Goal: Transaction & Acquisition: Purchase product/service

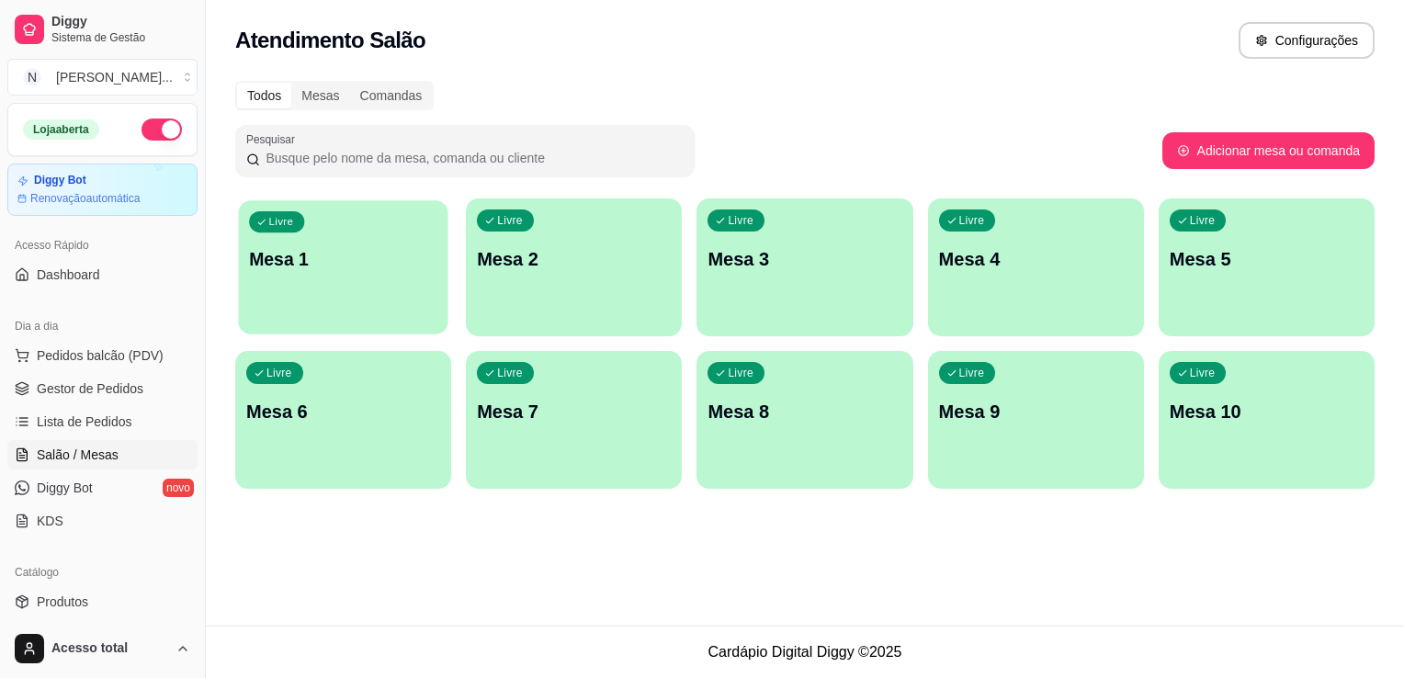
click at [355, 247] on p "Mesa 1" at bounding box center [343, 259] width 188 height 25
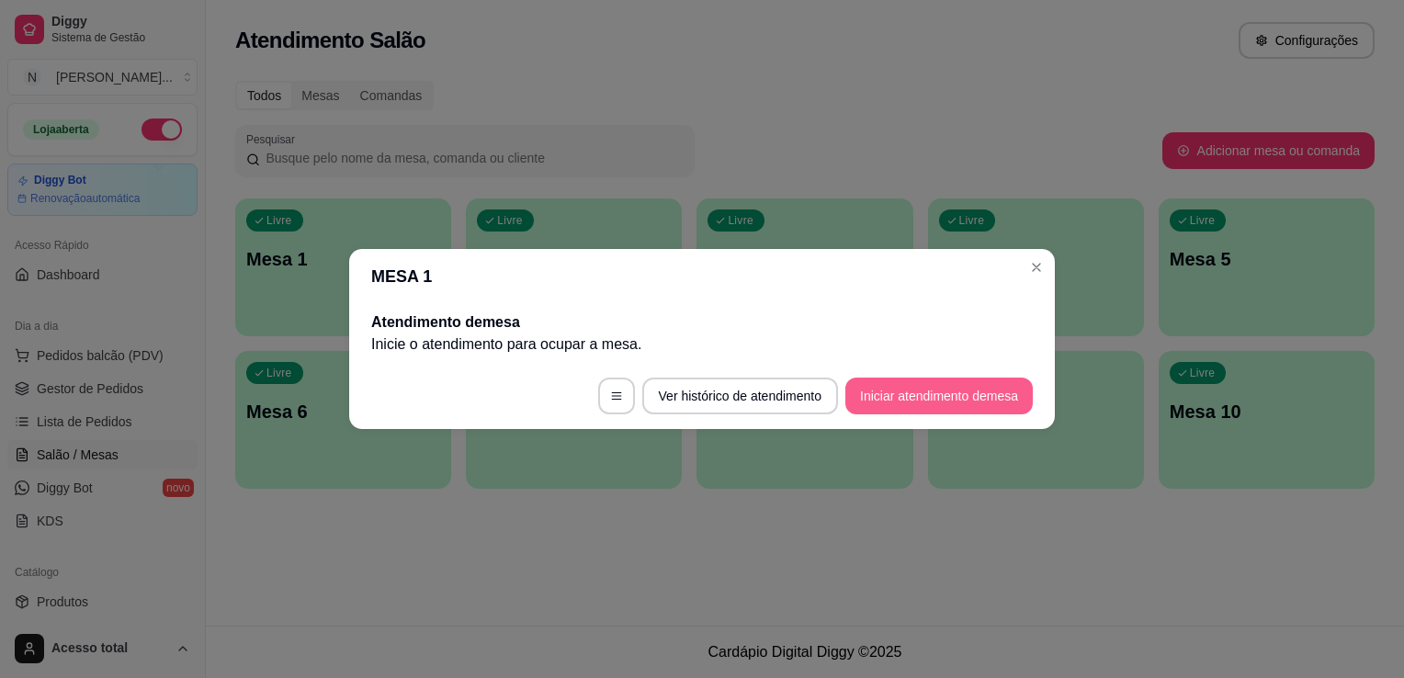
click at [957, 409] on button "Iniciar atendimento de mesa" at bounding box center [940, 396] width 188 height 37
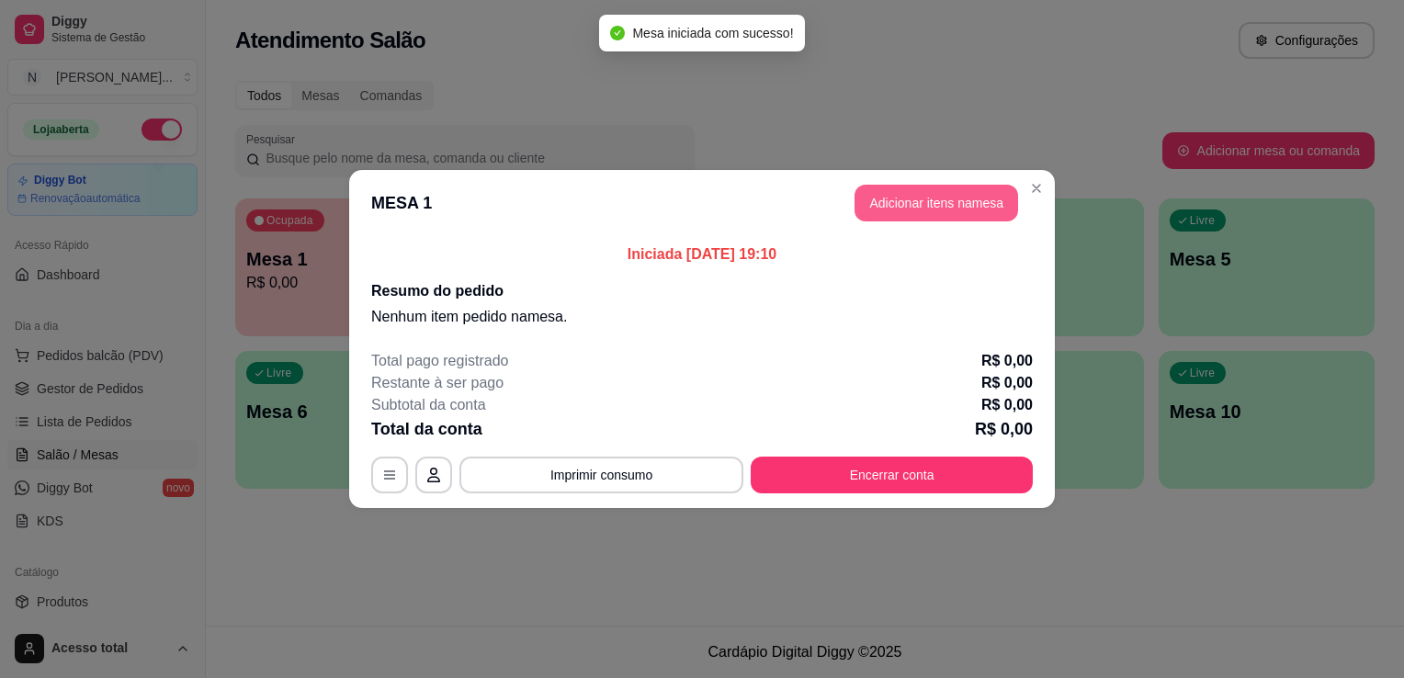
click at [921, 201] on button "Adicionar itens na mesa" at bounding box center [937, 203] width 164 height 37
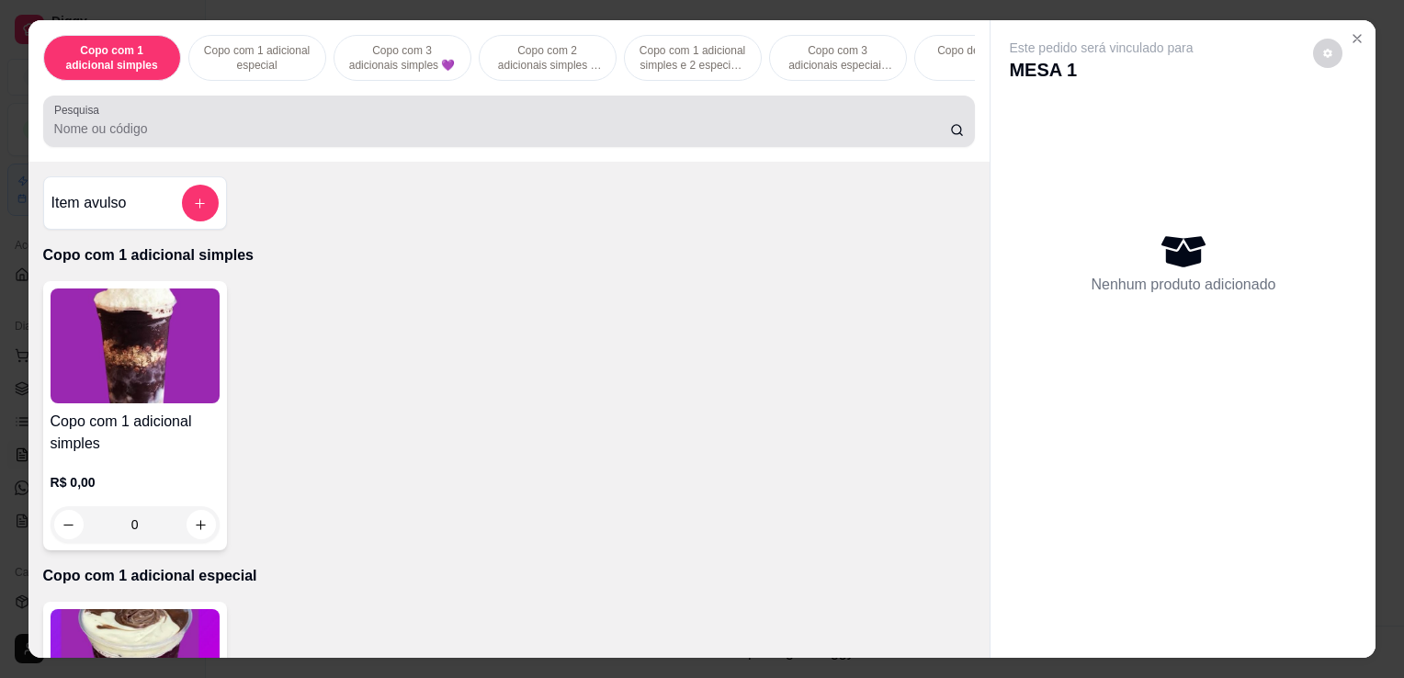
click at [421, 147] on div "Pesquisa" at bounding box center [509, 121] width 933 height 51
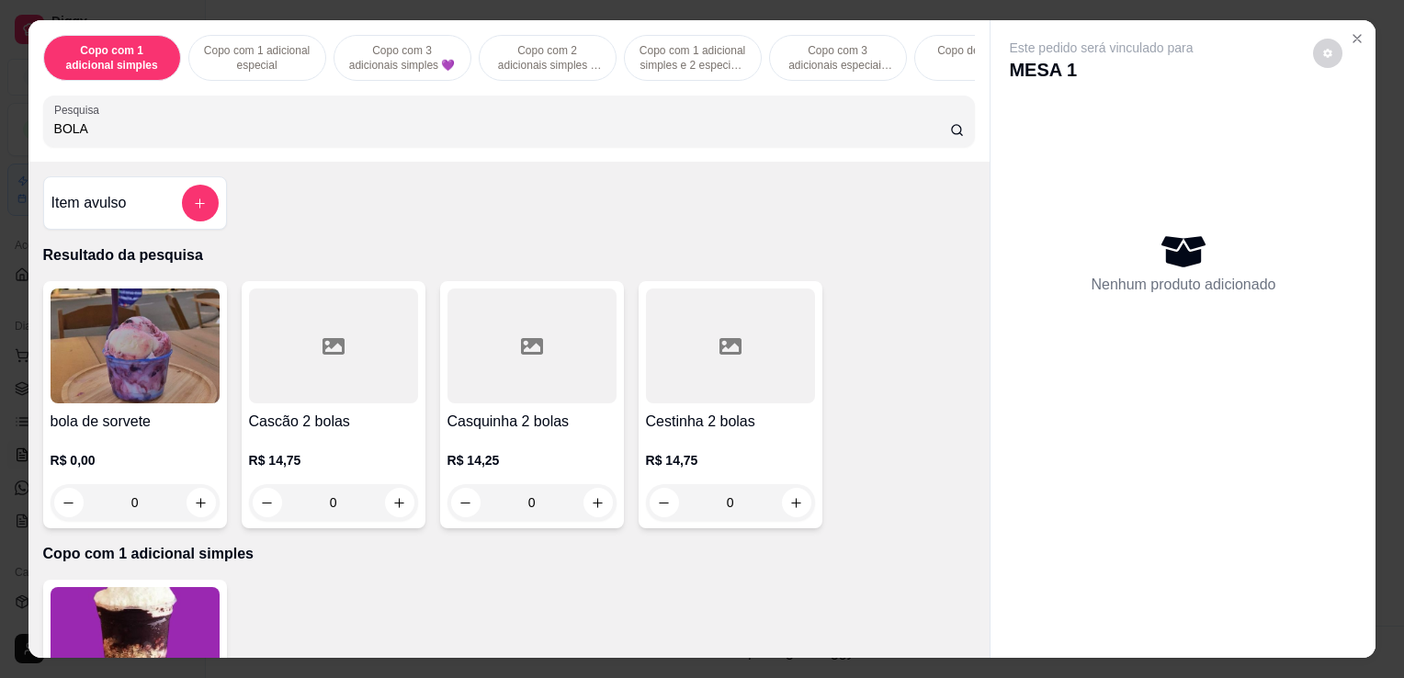
type input "BOLA"
click at [144, 113] on div "BOLA" at bounding box center [509, 121] width 911 height 37
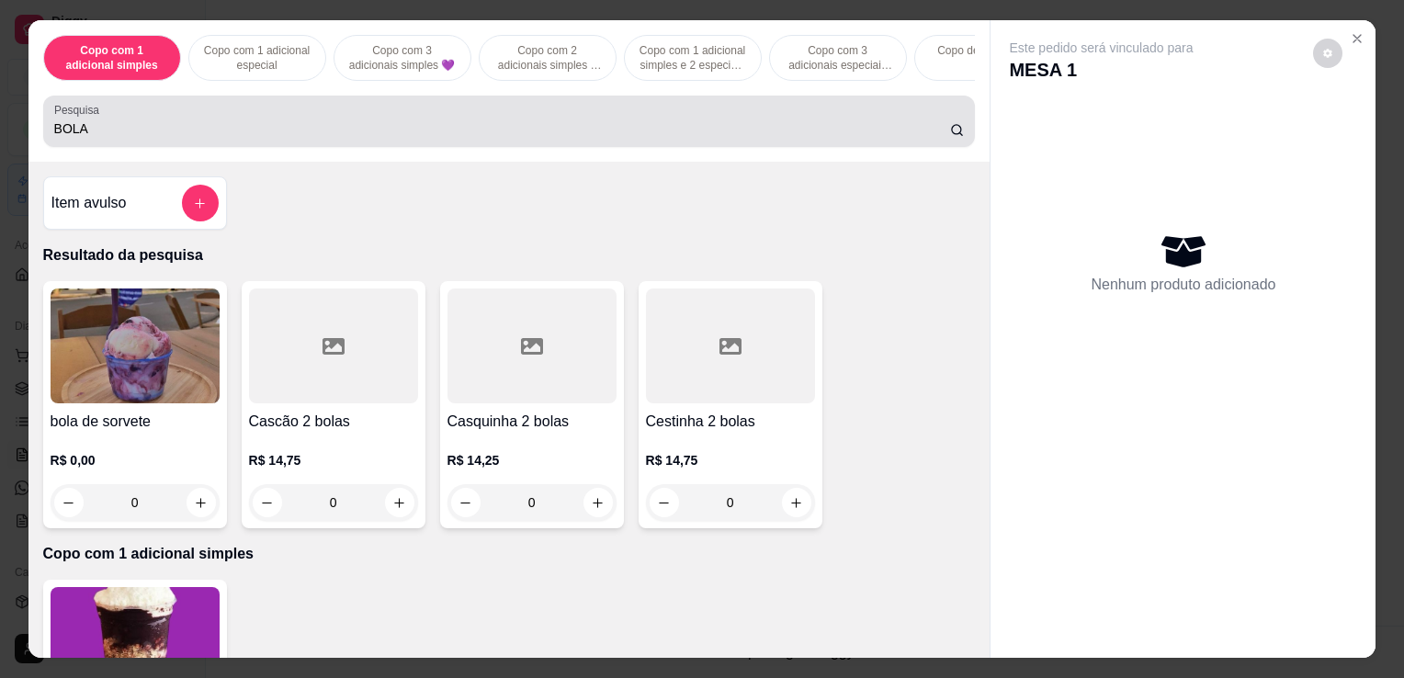
click at [144, 113] on div "BOLA" at bounding box center [509, 121] width 911 height 37
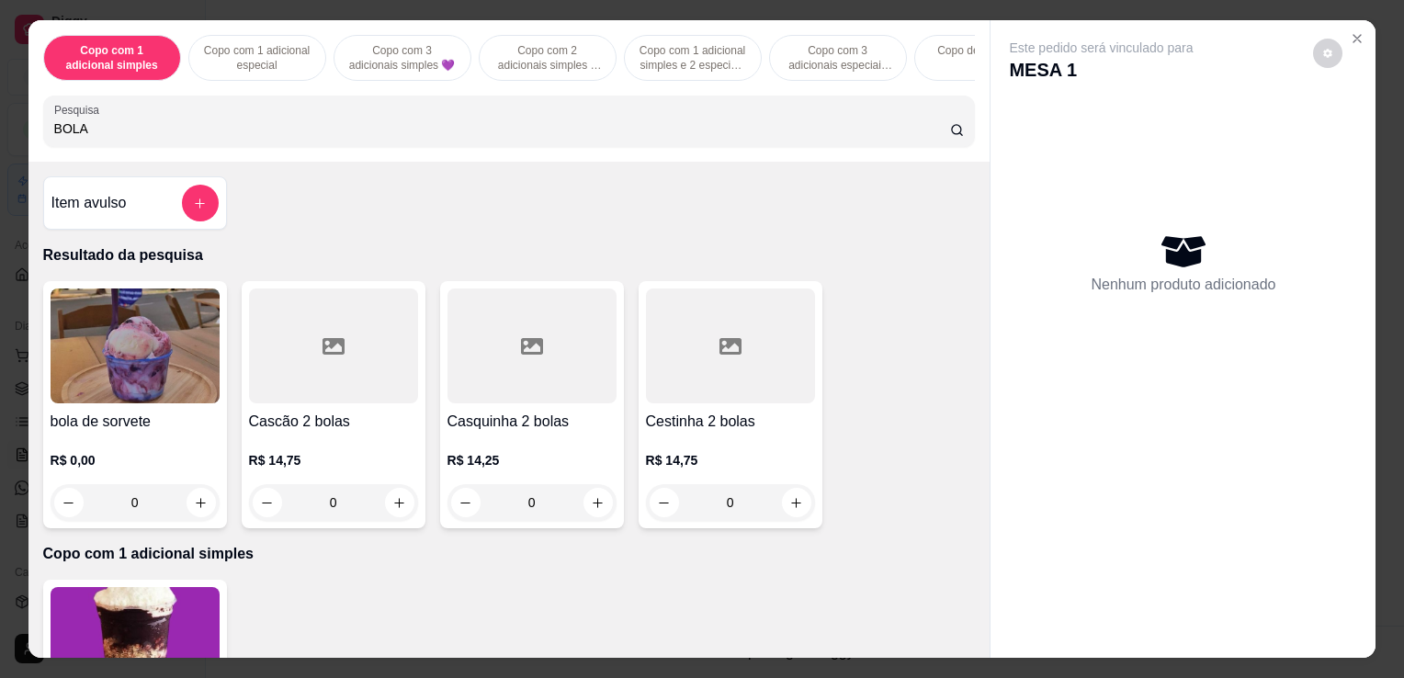
click at [135, 127] on input "BOLA" at bounding box center [502, 128] width 896 height 18
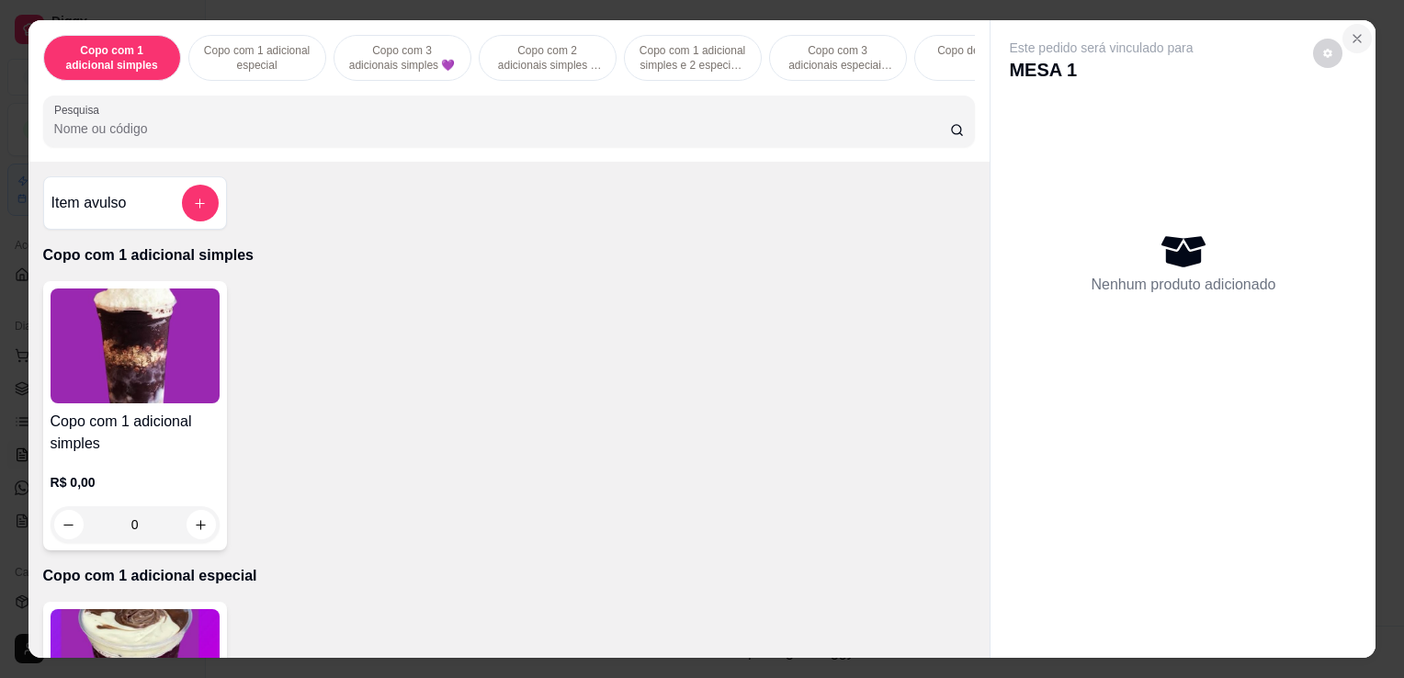
click at [1353, 39] on icon "Close" at bounding box center [1357, 38] width 15 height 15
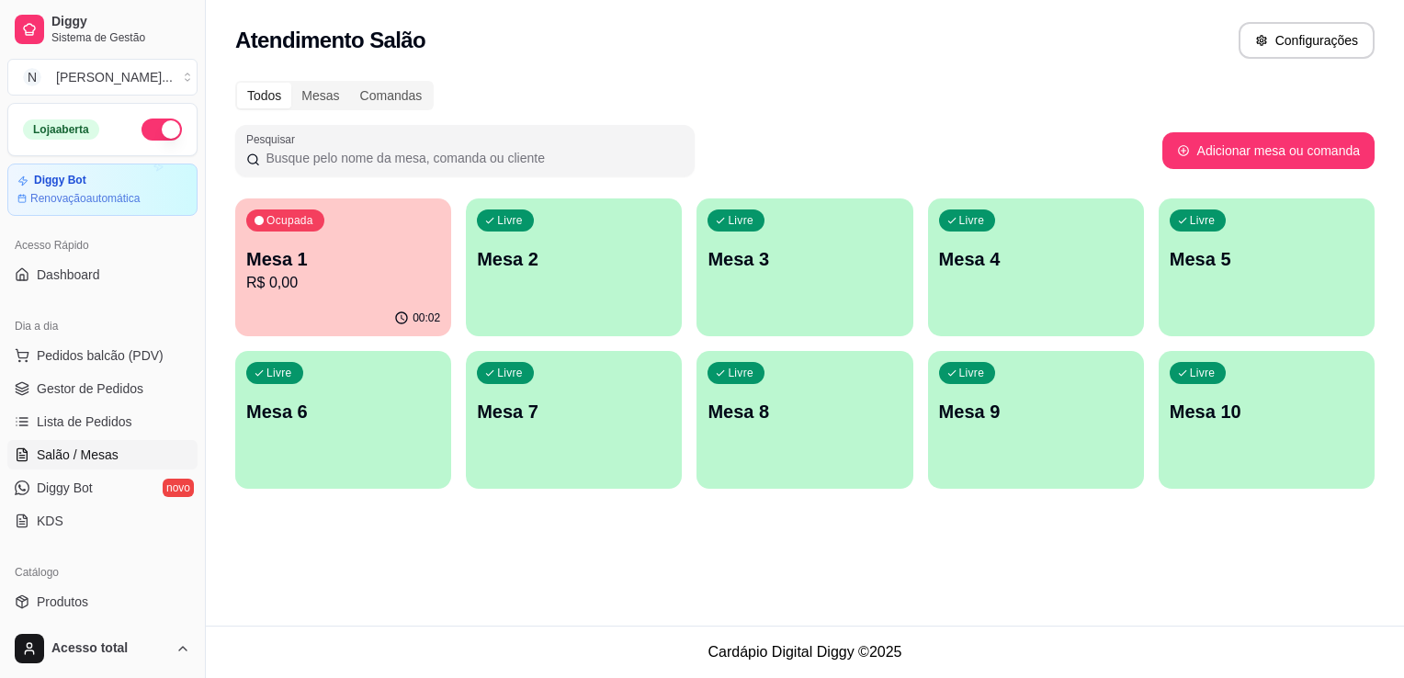
click at [393, 285] on p "R$ 0,00" at bounding box center [343, 283] width 194 height 22
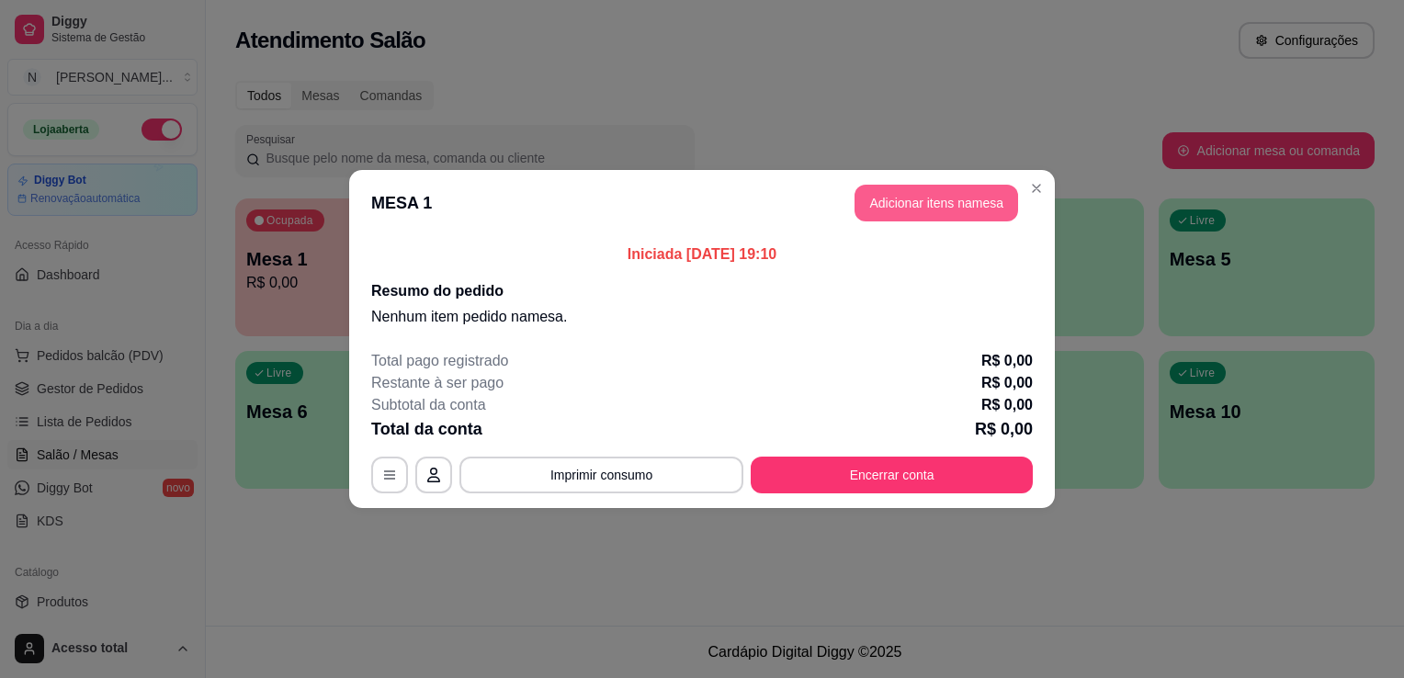
click at [928, 200] on button "Adicionar itens na mesa" at bounding box center [937, 203] width 164 height 37
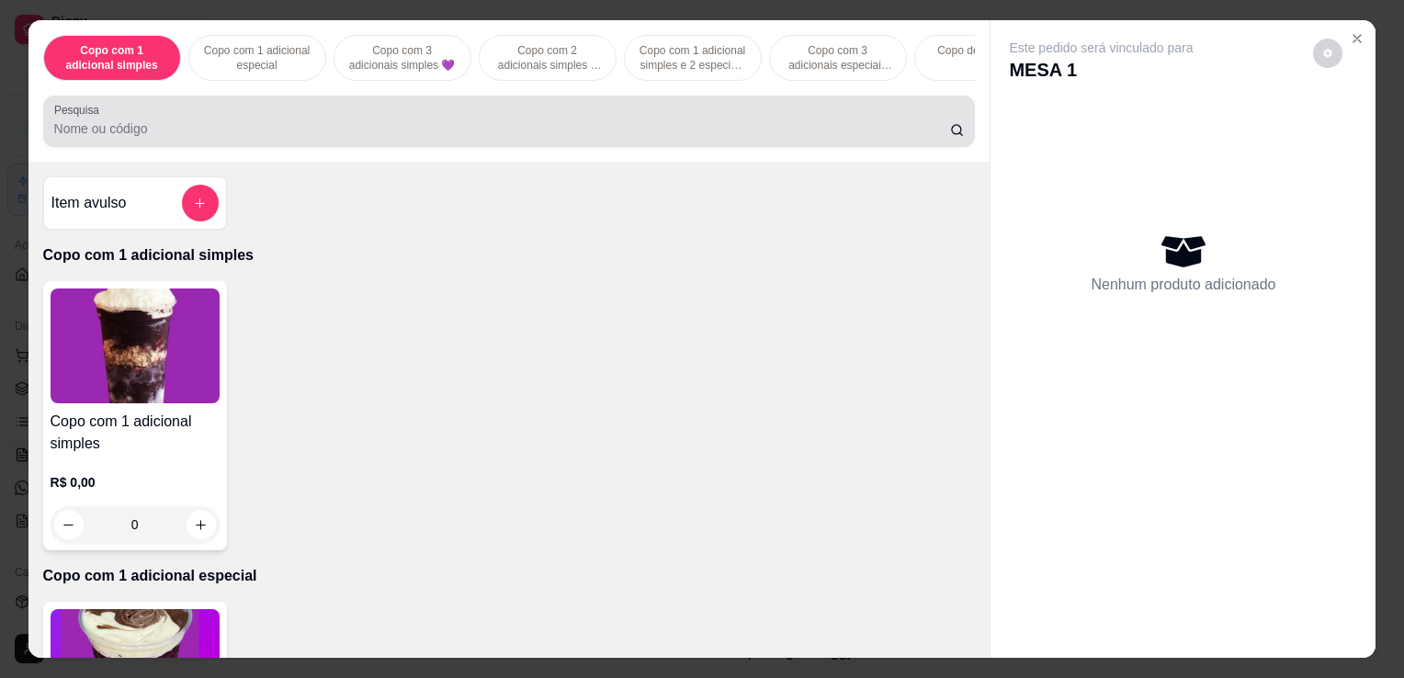
click at [381, 124] on div at bounding box center [509, 121] width 911 height 37
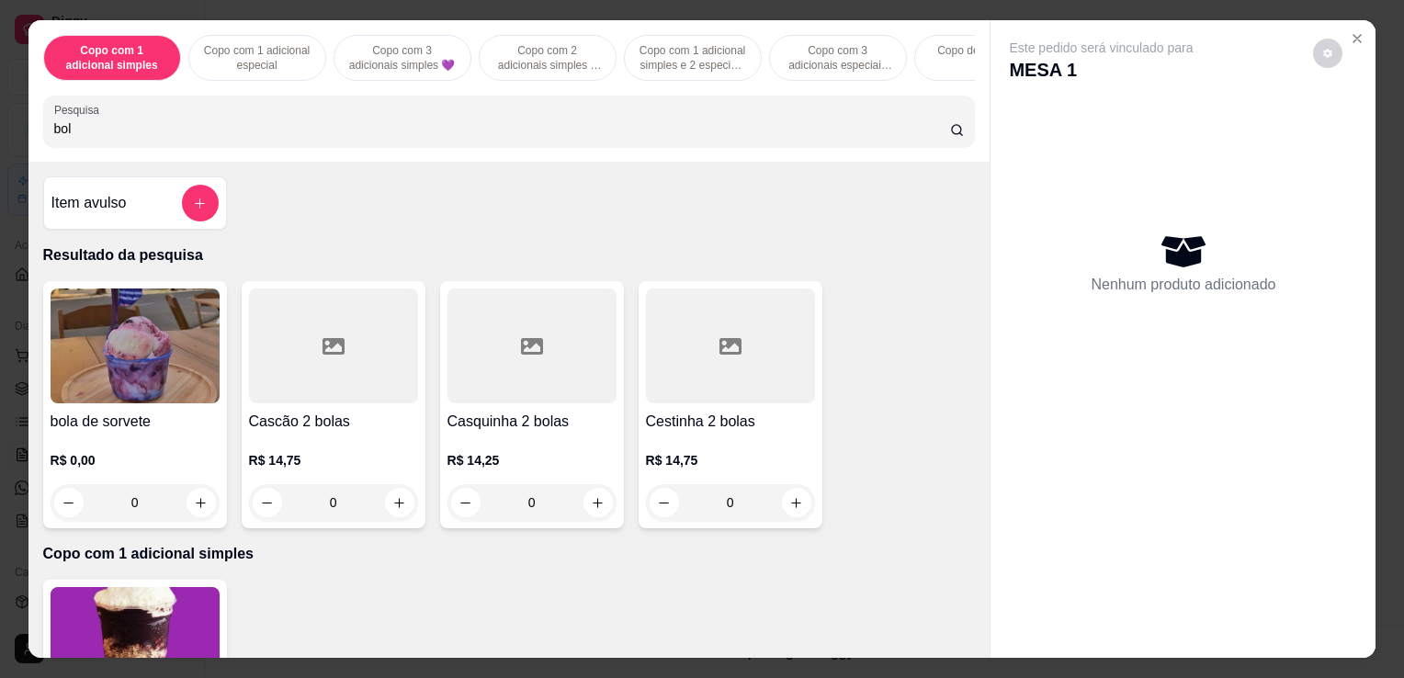
click at [314, 133] on input "bol" at bounding box center [502, 128] width 896 height 18
click at [317, 130] on input "bol" at bounding box center [502, 128] width 896 height 18
type input "bola"
click at [144, 347] on img at bounding box center [135, 346] width 169 height 115
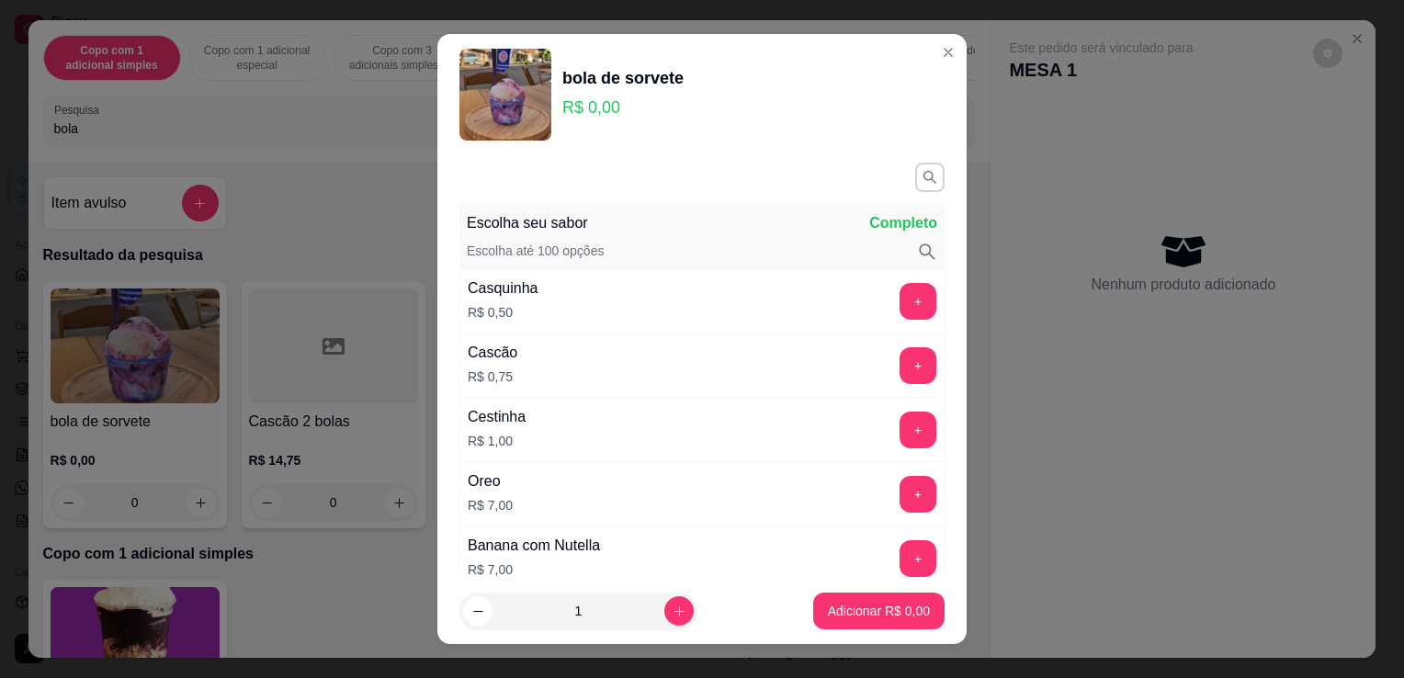
scroll to position [92, 0]
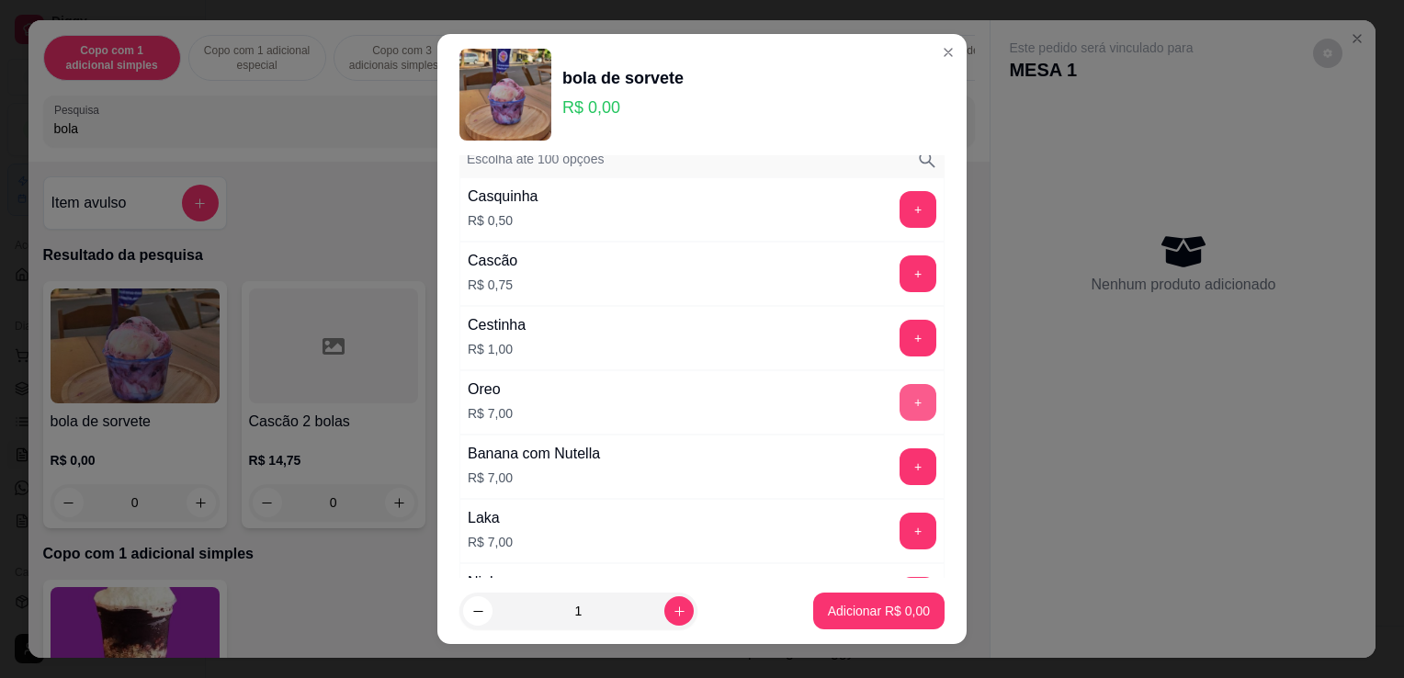
click at [900, 399] on button "+" at bounding box center [918, 402] width 37 height 37
click at [842, 601] on button "Adicionar R$ 7,00" at bounding box center [879, 612] width 128 height 36
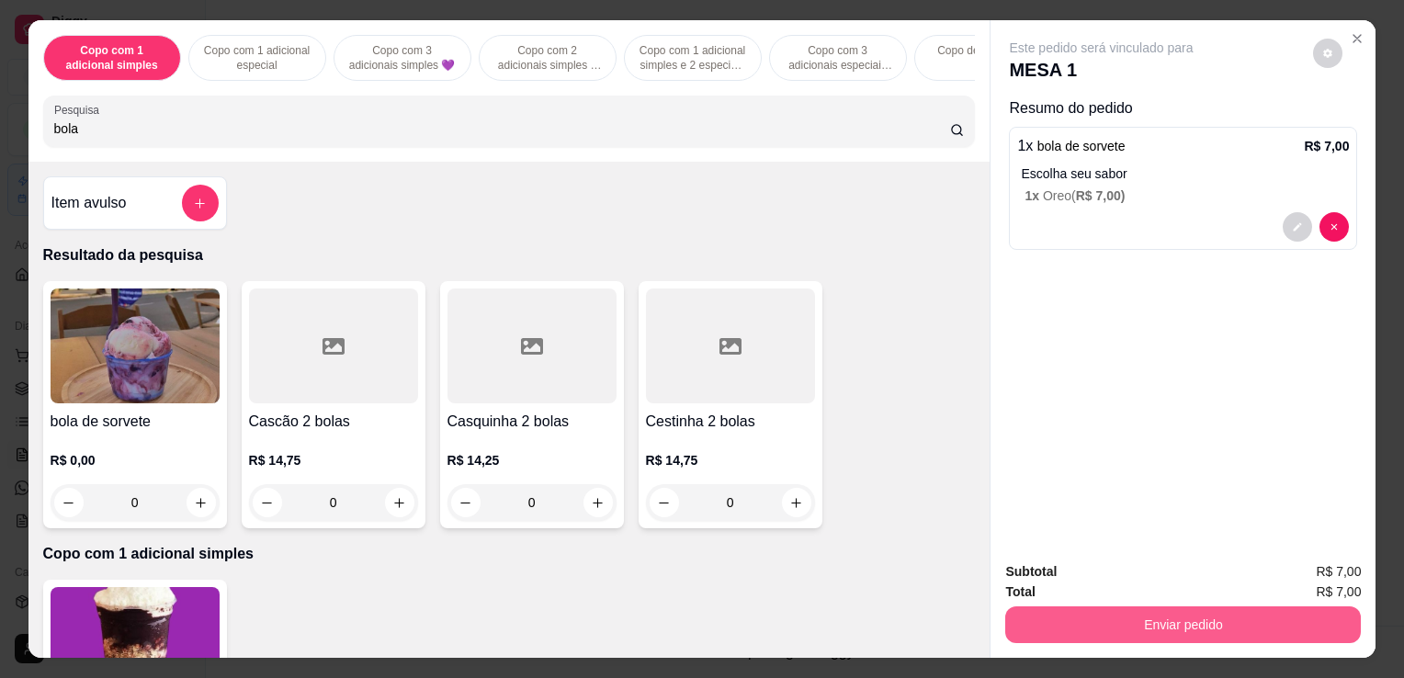
click at [1154, 616] on button "Enviar pedido" at bounding box center [1184, 625] width 356 height 37
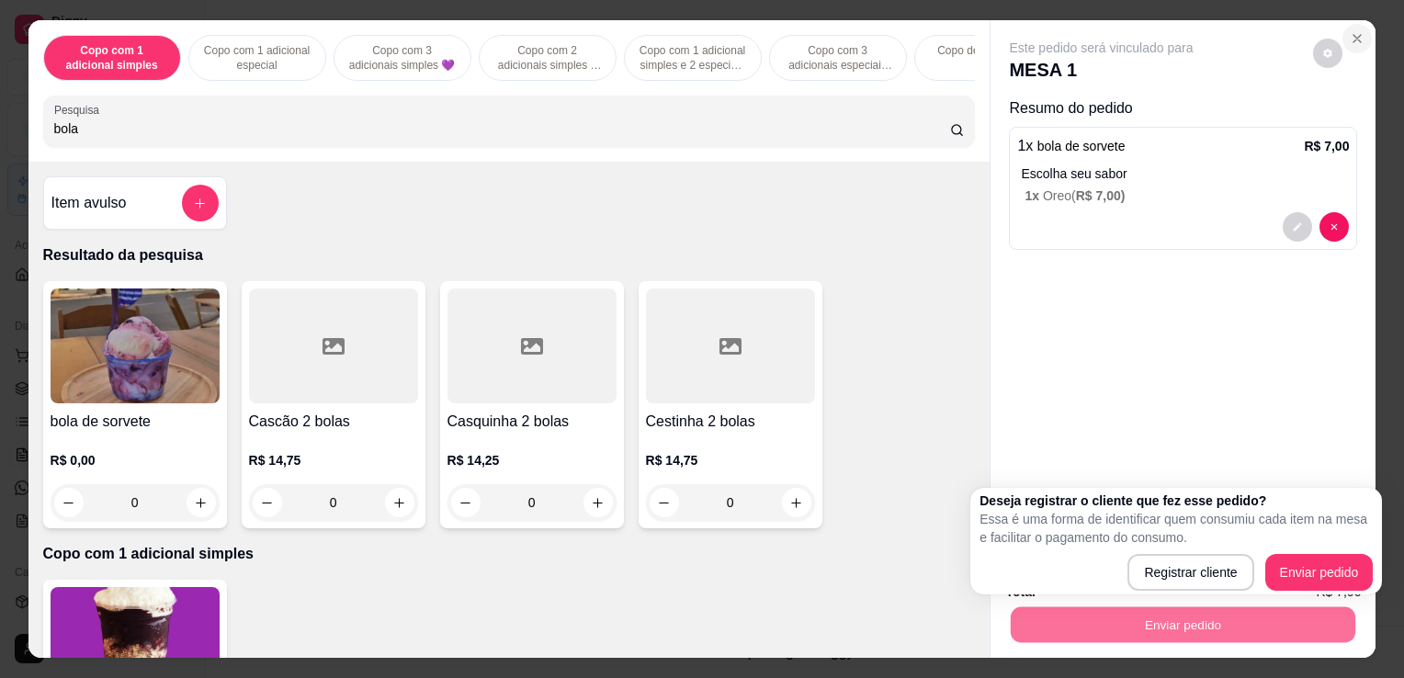
click at [1356, 24] on button "Close" at bounding box center [1357, 38] width 29 height 29
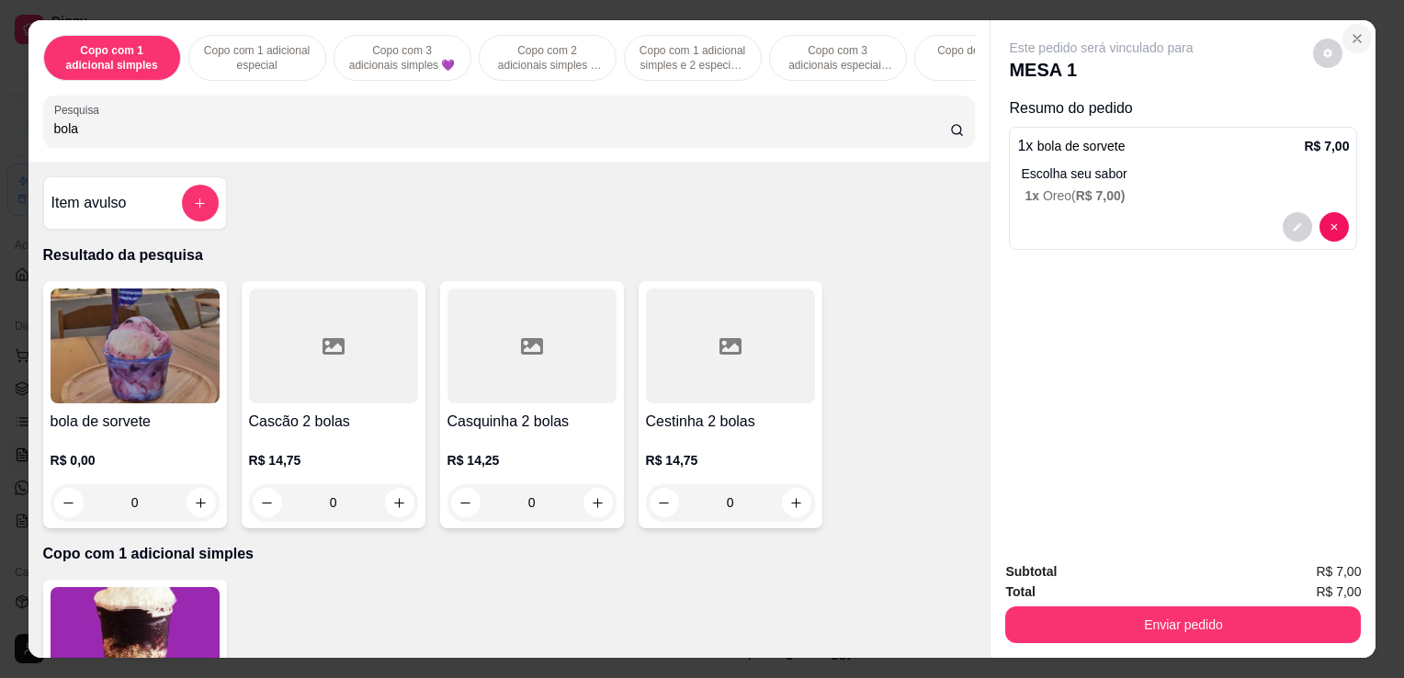
click at [1350, 33] on icon "Close" at bounding box center [1357, 38] width 15 height 15
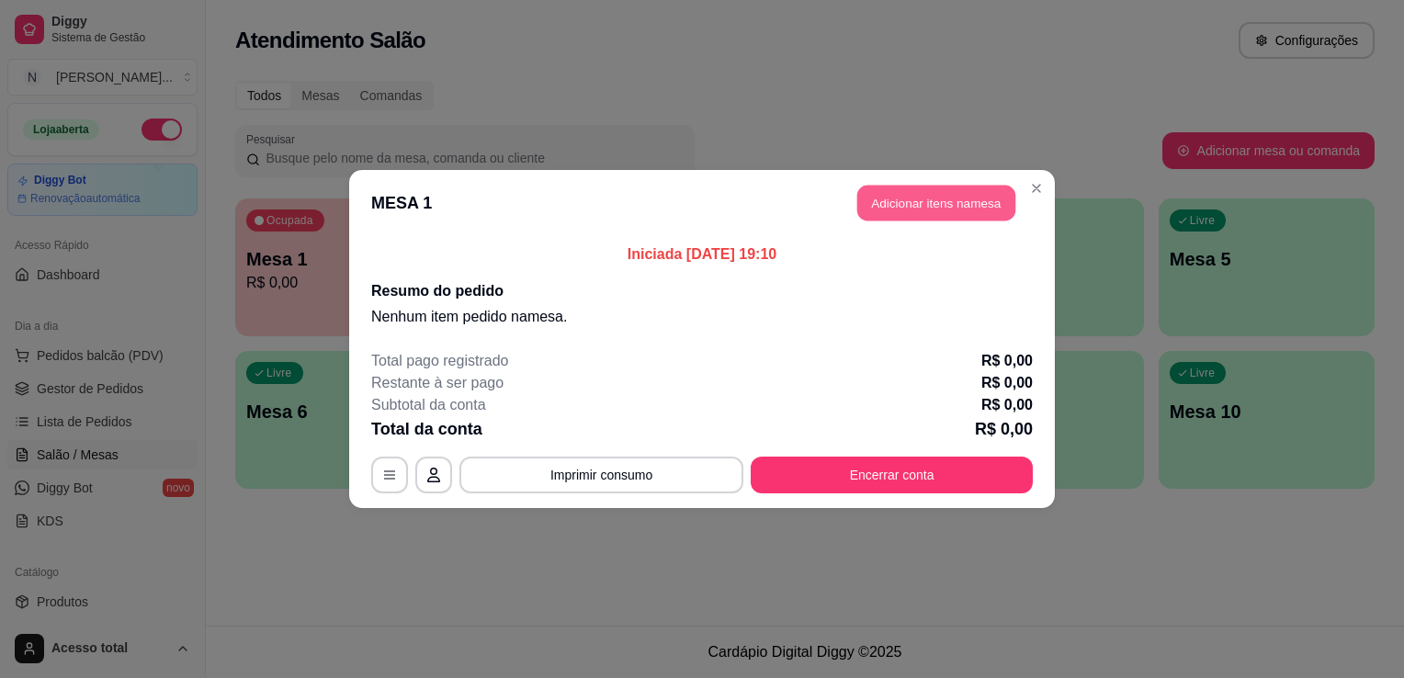
click at [954, 190] on button "Adicionar itens na mesa" at bounding box center [937, 204] width 158 height 36
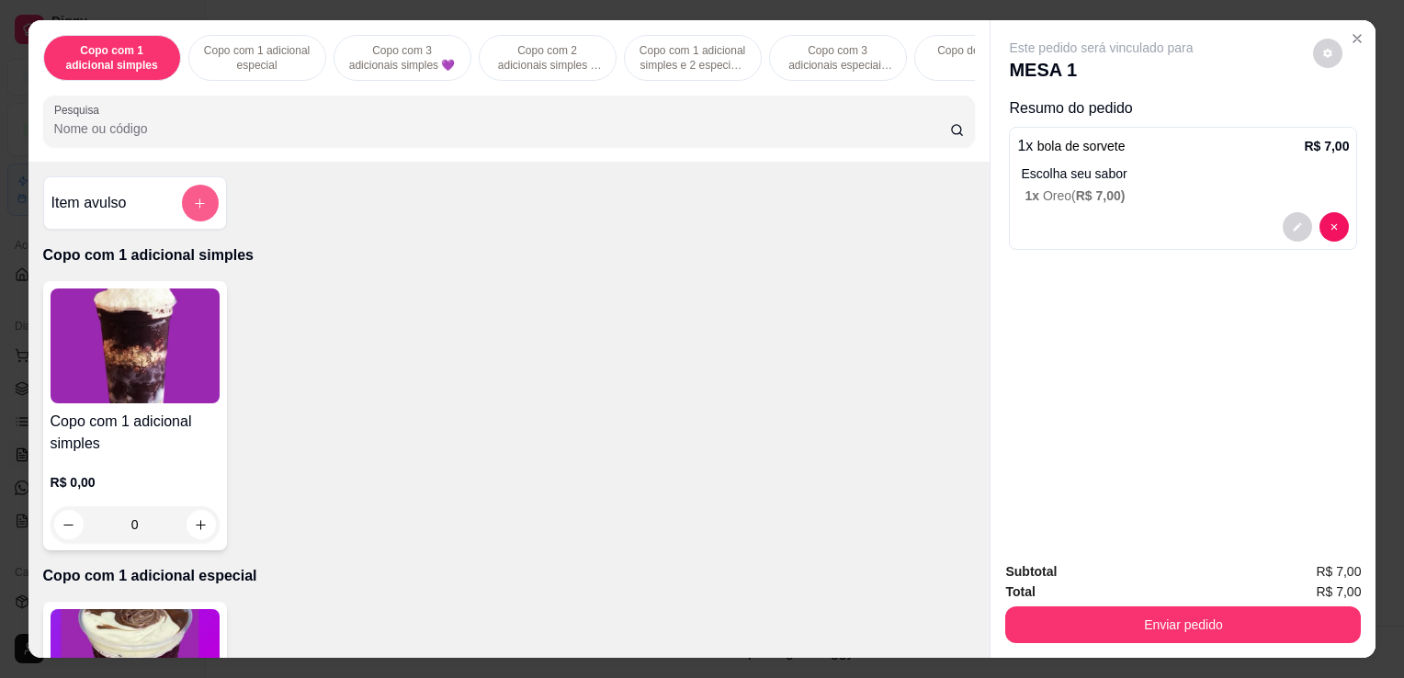
click at [193, 206] on icon "add-separate-item" at bounding box center [200, 204] width 14 height 14
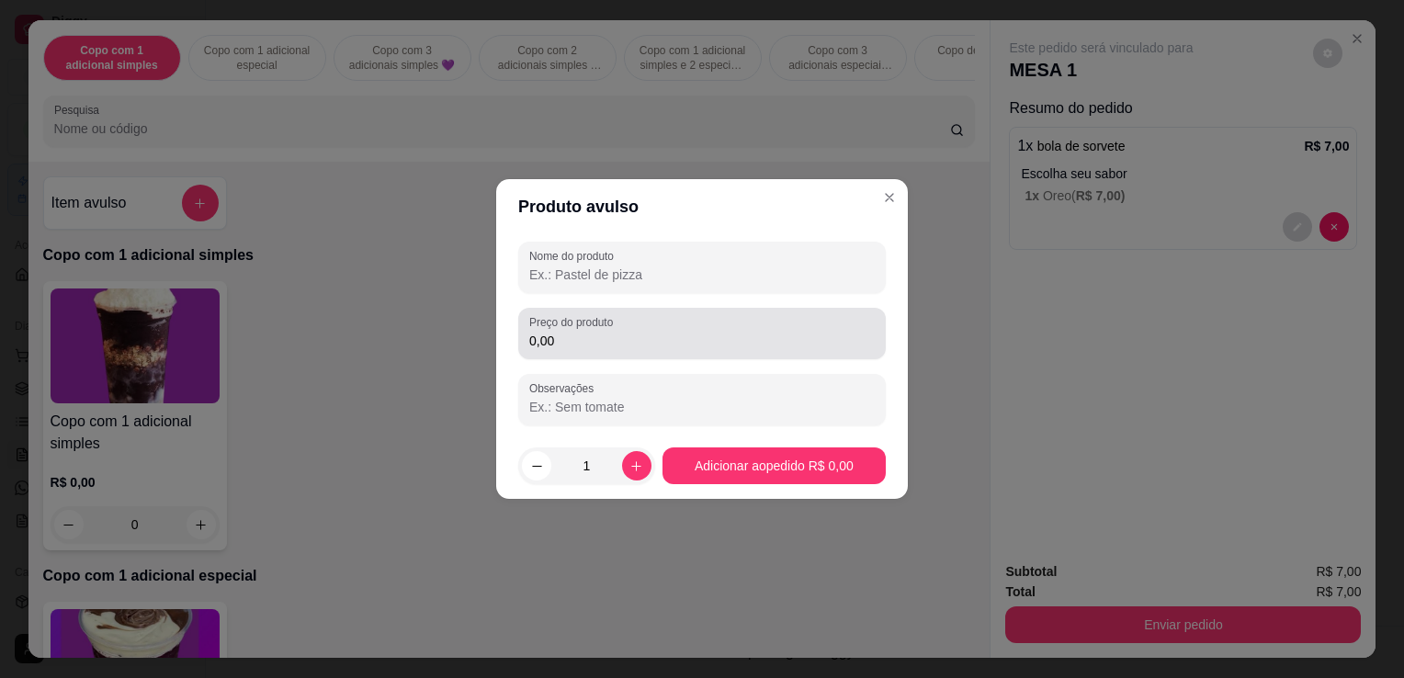
click at [698, 337] on input "0,00" at bounding box center [702, 341] width 346 height 18
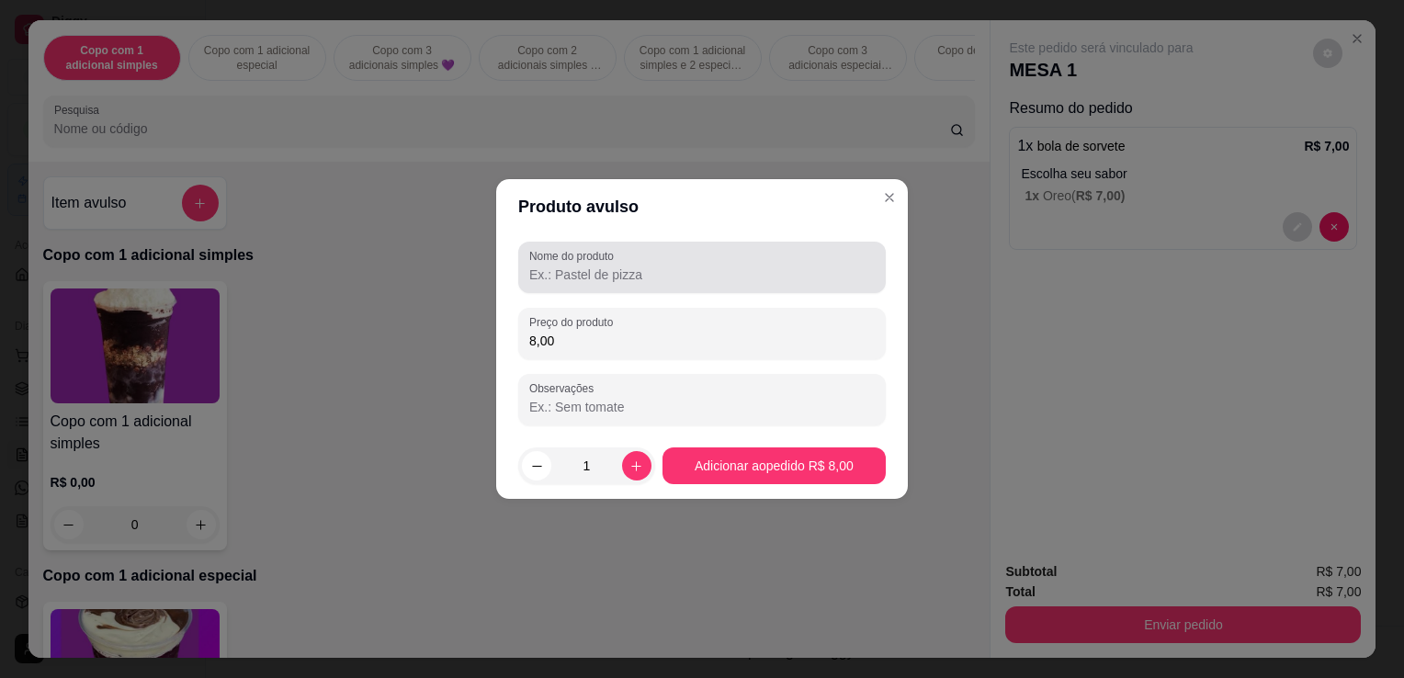
click at [661, 264] on div at bounding box center [702, 267] width 346 height 37
type input "8,00"
click at [653, 263] on div at bounding box center [702, 267] width 346 height 37
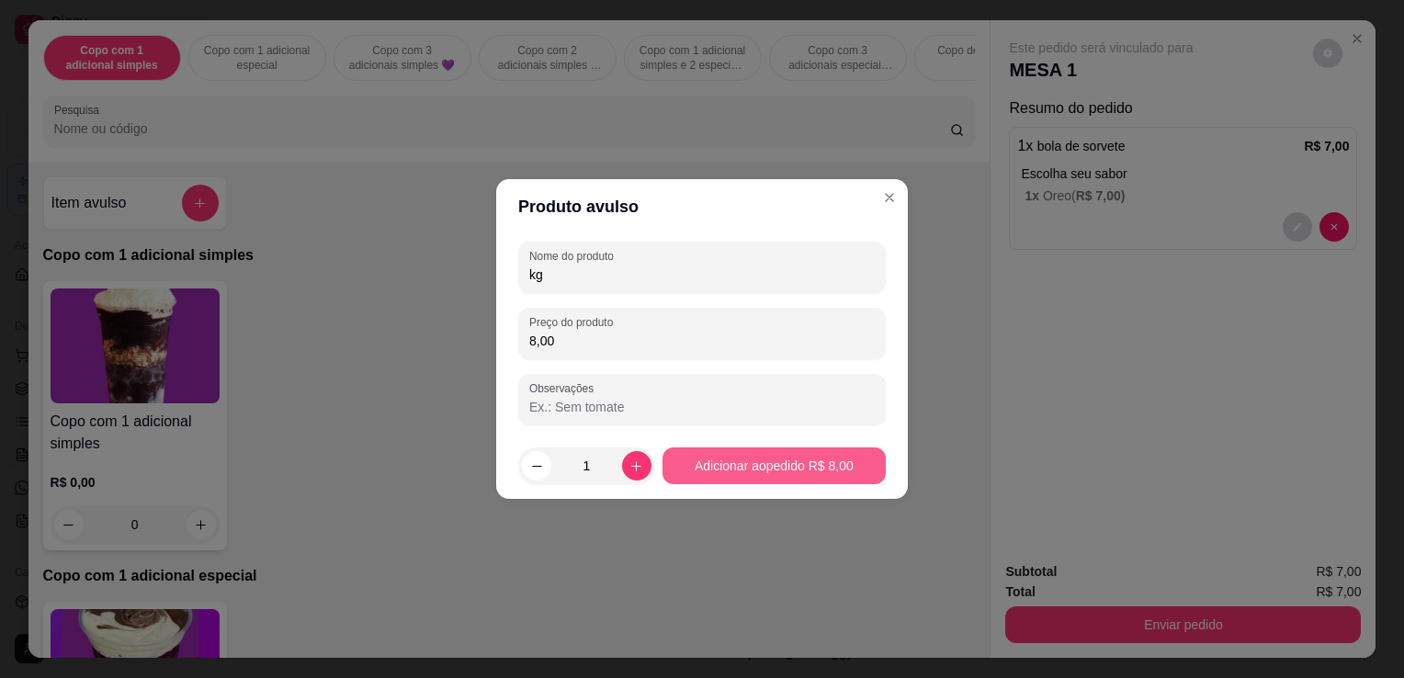
type input "kg"
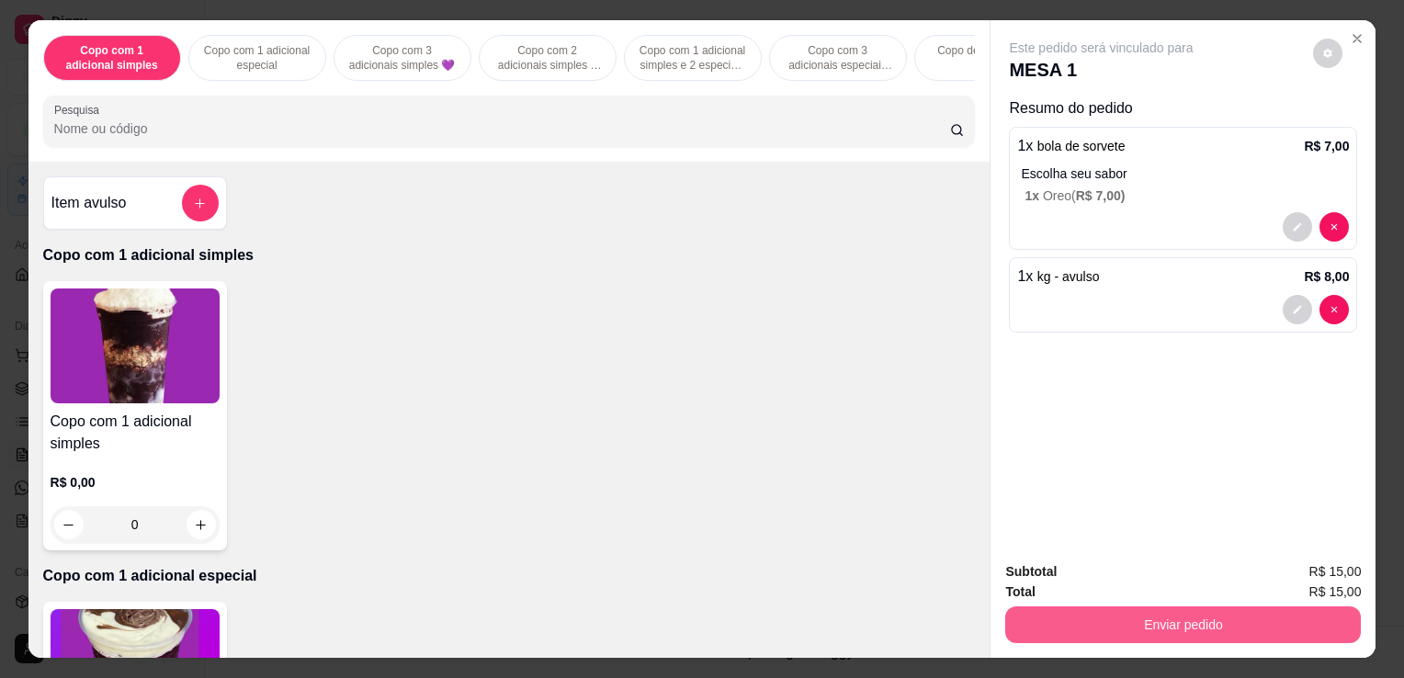
click at [1110, 631] on button "Enviar pedido" at bounding box center [1184, 625] width 356 height 37
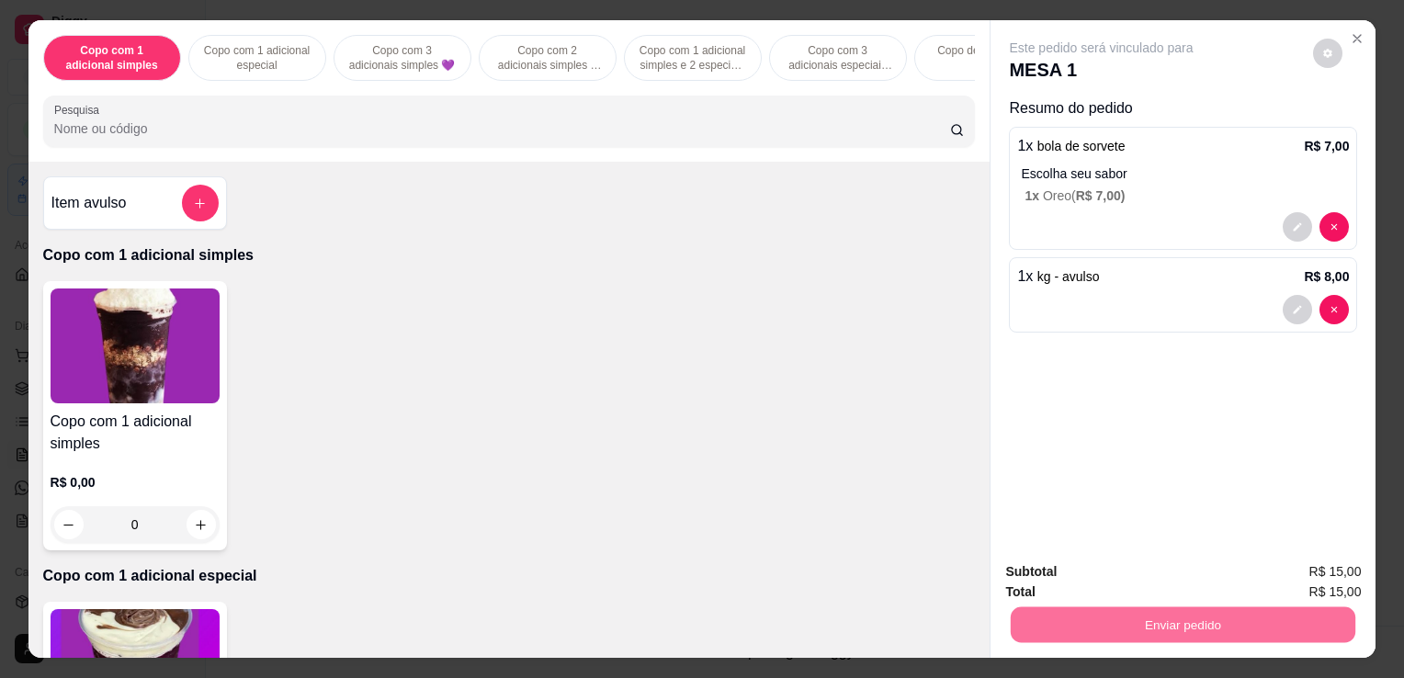
click at [1184, 384] on div "Este pedido será vinculado para MESA 1 Resumo do pedido 1 x bola de sorvete R$ …" at bounding box center [1183, 283] width 385 height 527
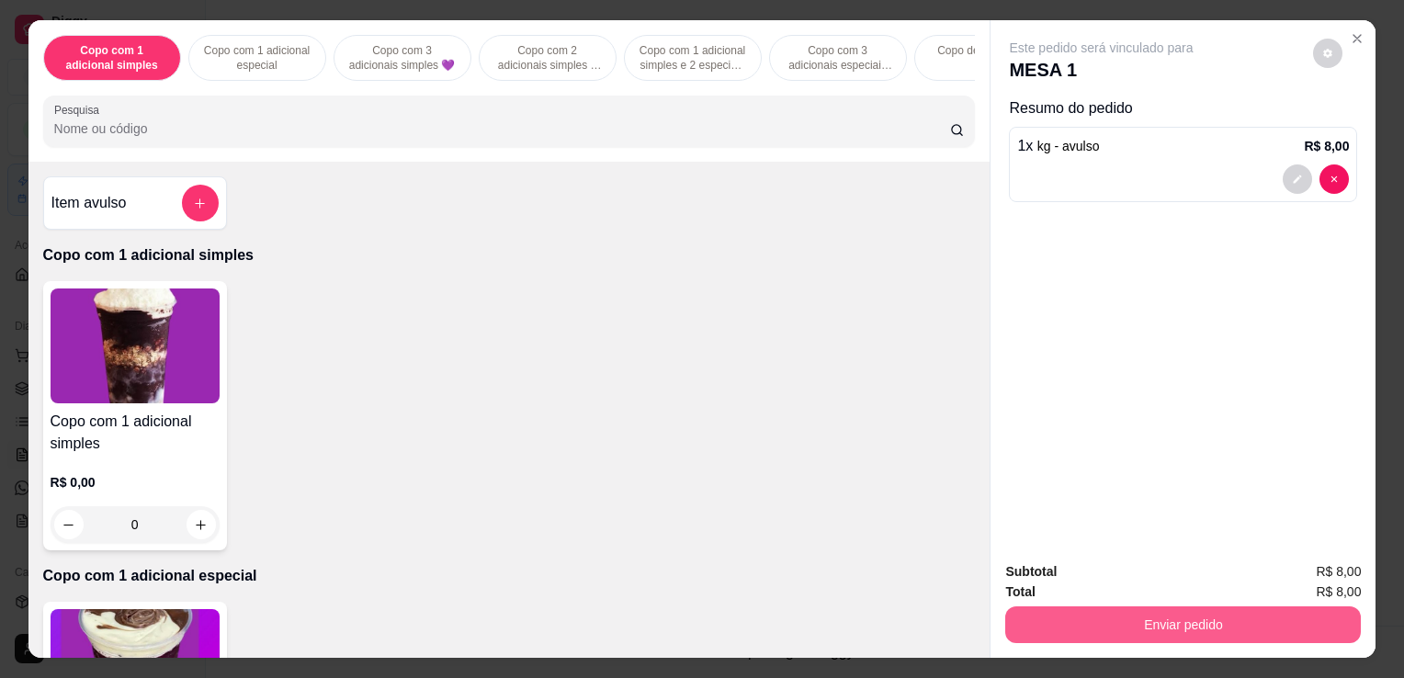
click at [1239, 619] on button "Enviar pedido" at bounding box center [1184, 625] width 356 height 37
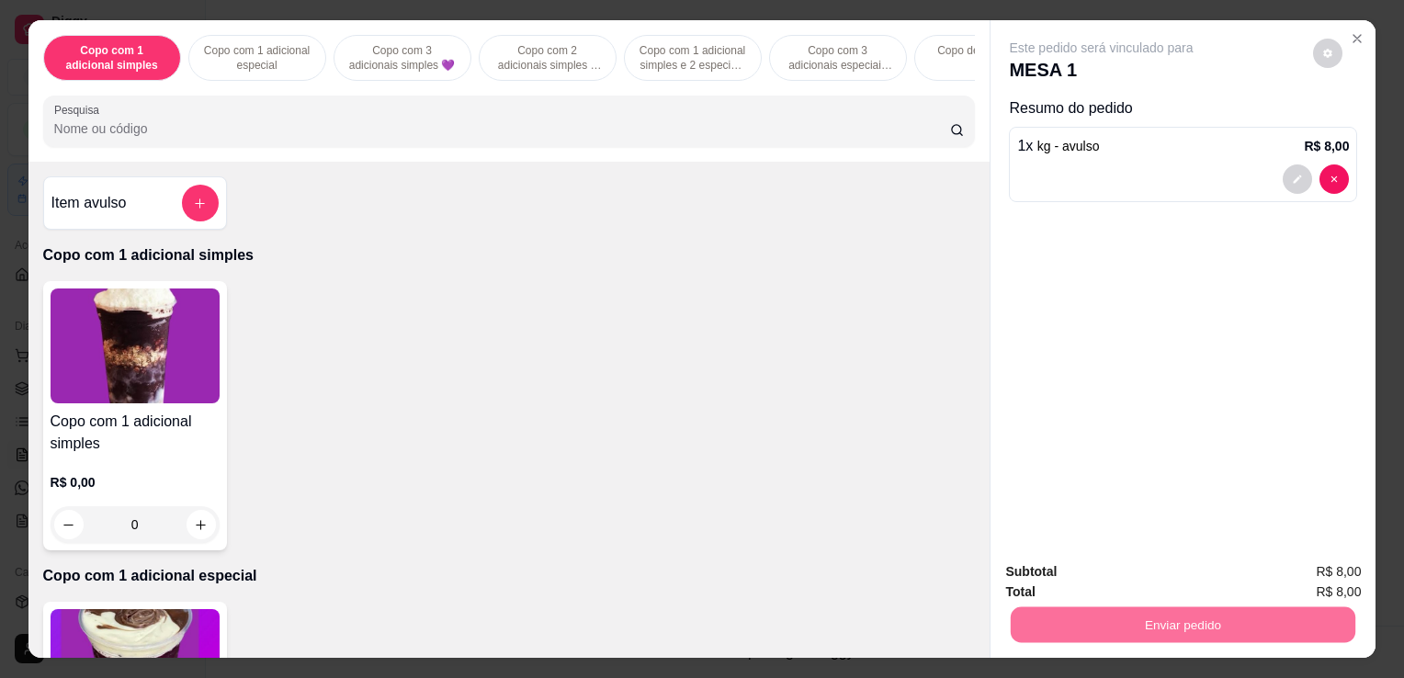
click at [1302, 580] on button "Enviar pedido" at bounding box center [1314, 573] width 104 height 35
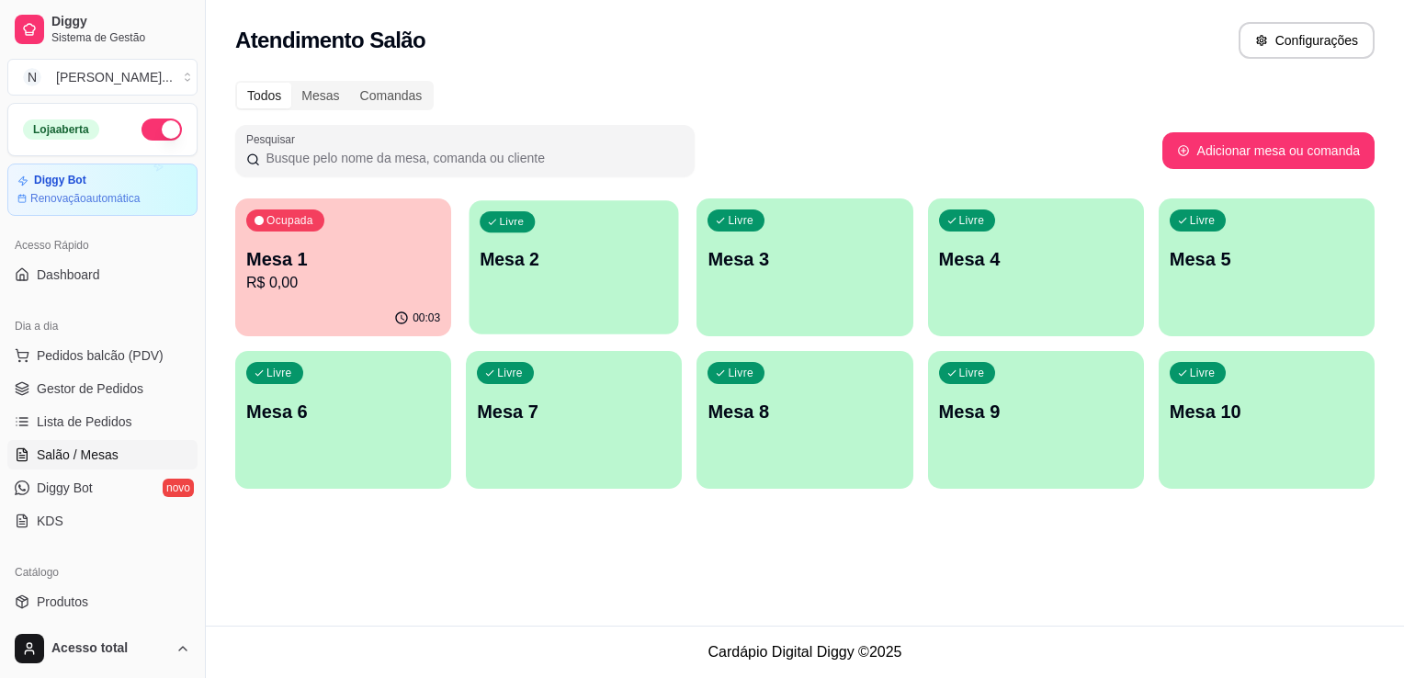
click at [555, 250] on p "Mesa 2" at bounding box center [574, 259] width 188 height 25
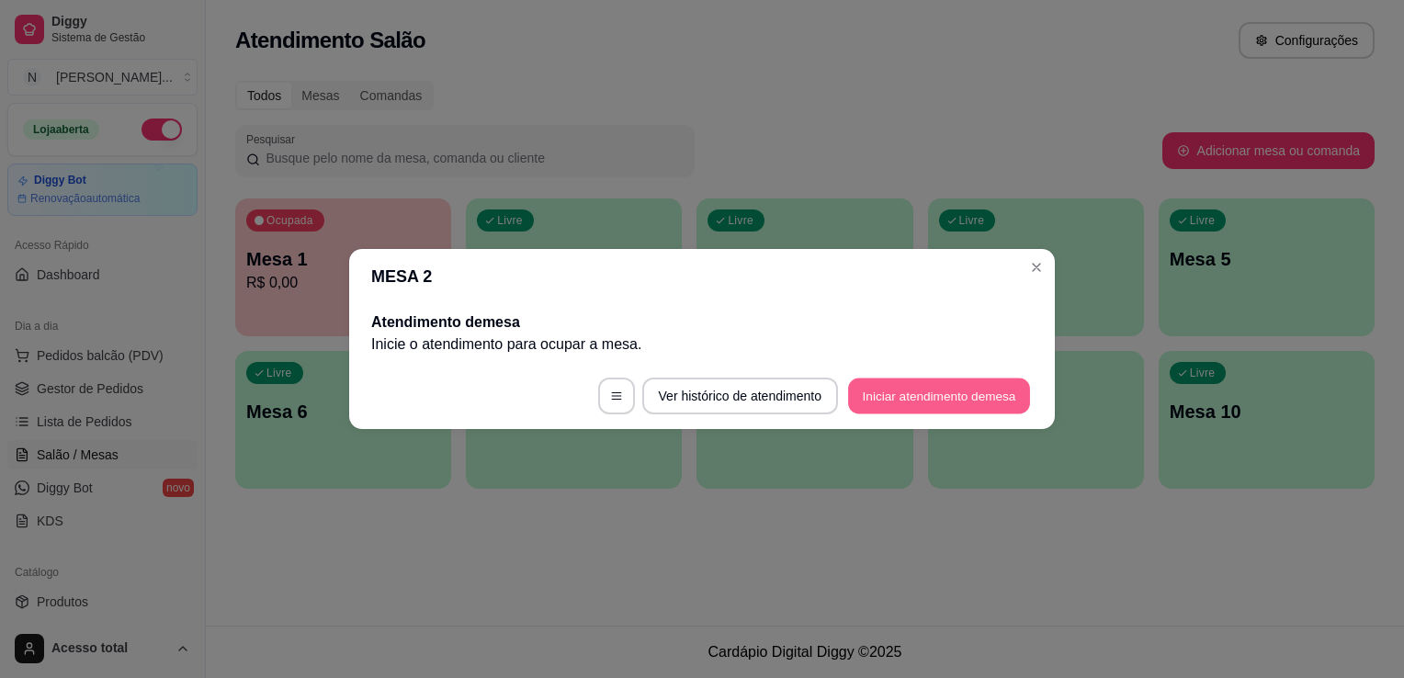
click at [959, 403] on button "Iniciar atendimento de mesa" at bounding box center [939, 397] width 182 height 36
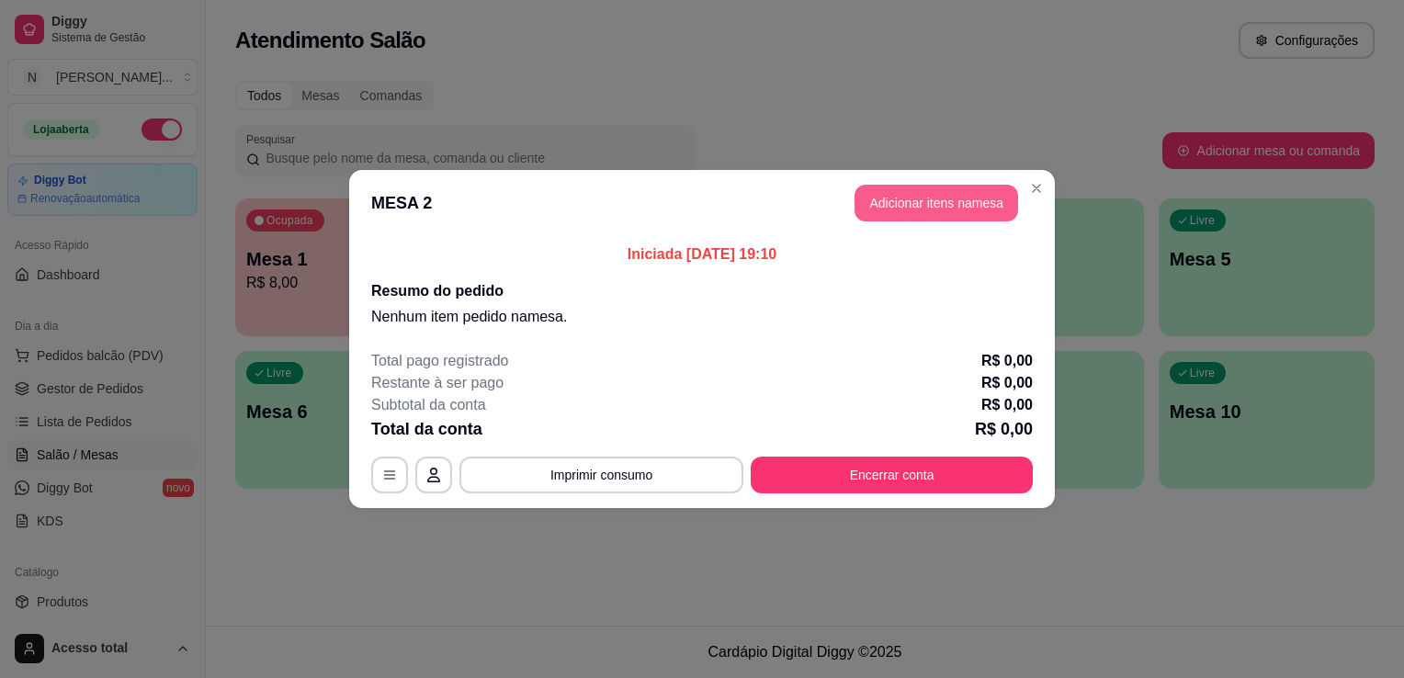
click at [936, 211] on button "Adicionar itens na mesa" at bounding box center [937, 203] width 164 height 37
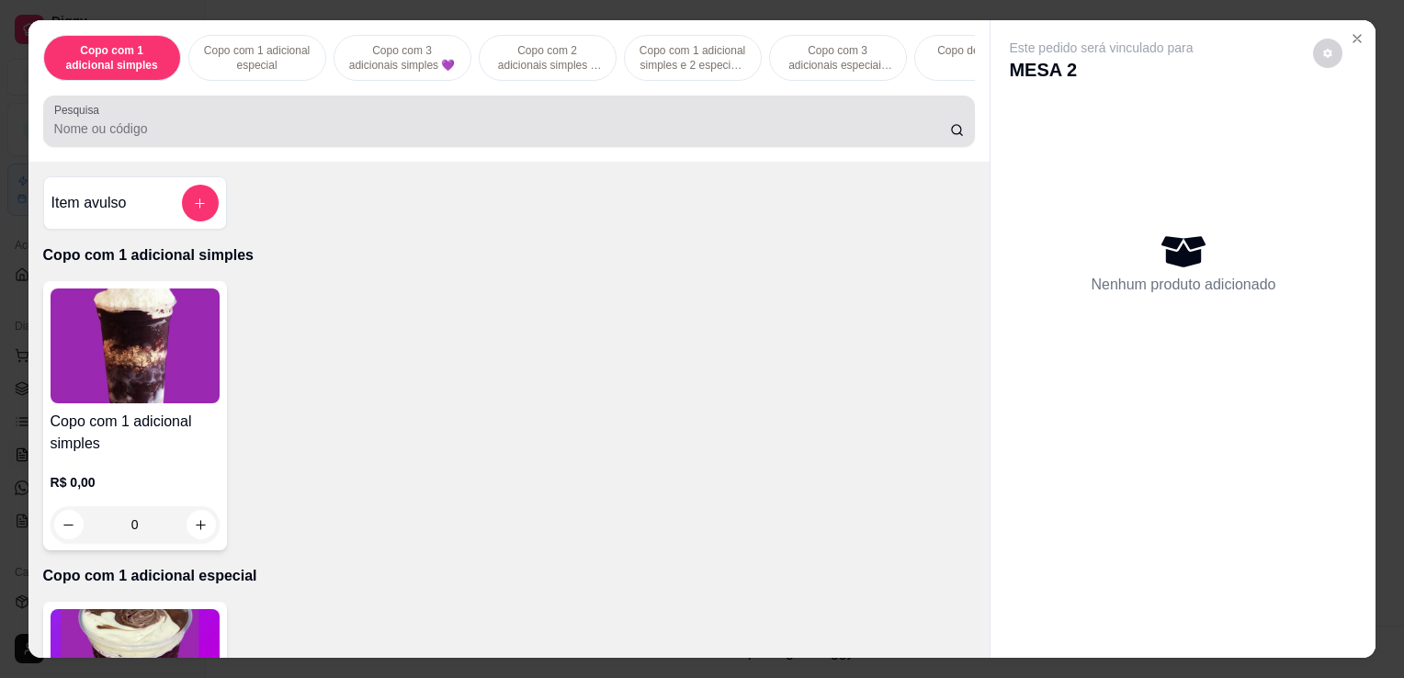
click at [621, 138] on input "Pesquisa" at bounding box center [502, 128] width 896 height 18
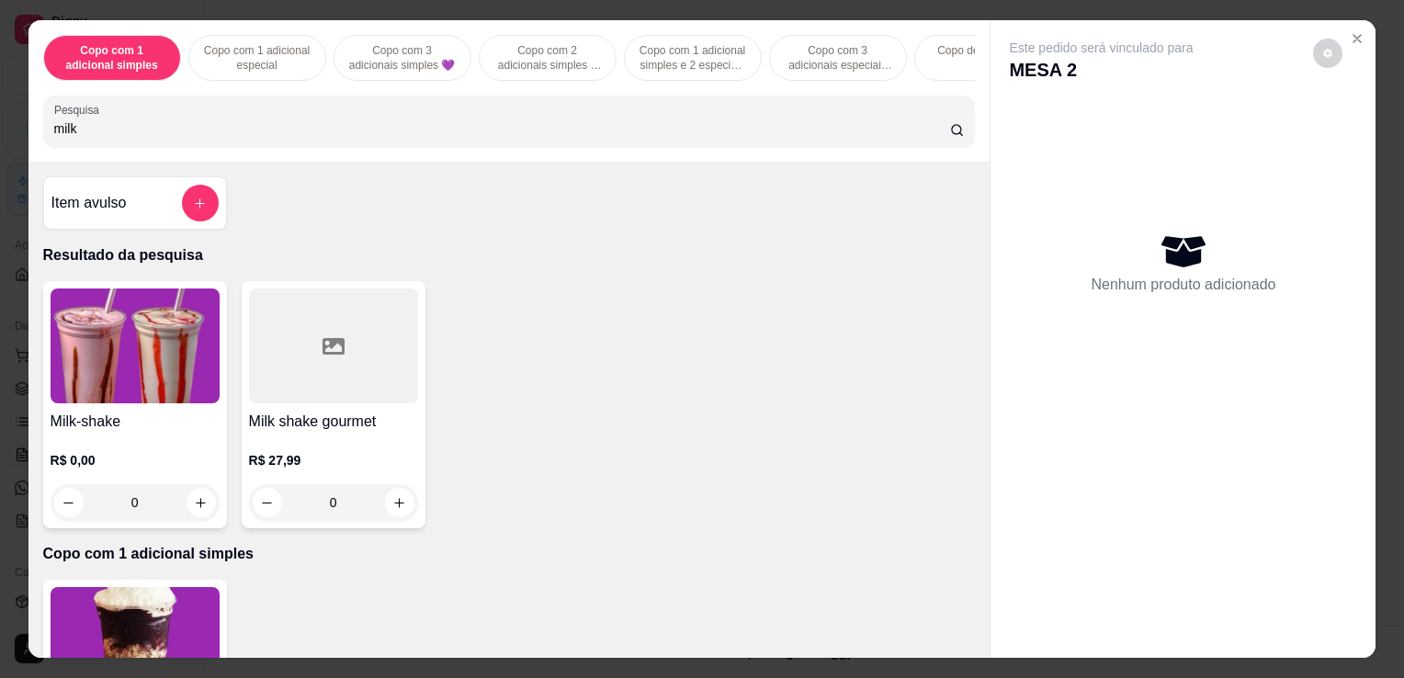
type input "milk"
click at [174, 349] on img at bounding box center [135, 346] width 169 height 115
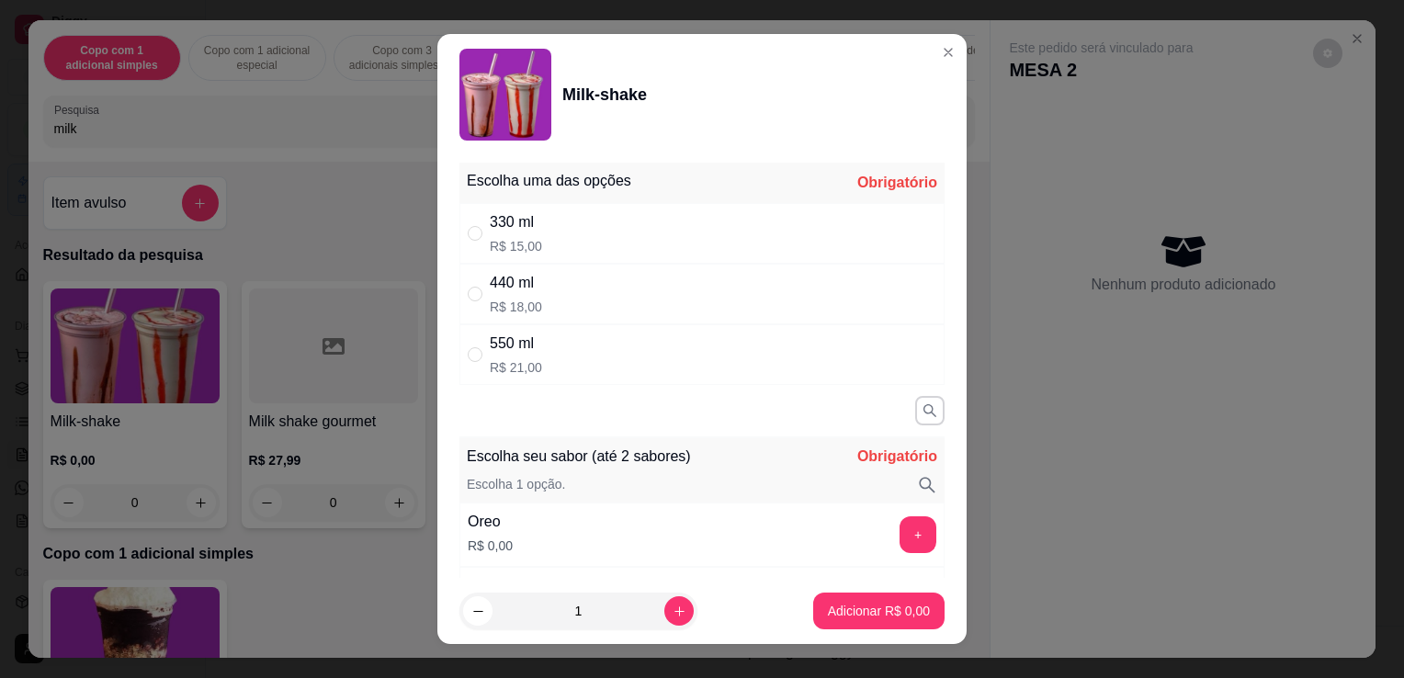
click at [566, 225] on div "330 ml R$ 15,00" at bounding box center [702, 233] width 485 height 61
radio input "true"
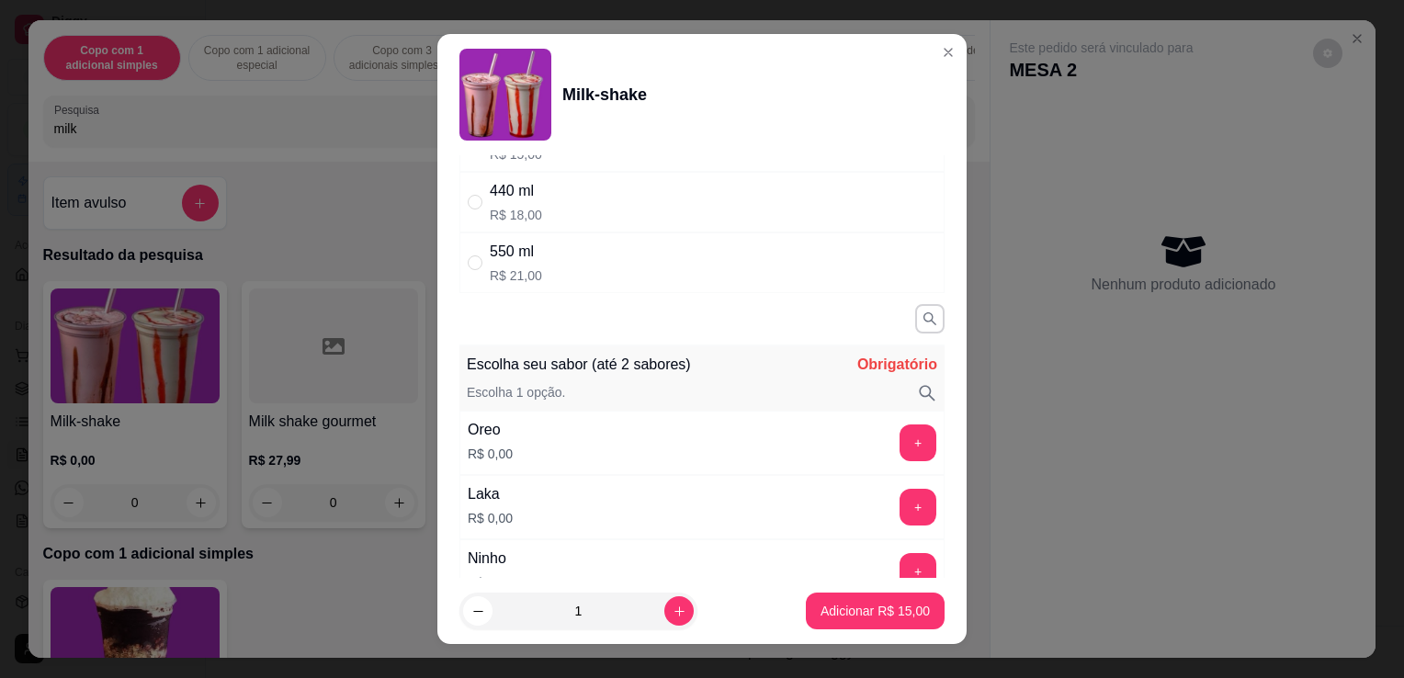
scroll to position [276, 0]
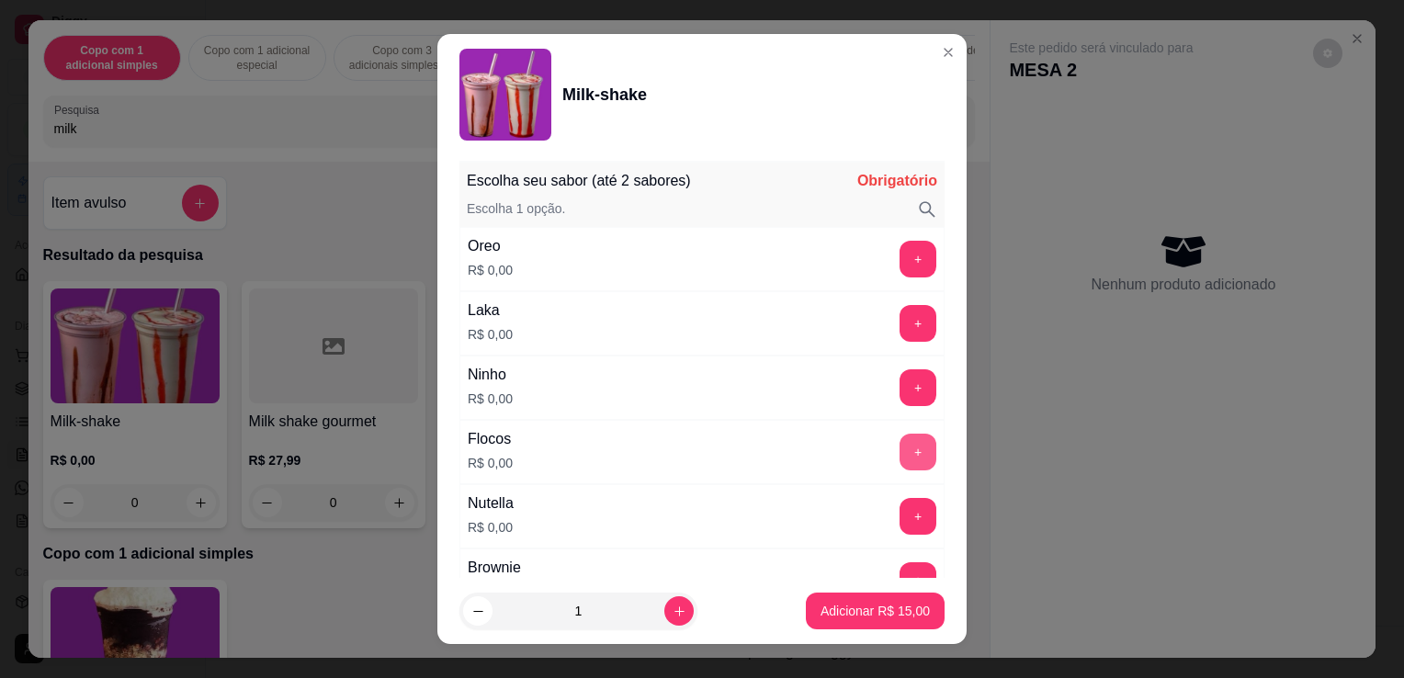
click at [900, 461] on button "+" at bounding box center [918, 452] width 37 height 37
click at [865, 608] on p "Adicionar R$ 15,00" at bounding box center [875, 611] width 109 height 18
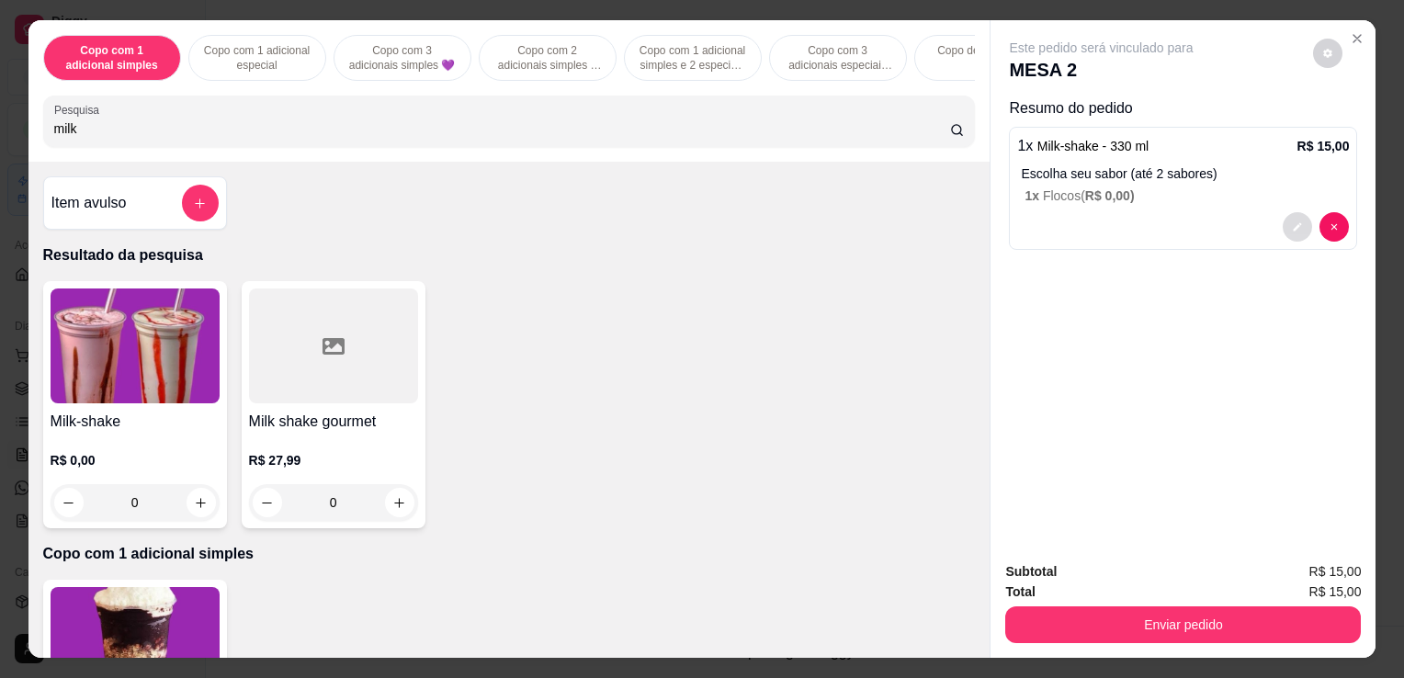
click at [1293, 222] on icon "decrease-product-quantity" at bounding box center [1297, 227] width 11 height 11
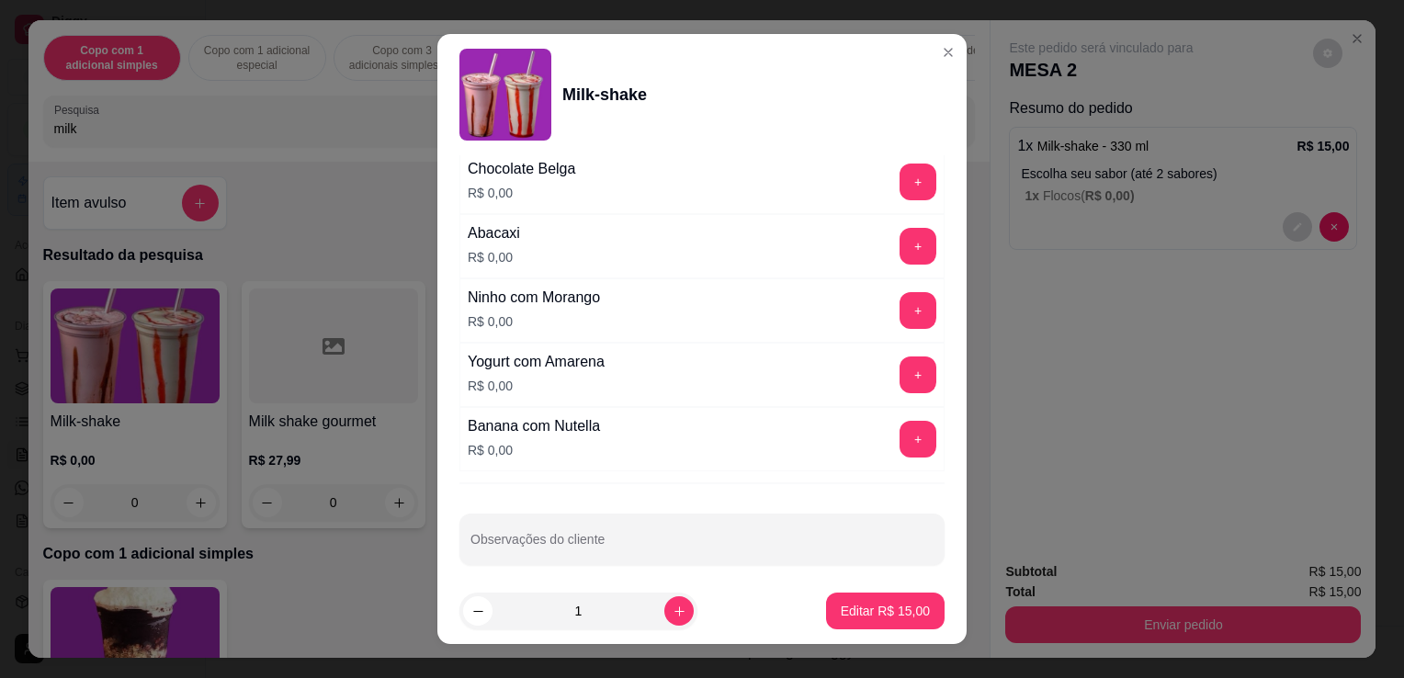
scroll to position [25, 0]
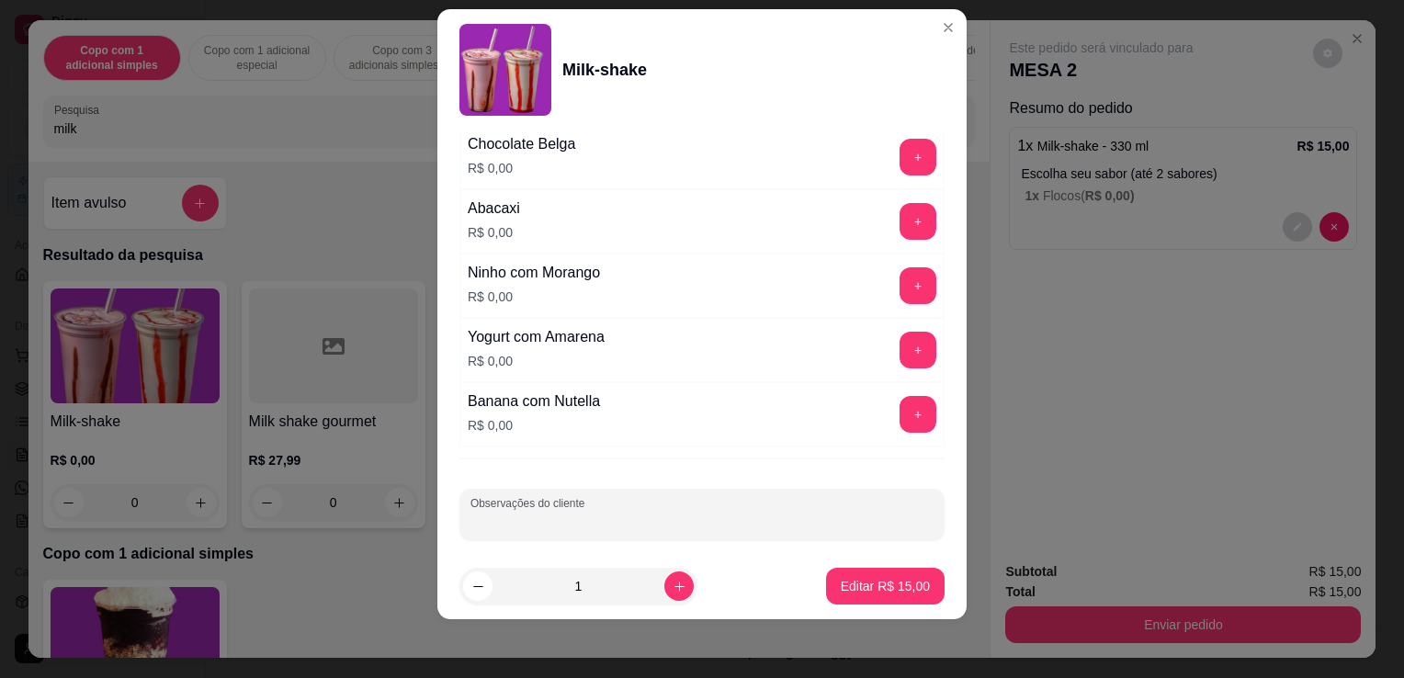
click at [749, 513] on input "Observações do cliente" at bounding box center [702, 522] width 463 height 18
type input "TOMAR"
click at [897, 584] on p "Editar R$ 15,00" at bounding box center [885, 585] width 86 height 17
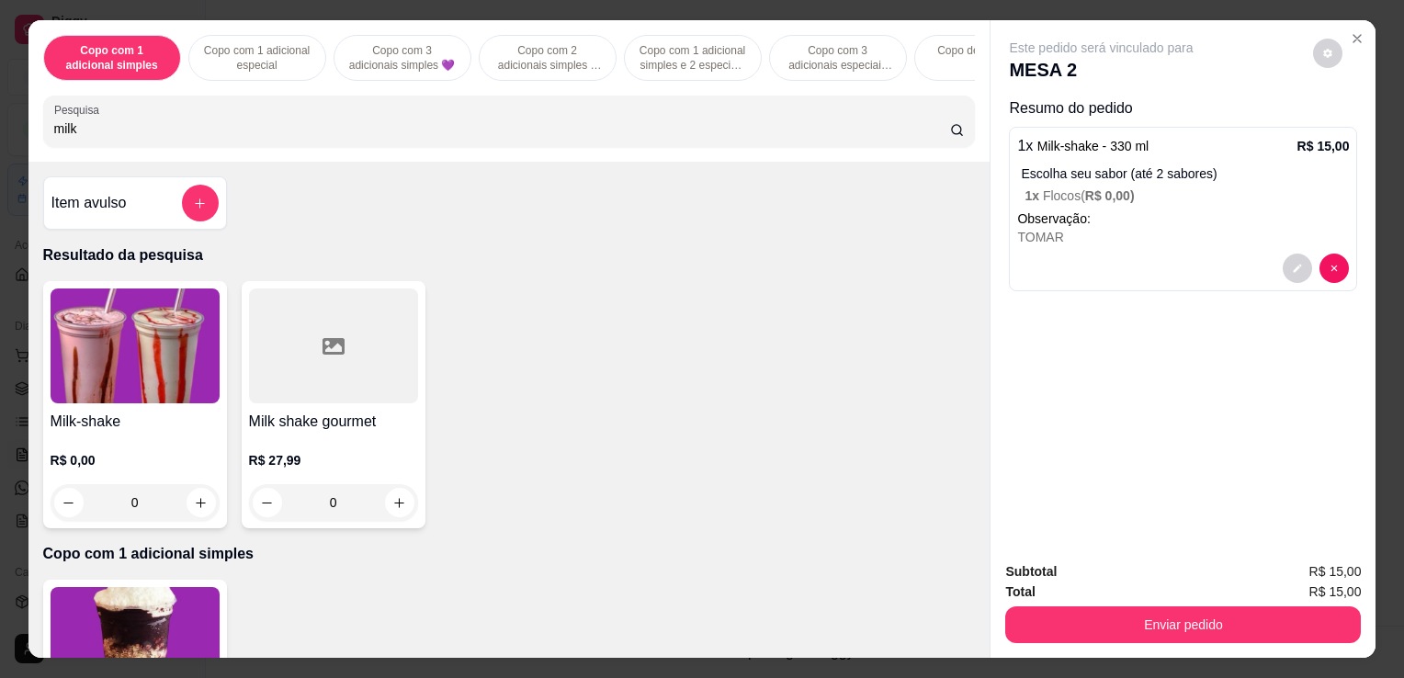
click at [1109, 608] on button "Enviar pedido" at bounding box center [1184, 625] width 356 height 37
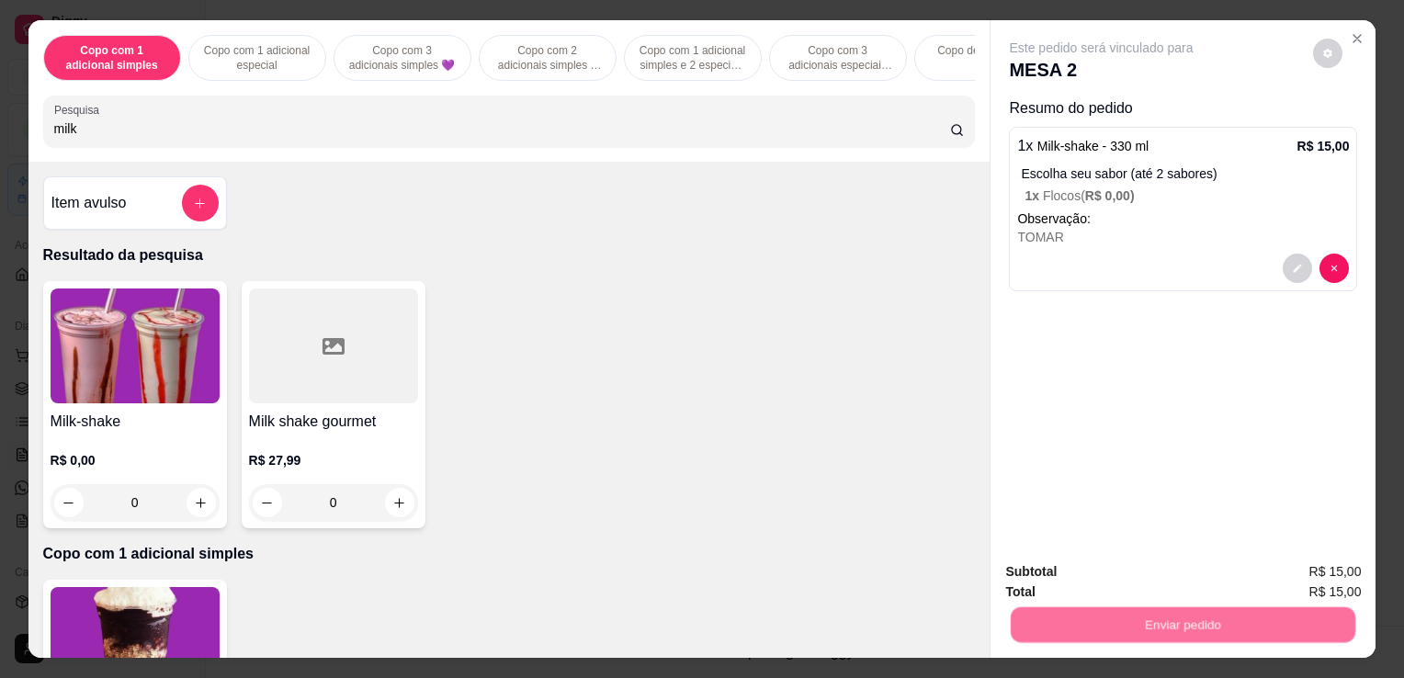
click at [1331, 581] on button "Enviar pedido" at bounding box center [1314, 573] width 104 height 35
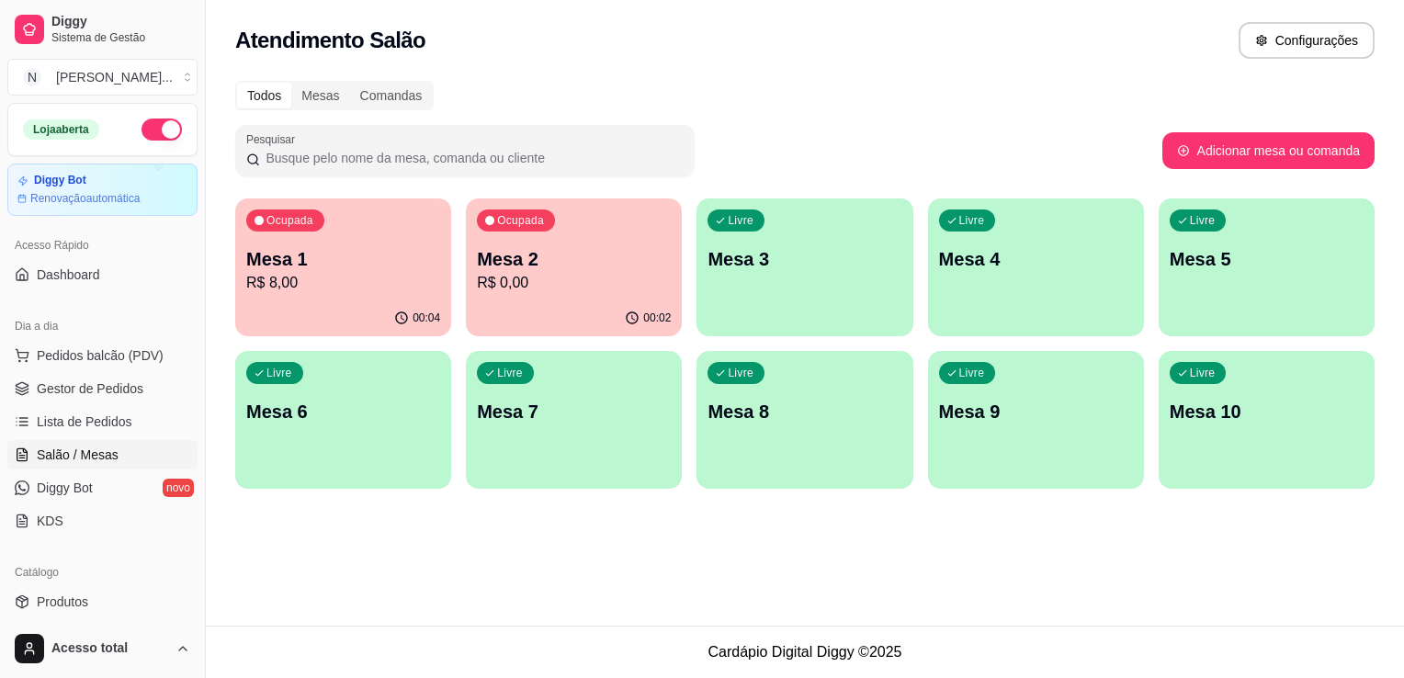
click at [346, 278] on p "R$ 8,00" at bounding box center [343, 283] width 194 height 22
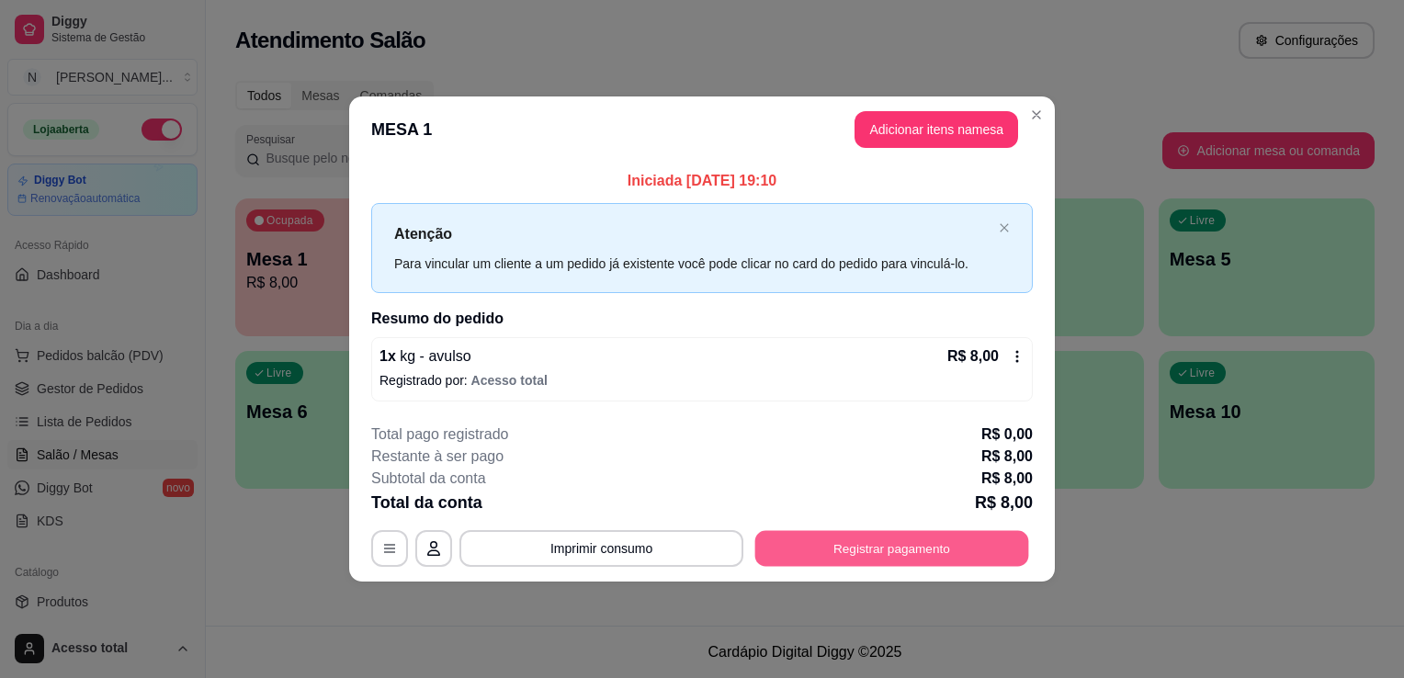
click at [899, 550] on button "Registrar pagamento" at bounding box center [893, 548] width 274 height 36
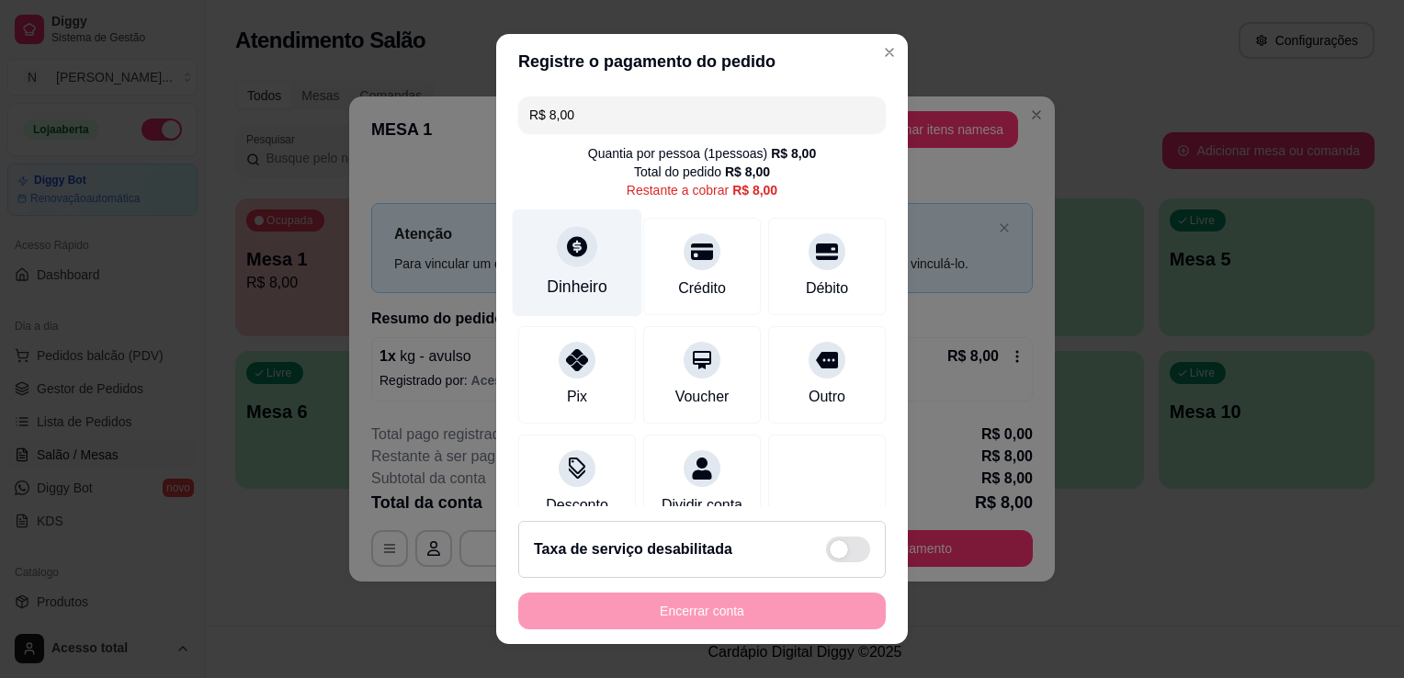
click at [566, 263] on div at bounding box center [577, 246] width 40 height 40
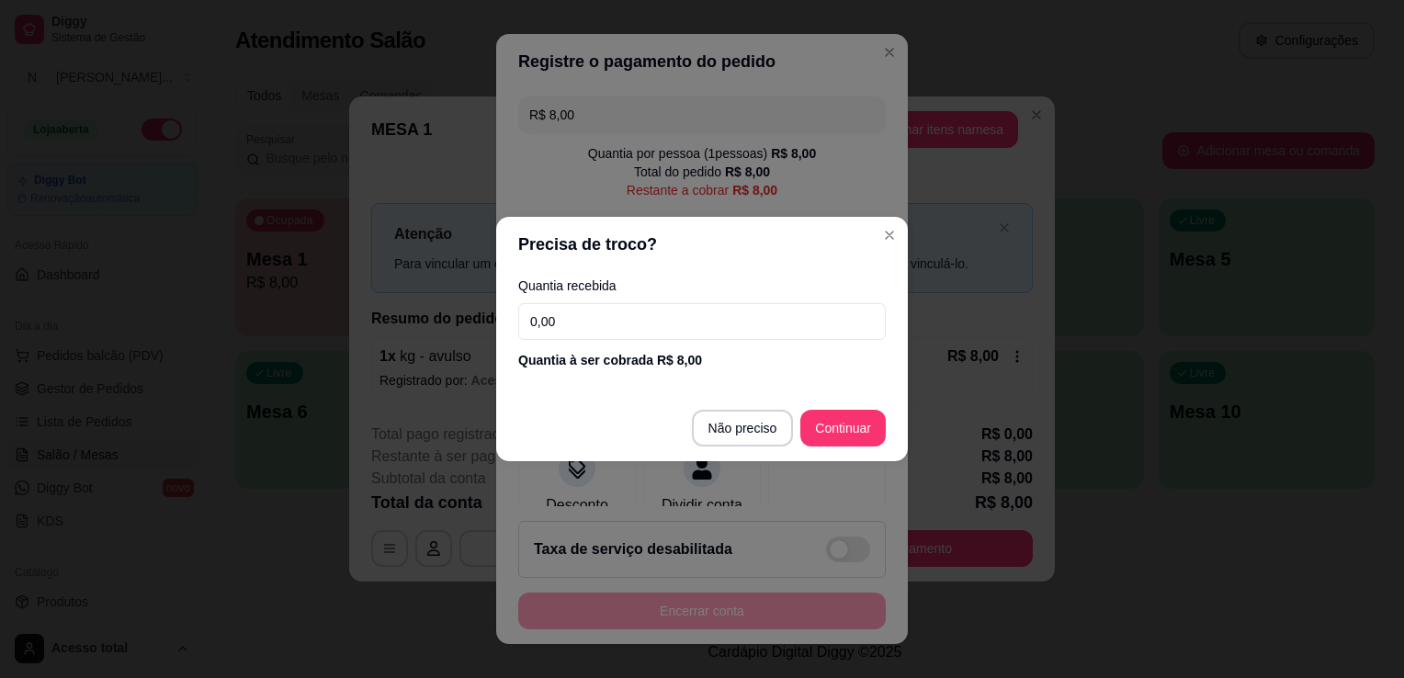
click at [598, 327] on input "0,00" at bounding box center [702, 321] width 368 height 37
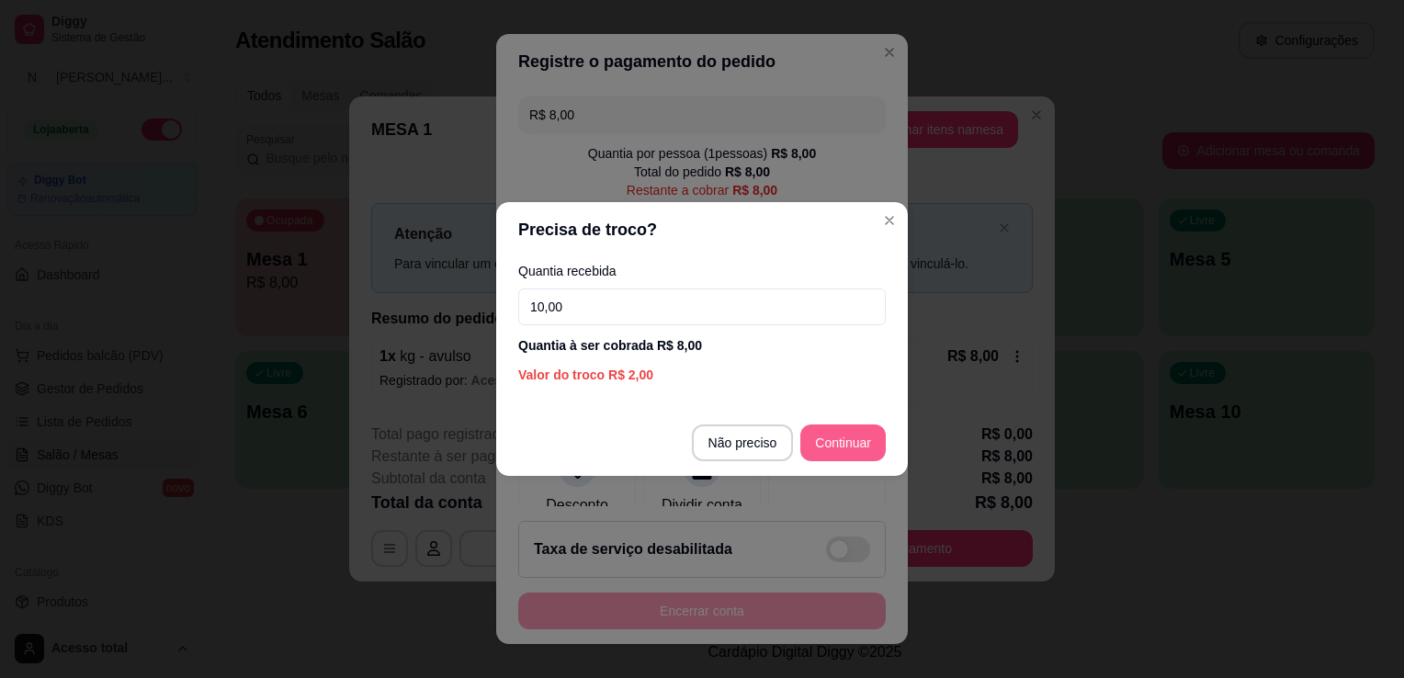
type input "10,00"
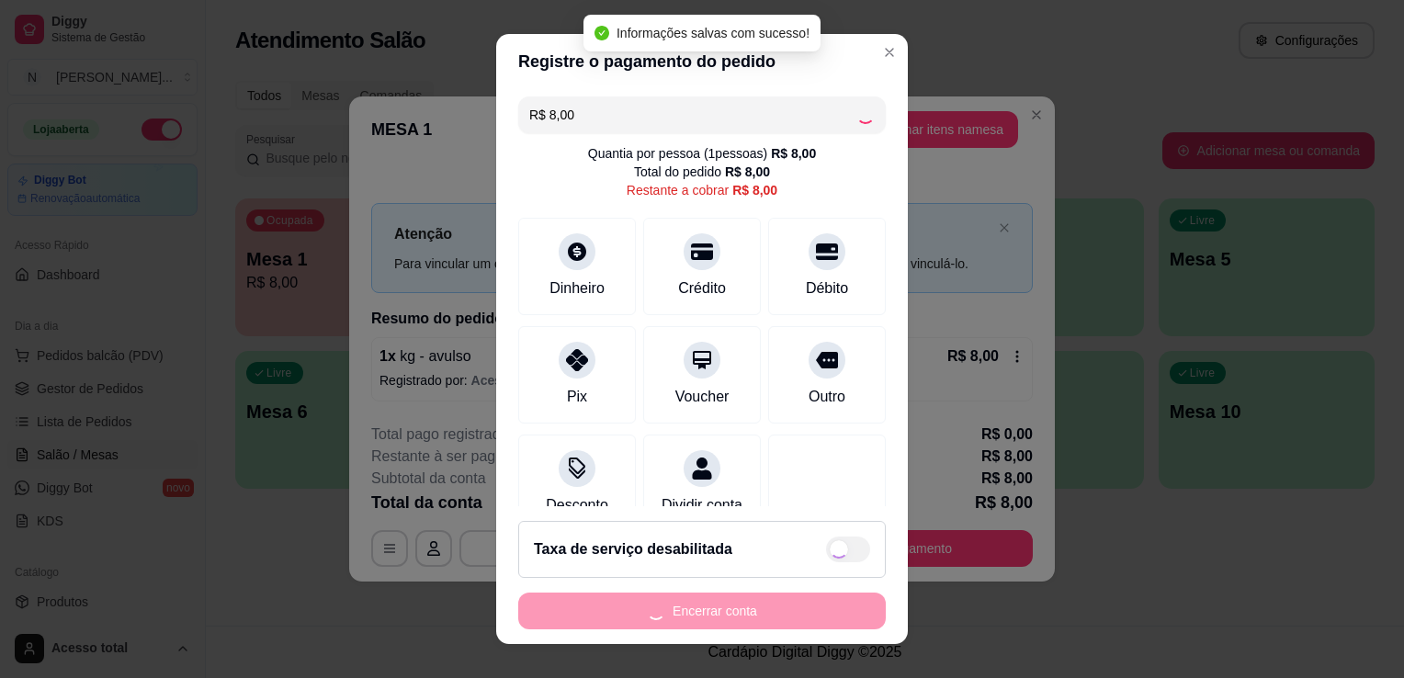
type input "R$ 0,00"
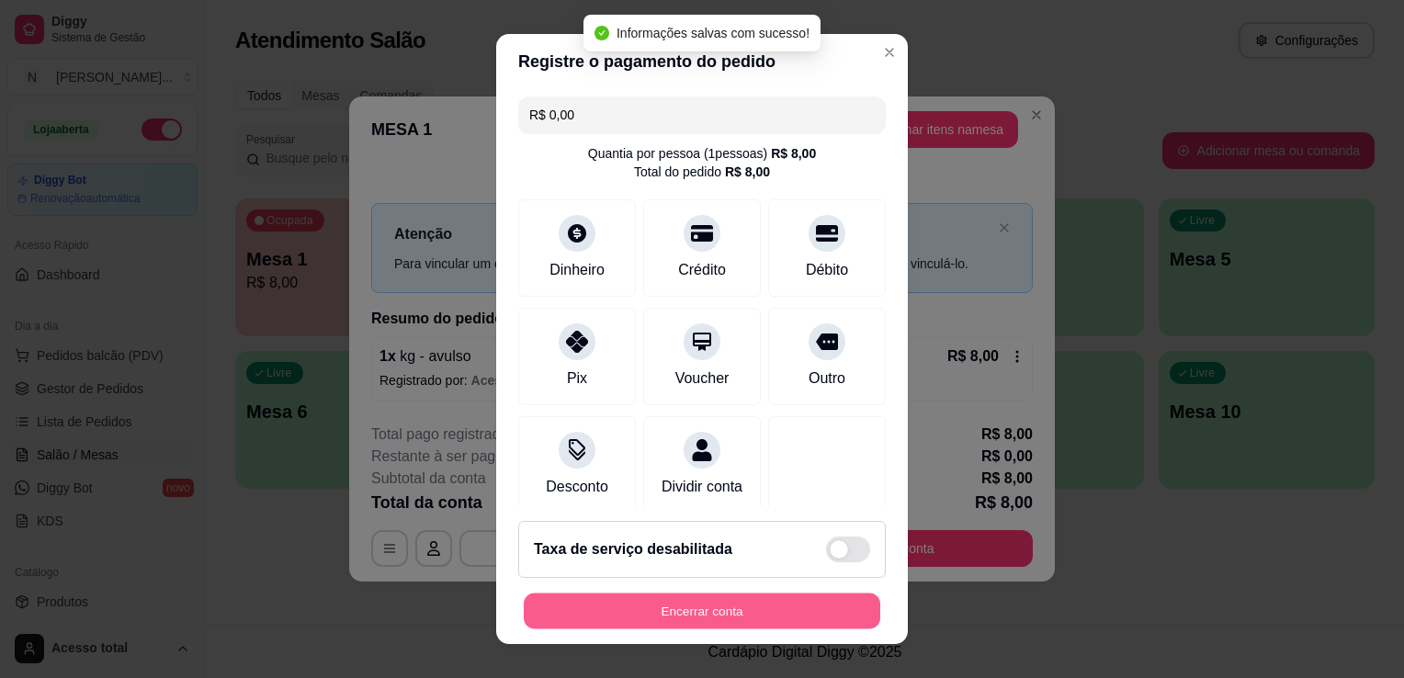
click at [699, 621] on button "Encerrar conta" at bounding box center [702, 612] width 357 height 36
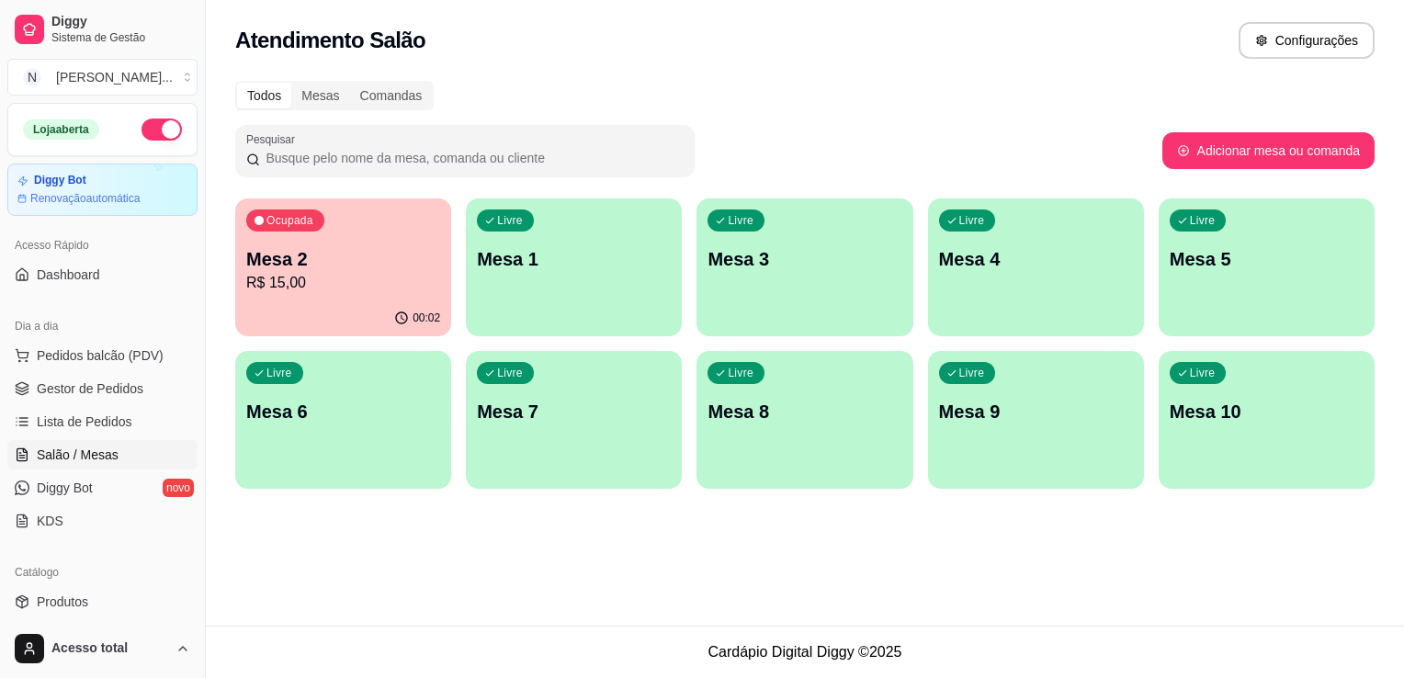
click at [343, 286] on p "R$ 15,00" at bounding box center [343, 283] width 194 height 22
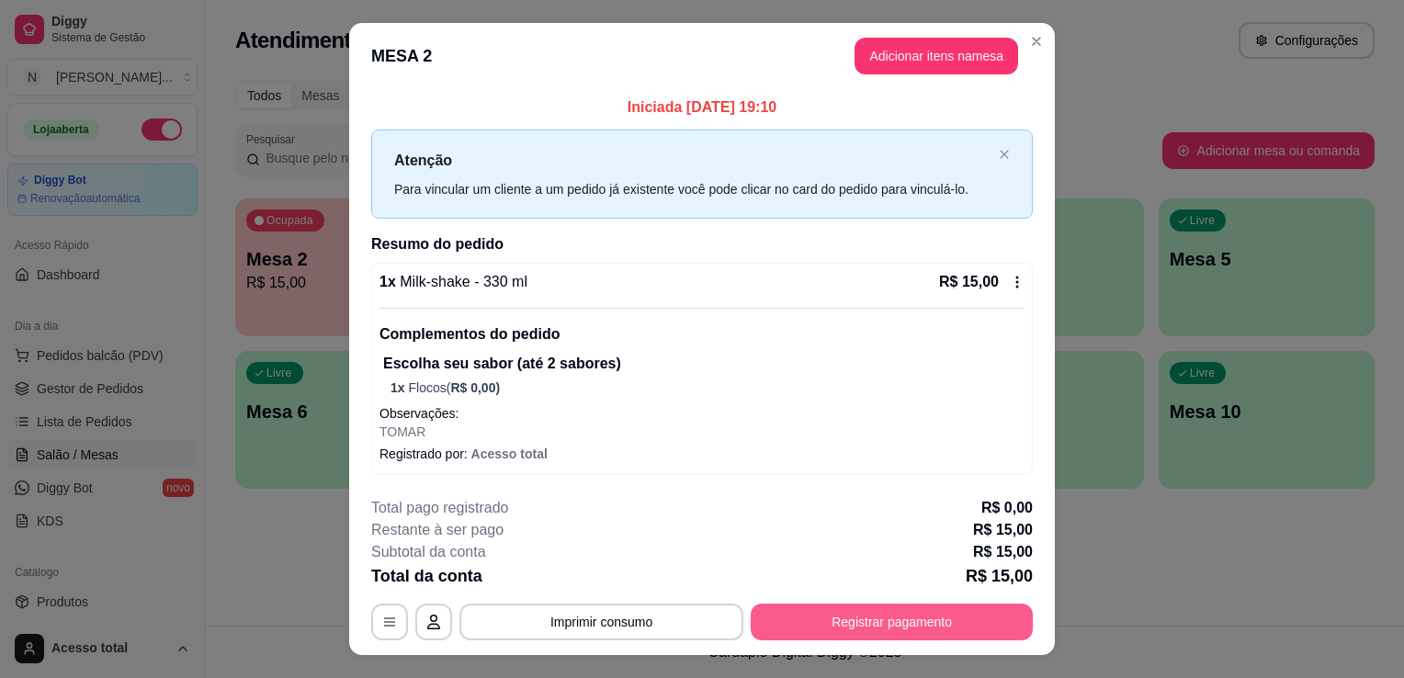
click at [869, 627] on button "Registrar pagamento" at bounding box center [892, 622] width 282 height 37
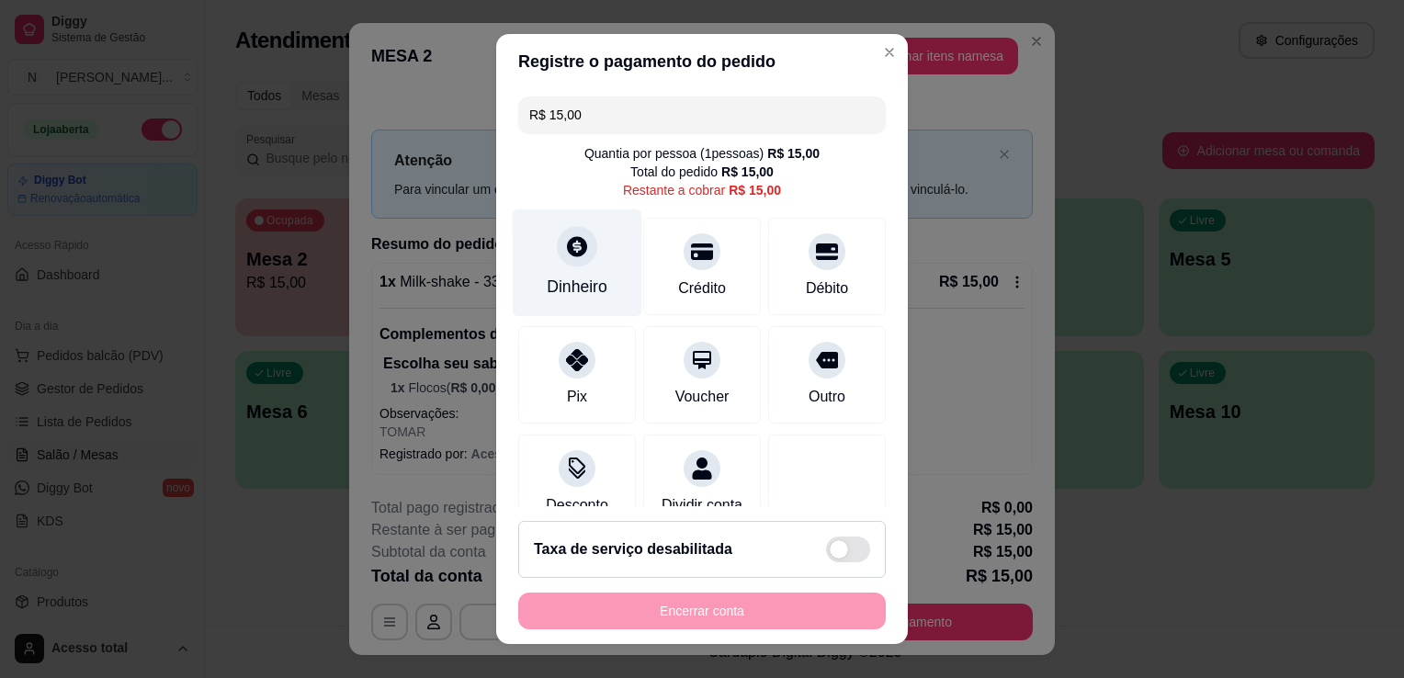
click at [581, 261] on div "Dinheiro" at bounding box center [578, 264] width 130 height 108
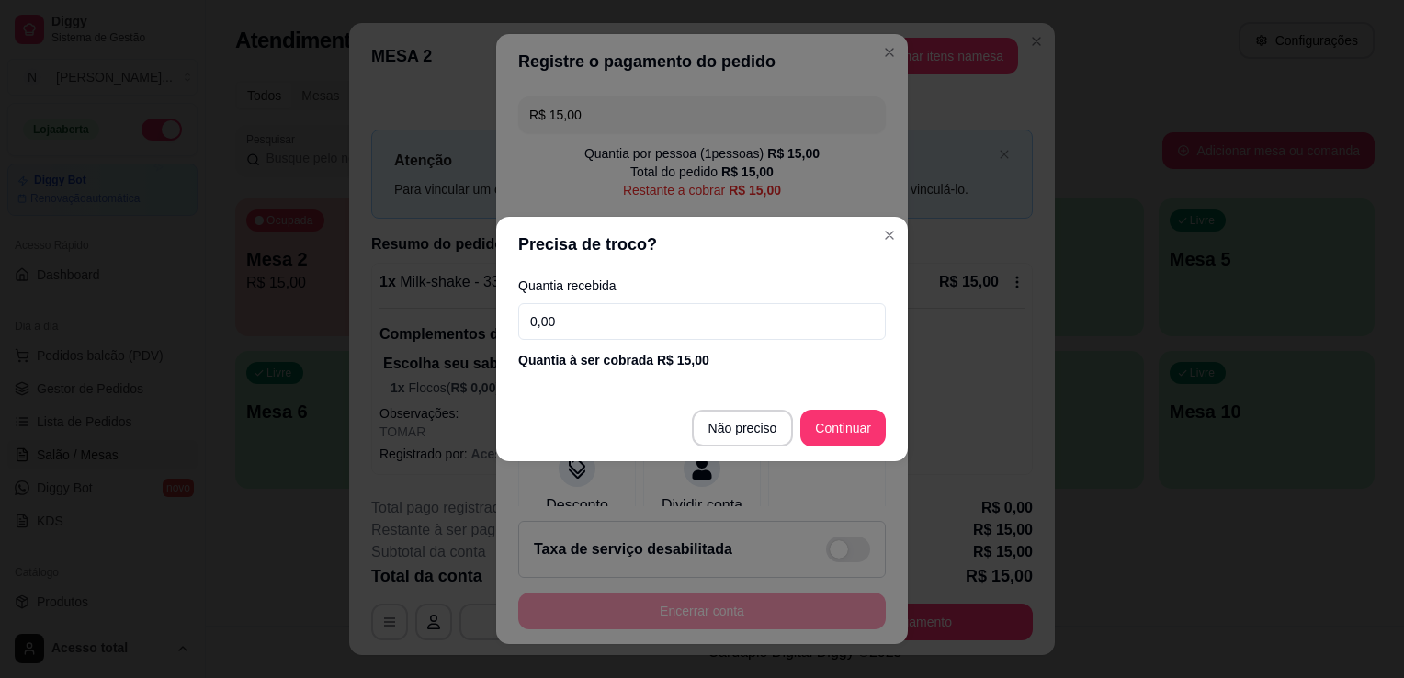
click at [665, 305] on input "0,00" at bounding box center [702, 321] width 368 height 37
type input "2,00"
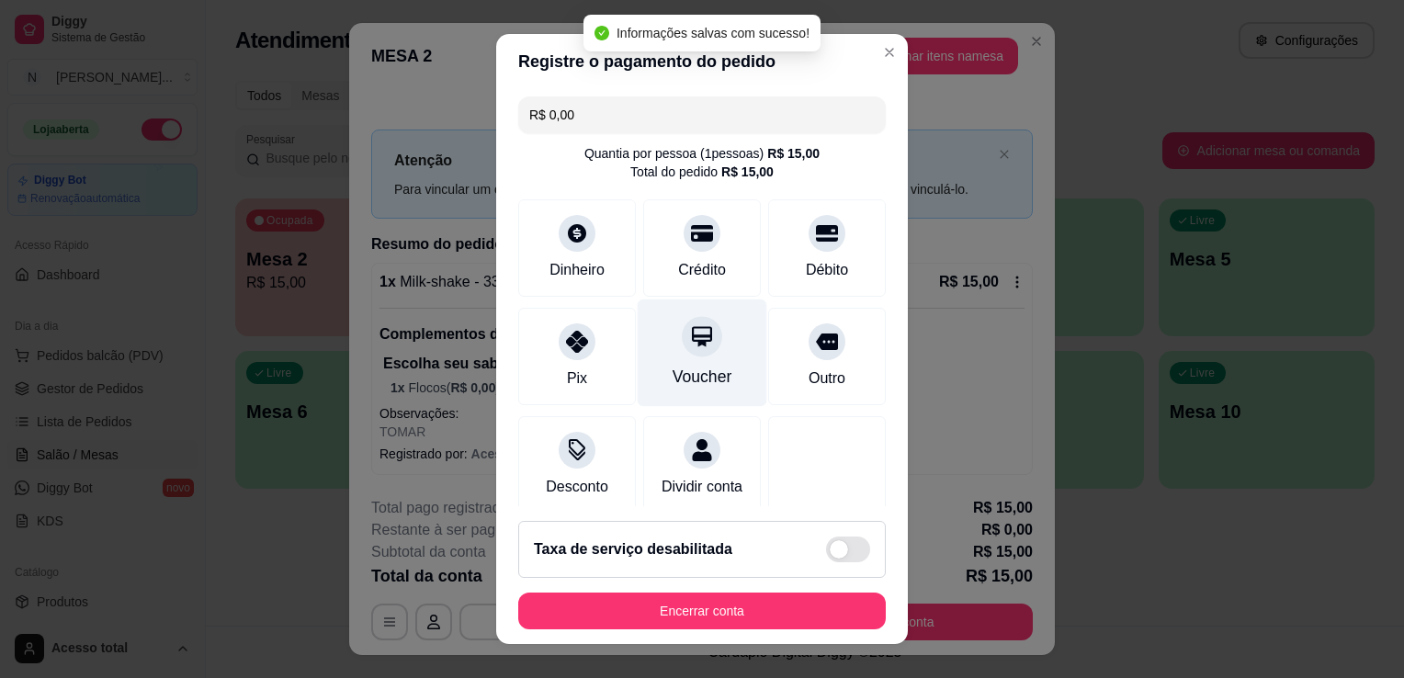
scroll to position [130, 0]
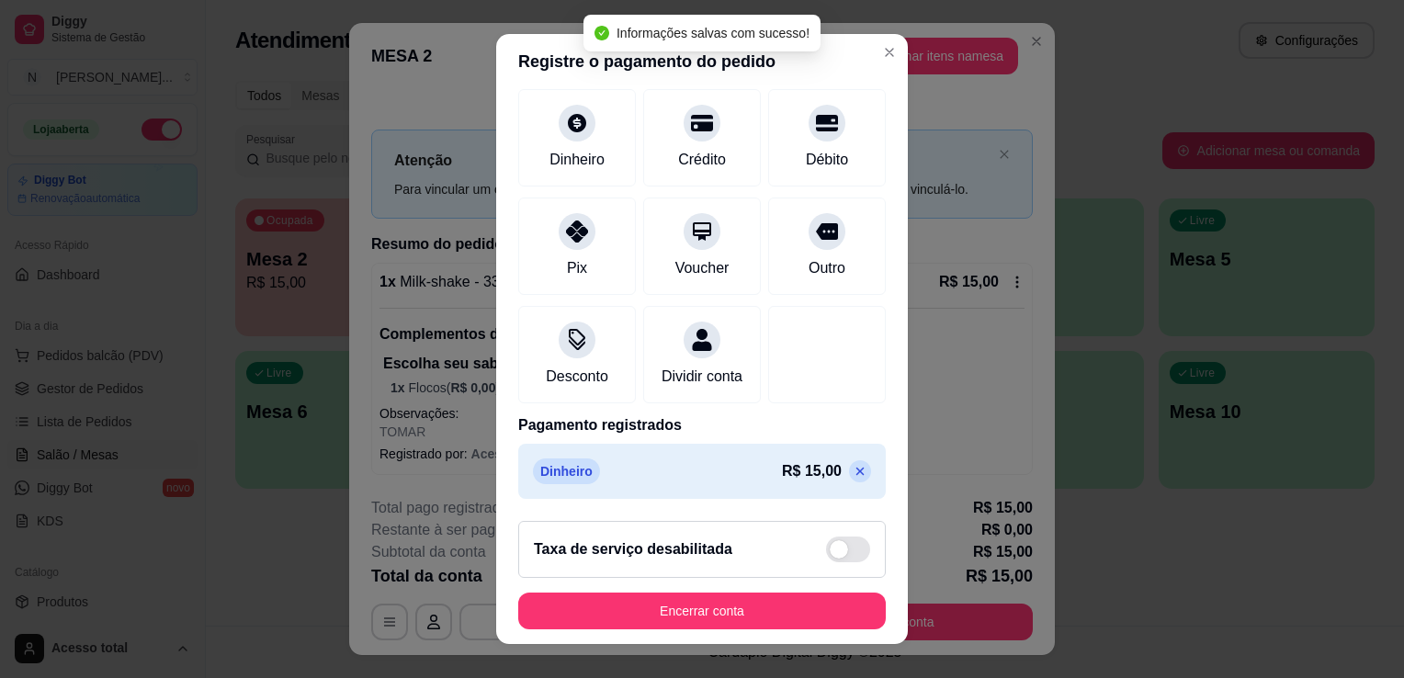
click at [857, 469] on icon at bounding box center [861, 472] width 8 height 8
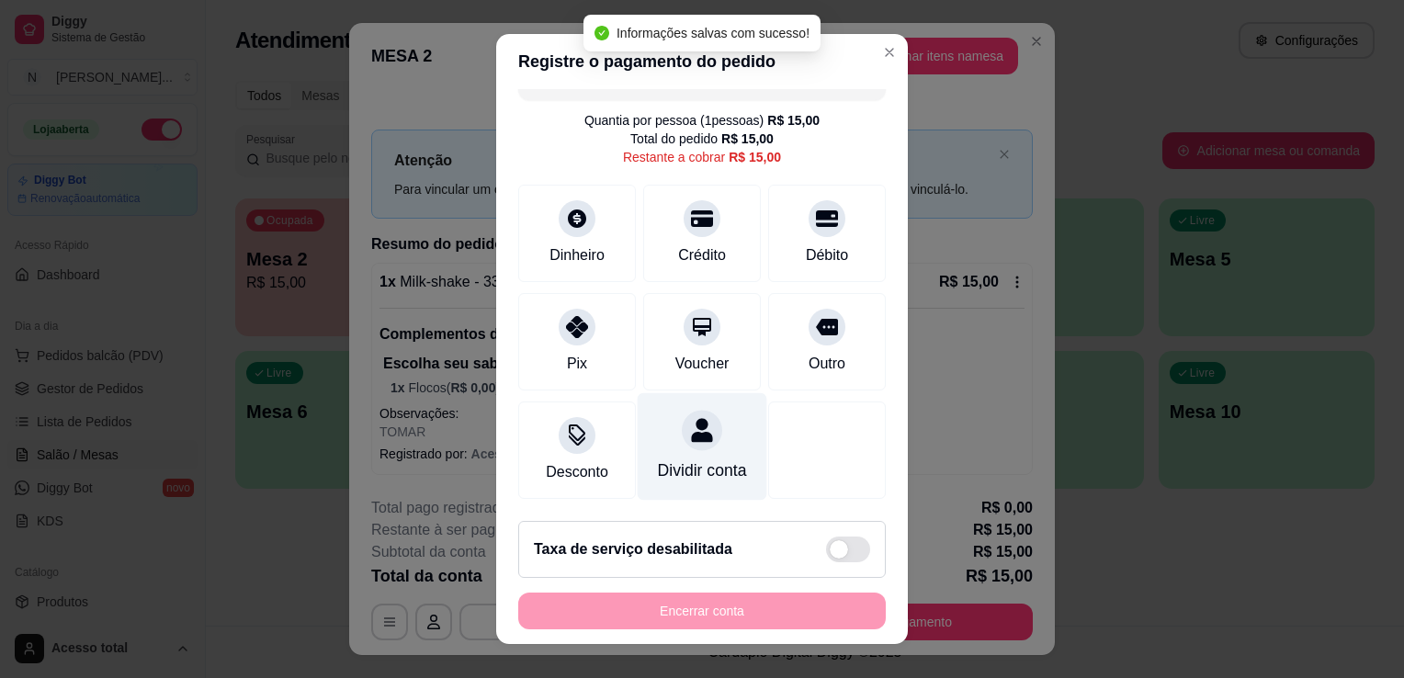
scroll to position [0, 0]
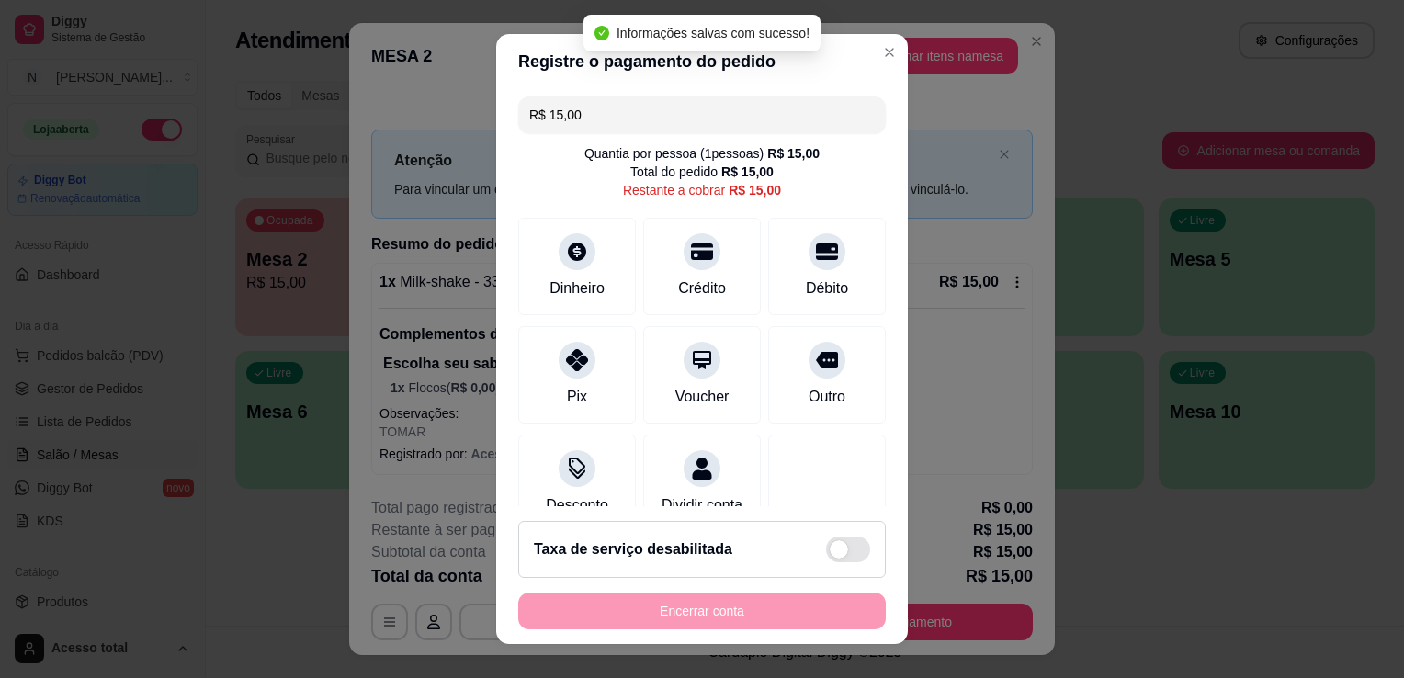
click at [603, 115] on input "R$ 15,00" at bounding box center [702, 115] width 346 height 37
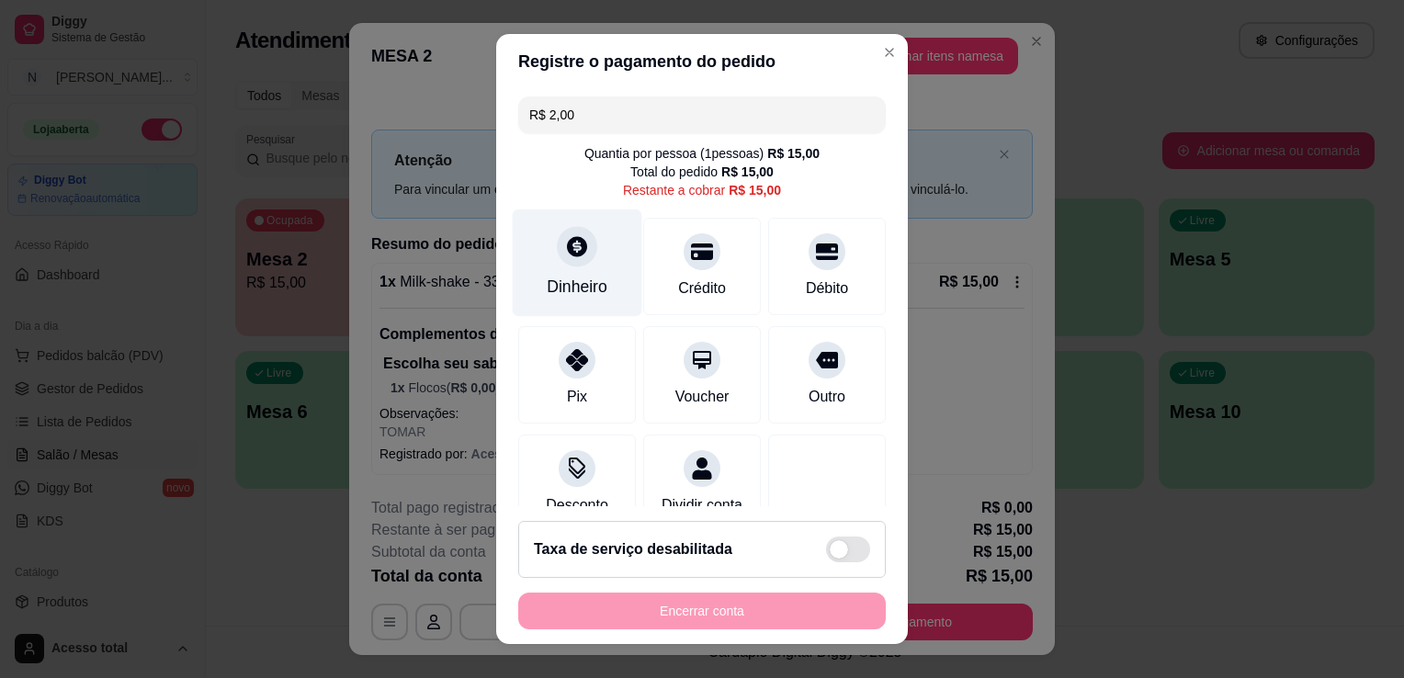
click at [570, 284] on div "Dinheiro" at bounding box center [577, 287] width 61 height 24
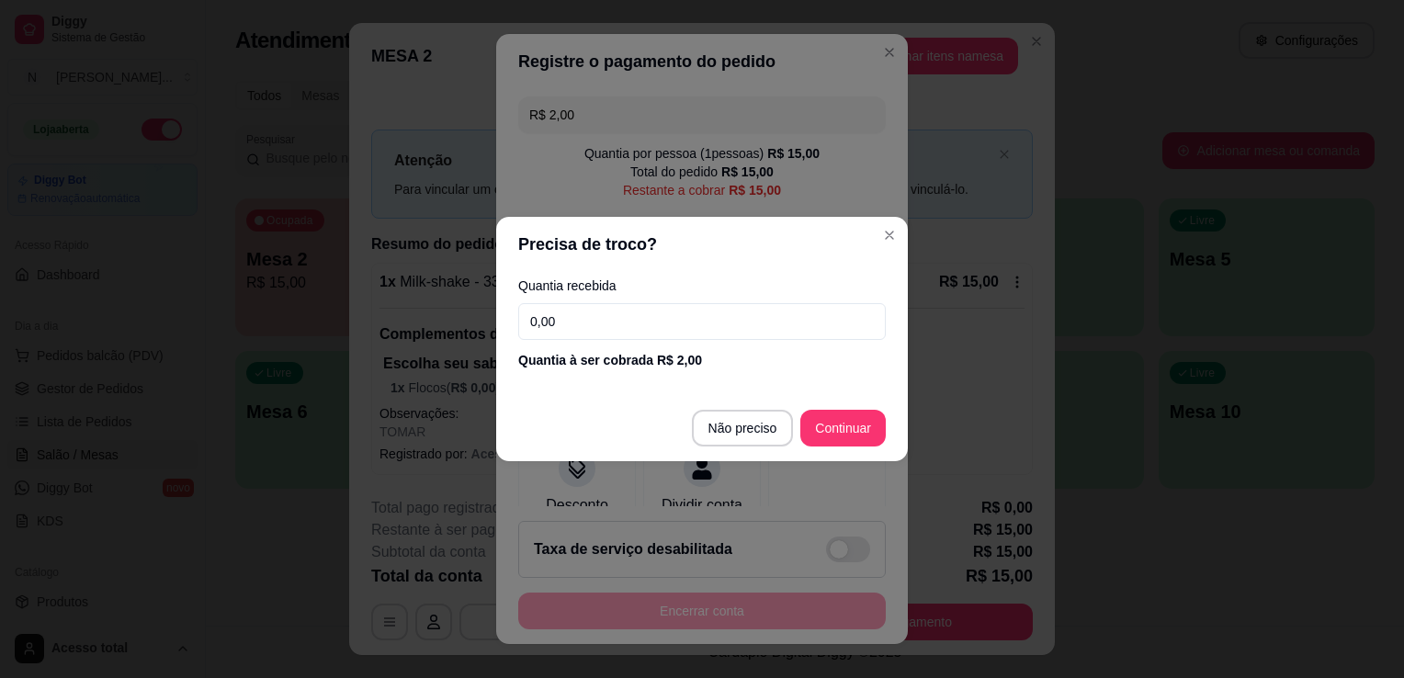
click at [583, 318] on input "0,00" at bounding box center [702, 321] width 368 height 37
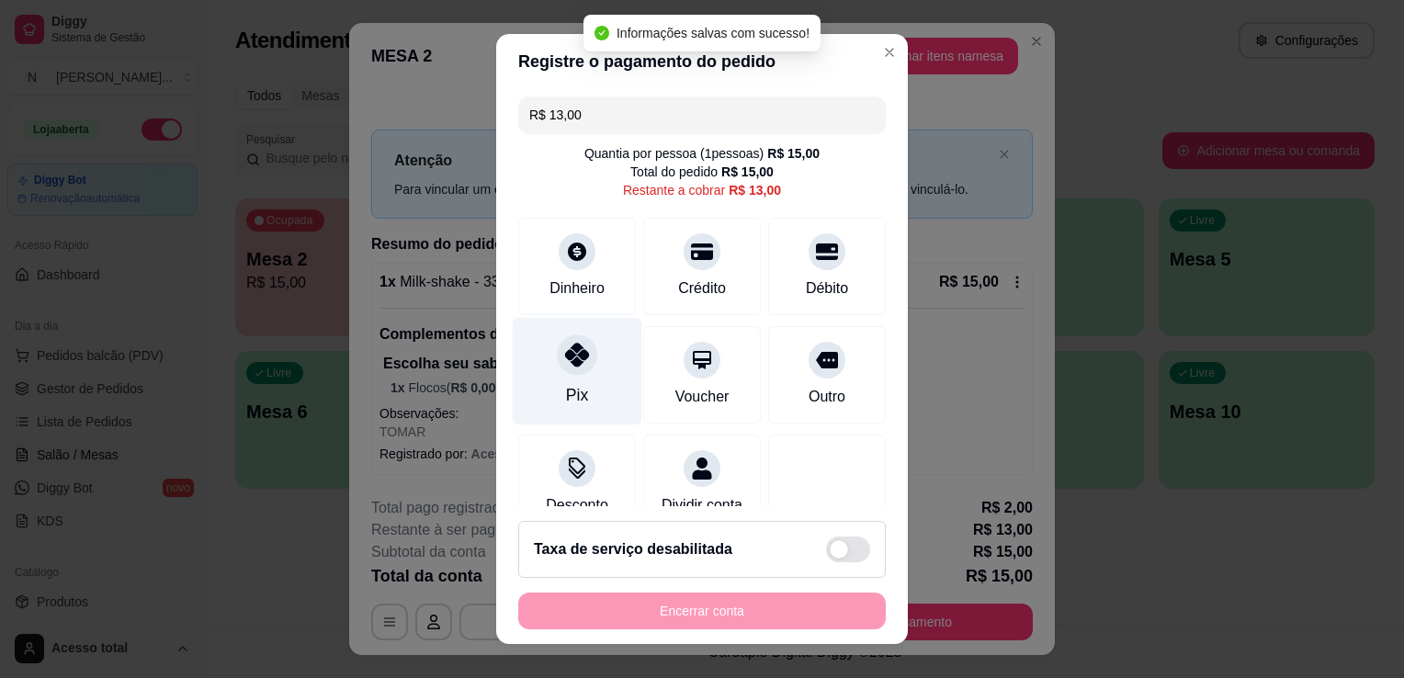
click at [581, 369] on div "Pix" at bounding box center [578, 372] width 130 height 108
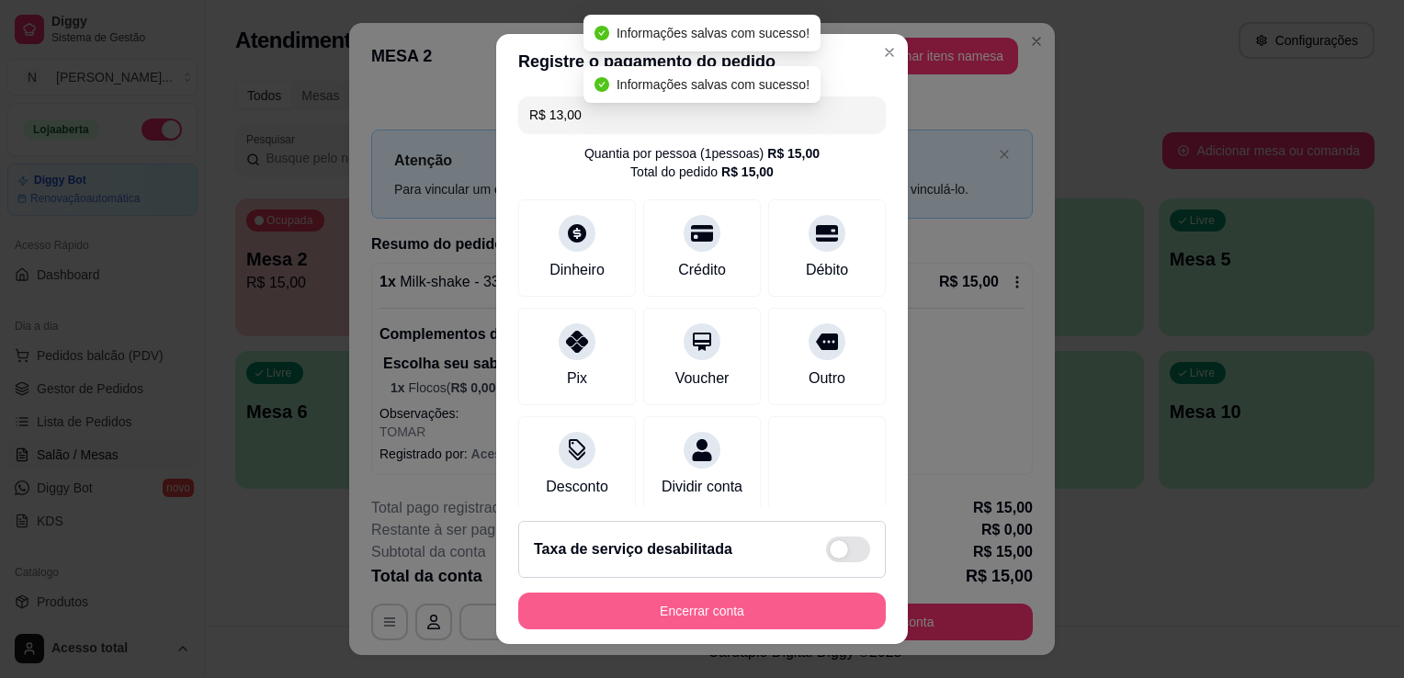
type input "R$ 0,00"
click at [695, 611] on button "Encerrar conta" at bounding box center [702, 611] width 368 height 37
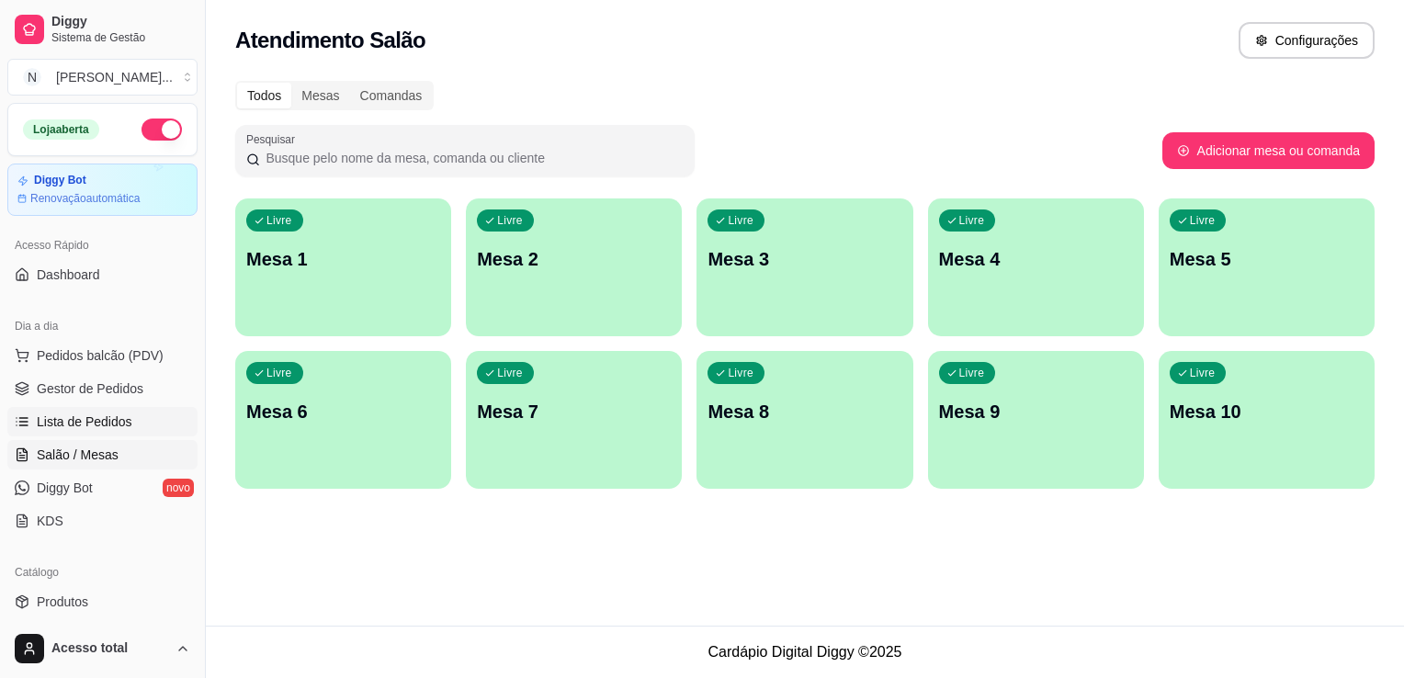
click at [100, 422] on span "Lista de Pedidos" at bounding box center [85, 422] width 96 height 18
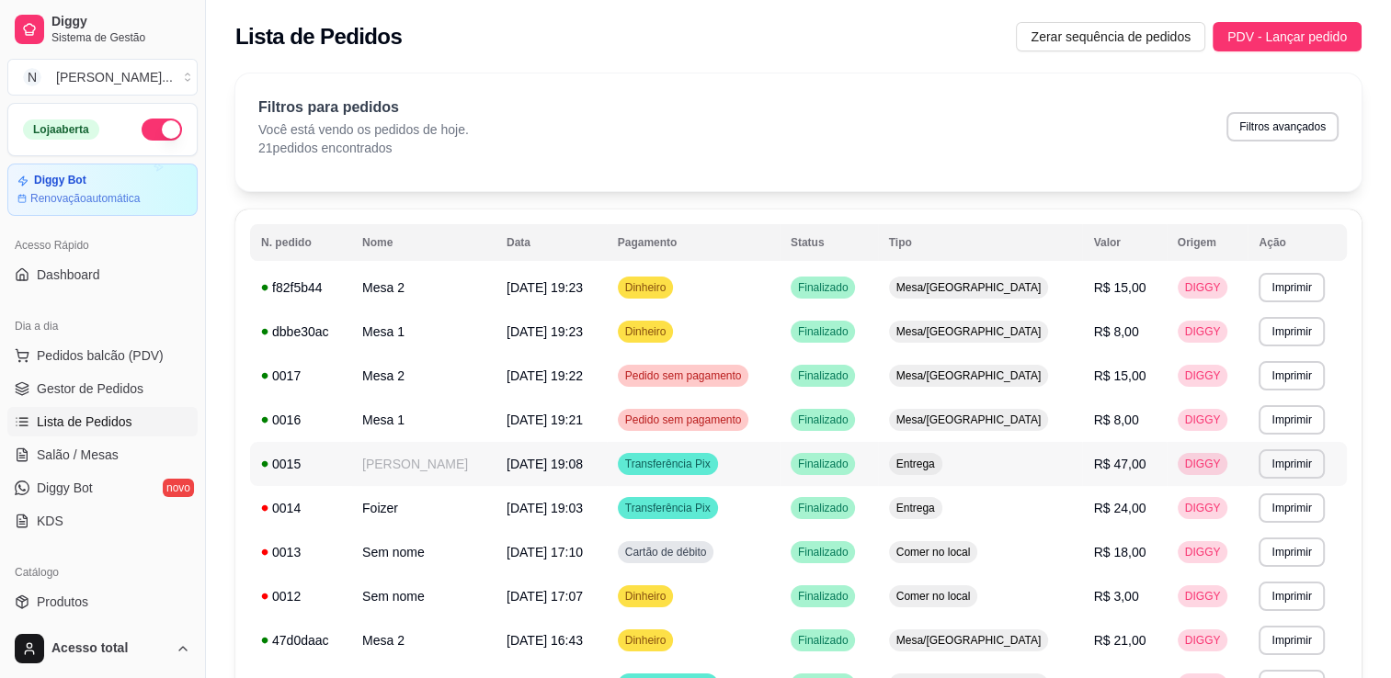
click at [583, 458] on span "[DATE] 19:08" at bounding box center [544, 464] width 76 height 15
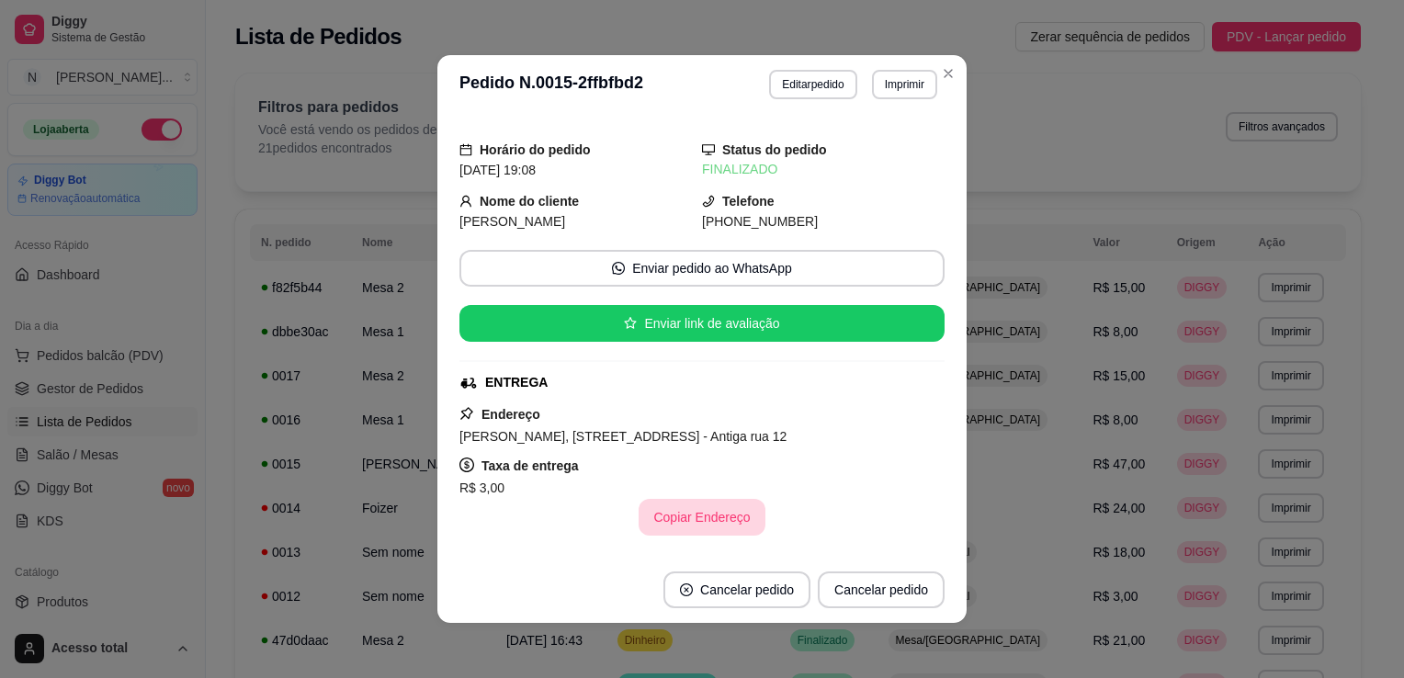
click at [711, 519] on button "Copiar Endereço" at bounding box center [702, 517] width 126 height 37
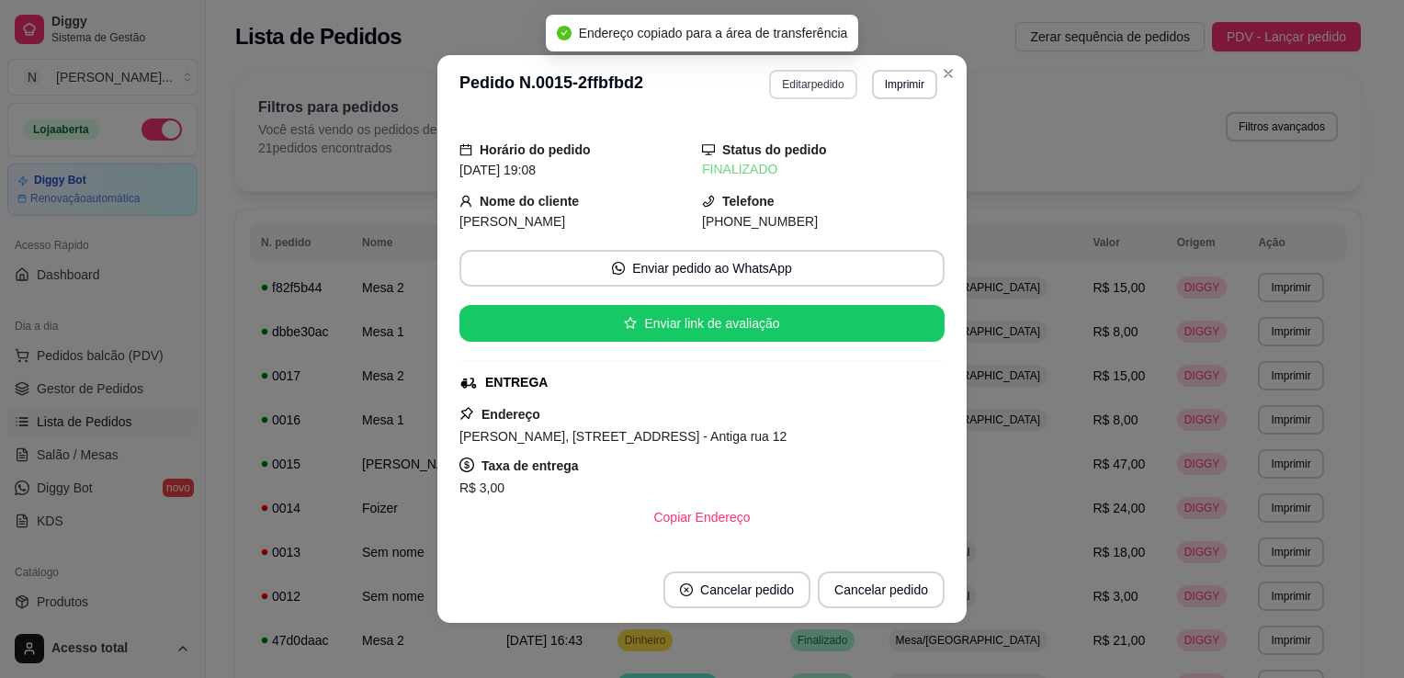
click at [816, 90] on button "Editar pedido" at bounding box center [812, 84] width 87 height 29
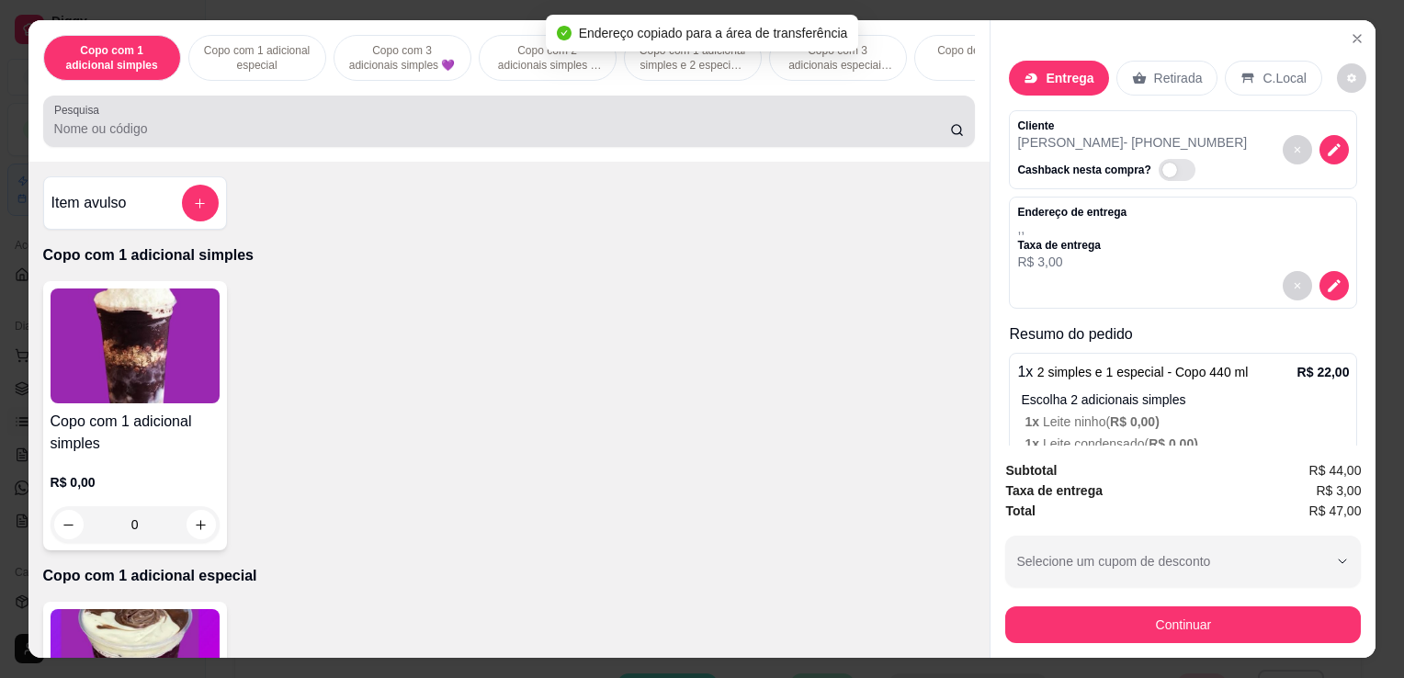
click at [636, 123] on div at bounding box center [509, 121] width 911 height 37
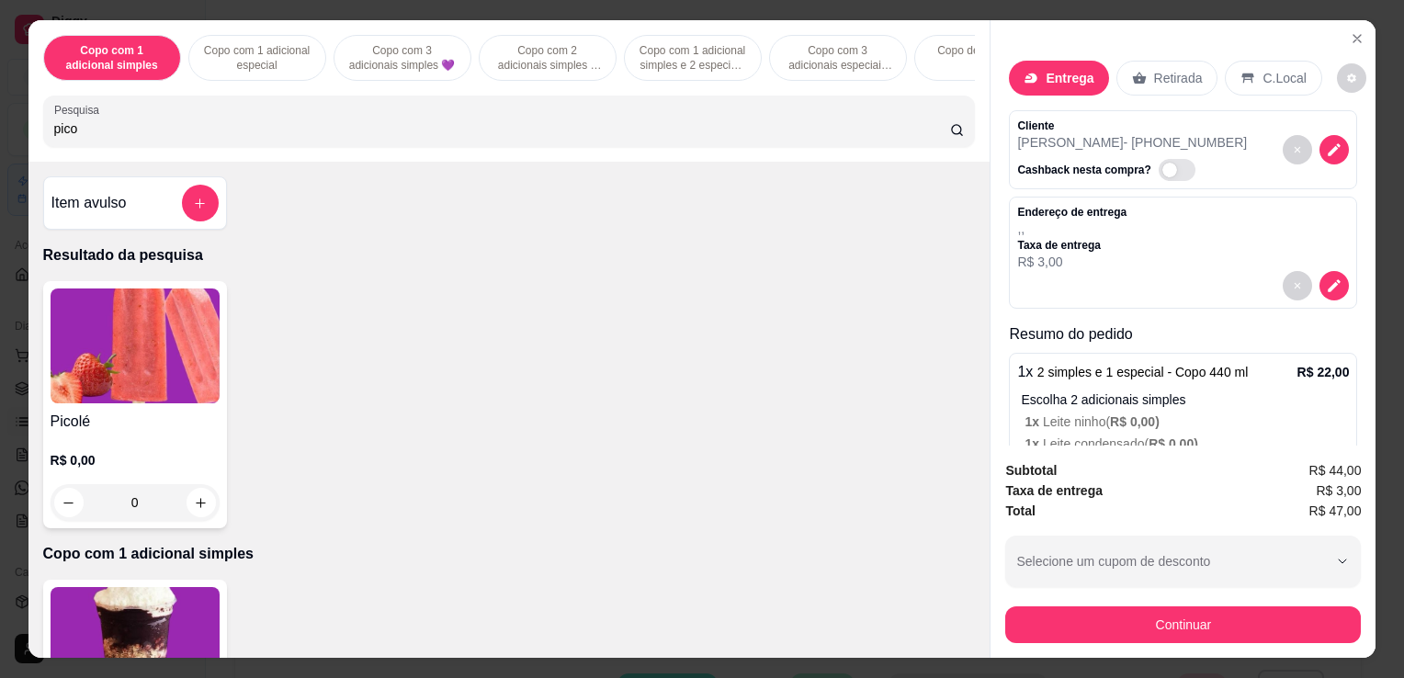
type input "pico"
click at [119, 399] on img at bounding box center [135, 346] width 169 height 115
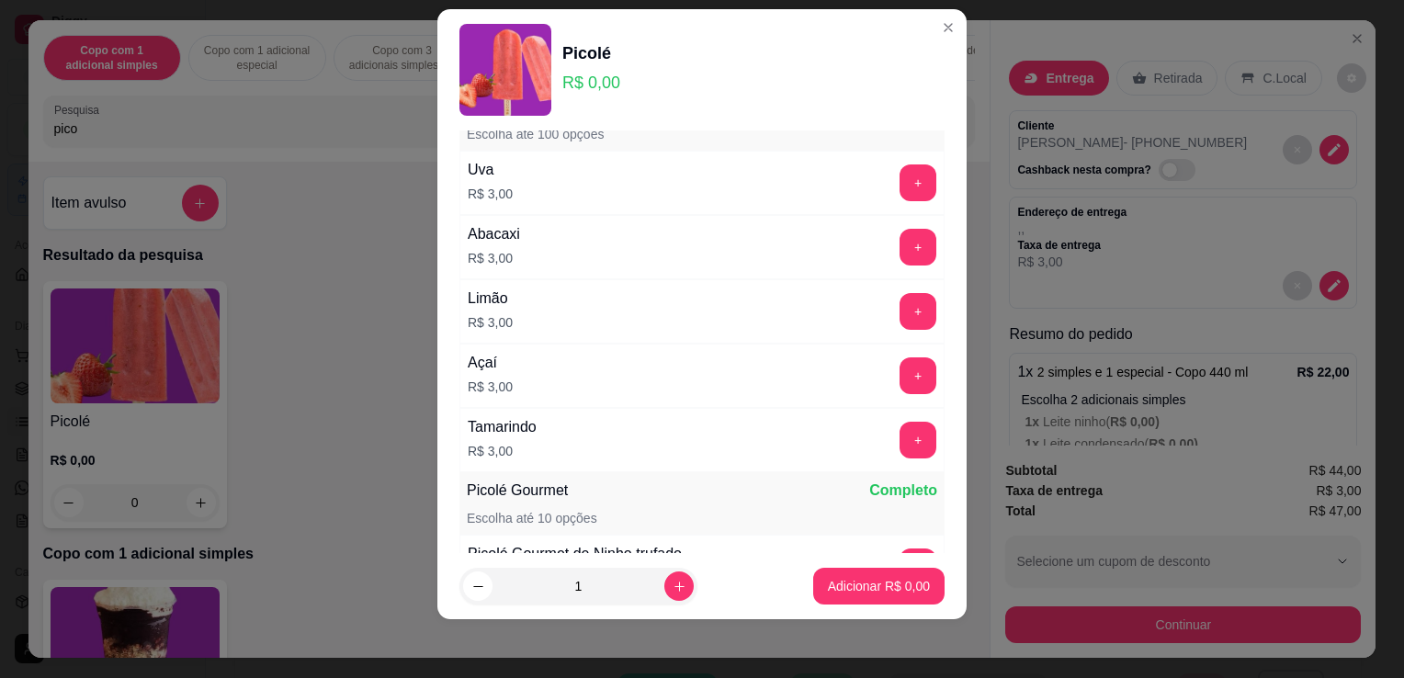
scroll to position [368, 0]
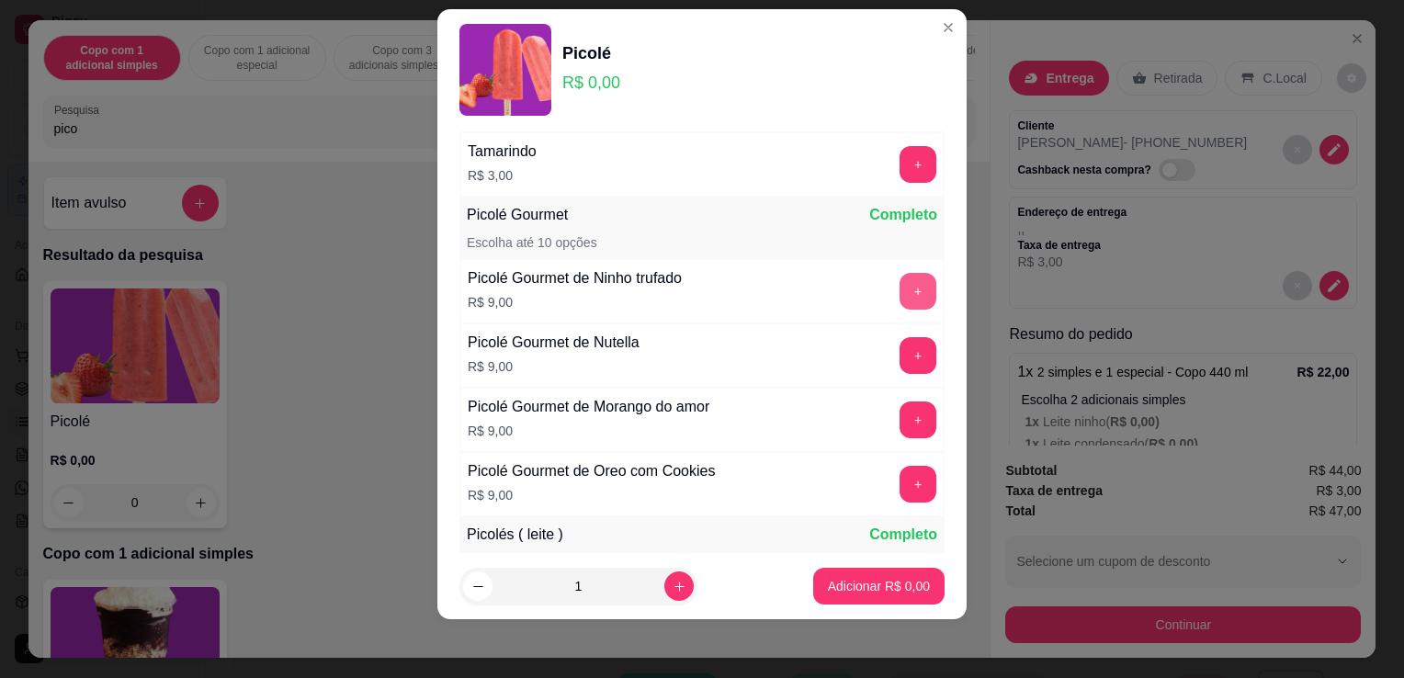
click at [900, 295] on button "+" at bounding box center [918, 291] width 37 height 37
click at [901, 295] on button "+" at bounding box center [919, 292] width 36 height 36
click at [827, 593] on p "Adicionar R$ 18,00" at bounding box center [876, 585] width 107 height 17
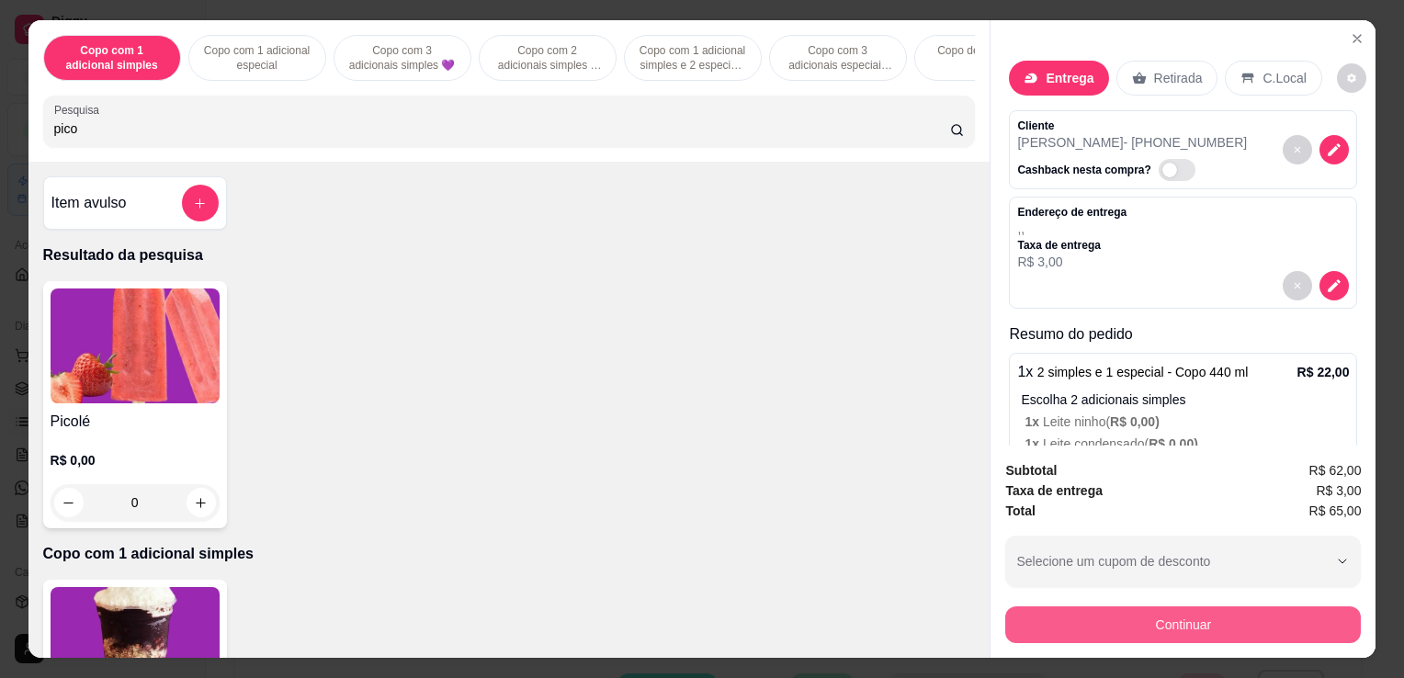
click at [1219, 607] on button "Continuar" at bounding box center [1184, 625] width 356 height 37
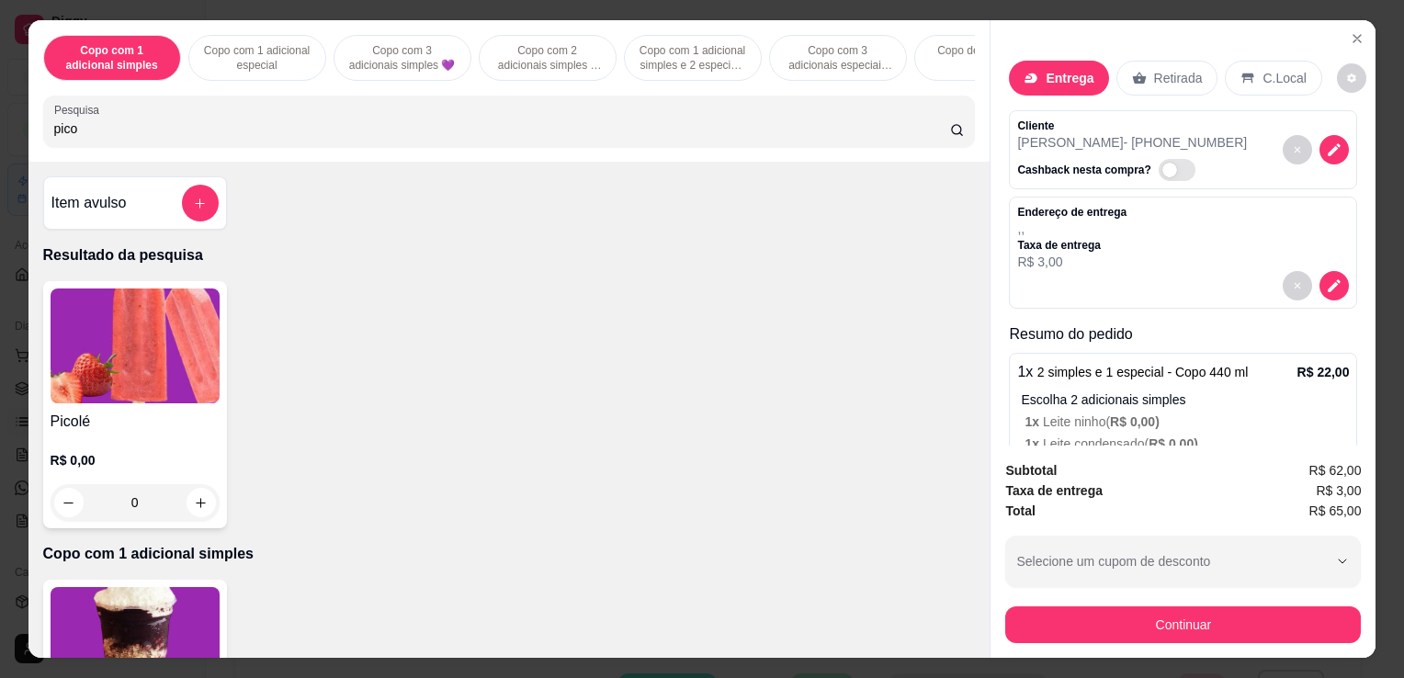
click at [1324, 289] on div at bounding box center [1183, 285] width 332 height 29
click at [1324, 288] on div at bounding box center [1183, 285] width 332 height 29
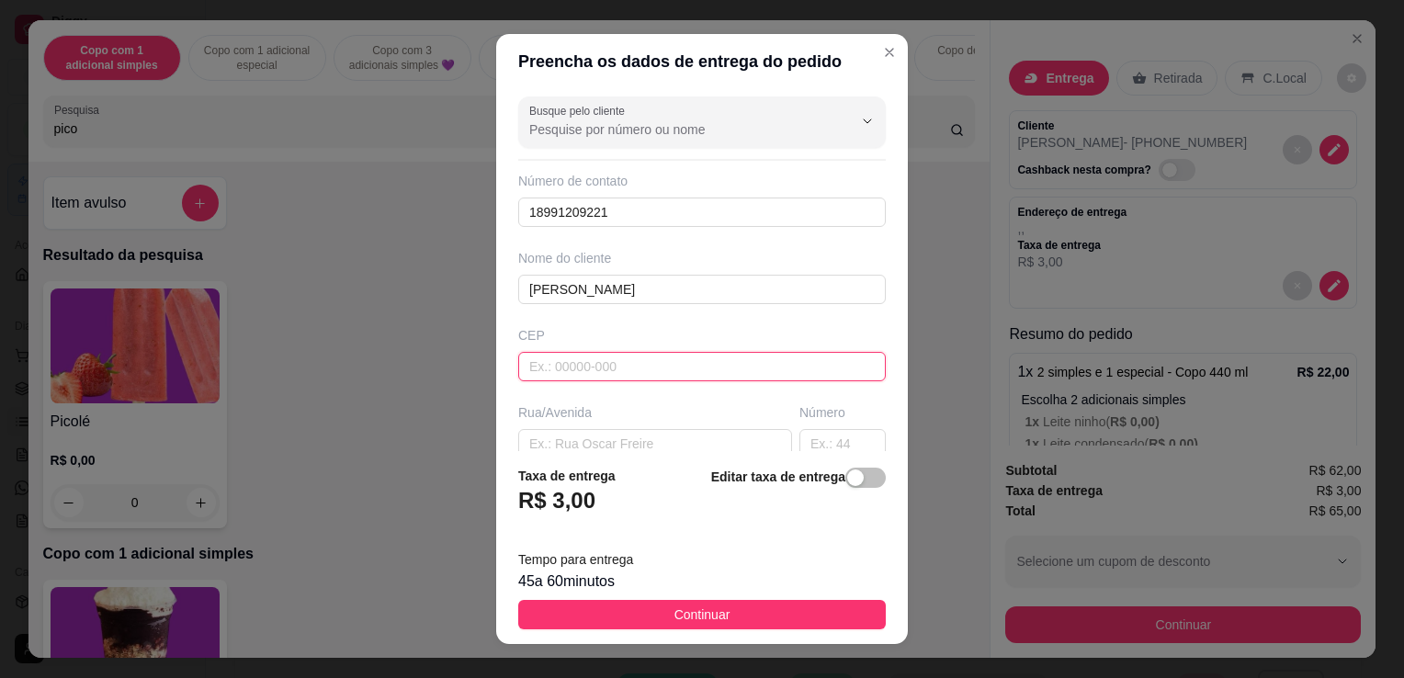
click at [642, 370] on input "text" at bounding box center [702, 366] width 368 height 29
click at [647, 430] on input "text" at bounding box center [655, 443] width 274 height 29
paste input "[PERSON_NAME], [STREET_ADDRESS] - Antiga rua 12"
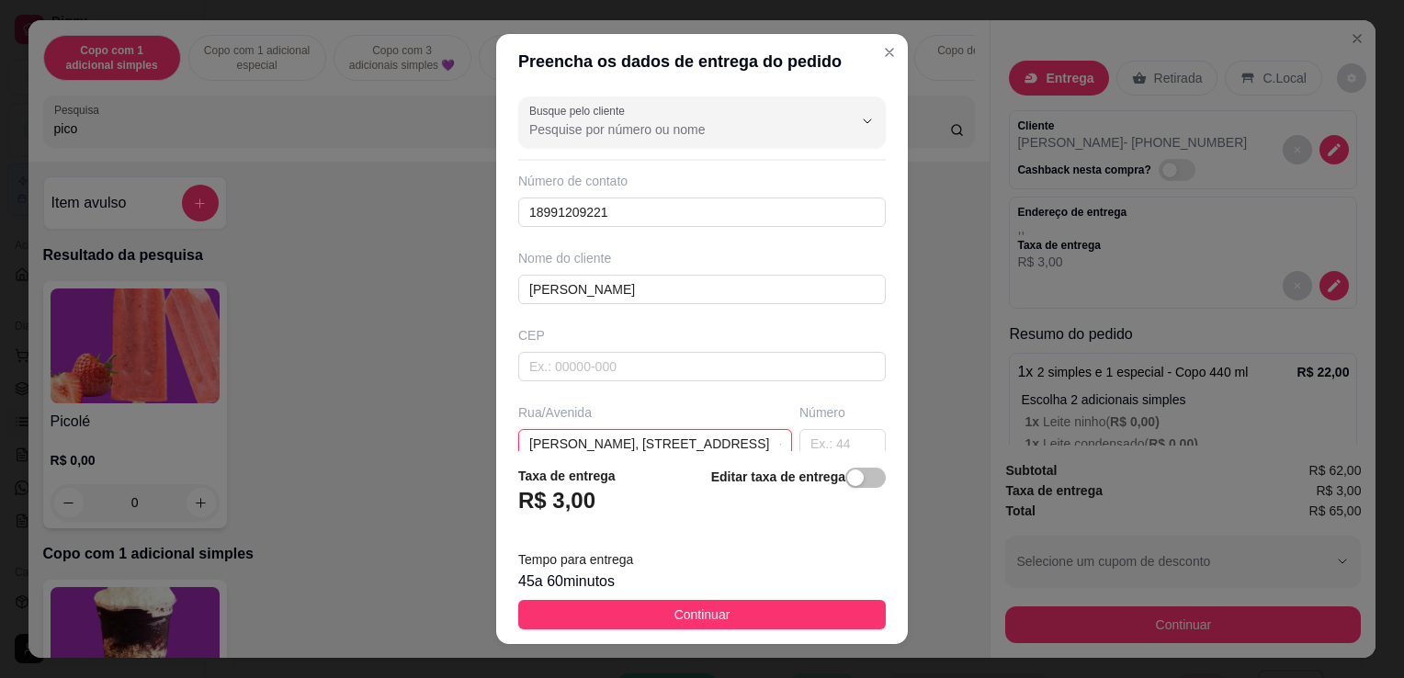
scroll to position [0, 23]
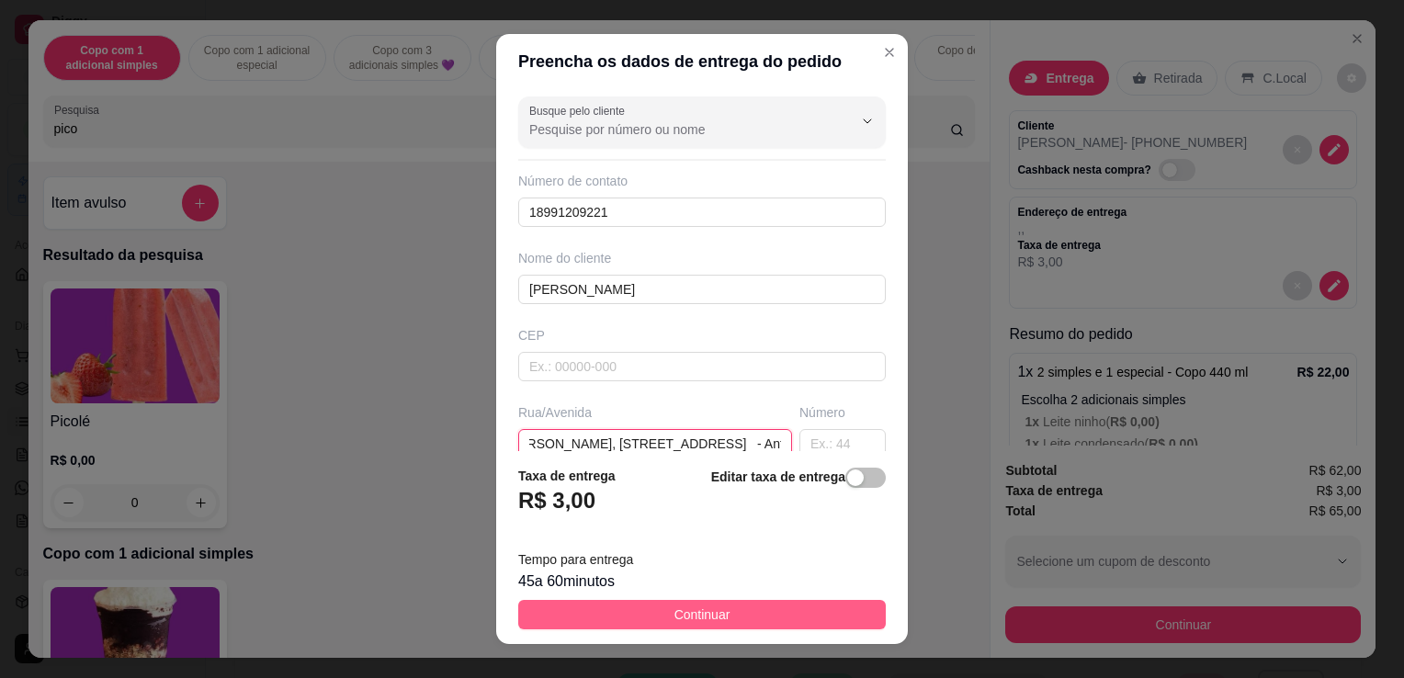
type input "[PERSON_NAME], [STREET_ADDRESS] - Antiga rua 12"
click at [740, 618] on button "Continuar" at bounding box center [702, 614] width 368 height 29
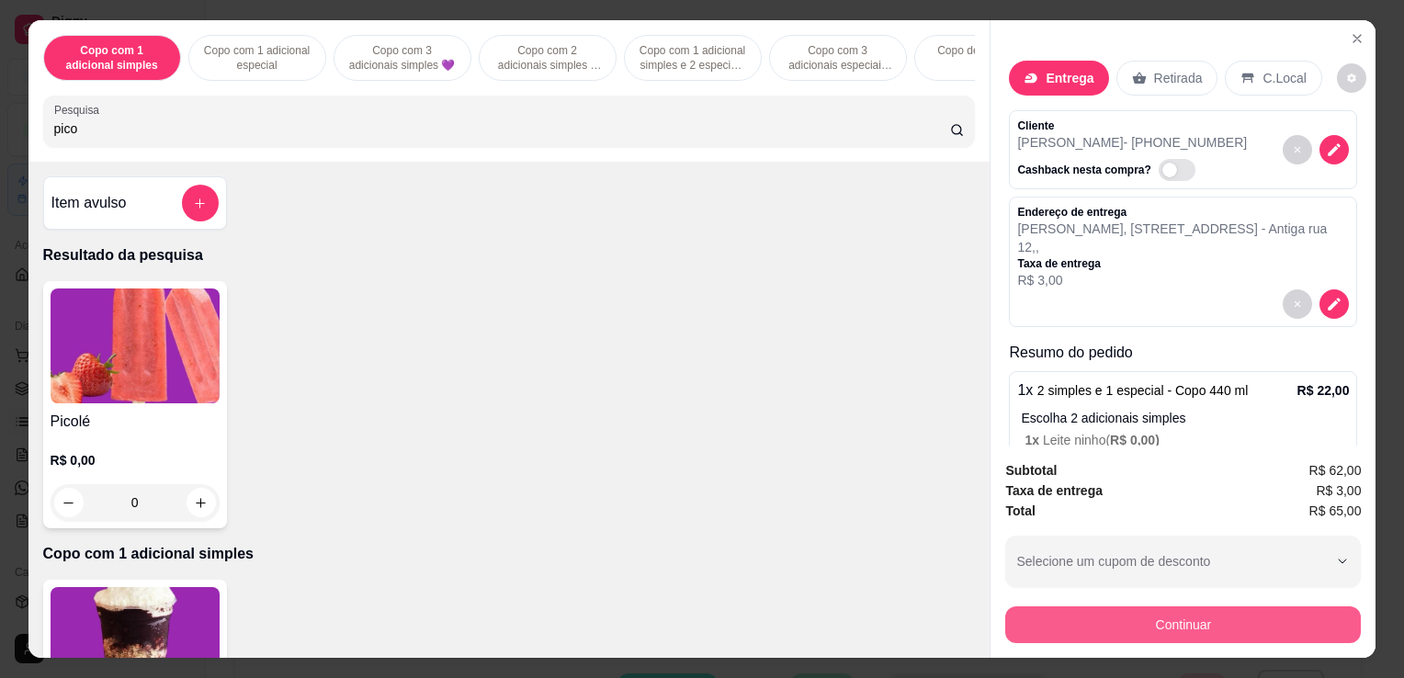
click at [1209, 631] on button "Continuar" at bounding box center [1184, 625] width 356 height 37
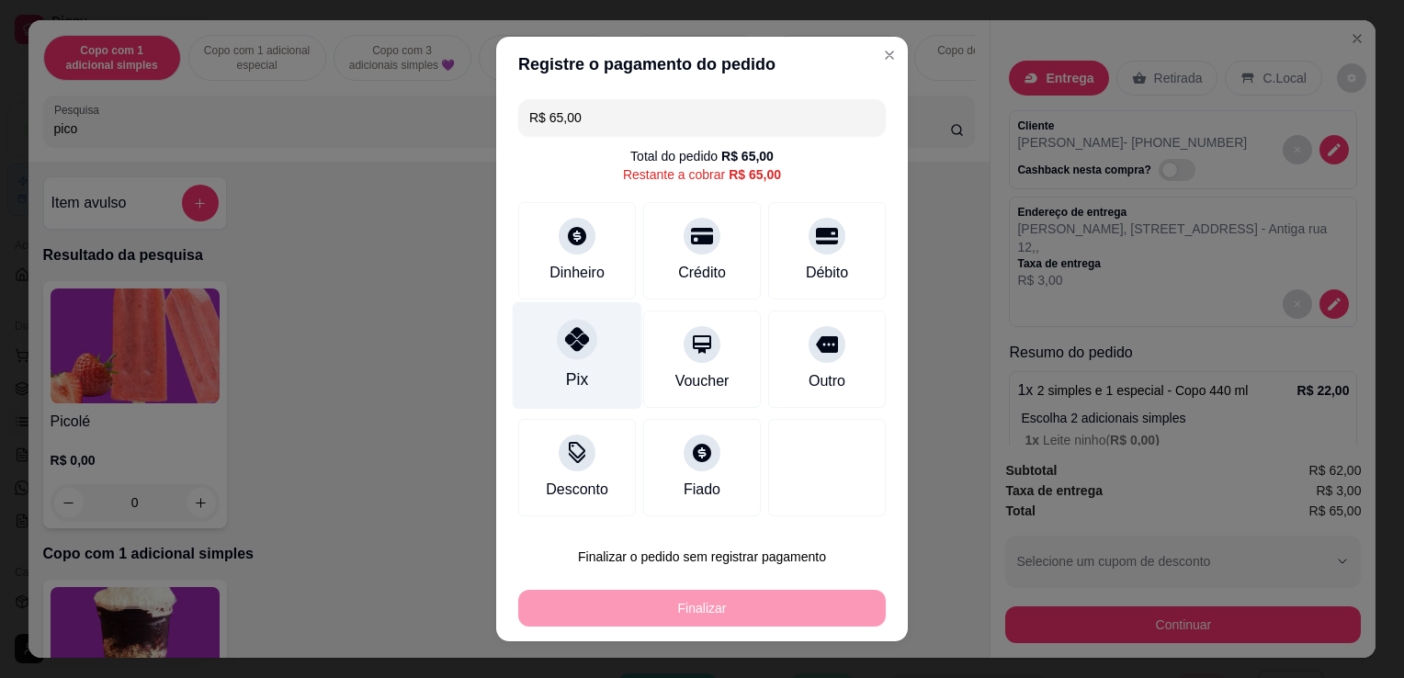
click at [575, 347] on icon at bounding box center [577, 339] width 24 height 24
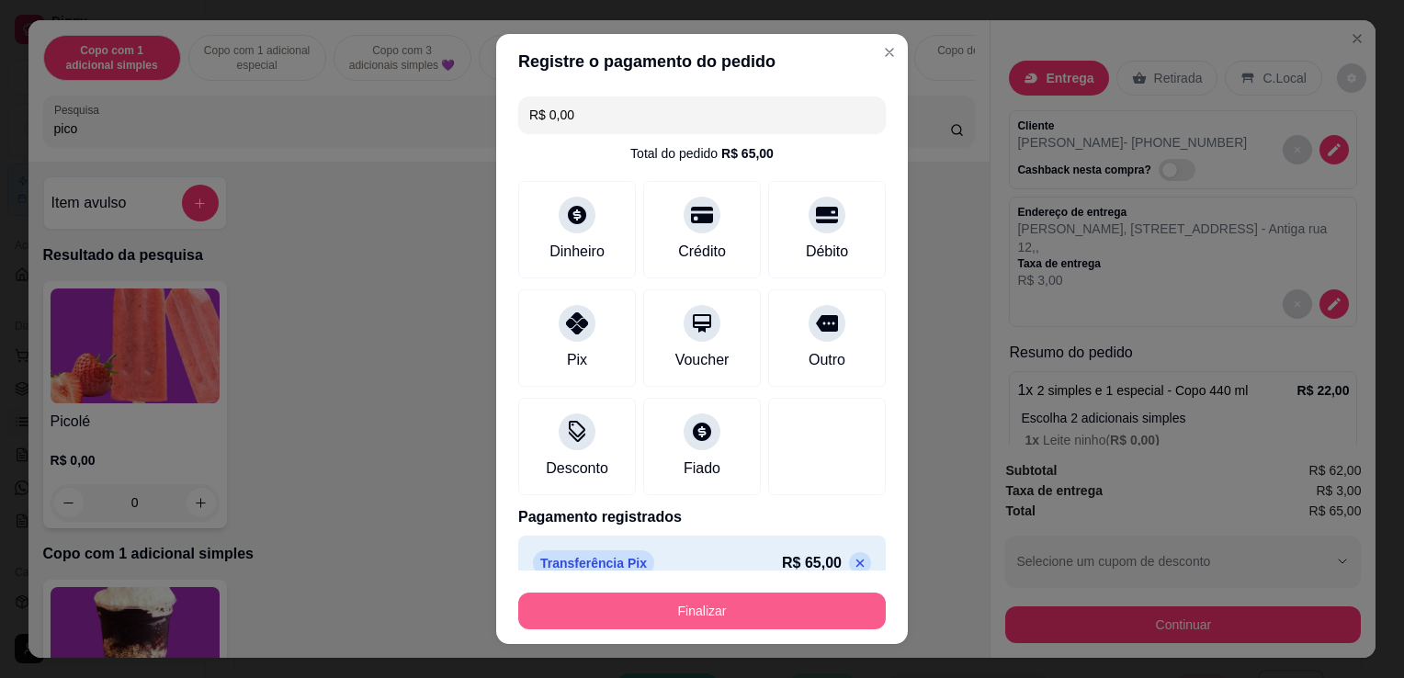
click at [691, 612] on button "Finalizar" at bounding box center [702, 611] width 368 height 37
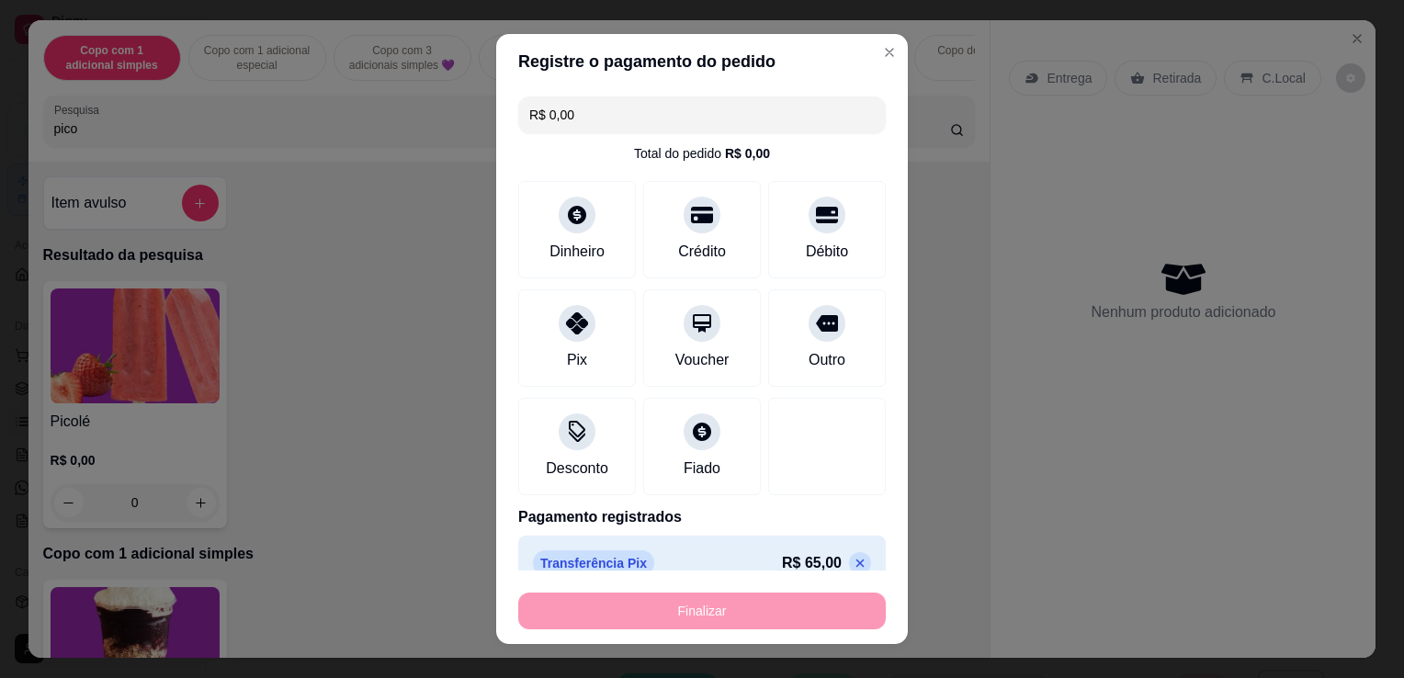
type input "-R$ 65,00"
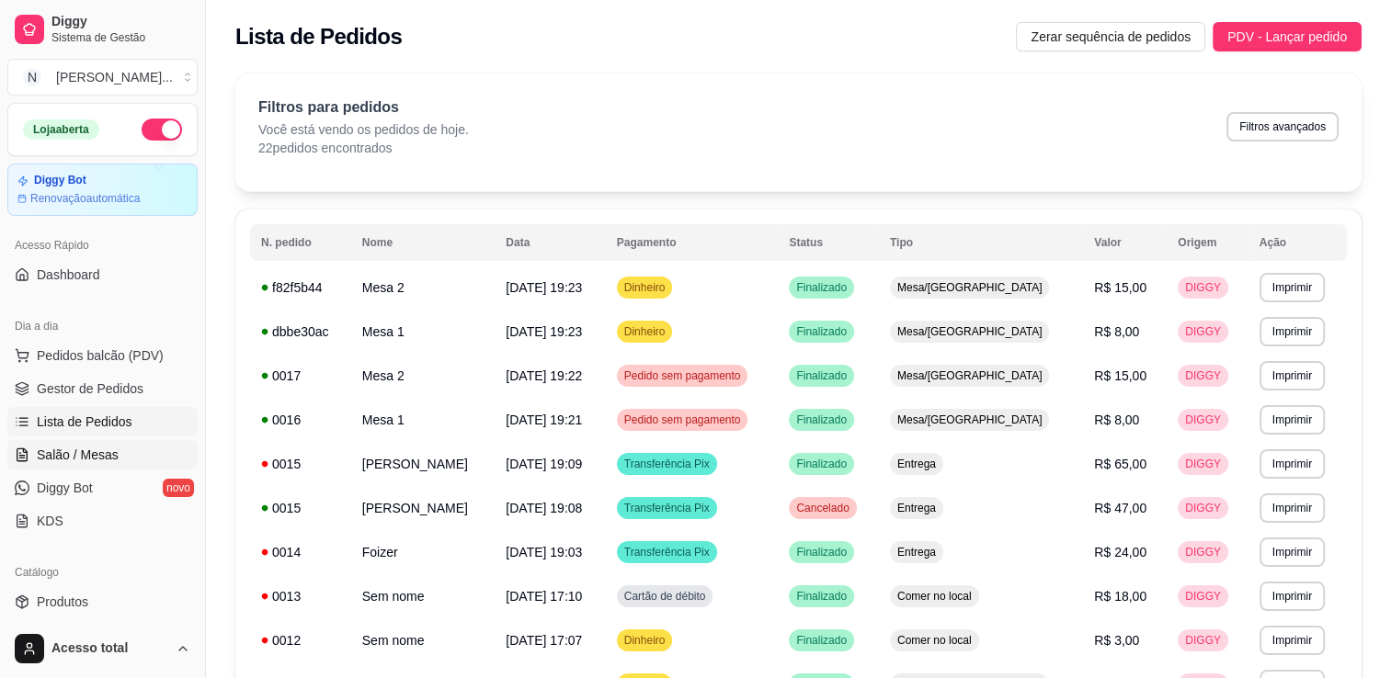
click at [112, 449] on span "Salão / Mesas" at bounding box center [78, 455] width 82 height 18
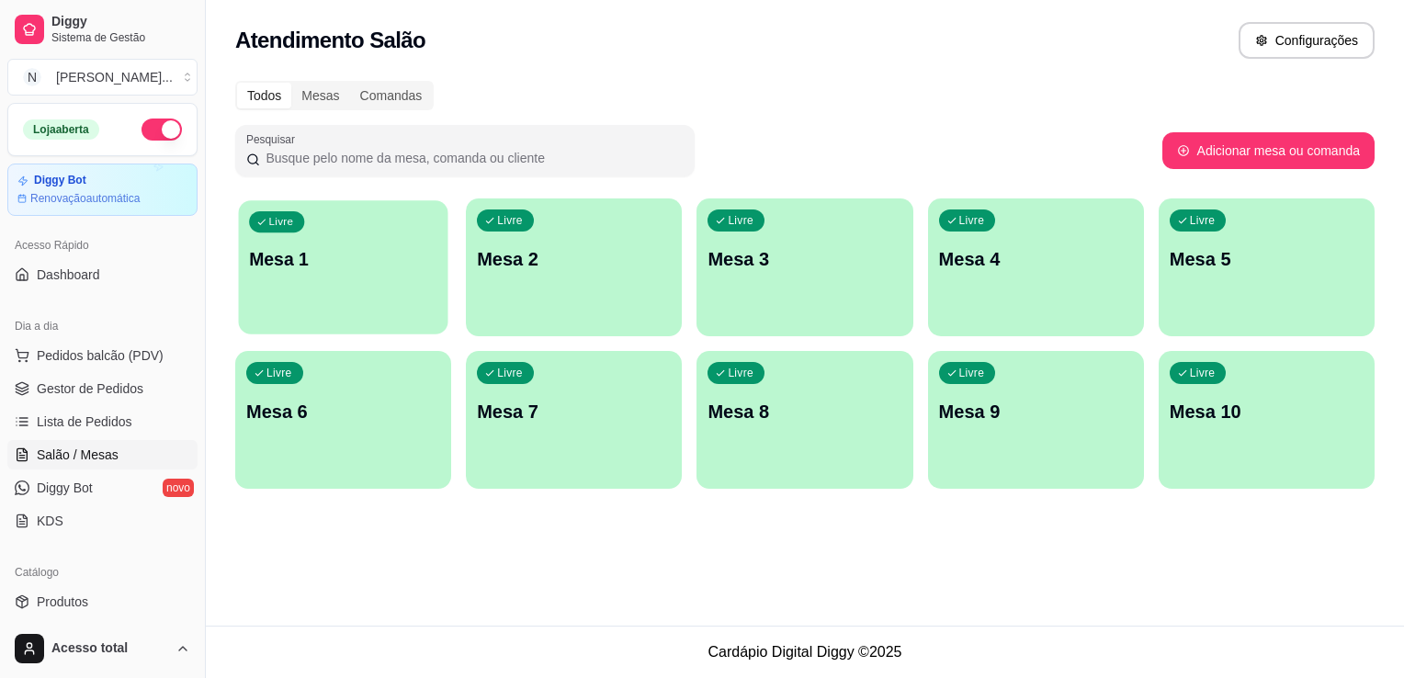
click at [349, 281] on div "Livre Mesa 1" at bounding box center [344, 256] width 210 height 112
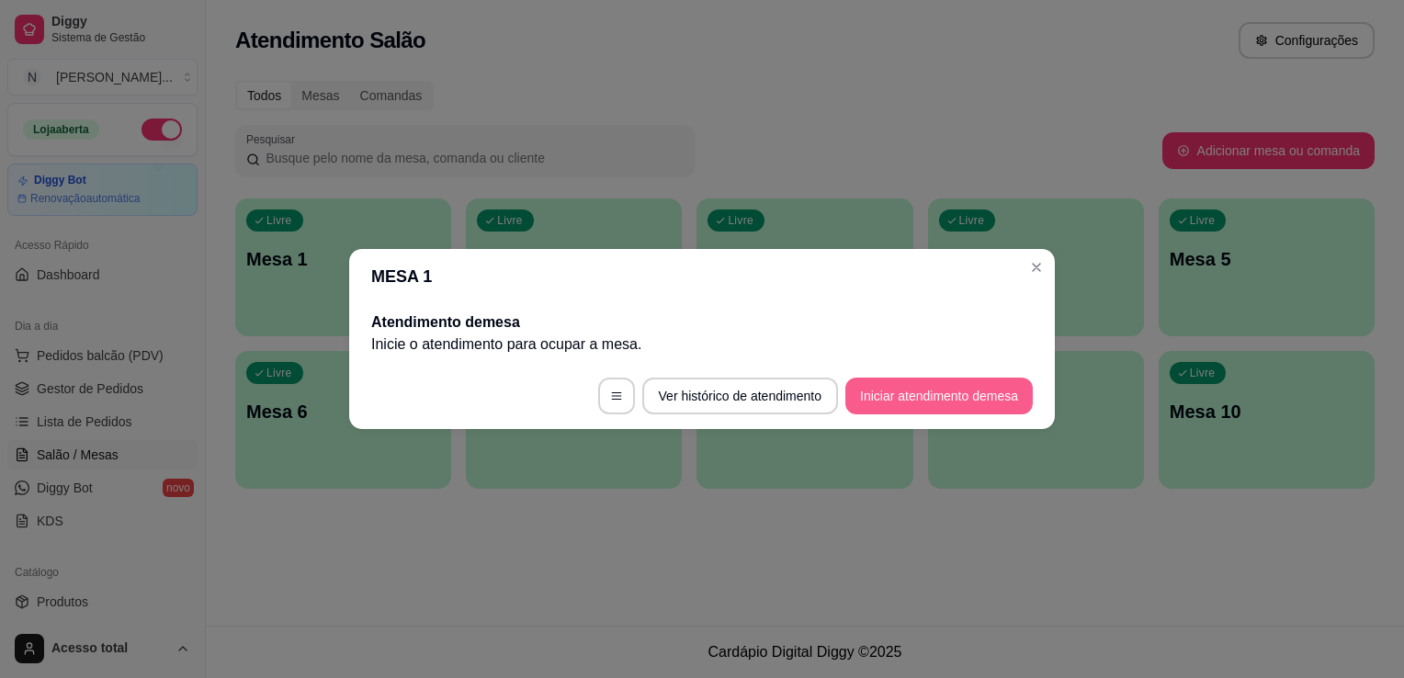
click at [957, 406] on button "Iniciar atendimento de mesa" at bounding box center [940, 396] width 188 height 37
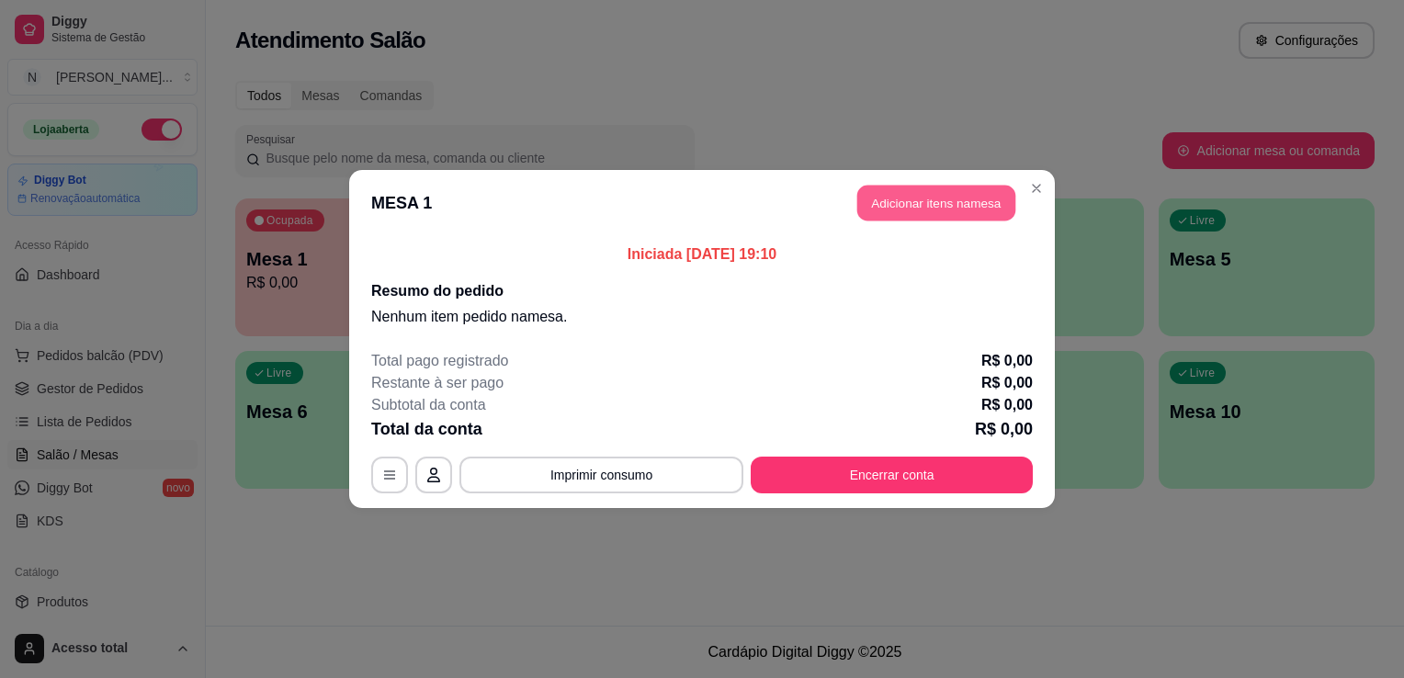
click at [964, 199] on button "Adicionar itens na mesa" at bounding box center [937, 204] width 158 height 36
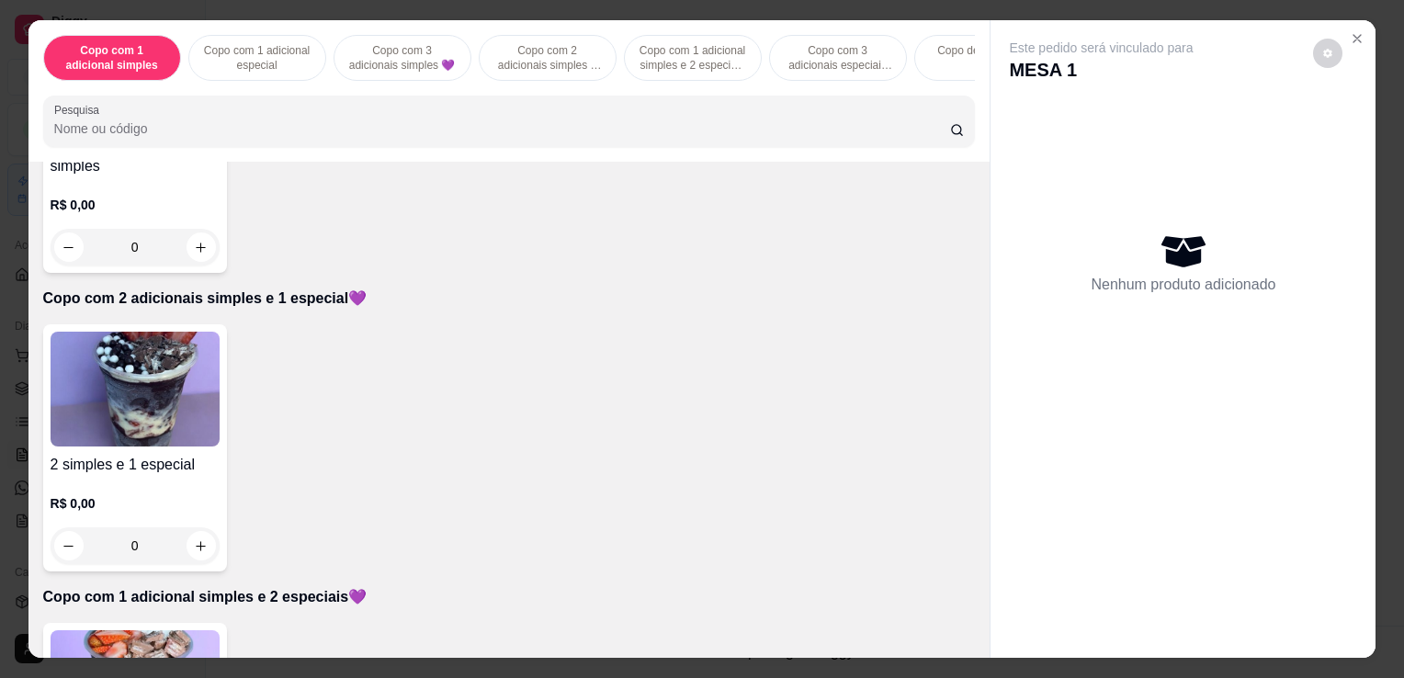
scroll to position [1103, 0]
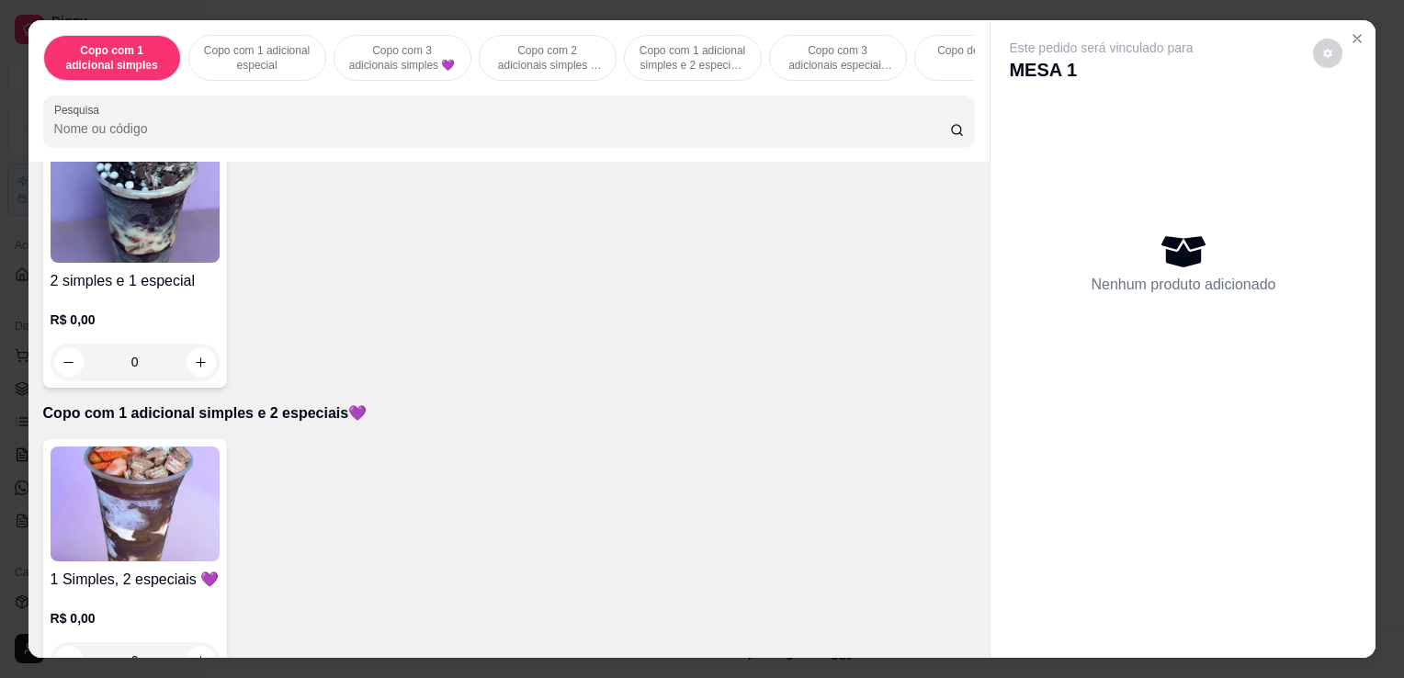
click at [149, 480] on img at bounding box center [135, 504] width 169 height 115
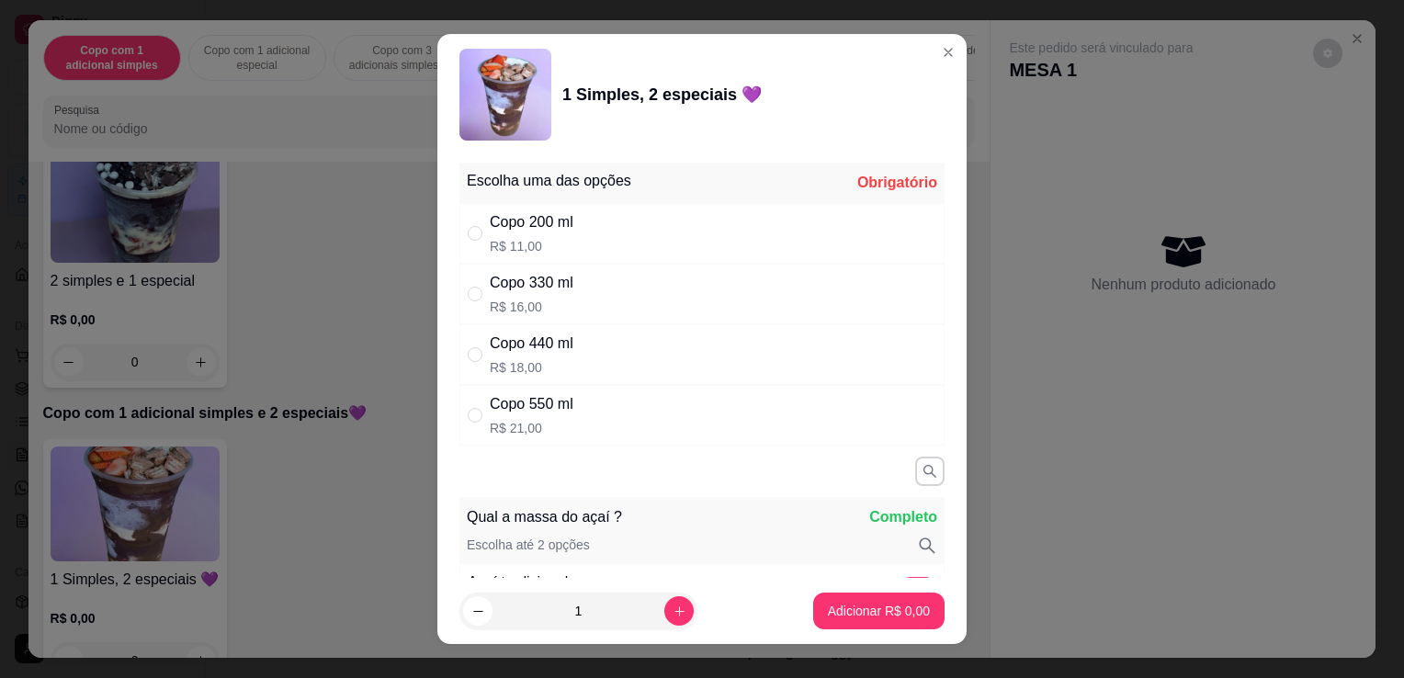
click at [558, 355] on div "Copo 440 ml R$ 18,00" at bounding box center [532, 355] width 84 height 44
radio input "true"
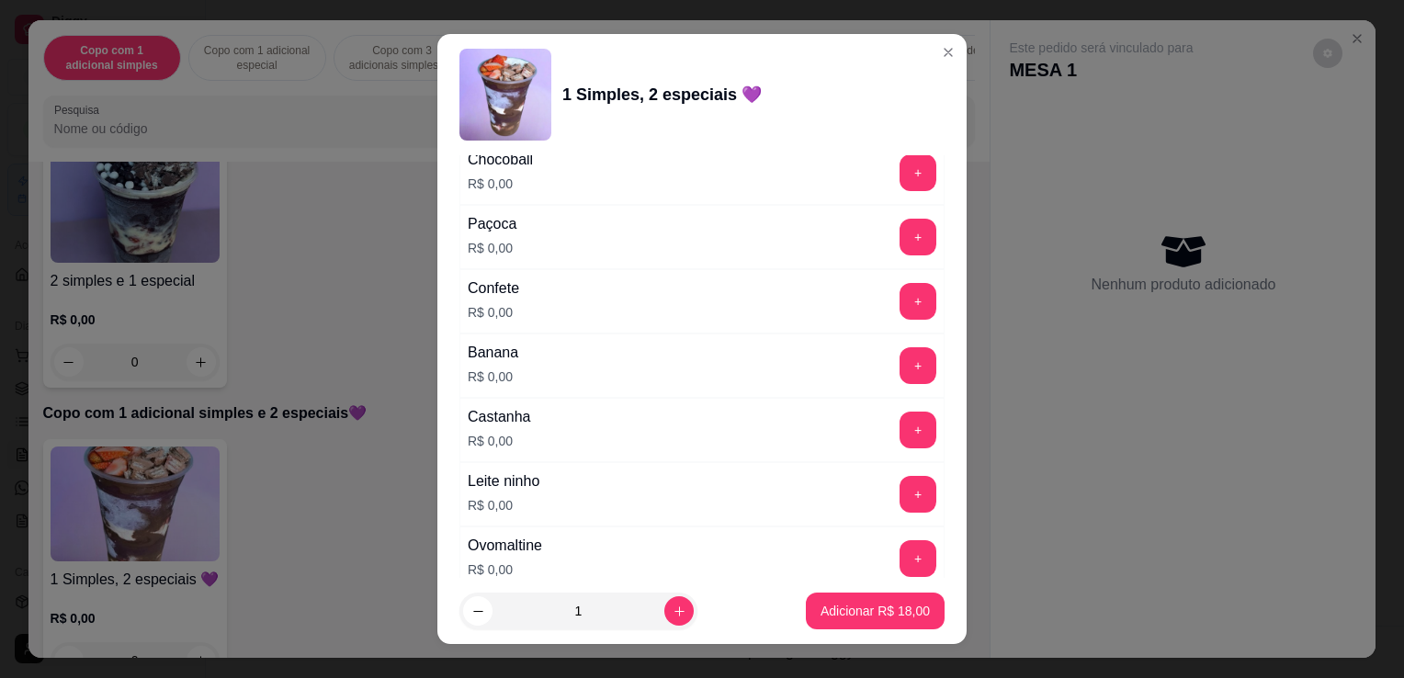
scroll to position [1287, 0]
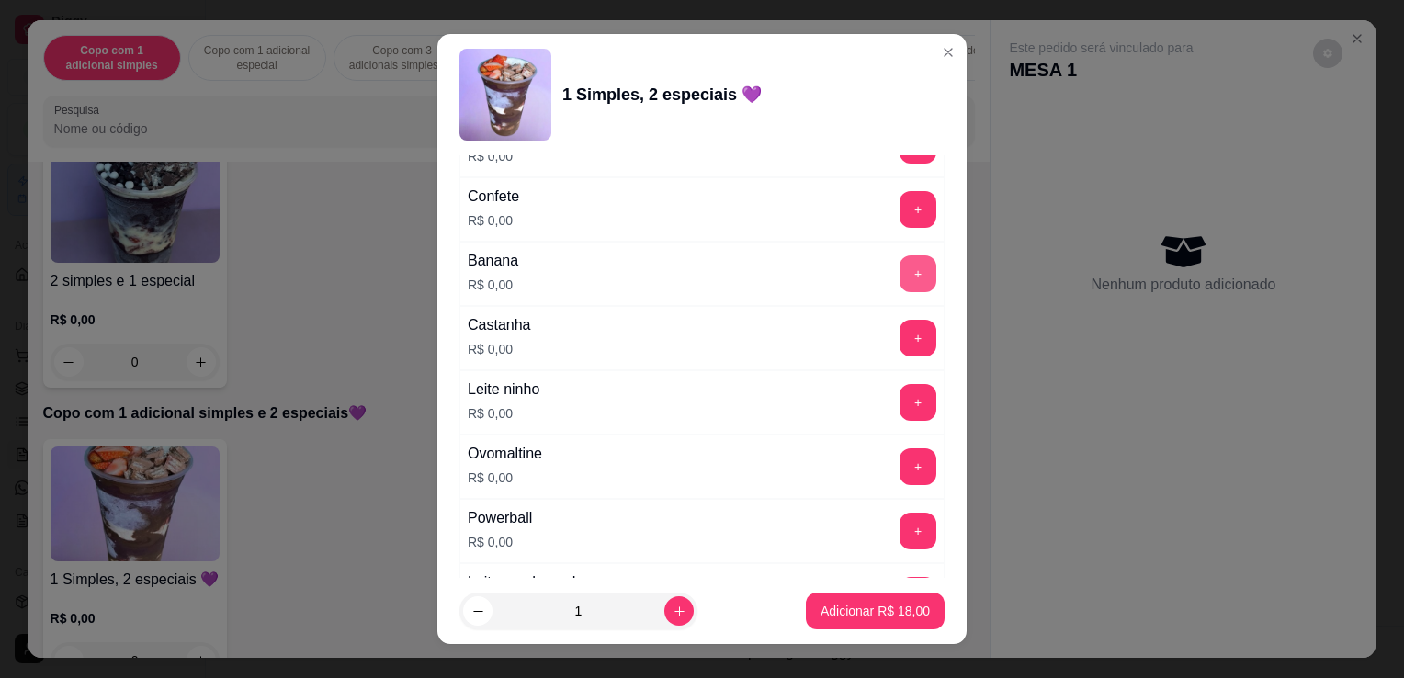
click at [900, 266] on button "+" at bounding box center [918, 274] width 37 height 37
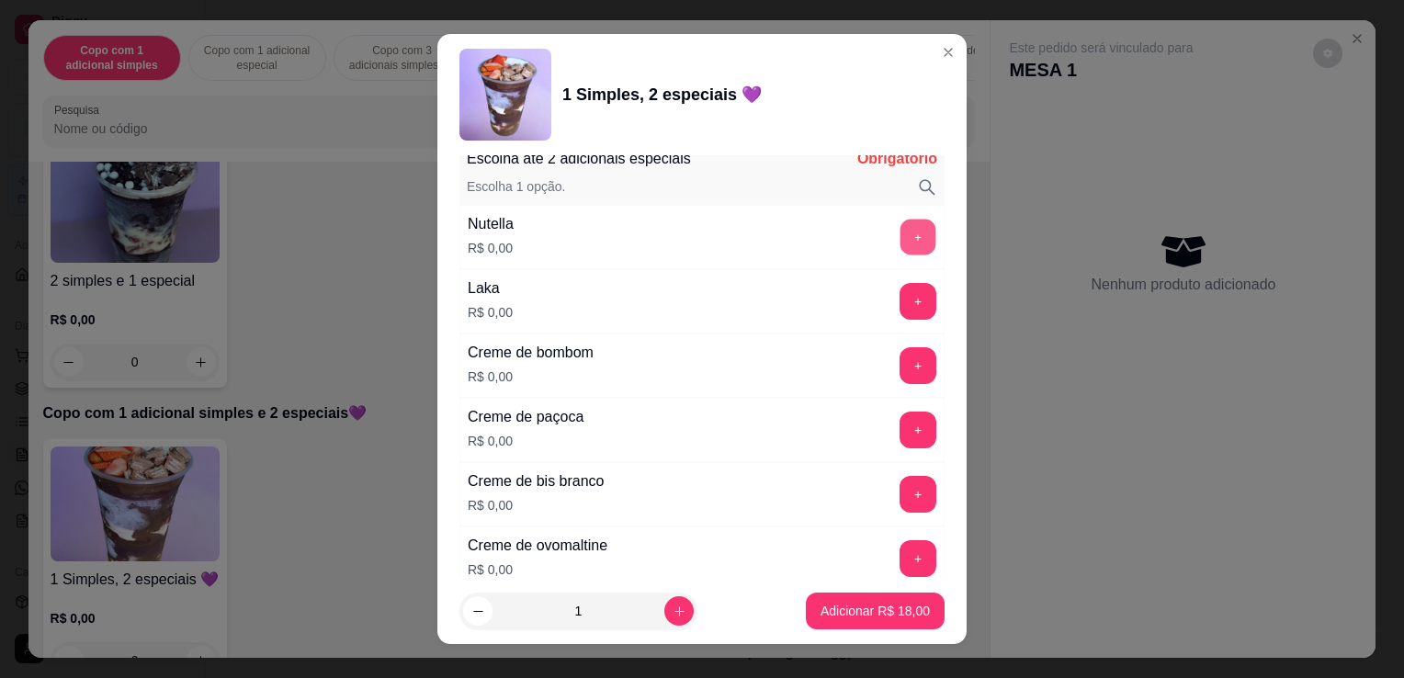
click at [901, 223] on button "+" at bounding box center [919, 238] width 36 height 36
click at [901, 477] on button "+" at bounding box center [919, 495] width 36 height 36
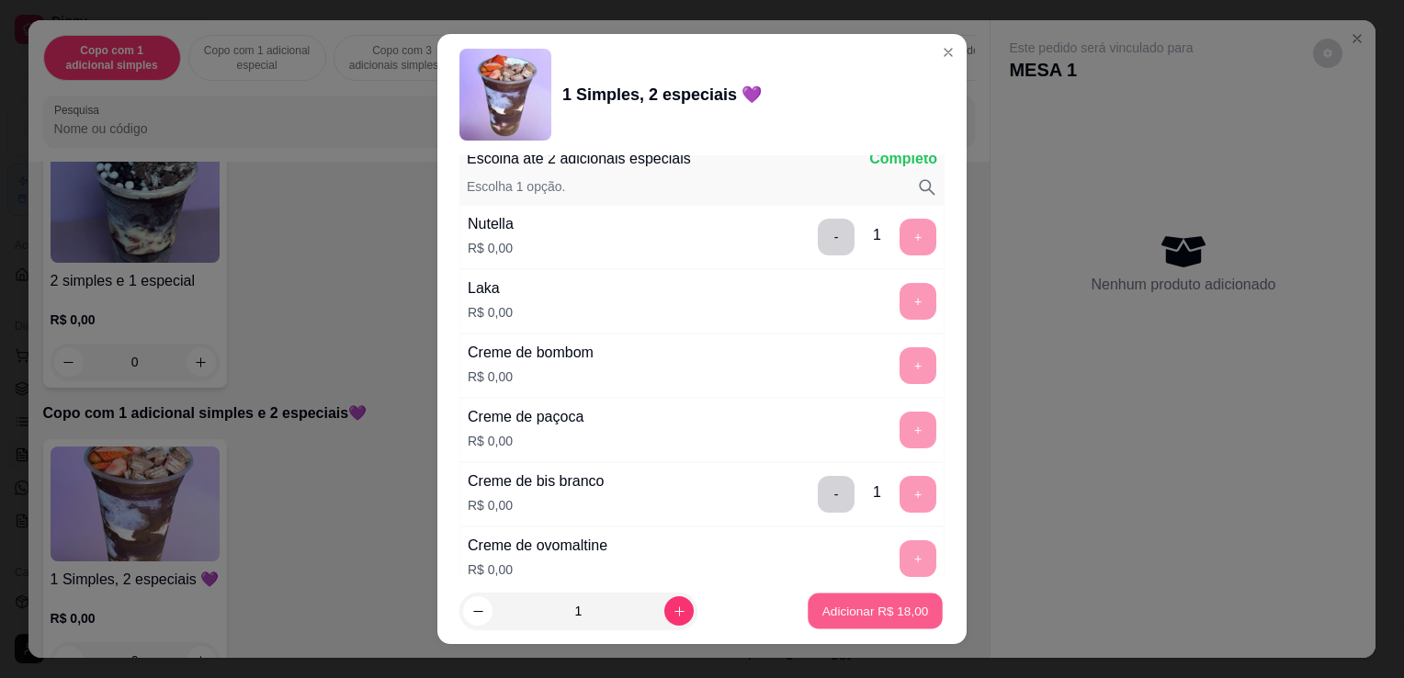
click at [865, 619] on p "Adicionar R$ 18,00" at bounding box center [876, 610] width 107 height 17
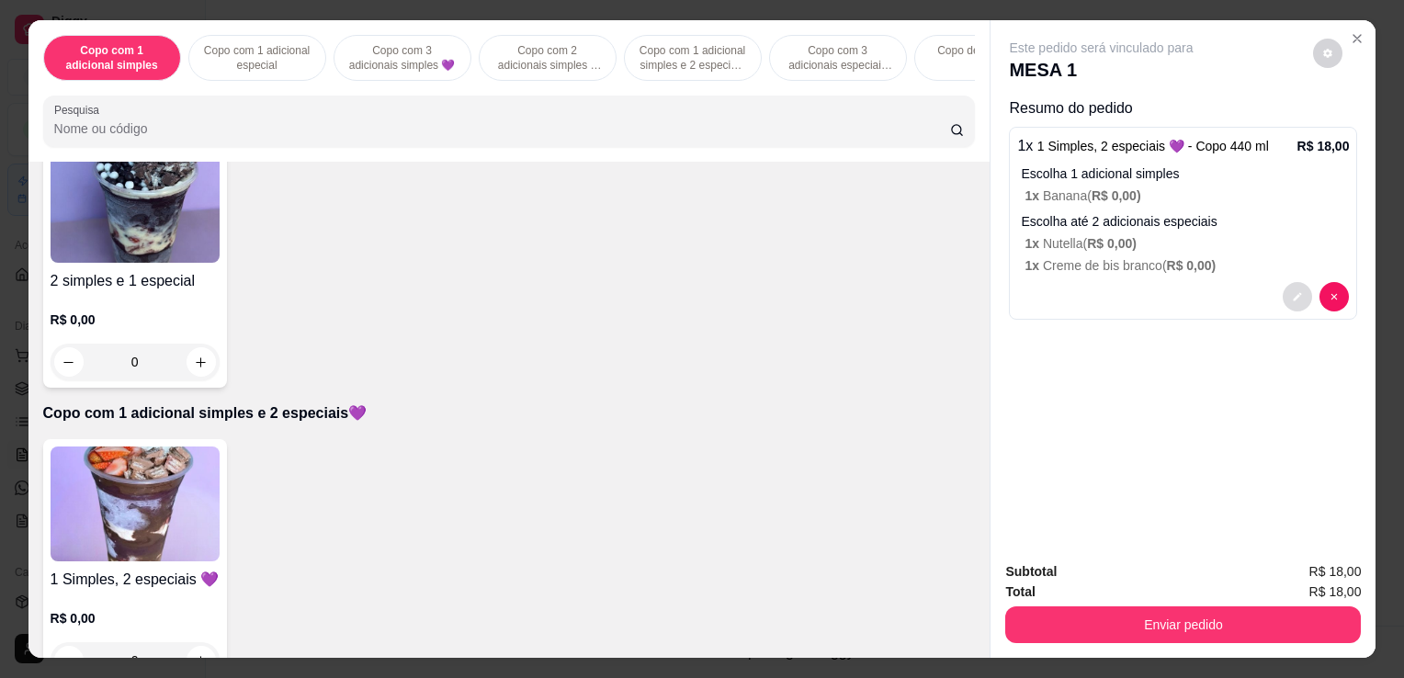
click at [1292, 291] on icon "decrease-product-quantity" at bounding box center [1297, 296] width 11 height 11
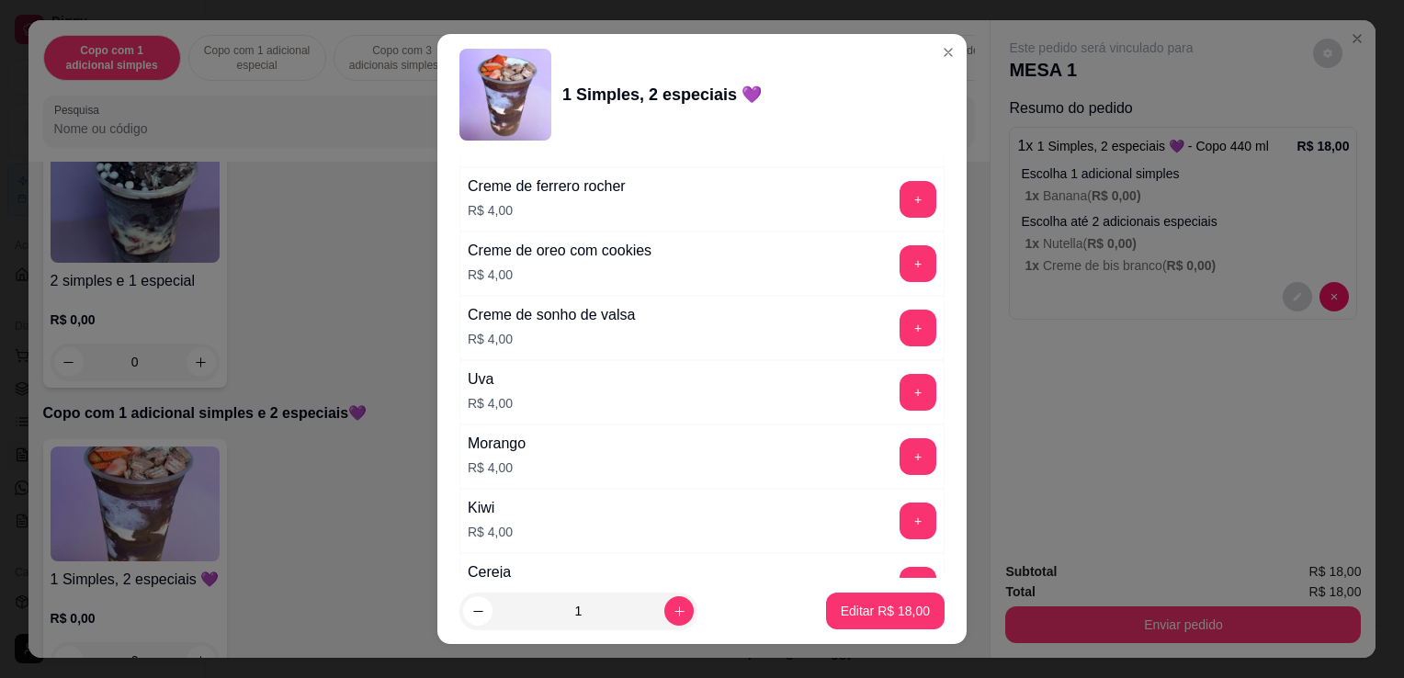
scroll to position [4772, 0]
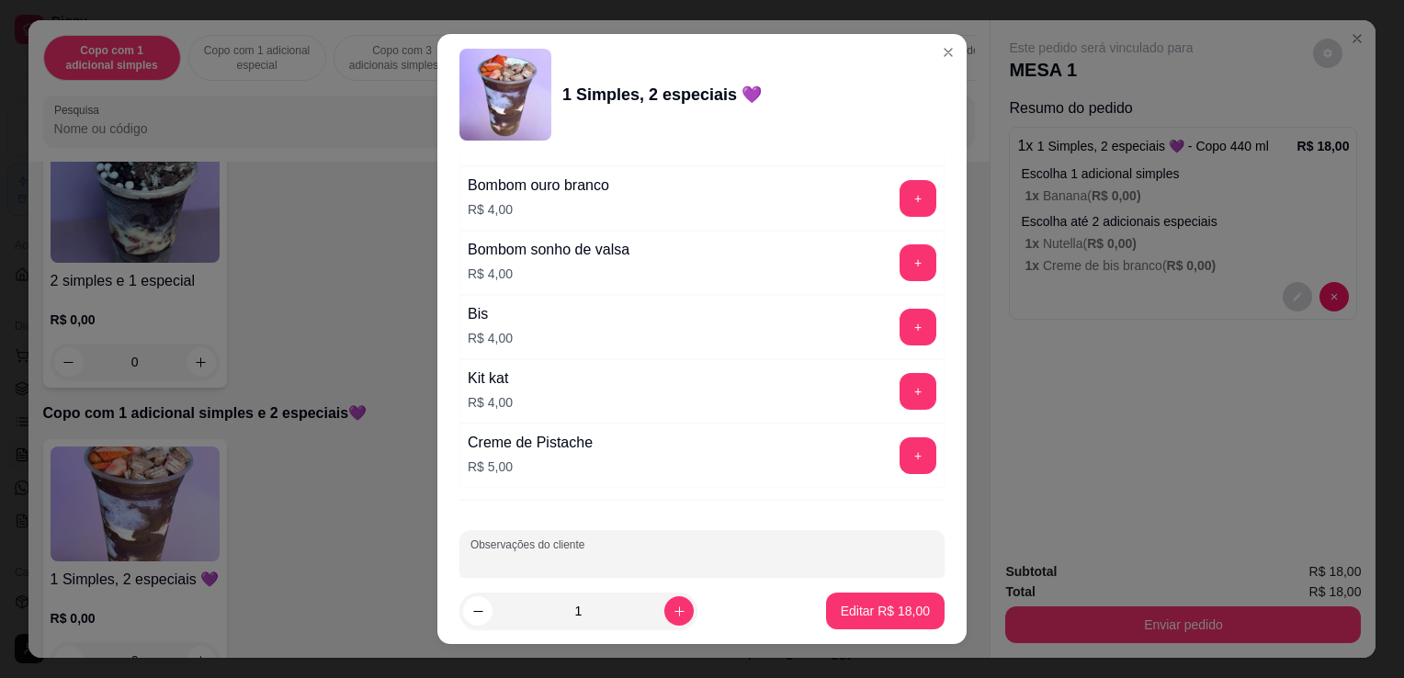
click at [763, 554] on input "Observações do cliente" at bounding box center [702, 563] width 463 height 18
type input "re"
click at [742, 494] on div "Escolha uma das opções Completo Copo 200 ml R$ 11,00 Copo 330 ml R$ 16,00 Copo …" at bounding box center [702, 366] width 529 height 423
click at [719, 554] on input "re" at bounding box center [702, 563] width 463 height 18
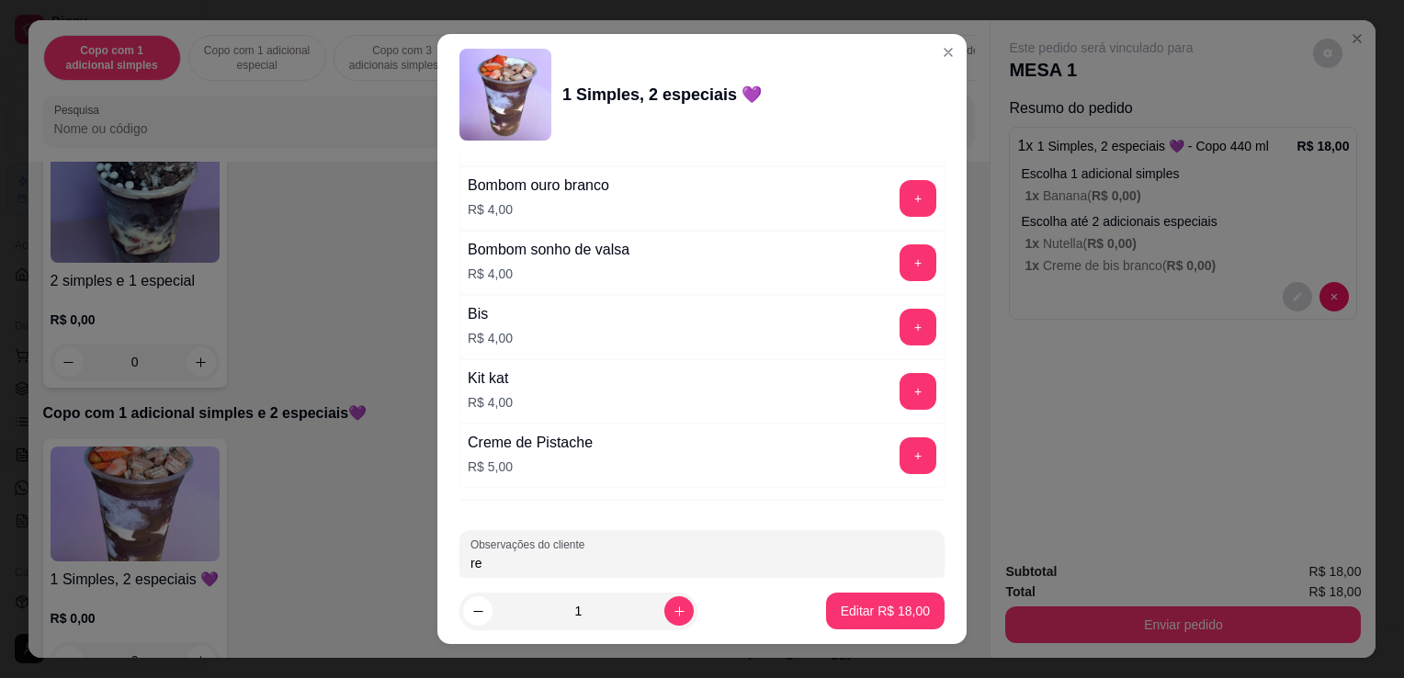
click at [719, 554] on input "re" at bounding box center [702, 563] width 463 height 18
type input "r"
type input "RETIRA"
click at [895, 612] on p "Editar R$ 18,00" at bounding box center [885, 611] width 89 height 18
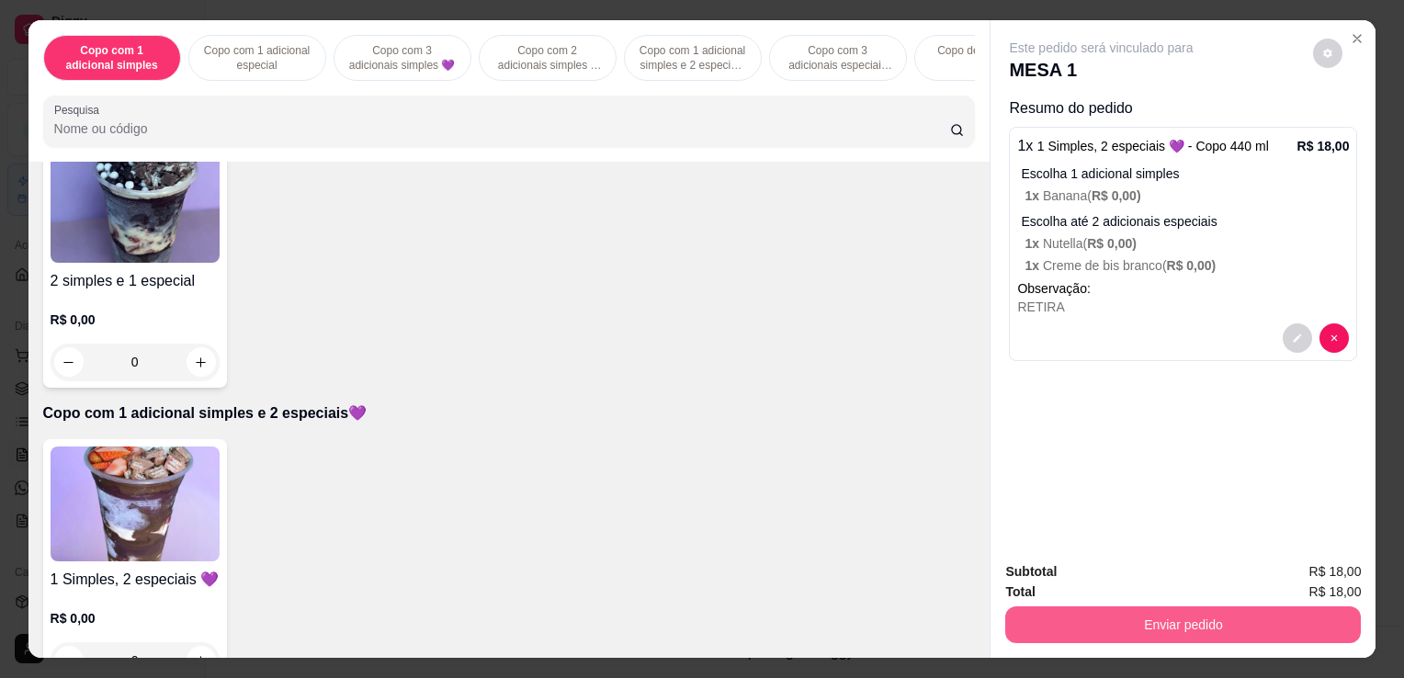
click at [1190, 626] on button "Enviar pedido" at bounding box center [1184, 625] width 356 height 37
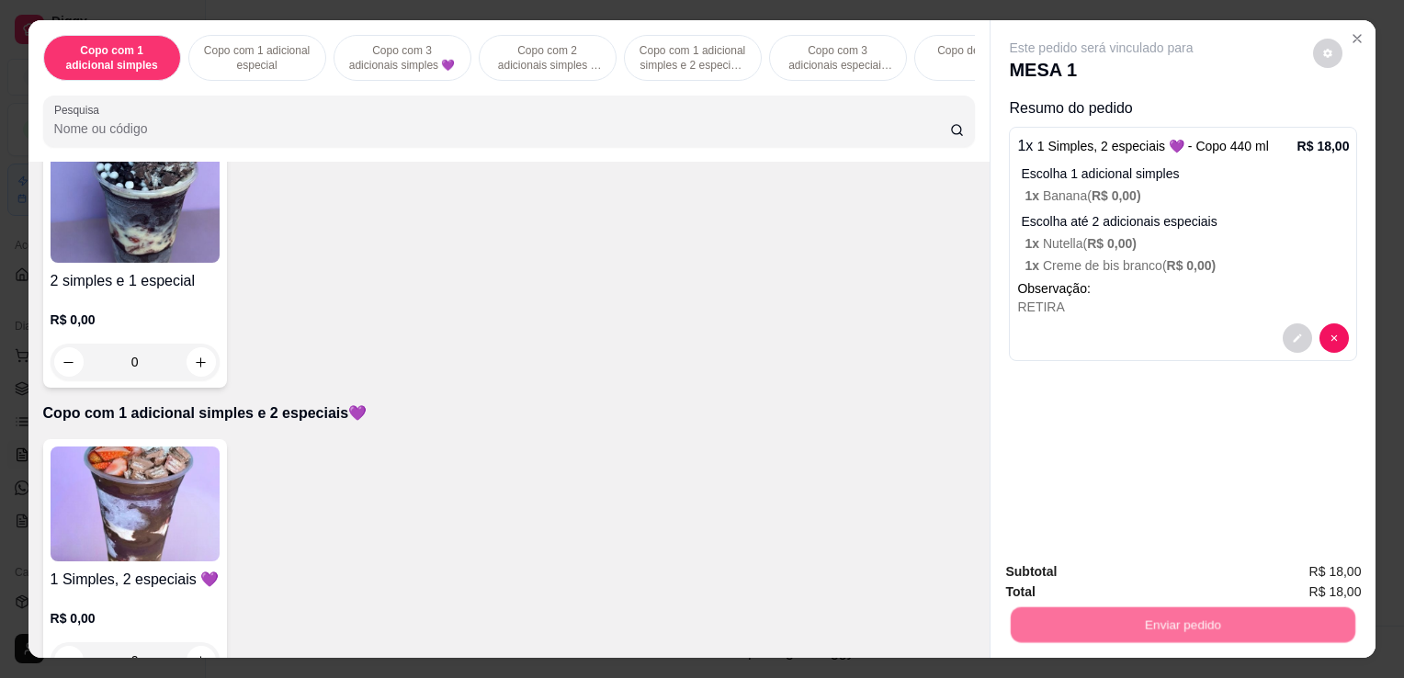
click at [1294, 569] on button "Enviar pedido" at bounding box center [1314, 573] width 104 height 35
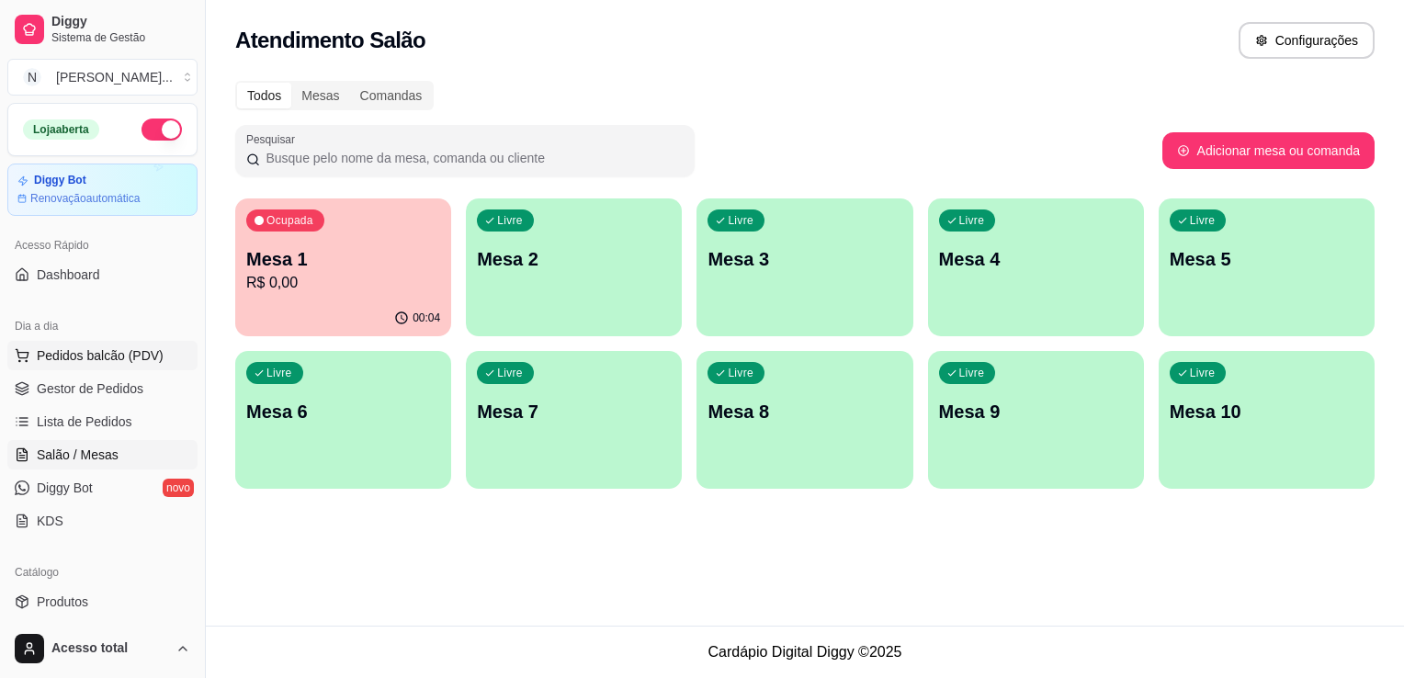
click at [73, 356] on span "Pedidos balcão (PDV)" at bounding box center [100, 356] width 127 height 18
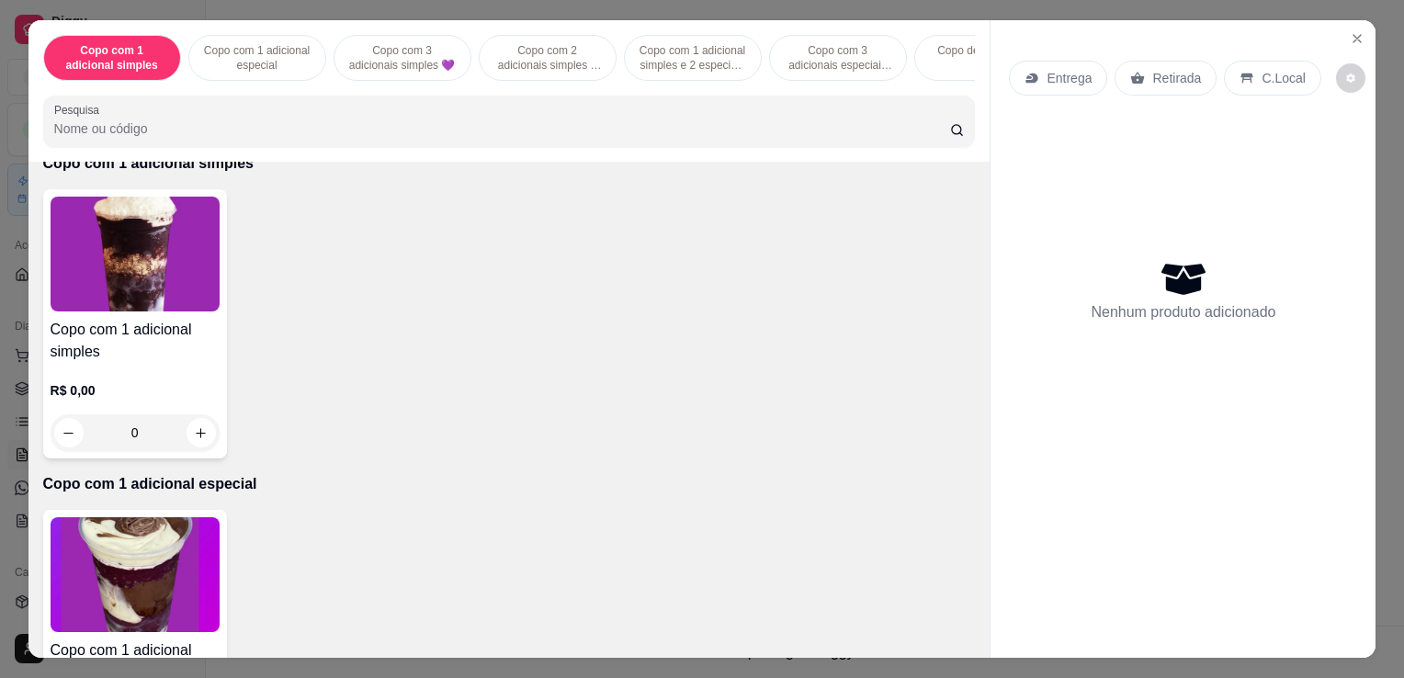
scroll to position [184, 0]
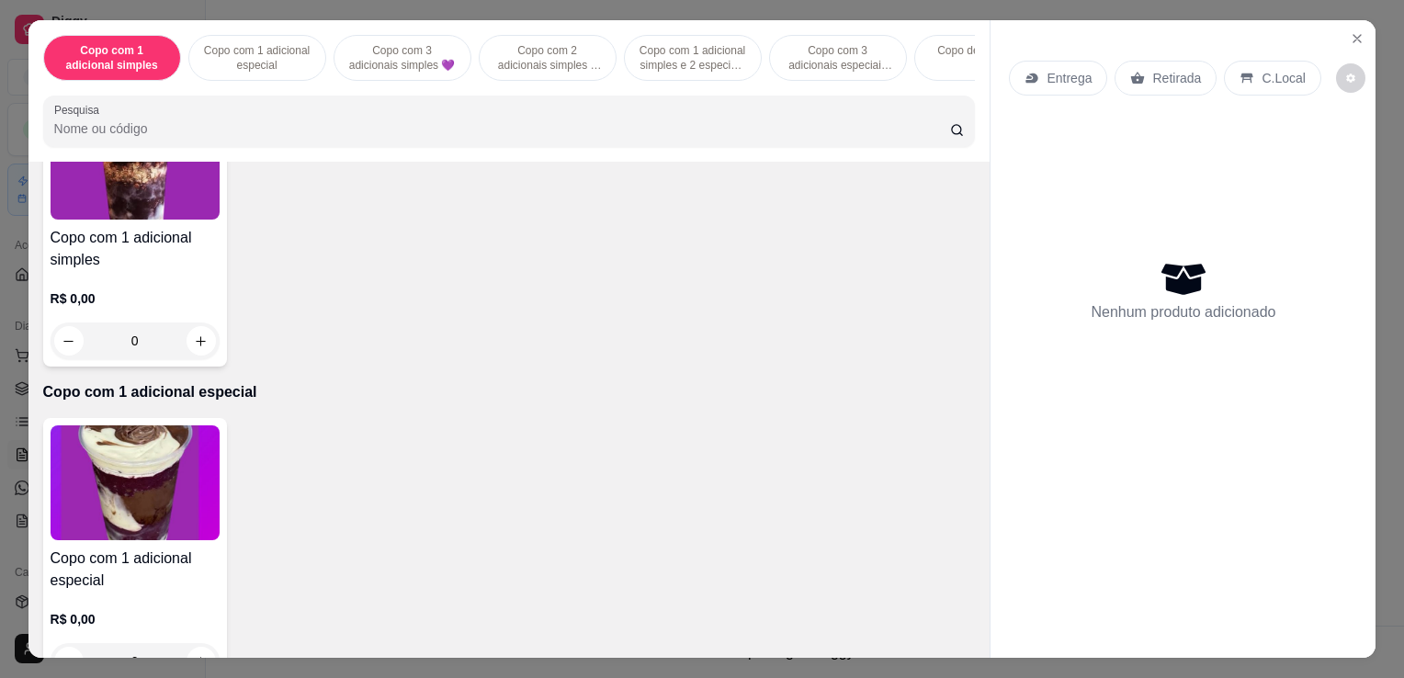
click at [183, 475] on img at bounding box center [135, 483] width 169 height 115
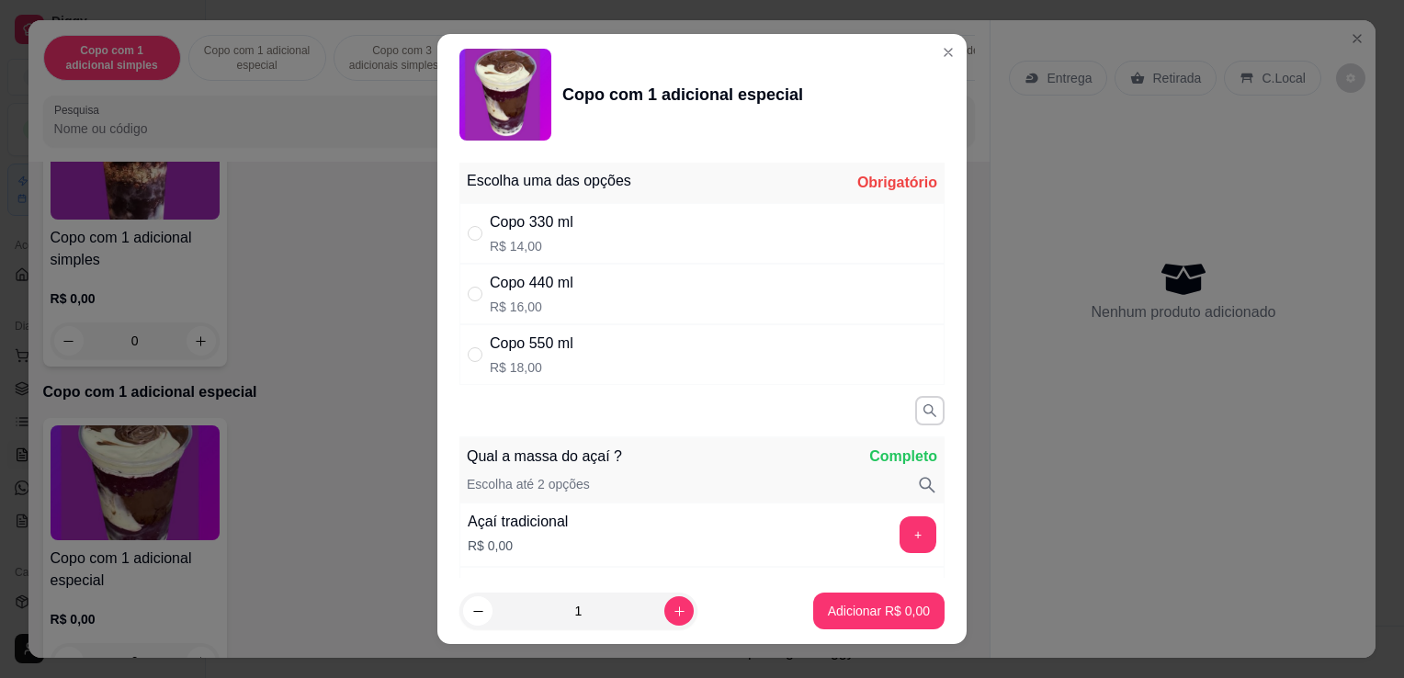
click at [574, 366] on div "Copo 550 ml R$ 18,00" at bounding box center [702, 354] width 485 height 61
radio input "true"
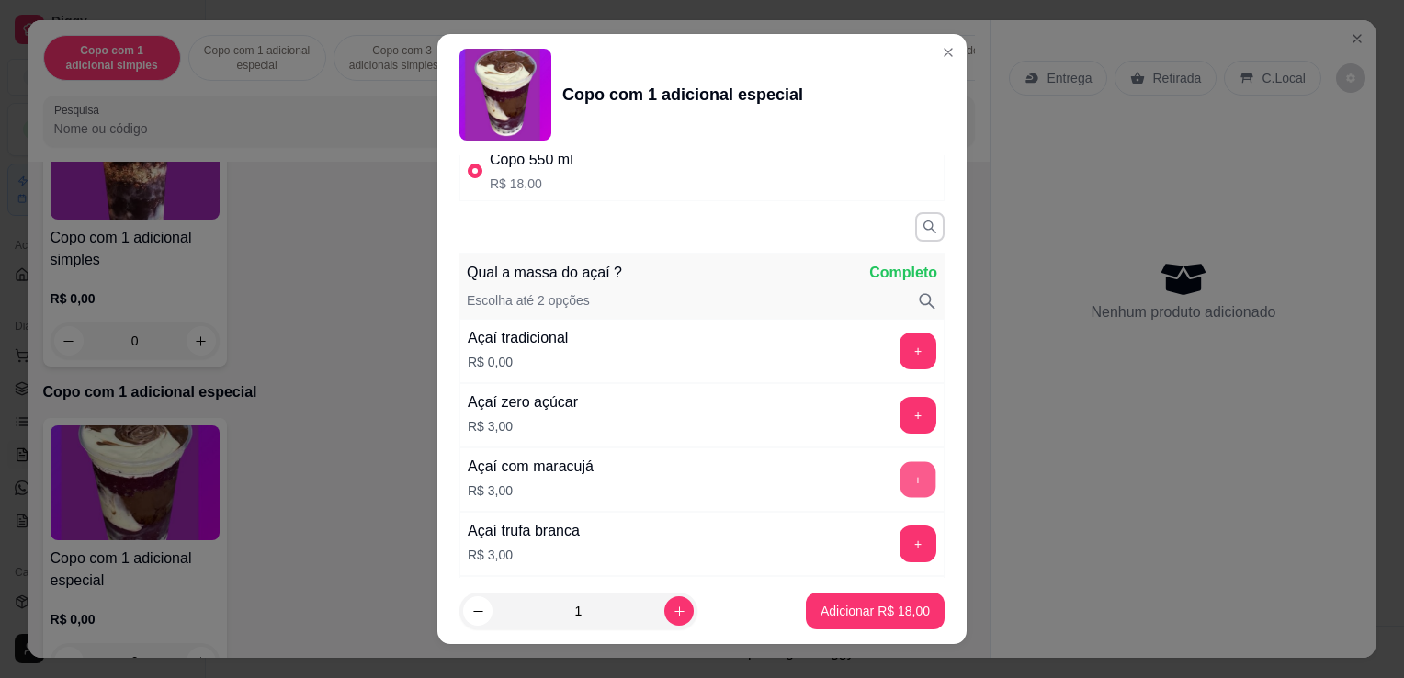
click at [901, 470] on button "+" at bounding box center [919, 480] width 36 height 36
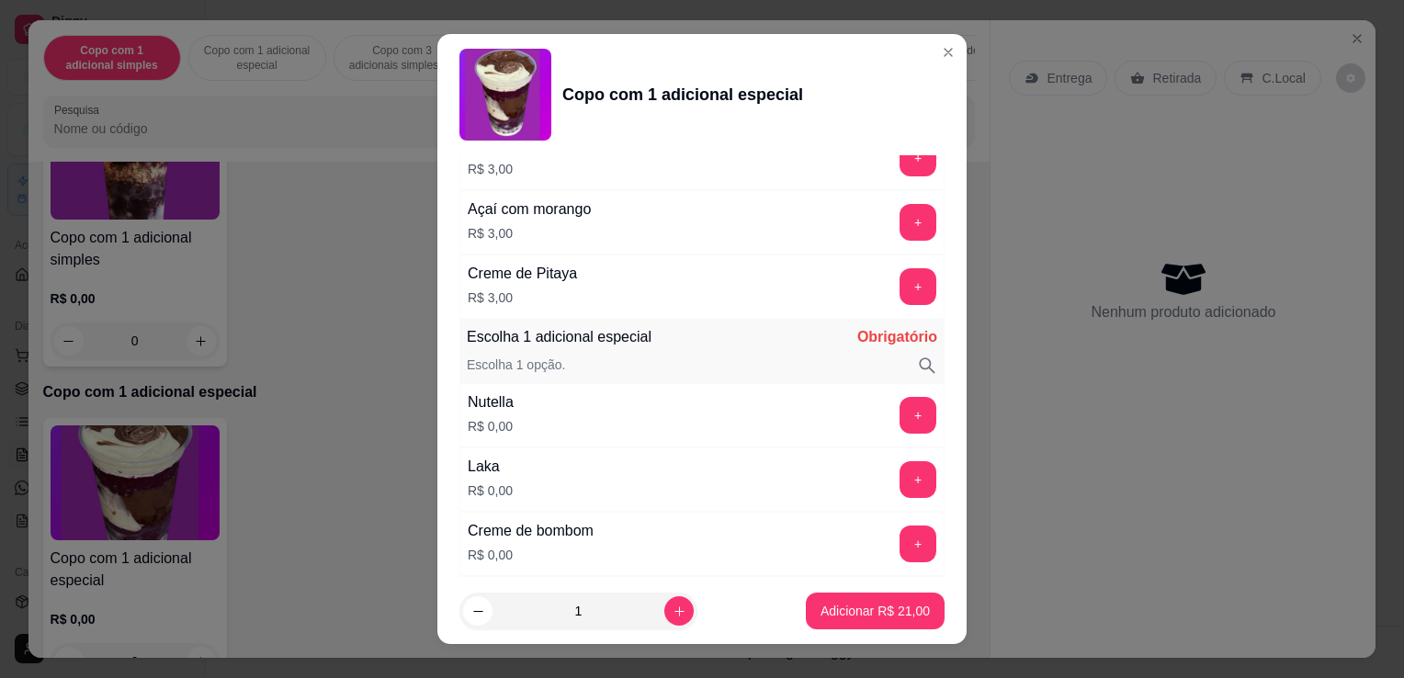
scroll to position [1103, 0]
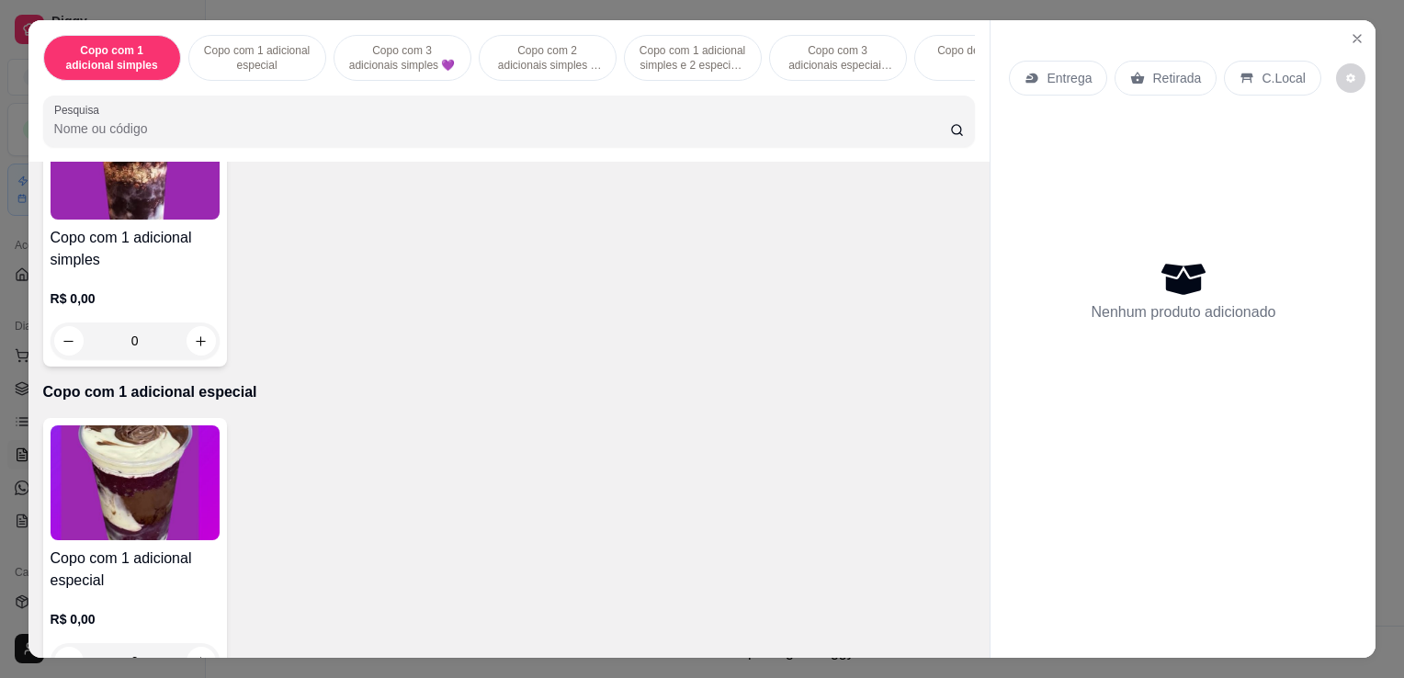
click at [216, 138] on input "Pesquisa" at bounding box center [502, 128] width 896 height 18
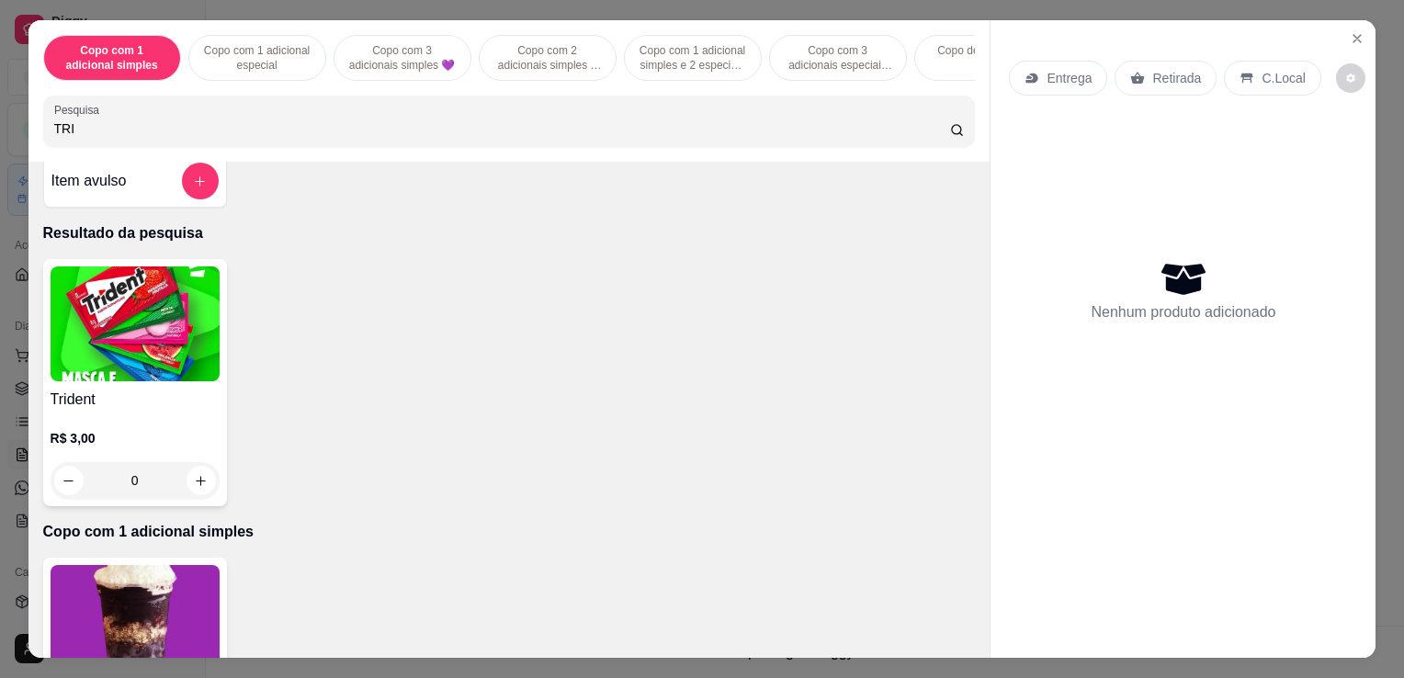
scroll to position [0, 0]
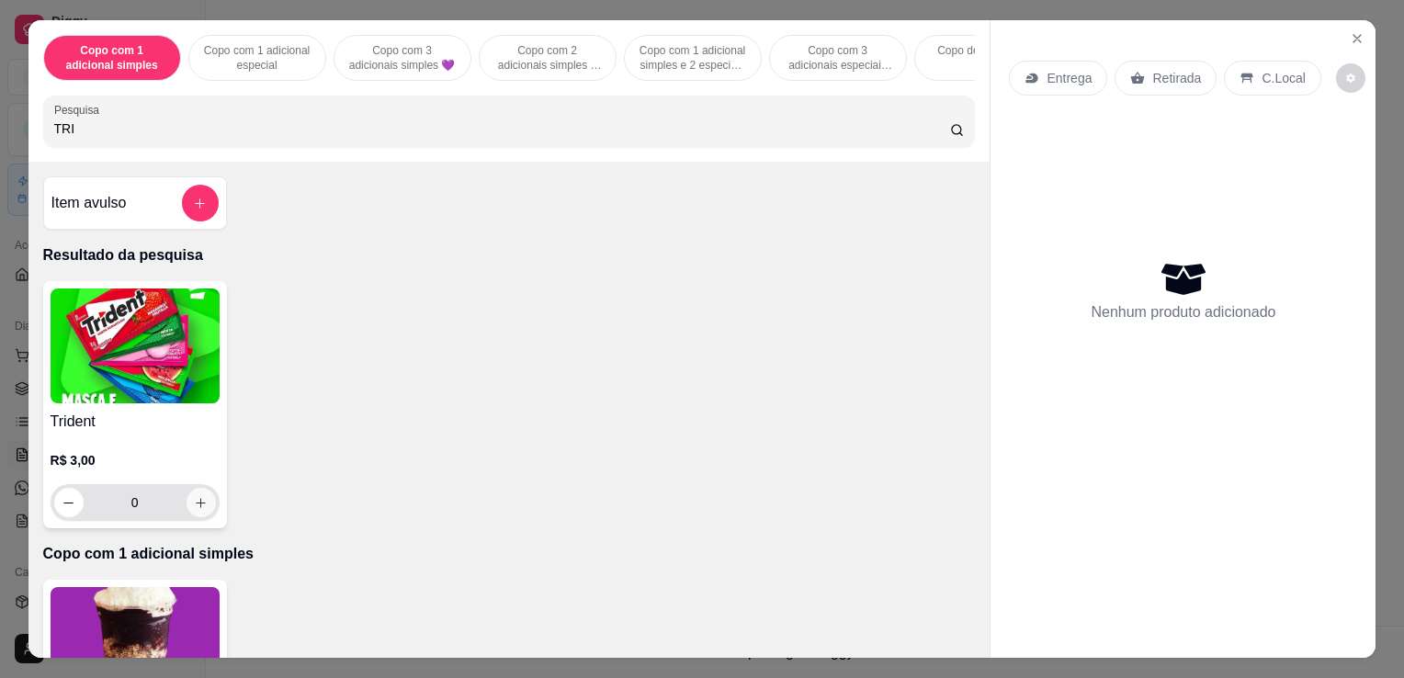
type input "TRI"
click at [202, 507] on button "increase-product-quantity" at bounding box center [201, 502] width 29 height 29
type input "1"
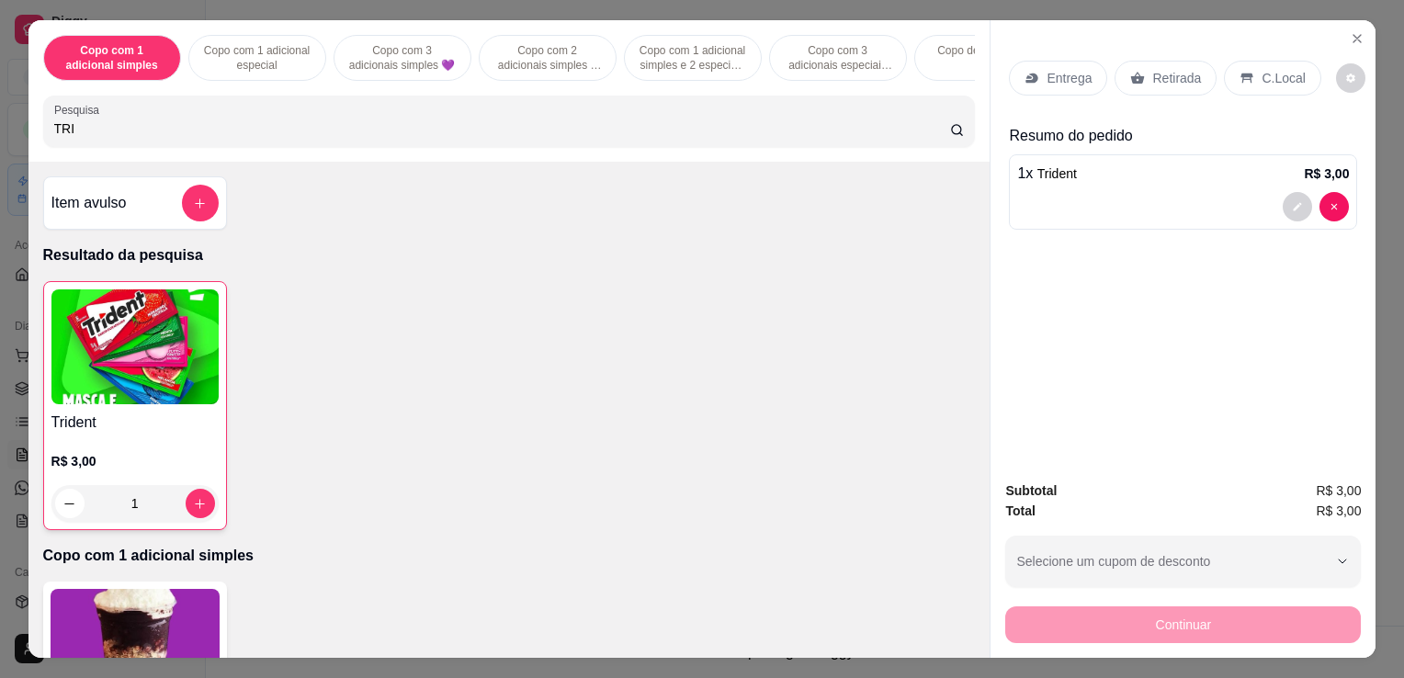
click at [1279, 76] on p "C.Local" at bounding box center [1283, 78] width 43 height 18
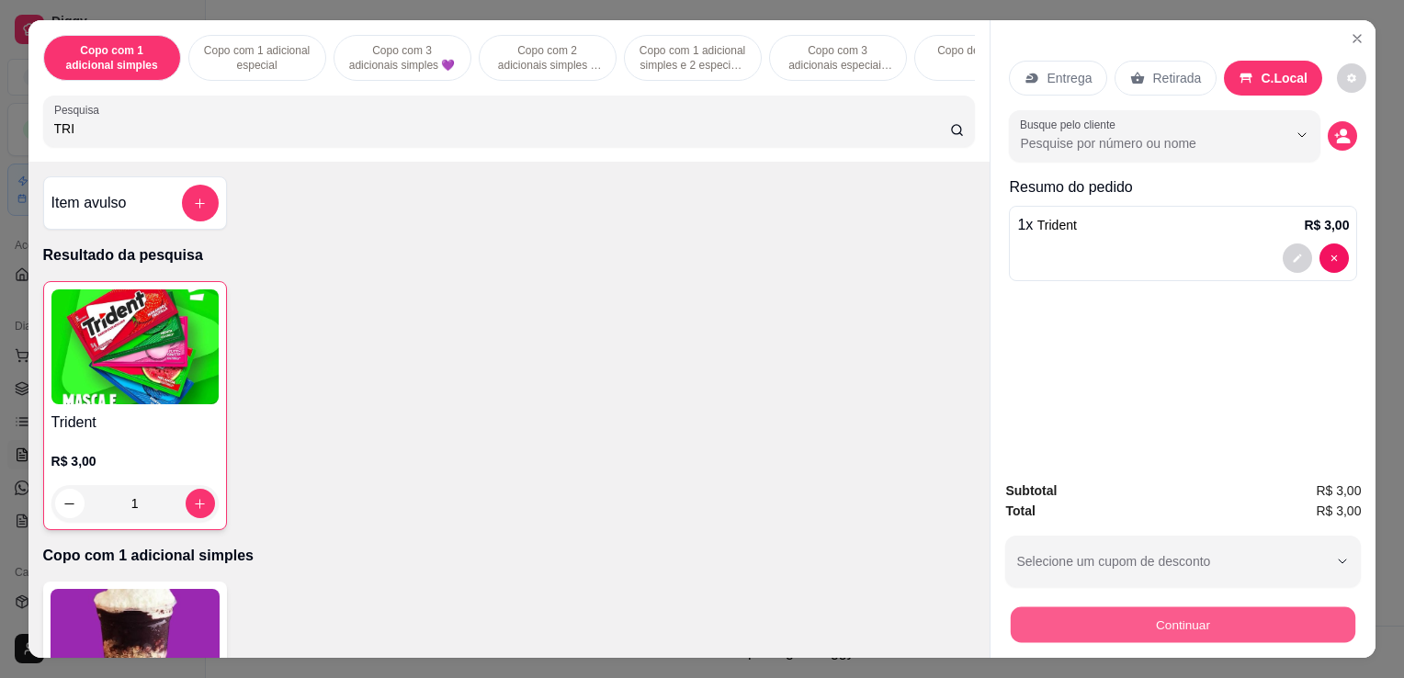
click at [1173, 607] on button "Continuar" at bounding box center [1183, 625] width 345 height 36
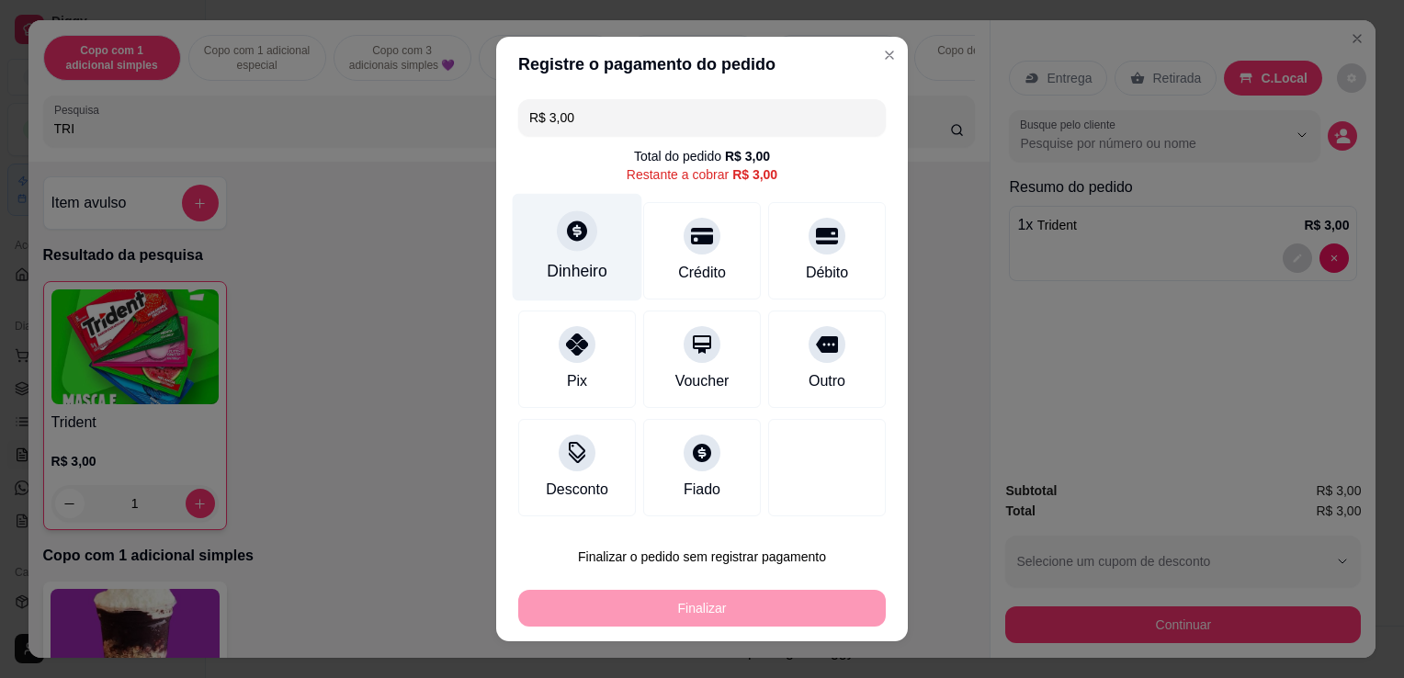
click at [592, 268] on div "Dinheiro" at bounding box center [577, 271] width 61 height 24
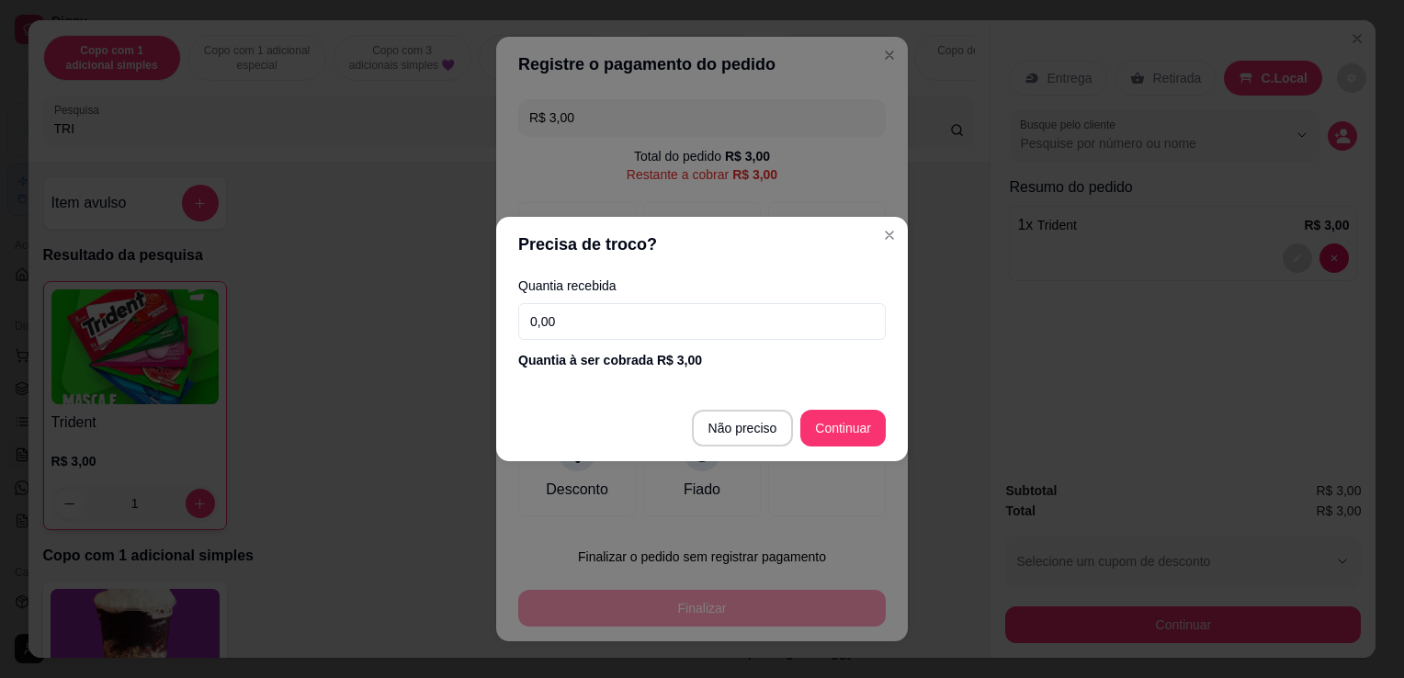
click at [657, 324] on input "0,00" at bounding box center [702, 321] width 368 height 37
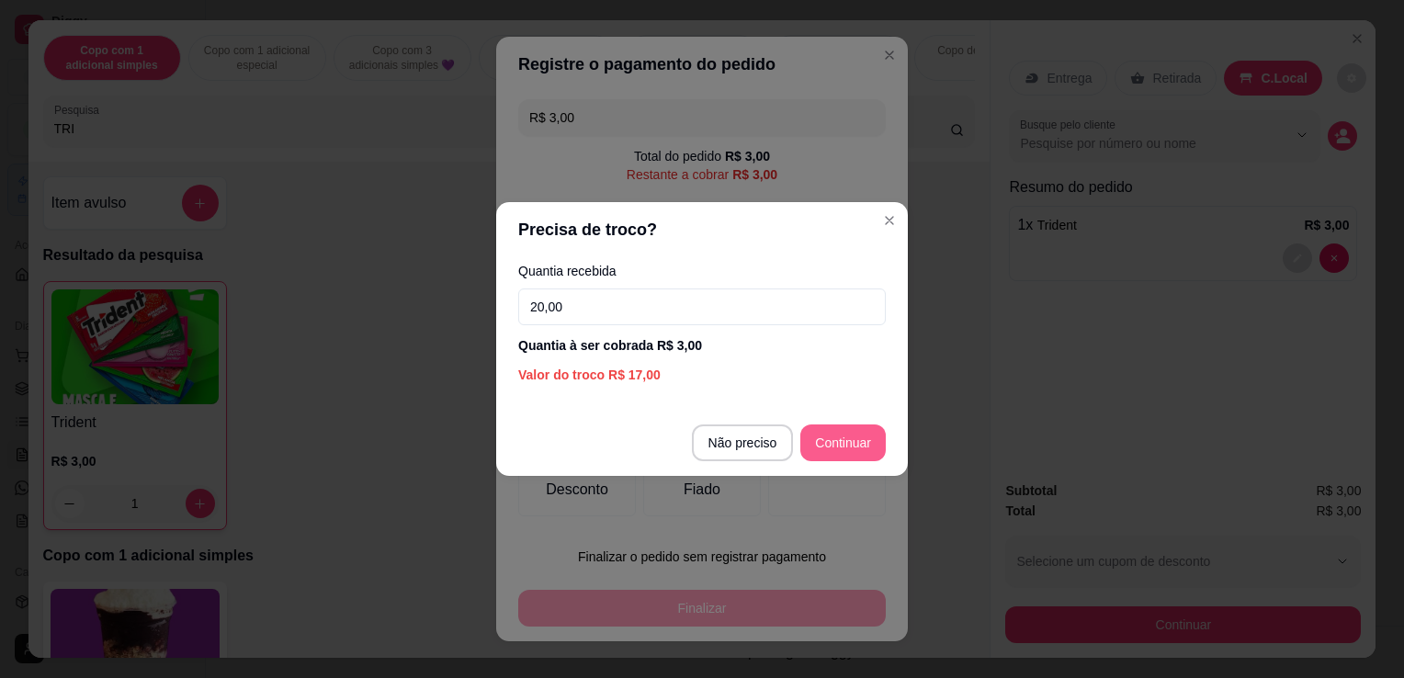
type input "20,00"
type input "R$ 0,00"
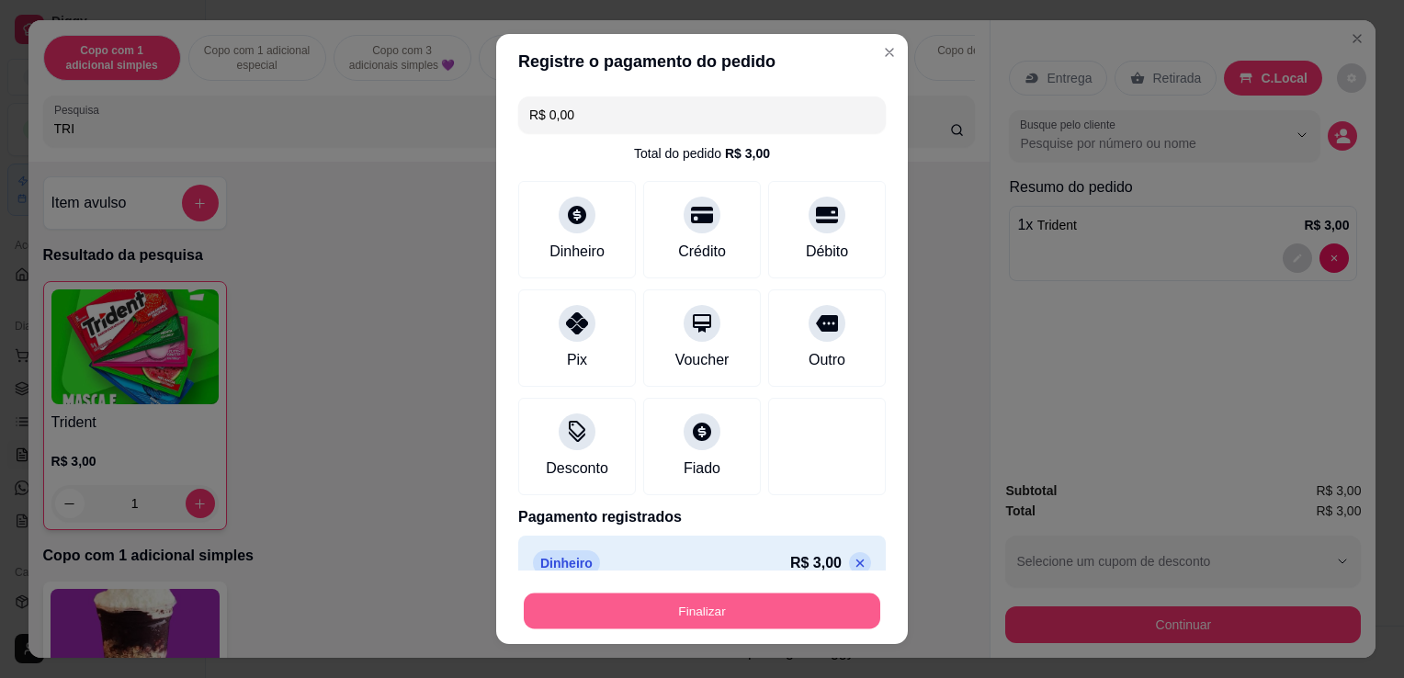
click at [743, 615] on button "Finalizar" at bounding box center [702, 612] width 357 height 36
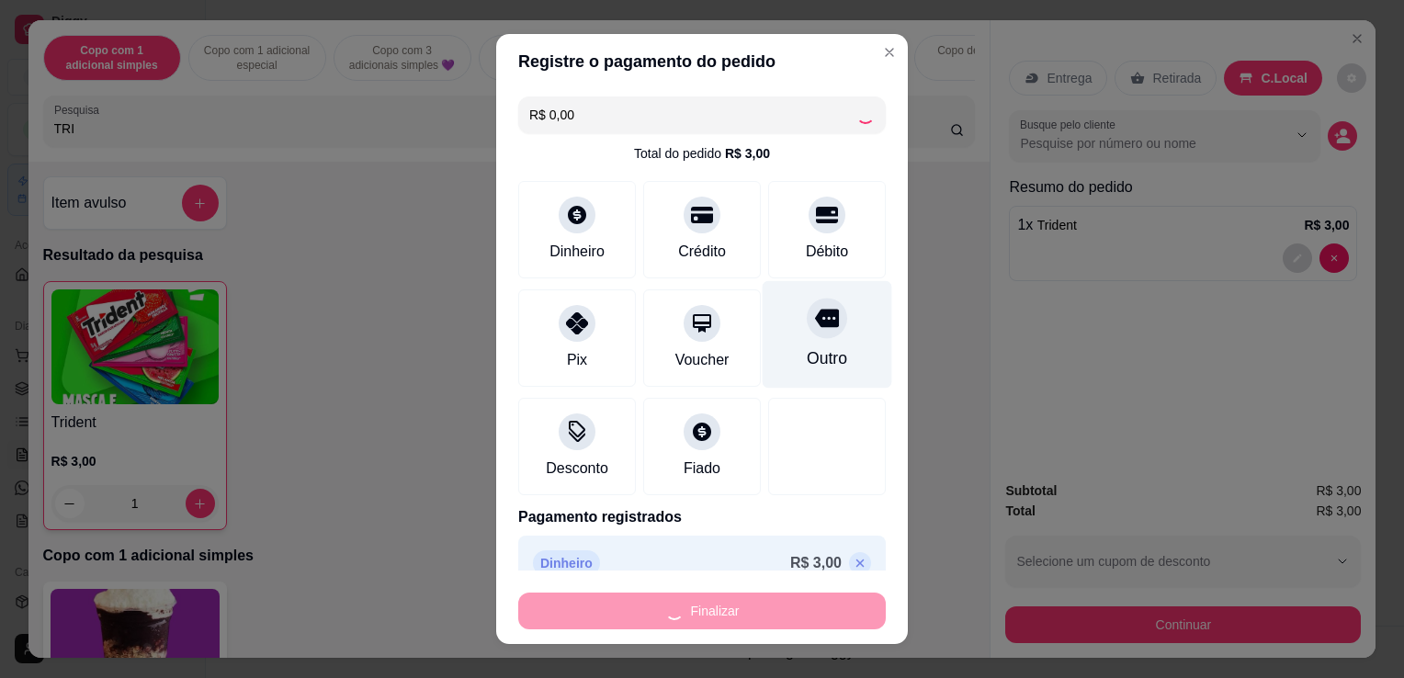
type input "0"
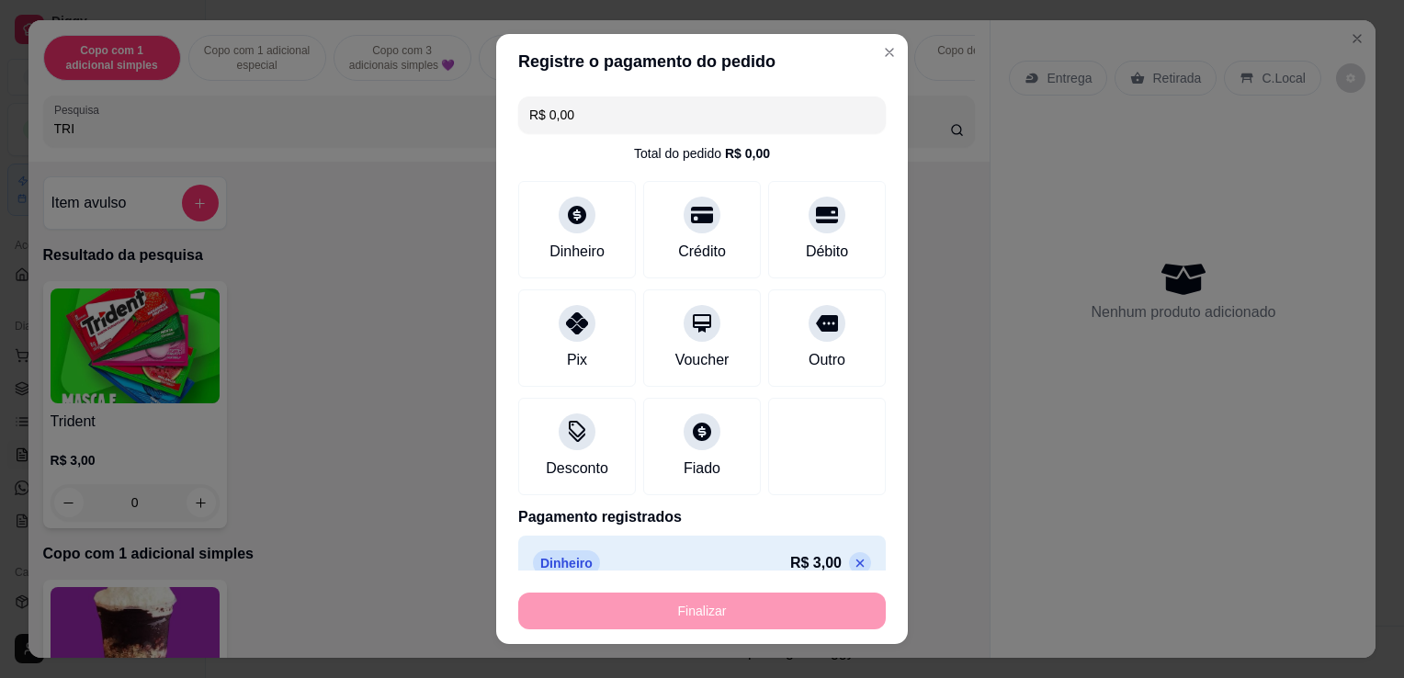
type input "-R$ 3,00"
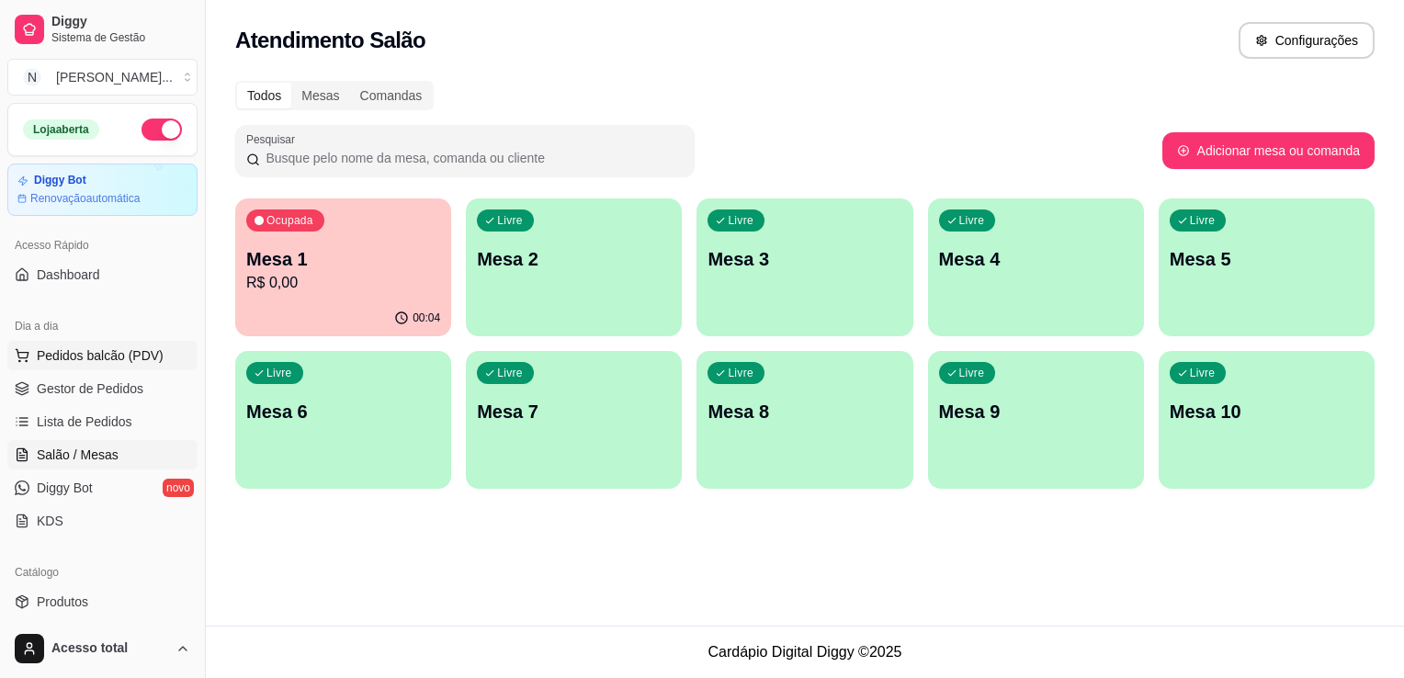
click at [106, 352] on span "Pedidos balcão (PDV)" at bounding box center [100, 356] width 127 height 18
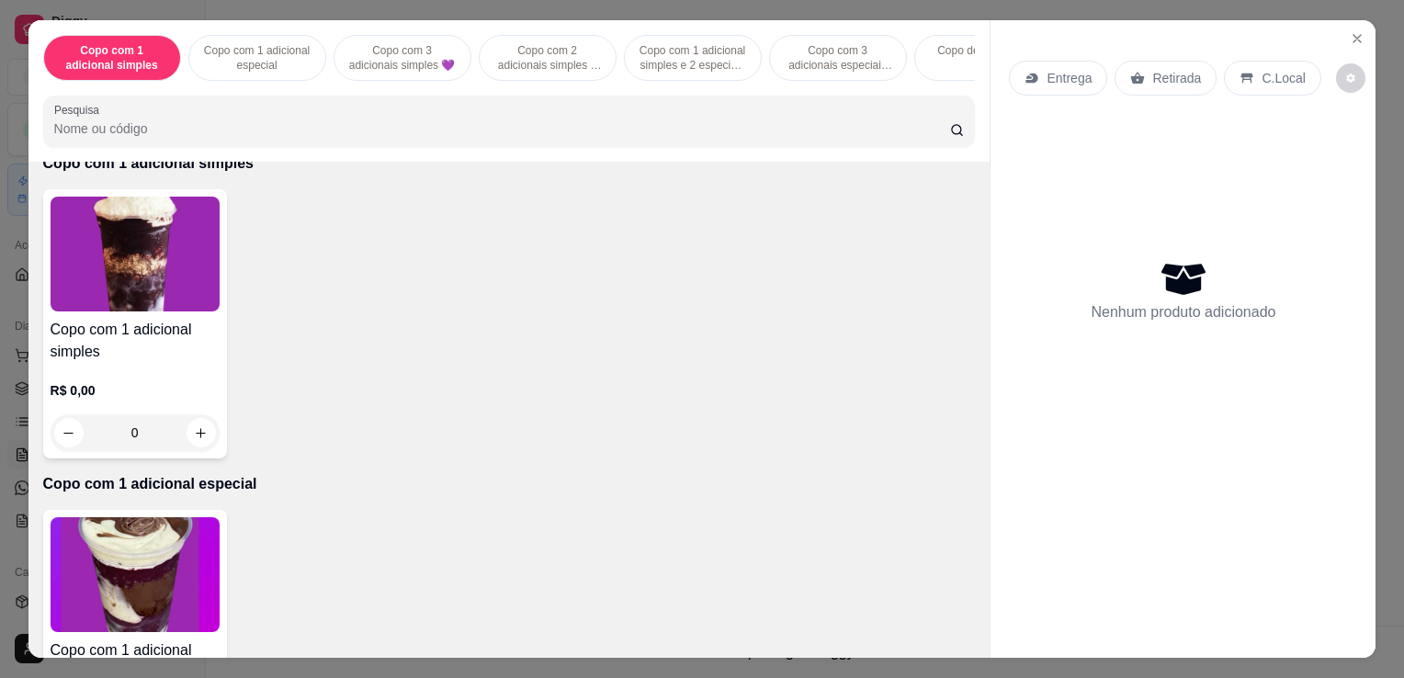
scroll to position [276, 0]
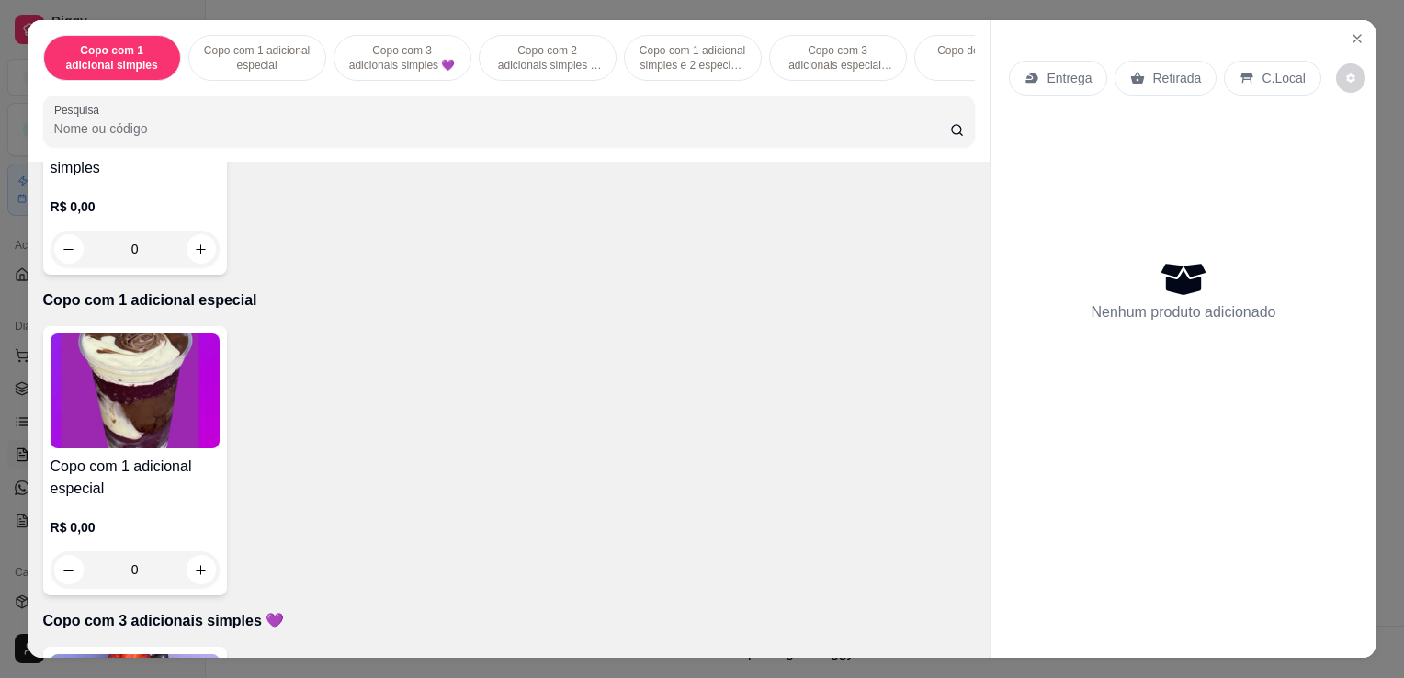
click at [125, 412] on img at bounding box center [135, 391] width 169 height 115
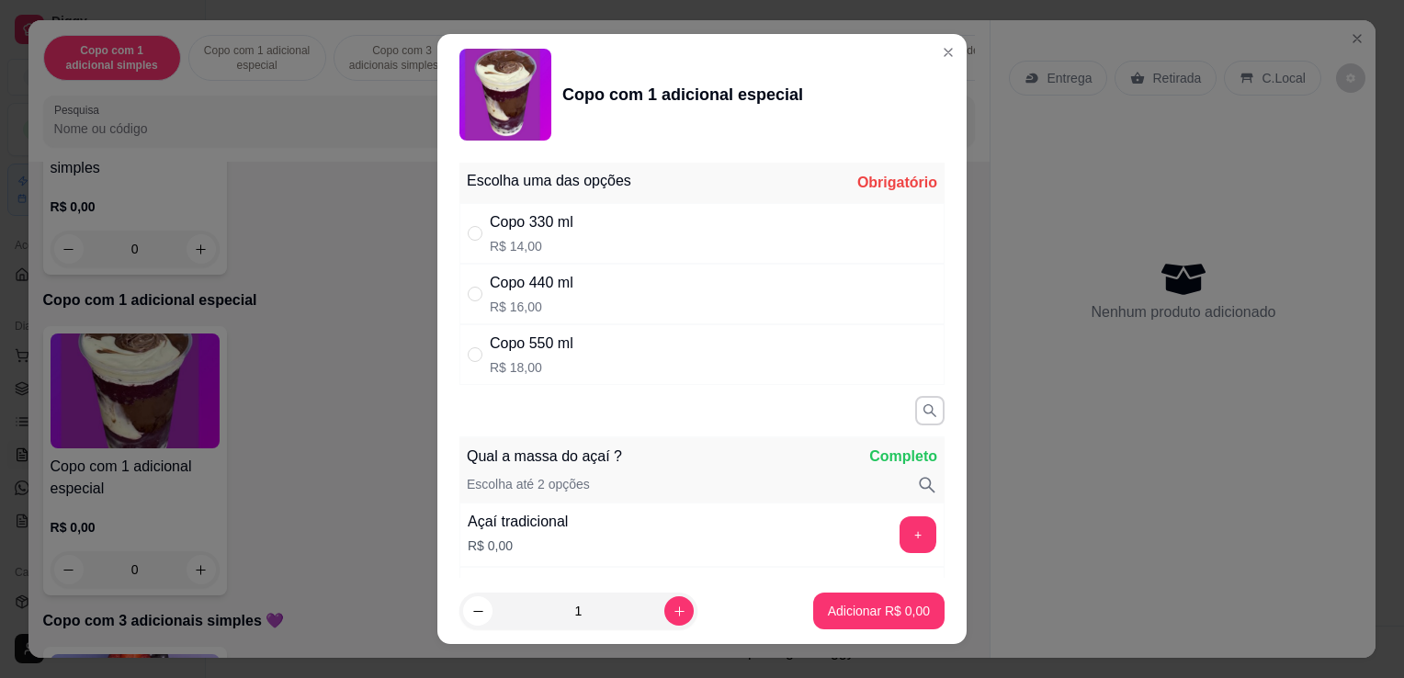
click at [537, 368] on p "R$ 18,00" at bounding box center [532, 367] width 84 height 18
radio input "true"
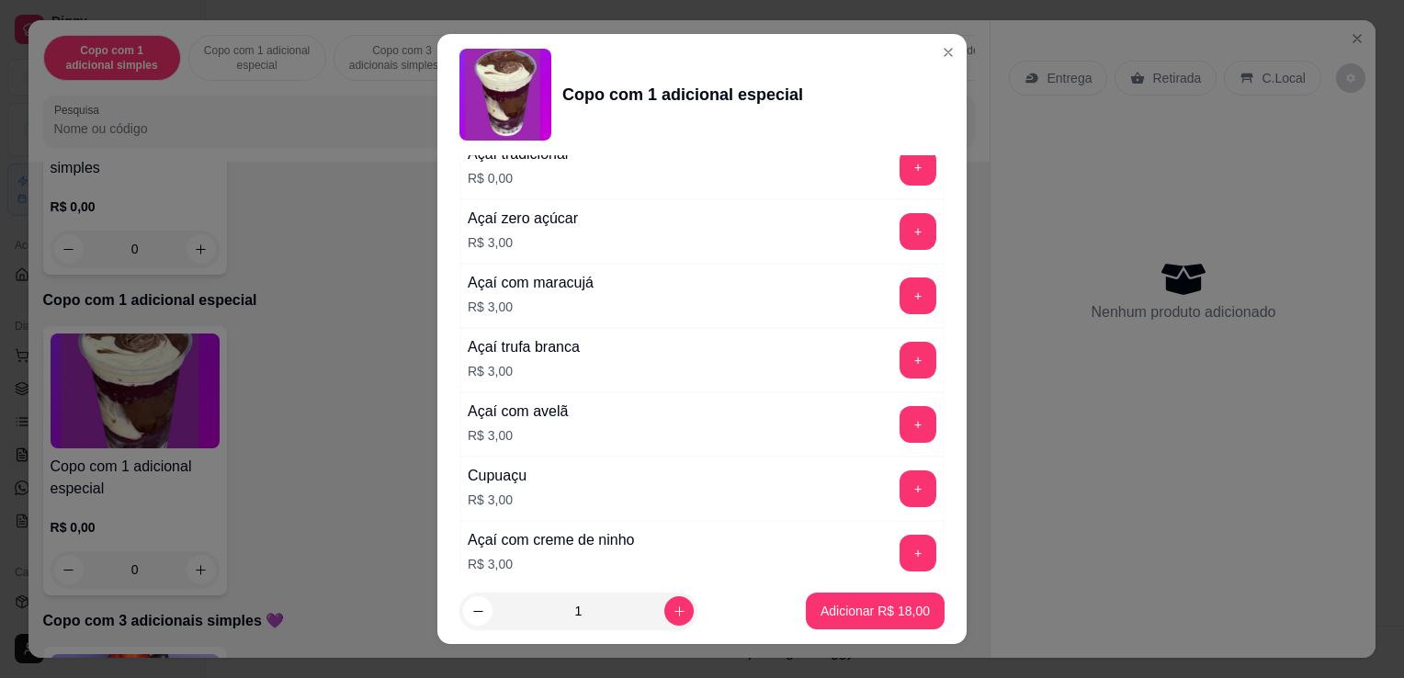
scroll to position [184, 0]
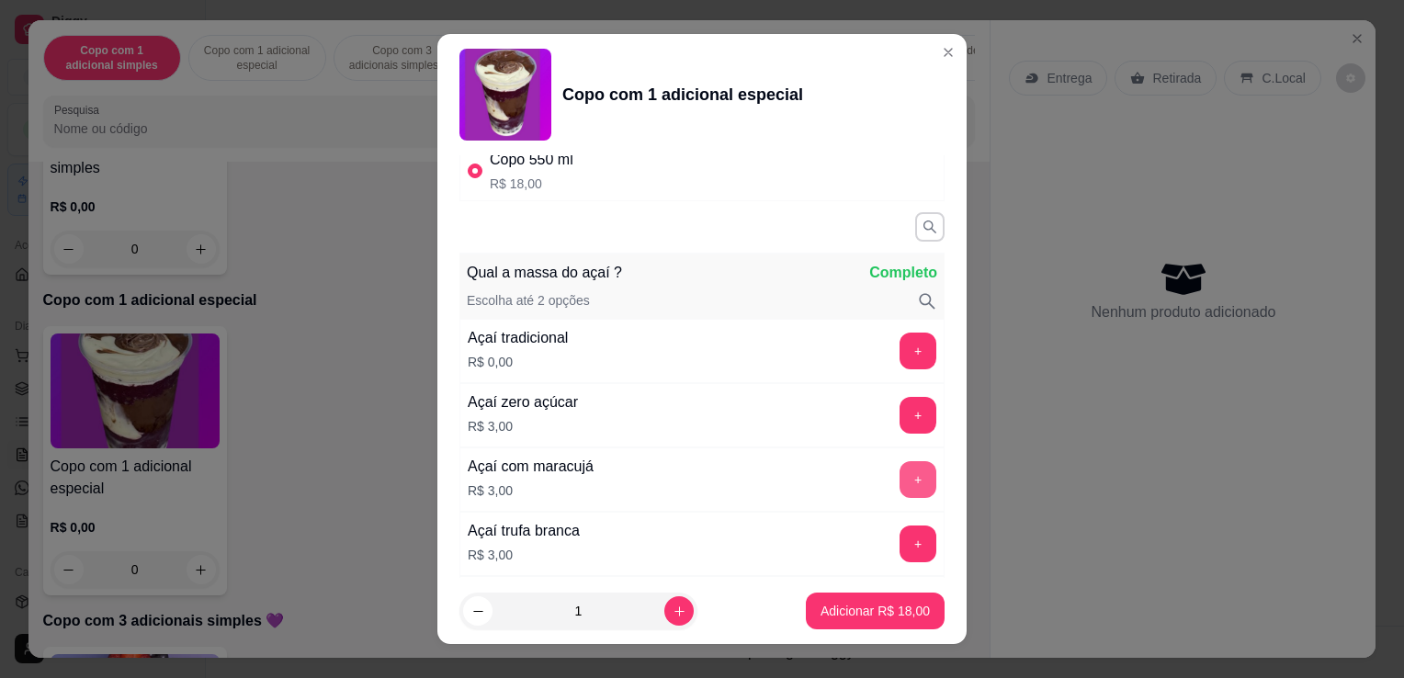
click at [900, 477] on button "+" at bounding box center [918, 479] width 37 height 37
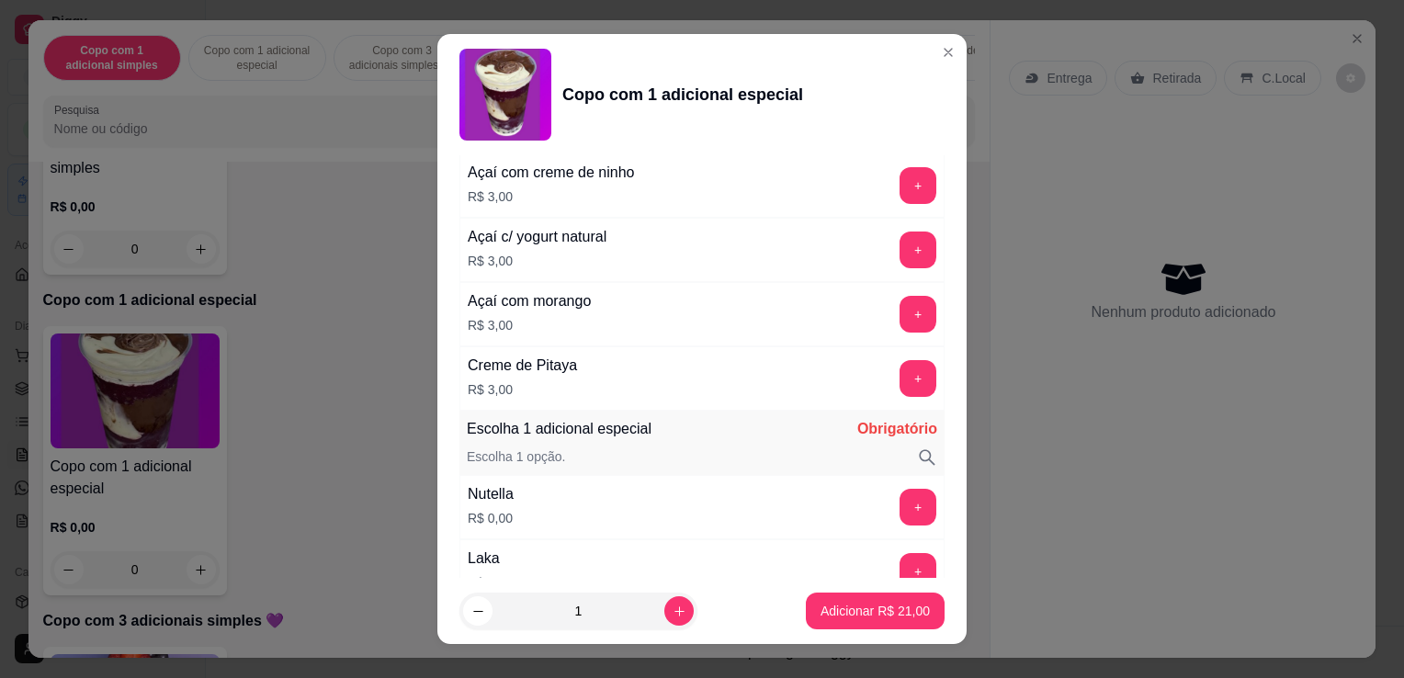
scroll to position [919, 0]
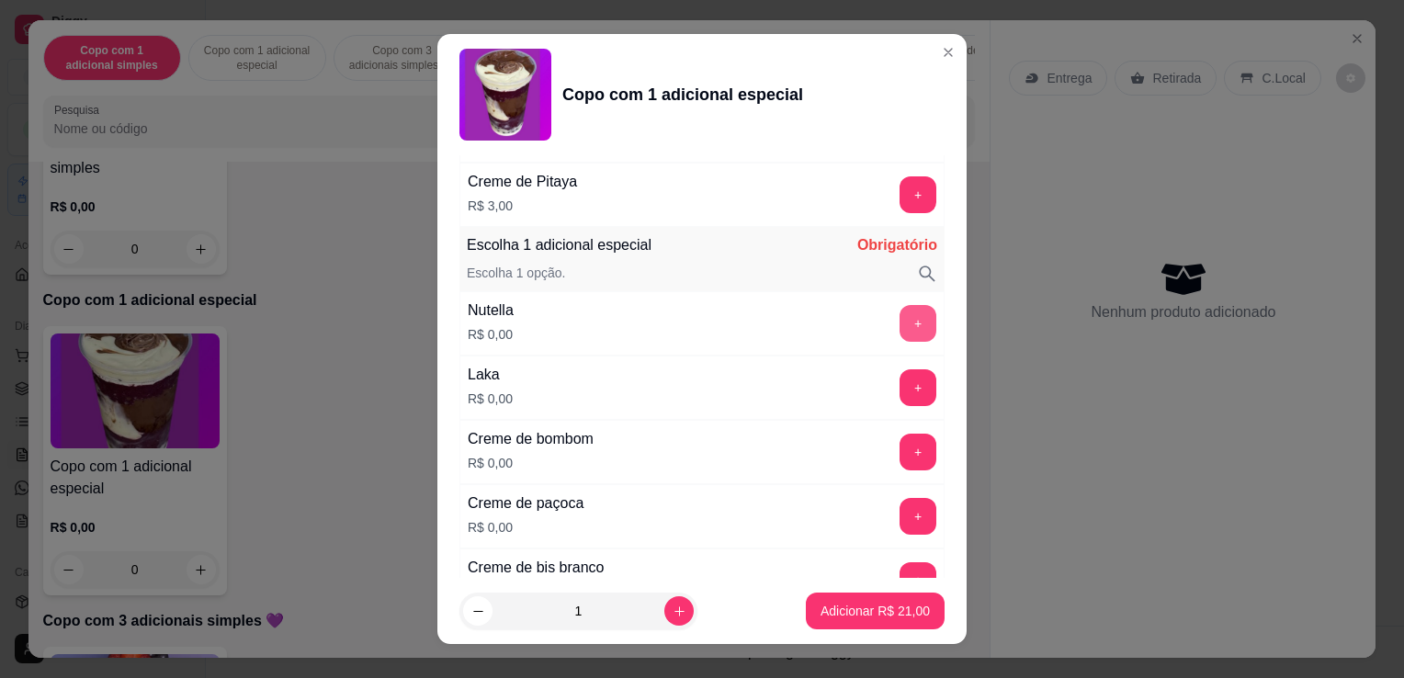
click at [900, 320] on button "+" at bounding box center [918, 323] width 37 height 37
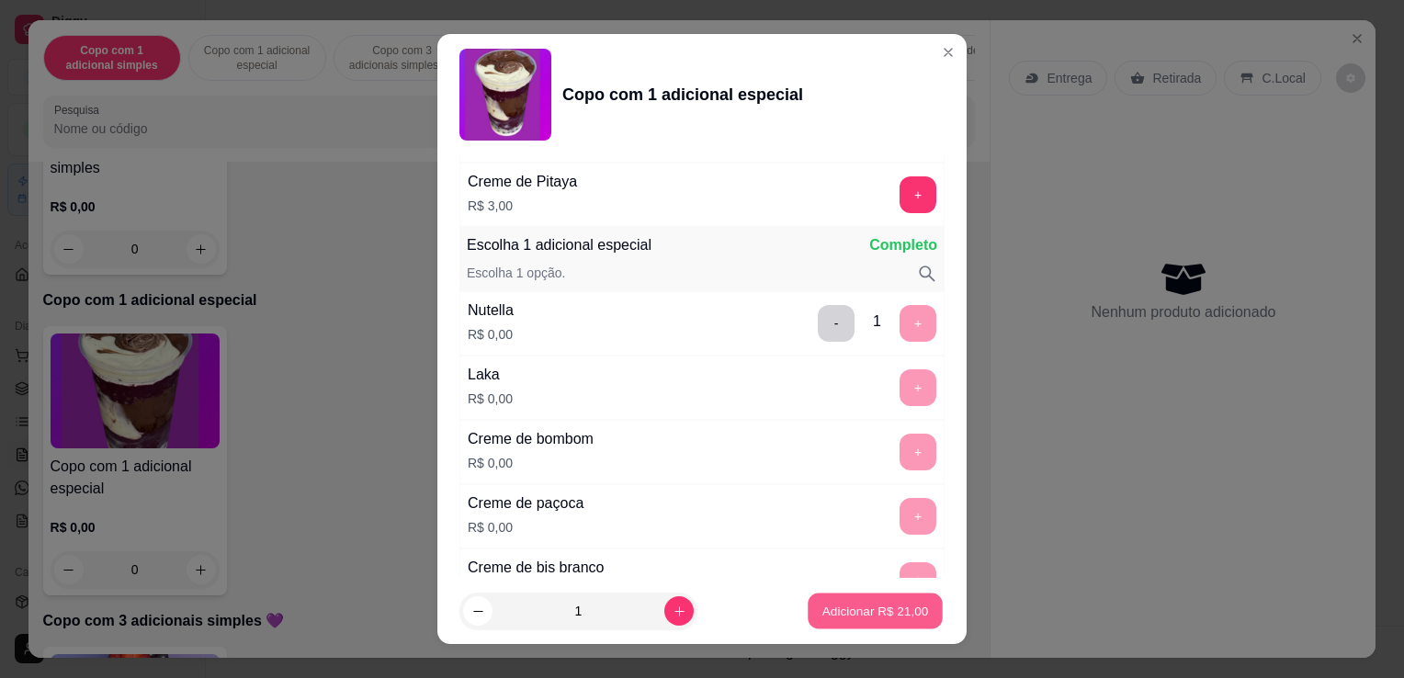
click at [828, 610] on p "Adicionar R$ 21,00" at bounding box center [876, 610] width 107 height 17
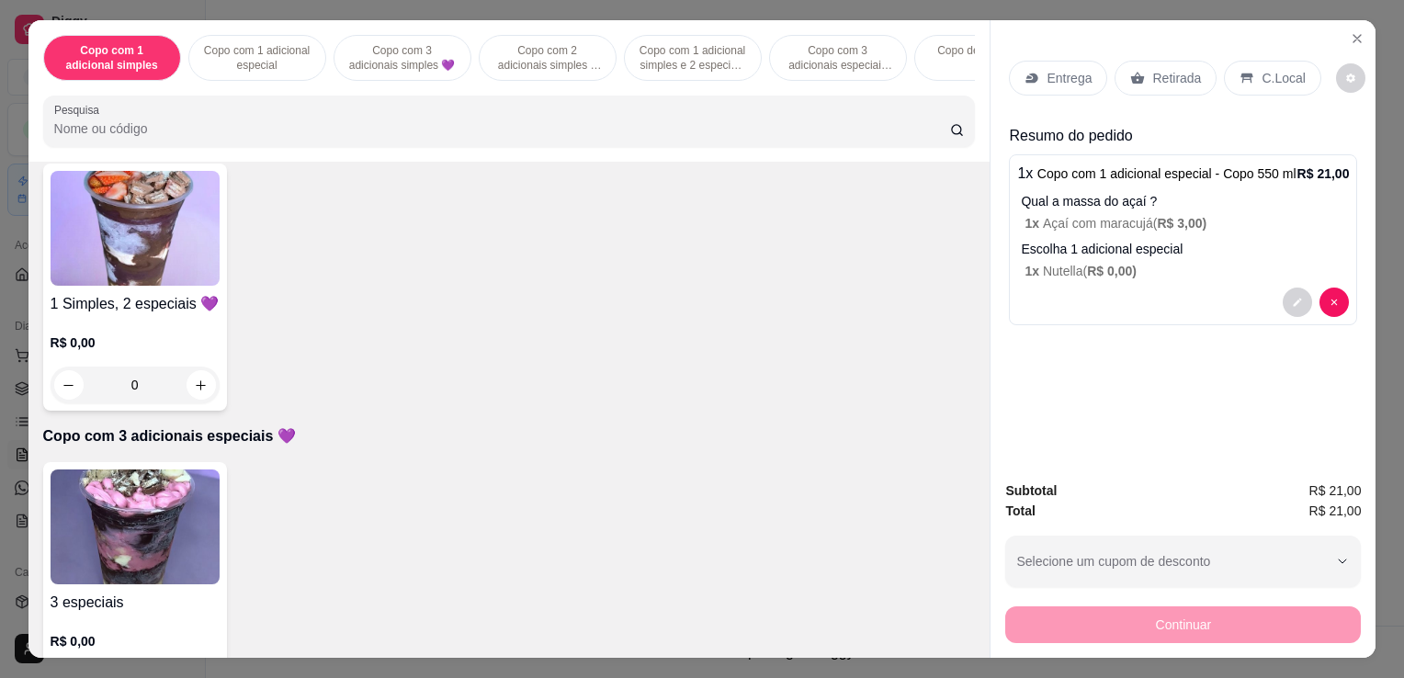
scroll to position [1471, 0]
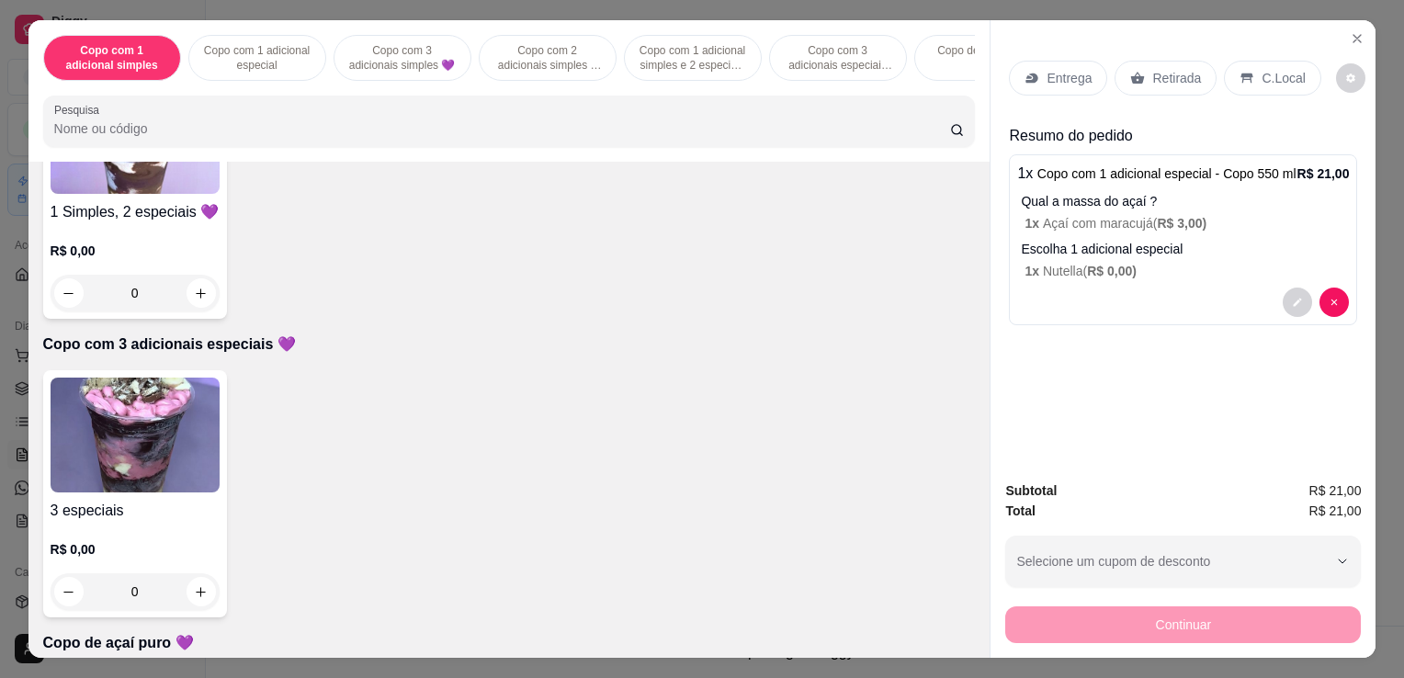
click at [138, 422] on img at bounding box center [135, 435] width 169 height 115
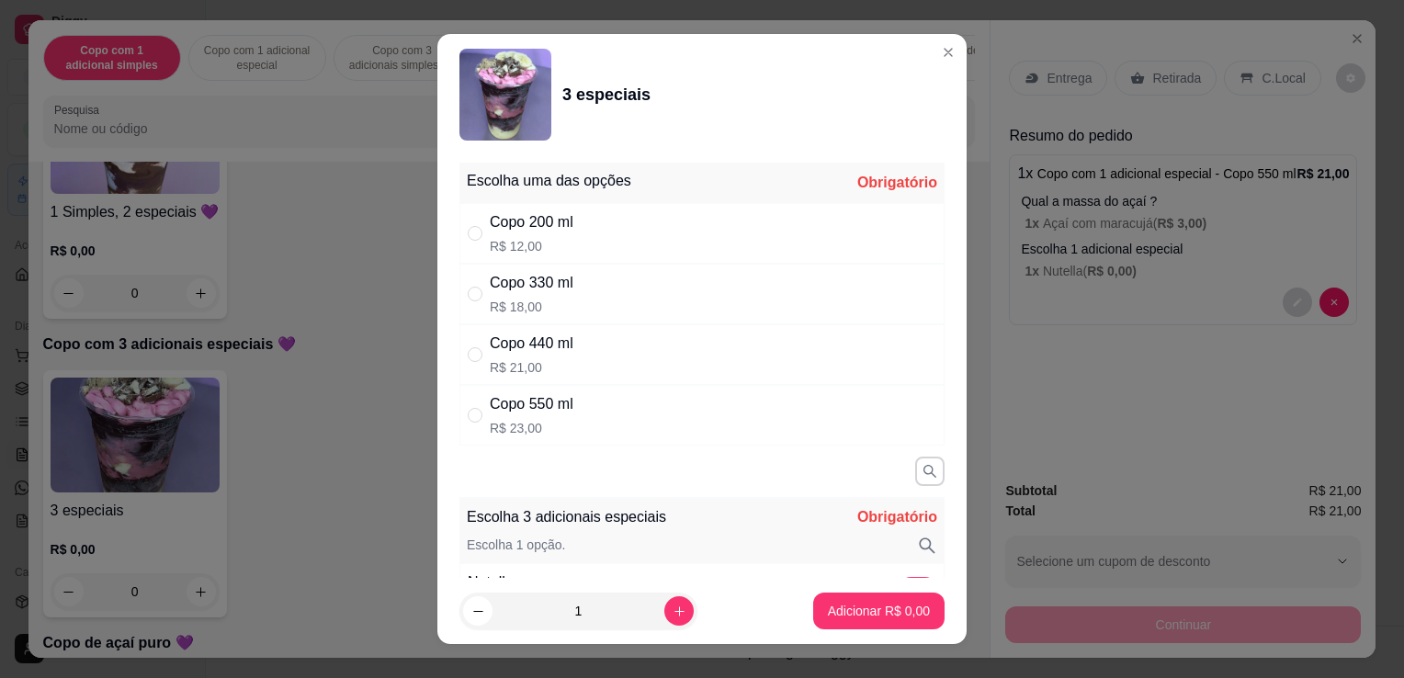
click at [548, 425] on p "R$ 23,00" at bounding box center [532, 428] width 84 height 18
radio input "true"
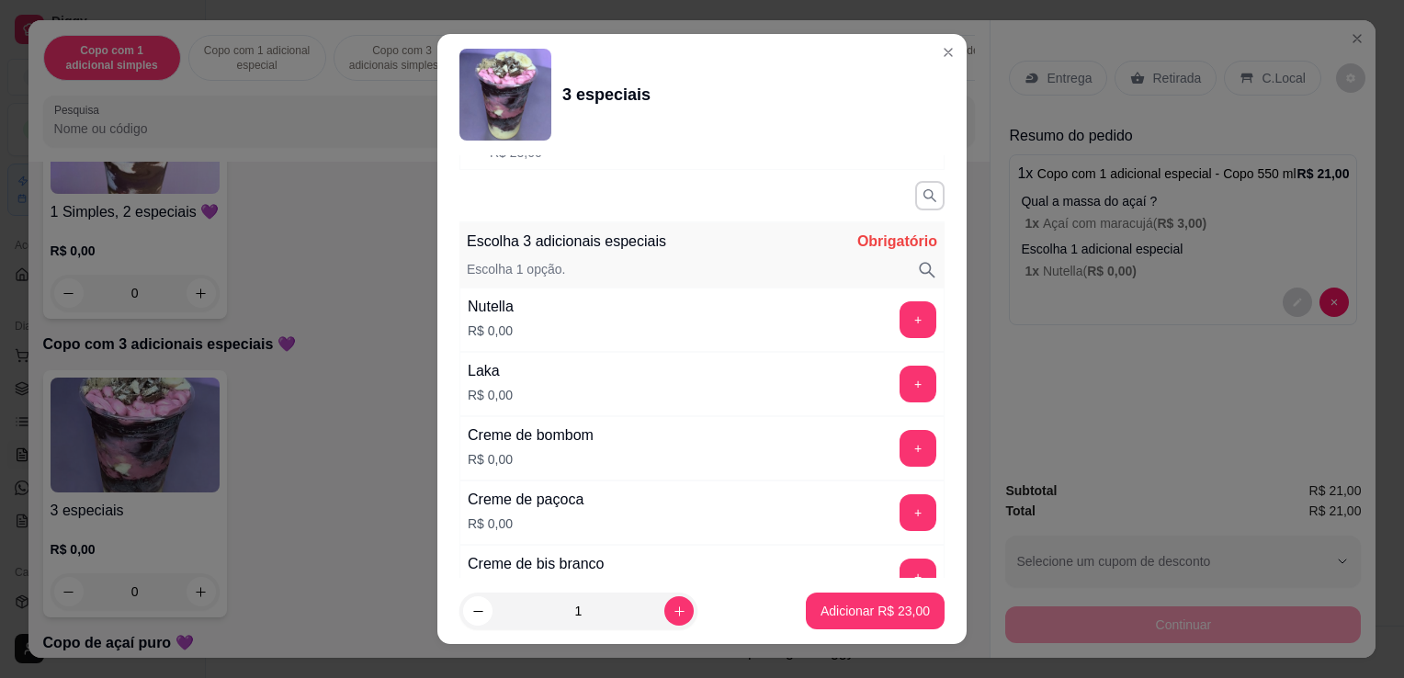
scroll to position [368, 0]
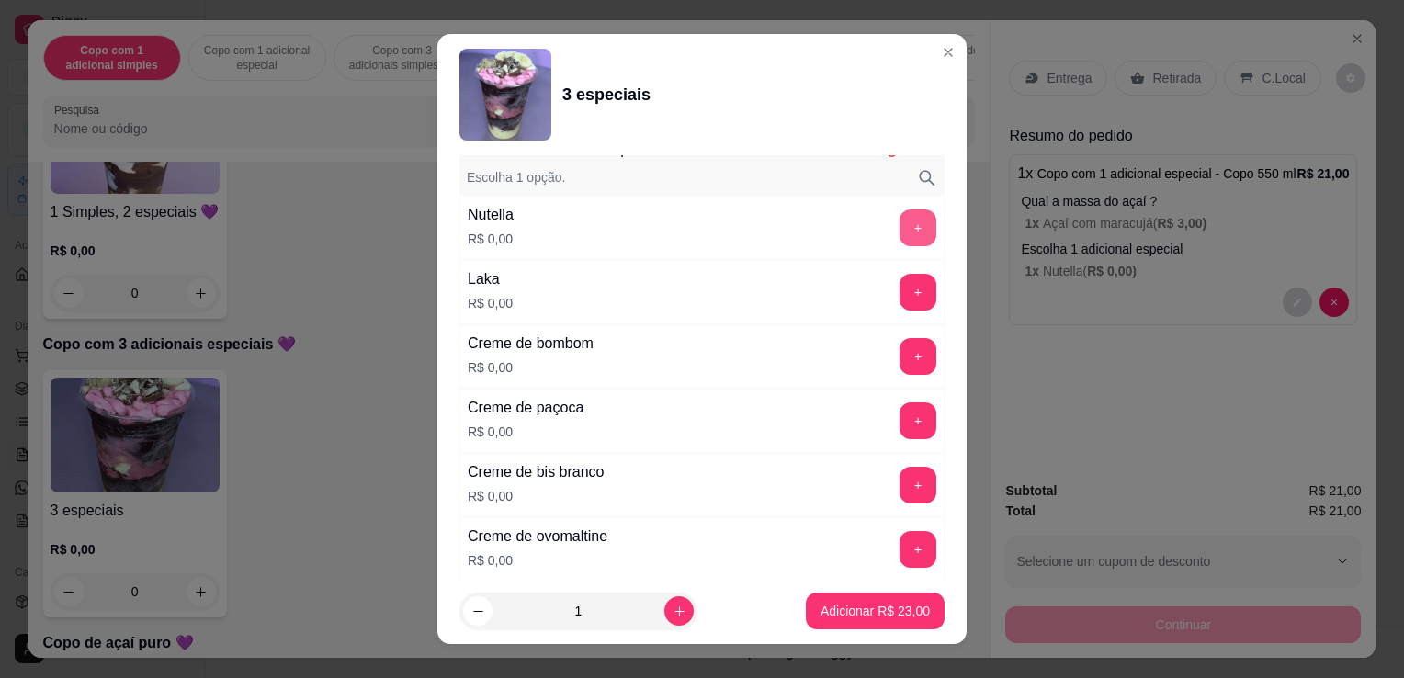
click at [900, 219] on button "+" at bounding box center [918, 228] width 37 height 37
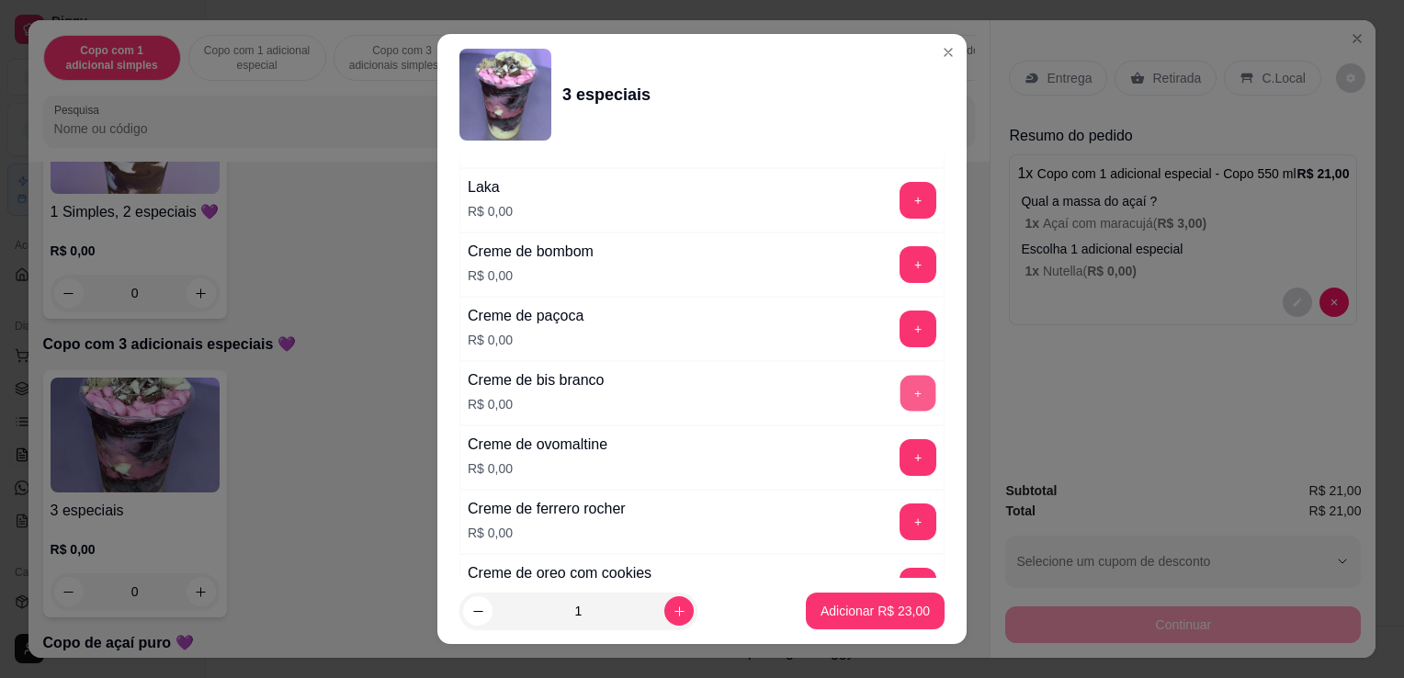
click at [901, 385] on button "+" at bounding box center [919, 394] width 36 height 36
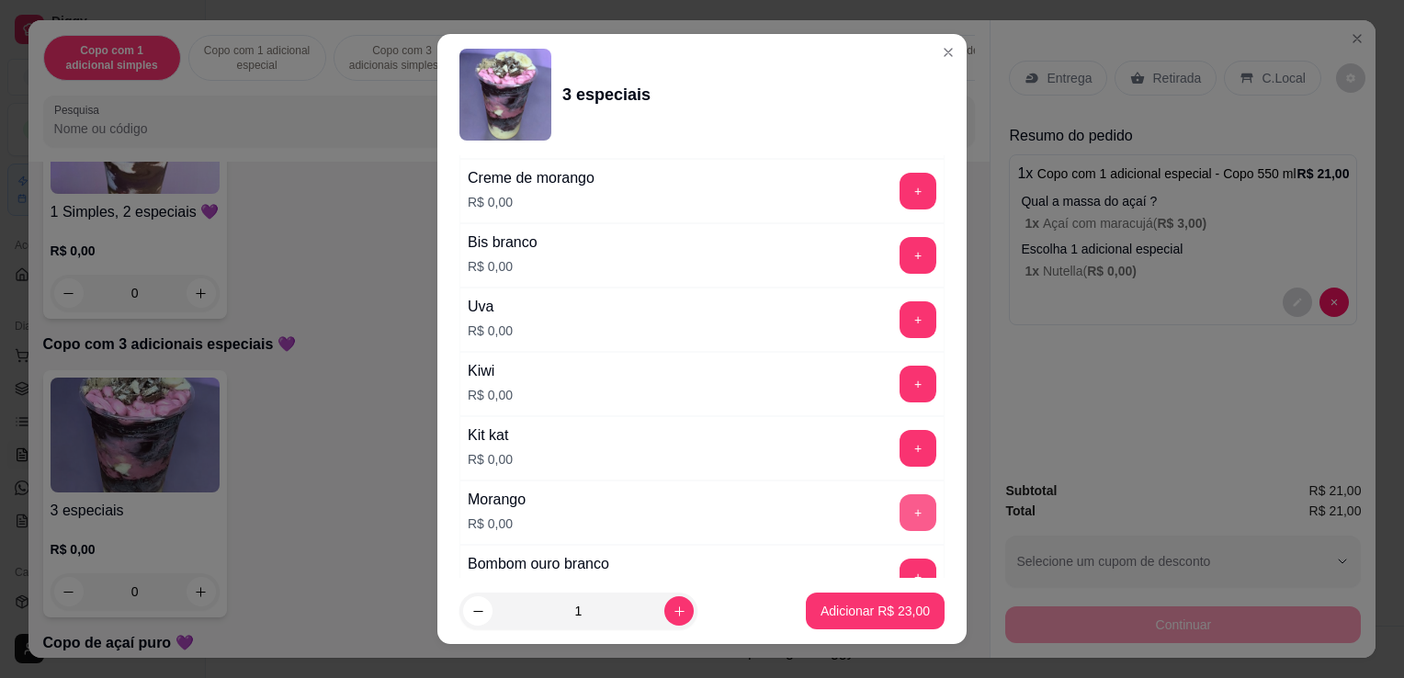
click at [900, 502] on button "+" at bounding box center [918, 512] width 37 height 37
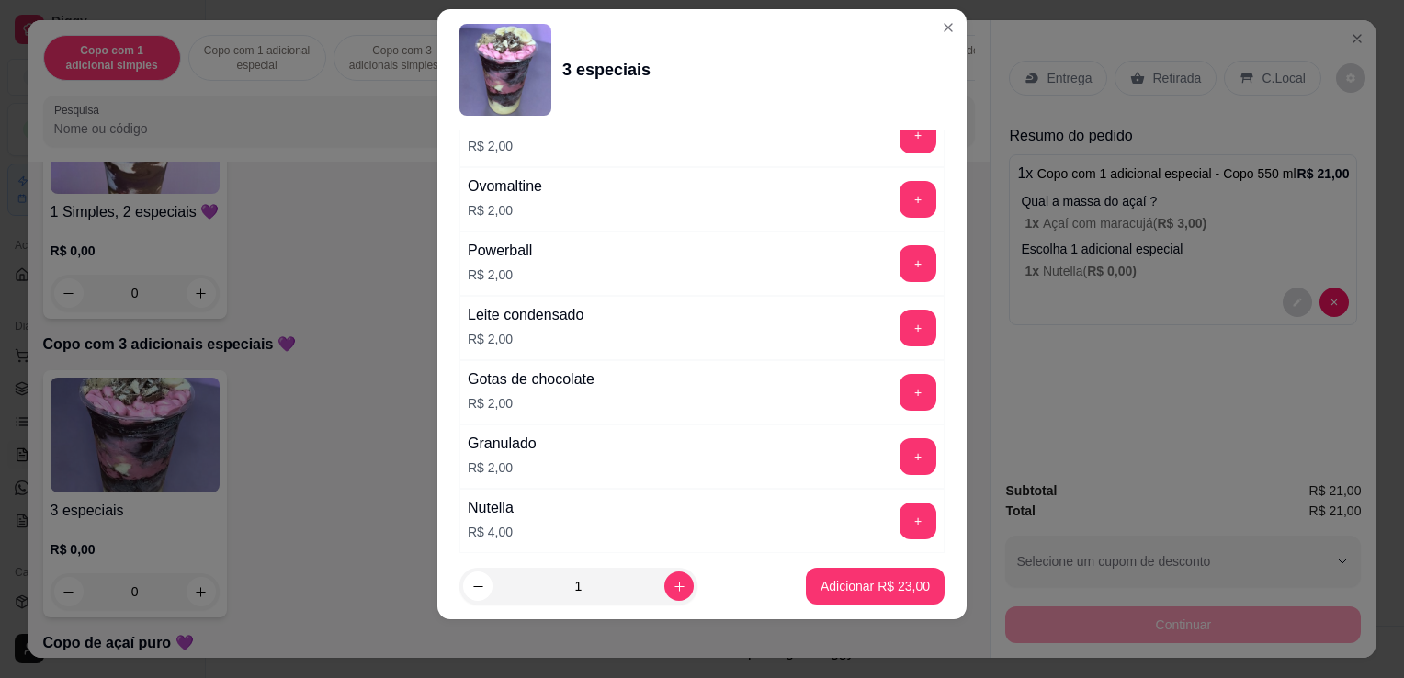
scroll to position [2908, 0]
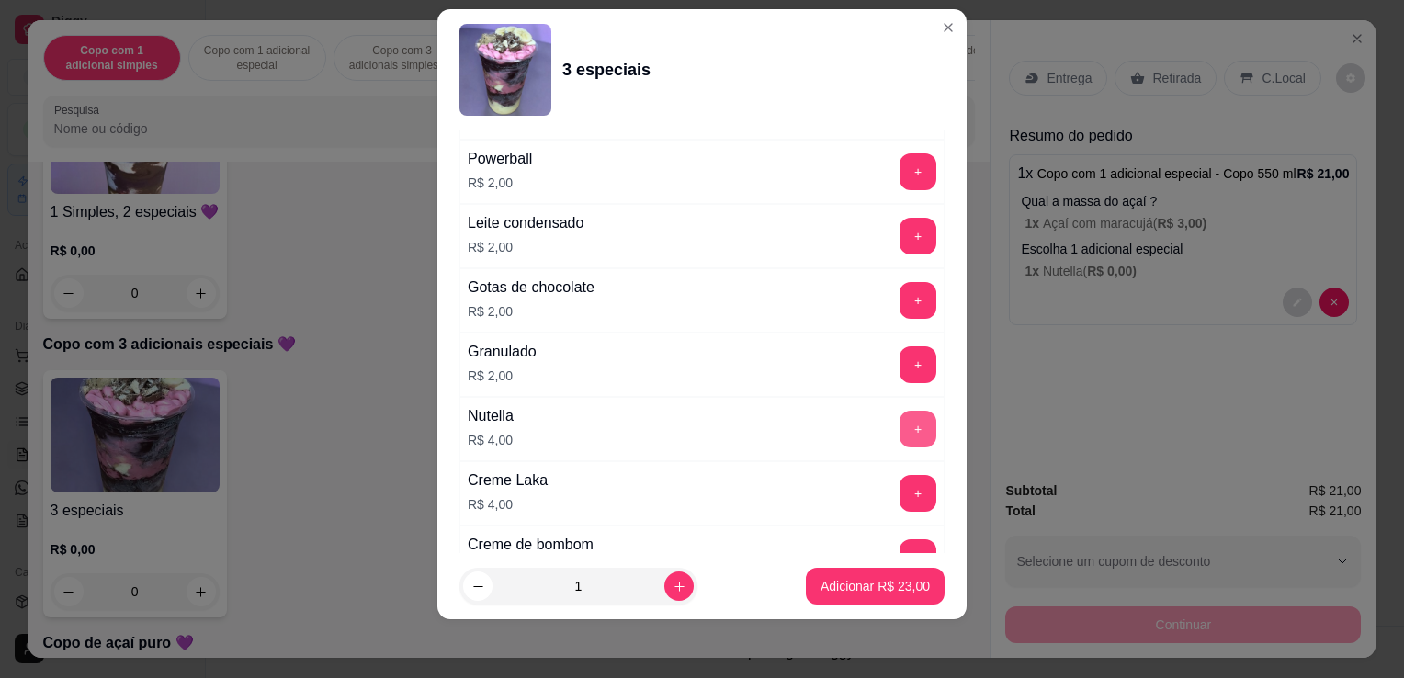
click at [900, 415] on button "+" at bounding box center [918, 429] width 37 height 37
click at [853, 583] on p "Adicionar R$ 27,00" at bounding box center [876, 585] width 107 height 17
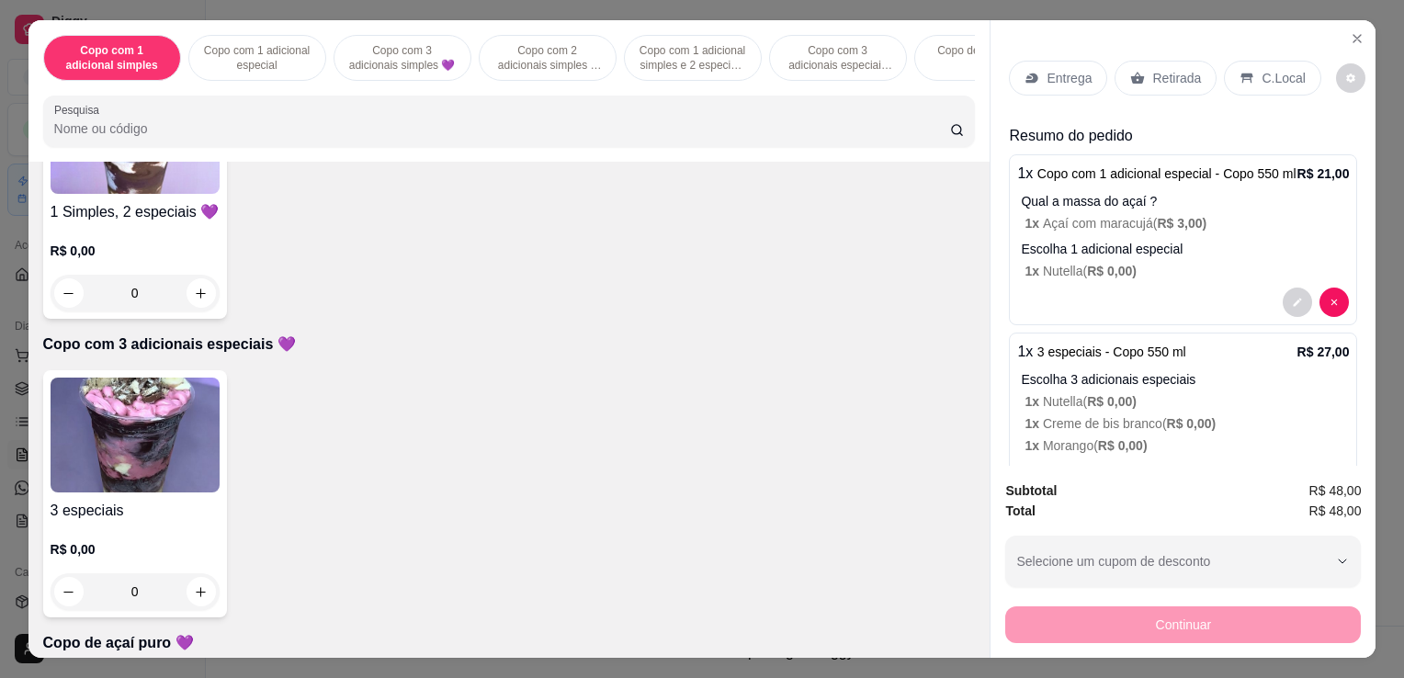
click at [1041, 80] on div "Entrega" at bounding box center [1058, 78] width 98 height 35
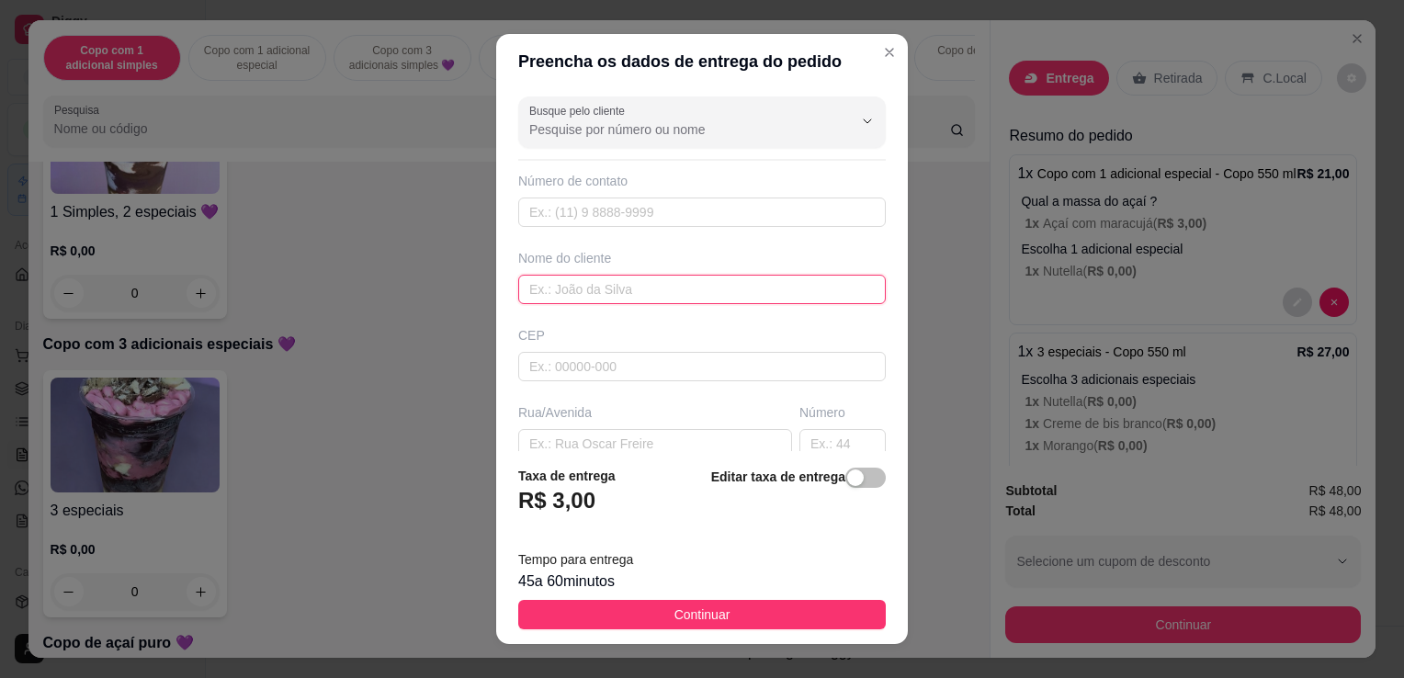
click at [642, 290] on input "text" at bounding box center [702, 289] width 368 height 29
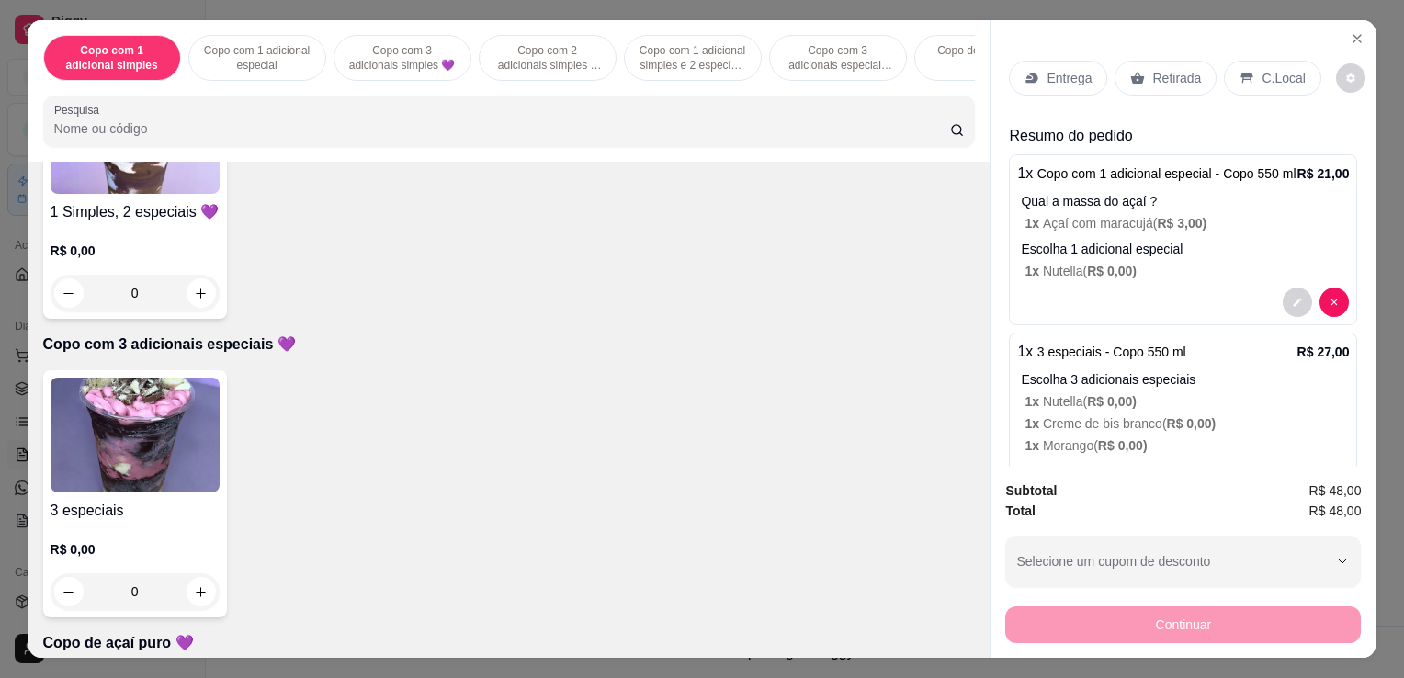
scroll to position [128, 0]
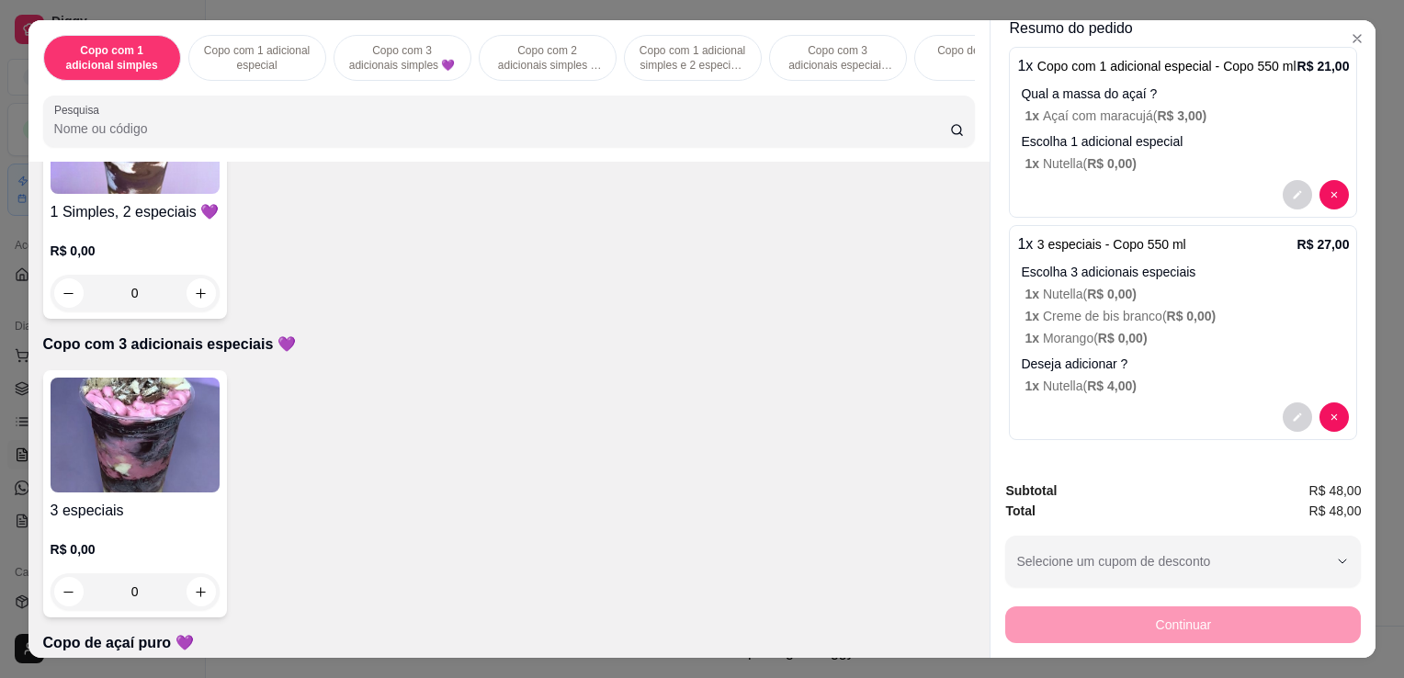
click at [1292, 412] on icon "decrease-product-quantity" at bounding box center [1297, 417] width 11 height 11
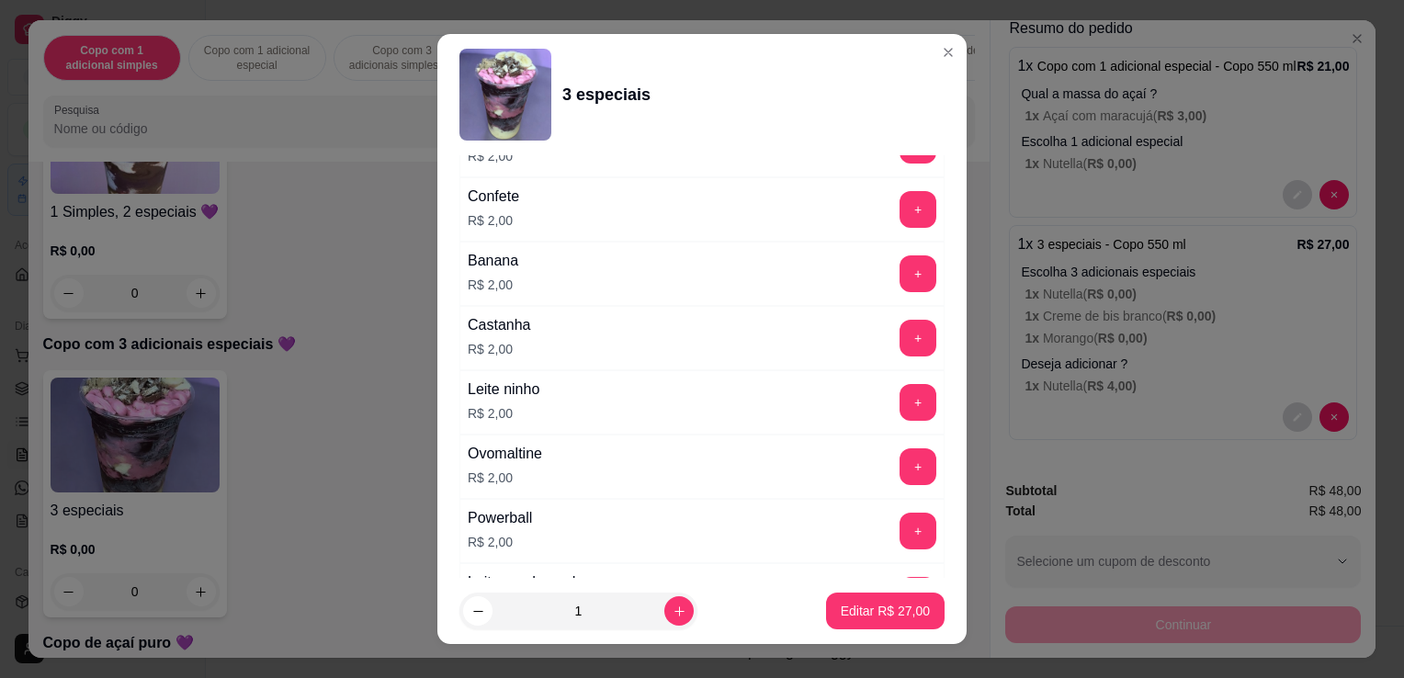
scroll to position [3125, 0]
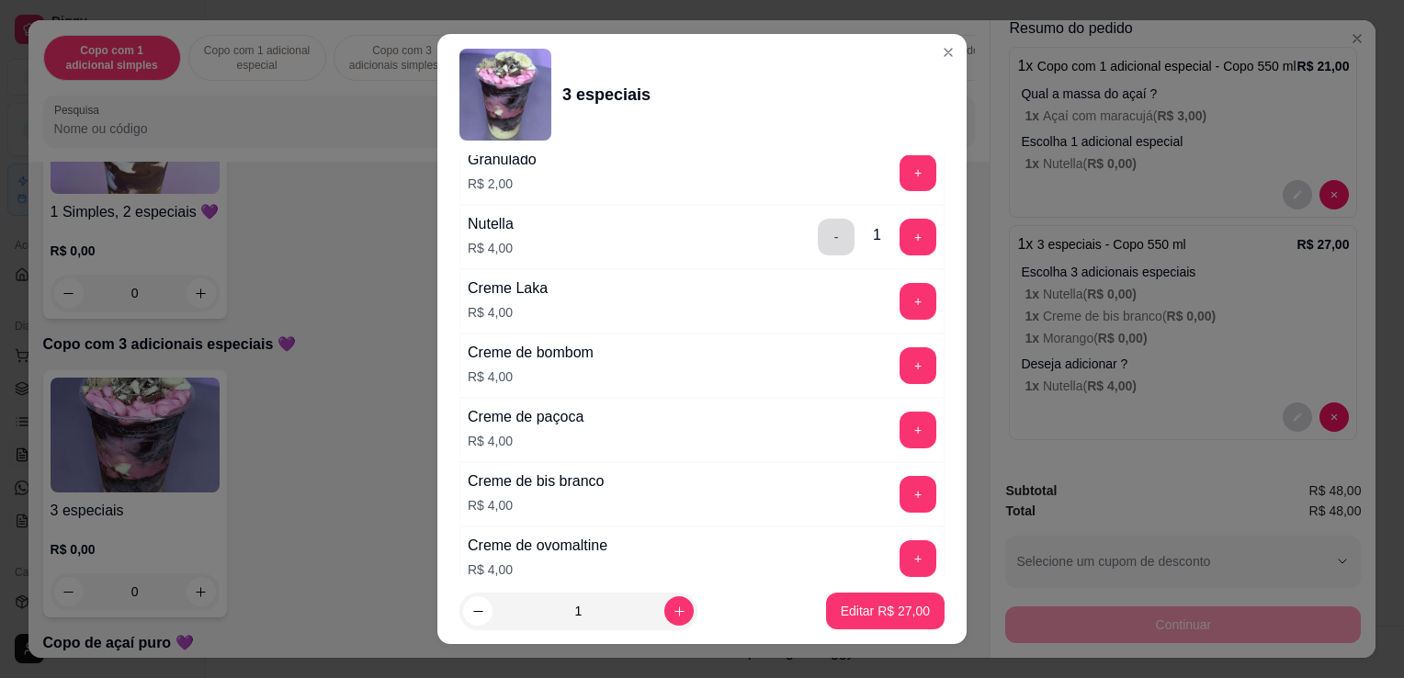
click at [818, 222] on button "-" at bounding box center [836, 237] width 37 height 37
click at [853, 612] on p "Editar R$ 23,00" at bounding box center [885, 610] width 86 height 17
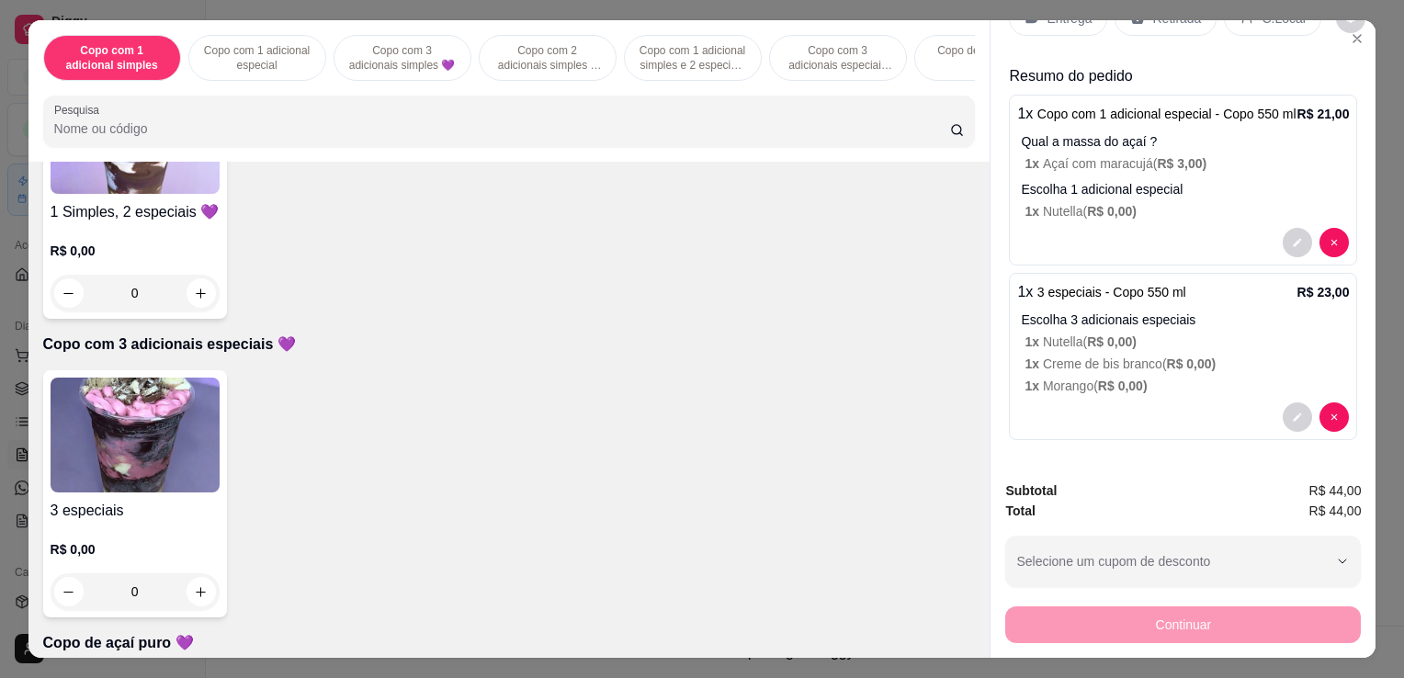
scroll to position [0, 0]
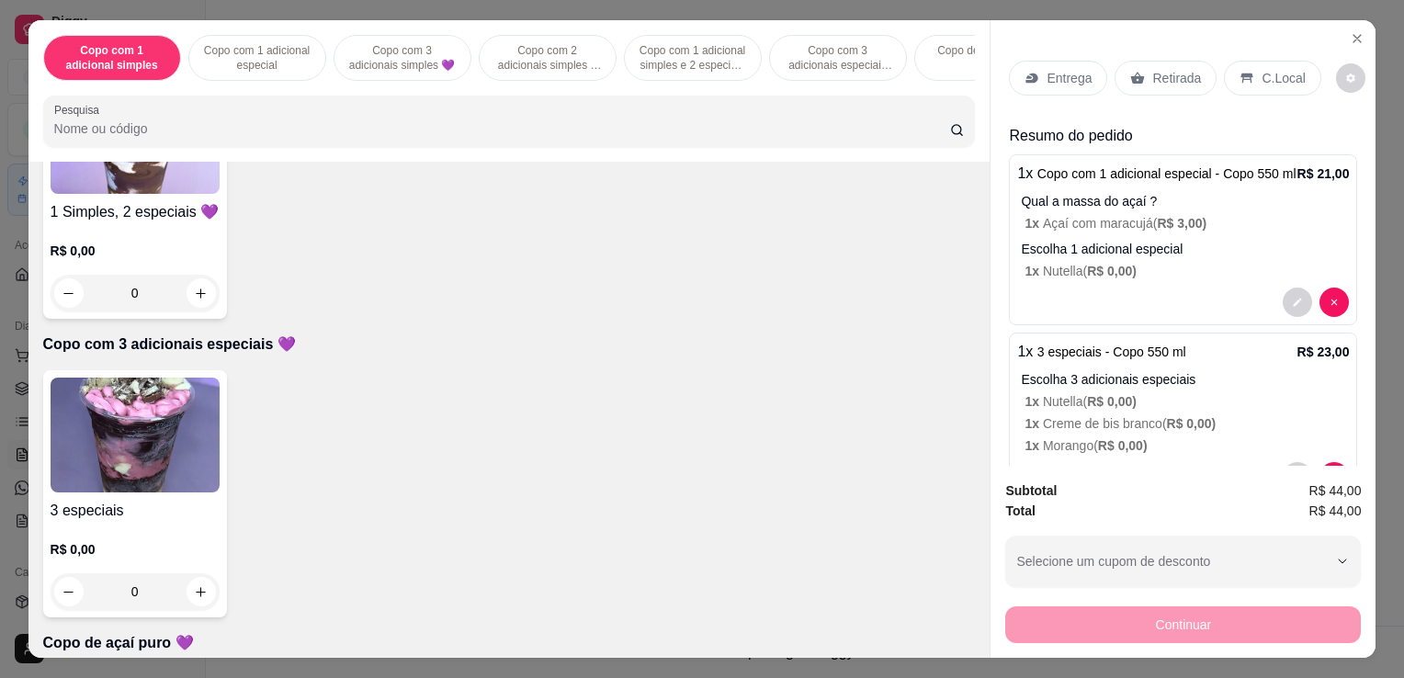
click at [1063, 82] on div "Entrega" at bounding box center [1058, 78] width 98 height 35
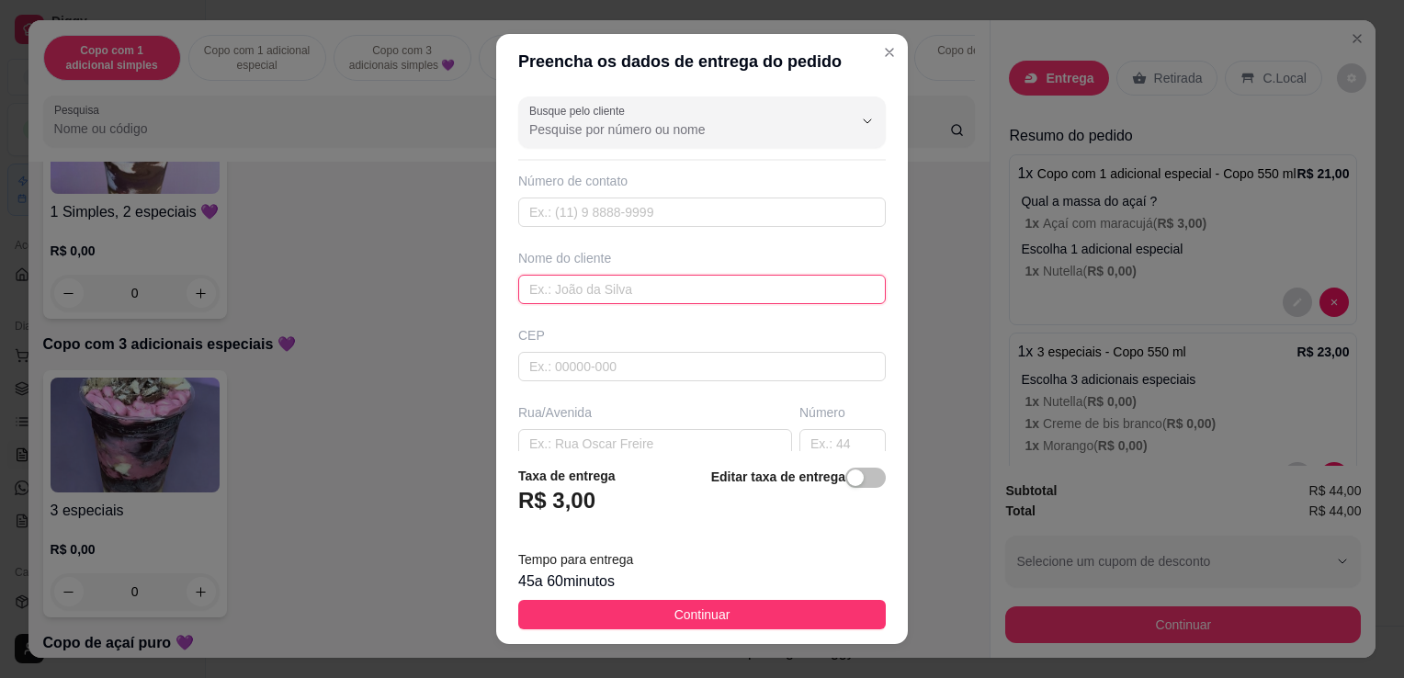
click at [593, 292] on input "text" at bounding box center [702, 289] width 368 height 29
type input "[PERSON_NAME]"
click at [601, 432] on input "text" at bounding box center [655, 443] width 274 height 29
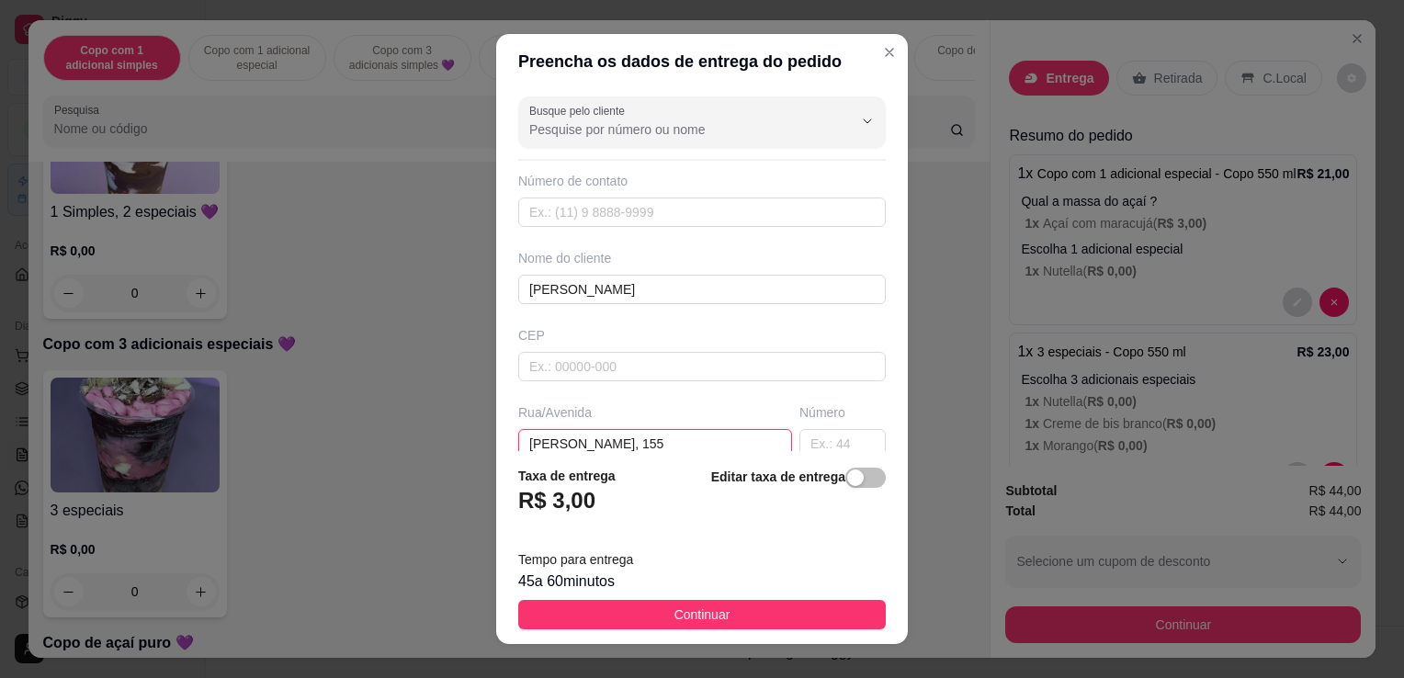
scroll to position [184, 0]
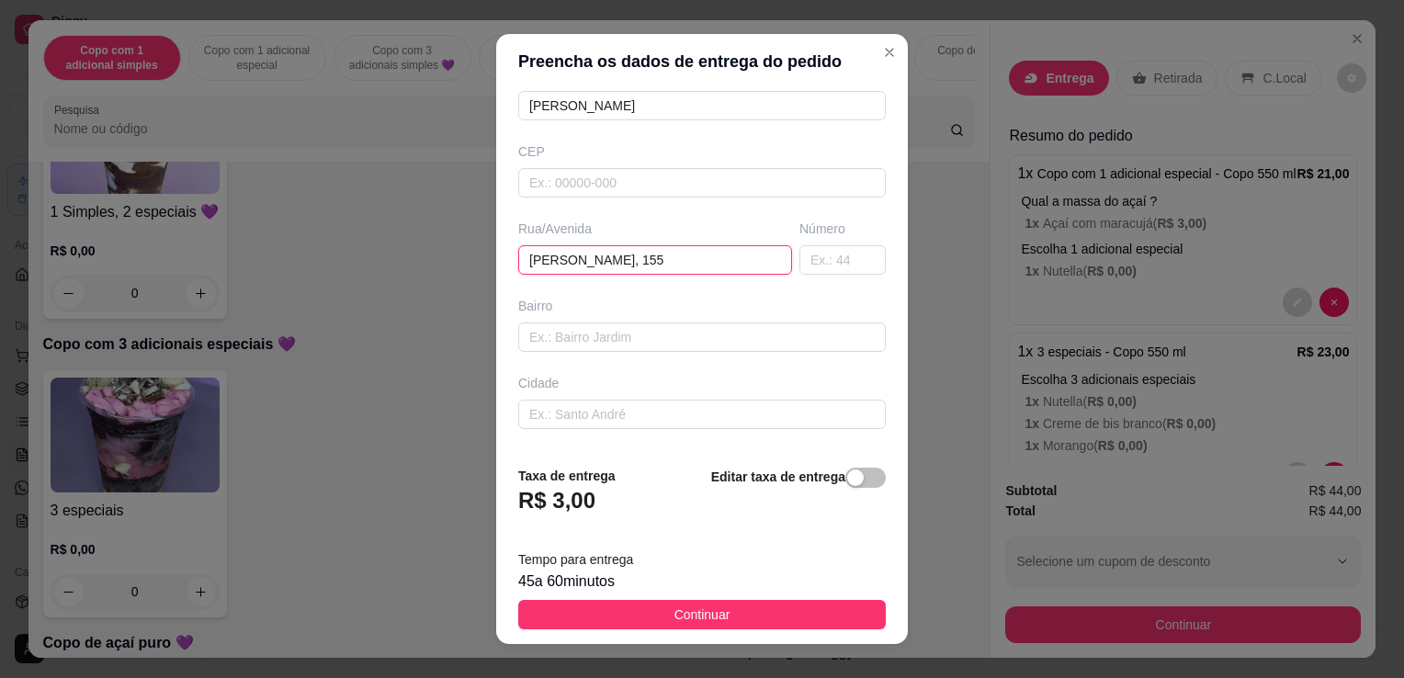
click at [665, 269] on input "[PERSON_NAME], 155" at bounding box center [655, 259] width 274 height 29
drag, startPoint x: 643, startPoint y: 268, endPoint x: 620, endPoint y: 270, distance: 23.1
click at [620, 270] on input "[PERSON_NAME], 15" at bounding box center [655, 259] width 274 height 29
click at [640, 259] on input "[PERSON_NAME], 15" at bounding box center [655, 259] width 274 height 29
drag, startPoint x: 640, startPoint y: 259, endPoint x: 605, endPoint y: 260, distance: 34.9
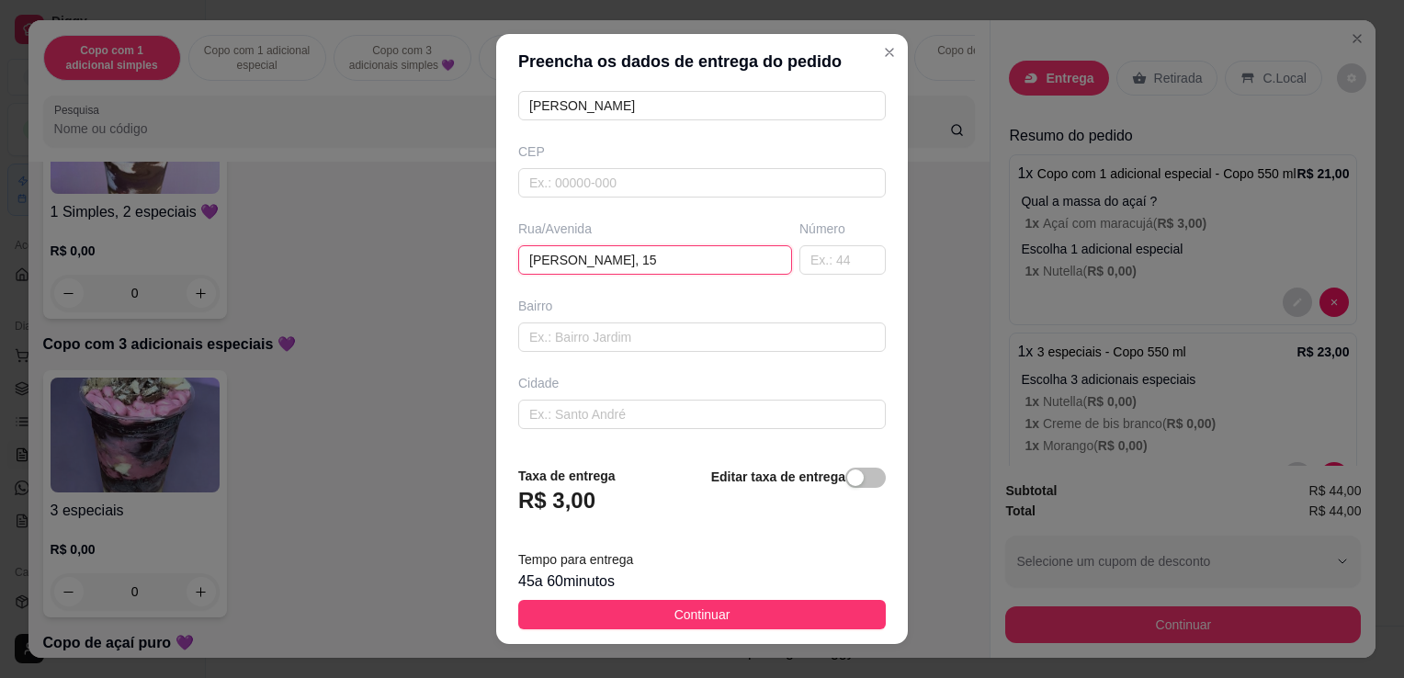
click at [605, 260] on input "[PERSON_NAME], 15" at bounding box center [655, 259] width 274 height 29
type input "[PERSON_NAME]"
type input "155"
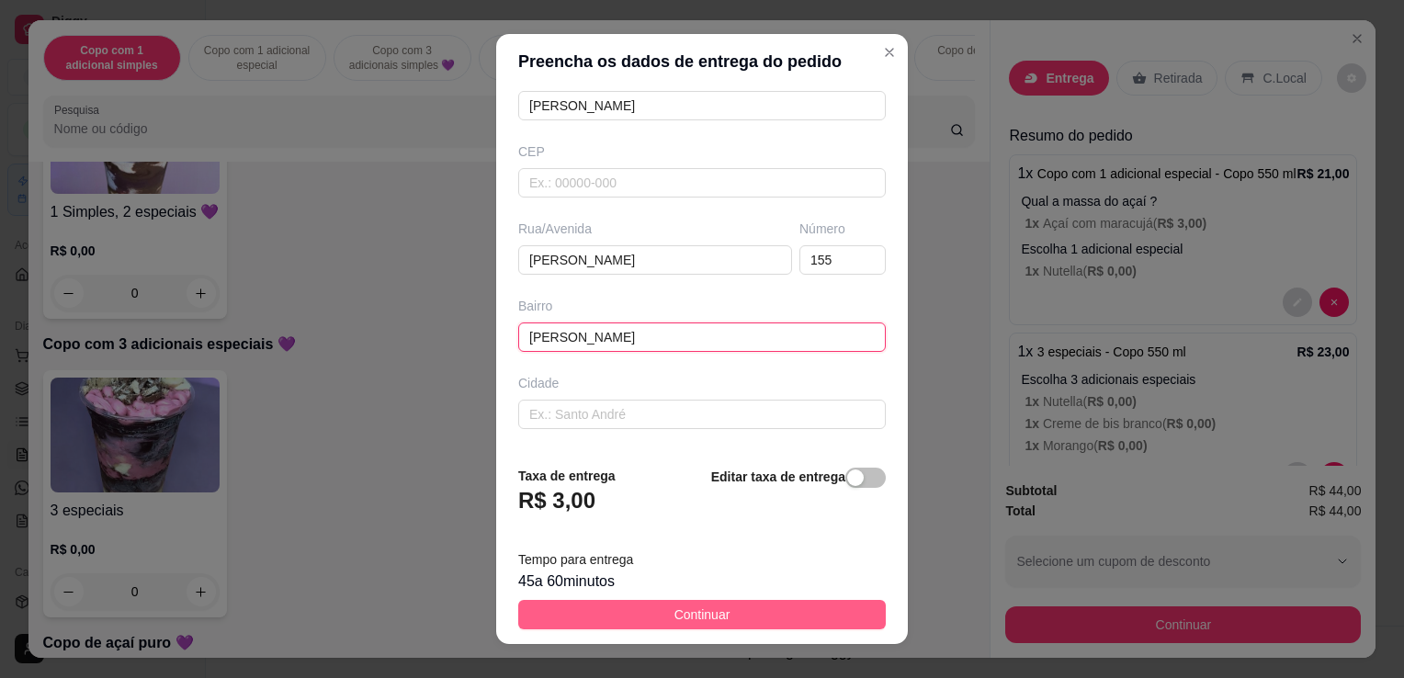
type input "[PERSON_NAME]"
click at [694, 616] on span "Continuar" at bounding box center [703, 615] width 56 height 20
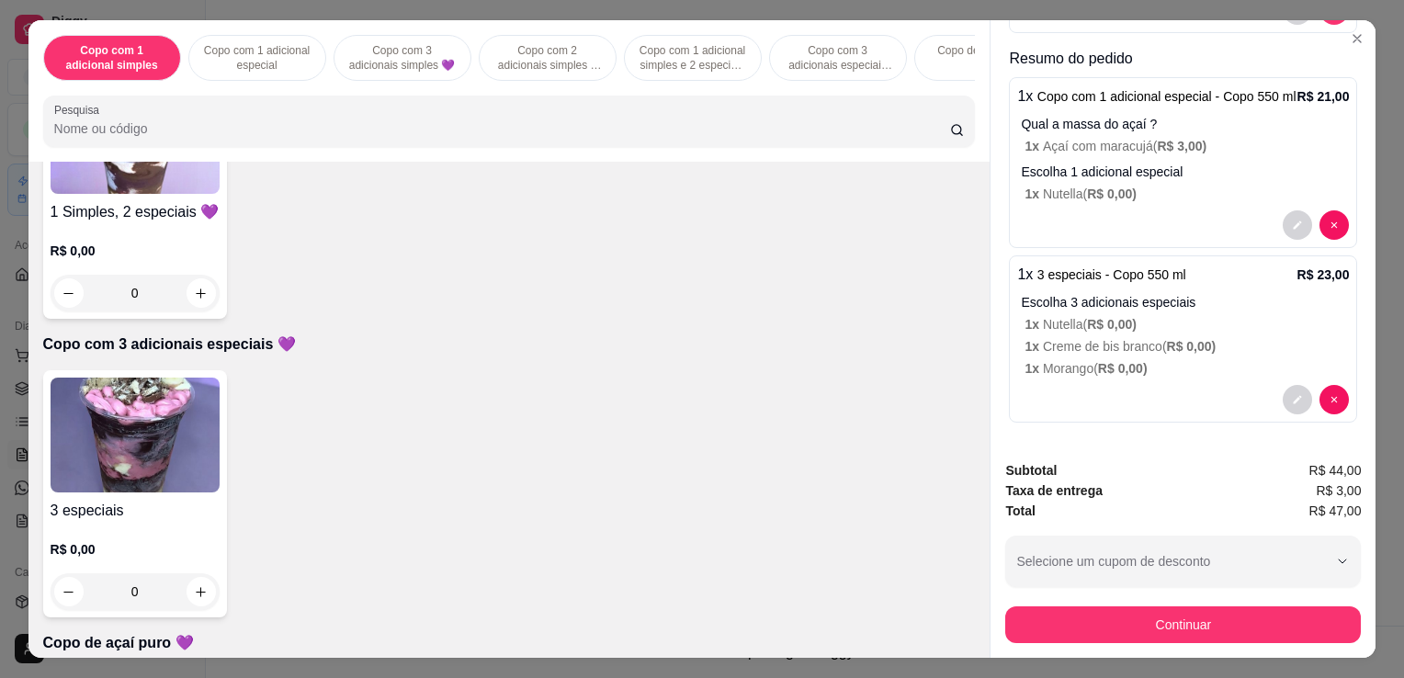
scroll to position [0, 0]
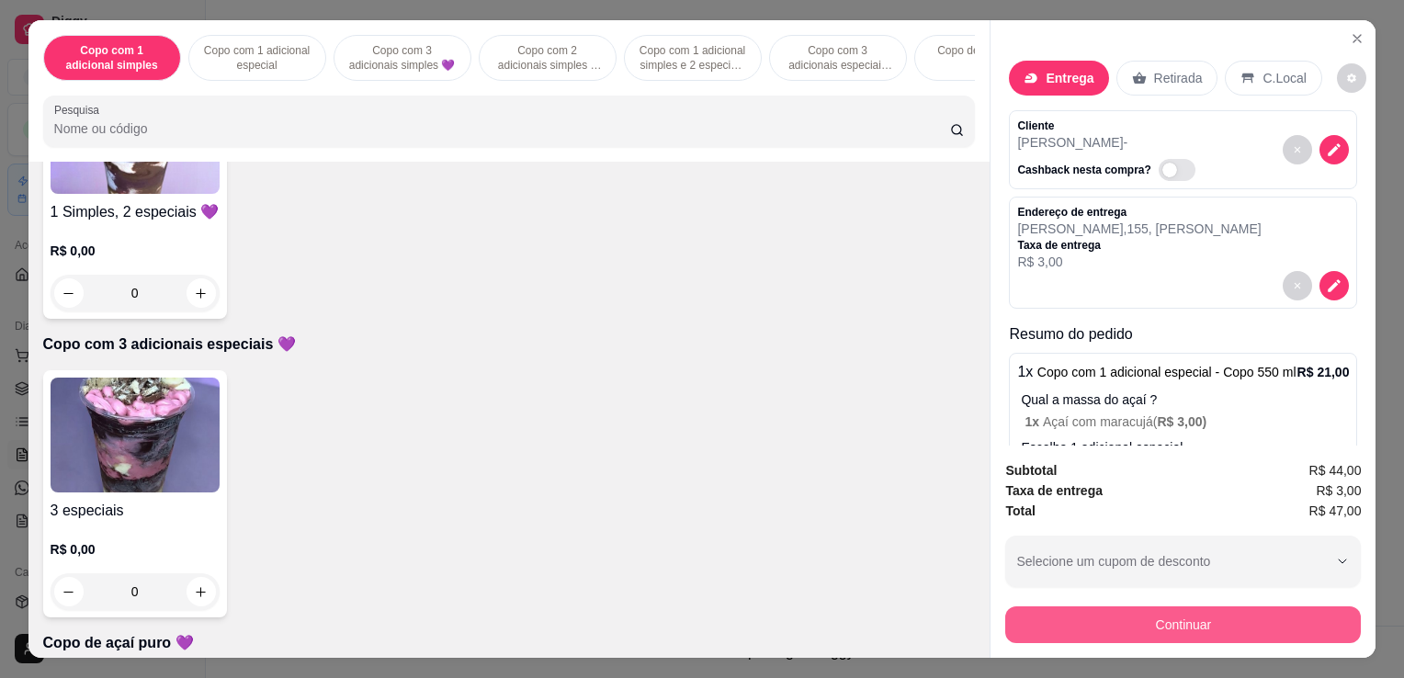
click at [1192, 616] on button "Continuar" at bounding box center [1184, 625] width 356 height 37
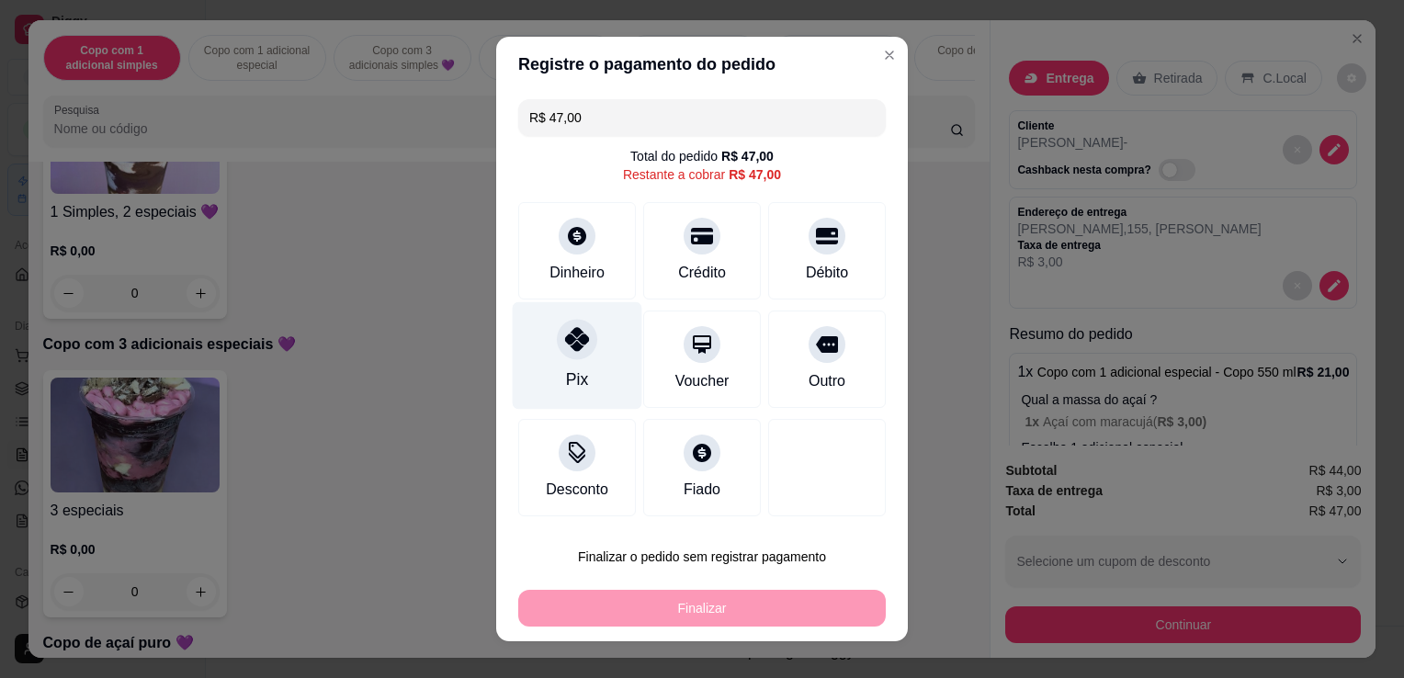
click at [574, 347] on icon at bounding box center [577, 339] width 24 height 24
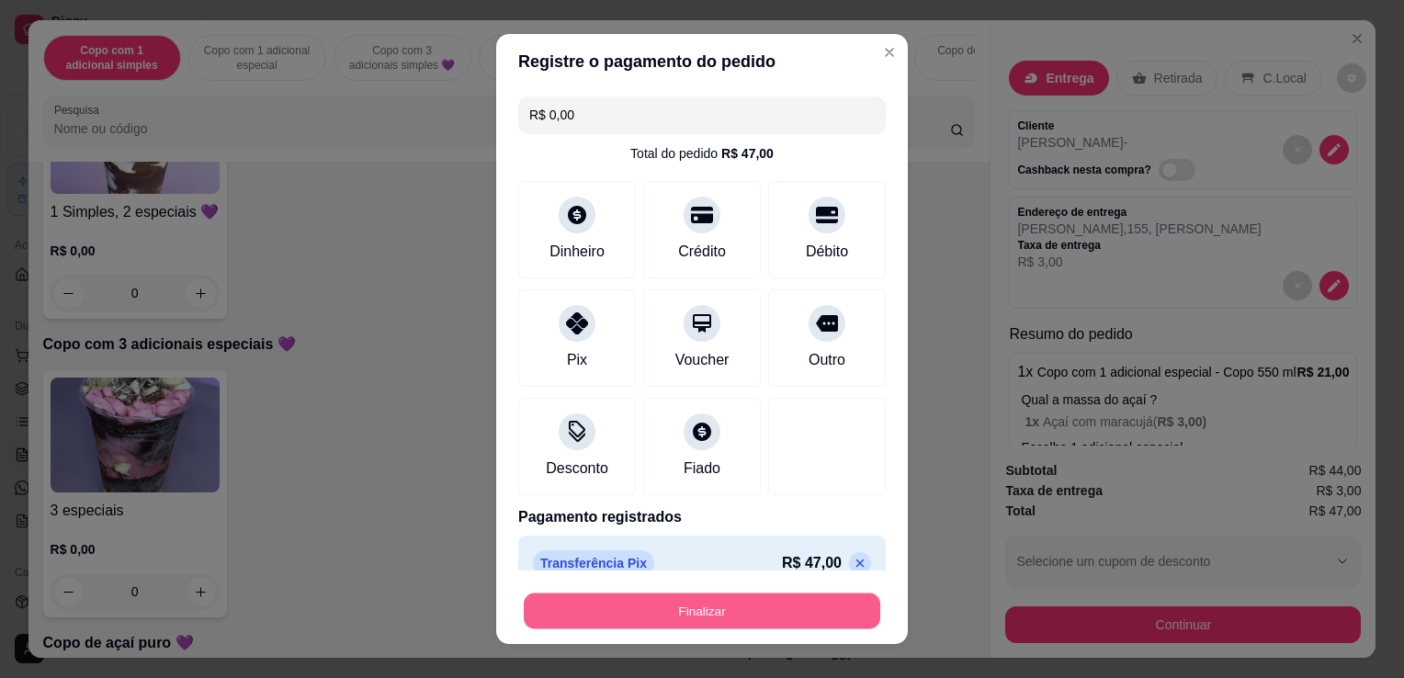
click at [694, 608] on button "Finalizar" at bounding box center [702, 612] width 357 height 36
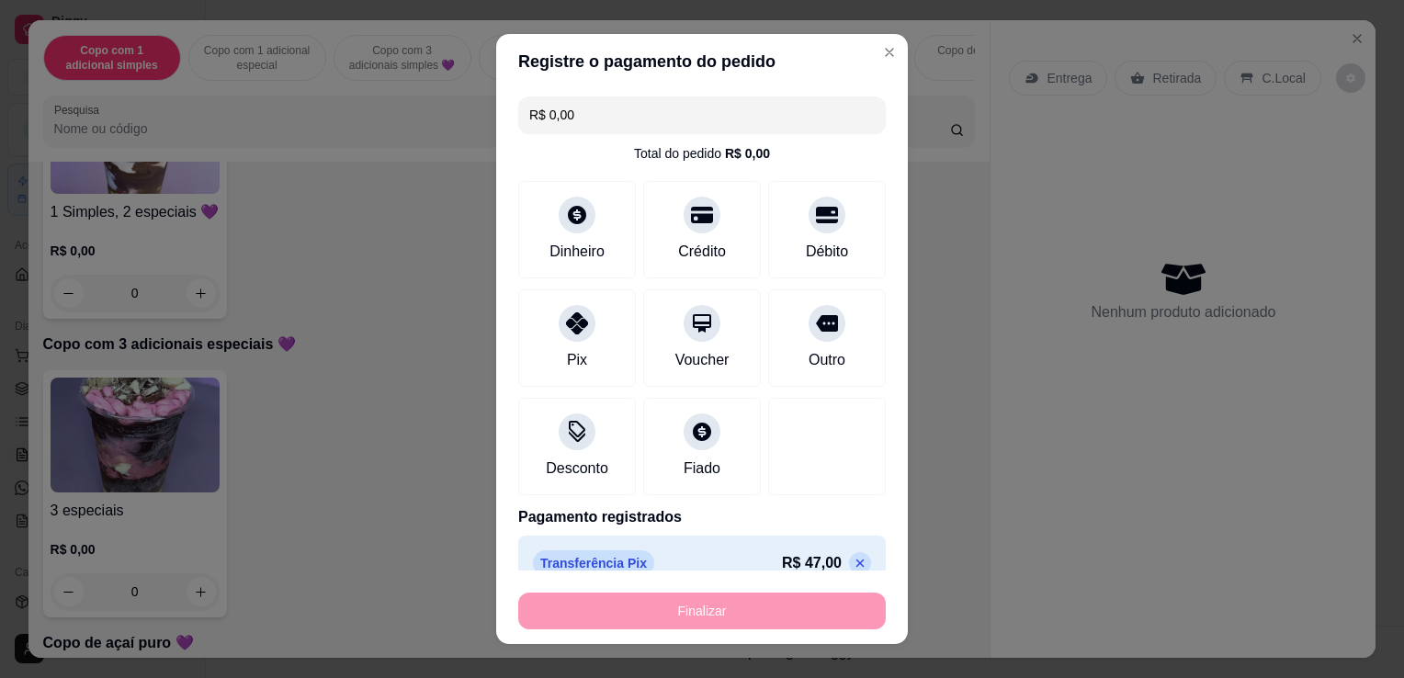
type input "-R$ 47,00"
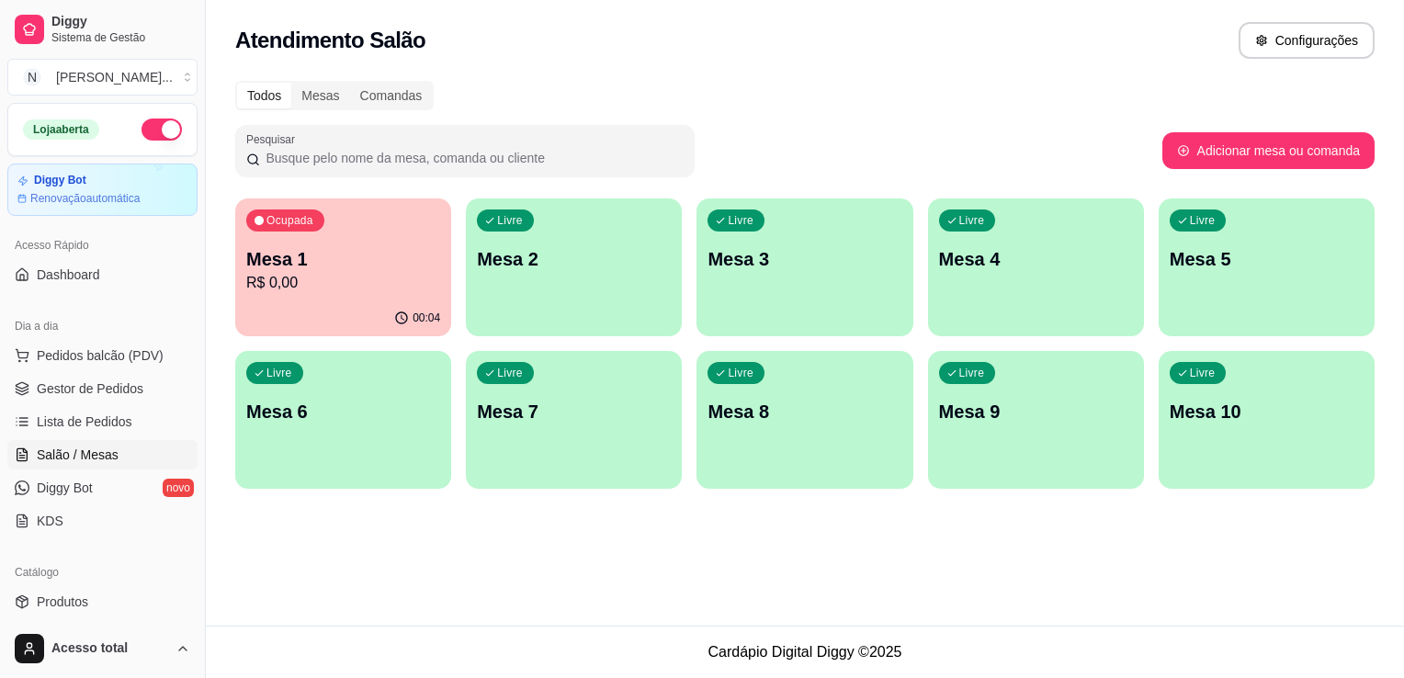
click at [385, 264] on p "Mesa 1" at bounding box center [343, 259] width 194 height 26
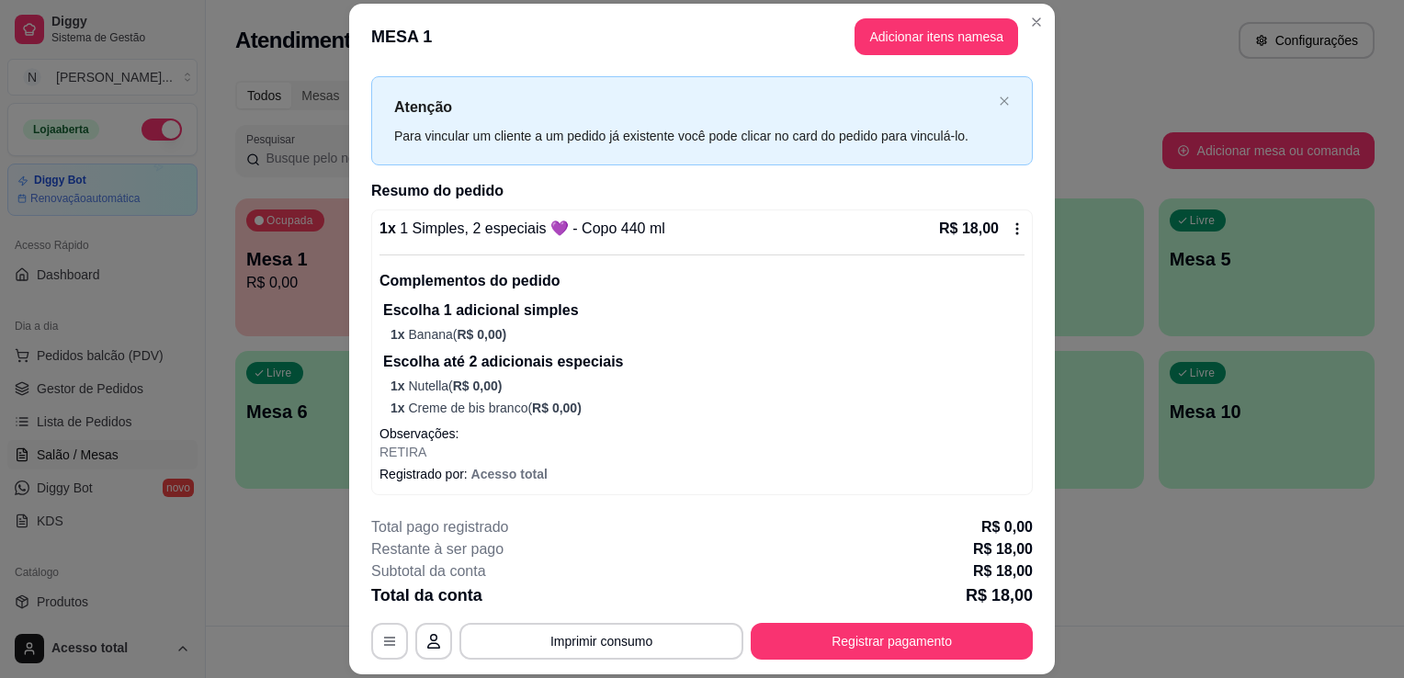
click at [994, 236] on div "R$ 18,00" at bounding box center [981, 229] width 85 height 22
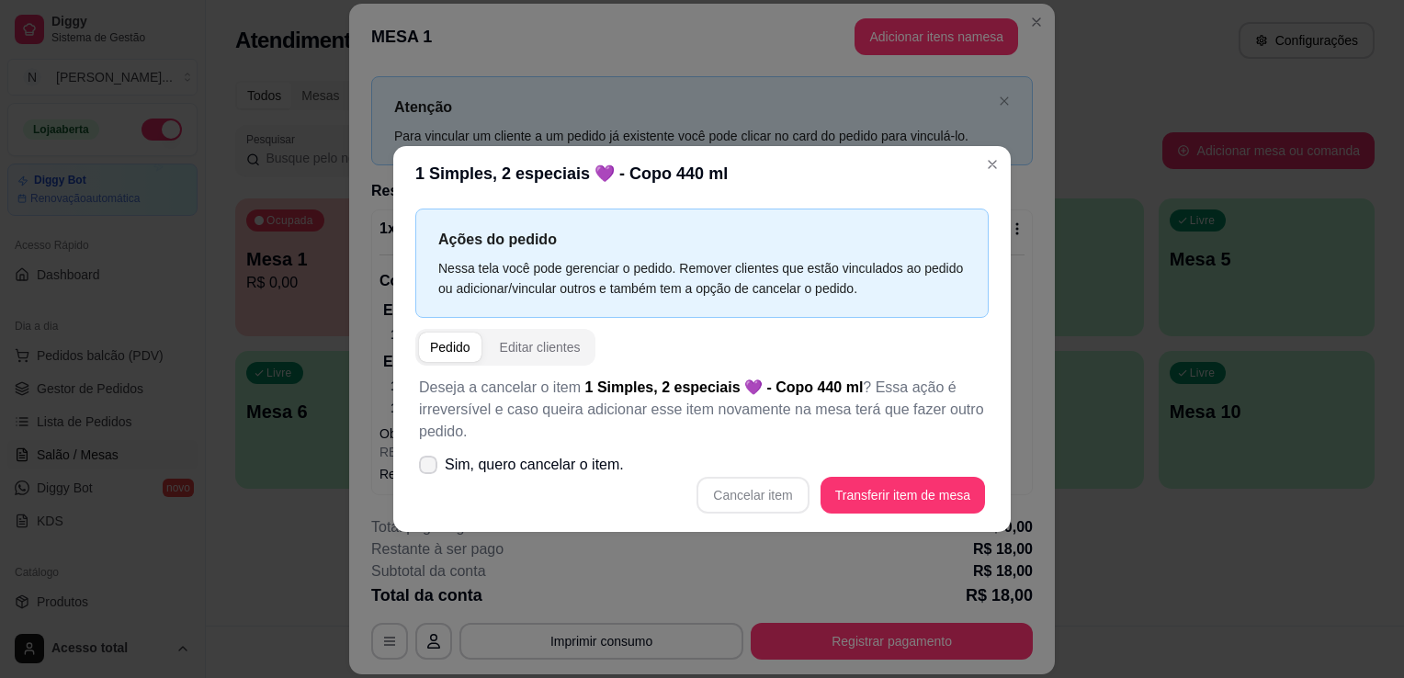
click at [513, 475] on span "Sim, quero cancelar o item." at bounding box center [534, 465] width 179 height 22
click at [430, 475] on input "Sim, quero cancelar o item." at bounding box center [424, 475] width 12 height 12
checkbox input "true"
click at [776, 502] on button "Cancelar item" at bounding box center [753, 495] width 112 height 37
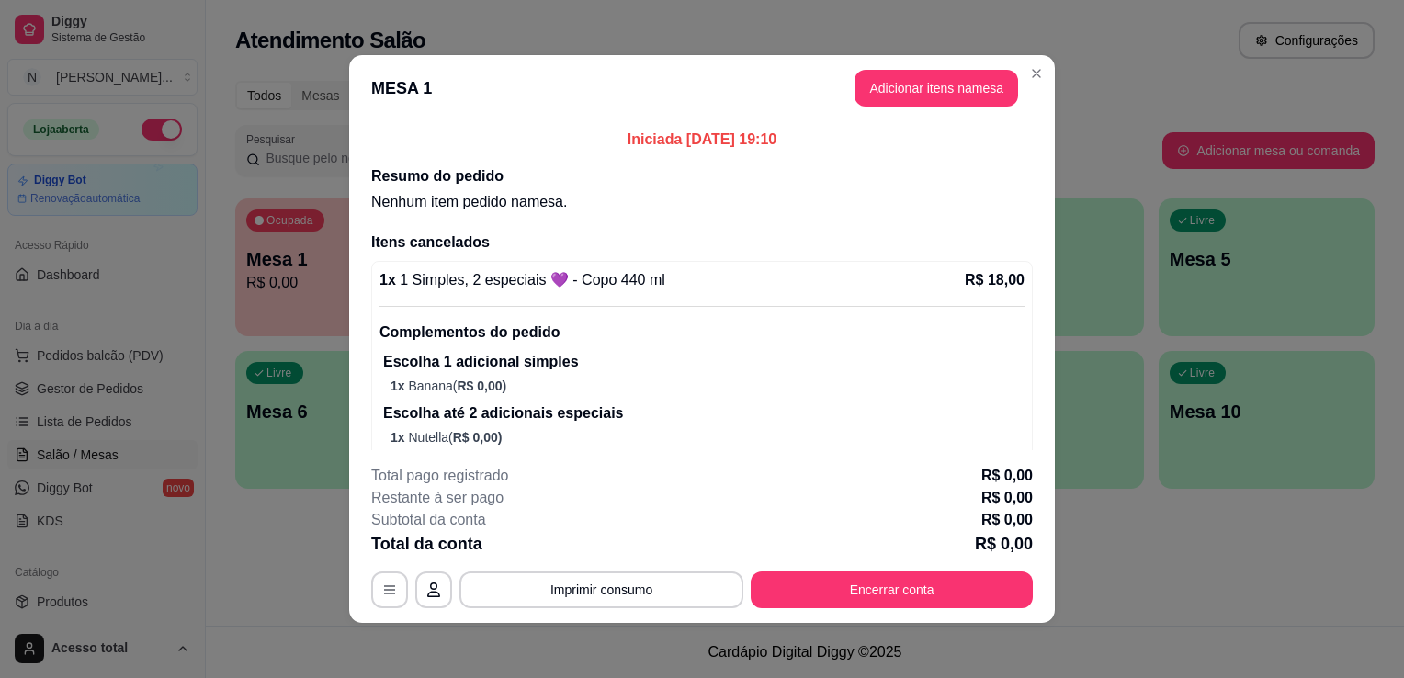
scroll to position [4, 0]
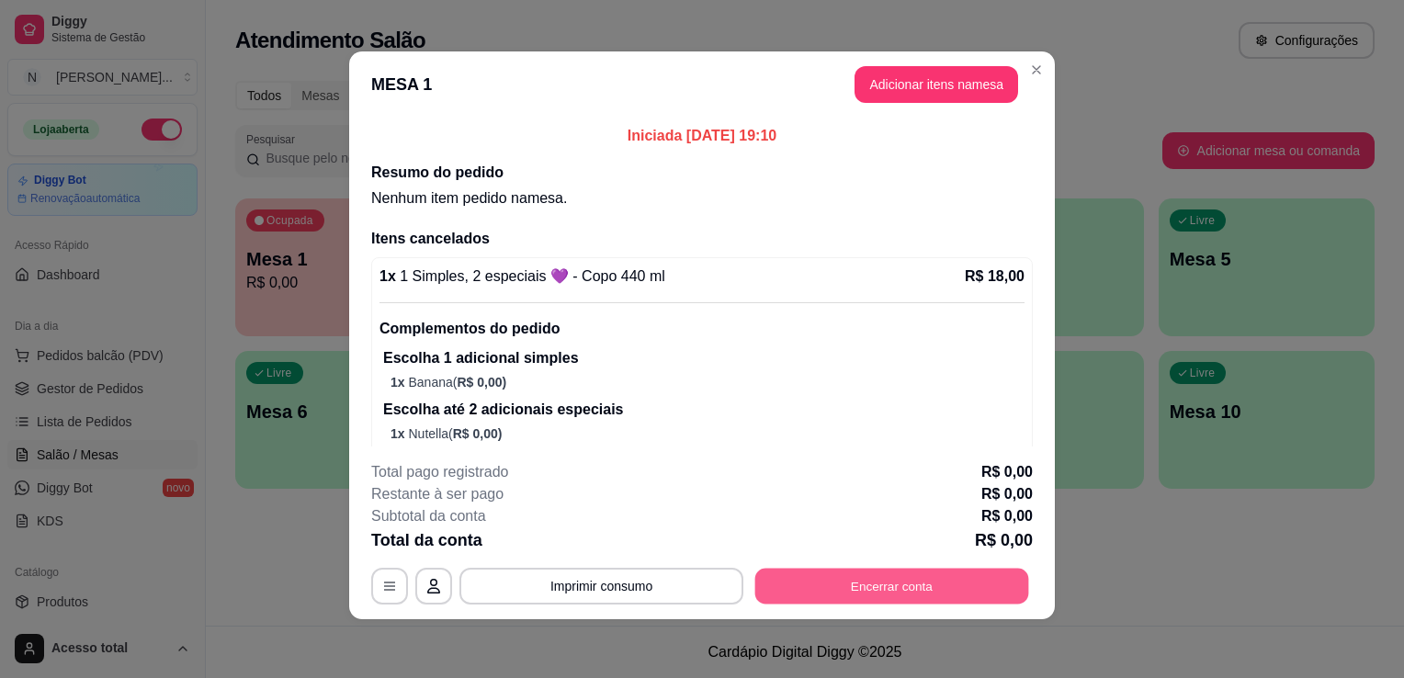
click at [882, 585] on button "Encerrar conta" at bounding box center [893, 587] width 274 height 36
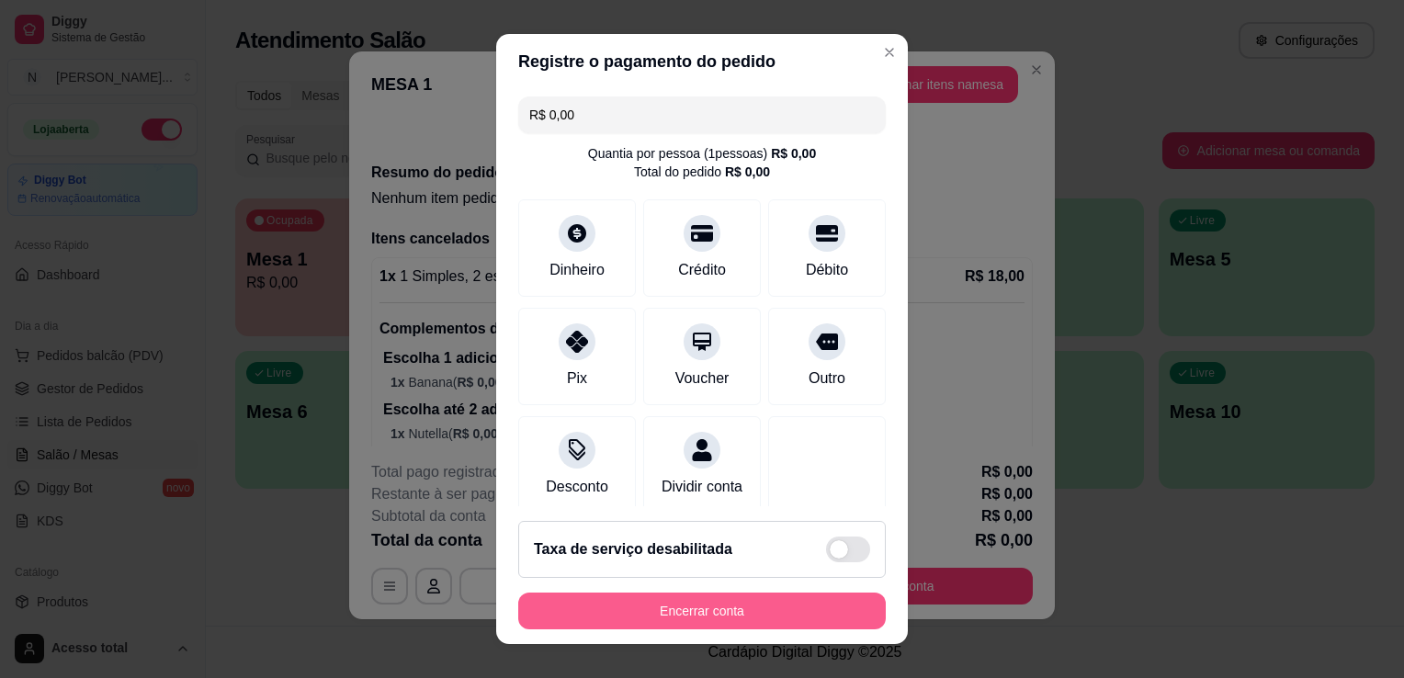
click at [745, 600] on button "Encerrar conta" at bounding box center [702, 611] width 368 height 37
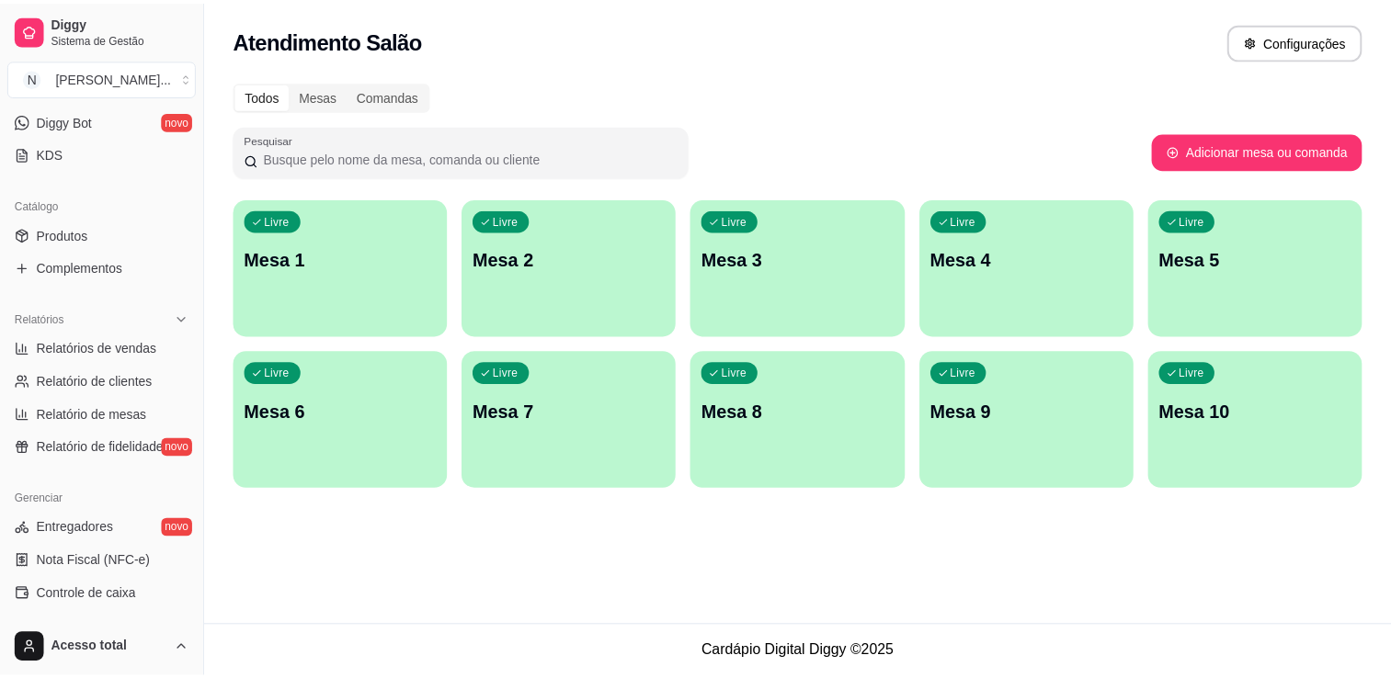
scroll to position [551, 0]
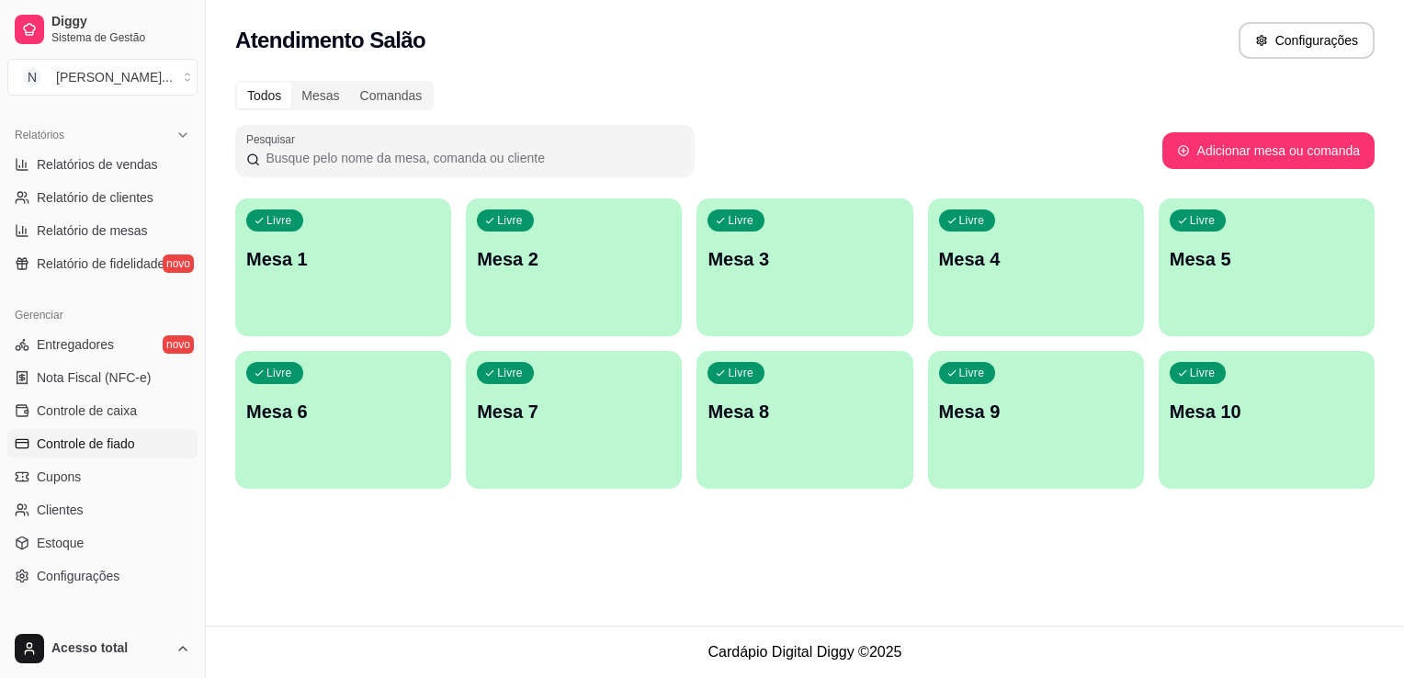
click at [112, 448] on span "Controle de fiado" at bounding box center [86, 444] width 98 height 18
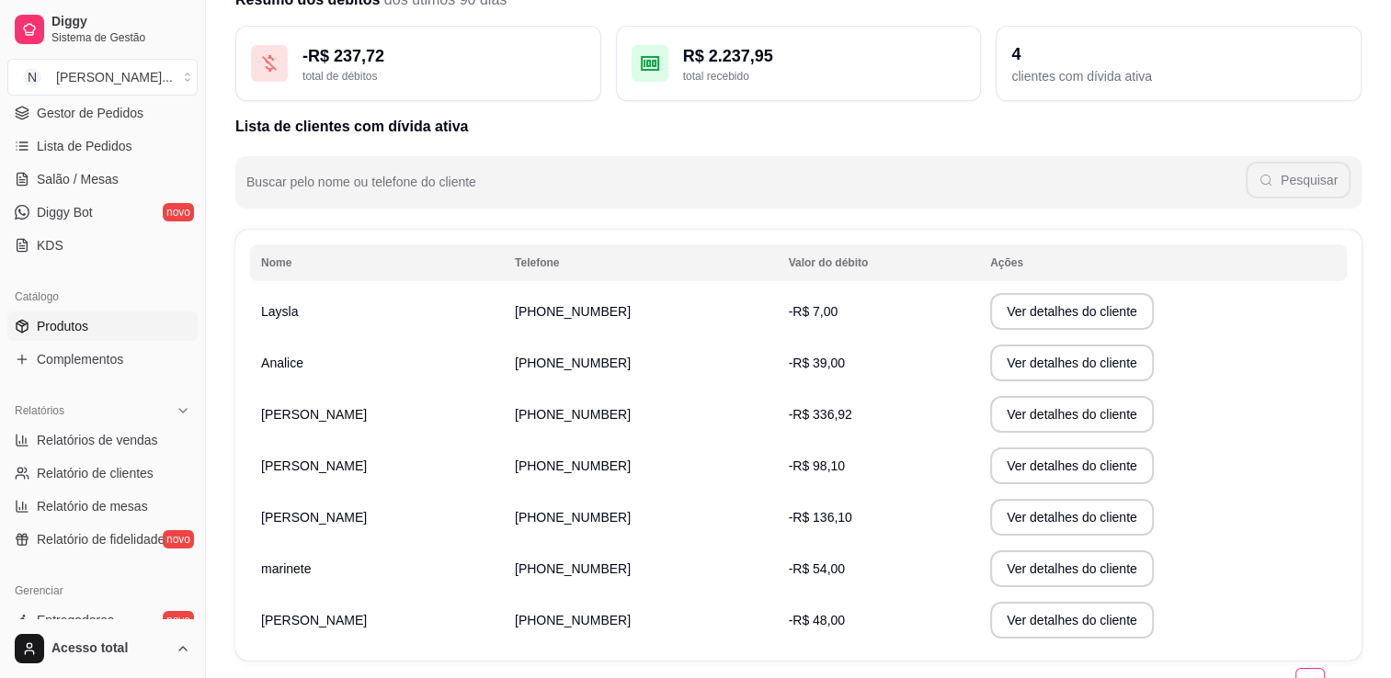
scroll to position [92, 0]
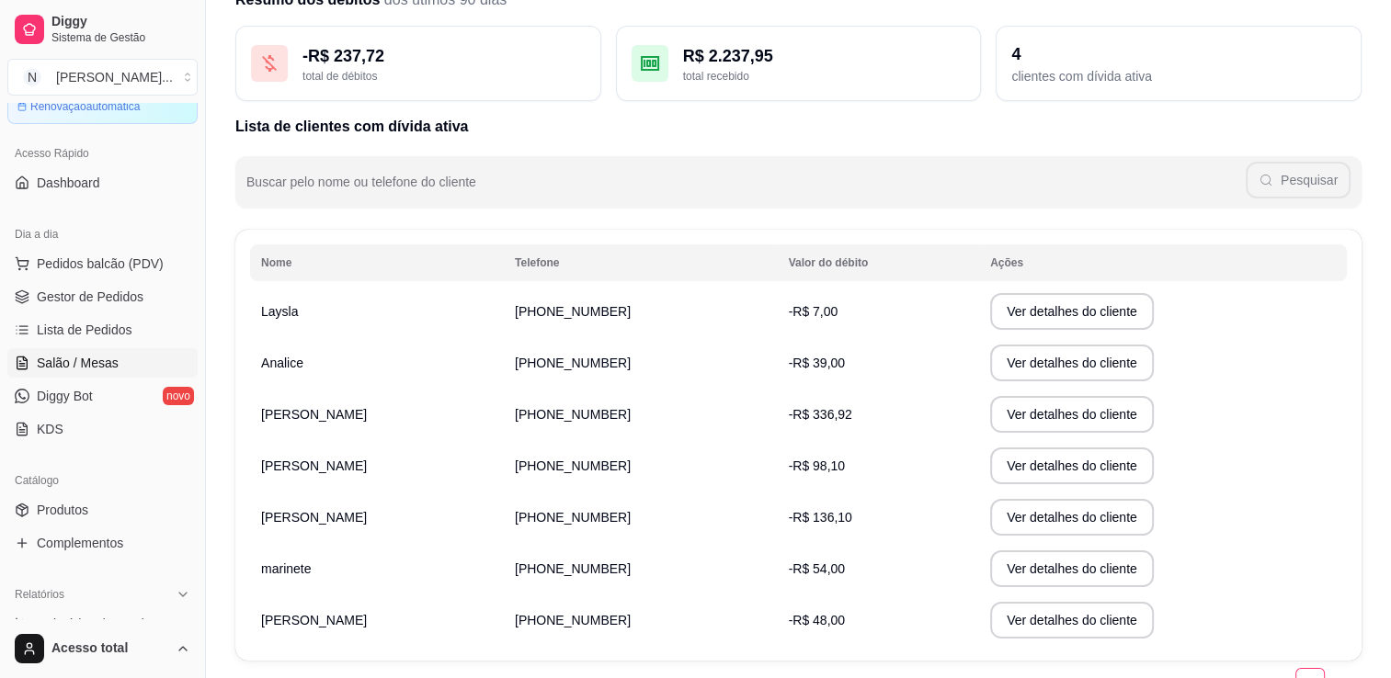
click at [108, 363] on span "Salão / Mesas" at bounding box center [78, 363] width 82 height 18
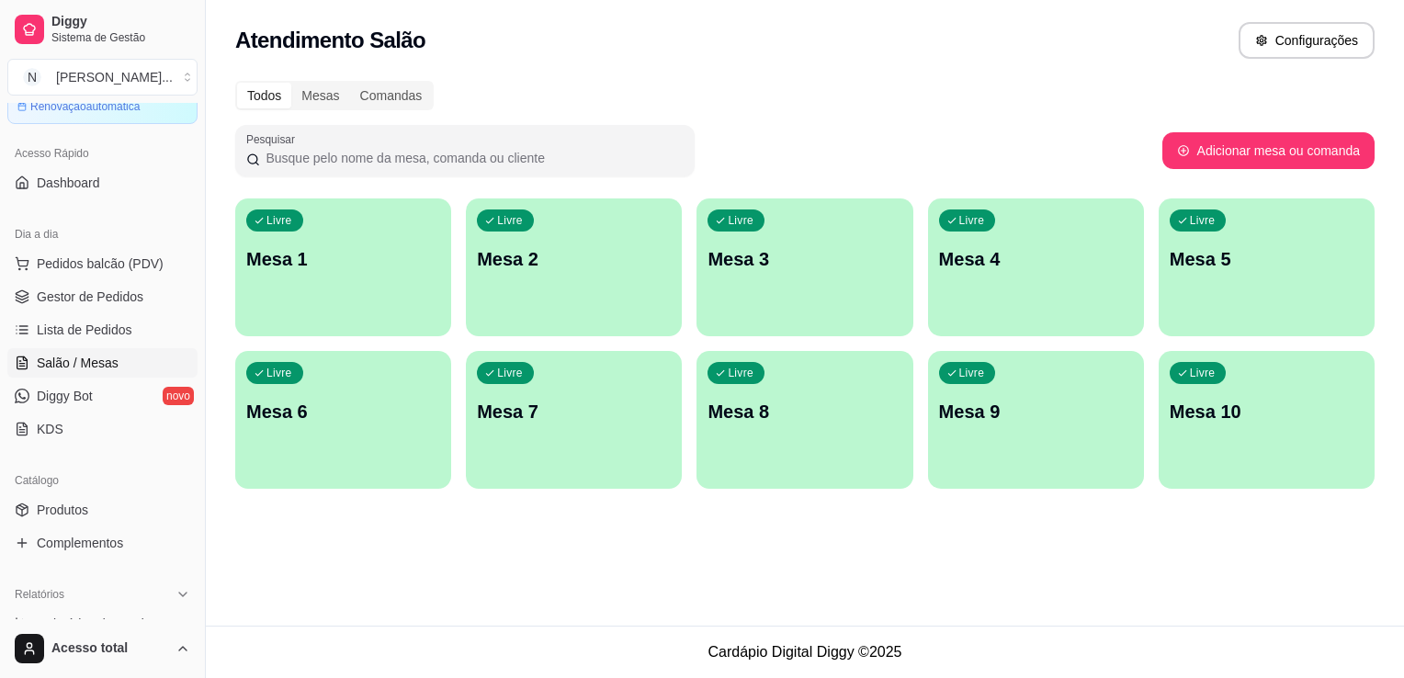
click at [313, 303] on div "Livre Mesa 1" at bounding box center [343, 257] width 216 height 116
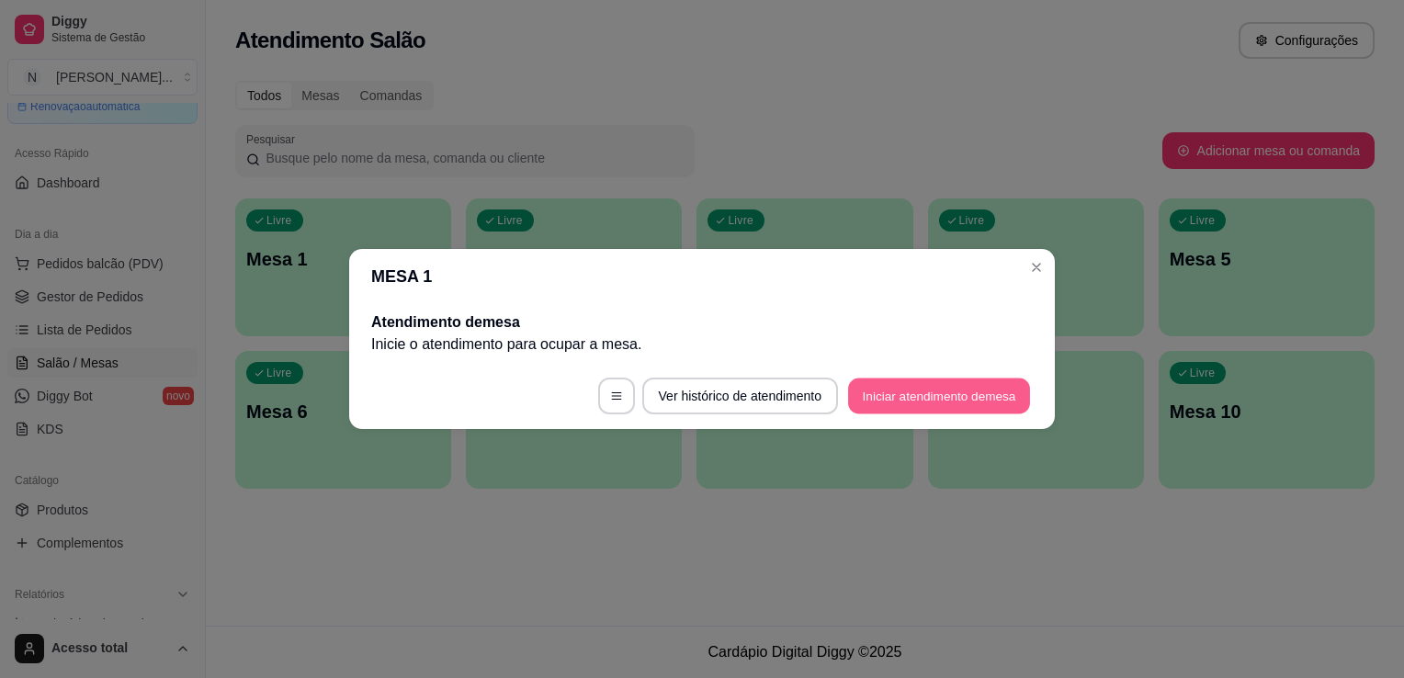
click at [1004, 398] on button "Iniciar atendimento de mesa" at bounding box center [939, 397] width 182 height 36
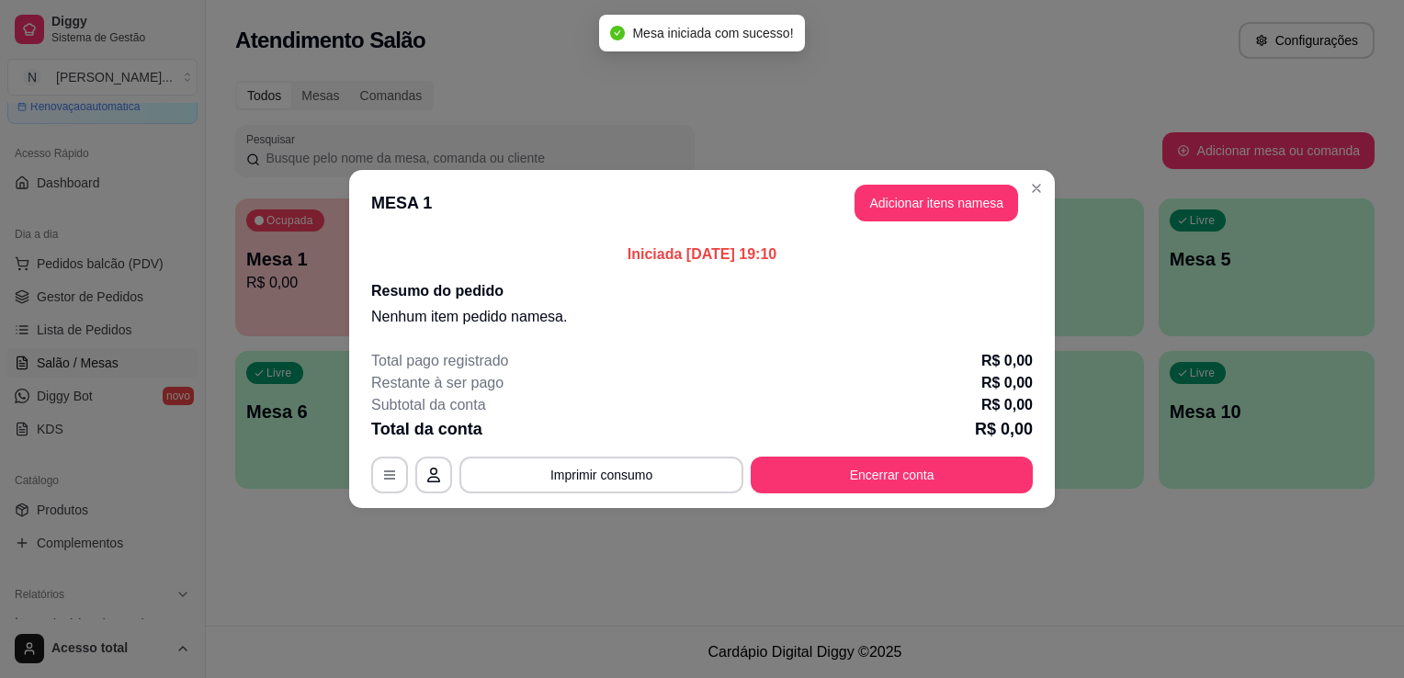
click at [919, 200] on button "Adicionar itens na mesa" at bounding box center [937, 203] width 164 height 37
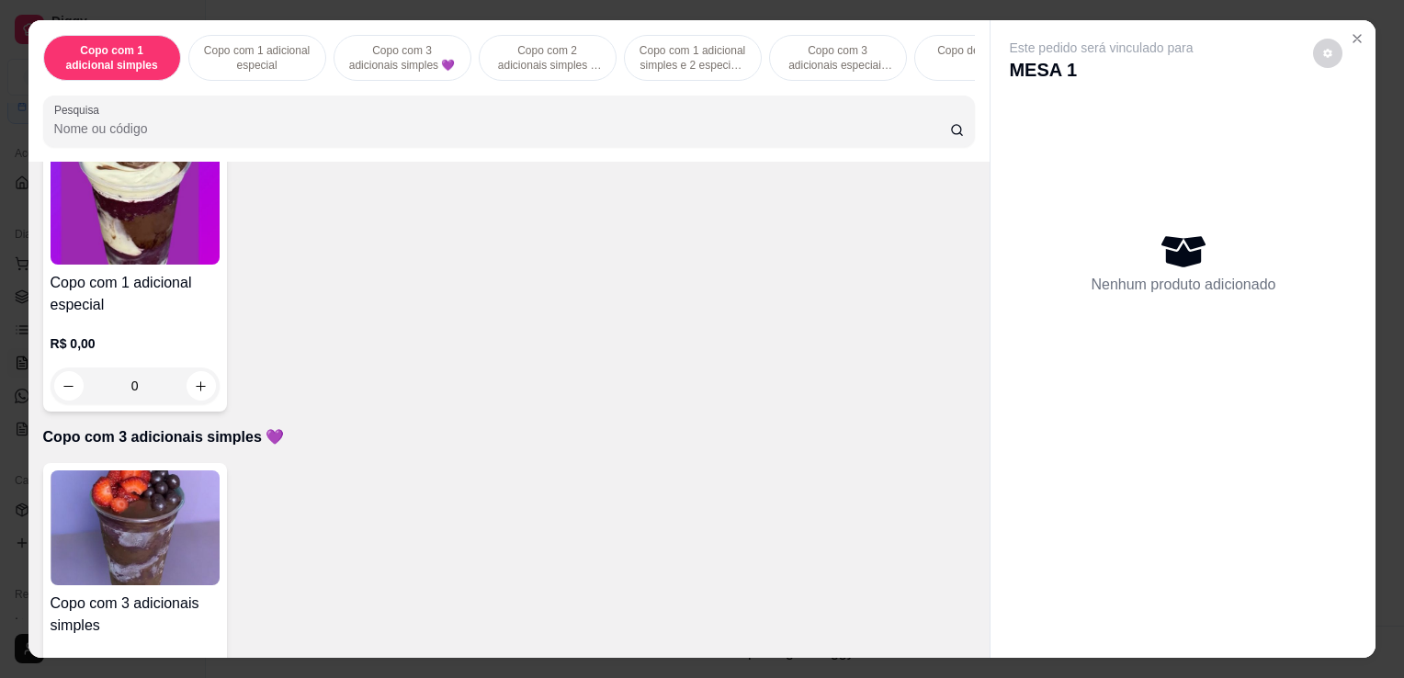
scroll to position [735, 0]
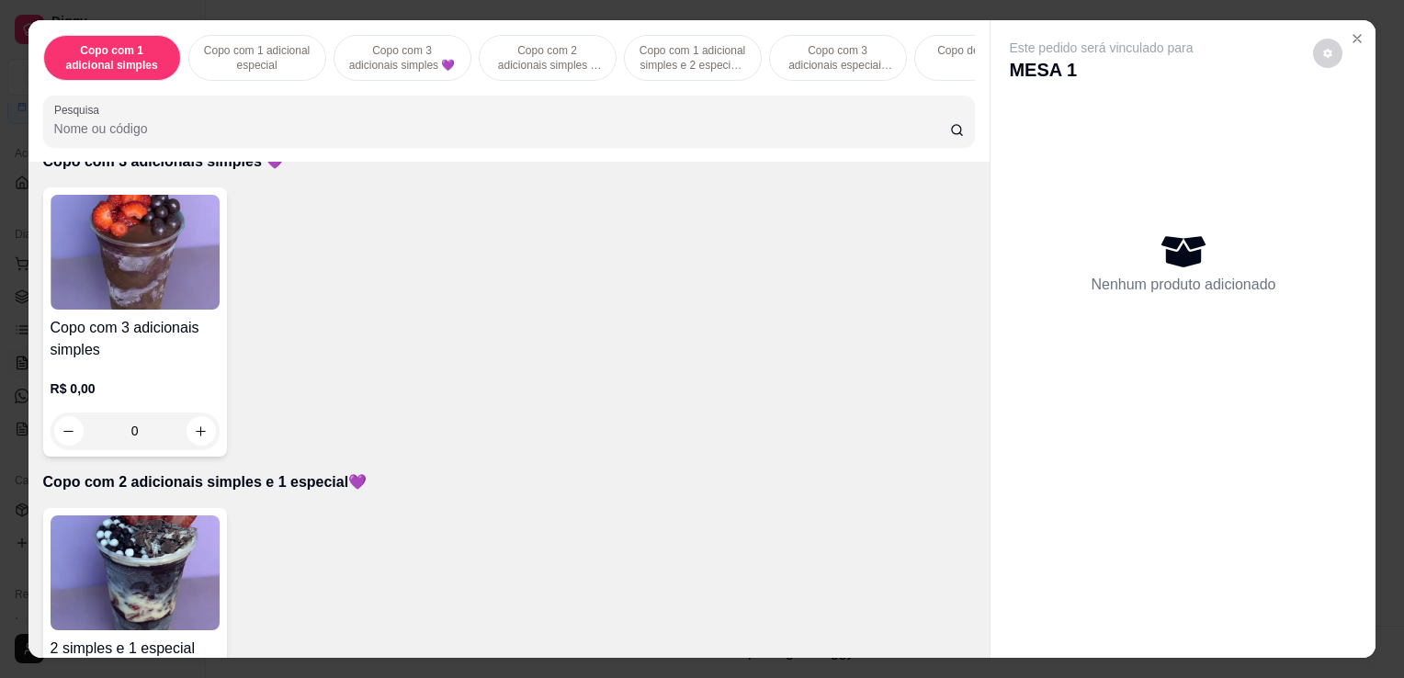
click at [164, 539] on img at bounding box center [135, 573] width 169 height 115
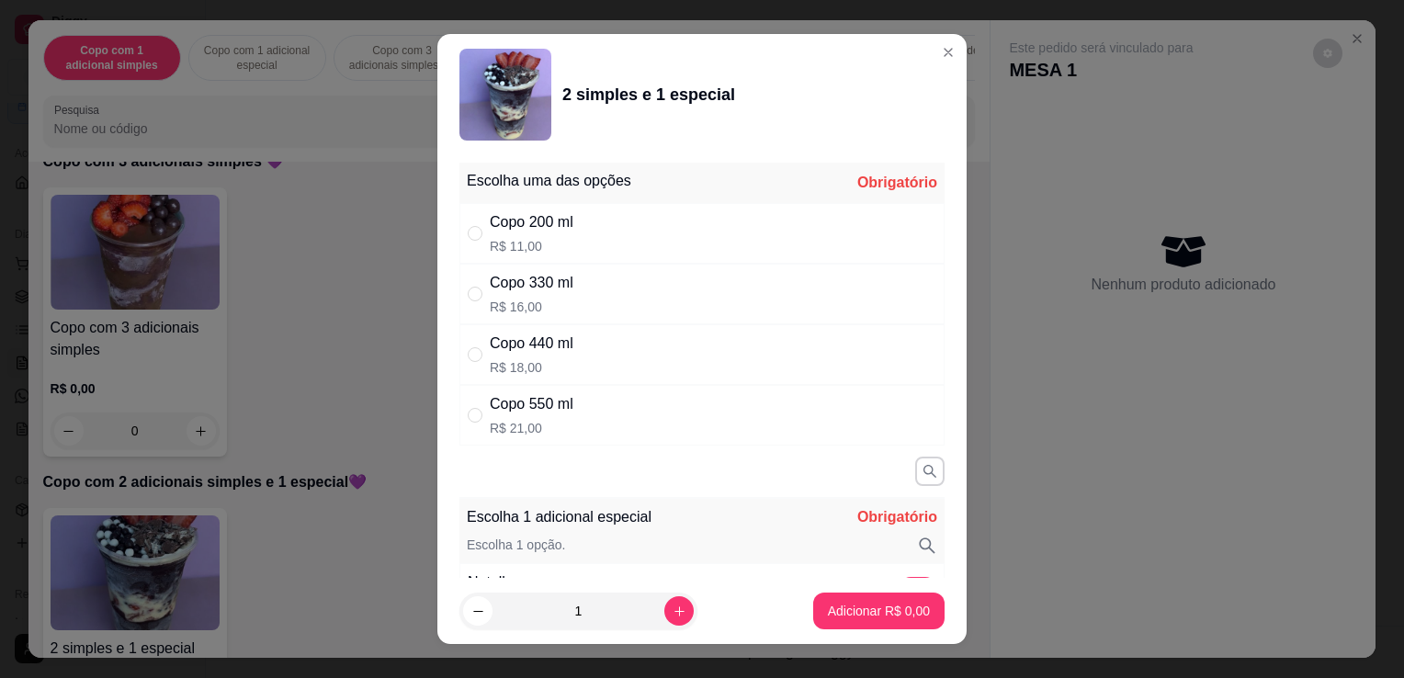
click at [596, 295] on div "Copo 330 ml R$ 16,00" at bounding box center [702, 294] width 485 height 61
radio input "true"
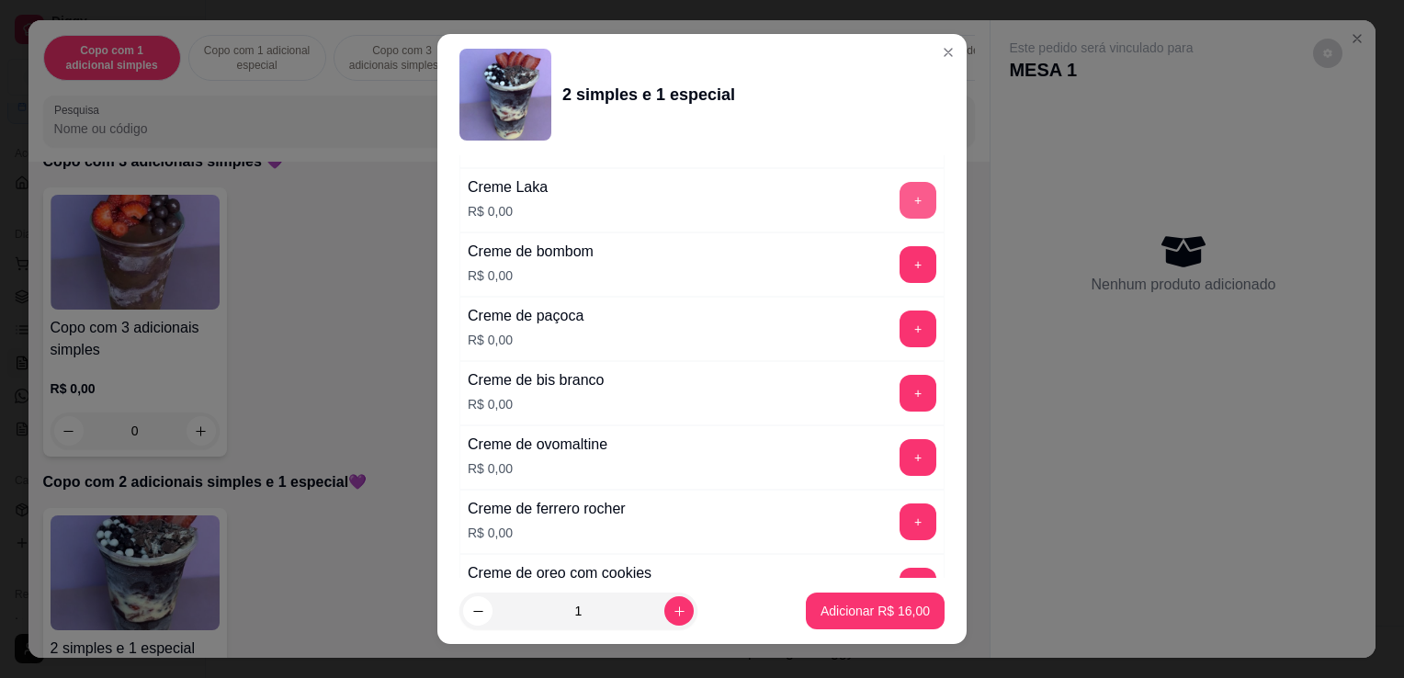
click at [900, 208] on button "+" at bounding box center [918, 200] width 37 height 37
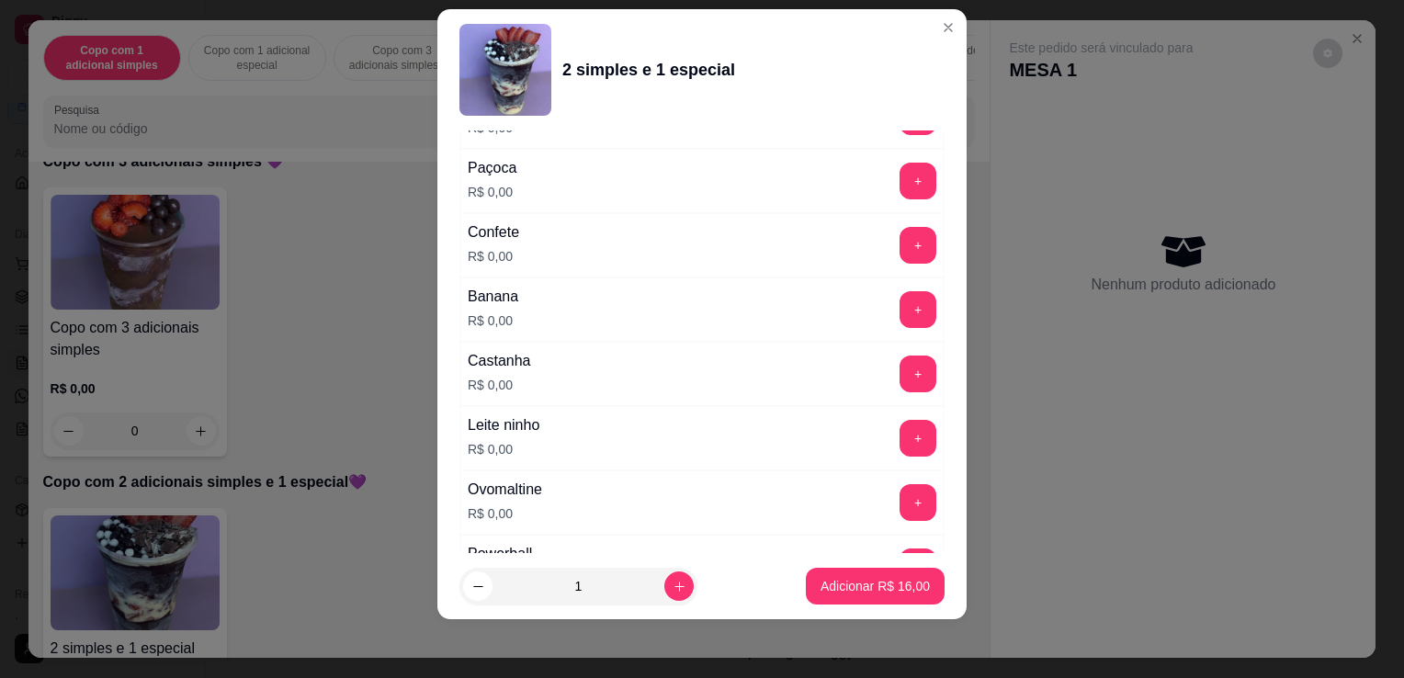
scroll to position [1897, 0]
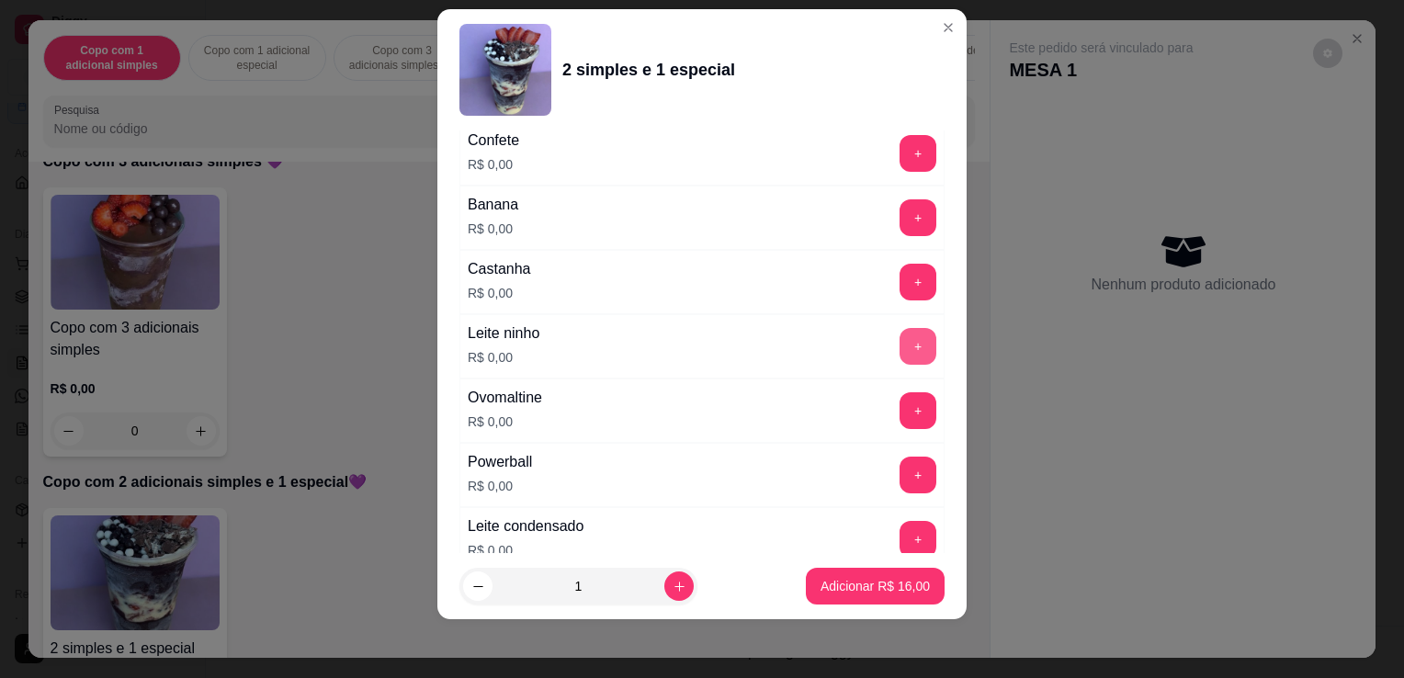
click at [900, 329] on button "+" at bounding box center [918, 346] width 37 height 37
click at [847, 589] on p "Adicionar R$ 16,00" at bounding box center [876, 585] width 107 height 17
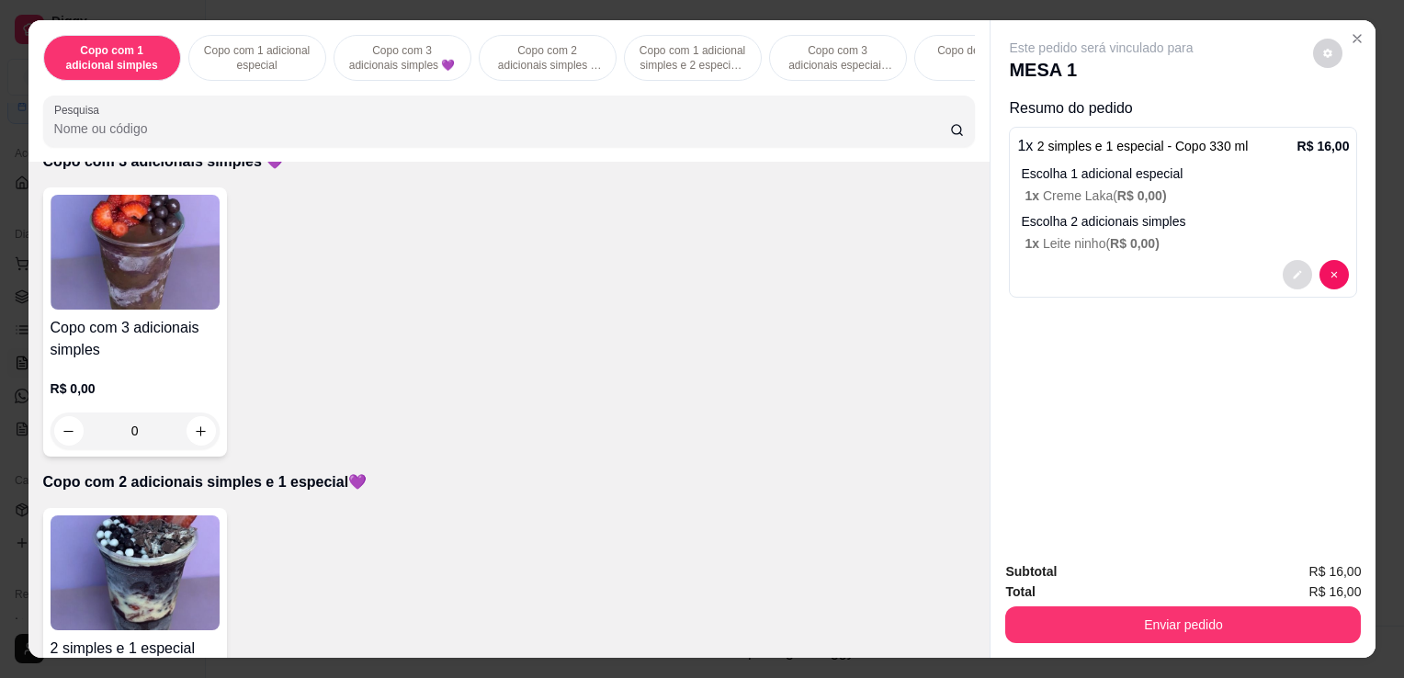
click at [1292, 272] on icon "decrease-product-quantity" at bounding box center [1297, 274] width 11 height 11
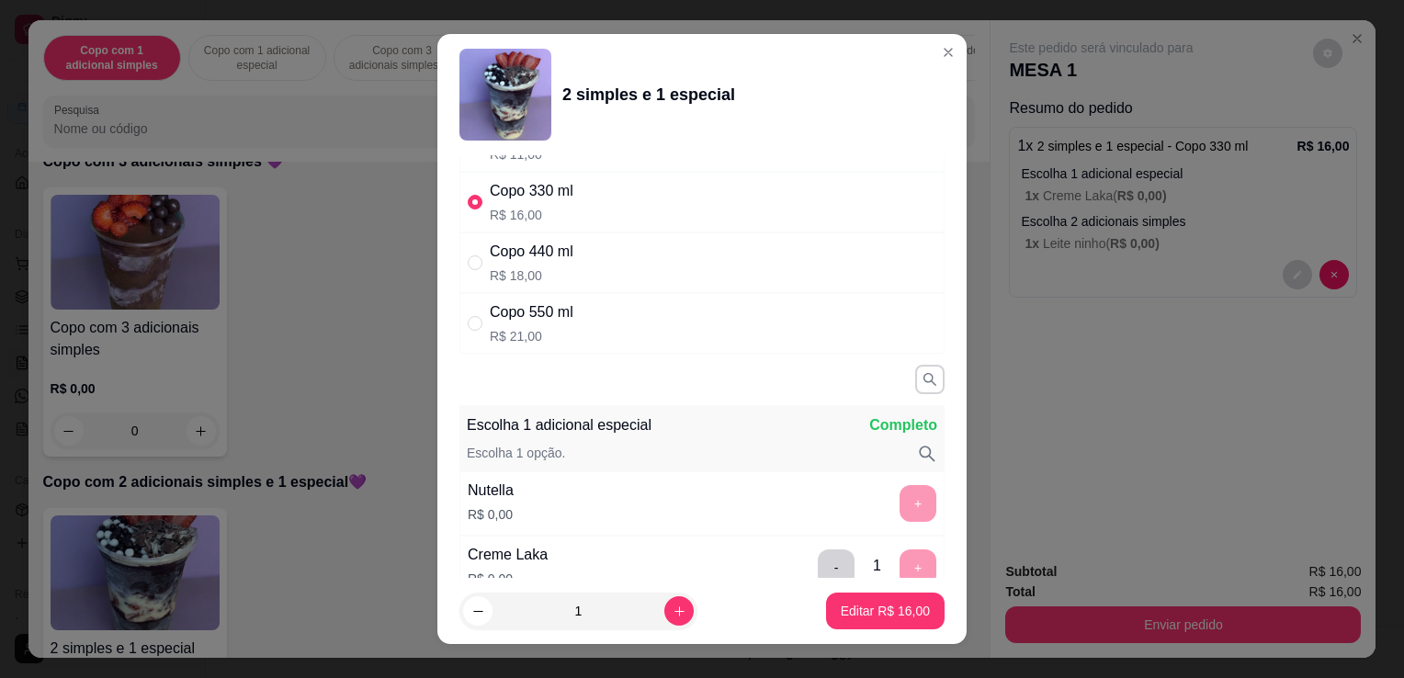
scroll to position [276, 0]
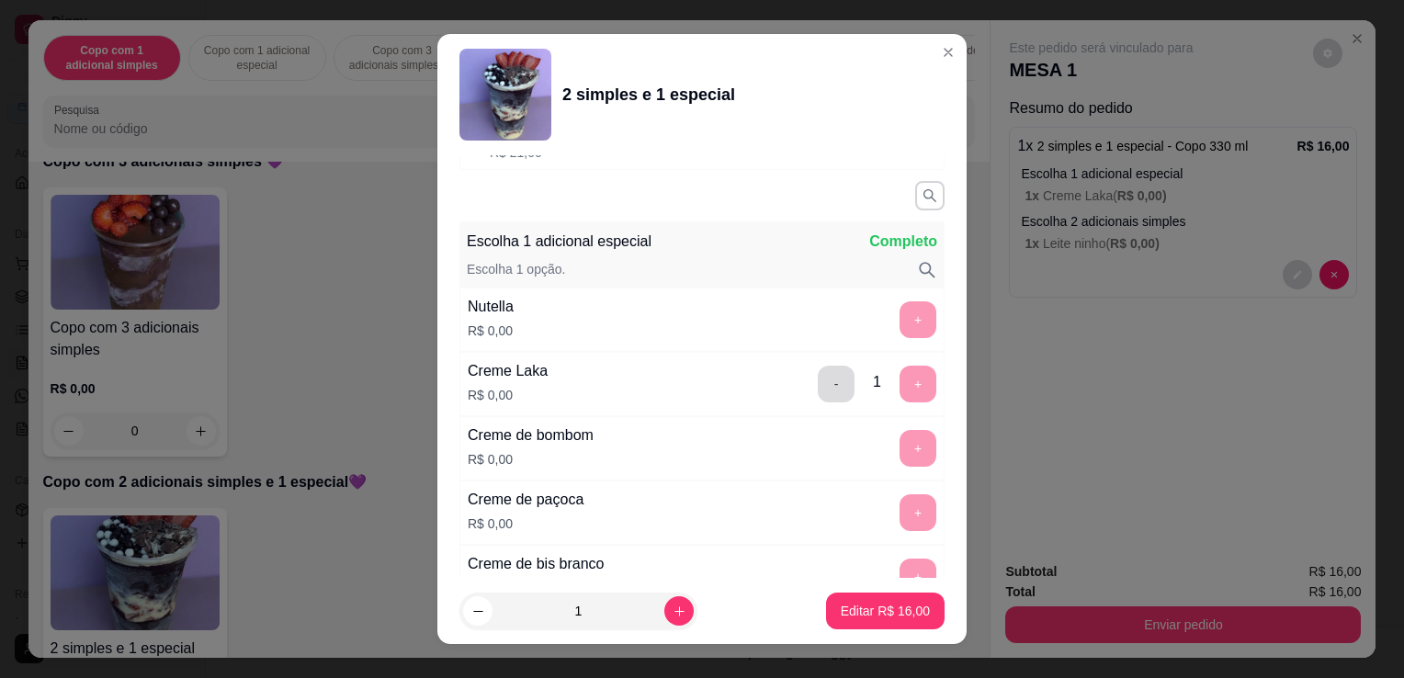
click at [818, 392] on button "-" at bounding box center [836, 384] width 37 height 37
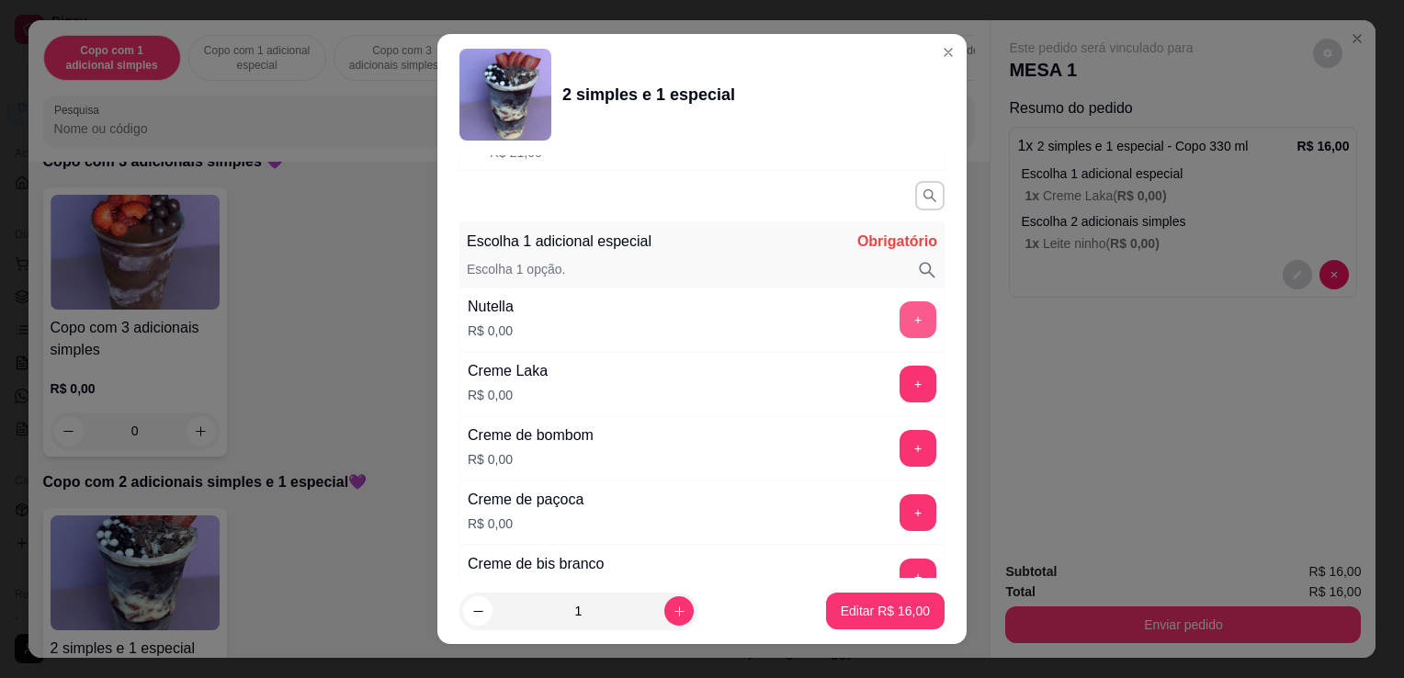
click at [900, 316] on button "+" at bounding box center [918, 319] width 37 height 37
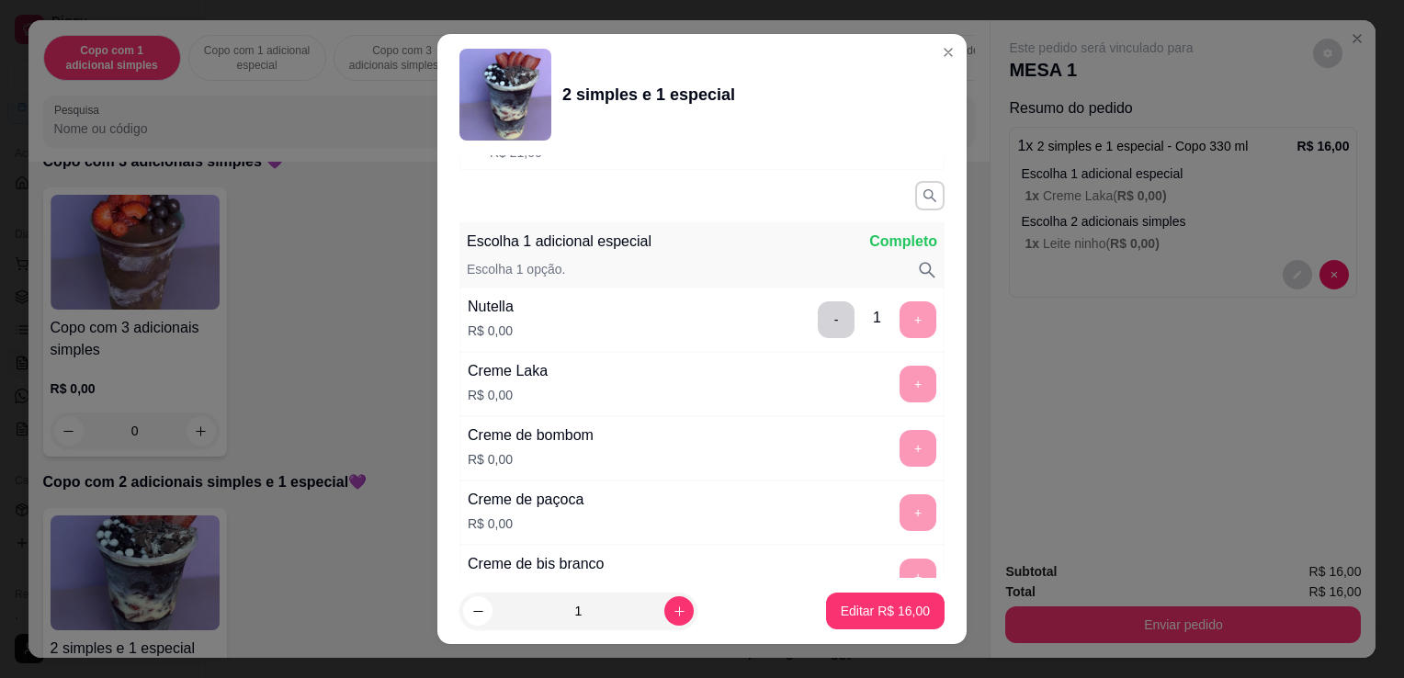
scroll to position [25, 0]
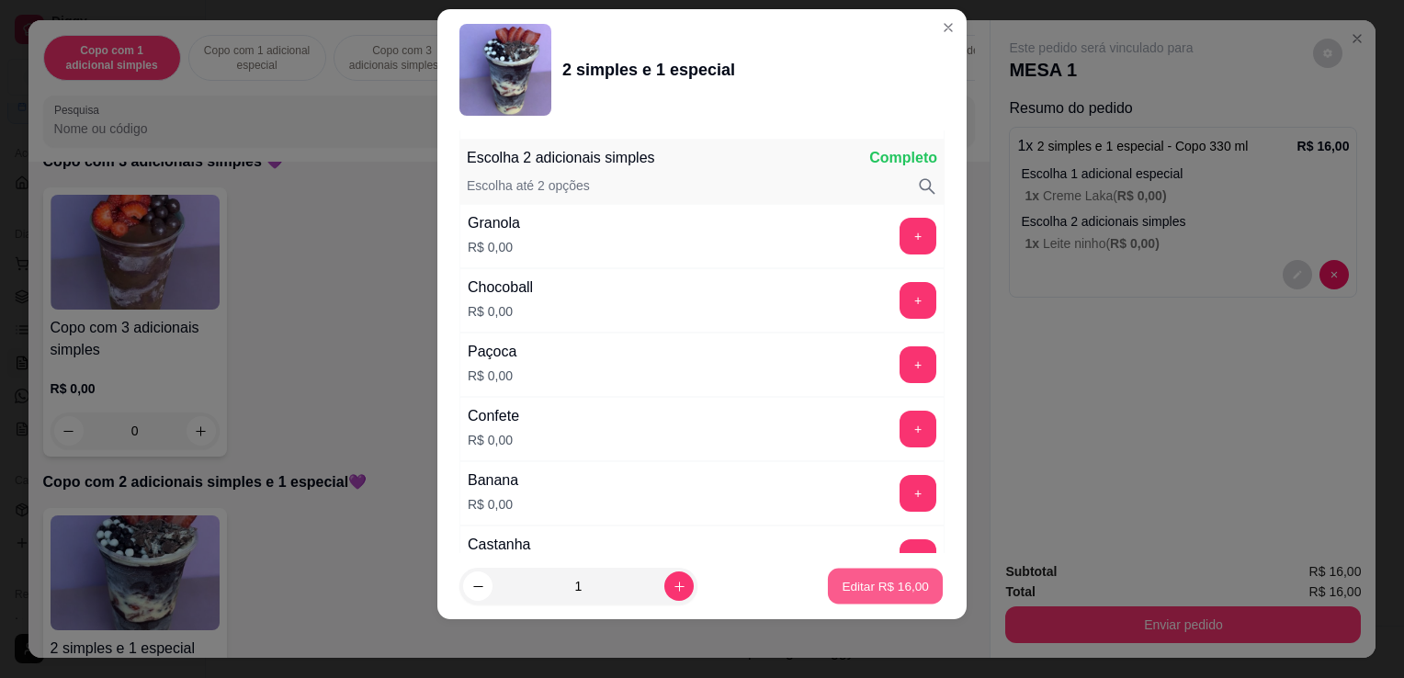
click at [862, 592] on p "Editar R$ 16,00" at bounding box center [885, 585] width 86 height 17
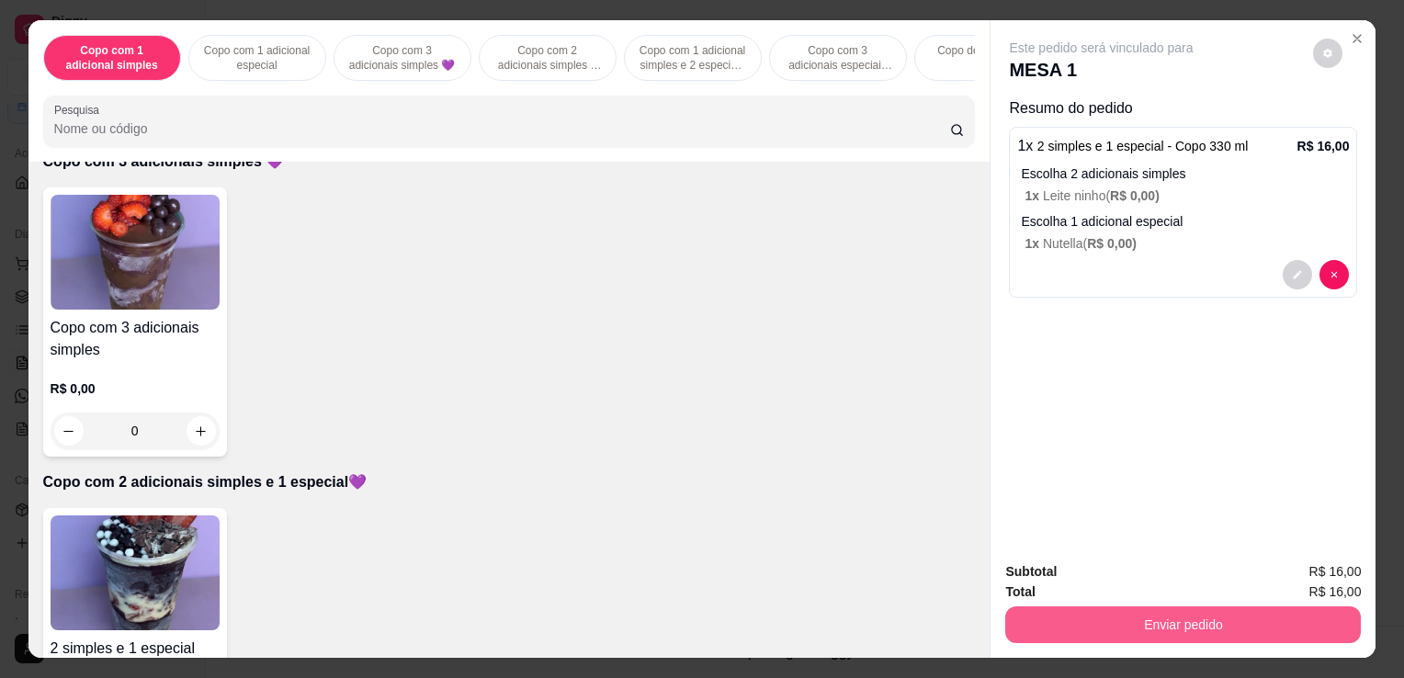
click at [1138, 634] on button "Enviar pedido" at bounding box center [1184, 625] width 356 height 37
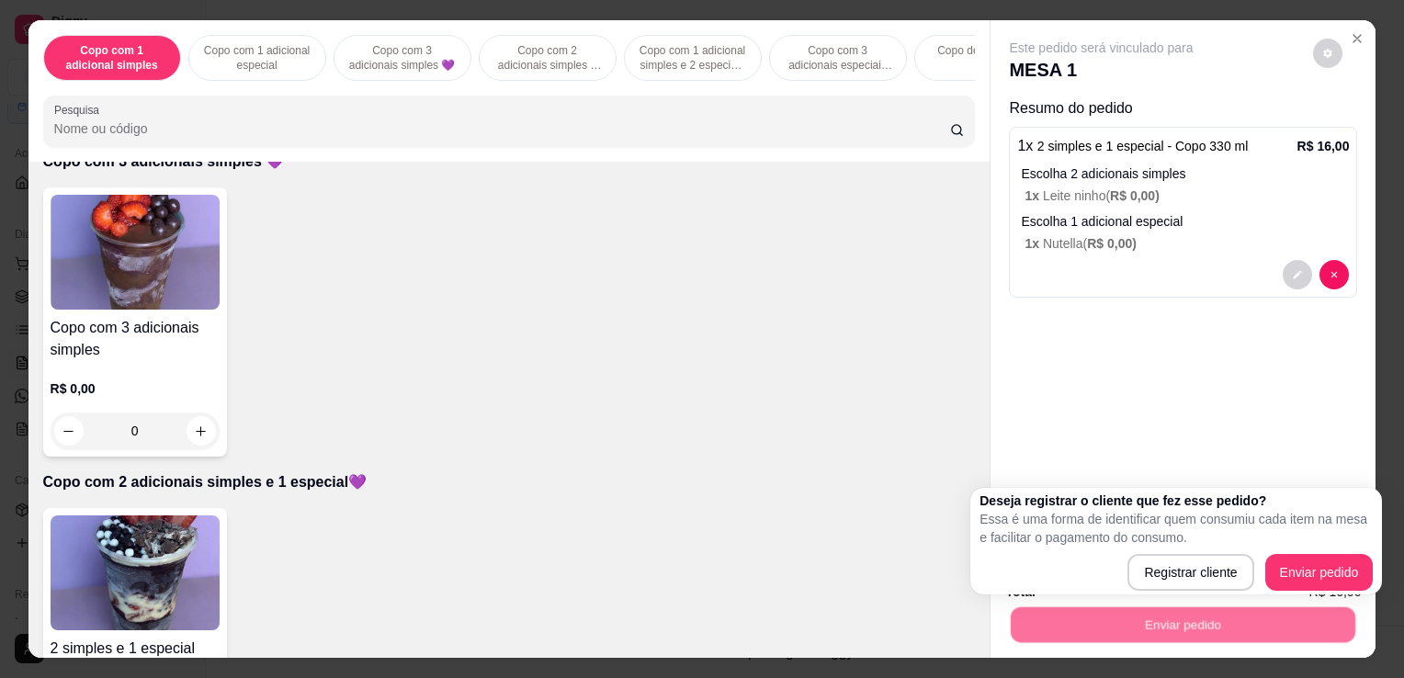
click at [1280, 313] on div "Este pedido será vinculado para MESA 1 Resumo do pedido 1 x 2 simples e 1 espec…" at bounding box center [1183, 283] width 385 height 527
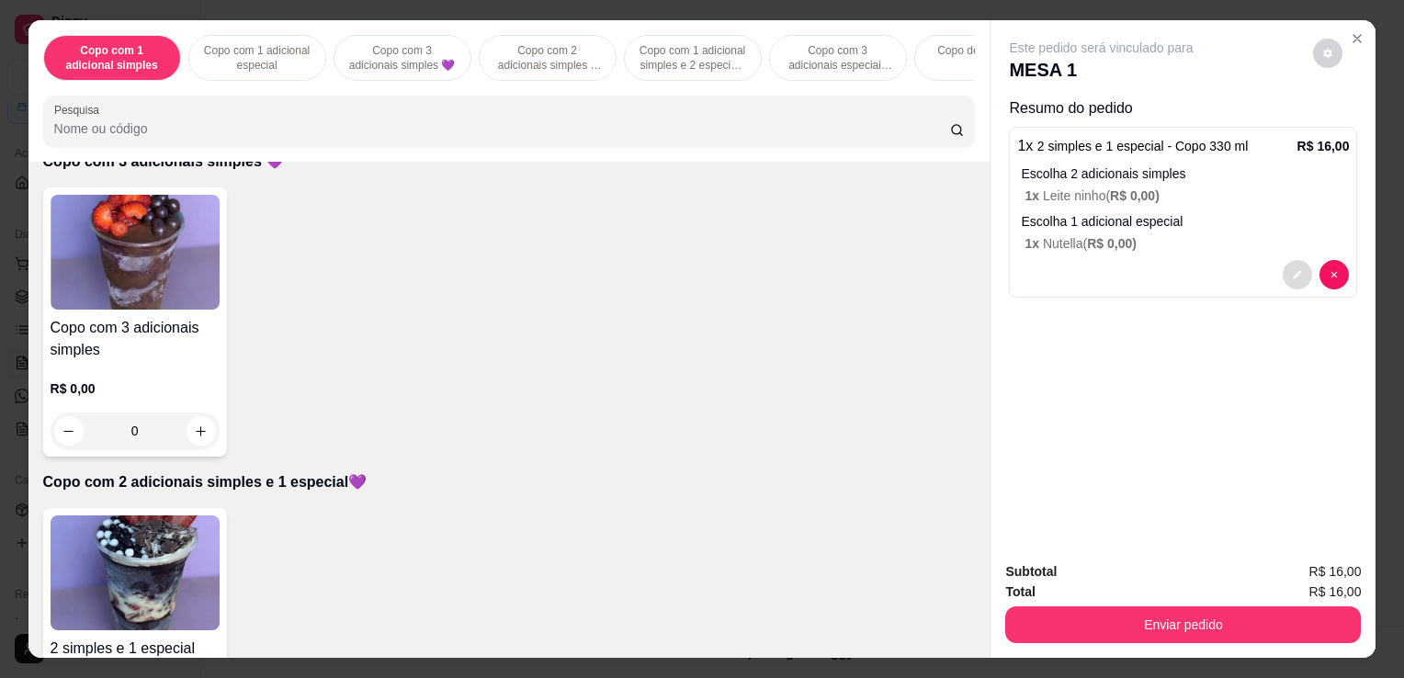
click at [1292, 269] on icon "decrease-product-quantity" at bounding box center [1297, 274] width 11 height 11
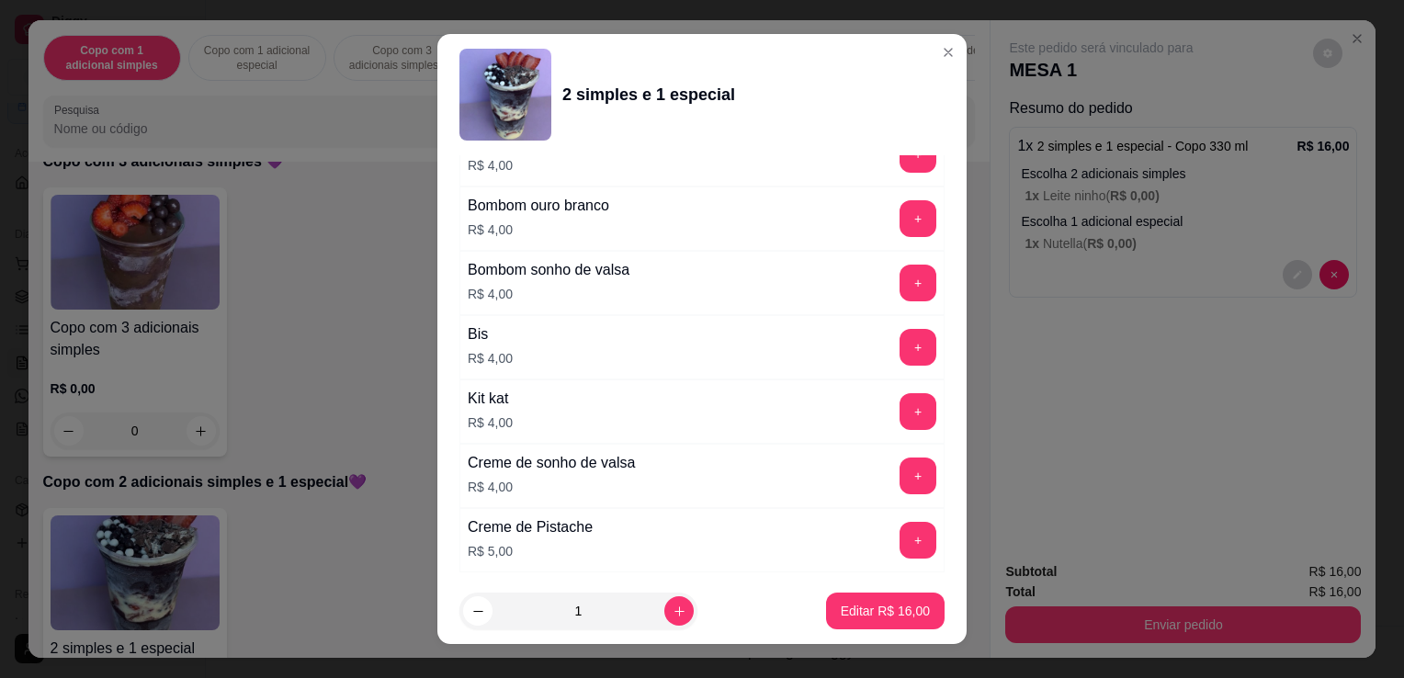
scroll to position [4772, 0]
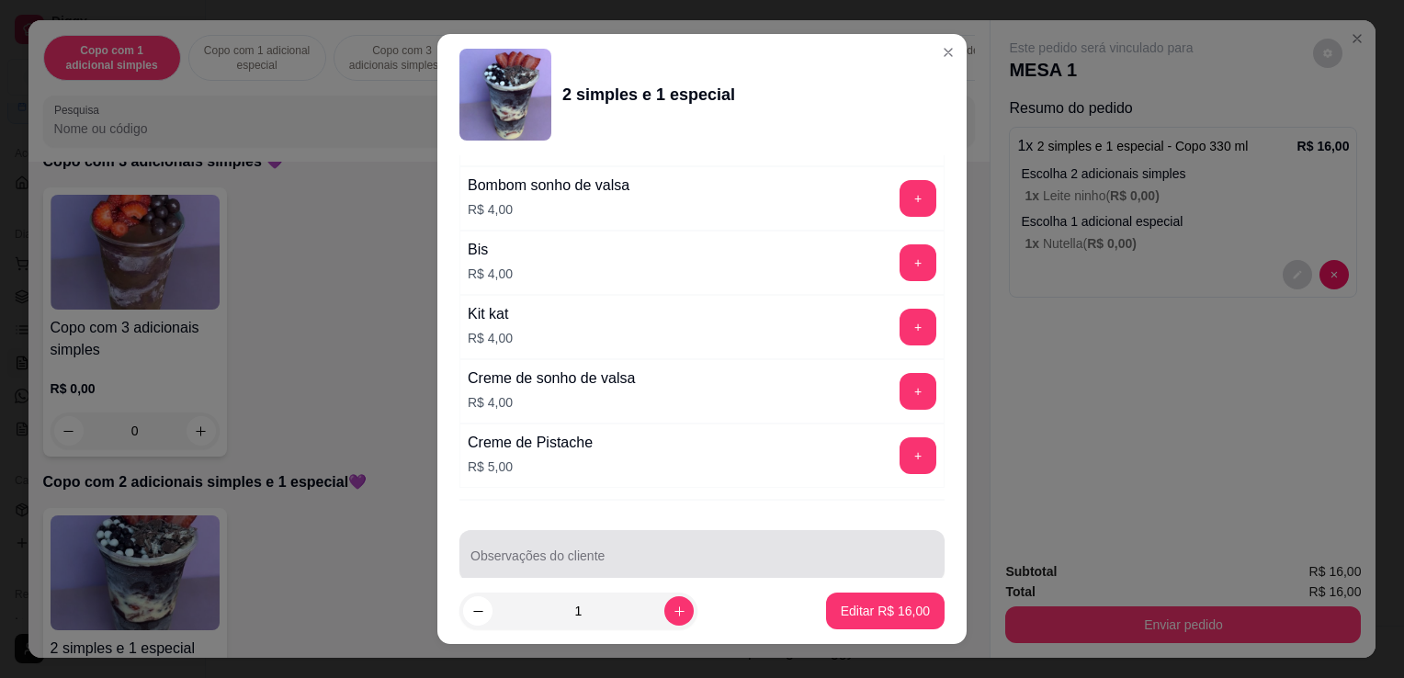
click at [607, 554] on input "Observações do cliente" at bounding box center [702, 563] width 463 height 18
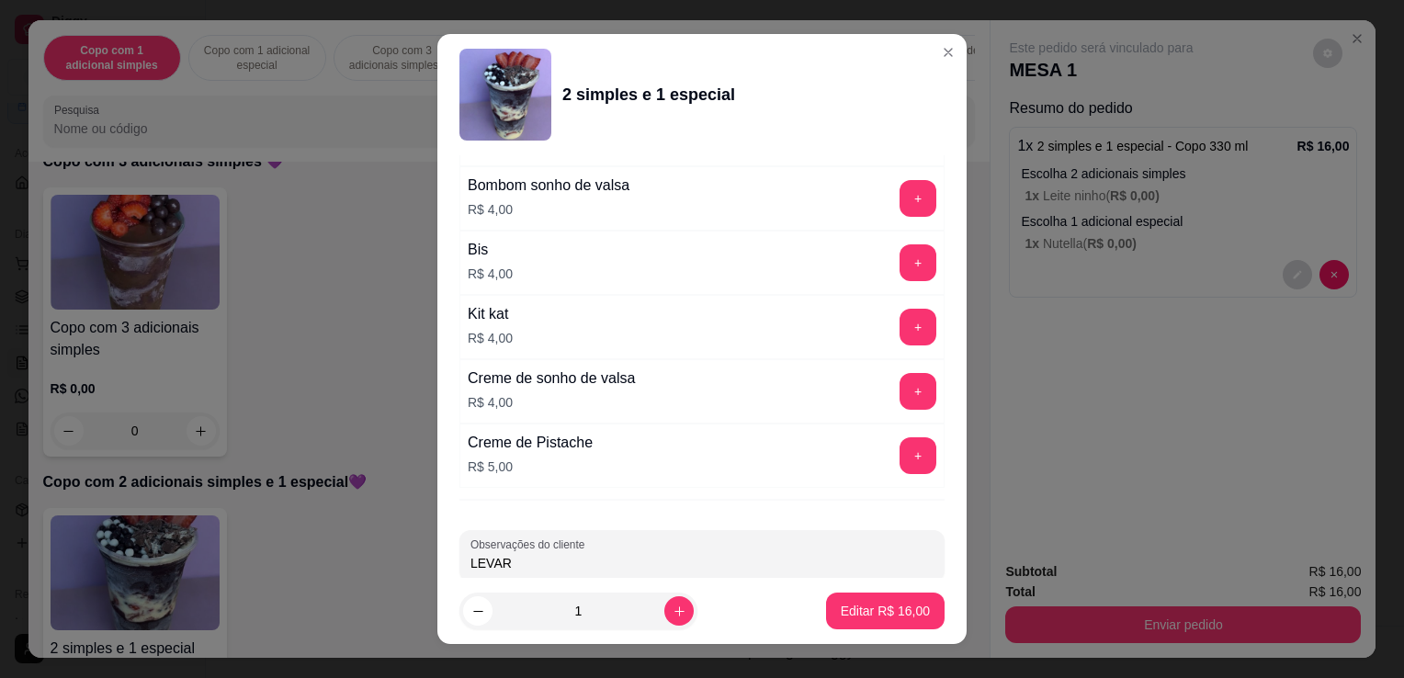
type input "LEVAR"
click at [875, 604] on p "Editar R$ 16,00" at bounding box center [885, 610] width 86 height 17
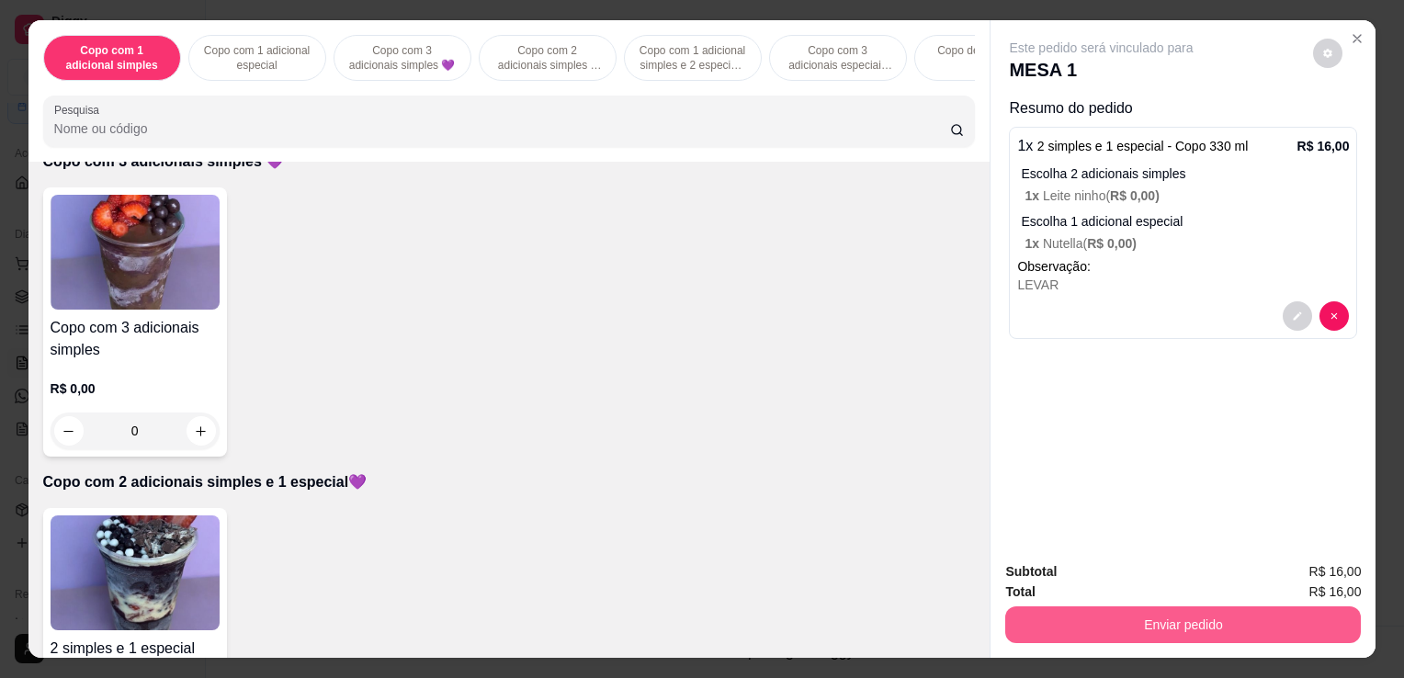
click at [1169, 608] on button "Enviar pedido" at bounding box center [1184, 625] width 356 height 37
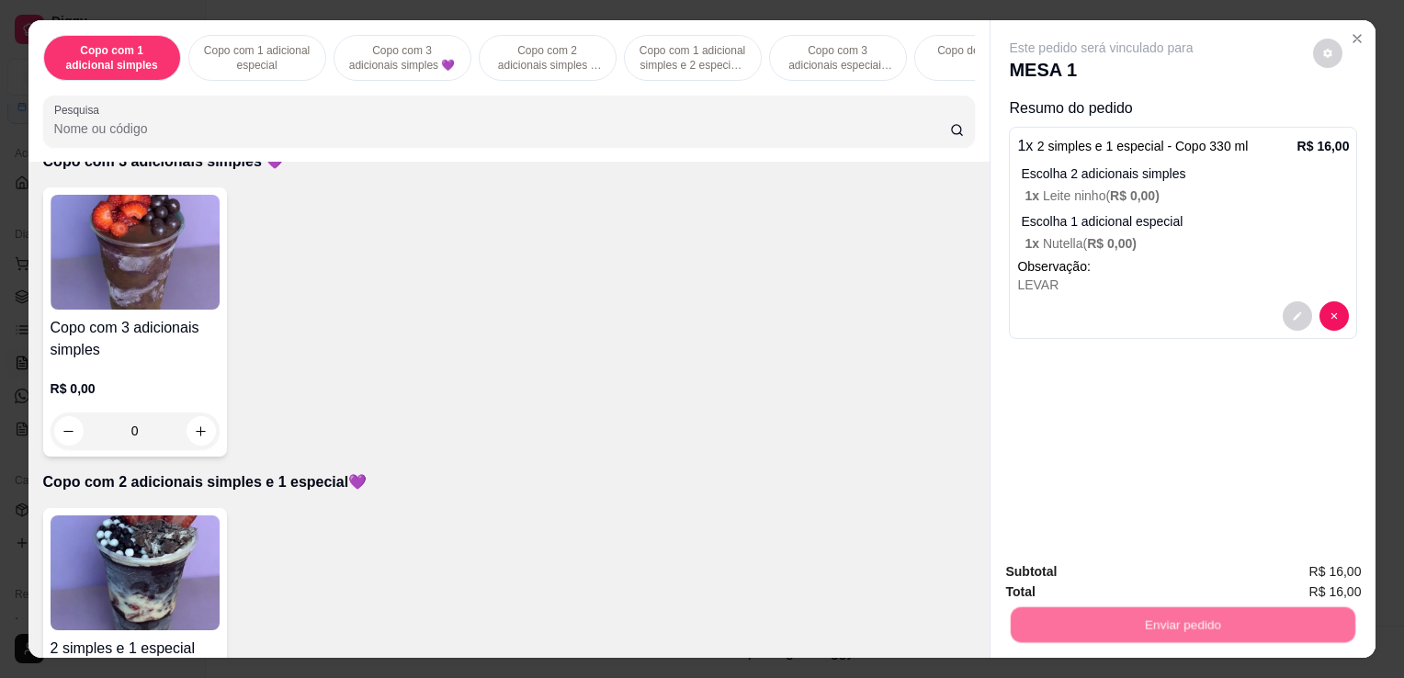
click at [1306, 568] on button "Enviar pedido" at bounding box center [1314, 573] width 104 height 35
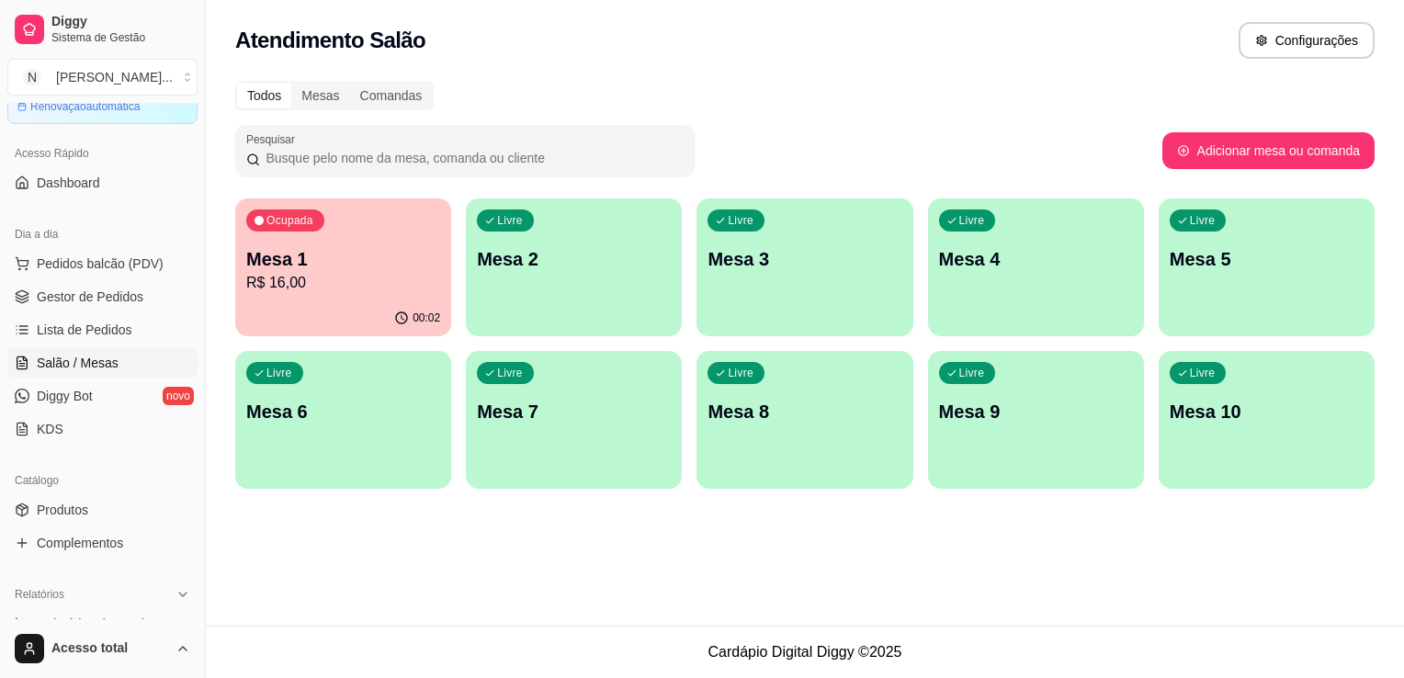
click at [269, 281] on p "R$ 16,00" at bounding box center [343, 283] width 194 height 22
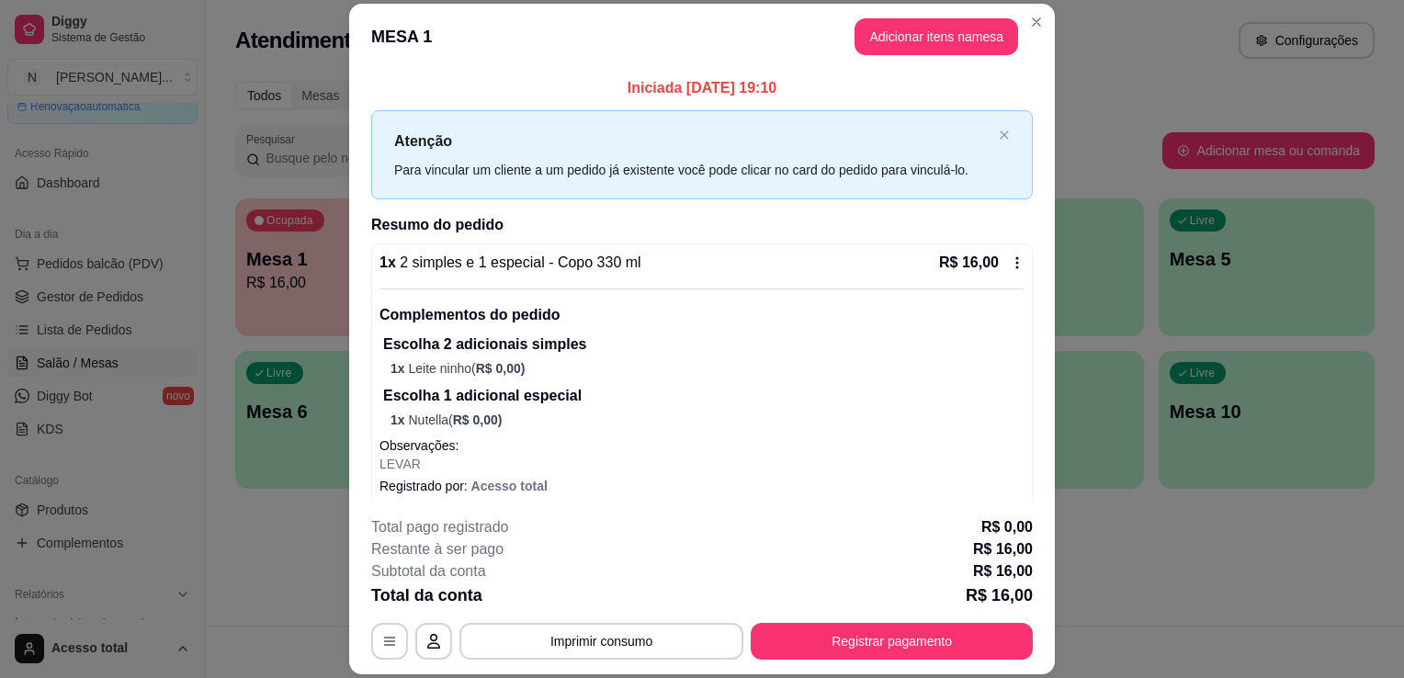
scroll to position [31, 0]
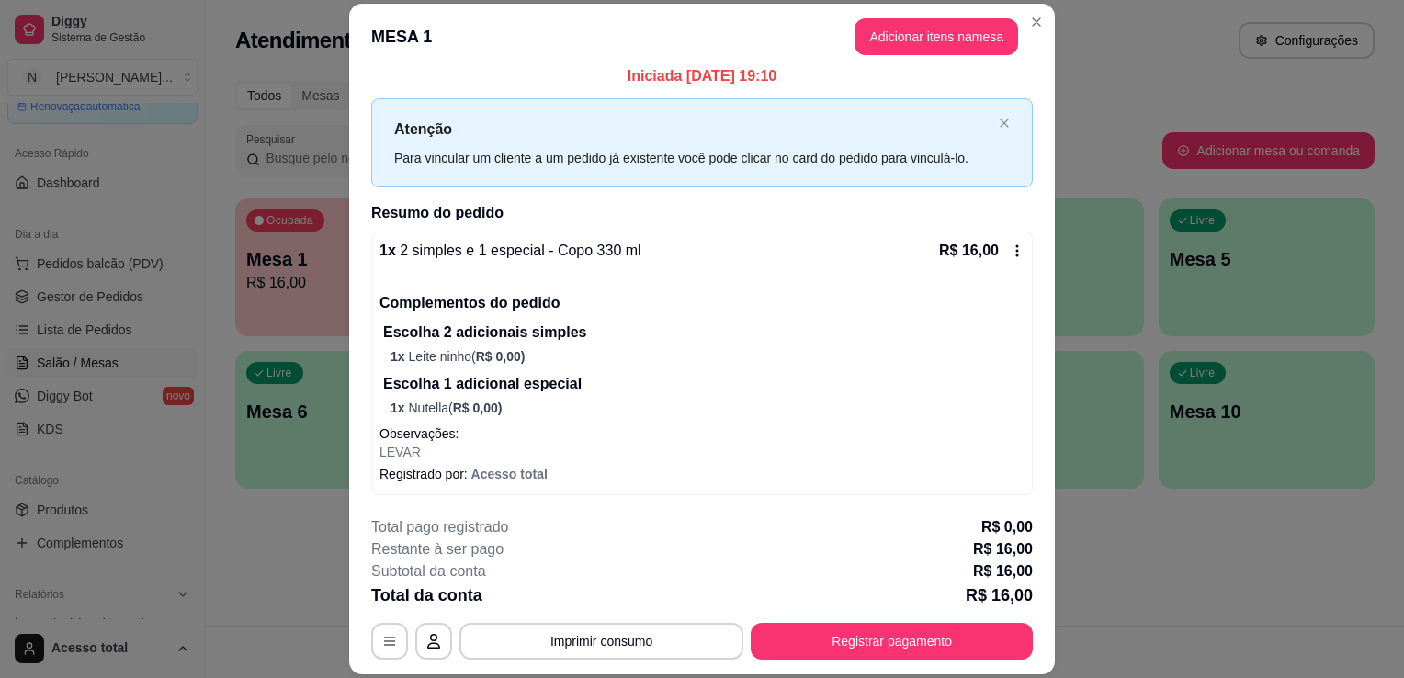
click at [893, 648] on button "Registrar pagamento" at bounding box center [892, 641] width 282 height 37
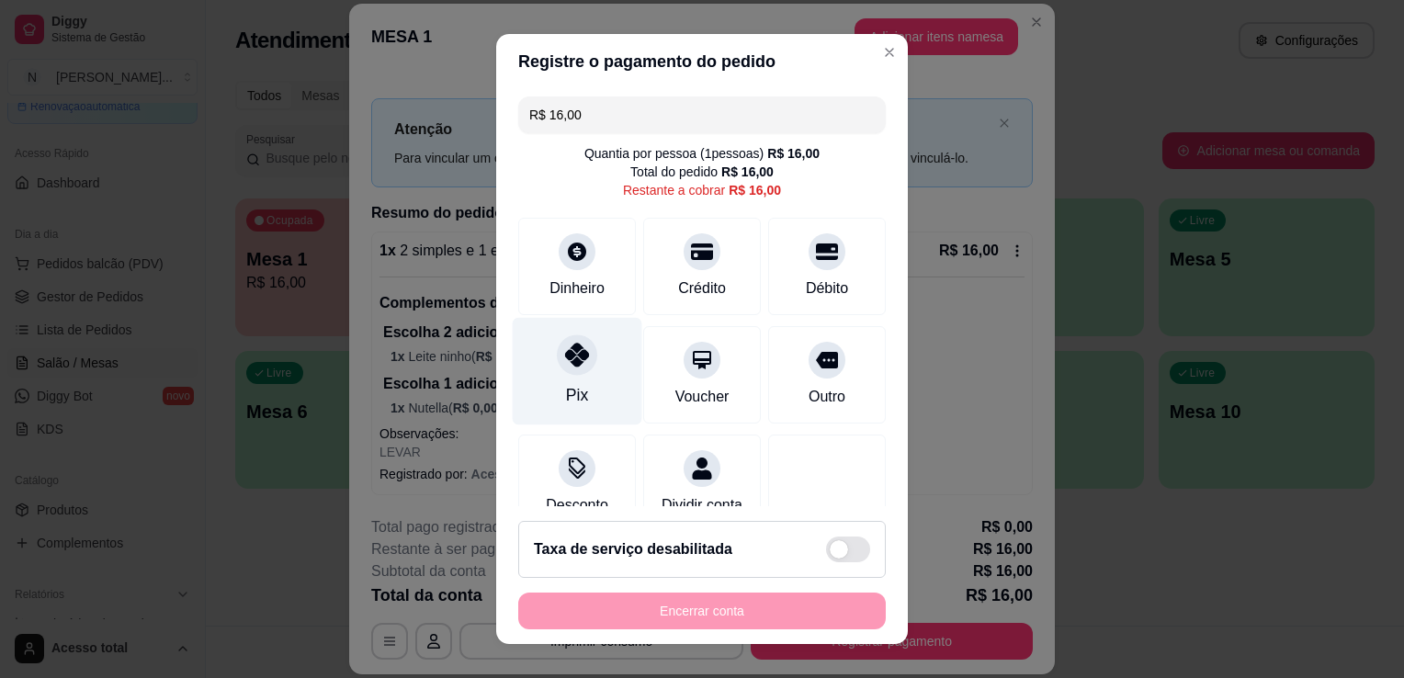
click at [564, 367] on div at bounding box center [577, 355] width 40 height 40
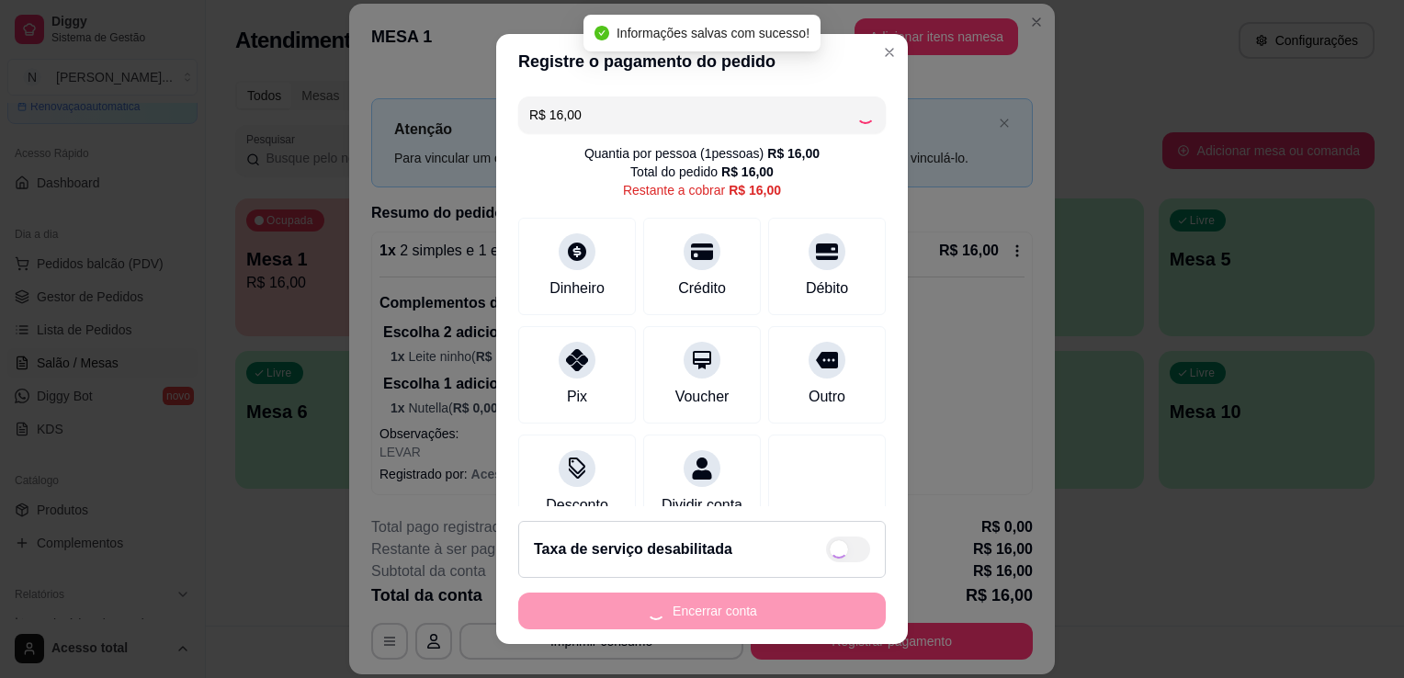
type input "R$ 0,00"
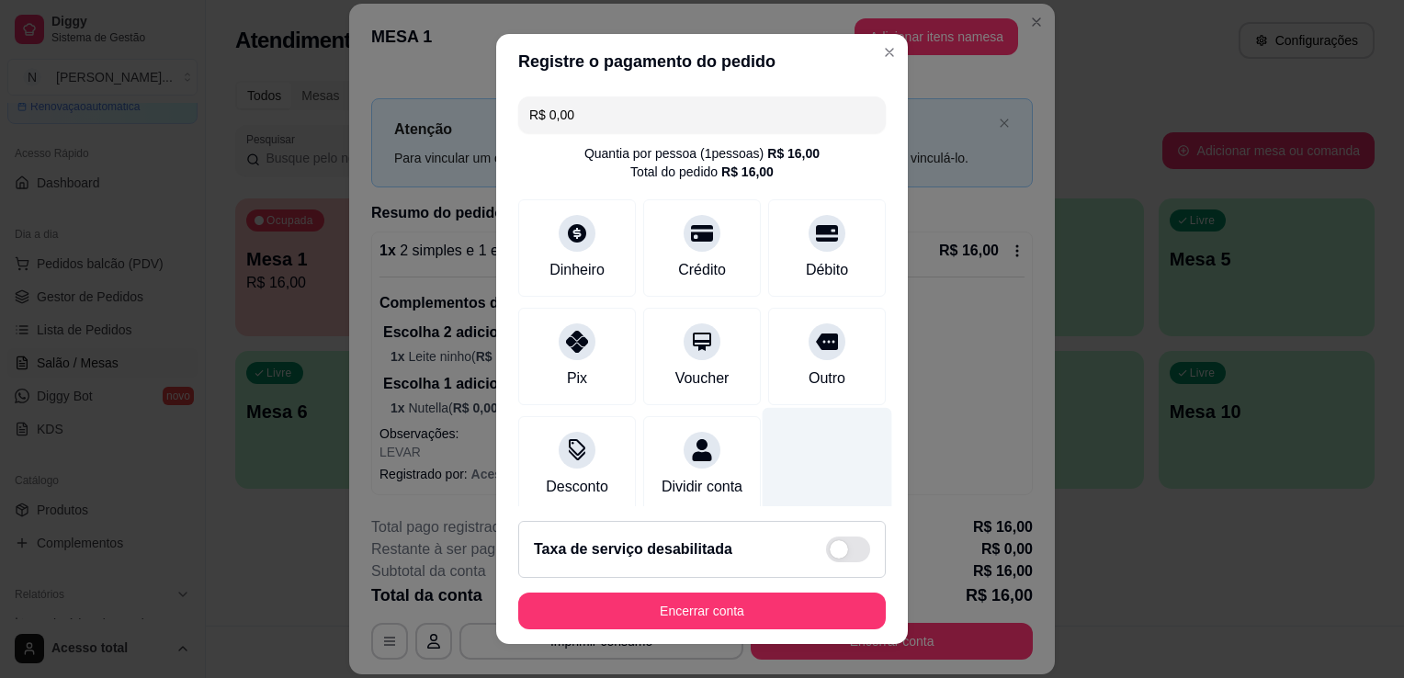
scroll to position [130, 0]
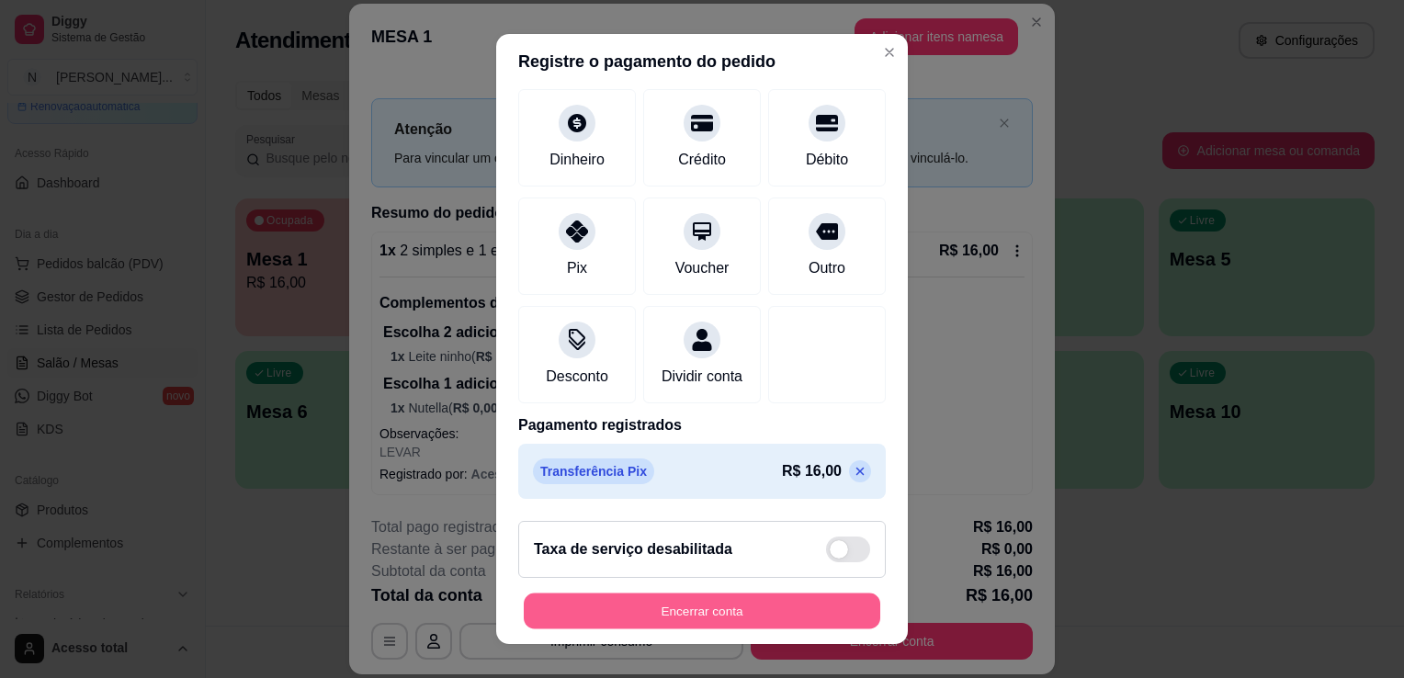
click at [690, 612] on button "Encerrar conta" at bounding box center [702, 612] width 357 height 36
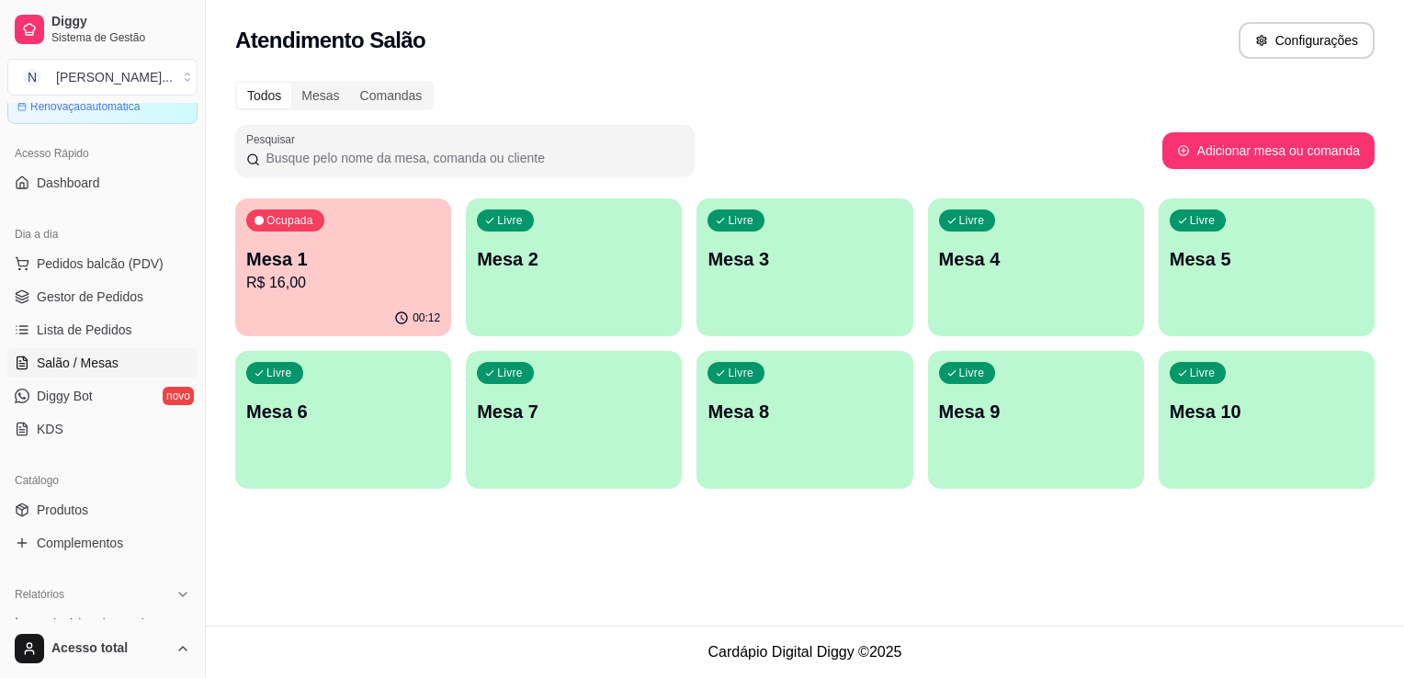
click at [392, 289] on p "R$ 16,00" at bounding box center [343, 283] width 194 height 22
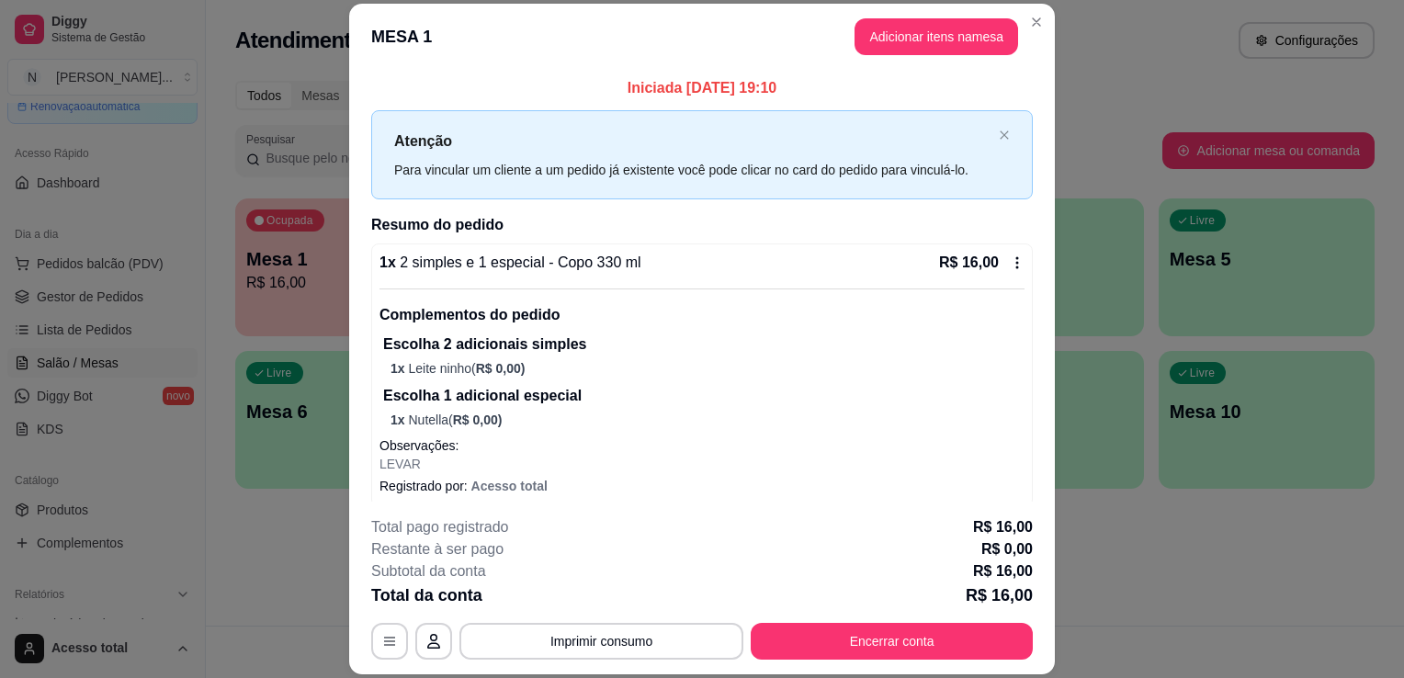
scroll to position [31, 0]
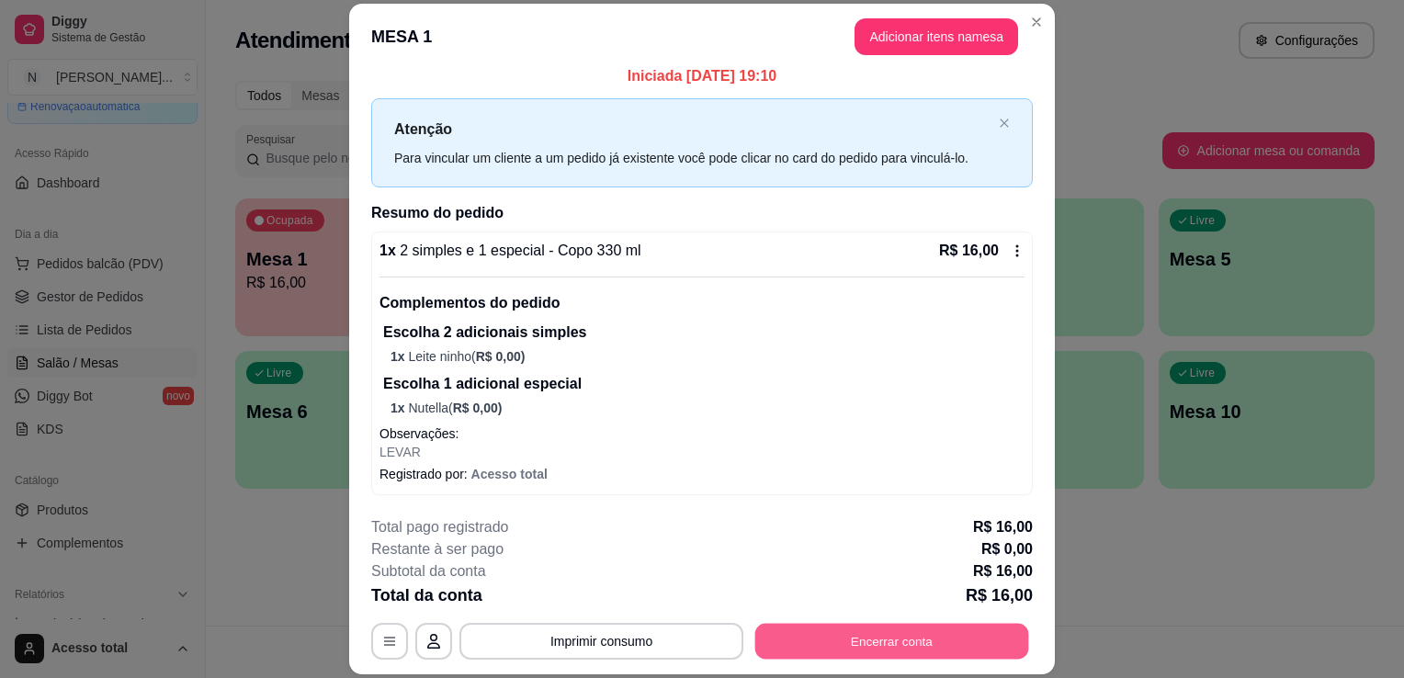
click at [950, 654] on button "Encerrar conta" at bounding box center [893, 642] width 274 height 36
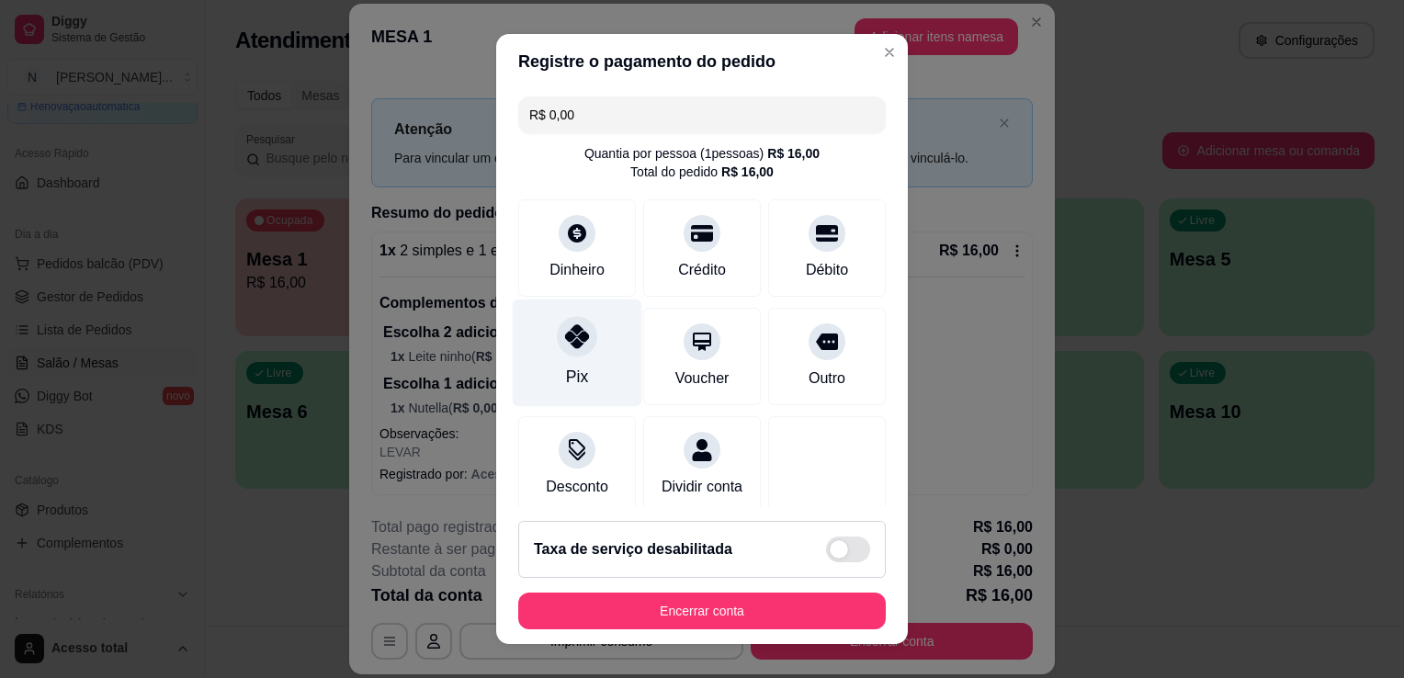
click at [568, 366] on div "Pix" at bounding box center [577, 377] width 22 height 24
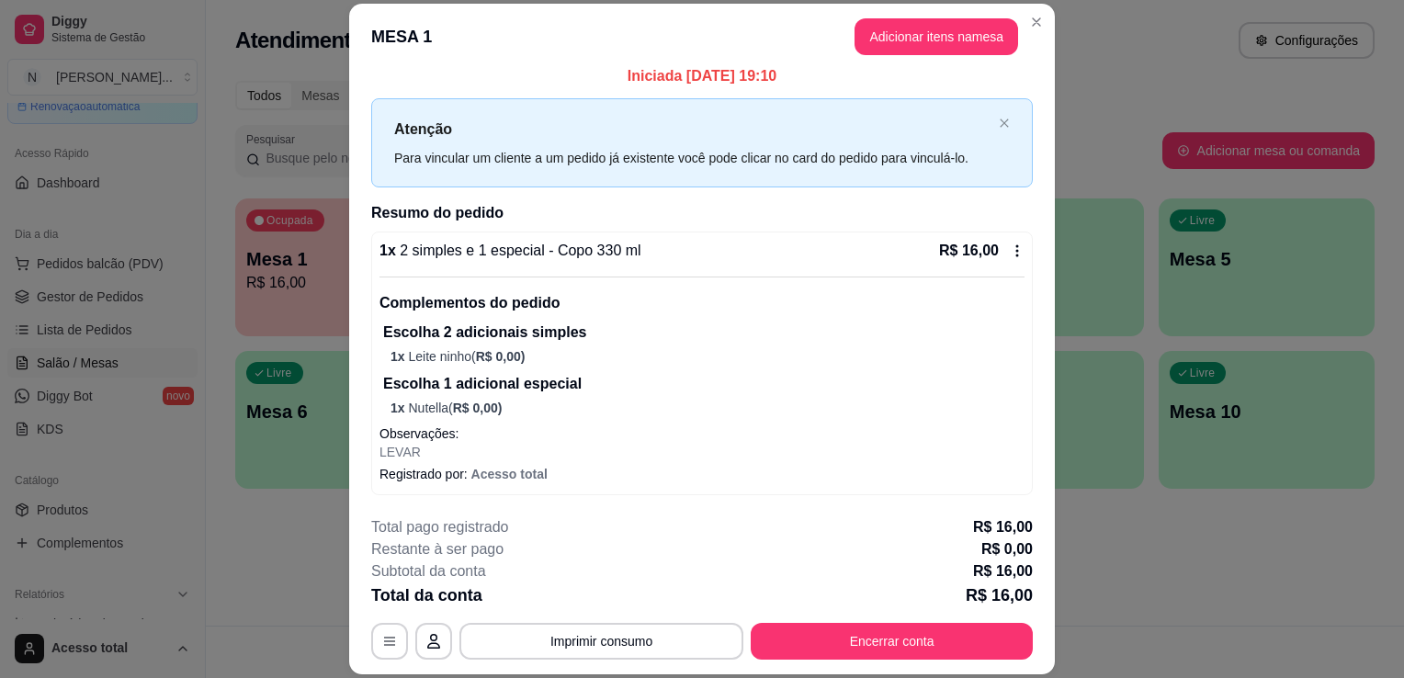
scroll to position [0, 0]
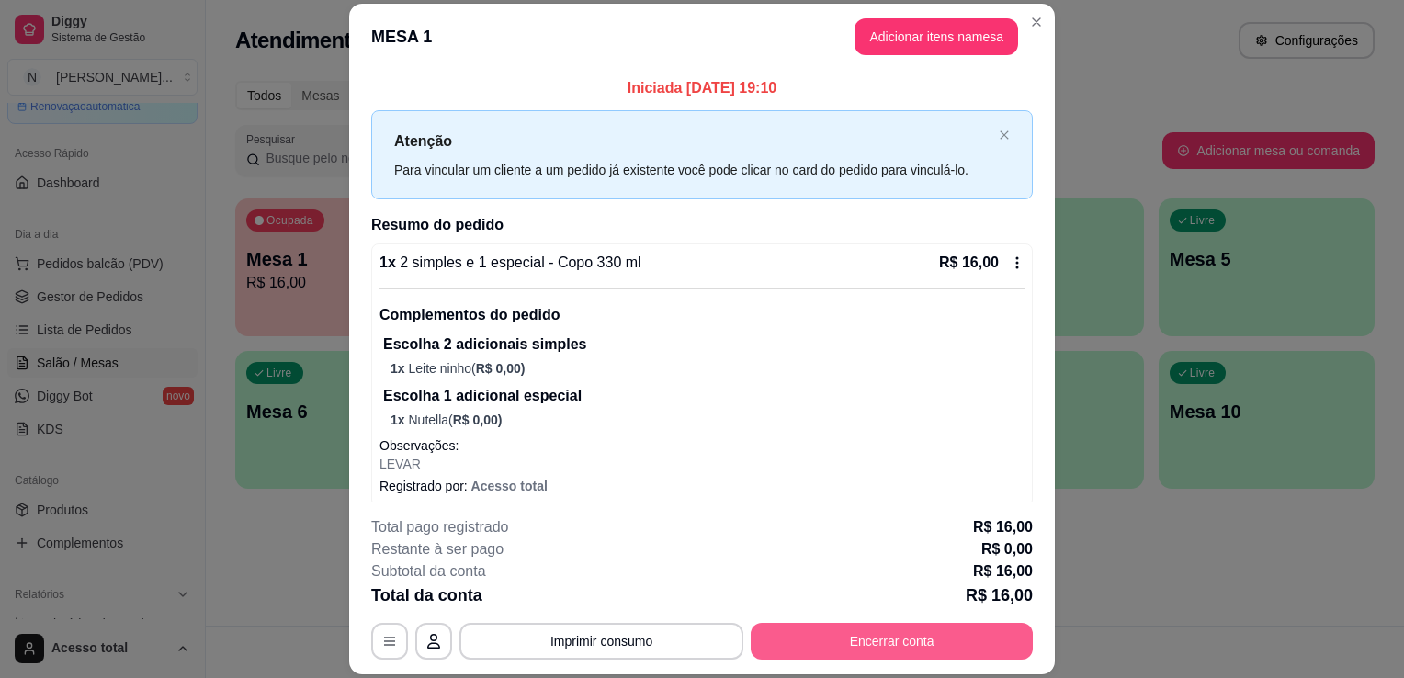
click at [893, 648] on button "Encerrar conta" at bounding box center [892, 641] width 282 height 37
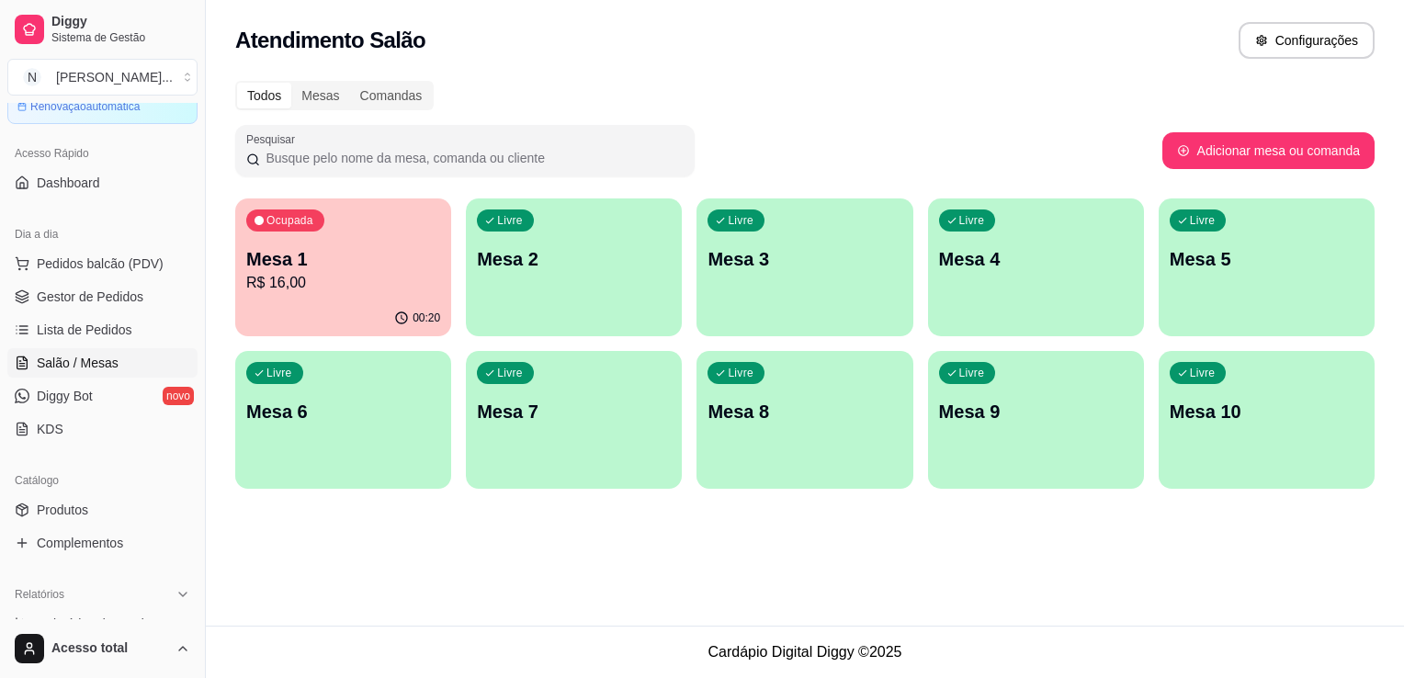
click at [610, 288] on div "Livre Mesa 2" at bounding box center [574, 257] width 216 height 116
click at [320, 257] on p "Mesa 1" at bounding box center [343, 259] width 194 height 26
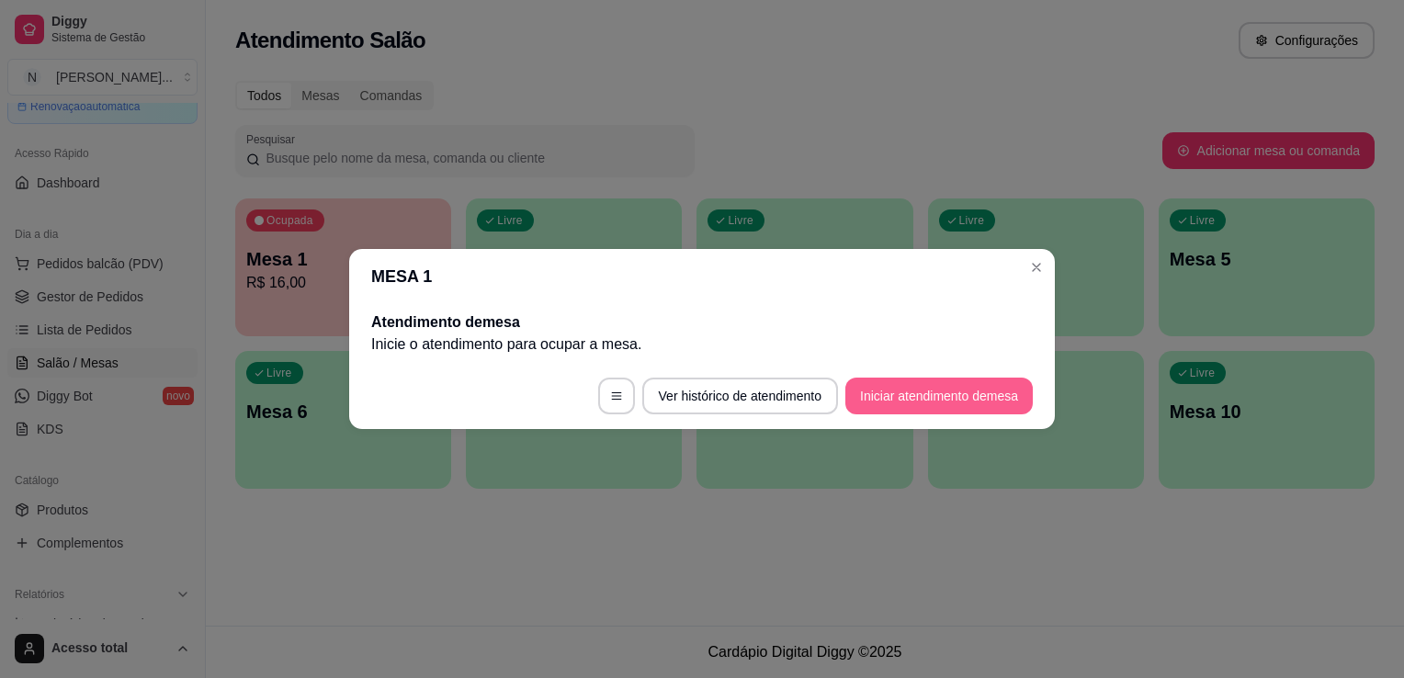
click at [910, 405] on button "Iniciar atendimento de mesa" at bounding box center [940, 396] width 188 height 37
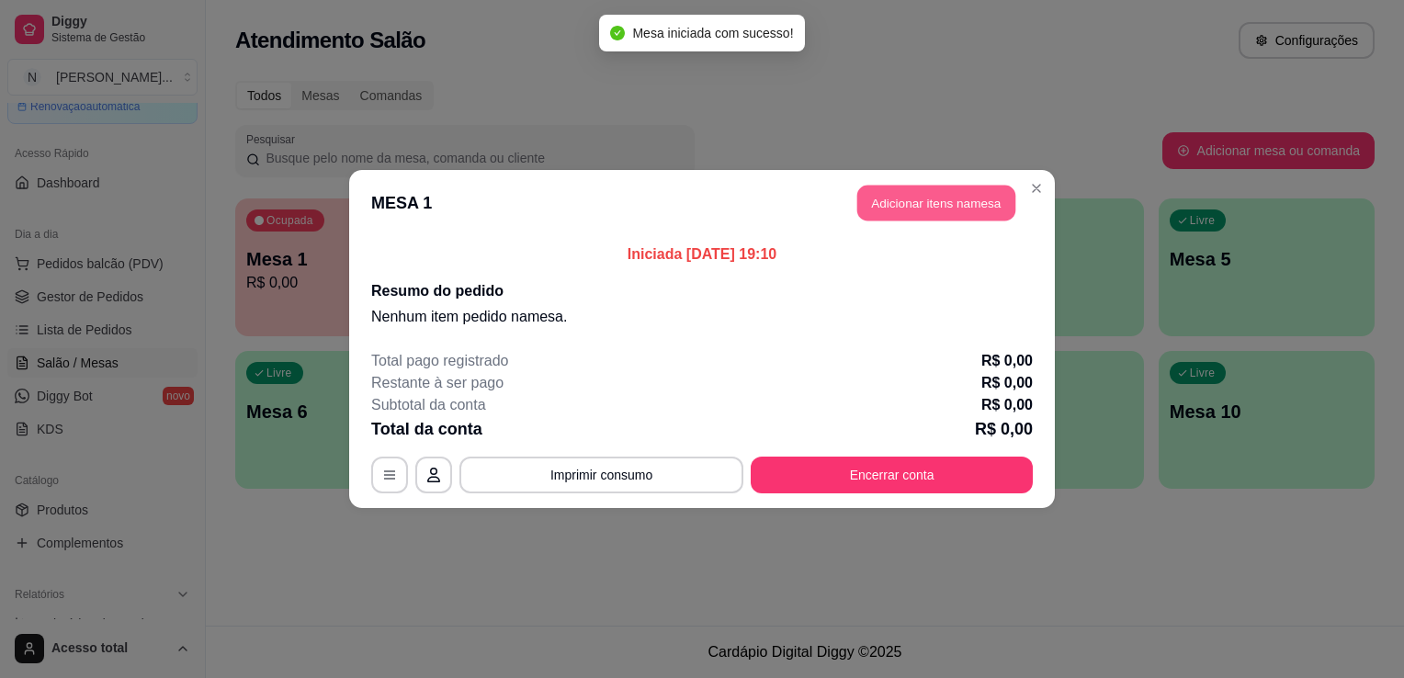
click at [953, 189] on button "Adicionar itens na mesa" at bounding box center [937, 204] width 158 height 36
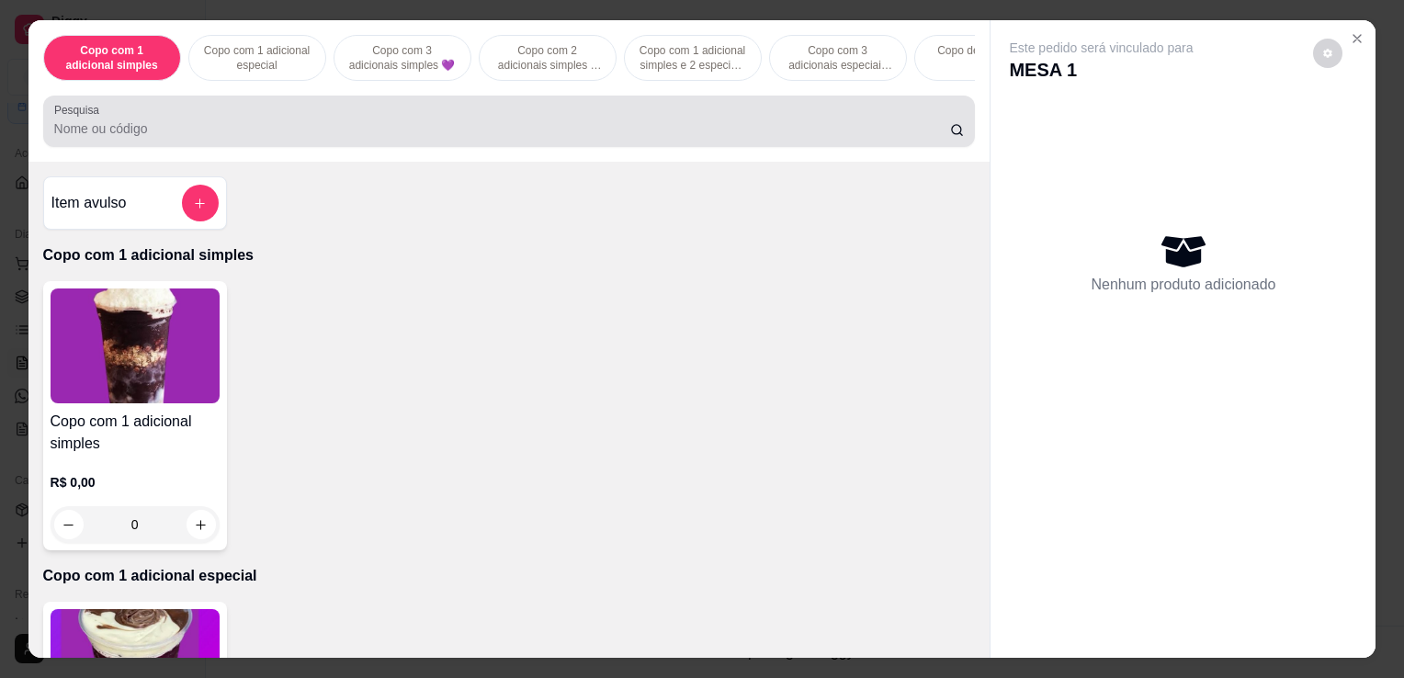
click at [383, 122] on div at bounding box center [509, 121] width 911 height 37
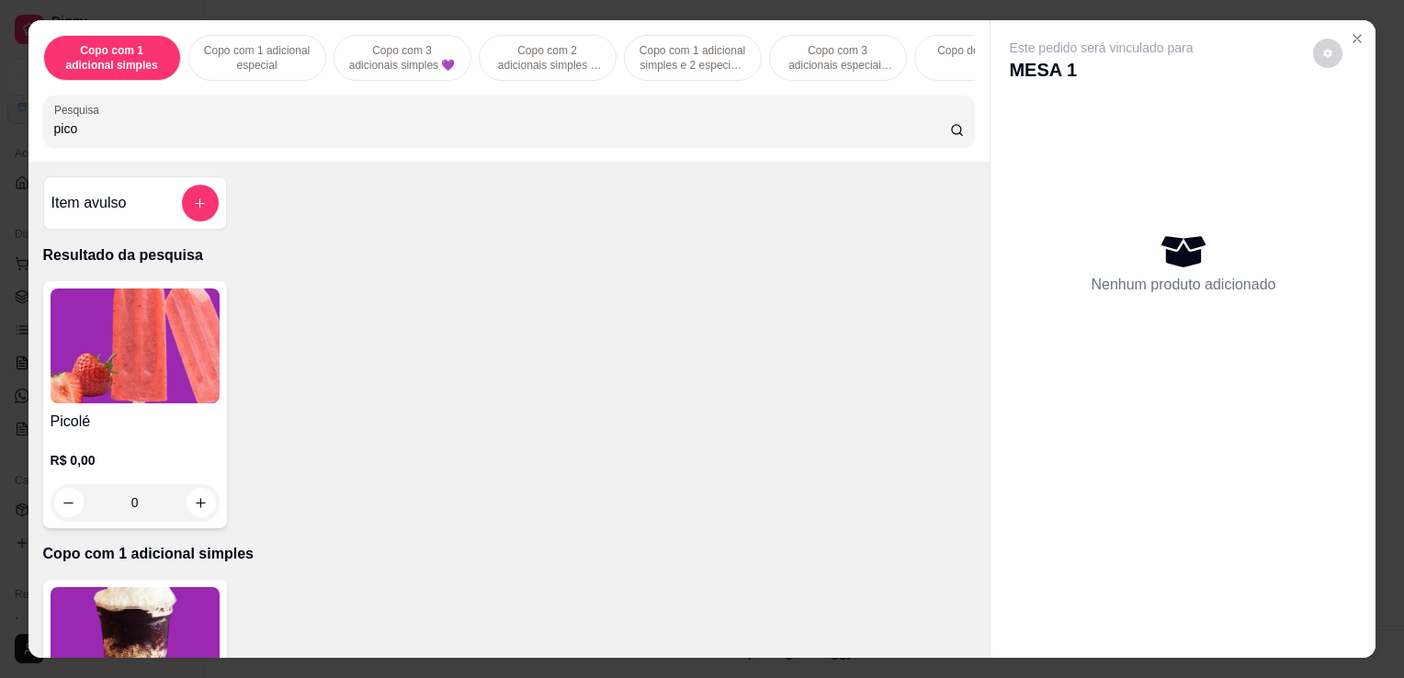
type input "pico"
click at [104, 338] on img at bounding box center [135, 346] width 169 height 115
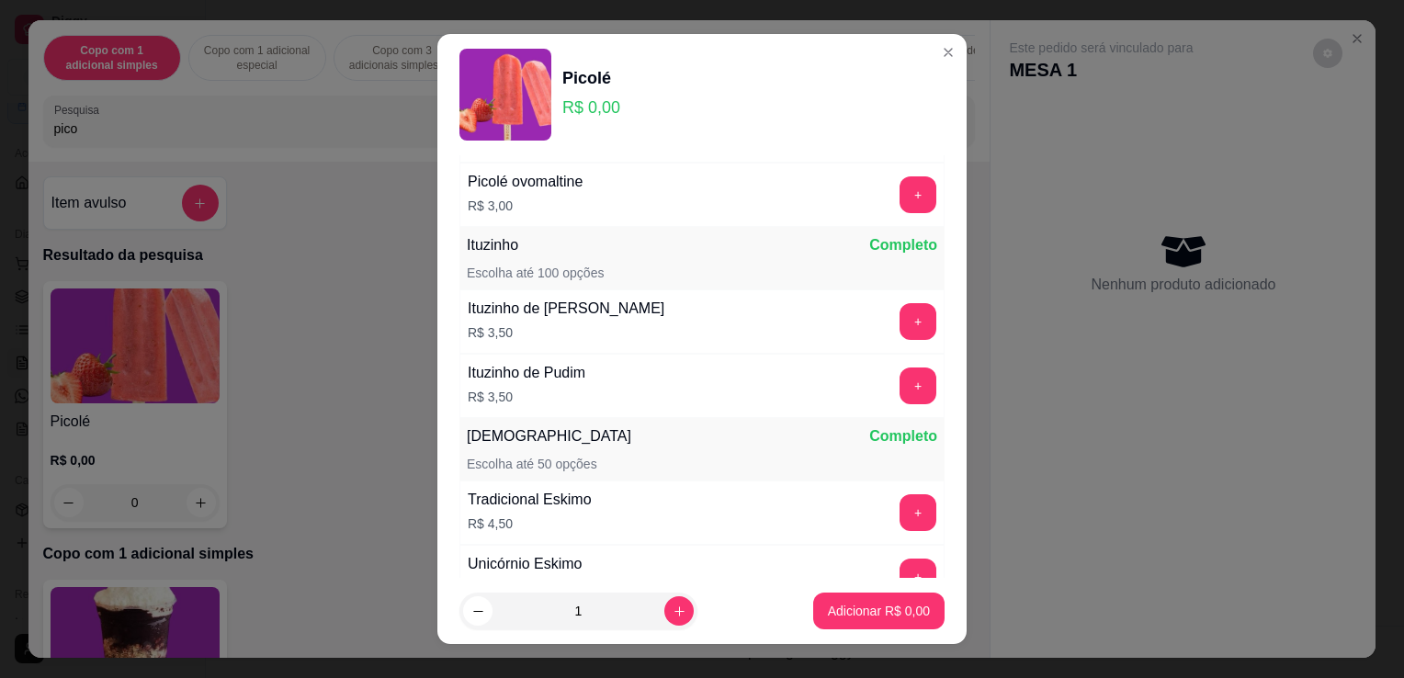
scroll to position [1654, 0]
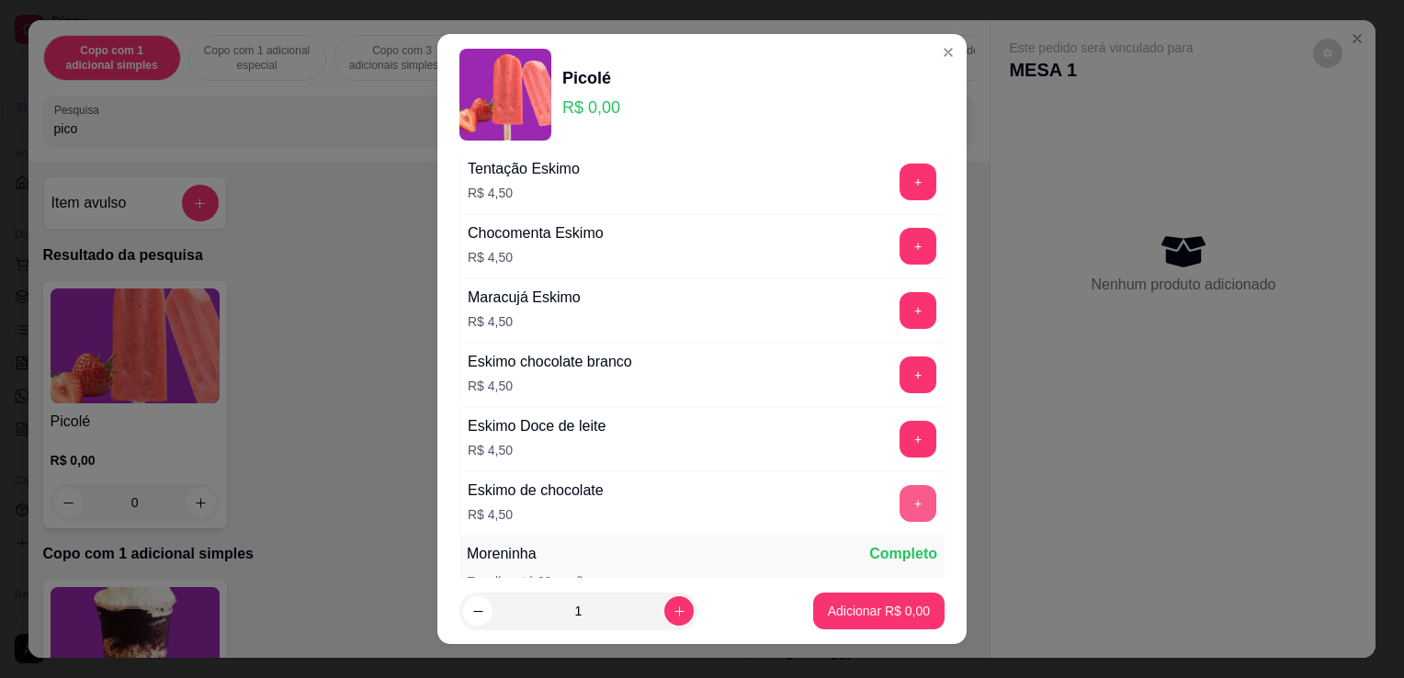
click at [900, 494] on button "+" at bounding box center [918, 503] width 37 height 37
click at [881, 618] on p "Adicionar R$ 4,50" at bounding box center [879, 611] width 102 height 18
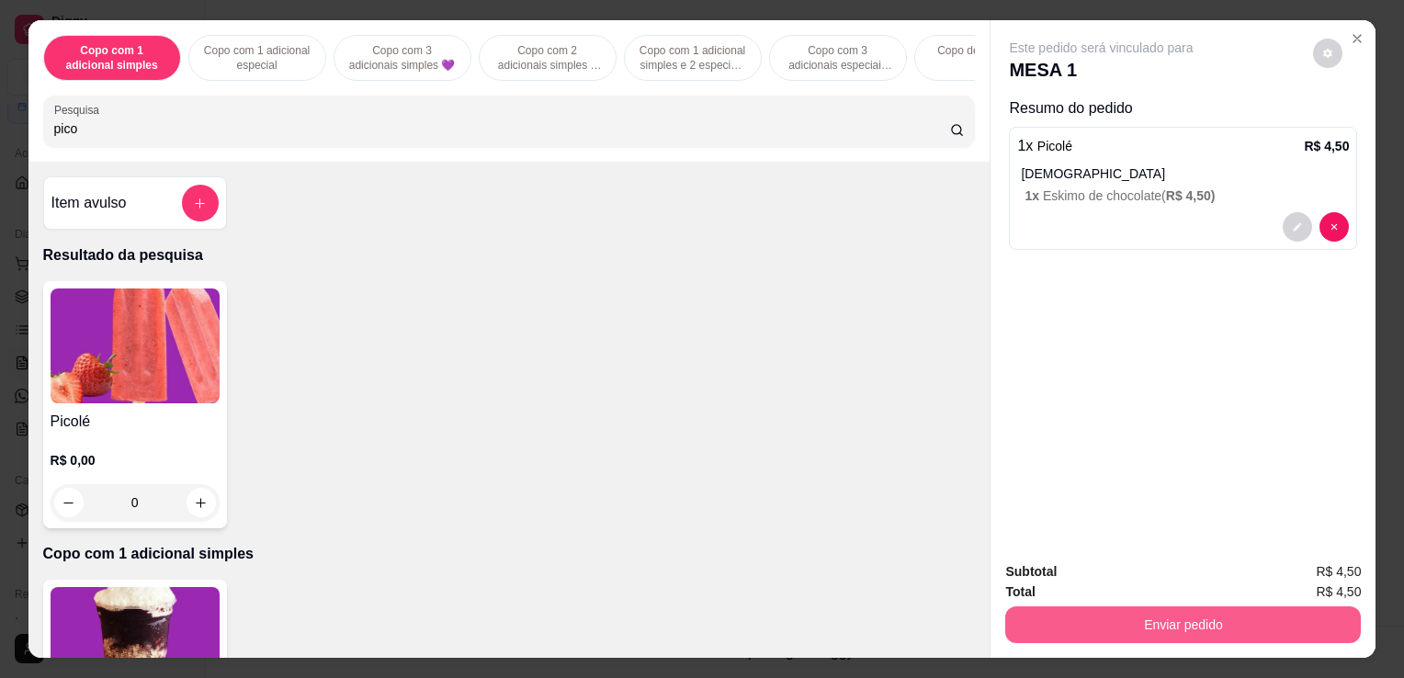
click at [1129, 630] on button "Enviar pedido" at bounding box center [1184, 625] width 356 height 37
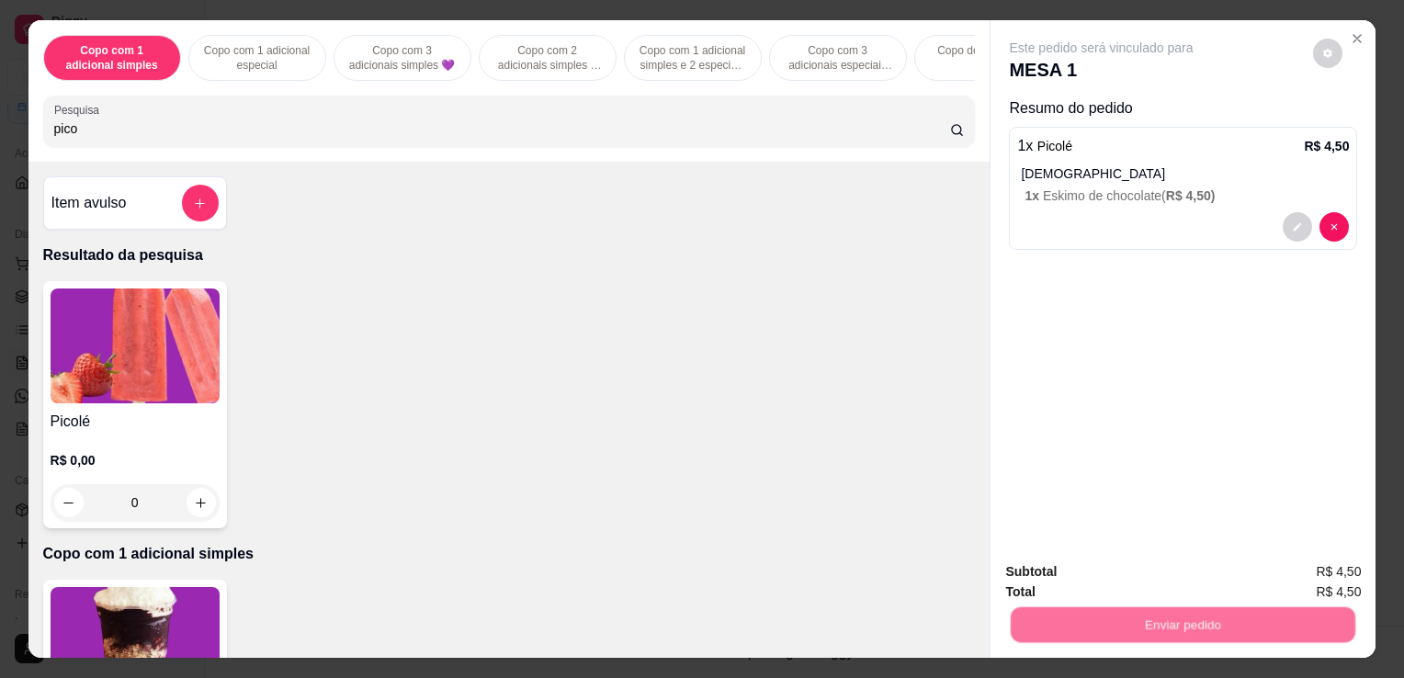
click at [1290, 574] on button "Enviar pedido" at bounding box center [1313, 573] width 101 height 34
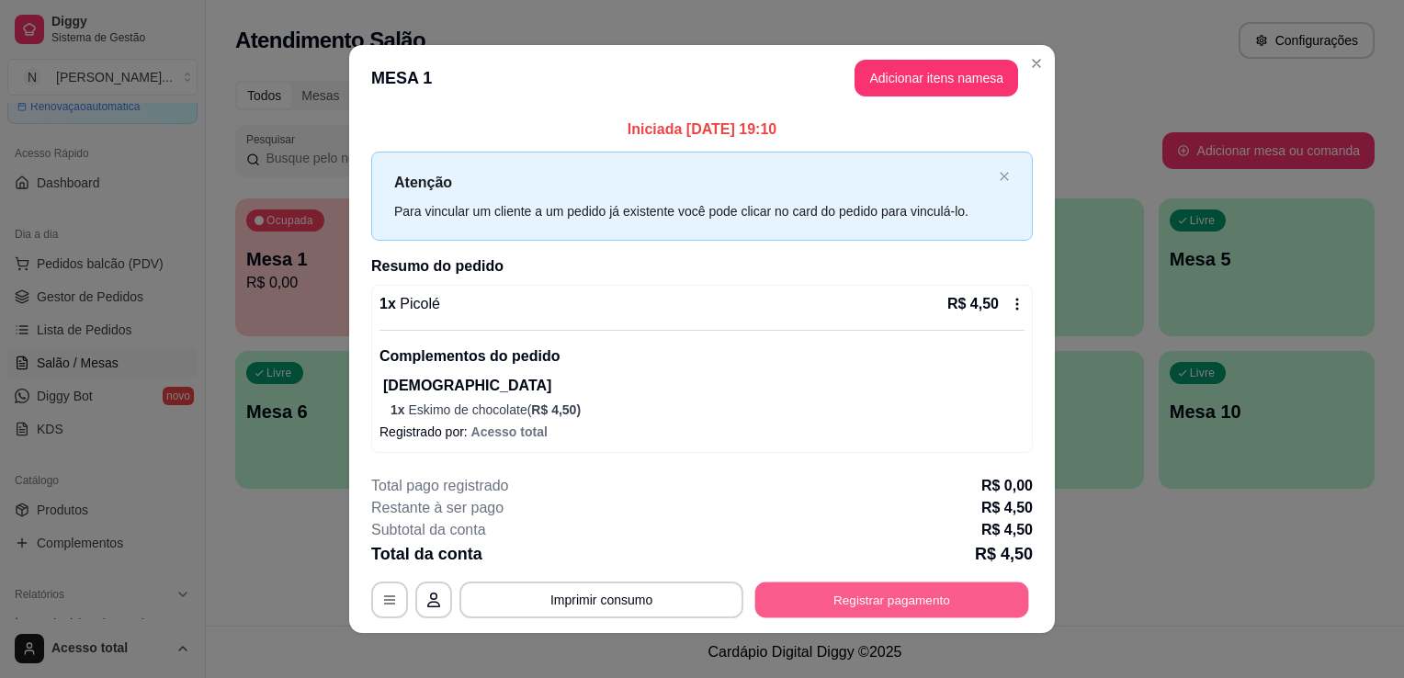
click at [879, 616] on button "Registrar pagamento" at bounding box center [893, 601] width 274 height 36
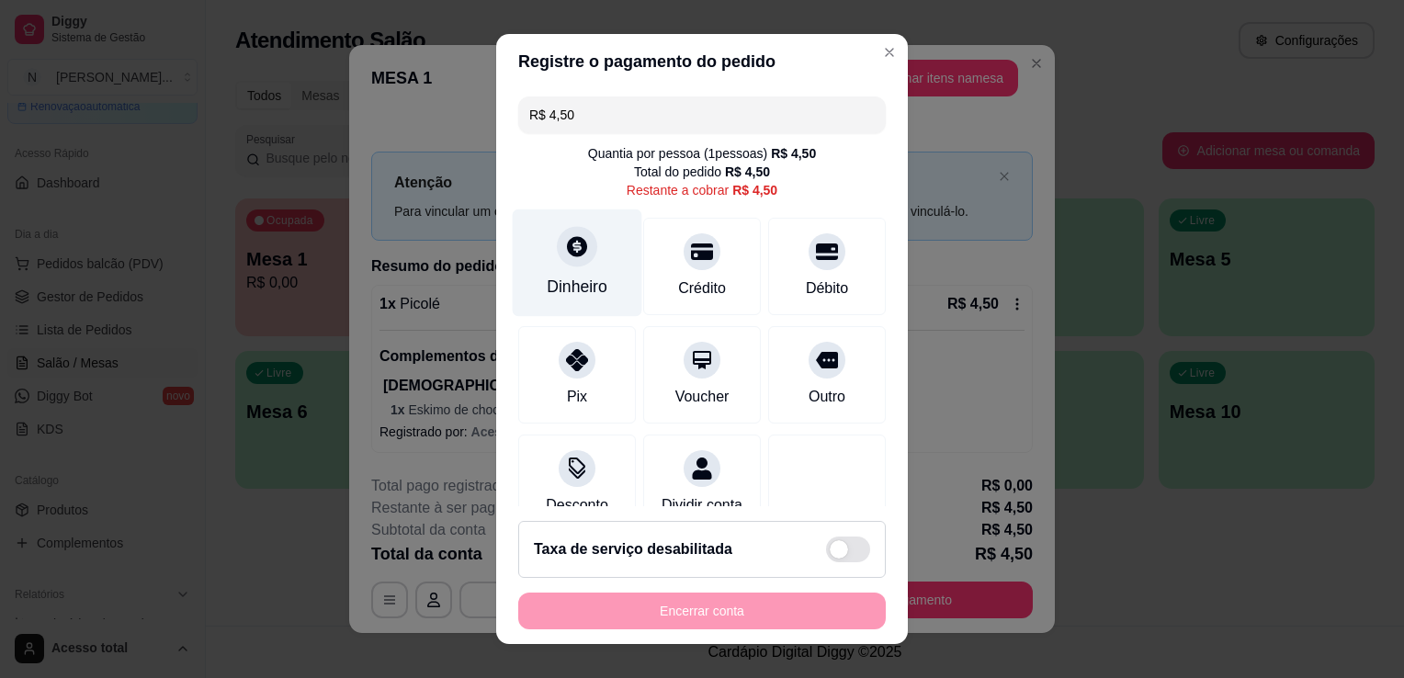
click at [596, 274] on div "Dinheiro" at bounding box center [578, 264] width 130 height 108
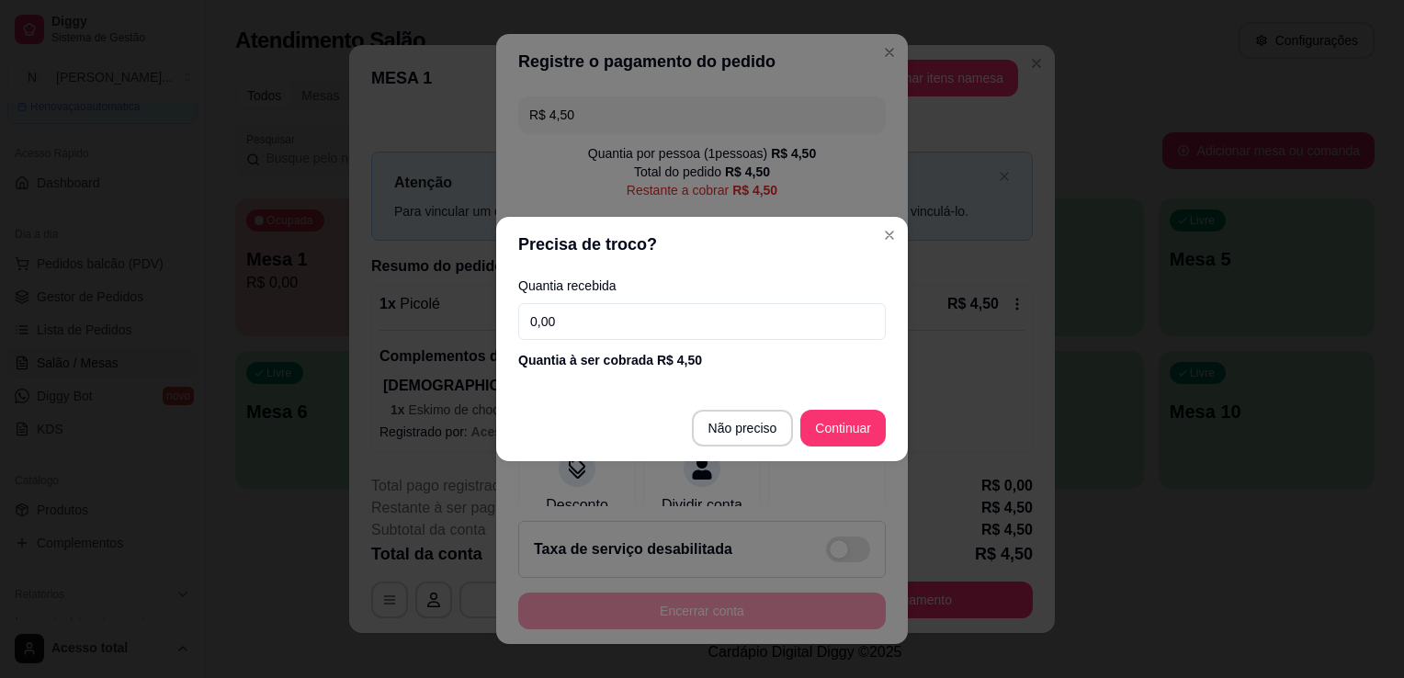
click at [643, 325] on input "0,00" at bounding box center [702, 321] width 368 height 37
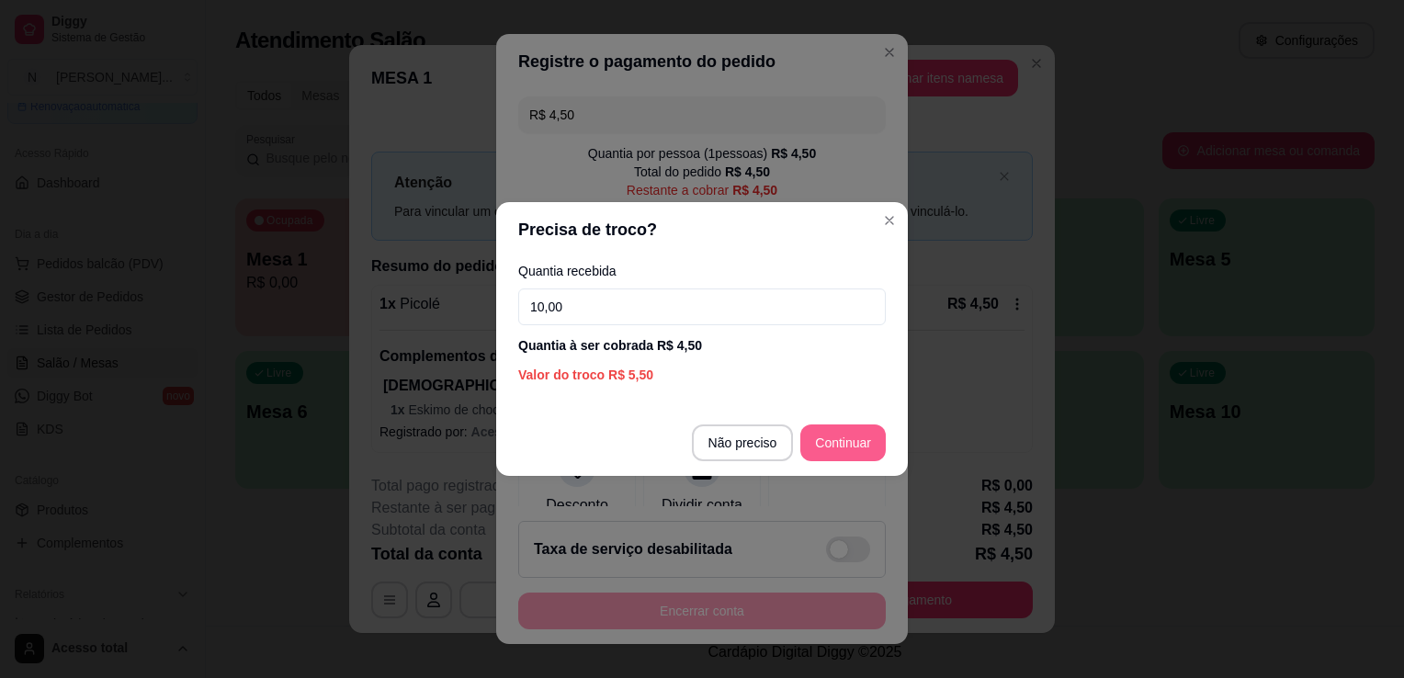
type input "10,00"
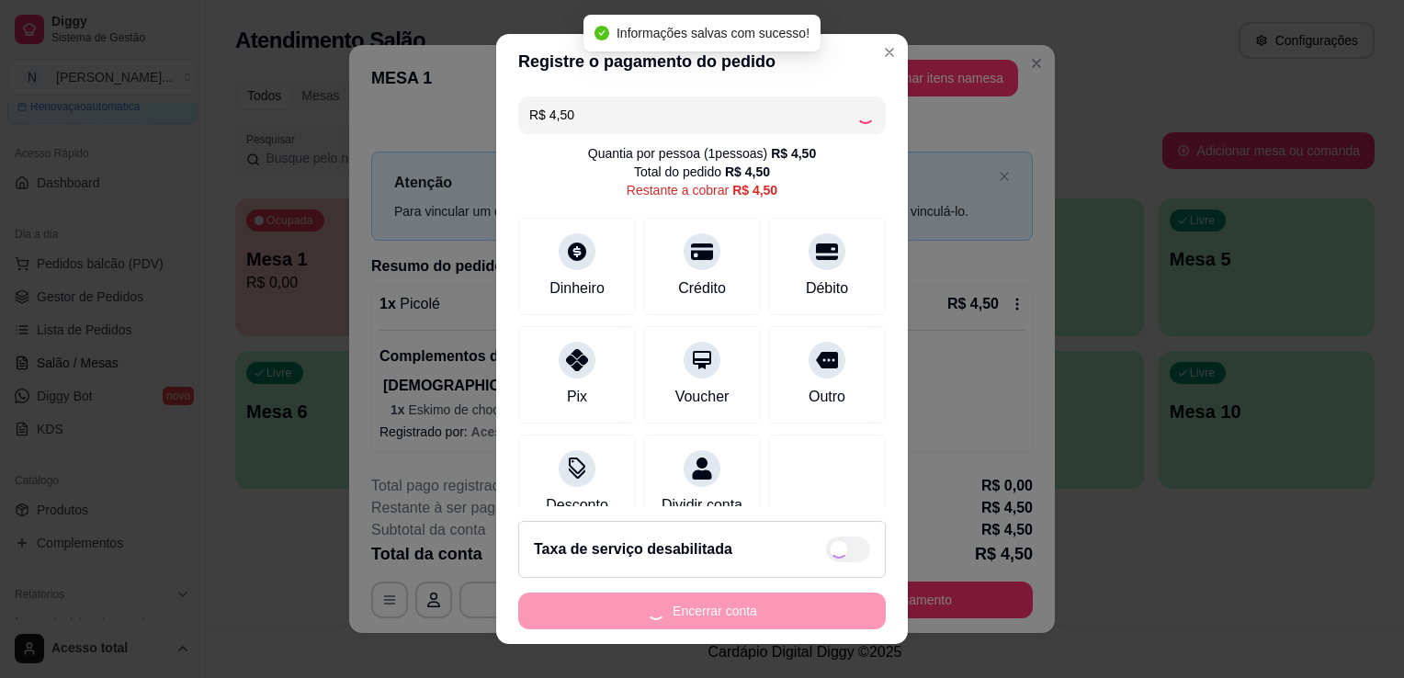
type input "R$ 0,00"
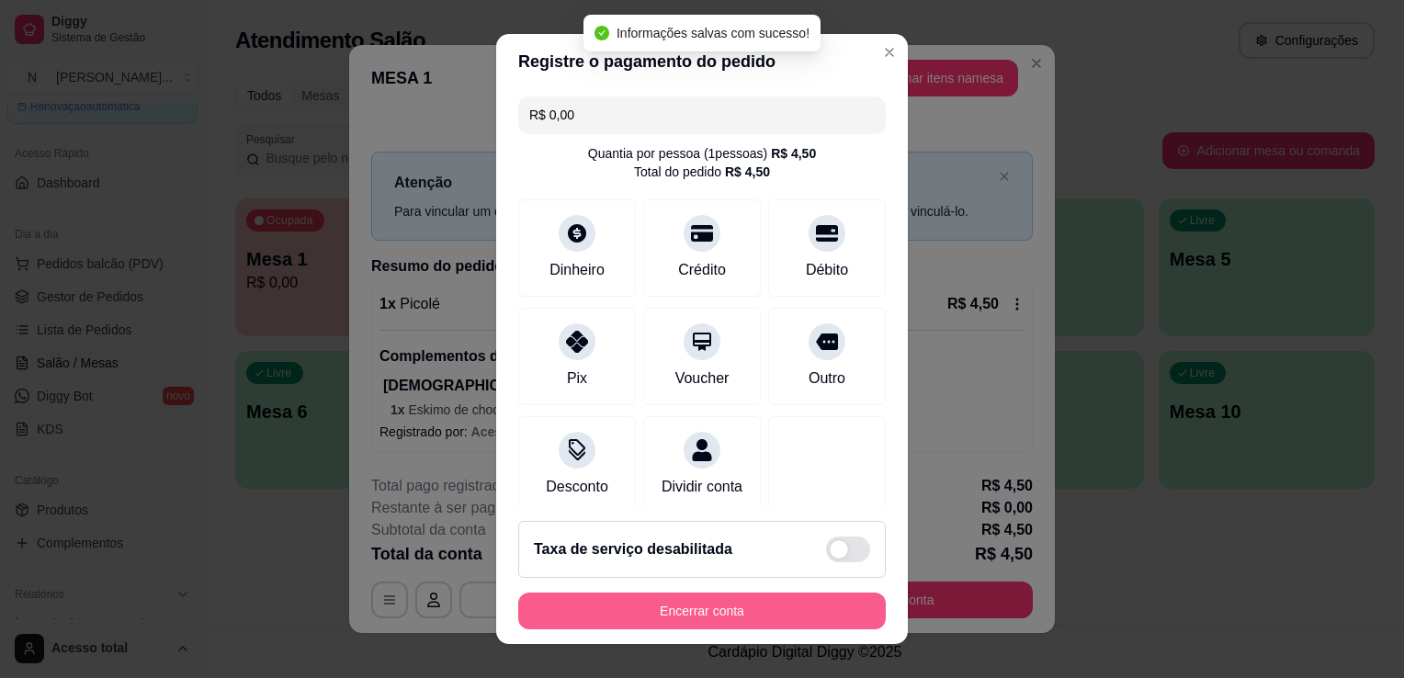
click at [699, 616] on button "Encerrar conta" at bounding box center [702, 611] width 368 height 37
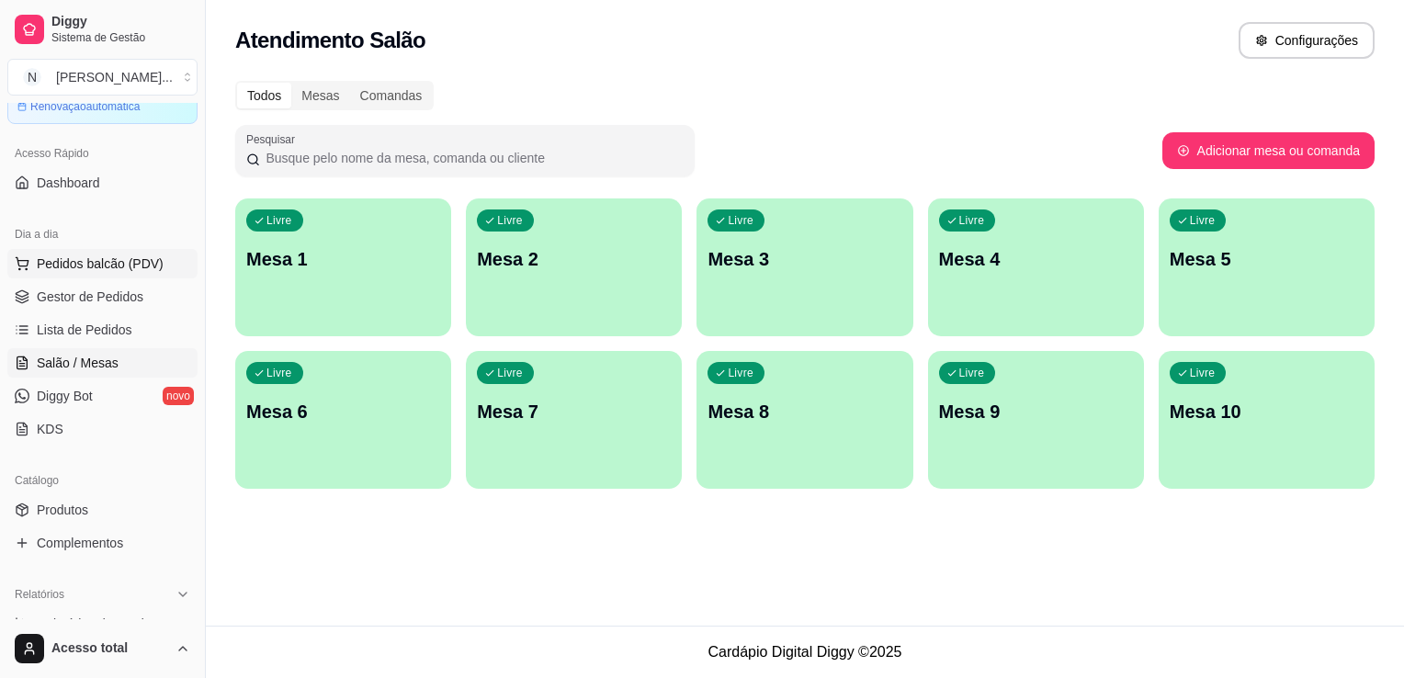
click at [122, 250] on button "Pedidos balcão (PDV)" at bounding box center [102, 263] width 190 height 29
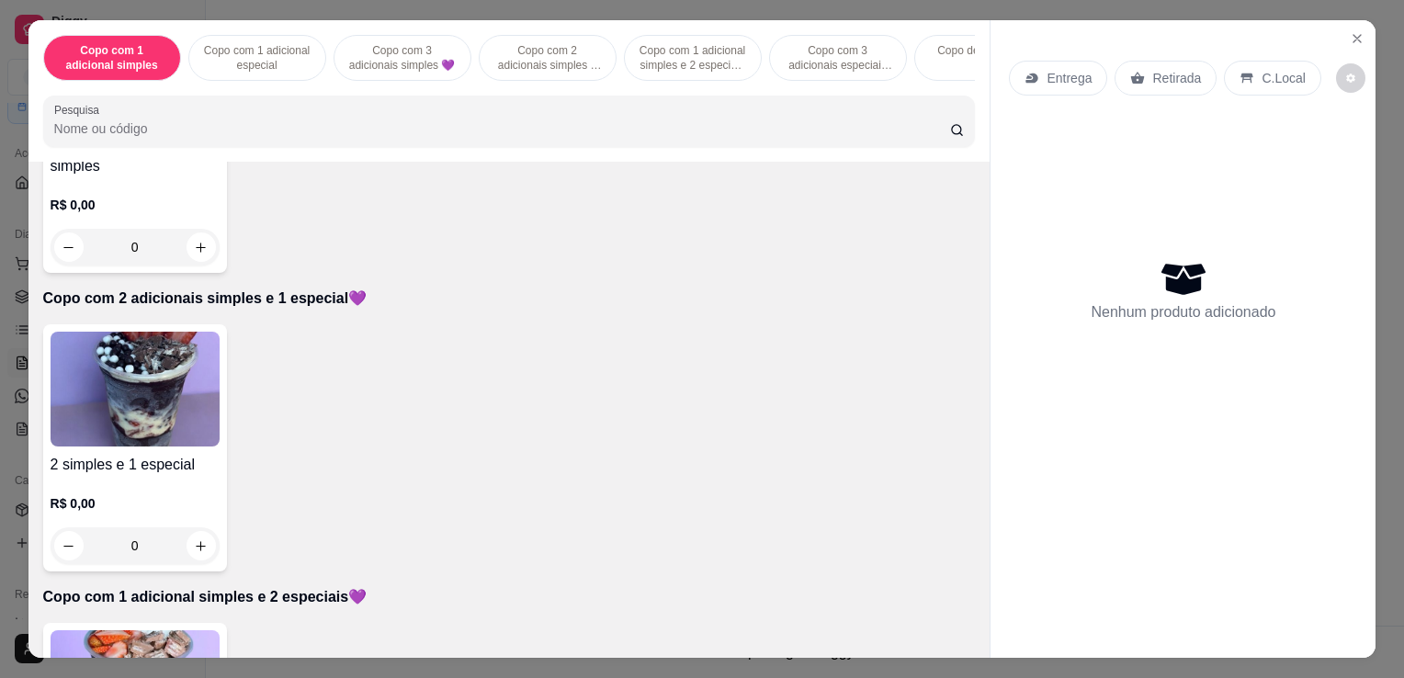
scroll to position [1103, 0]
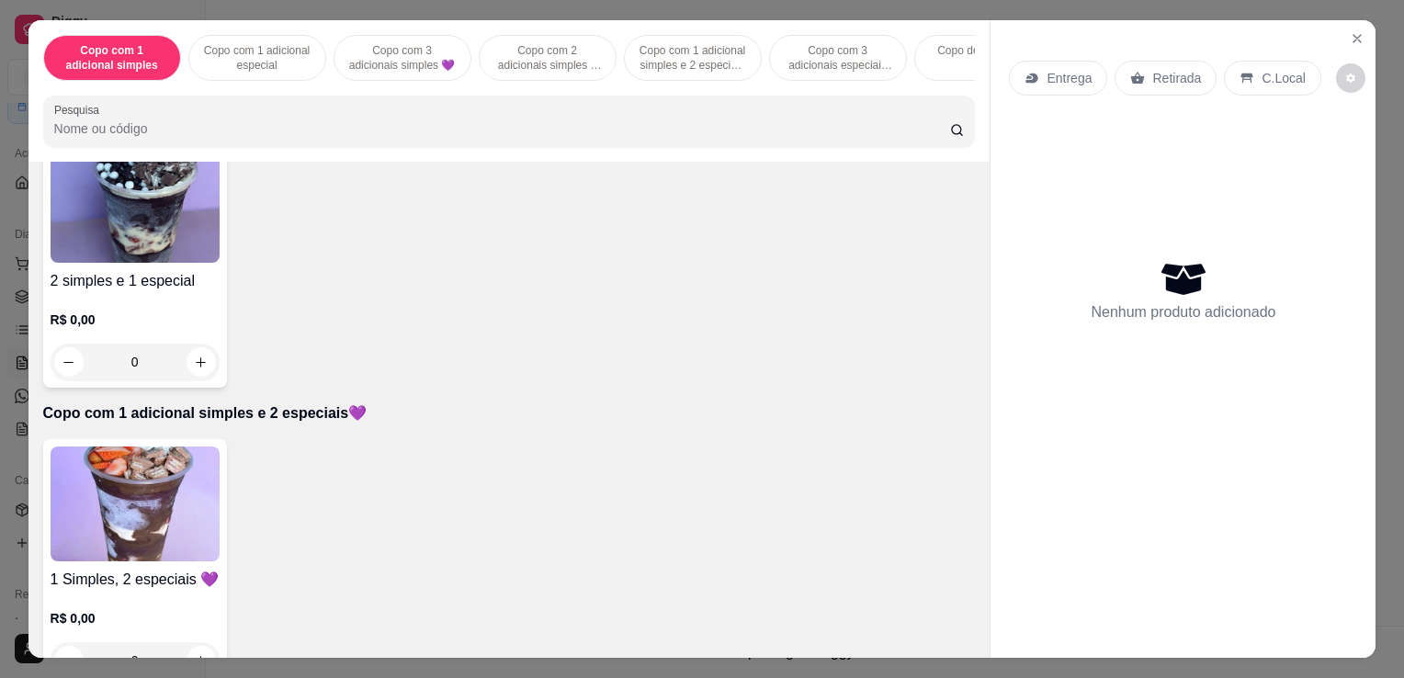
click at [200, 483] on img at bounding box center [135, 504] width 169 height 115
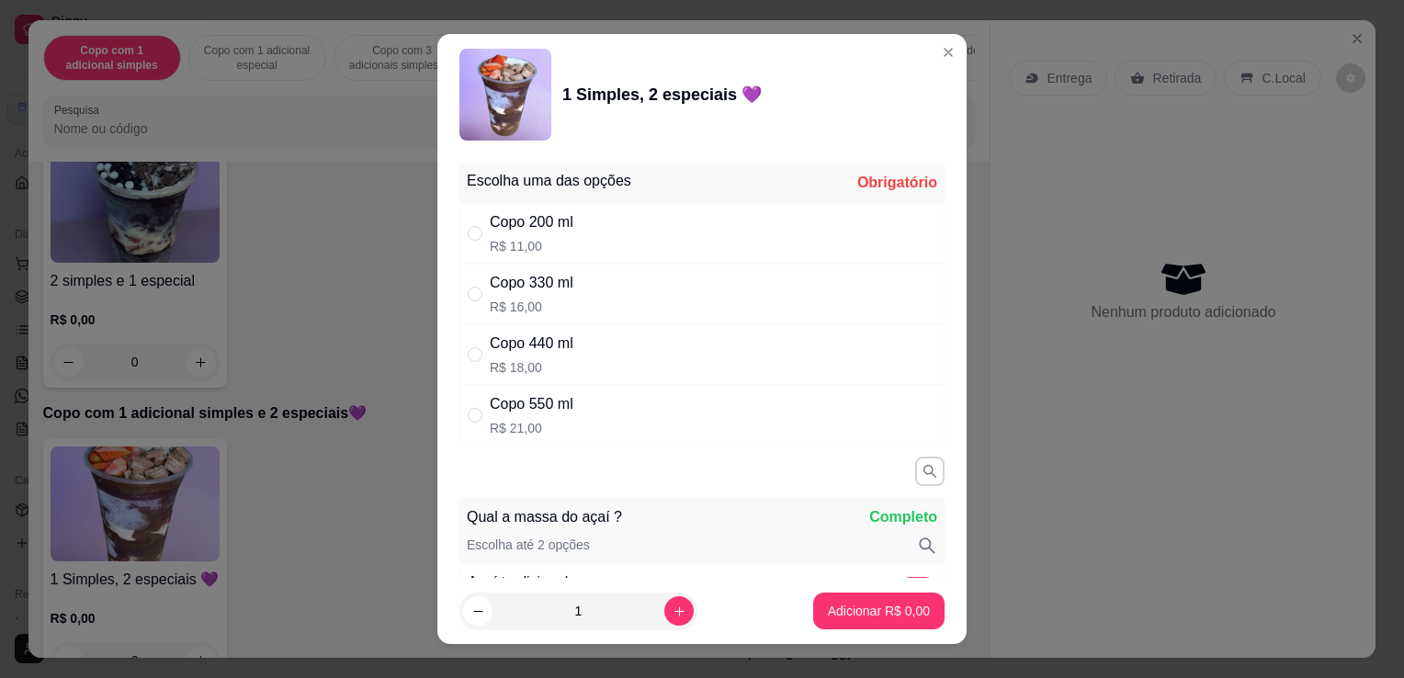
click at [559, 410] on div "Copo 550 ml" at bounding box center [532, 404] width 84 height 22
radio input "true"
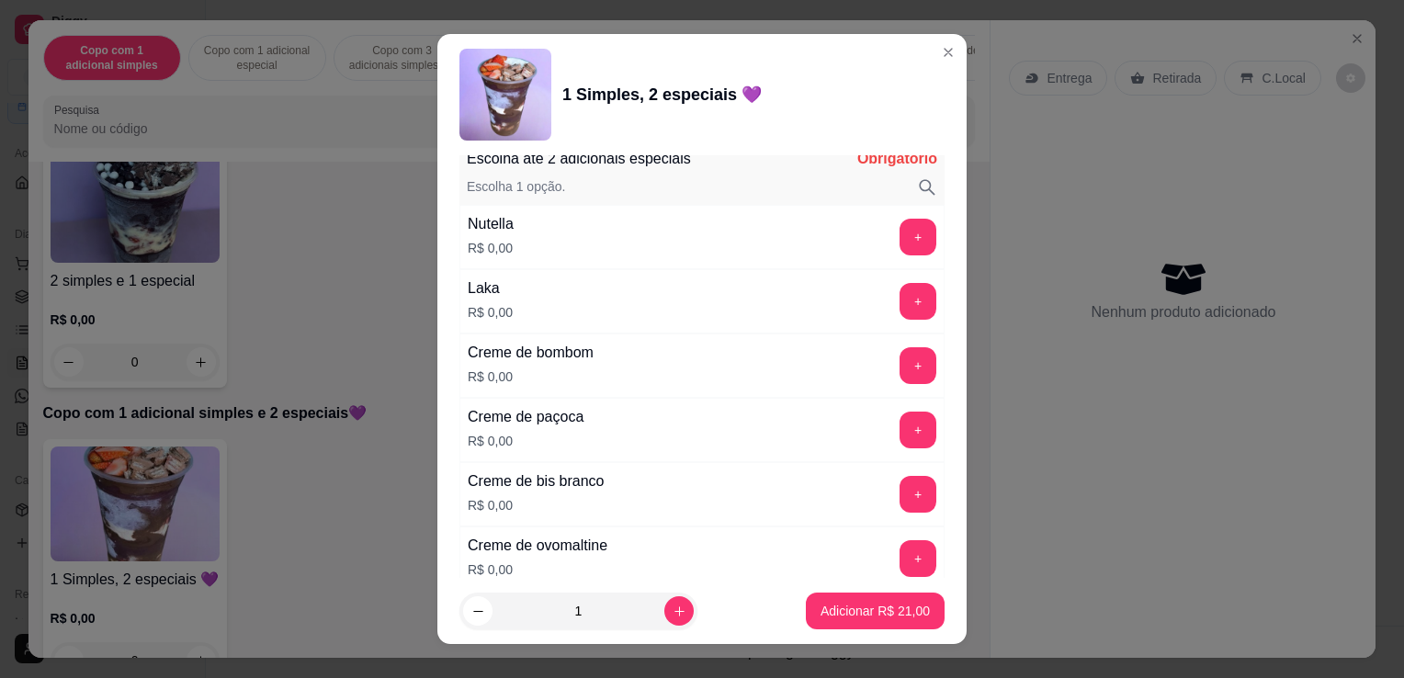
scroll to position [1930, 0]
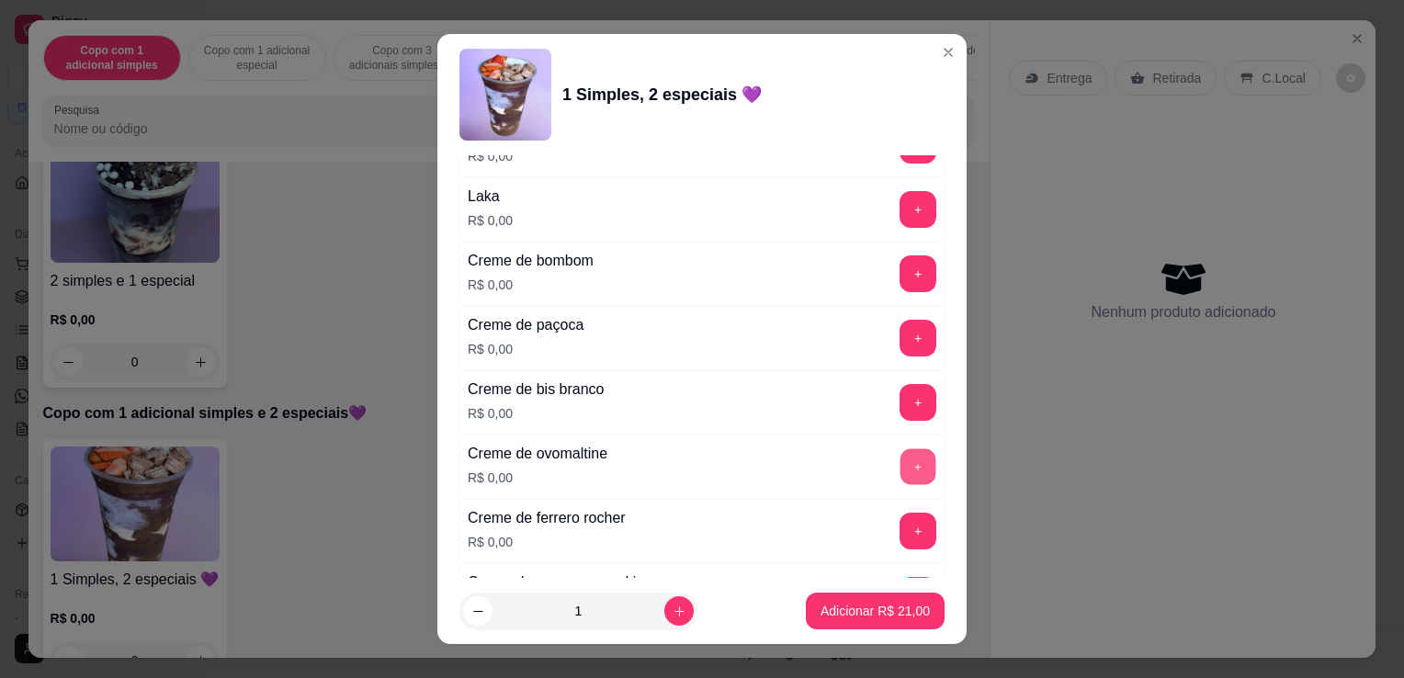
click at [901, 465] on button "+" at bounding box center [919, 467] width 36 height 36
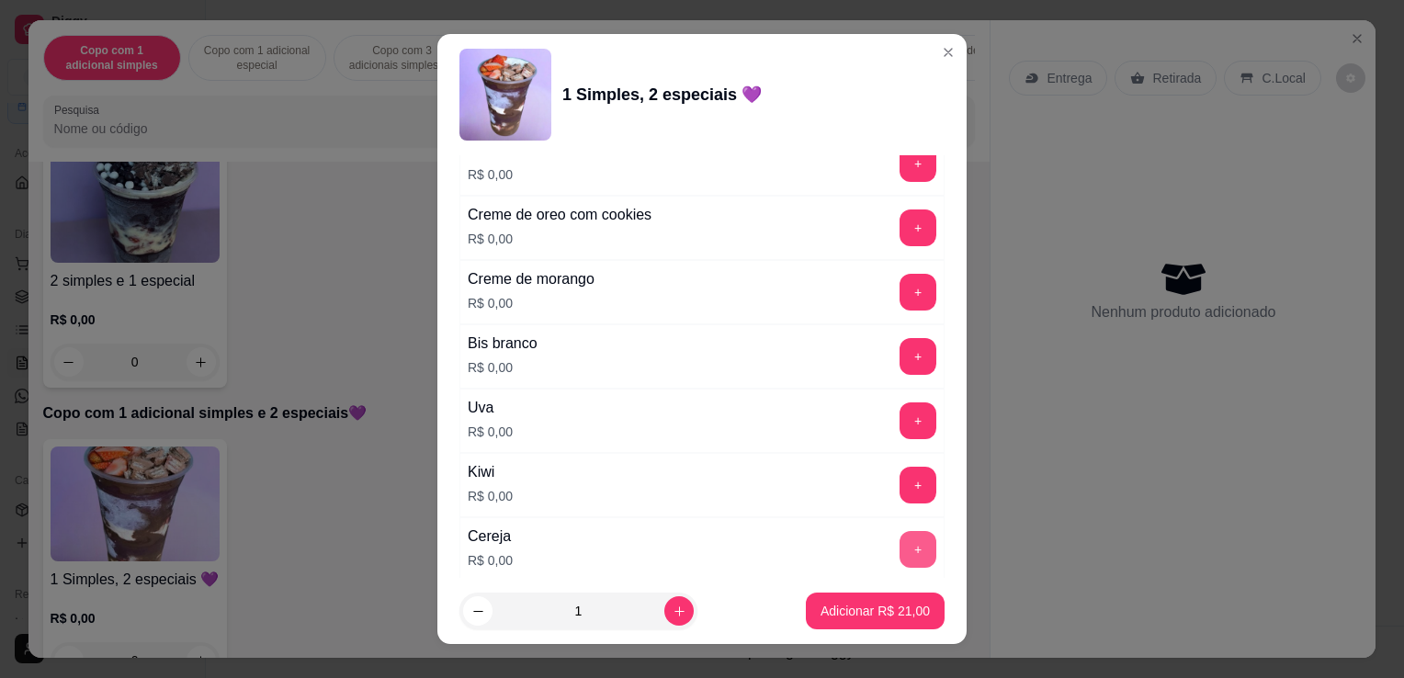
click at [900, 544] on button "+" at bounding box center [918, 549] width 37 height 37
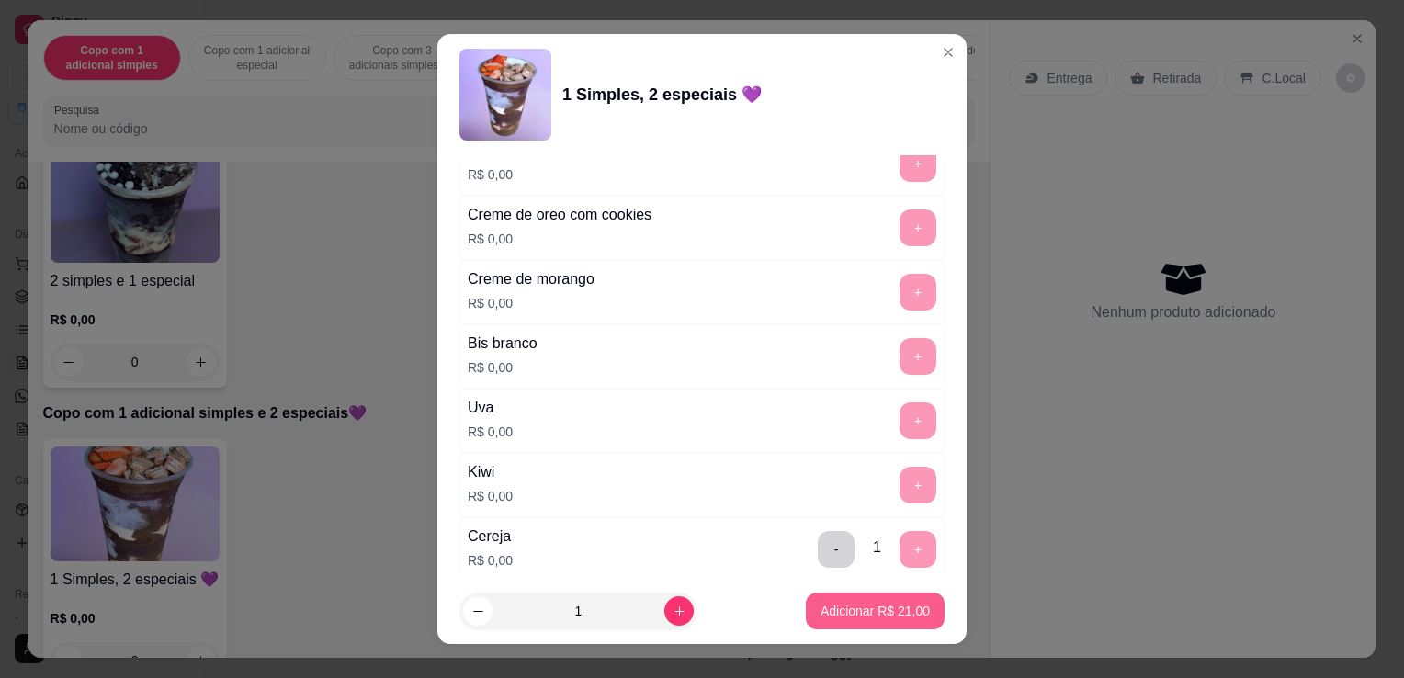
click at [881, 612] on p "Adicionar R$ 21,00" at bounding box center [875, 611] width 109 height 18
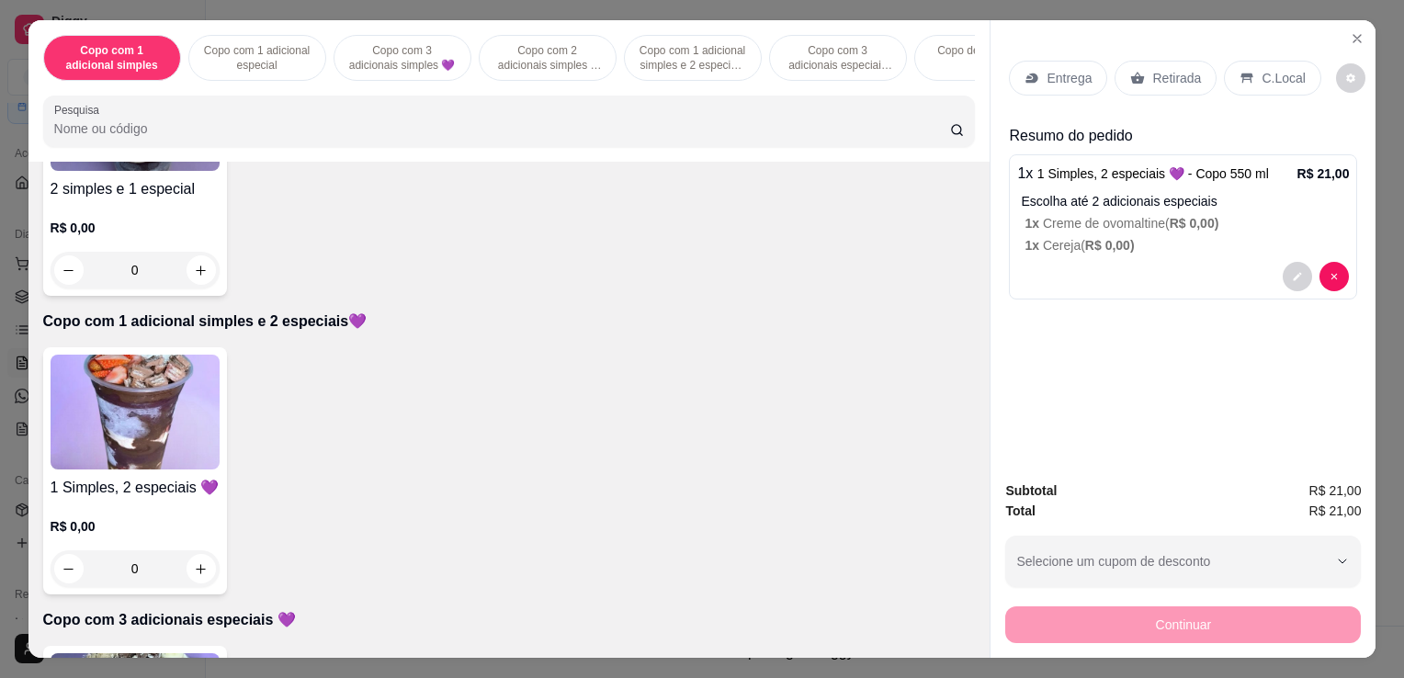
scroll to position [1011, 0]
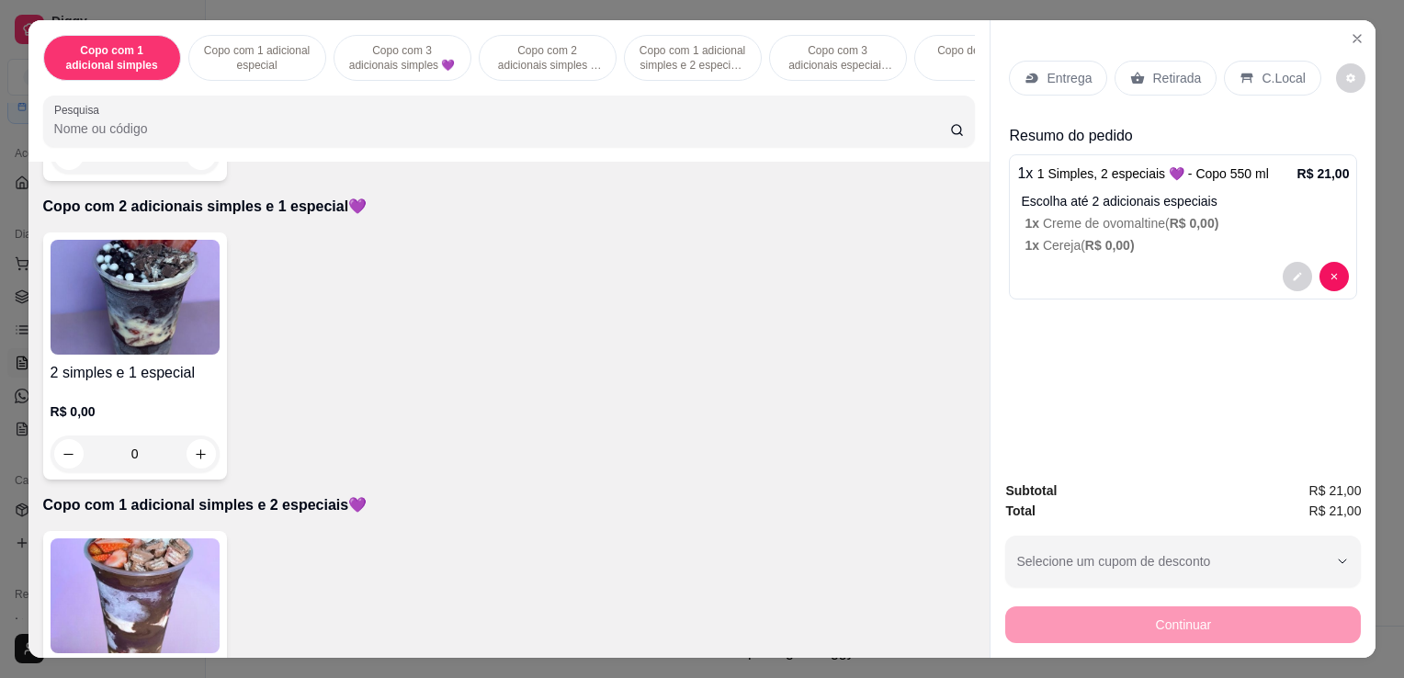
click at [146, 302] on img at bounding box center [135, 297] width 169 height 115
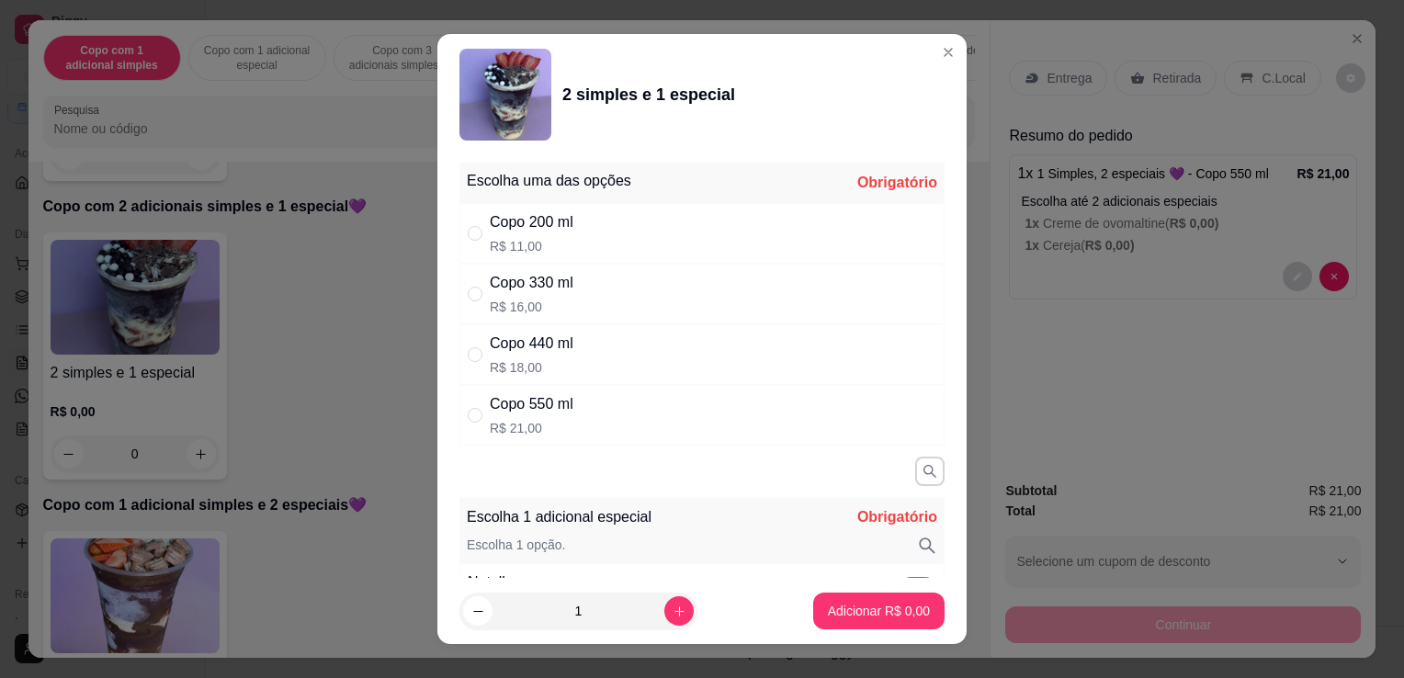
click at [548, 421] on p "R$ 21,00" at bounding box center [532, 428] width 84 height 18
radio input "true"
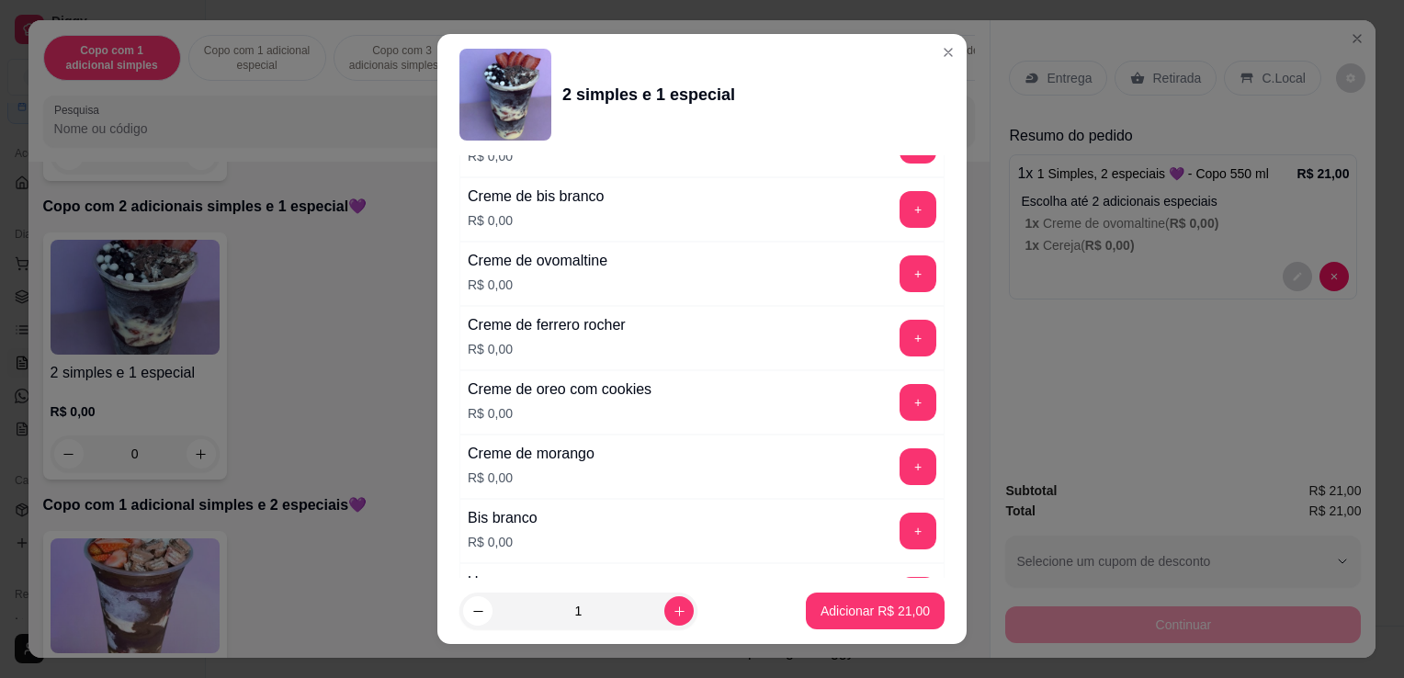
scroll to position [919, 0]
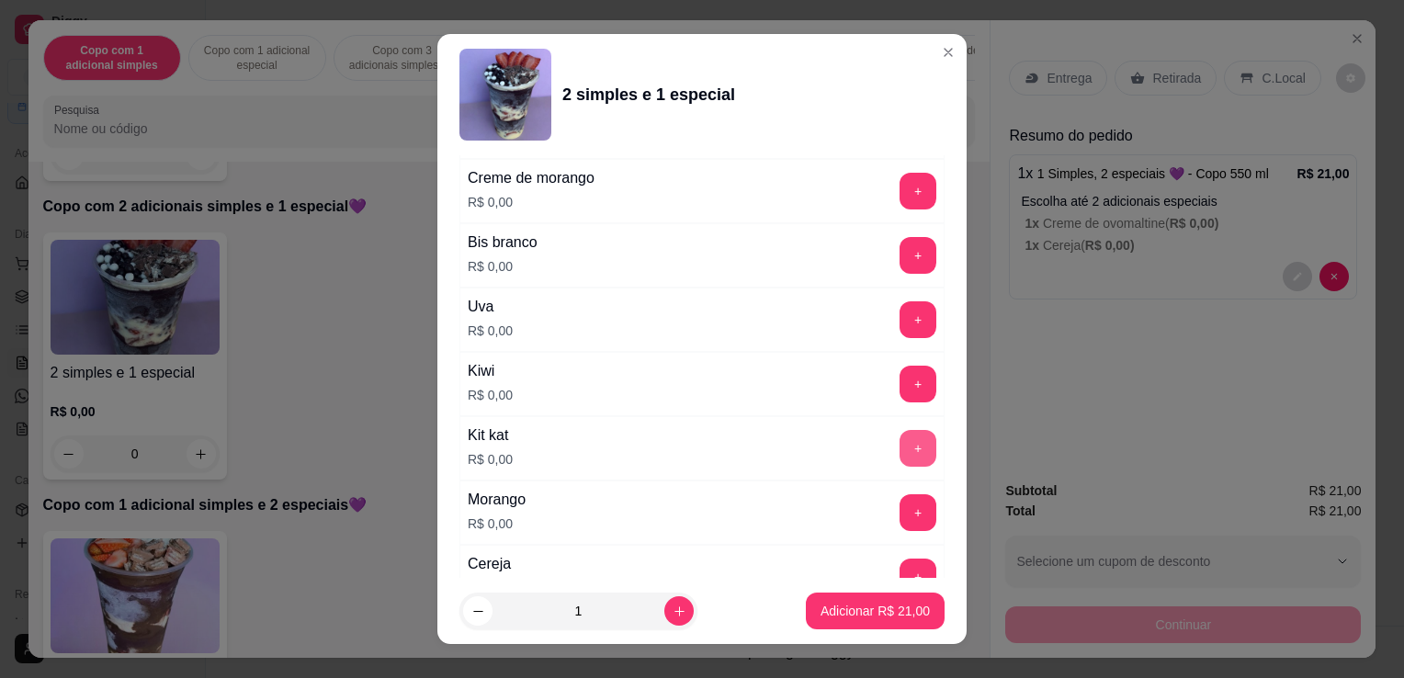
click at [900, 452] on button "+" at bounding box center [918, 448] width 37 height 37
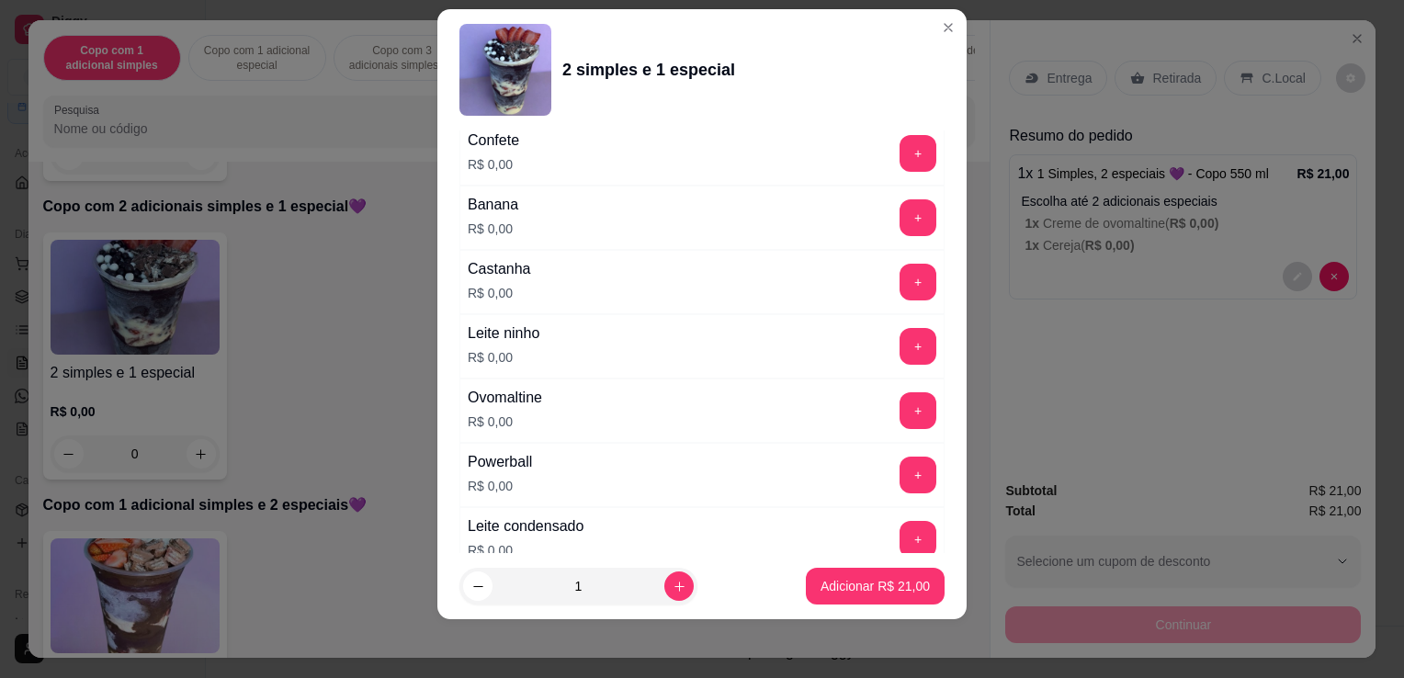
scroll to position [1989, 0]
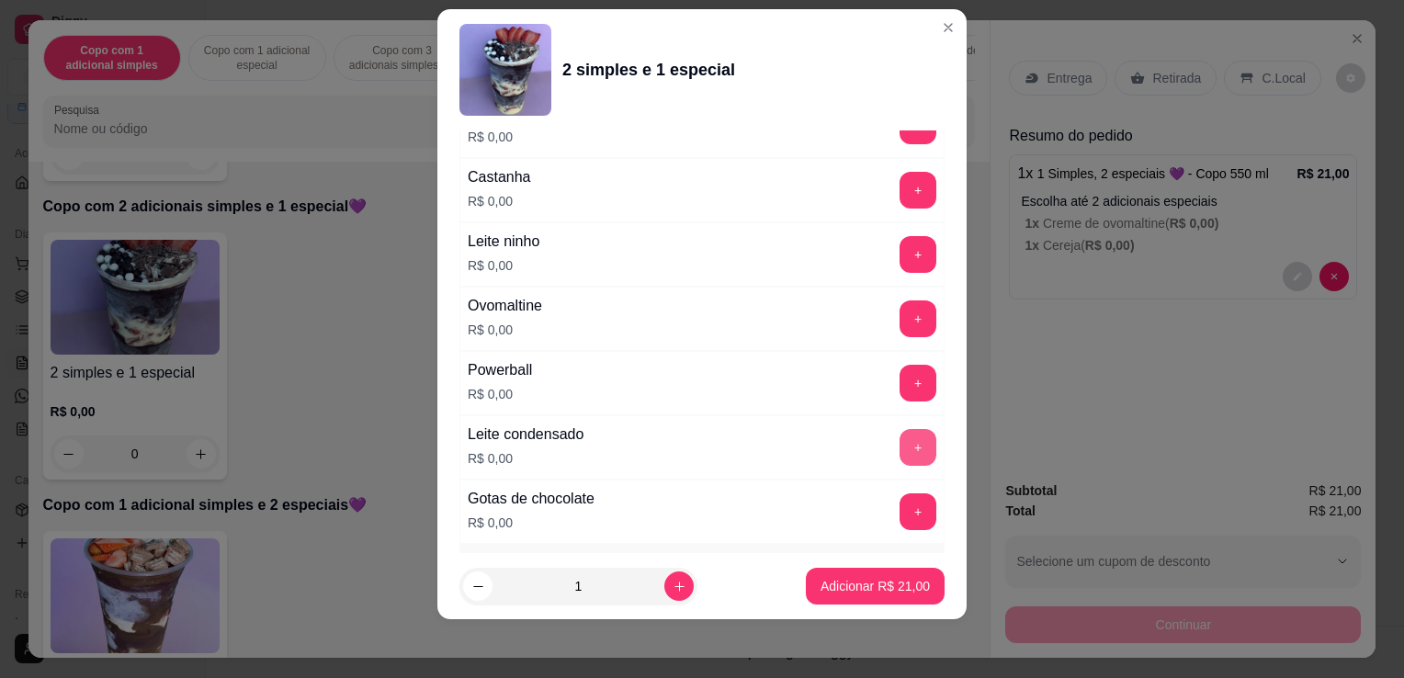
click at [900, 435] on button "+" at bounding box center [918, 447] width 37 height 37
click at [900, 494] on button "+" at bounding box center [918, 512] width 37 height 37
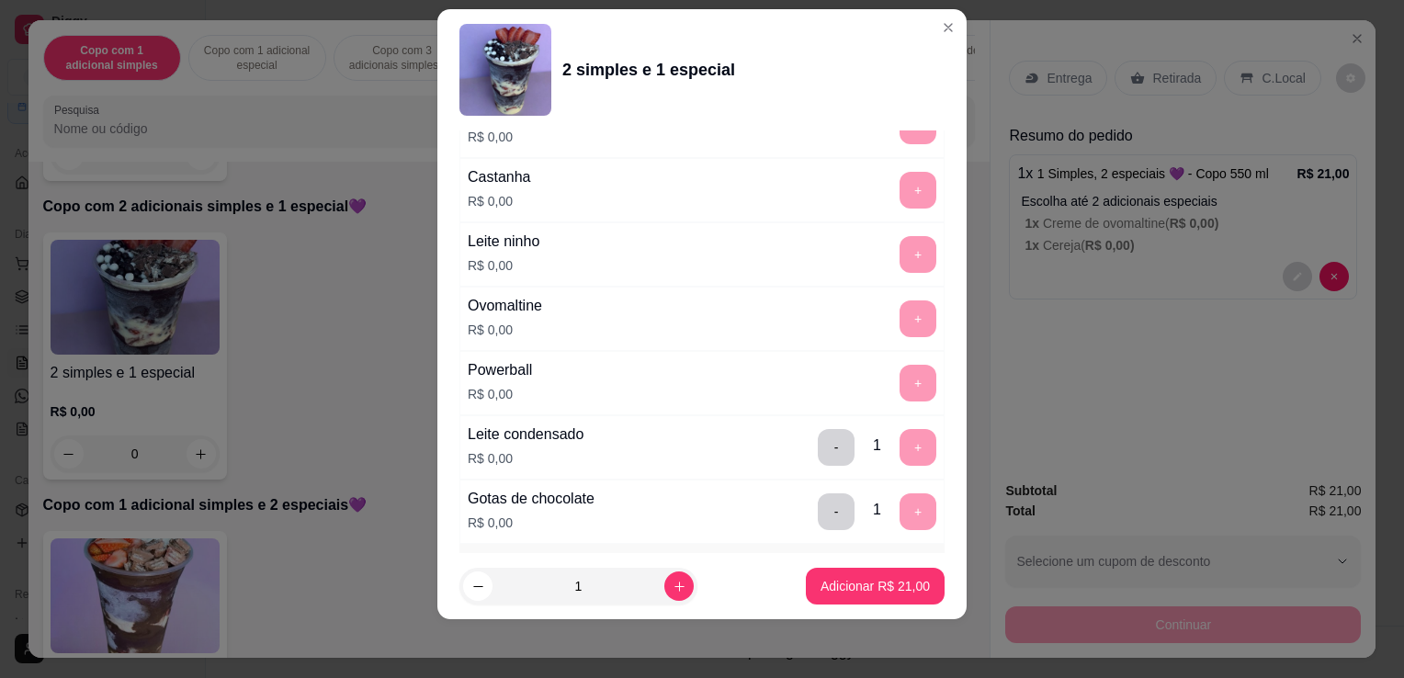
scroll to position [2390, 0]
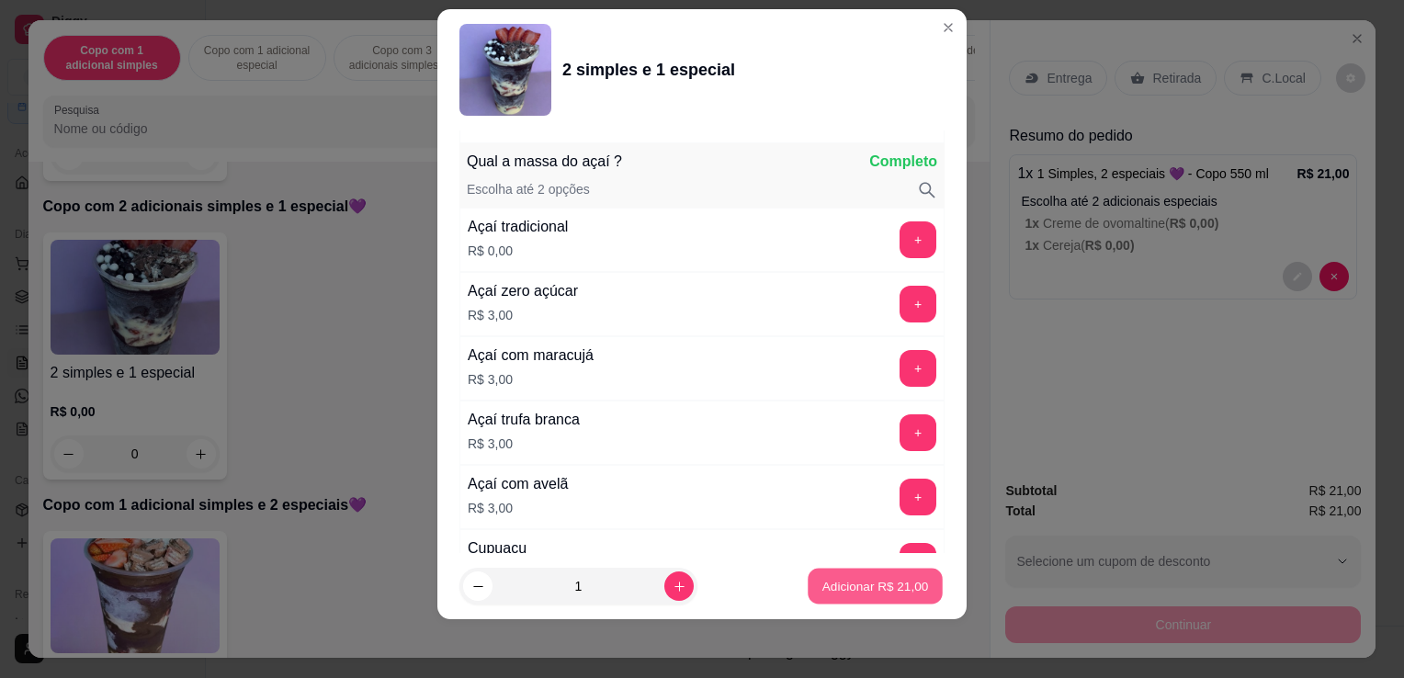
click at [878, 594] on p "Adicionar R$ 21,00" at bounding box center [876, 585] width 107 height 17
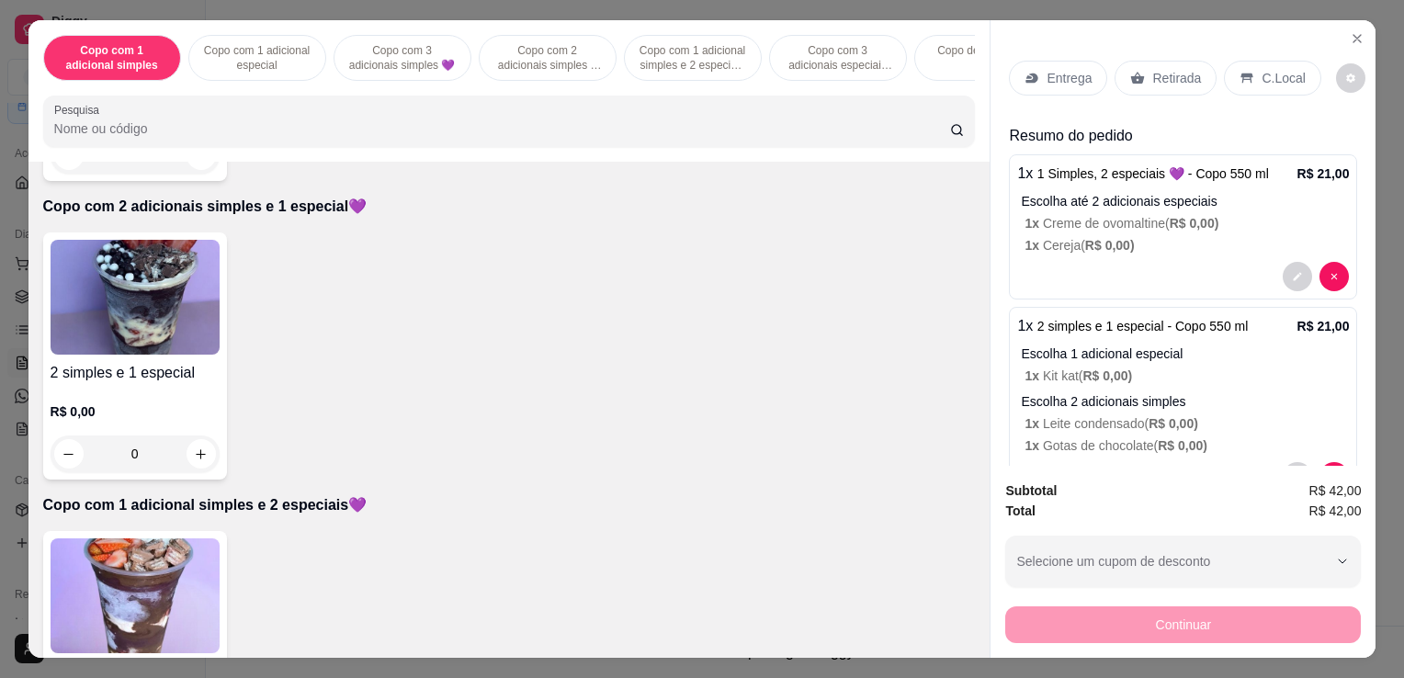
click at [1063, 79] on p "Entrega" at bounding box center [1069, 78] width 45 height 18
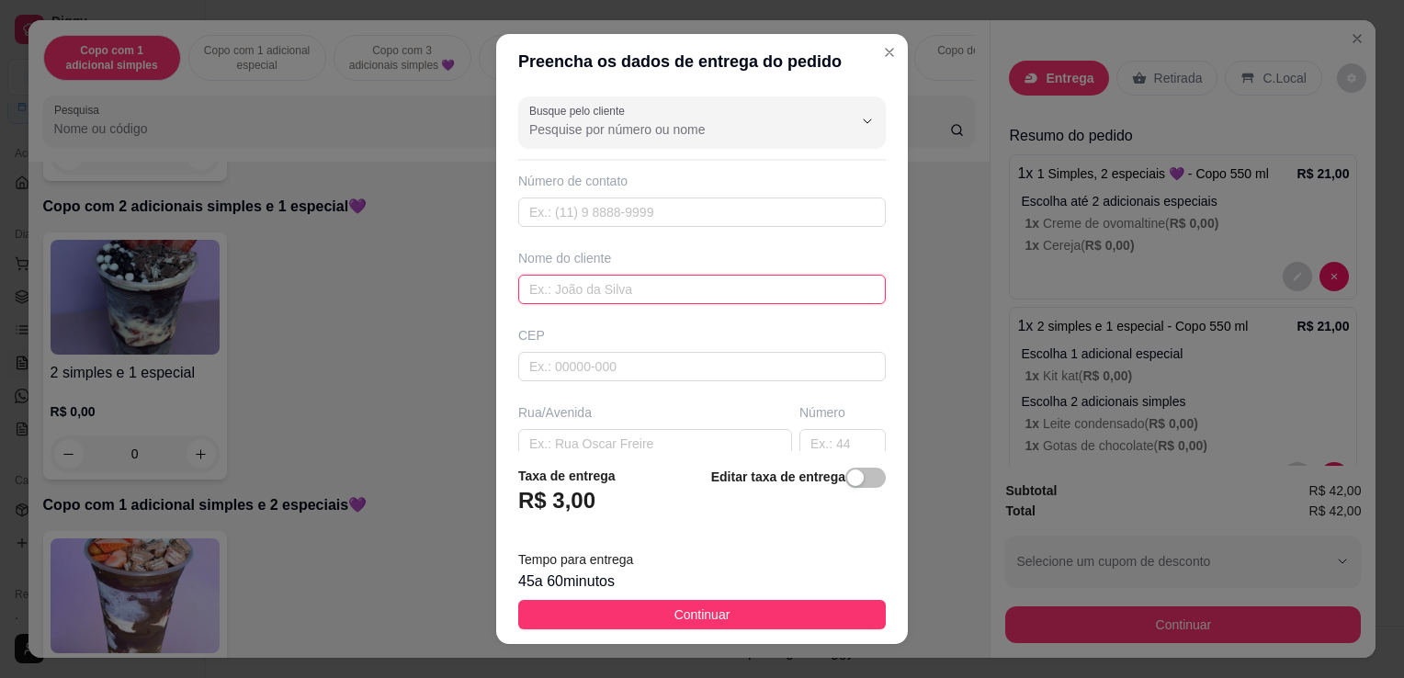
click at [653, 290] on input "text" at bounding box center [702, 289] width 368 height 29
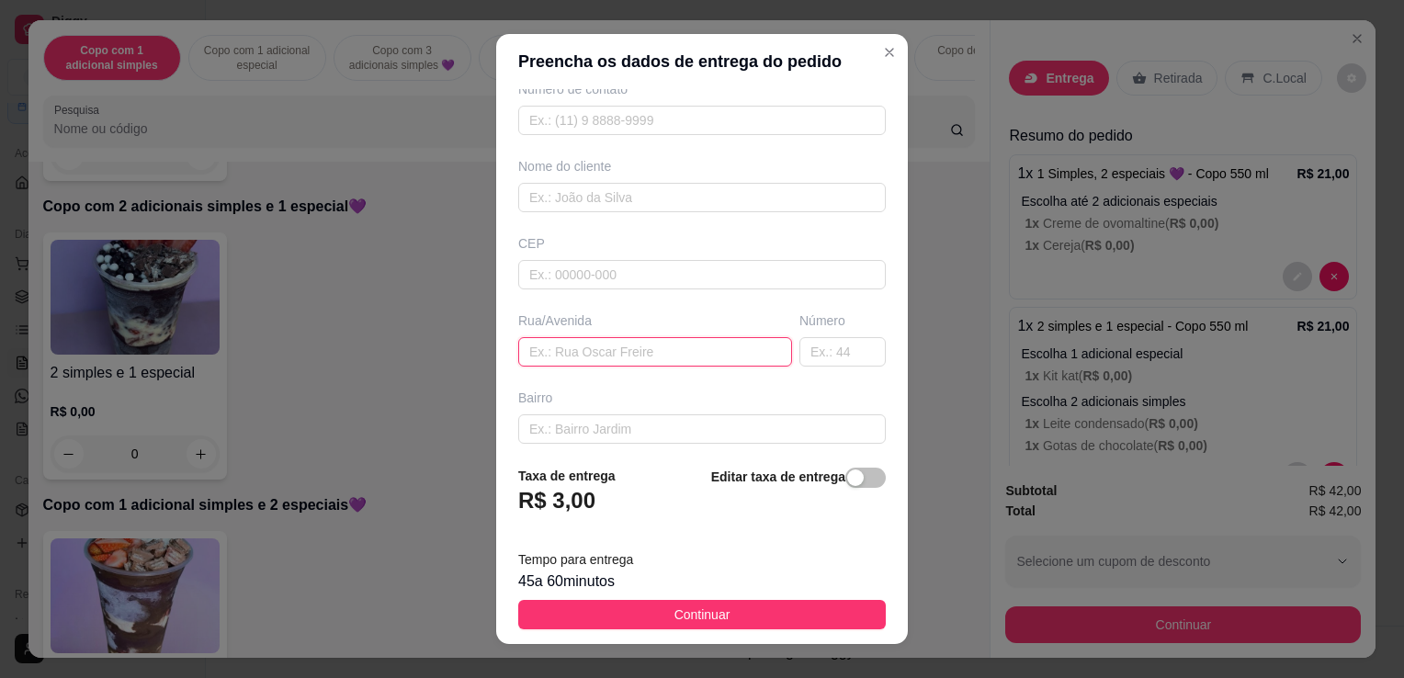
click at [683, 350] on input "text" at bounding box center [655, 351] width 274 height 29
click at [683, 351] on input "jOAO" at bounding box center [655, 351] width 274 height 29
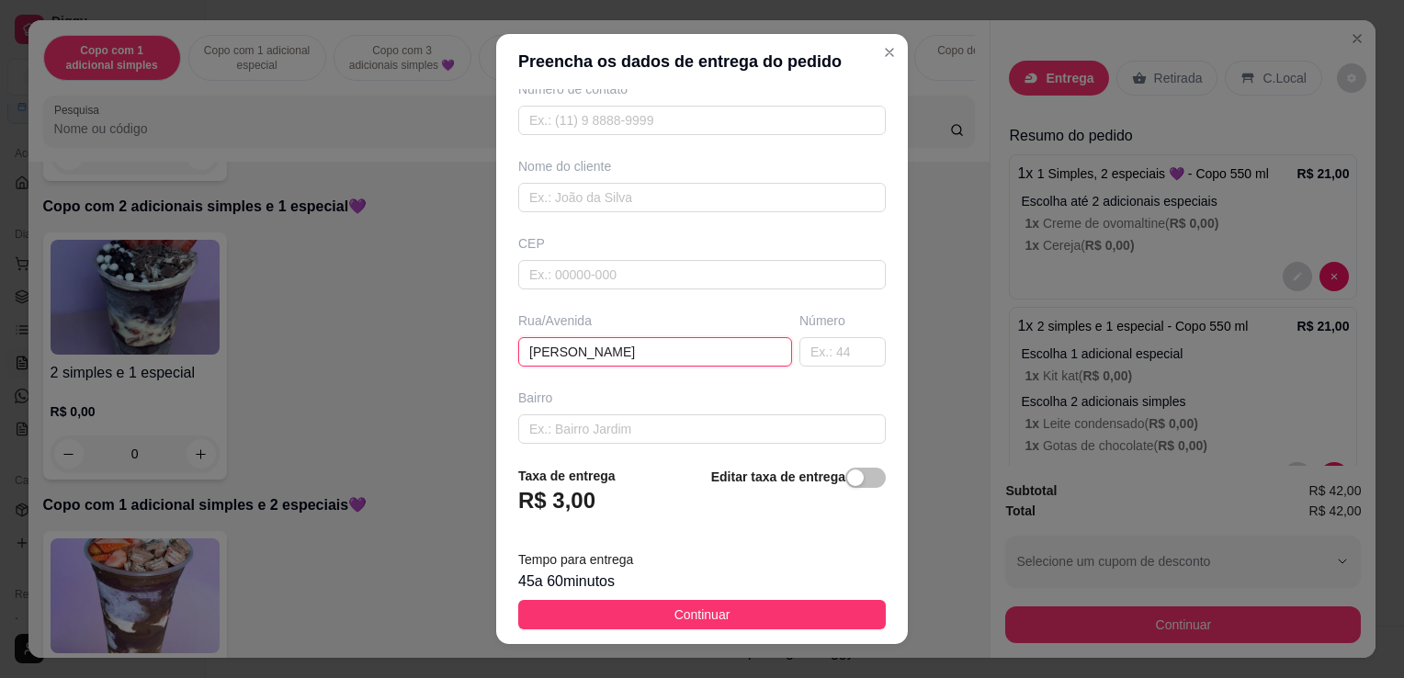
type input "[PERSON_NAME]"
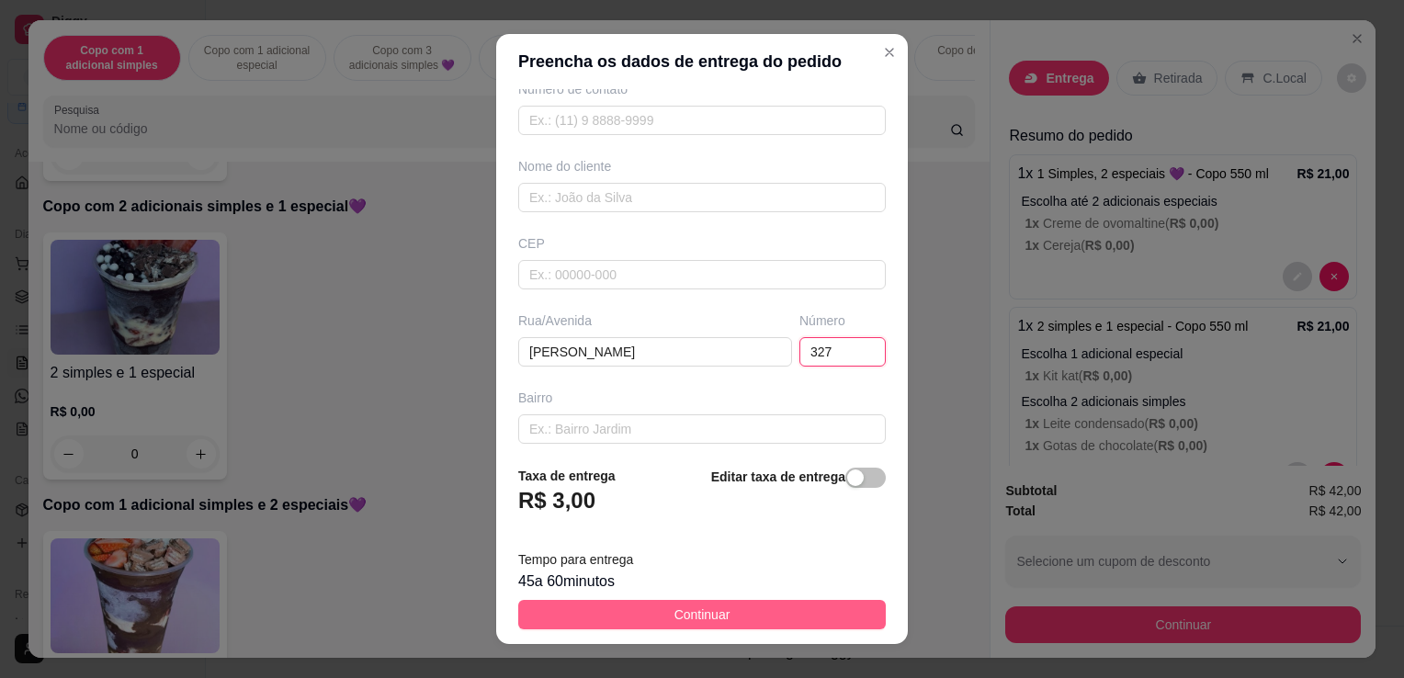
type input "327"
click at [706, 611] on span "Continuar" at bounding box center [703, 615] width 56 height 20
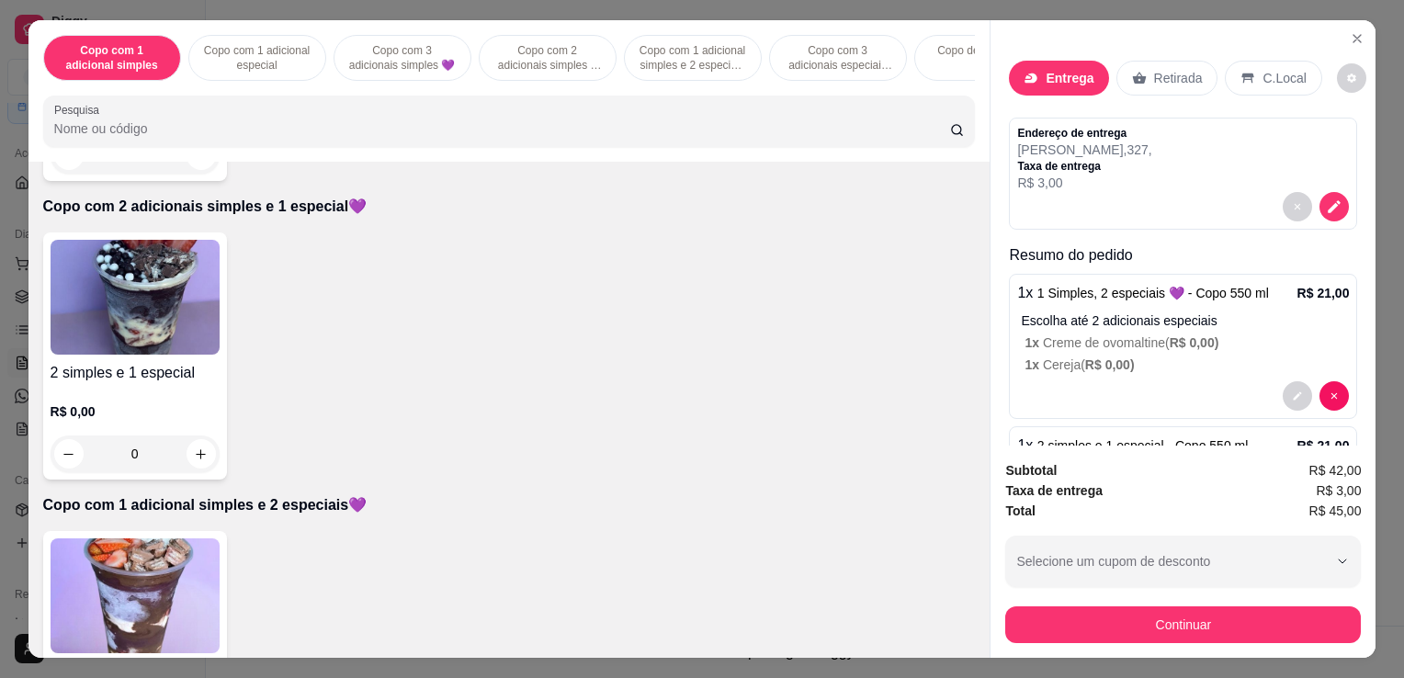
scroll to position [198, 0]
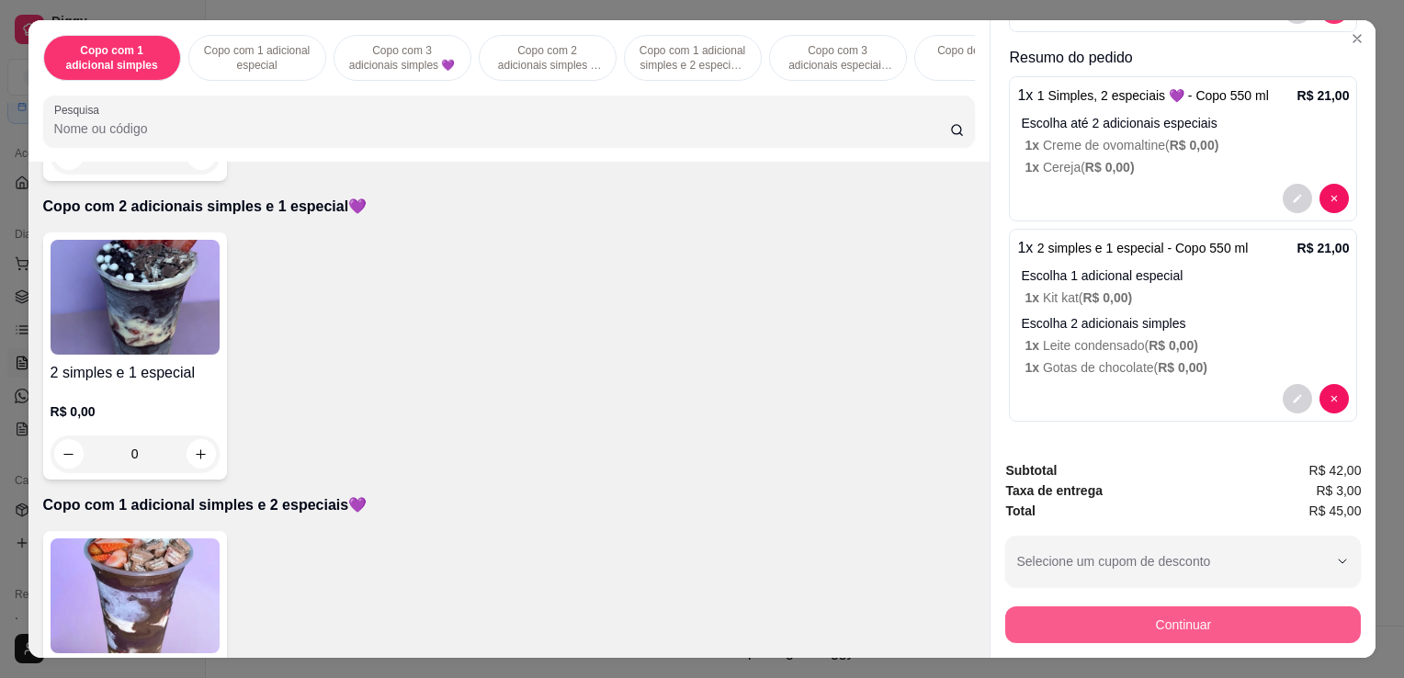
click at [1173, 623] on button "Continuar" at bounding box center [1184, 625] width 356 height 37
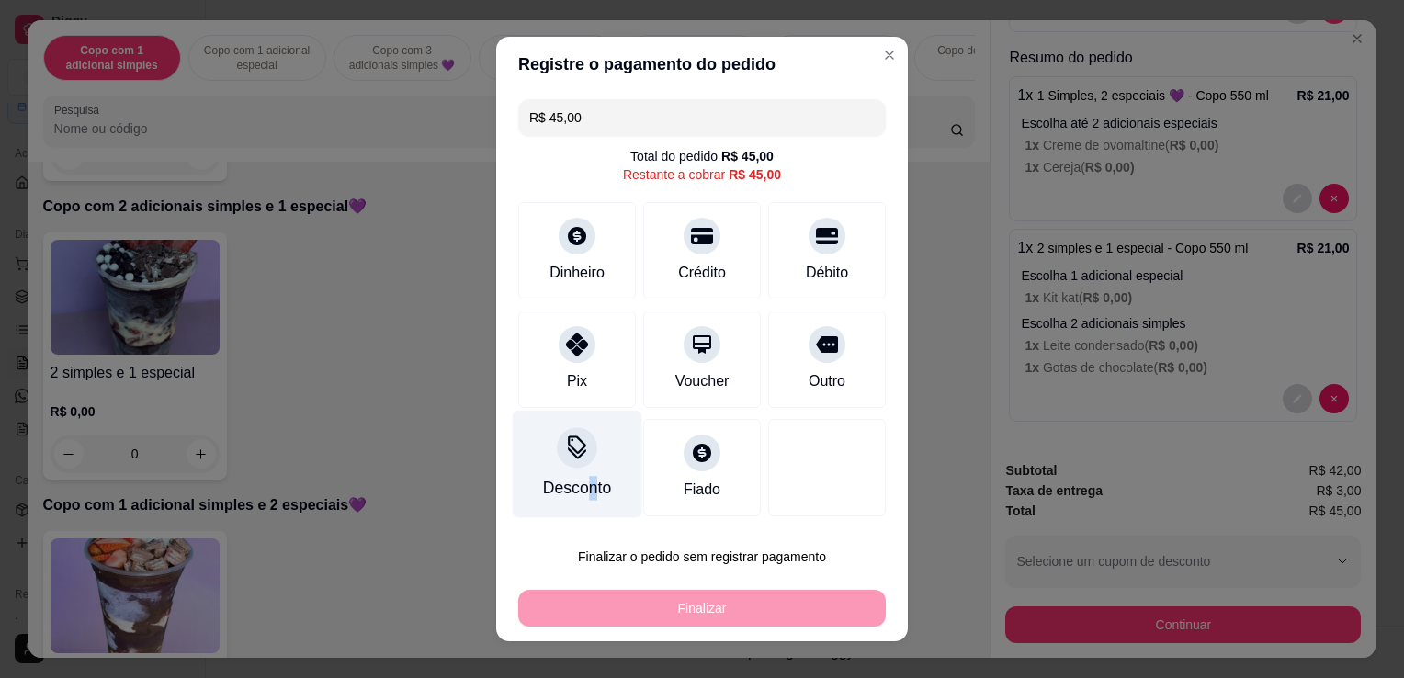
click at [580, 485] on div "Desconto" at bounding box center [577, 488] width 68 height 24
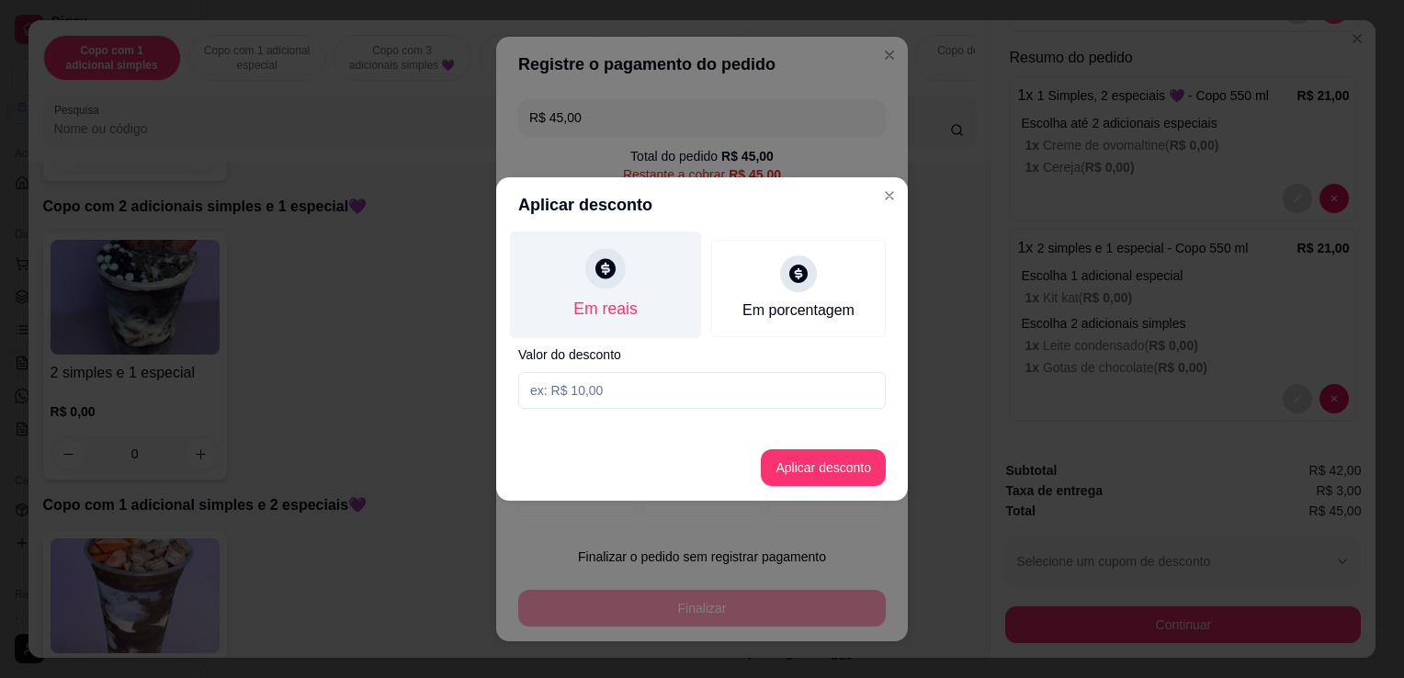
drag, startPoint x: 580, startPoint y: 485, endPoint x: 645, endPoint y: 245, distance: 248.6
click at [644, 245] on div "Em reais" at bounding box center [606, 286] width 192 height 108
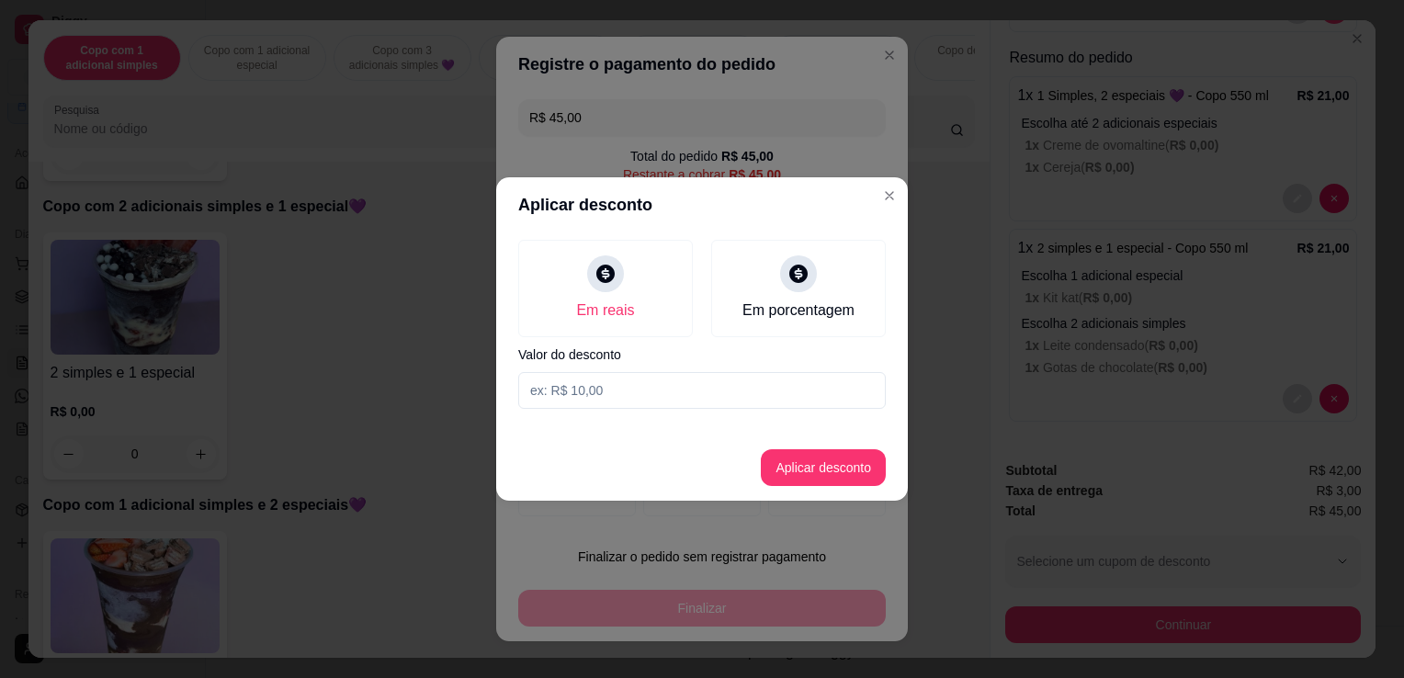
click at [643, 383] on input at bounding box center [702, 390] width 368 height 37
type input "3,01"
click at [812, 467] on button "Aplicar desconto" at bounding box center [823, 467] width 125 height 37
type input "R$ 41,99"
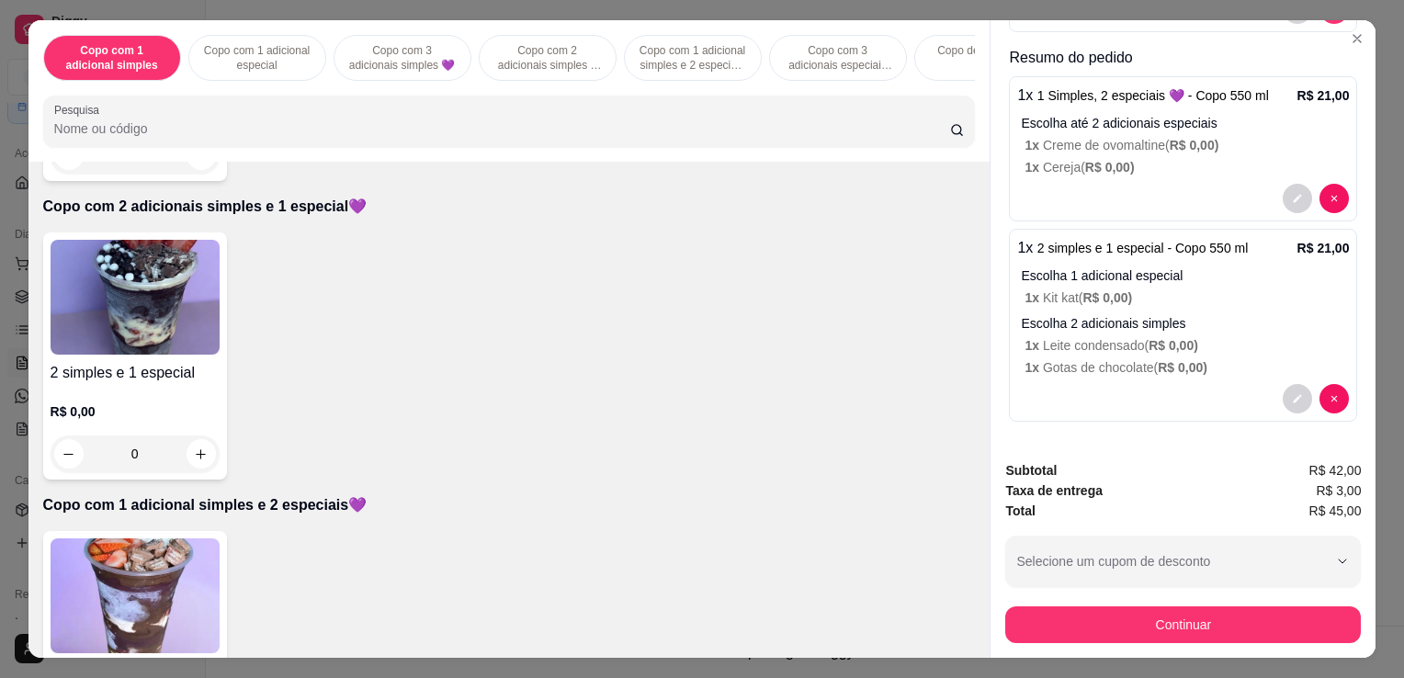
scroll to position [45, 0]
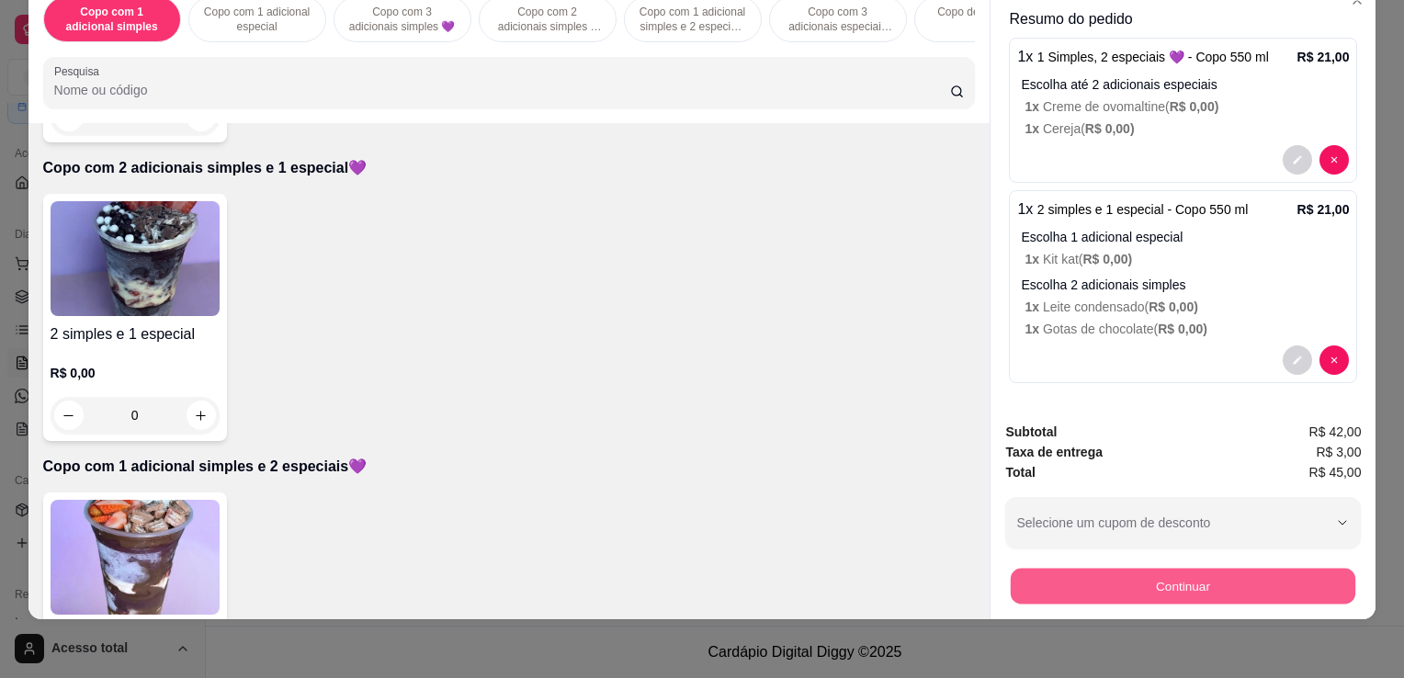
click at [1263, 568] on button "Continuar" at bounding box center [1183, 586] width 345 height 36
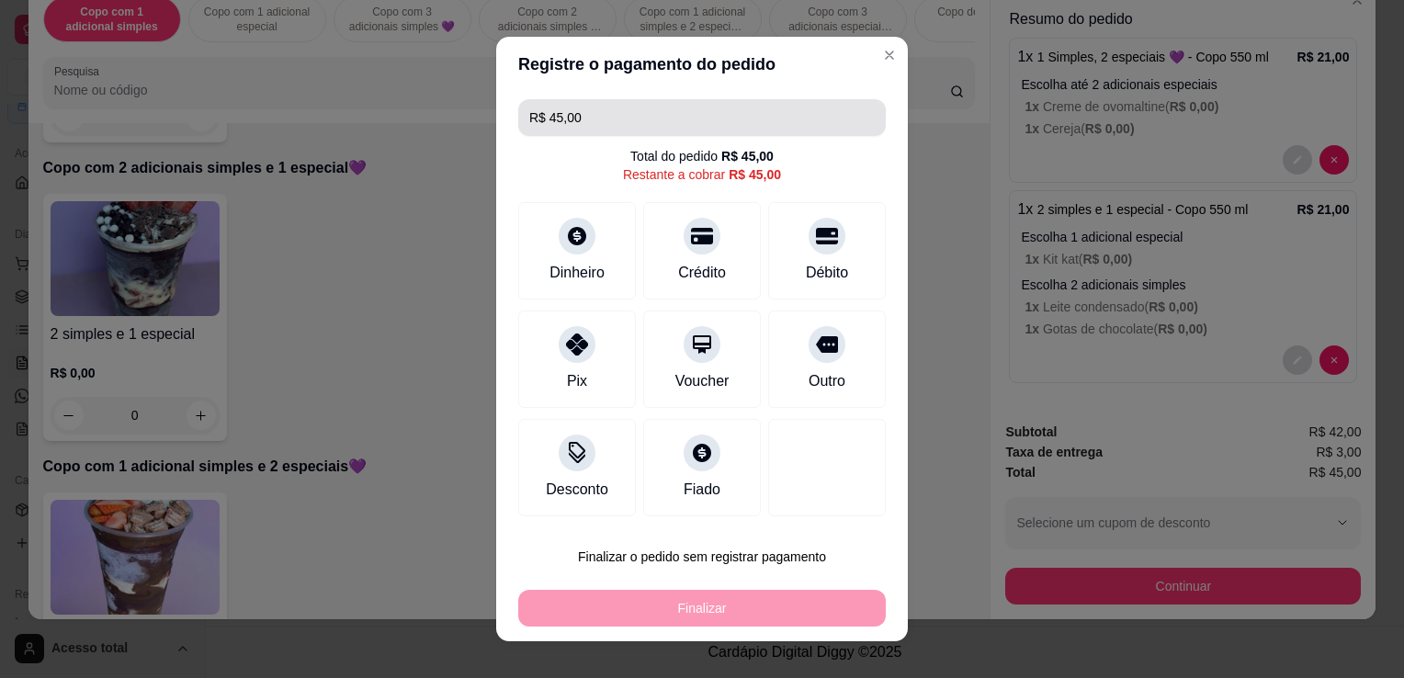
click at [642, 114] on input "R$ 45,00" at bounding box center [702, 117] width 346 height 37
type input "R$ 45,00"
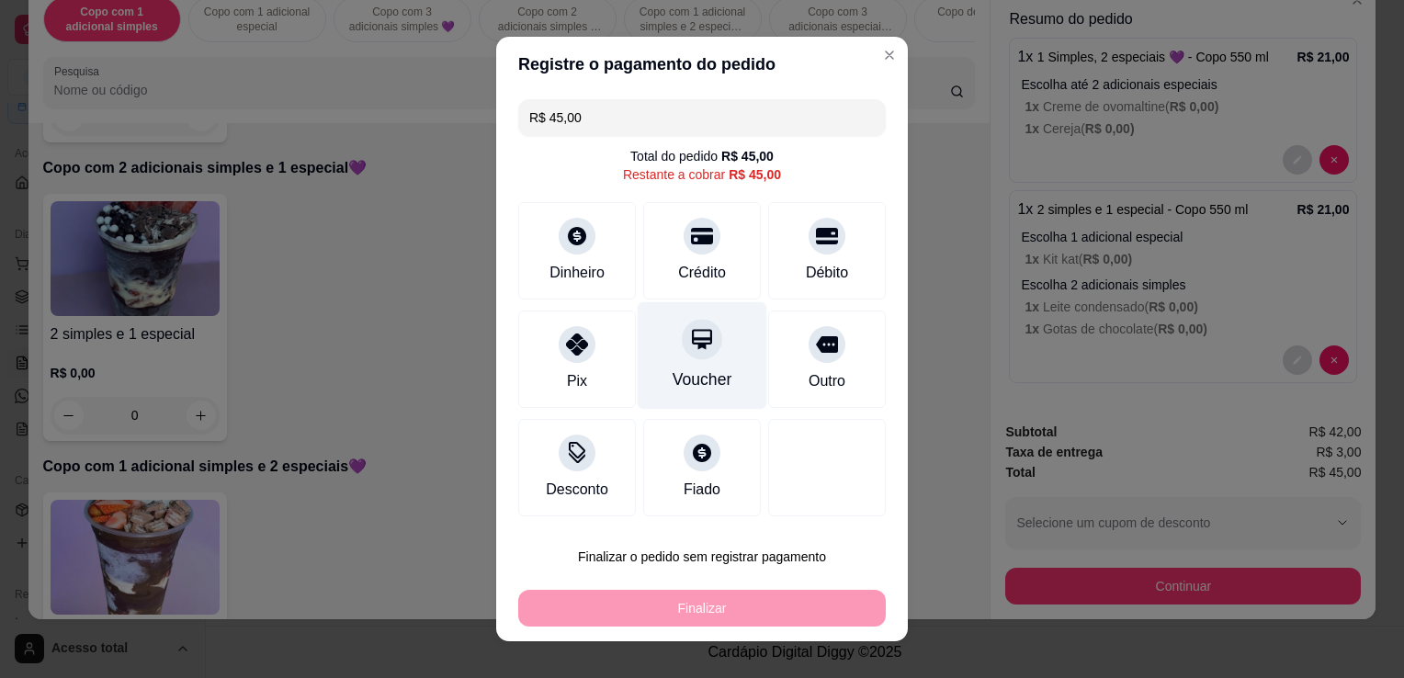
scroll to position [21, 0]
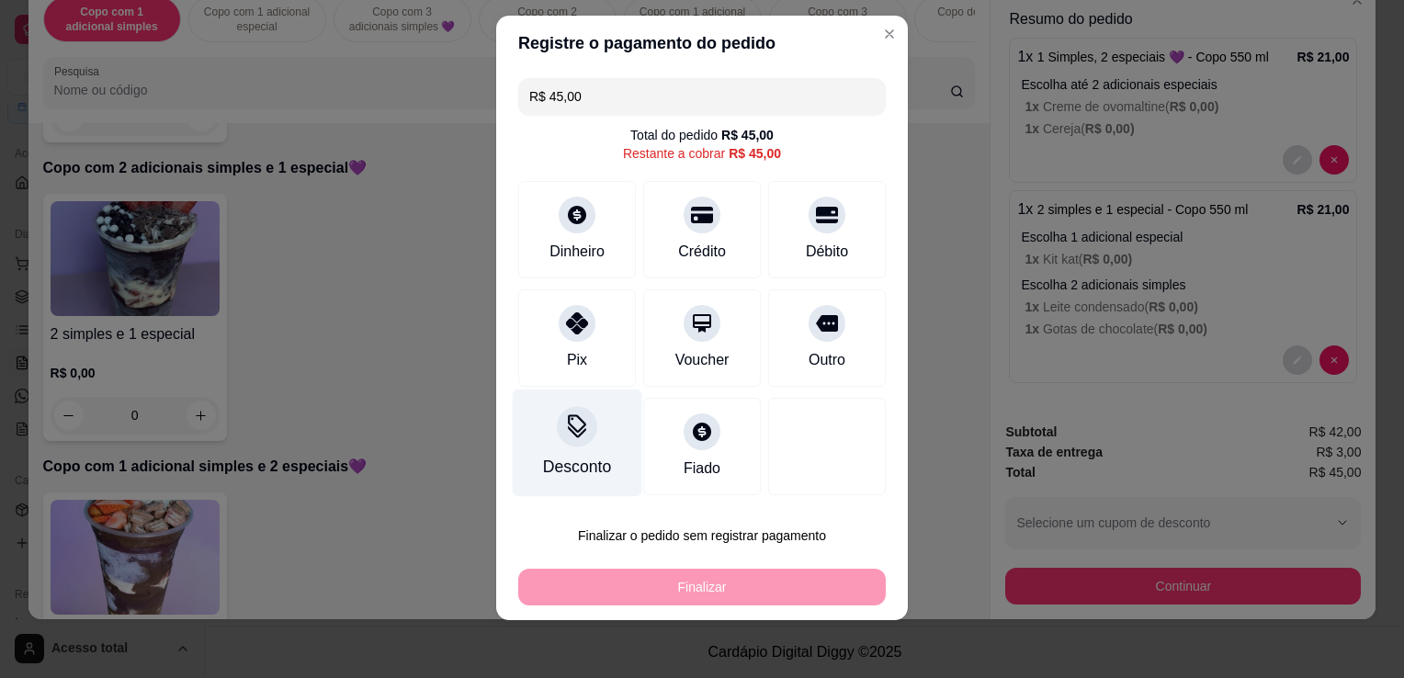
click at [587, 456] on div "Desconto" at bounding box center [577, 467] width 68 height 24
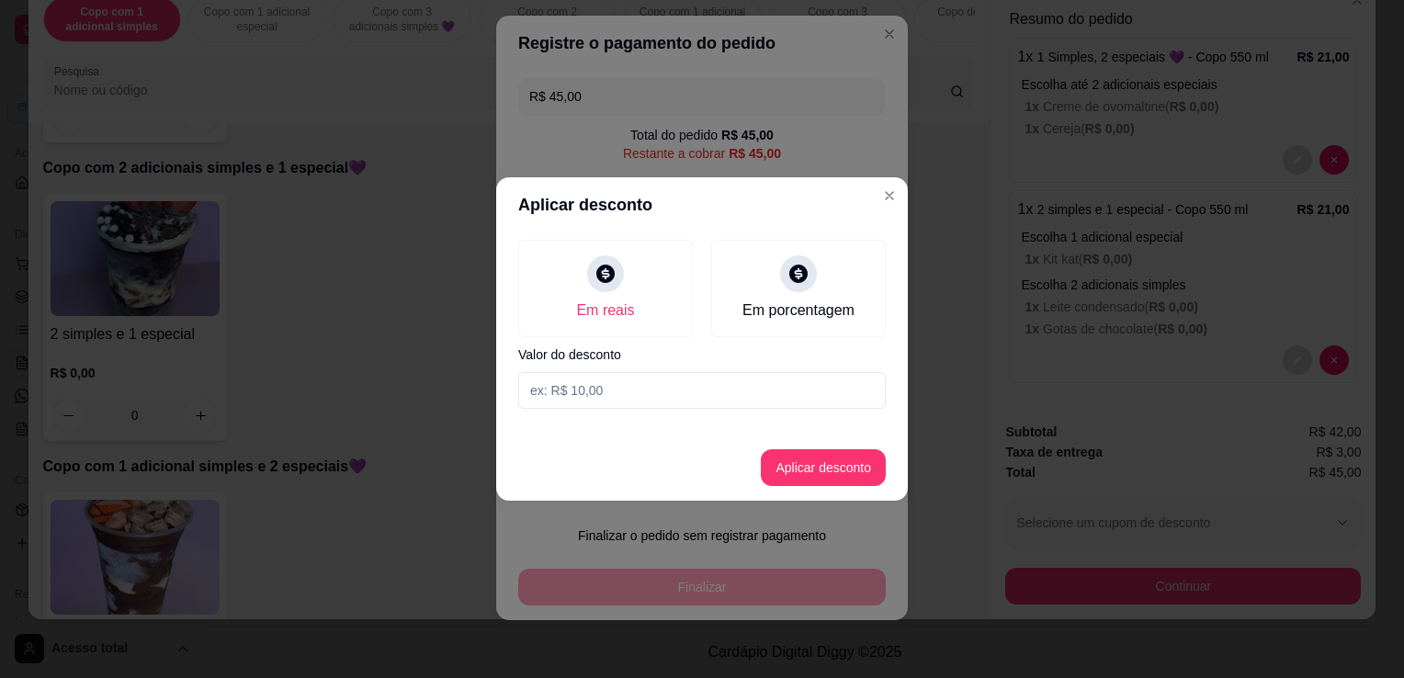
click at [702, 379] on input at bounding box center [702, 390] width 368 height 37
type input "3,01"
click at [839, 481] on button "Aplicar desconto" at bounding box center [823, 467] width 125 height 37
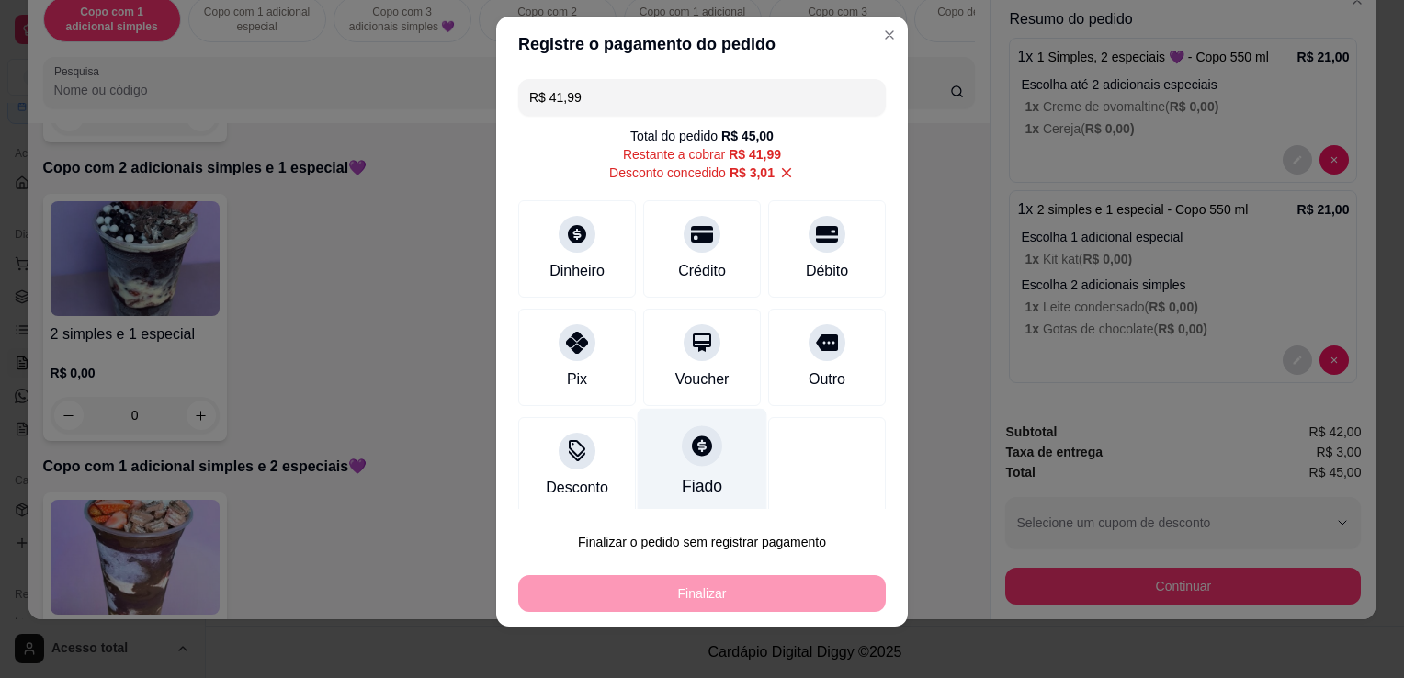
scroll to position [11, 0]
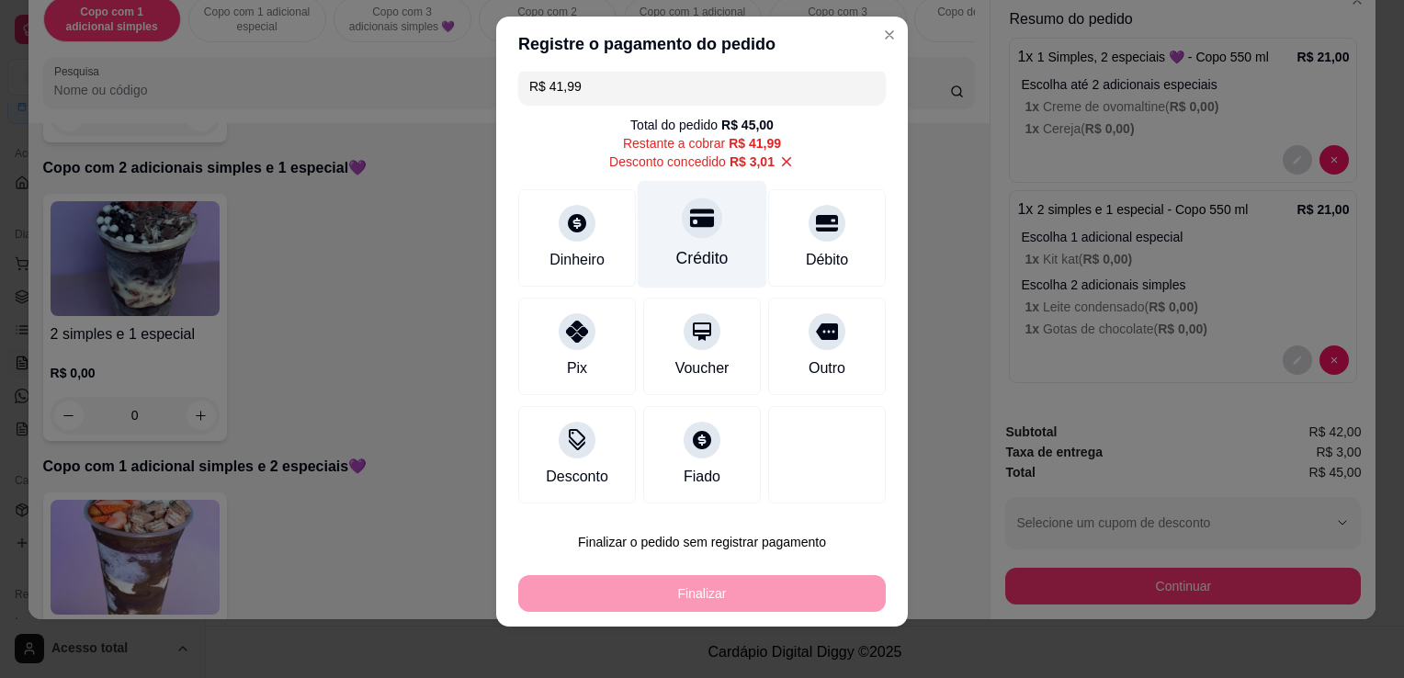
click at [676, 248] on div "Crédito" at bounding box center [702, 258] width 52 height 24
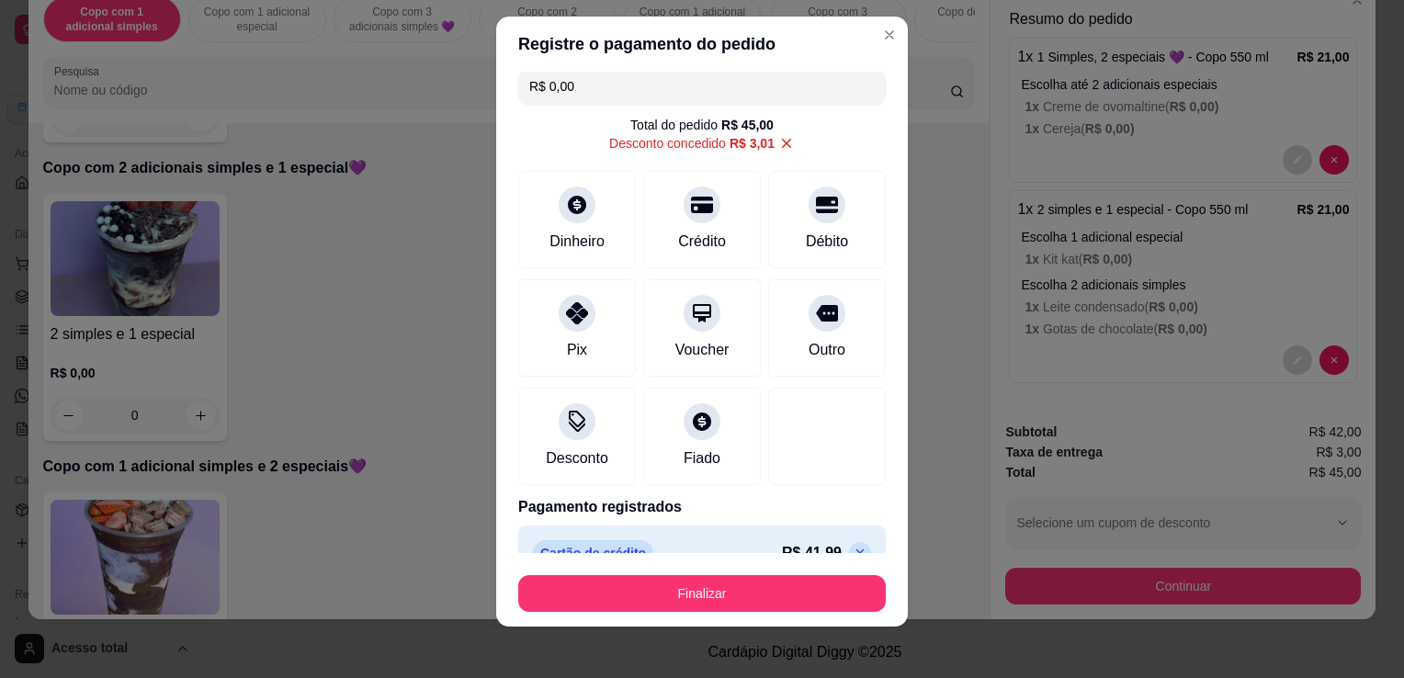
scroll to position [44, 0]
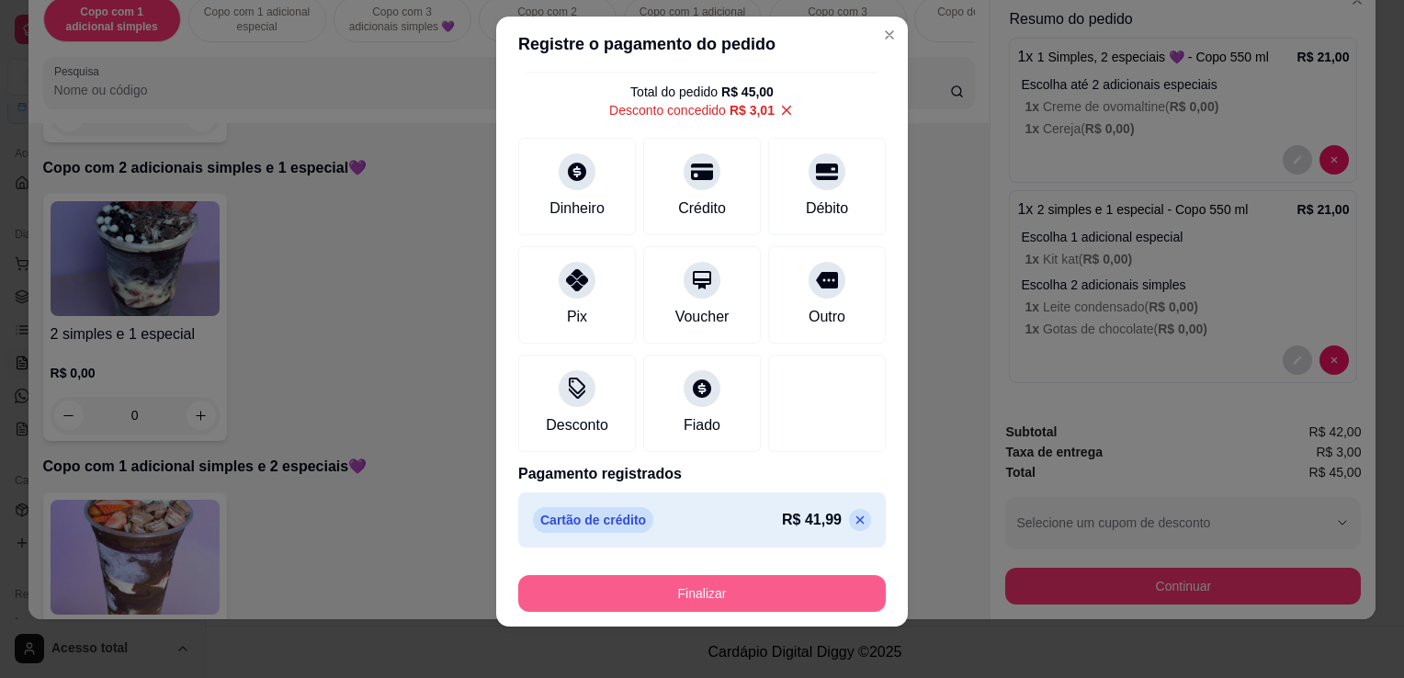
click at [670, 590] on button "Finalizar" at bounding box center [702, 593] width 368 height 37
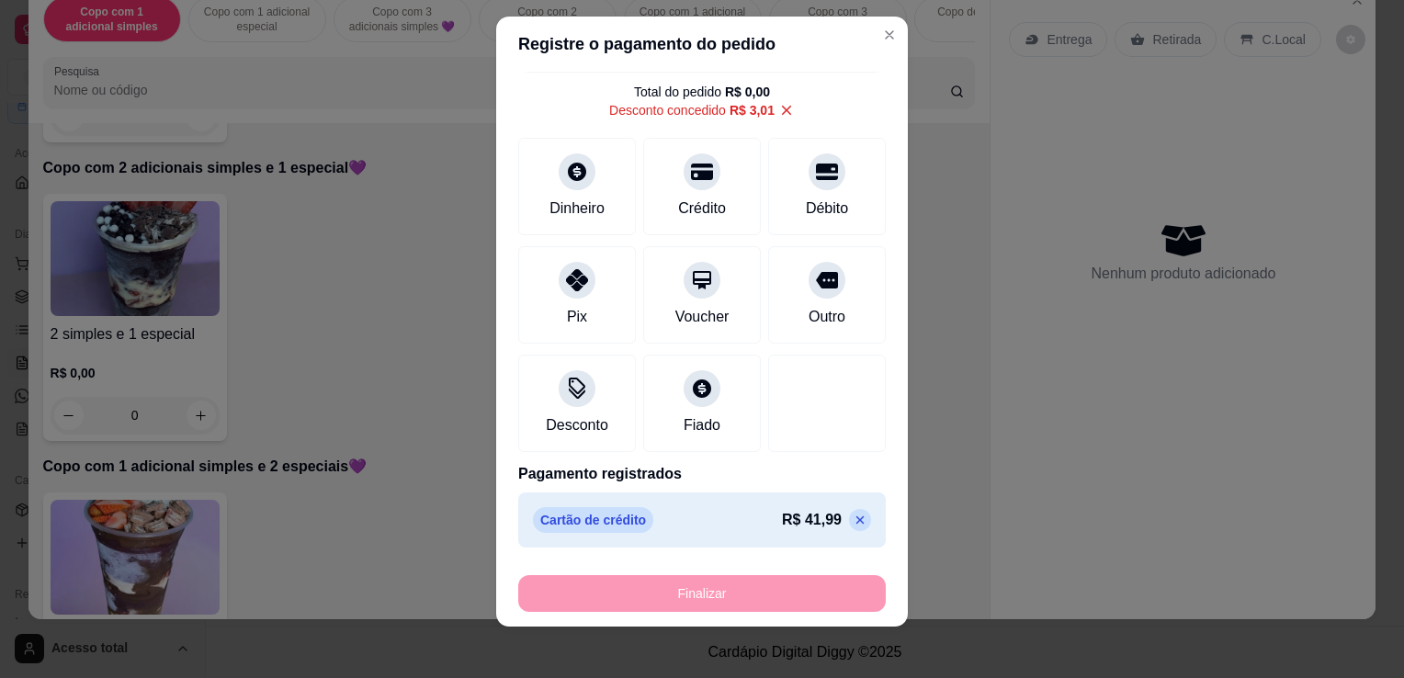
type input "-R$ 45,00"
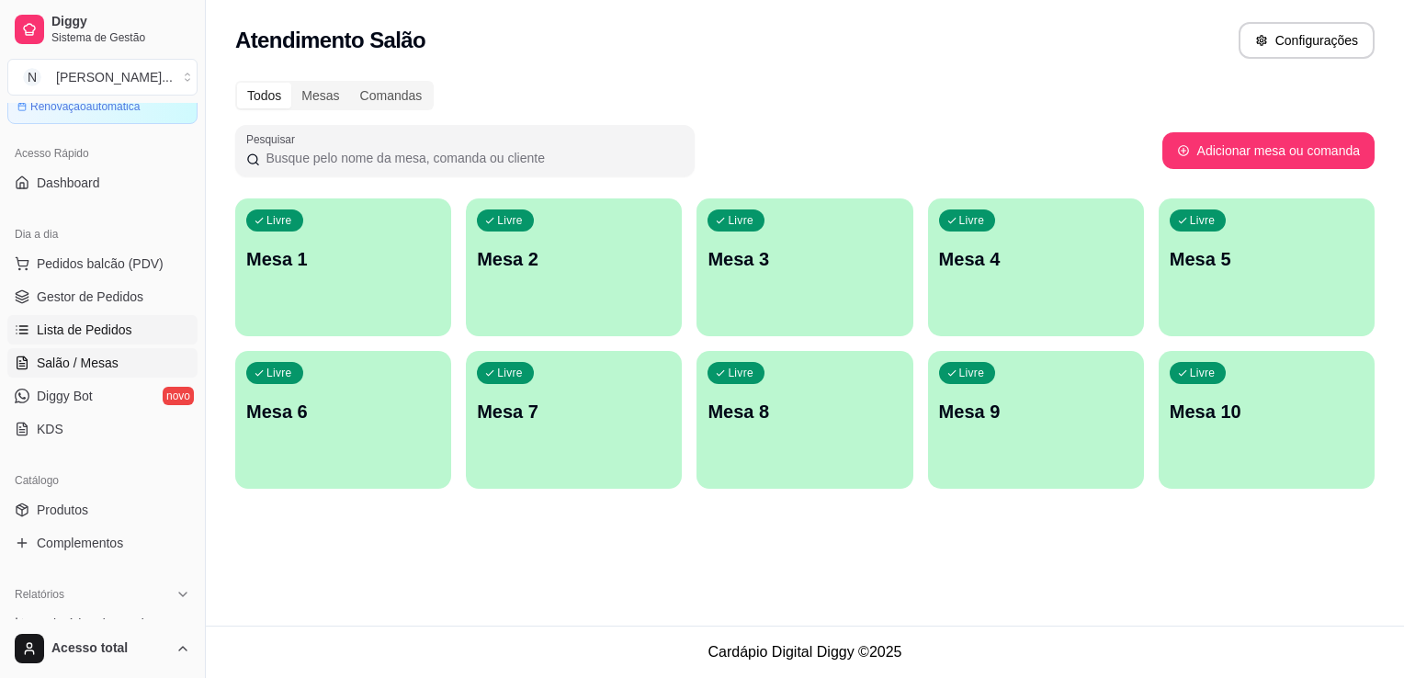
click at [89, 335] on span "Lista de Pedidos" at bounding box center [85, 330] width 96 height 18
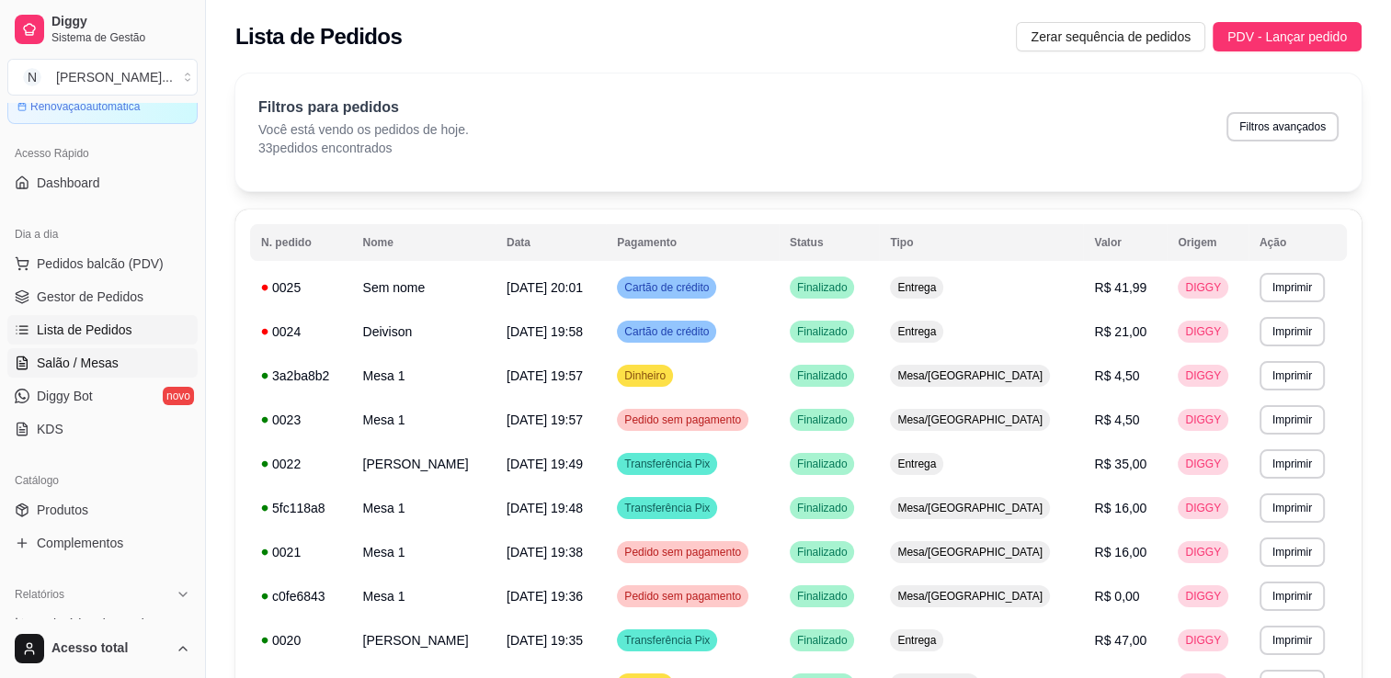
click at [120, 361] on link "Salão / Mesas" at bounding box center [102, 362] width 190 height 29
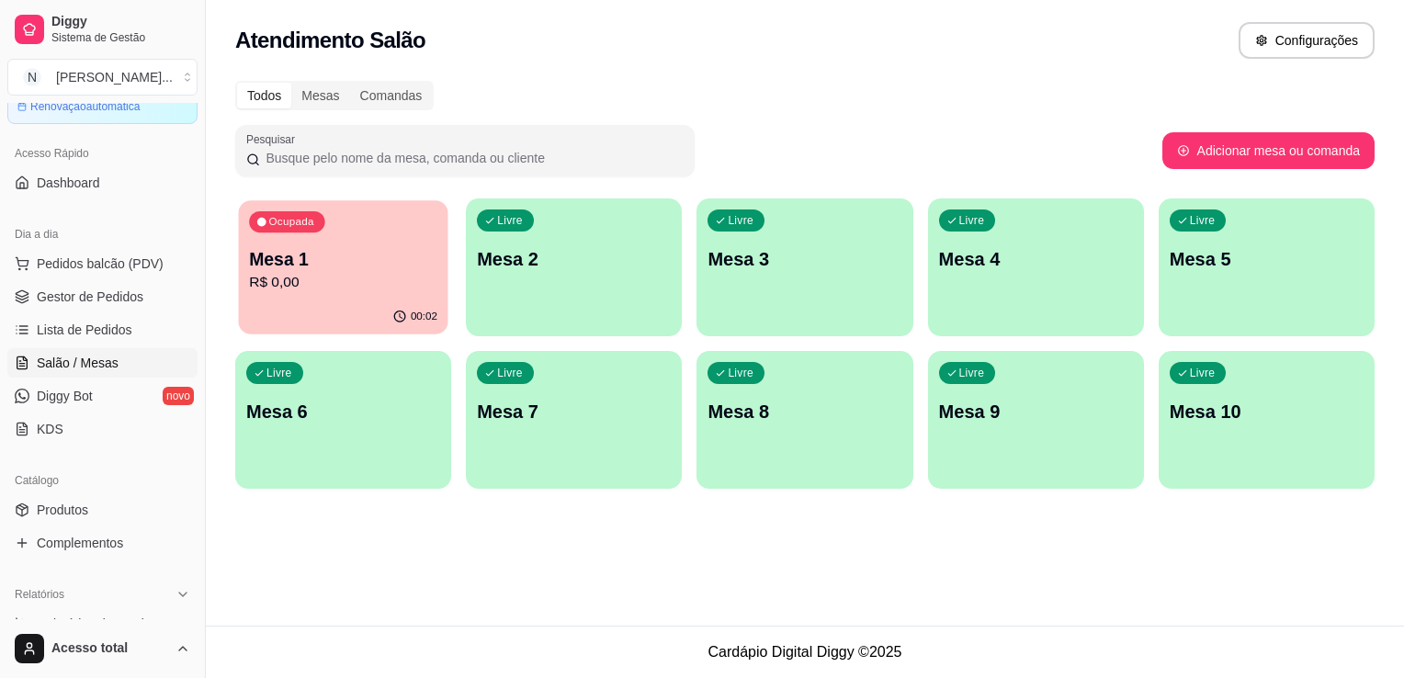
click at [337, 265] on p "Mesa 1" at bounding box center [343, 259] width 188 height 25
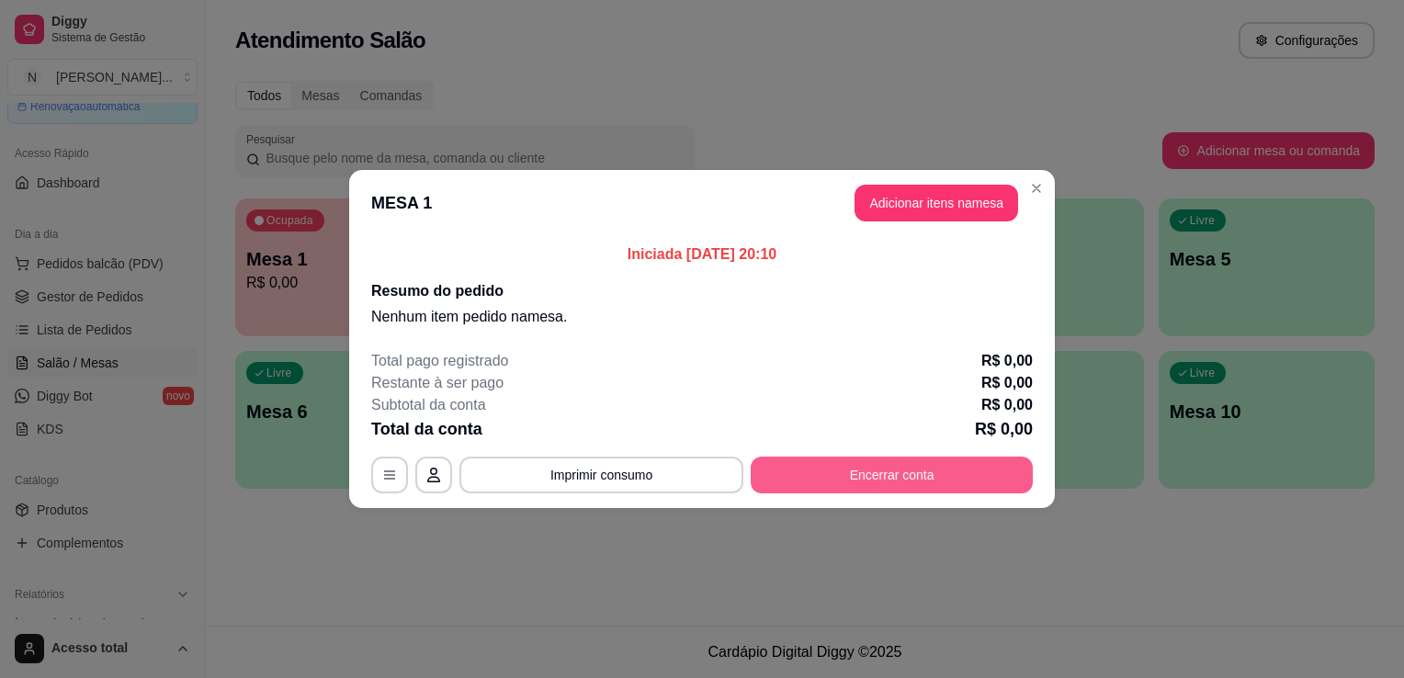
click at [938, 472] on button "Encerrar conta" at bounding box center [892, 475] width 282 height 37
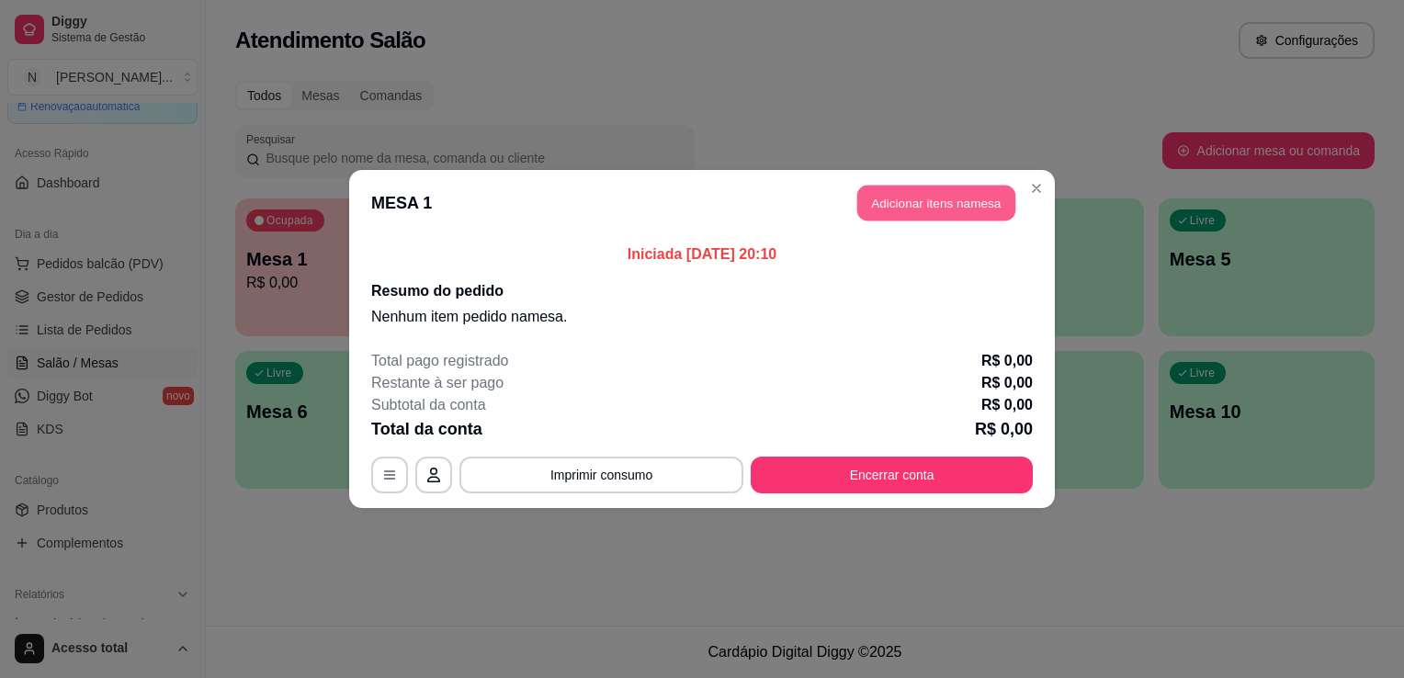
click at [986, 212] on button "Adicionar itens na mesa" at bounding box center [937, 204] width 158 height 36
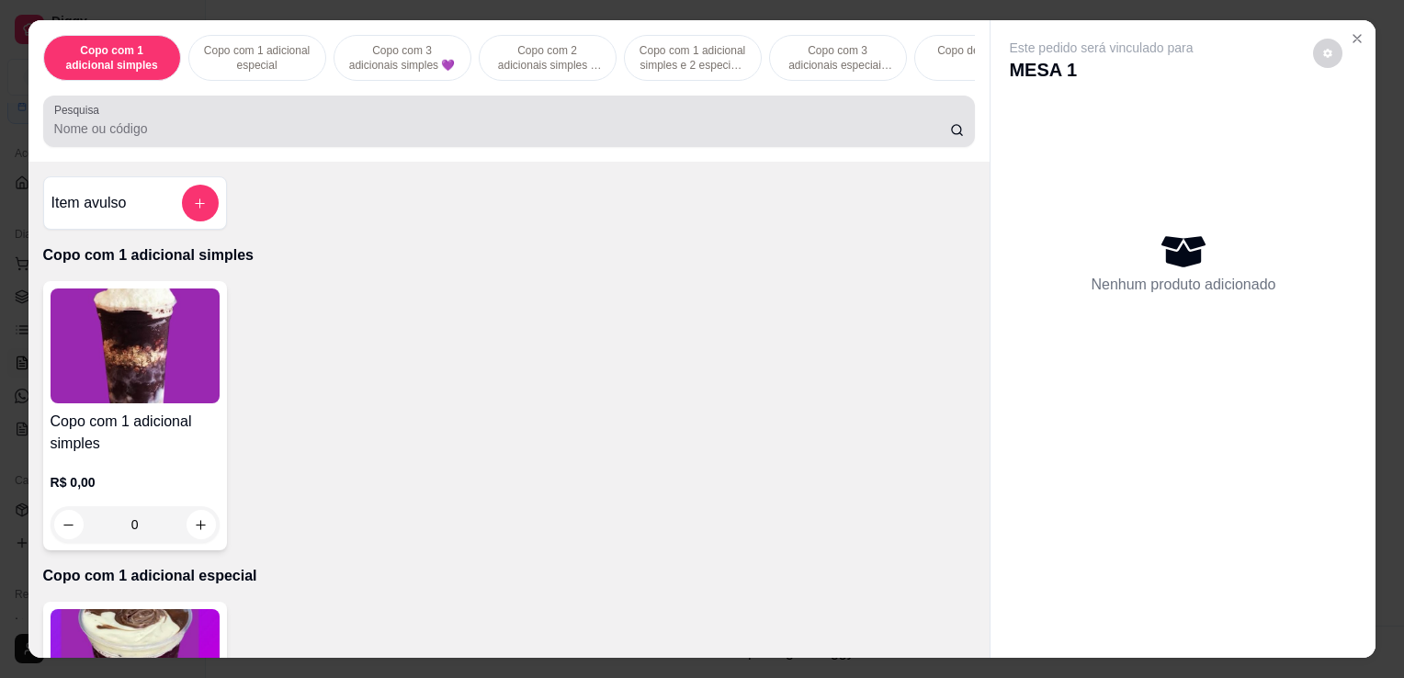
click at [551, 117] on div at bounding box center [509, 121] width 911 height 37
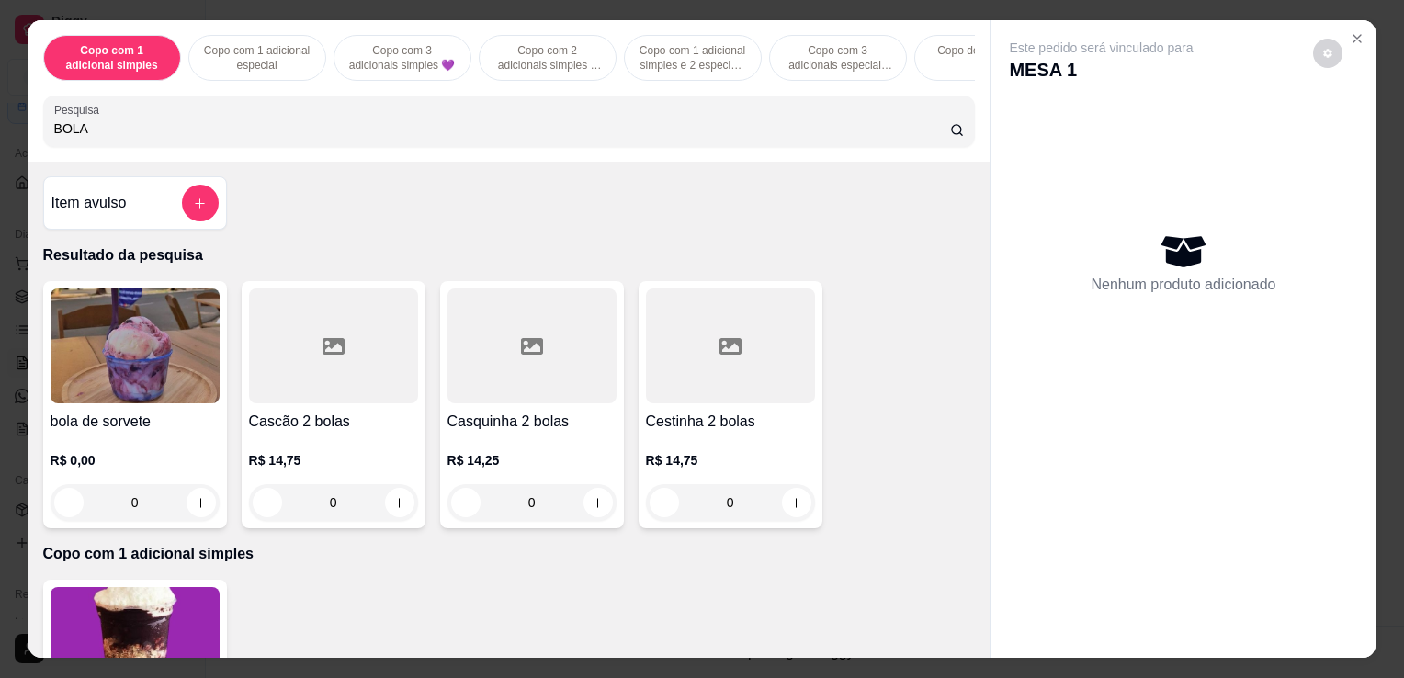
type input "BOLA"
click at [164, 323] on img at bounding box center [135, 346] width 169 height 115
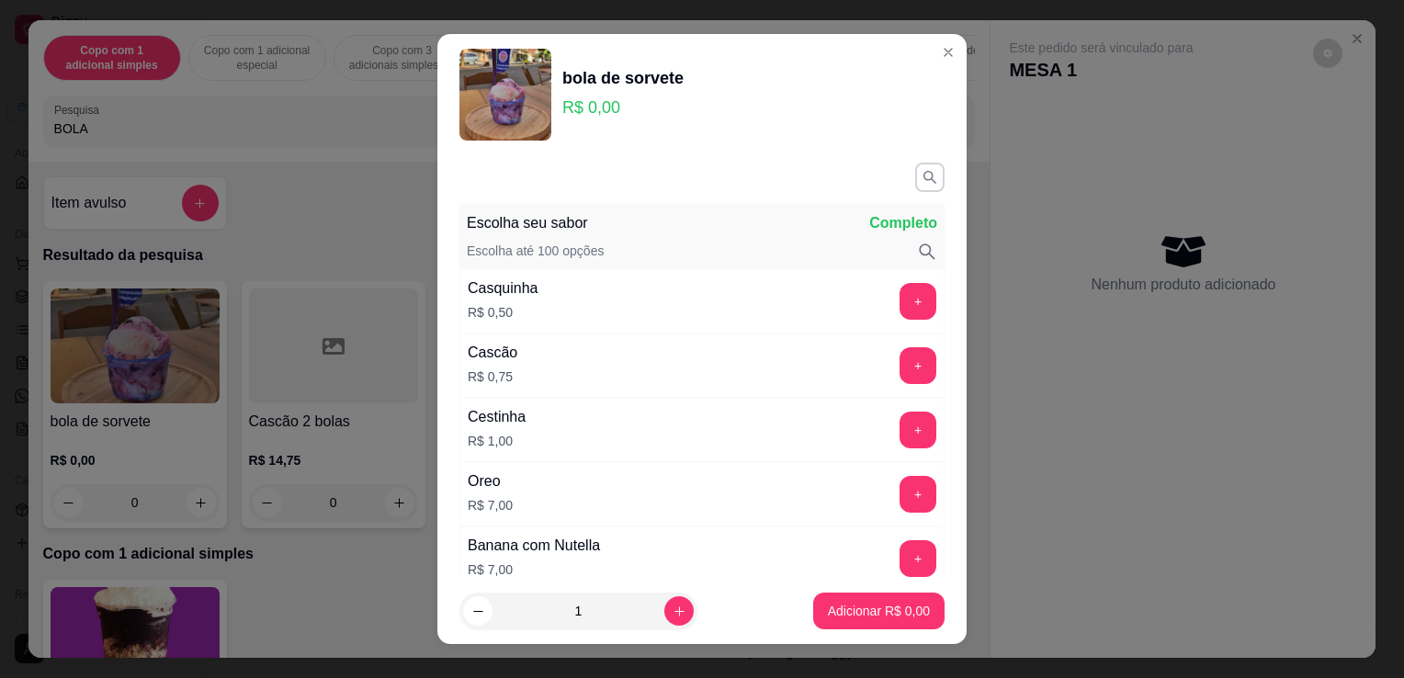
scroll to position [92, 0]
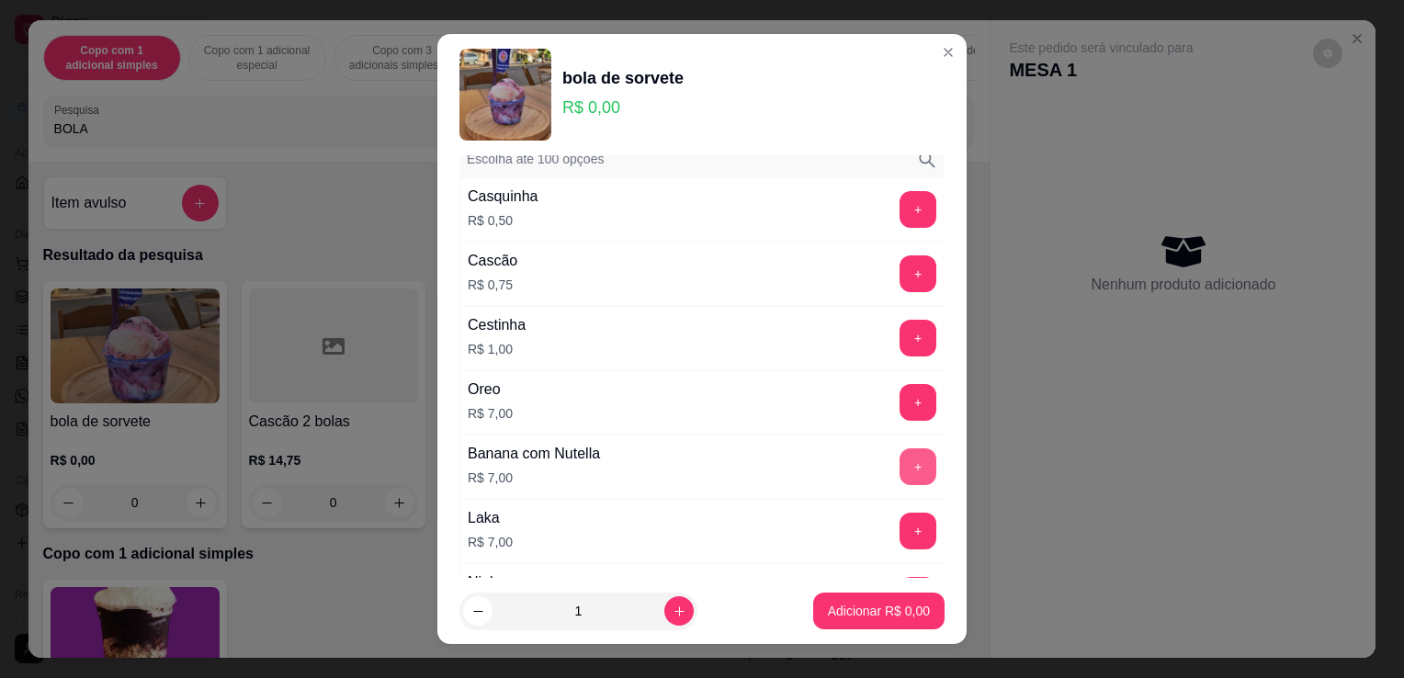
click at [900, 463] on button "+" at bounding box center [918, 467] width 37 height 37
click at [875, 637] on footer "1 Adicionar R$ 7,00" at bounding box center [702, 611] width 529 height 66
click at [884, 614] on p "Adicionar R$ 7,00" at bounding box center [879, 611] width 102 height 18
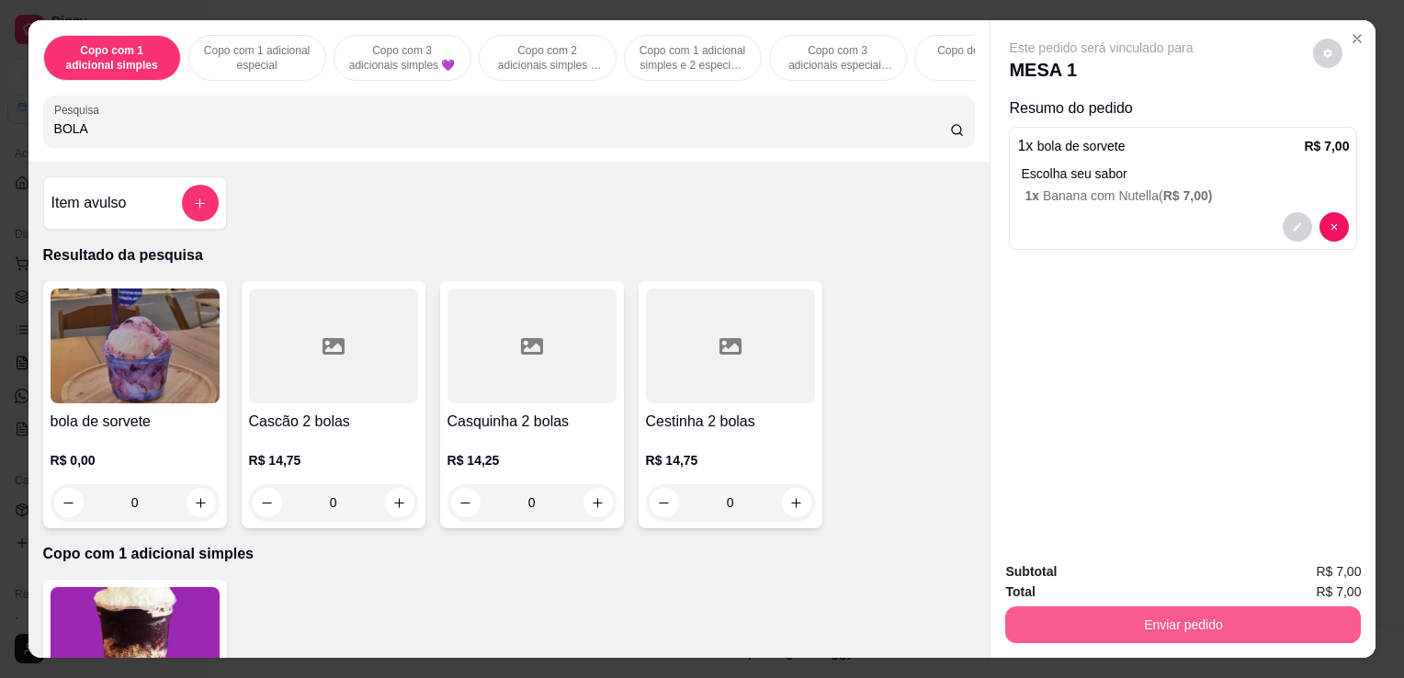
click at [1145, 622] on button "Enviar pedido" at bounding box center [1184, 625] width 356 height 37
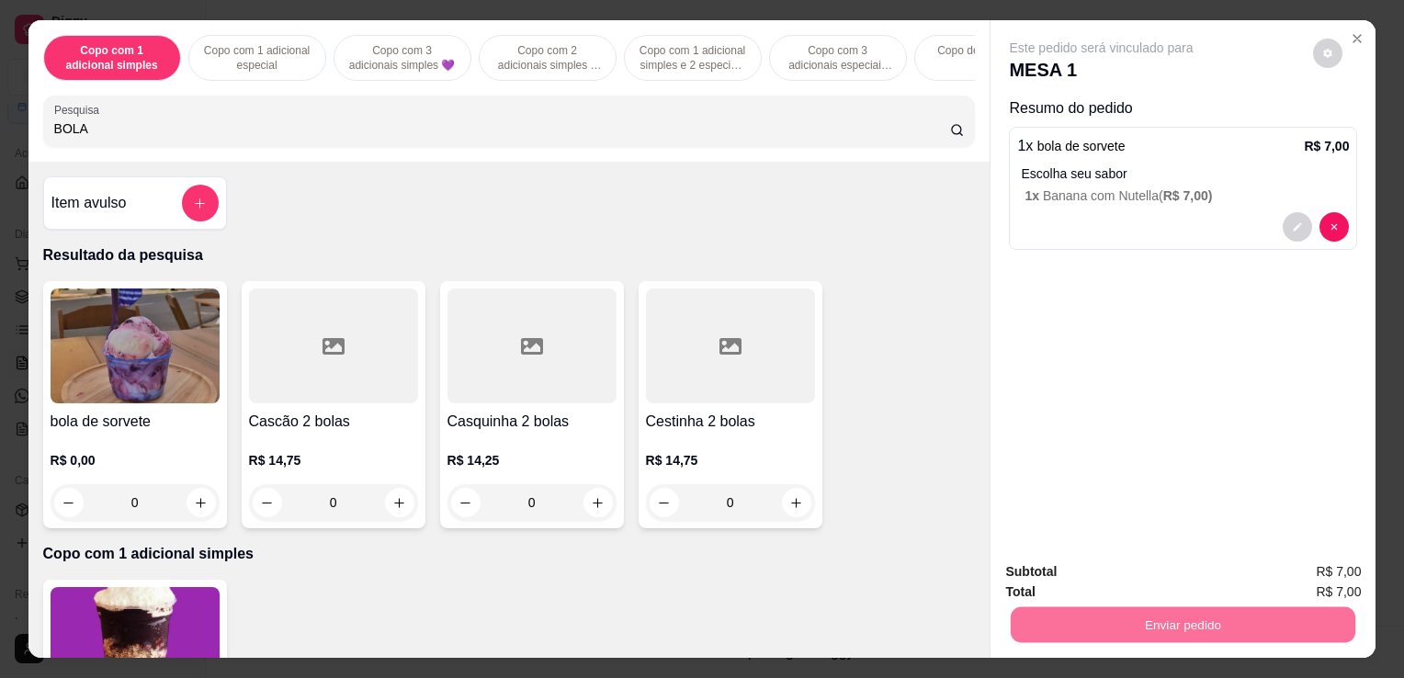
click at [1307, 575] on button "Enviar pedido" at bounding box center [1313, 573] width 101 height 34
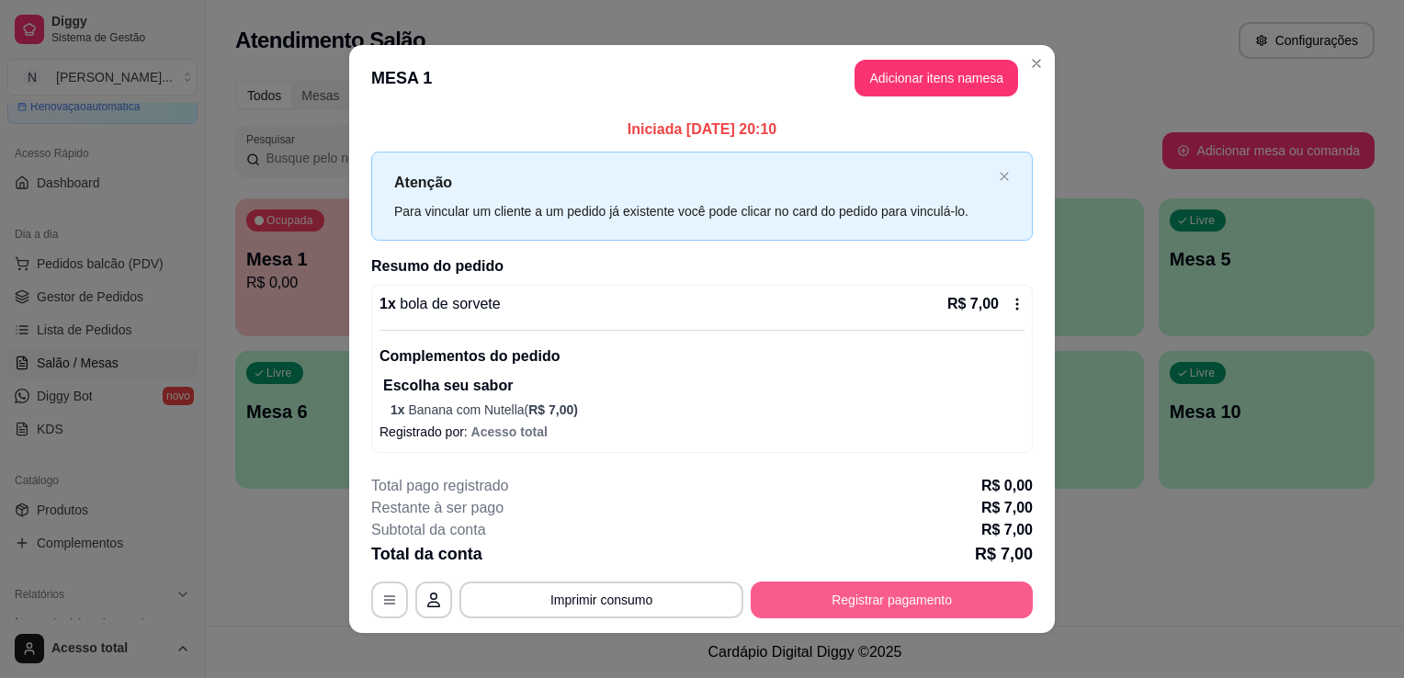
click at [919, 590] on button "Registrar pagamento" at bounding box center [892, 600] width 282 height 37
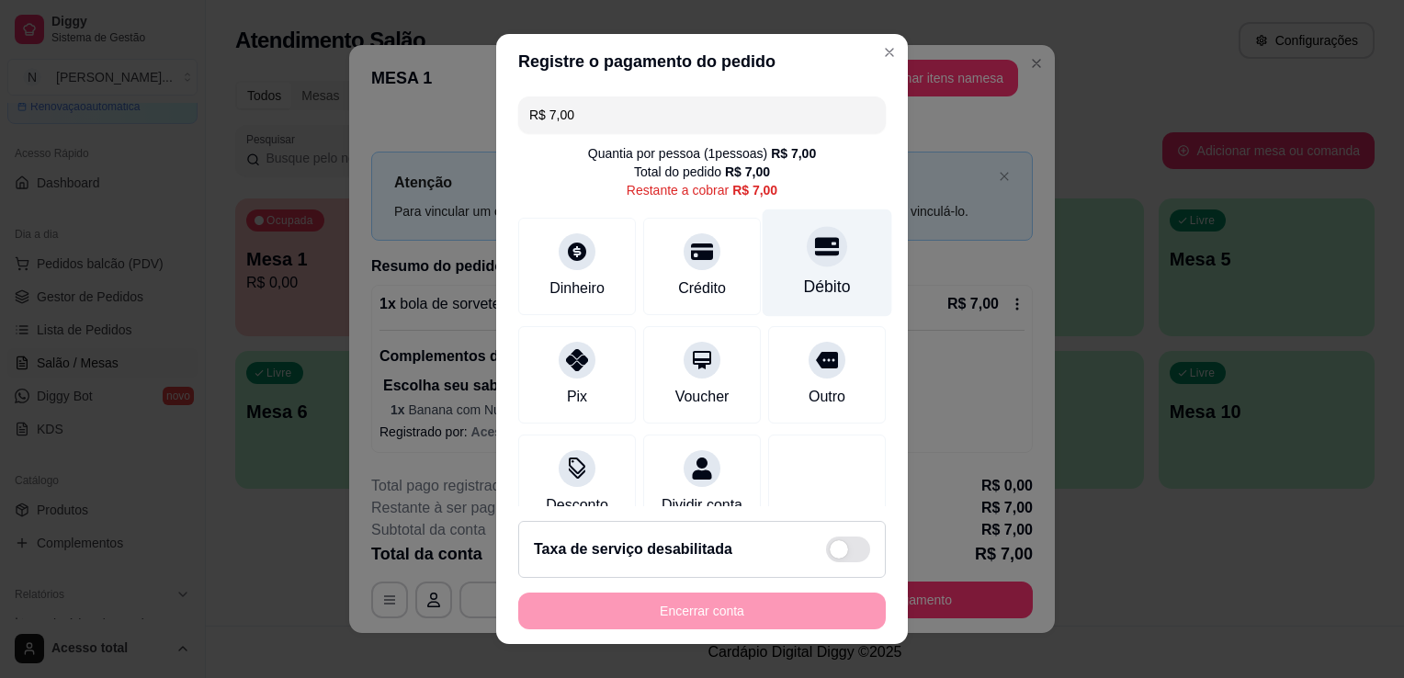
click at [833, 250] on div "Débito" at bounding box center [828, 264] width 130 height 108
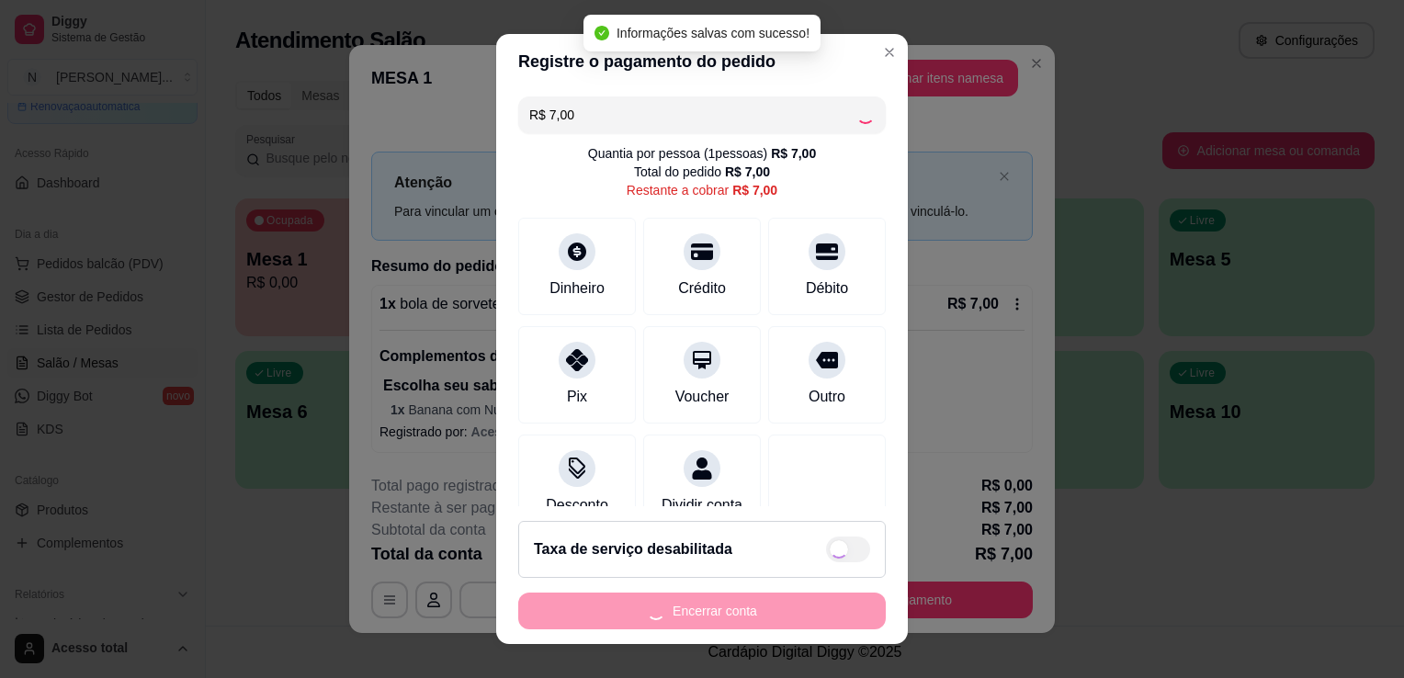
type input "R$ 0,00"
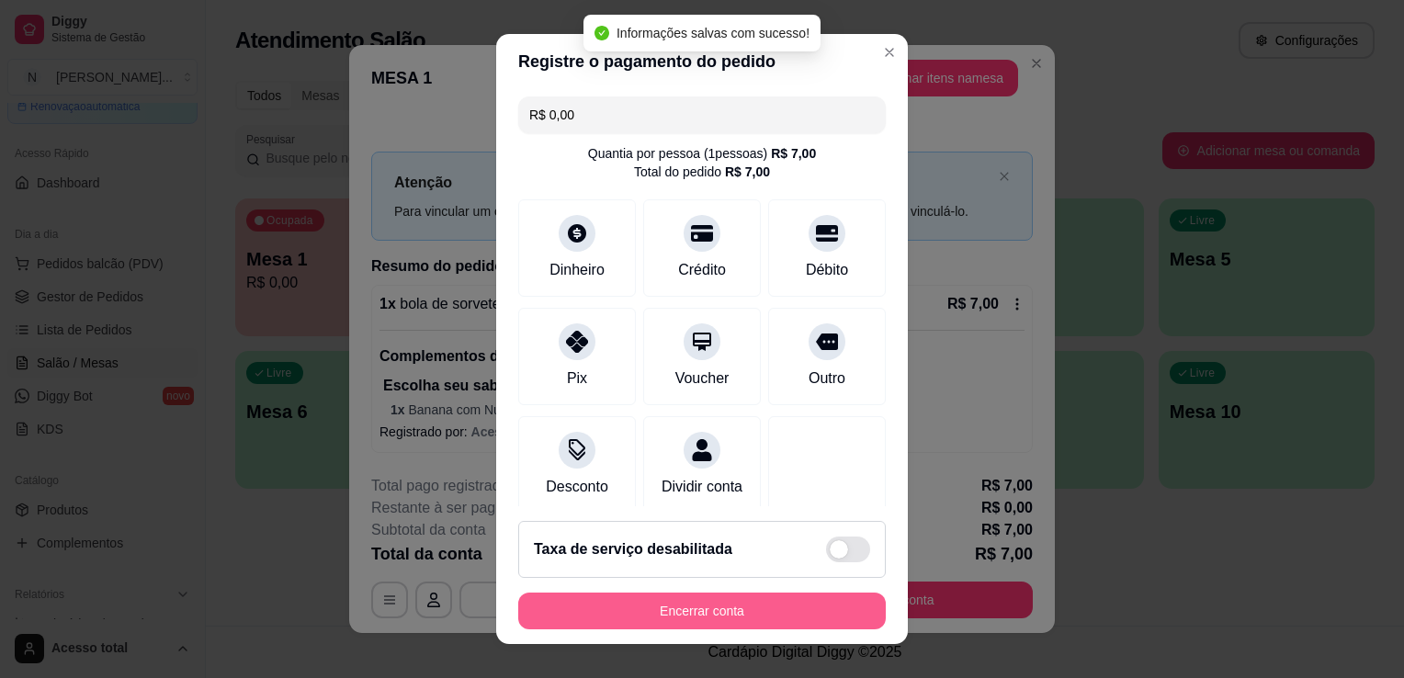
click at [746, 612] on button "Encerrar conta" at bounding box center [702, 611] width 368 height 37
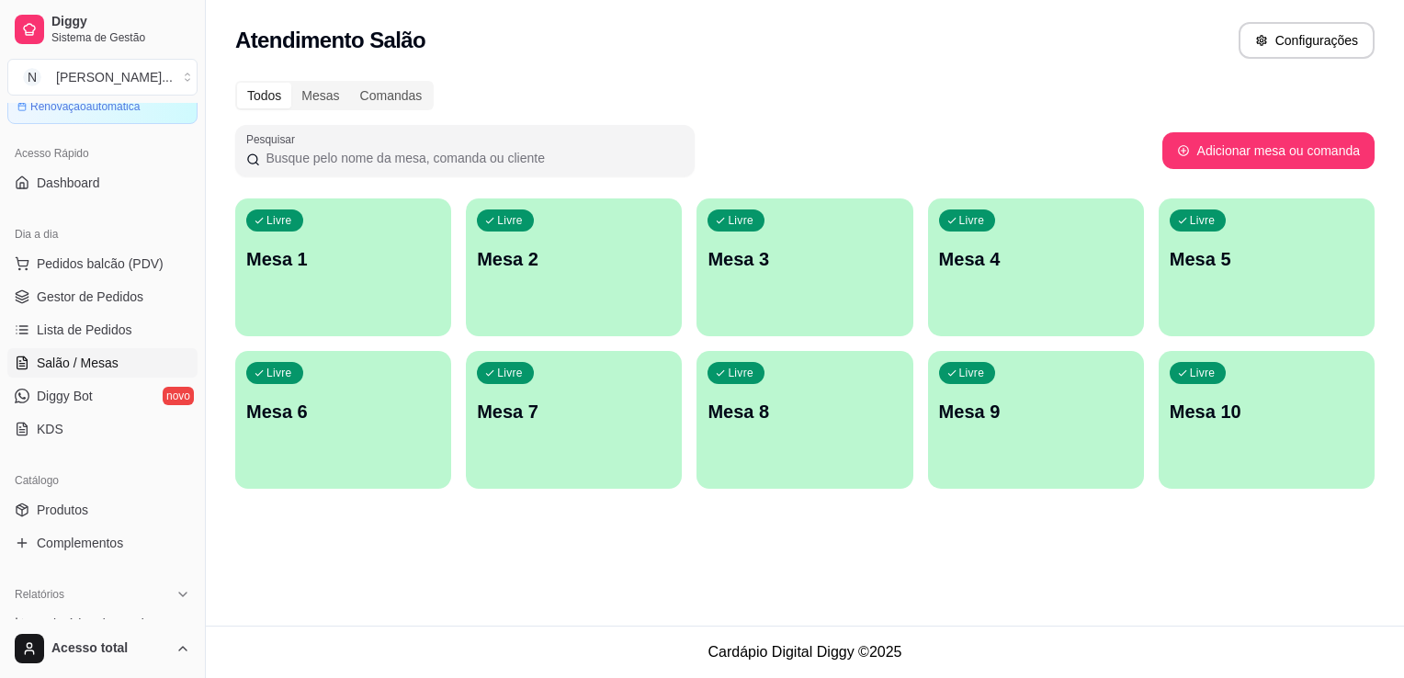
click at [1153, 513] on div "Atendimento Salão Configurações Todos Mesas Comandas Pesquisar Adicionar mesa o…" at bounding box center [805, 313] width 1199 height 626
click at [335, 282] on div "Livre Mesa 1" at bounding box center [344, 256] width 210 height 112
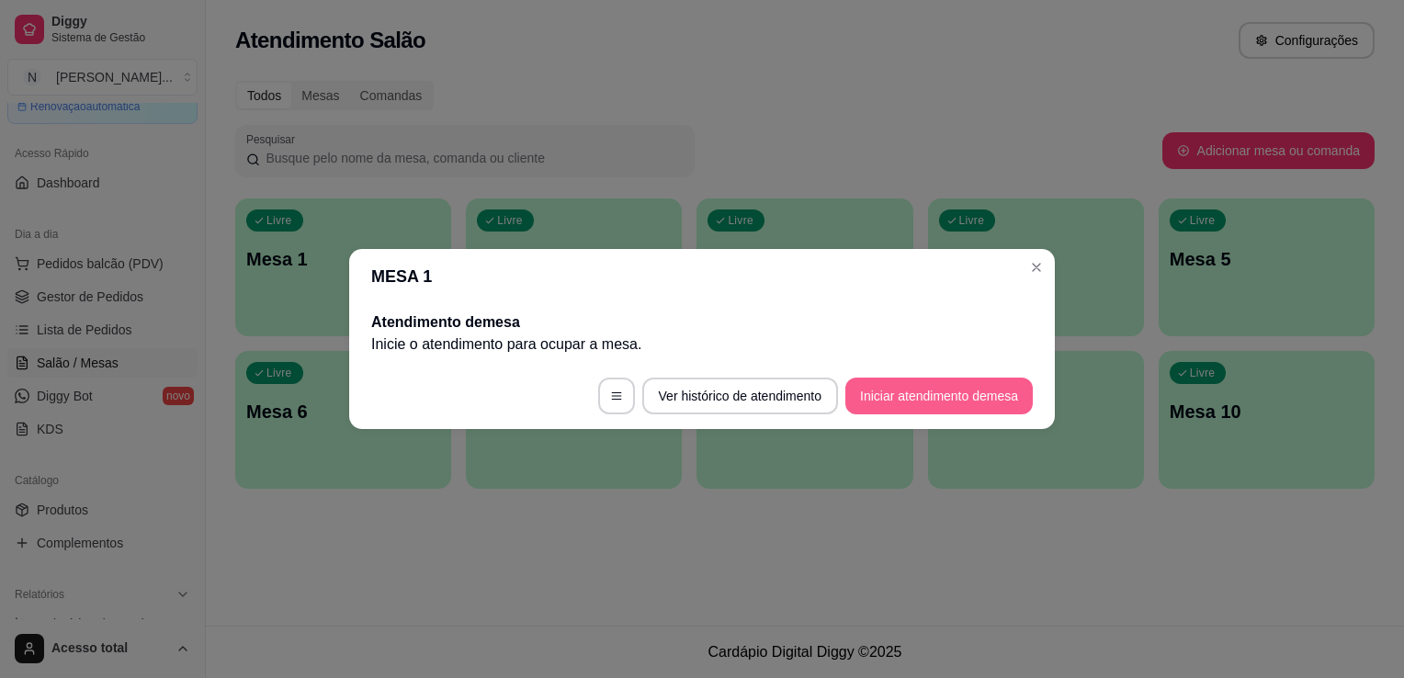
click at [928, 392] on button "Iniciar atendimento de mesa" at bounding box center [940, 396] width 188 height 37
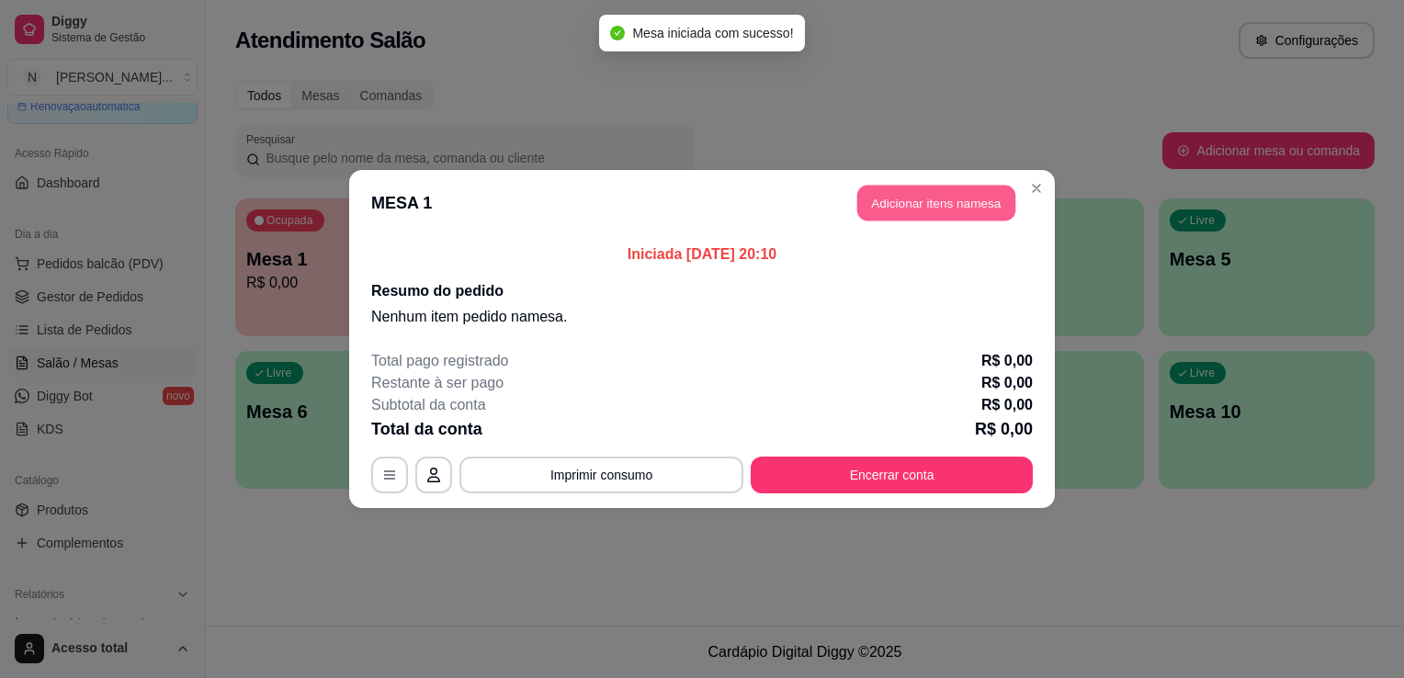
click at [934, 199] on button "Adicionar itens na mesa" at bounding box center [937, 204] width 158 height 36
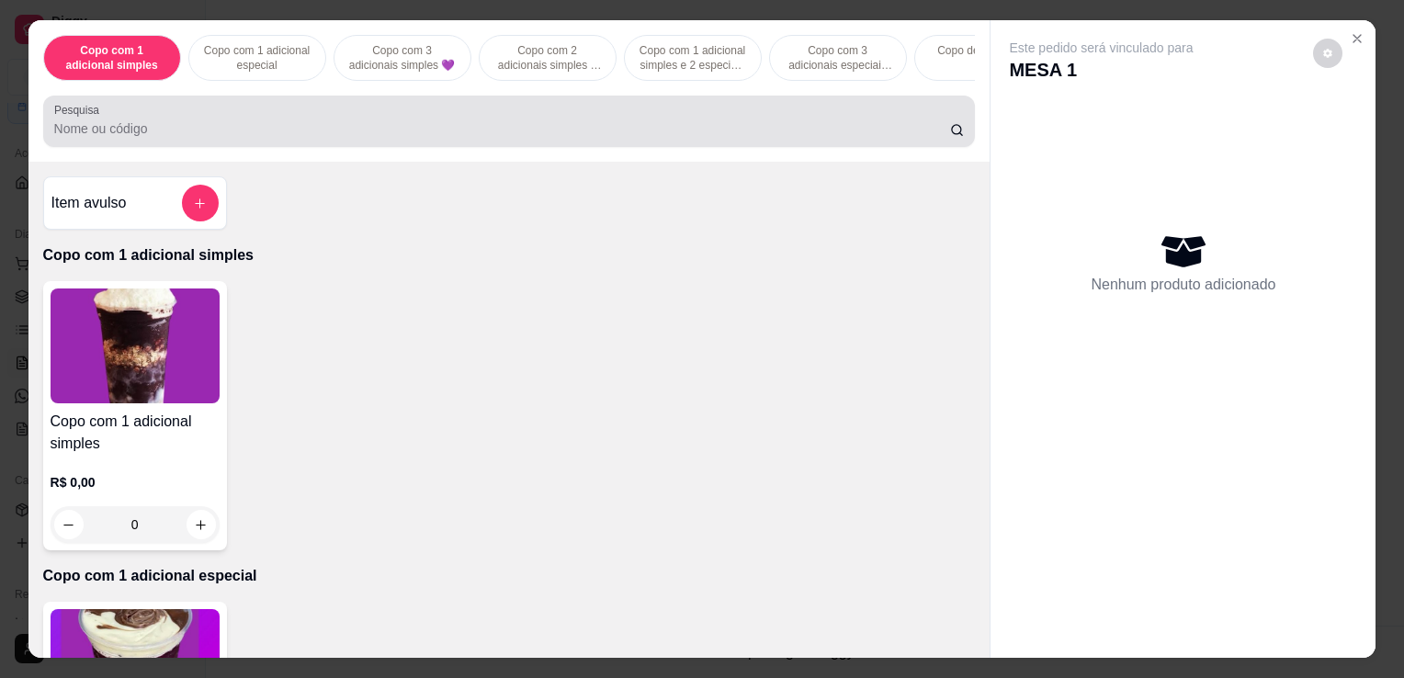
click at [670, 121] on div at bounding box center [509, 121] width 911 height 37
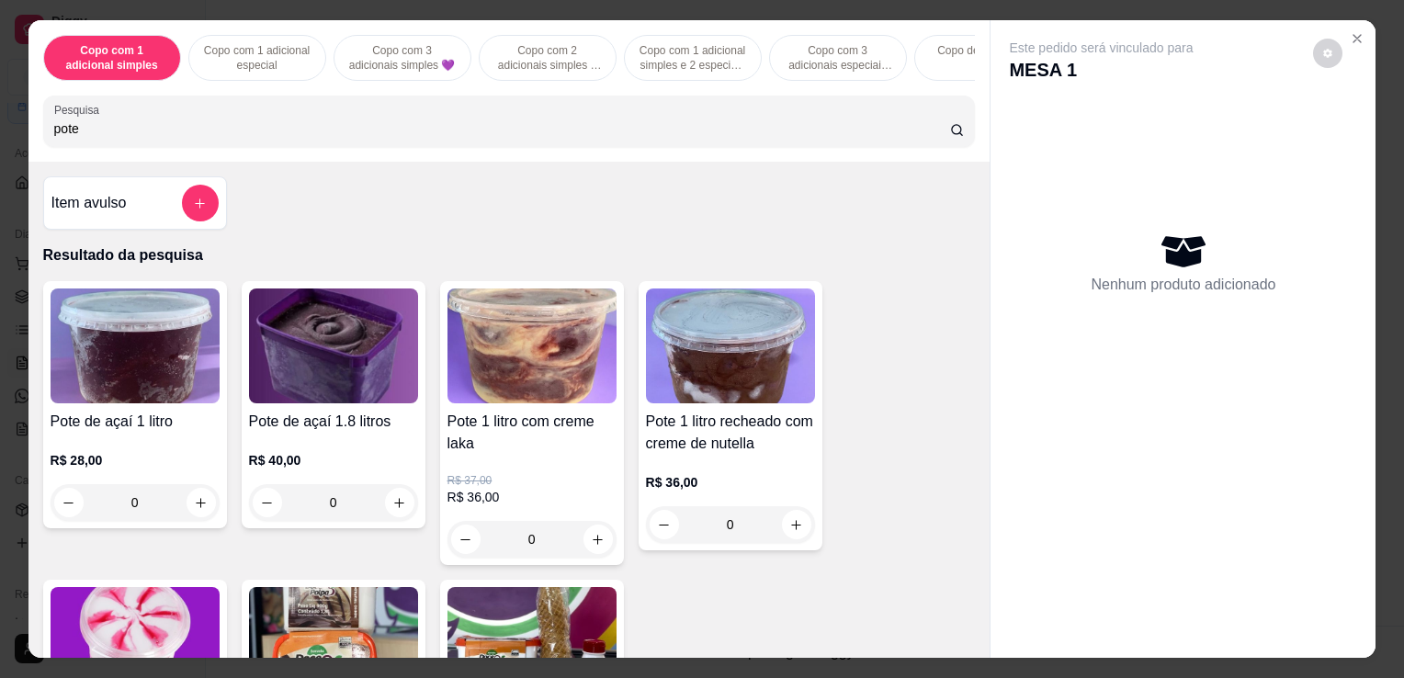
type input "pote"
click at [335, 362] on img at bounding box center [333, 346] width 169 height 115
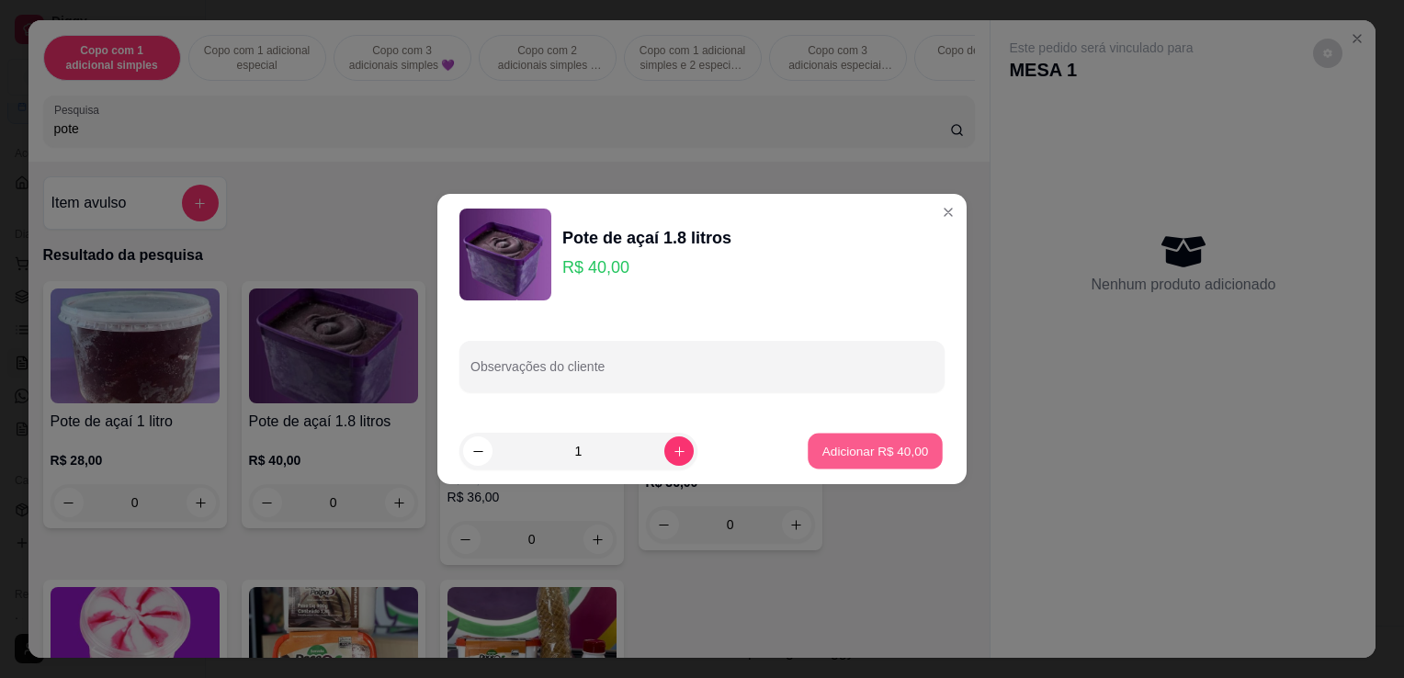
click at [848, 463] on button "Adicionar R$ 40,00" at bounding box center [875, 452] width 135 height 36
type input "1"
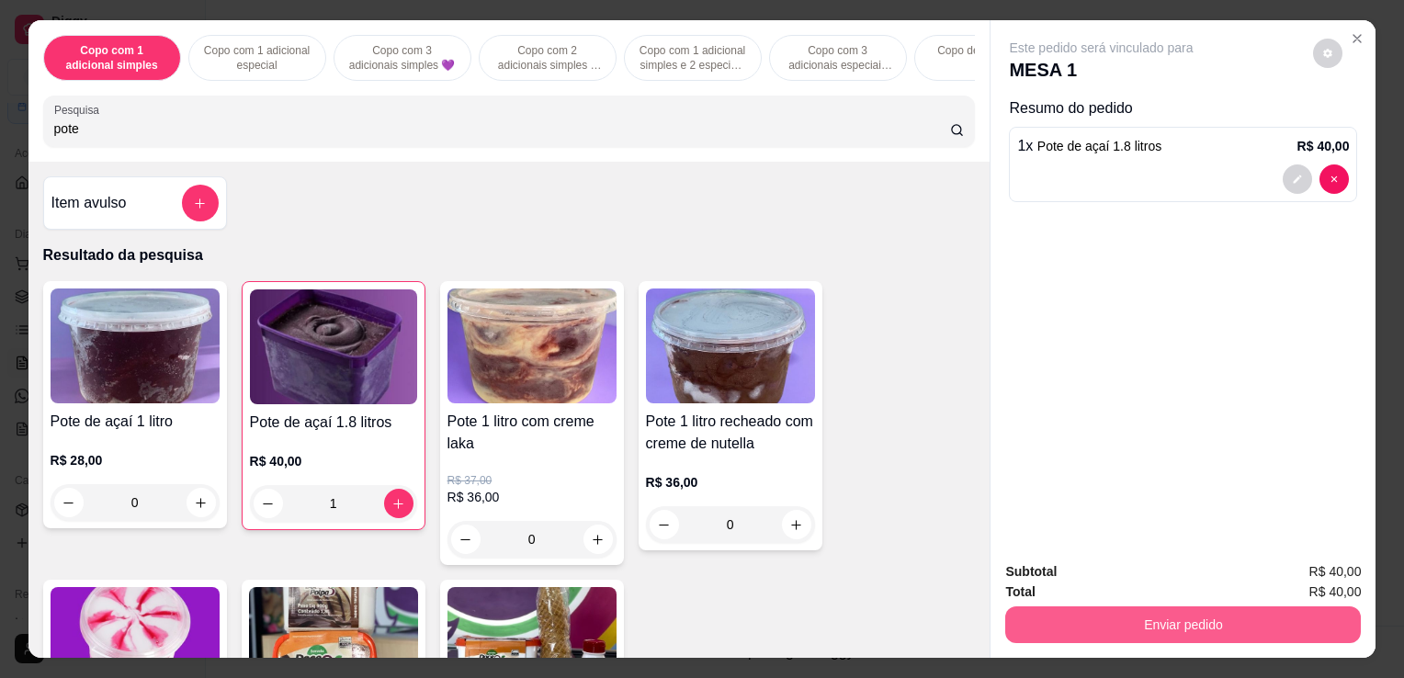
click at [1143, 618] on button "Enviar pedido" at bounding box center [1184, 625] width 356 height 37
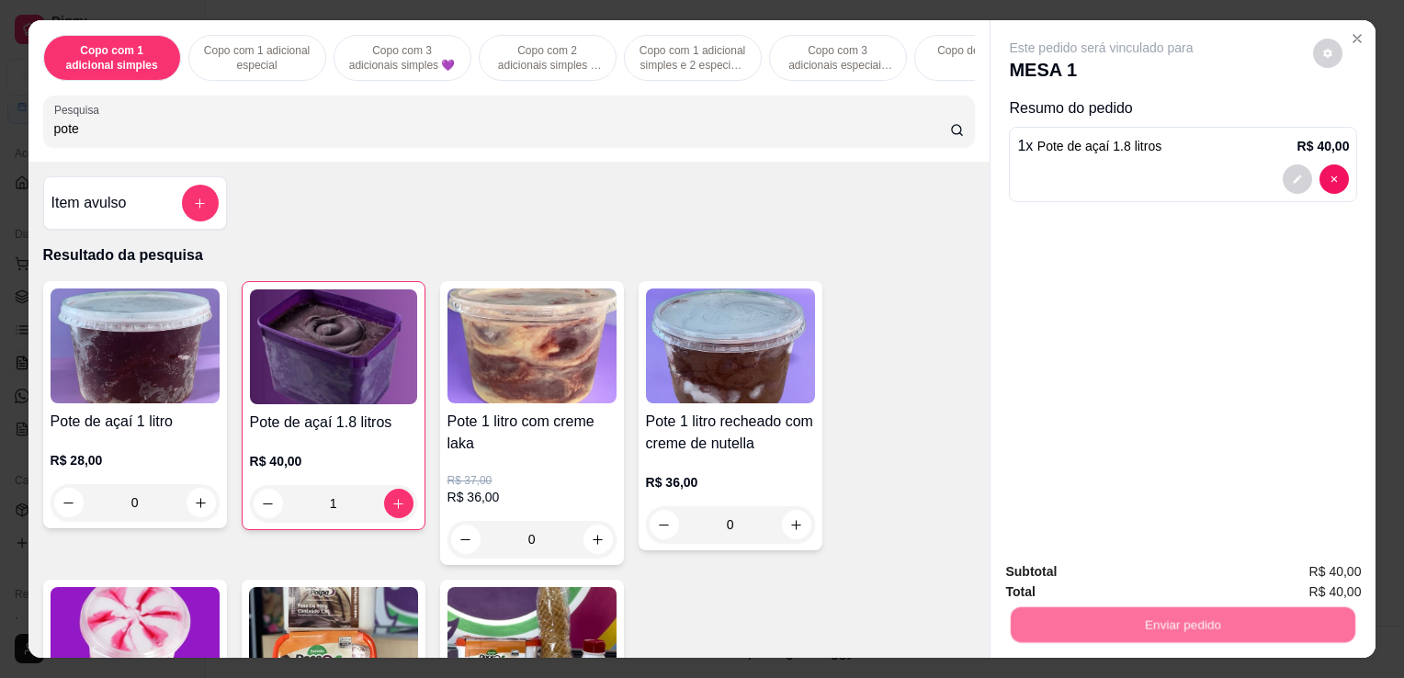
click at [1274, 570] on button "Enviar pedido" at bounding box center [1314, 573] width 104 height 35
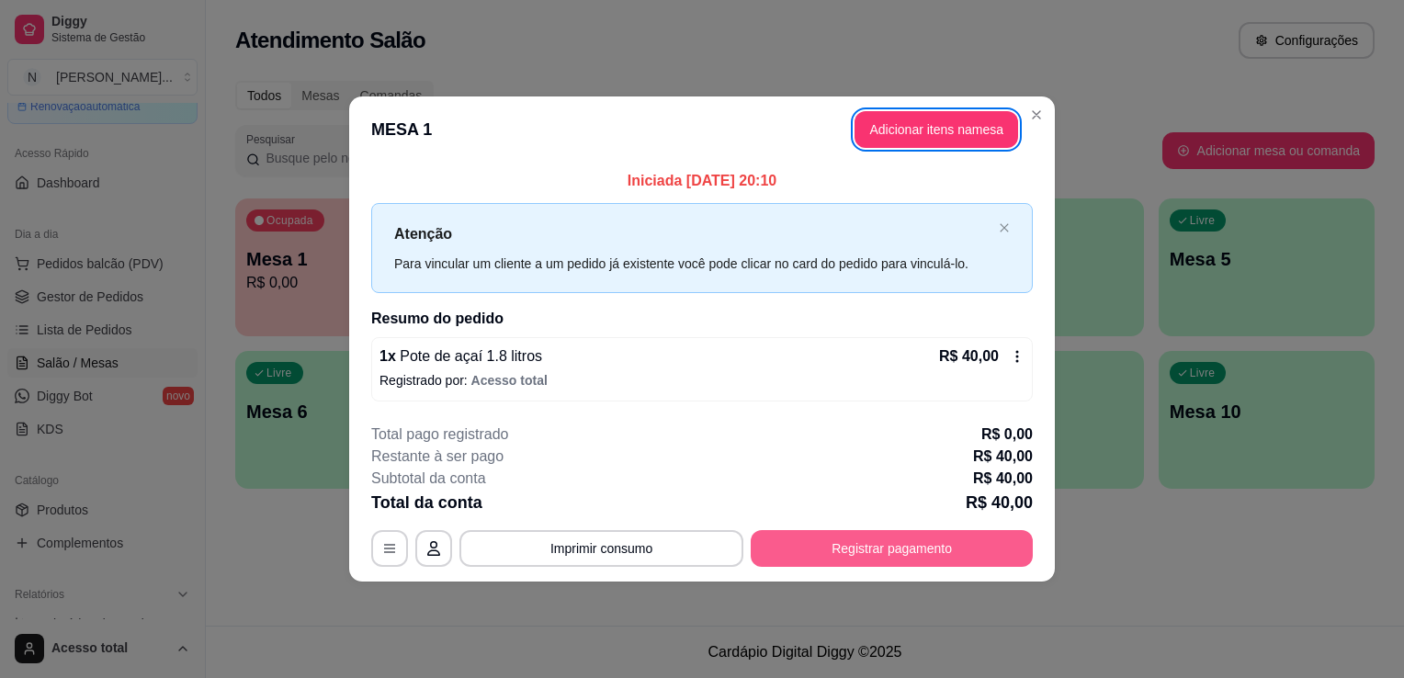
click at [942, 548] on button "Registrar pagamento" at bounding box center [892, 548] width 282 height 37
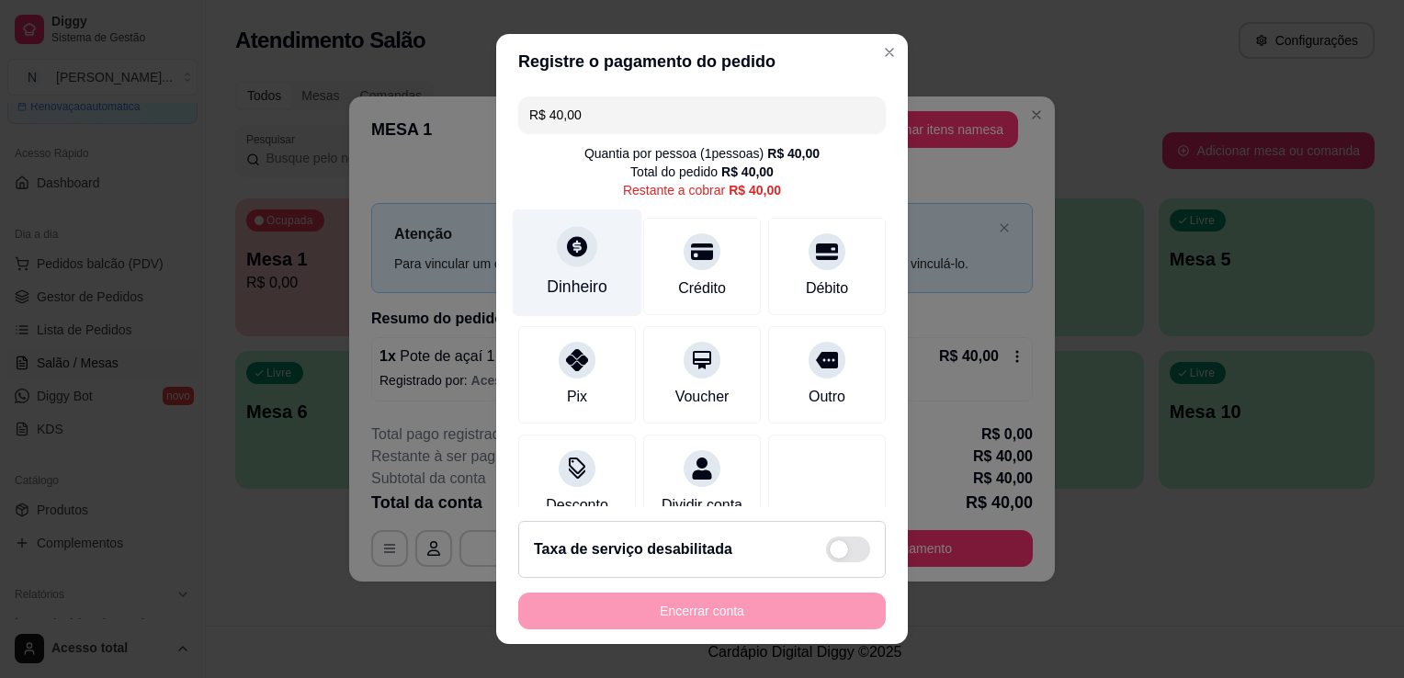
click at [565, 258] on div at bounding box center [577, 246] width 40 height 40
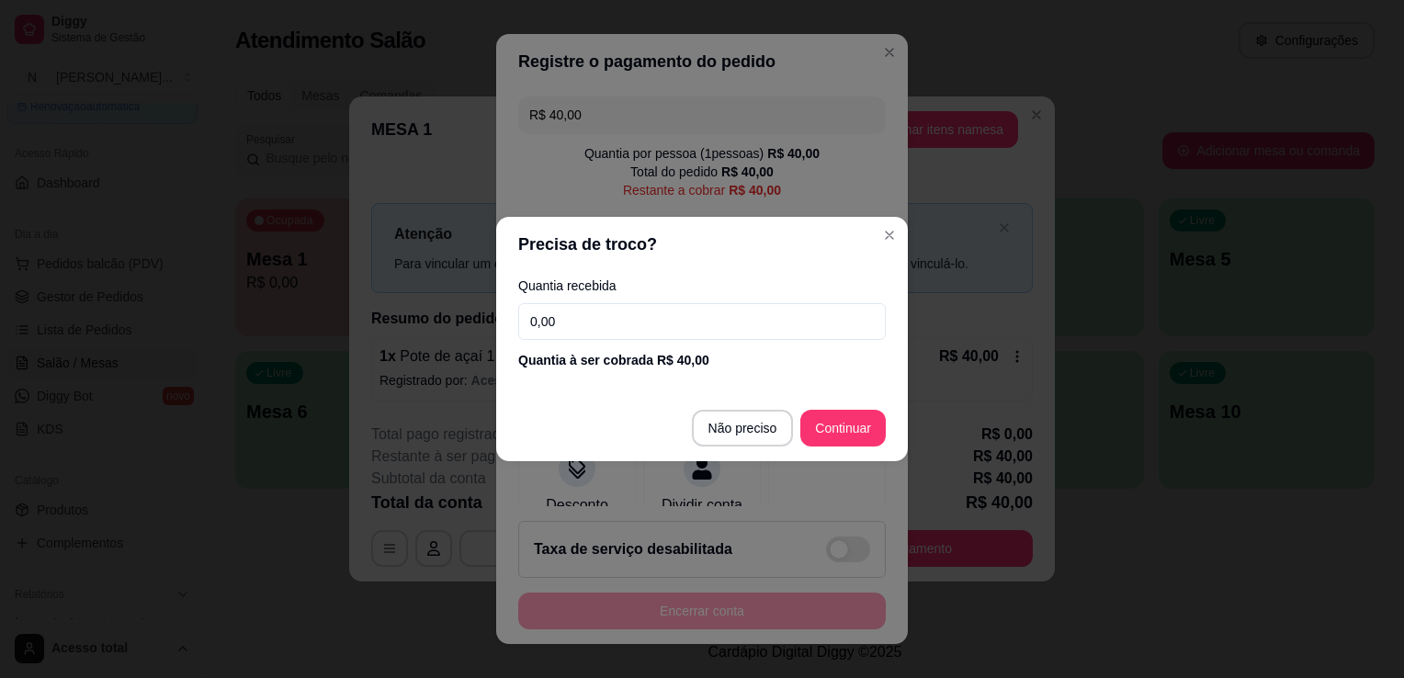
click at [669, 323] on input "0,00" at bounding box center [702, 321] width 368 height 37
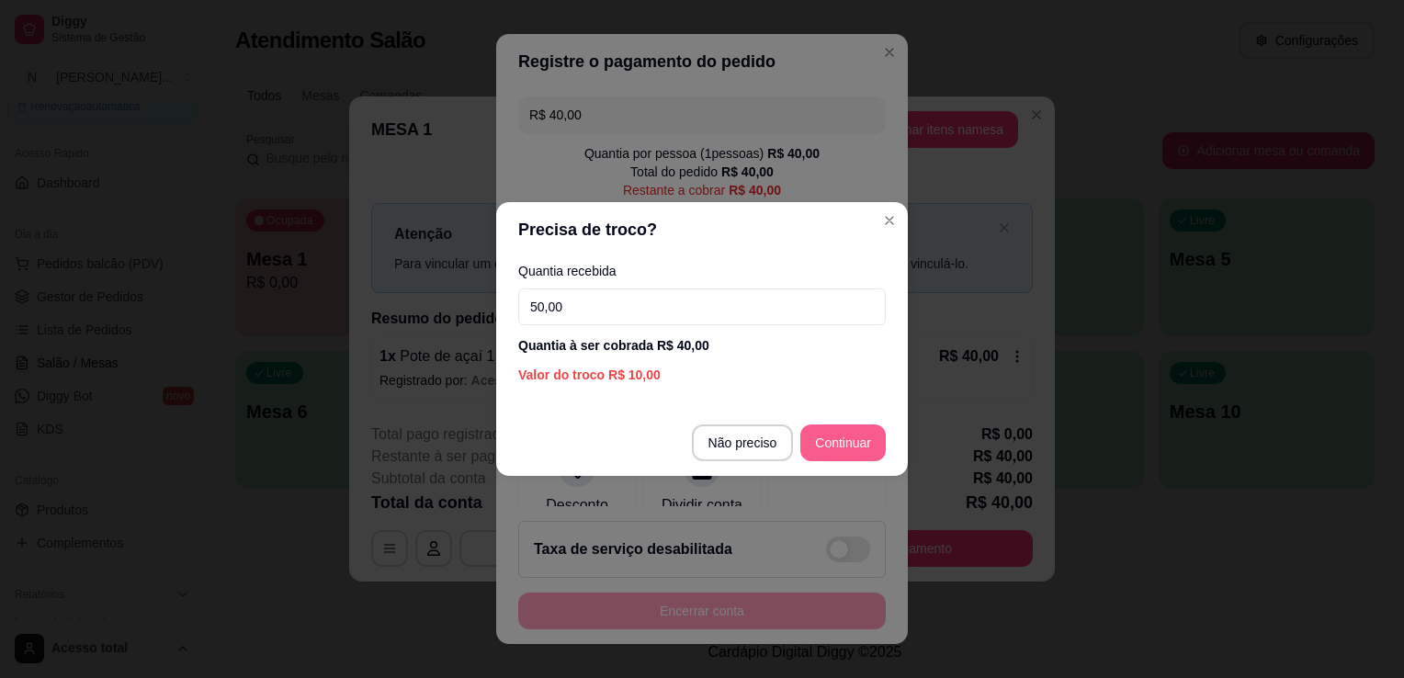
type input "50,00"
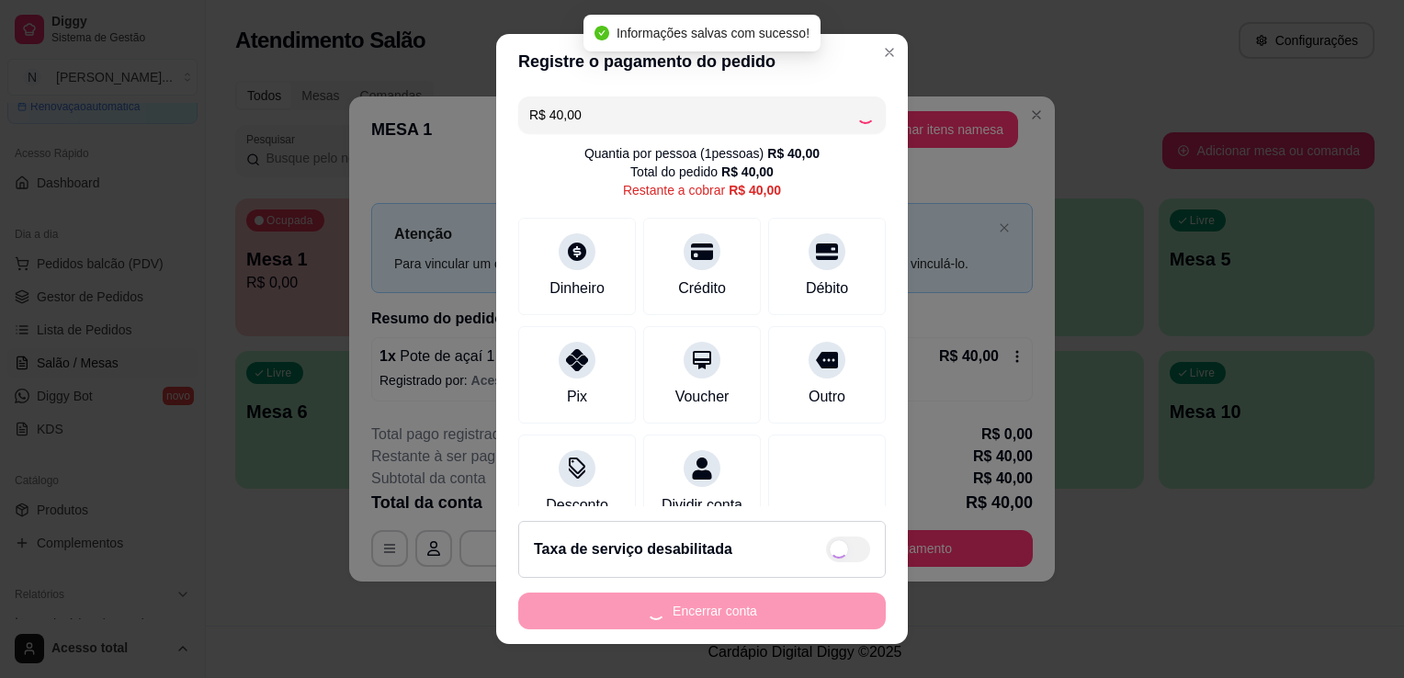
type input "R$ 0,00"
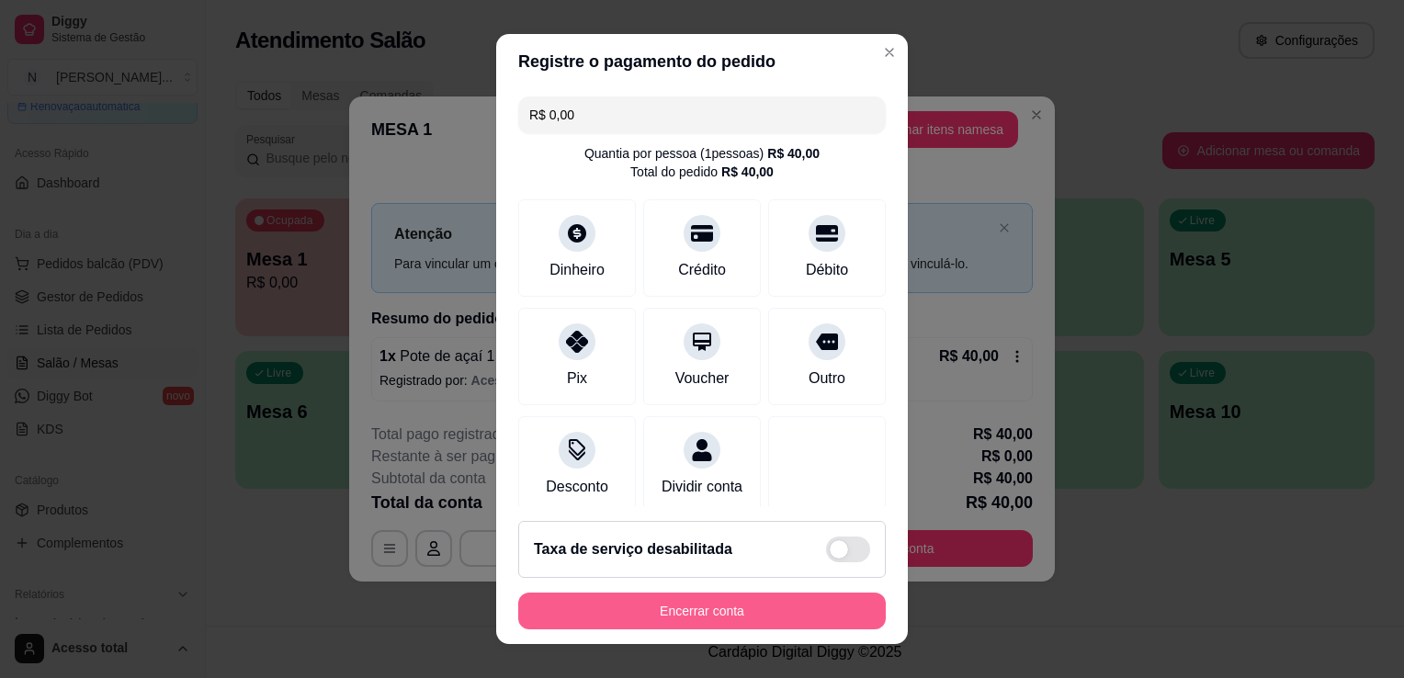
click at [765, 617] on button "Encerrar conta" at bounding box center [702, 611] width 368 height 37
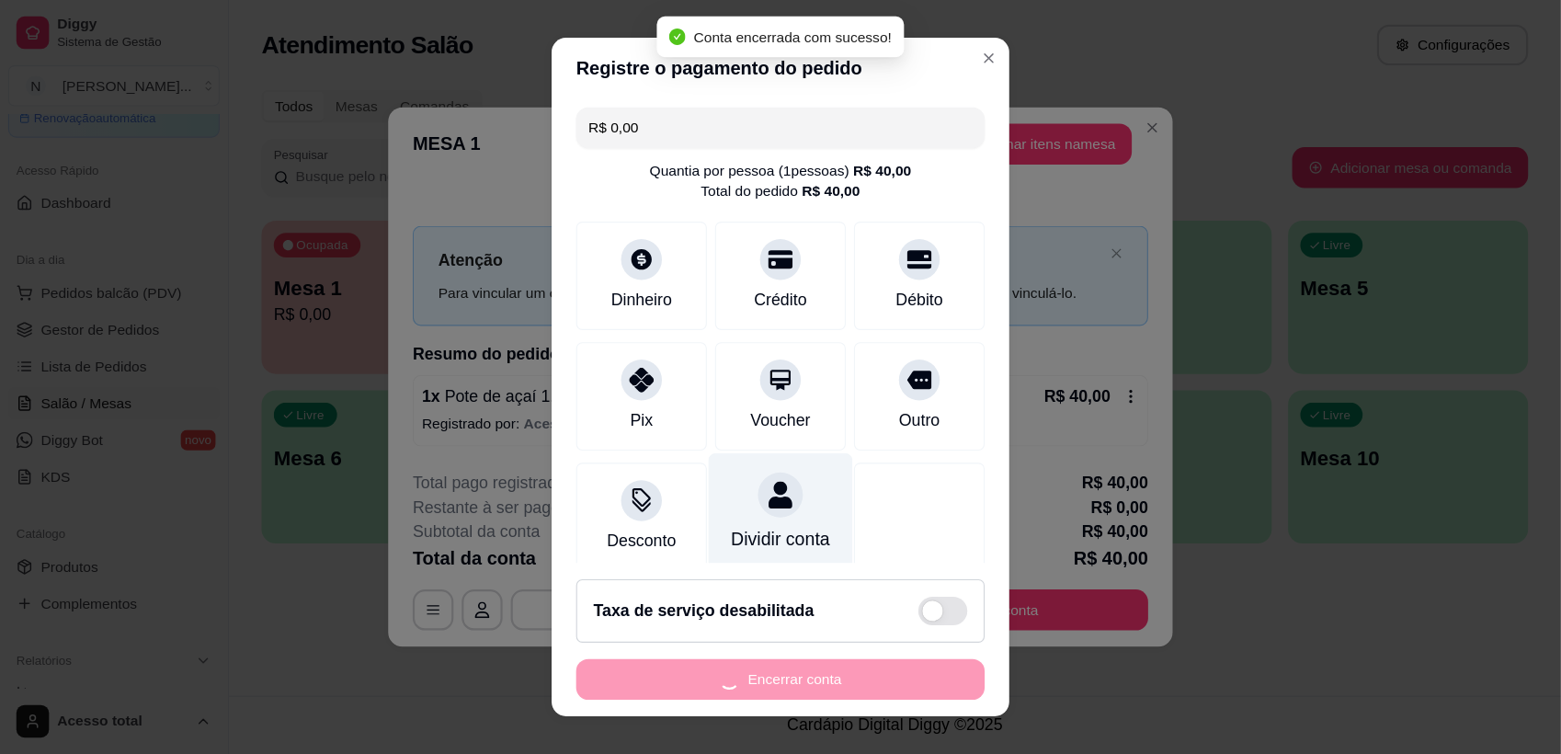
scroll to position [130, 0]
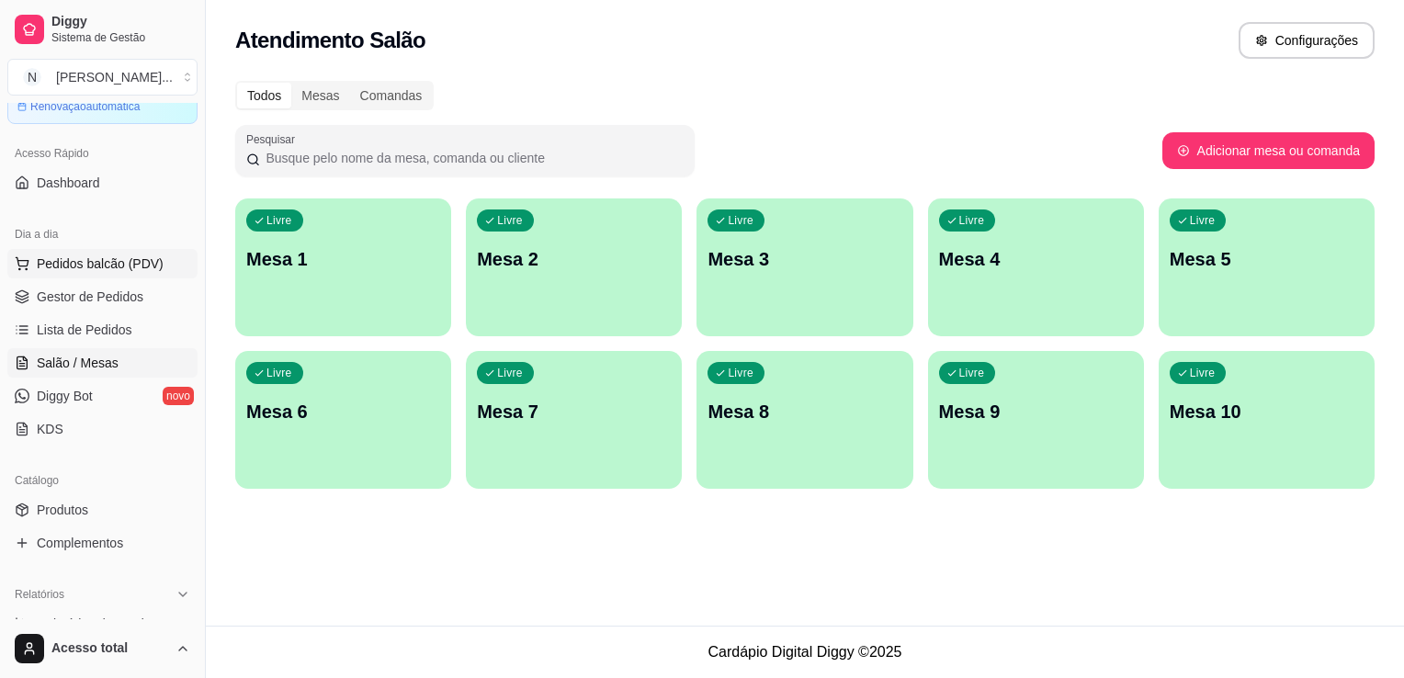
click at [60, 274] on button "Pedidos balcão (PDV)" at bounding box center [102, 263] width 190 height 29
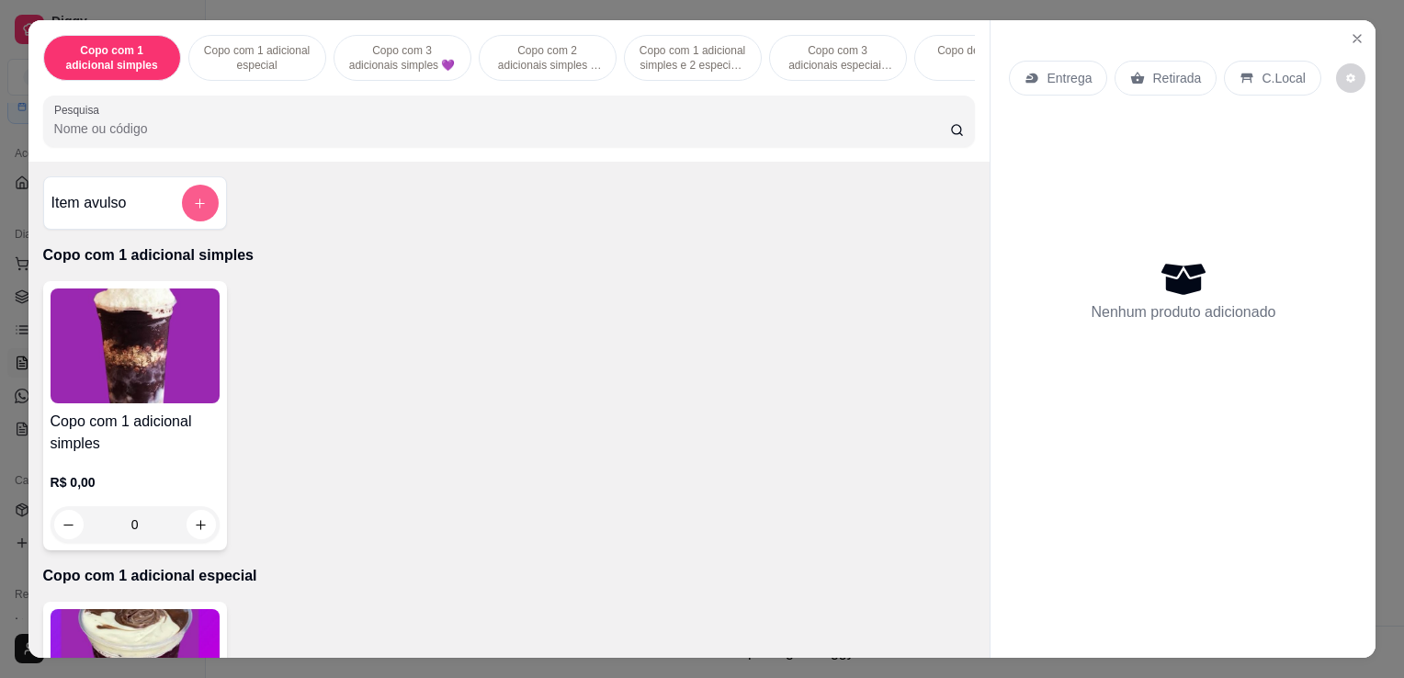
click at [193, 210] on icon "add-separate-item" at bounding box center [200, 204] width 14 height 14
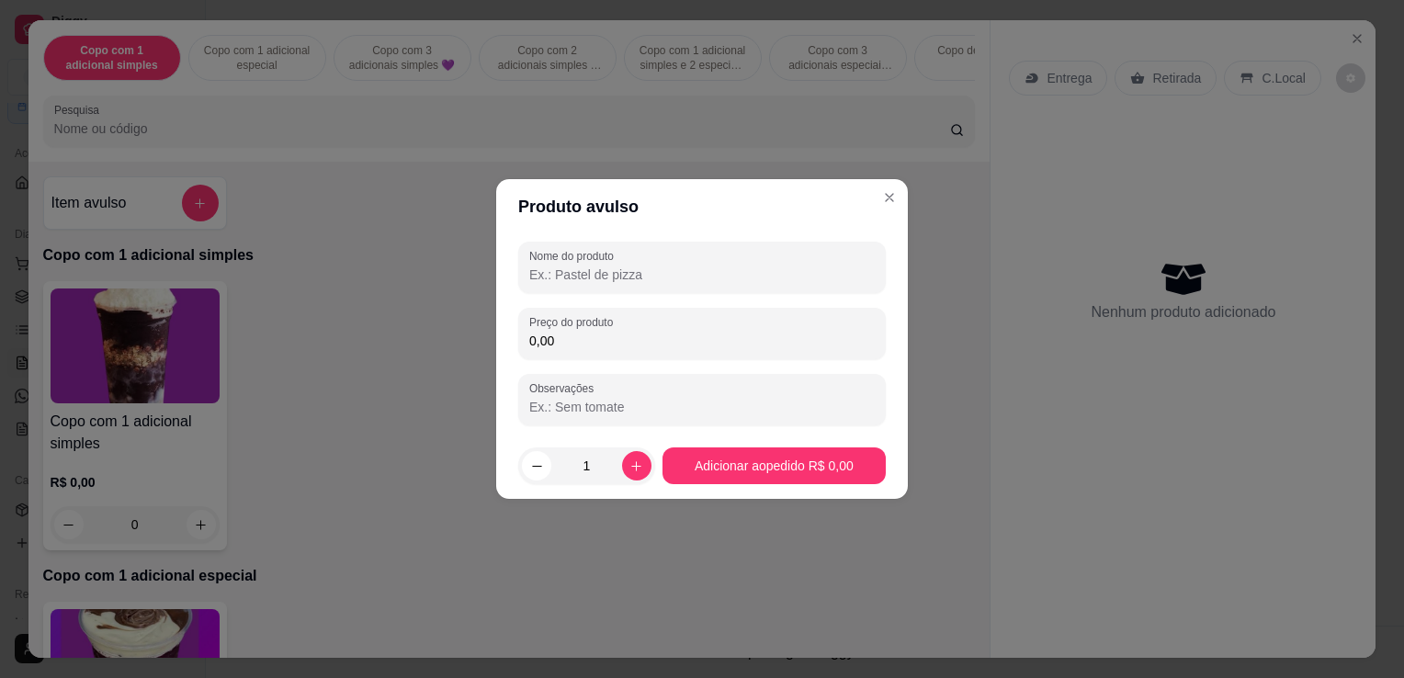
click at [575, 336] on input "0,00" at bounding box center [702, 341] width 346 height 18
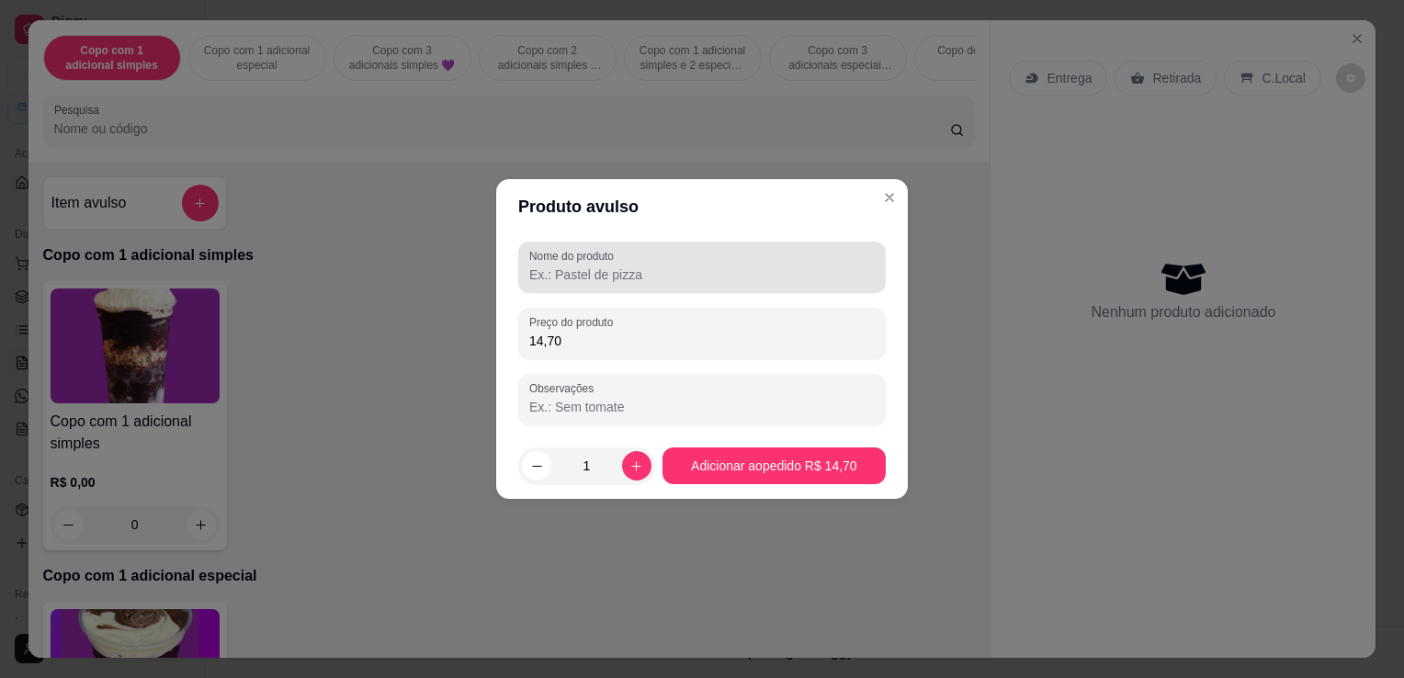
type input "14,70"
click at [597, 280] on input "Nome do produto" at bounding box center [702, 275] width 346 height 18
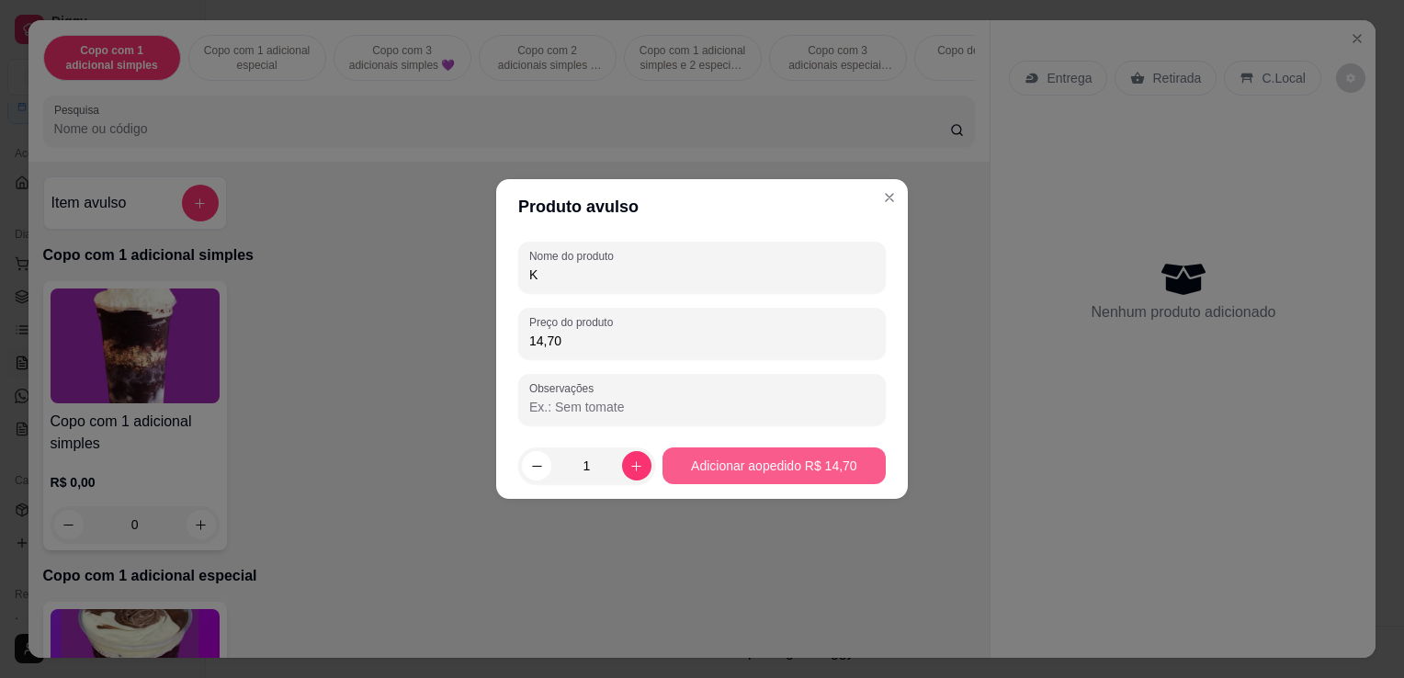
type input "K"
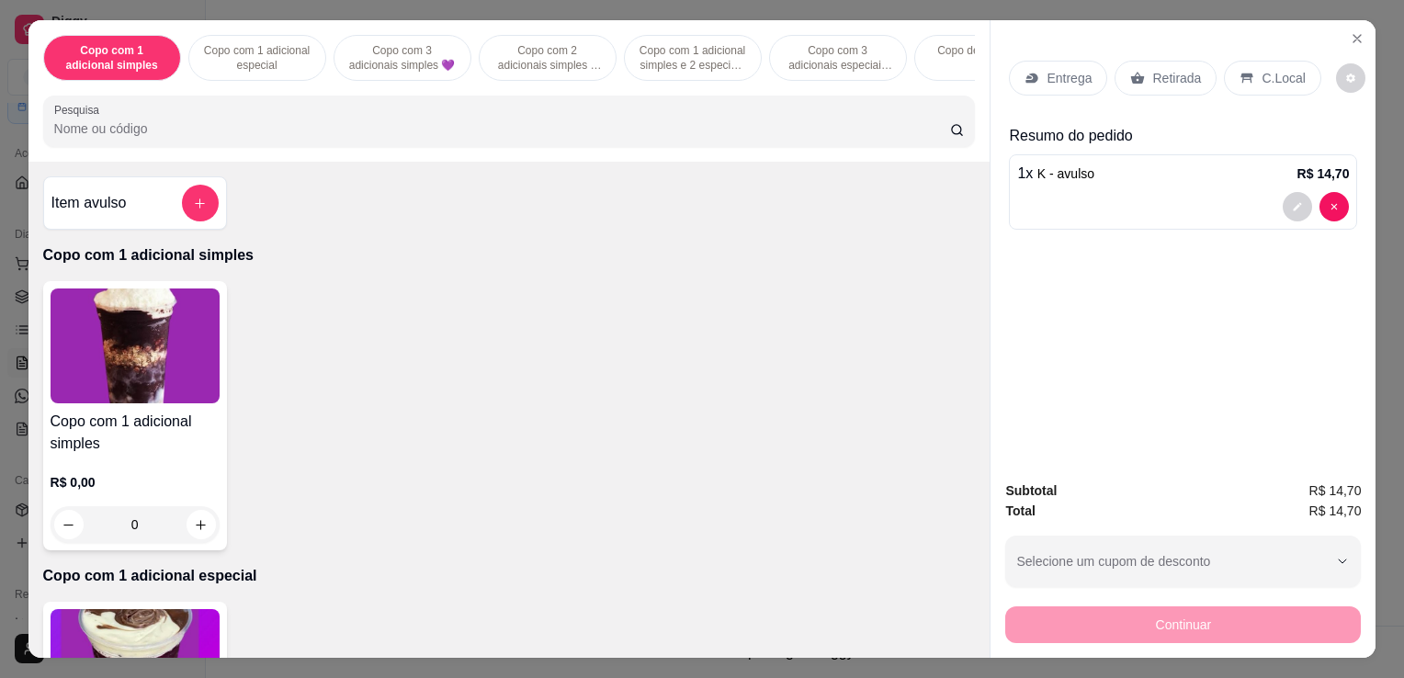
click at [1287, 75] on p "C.Local" at bounding box center [1283, 78] width 43 height 18
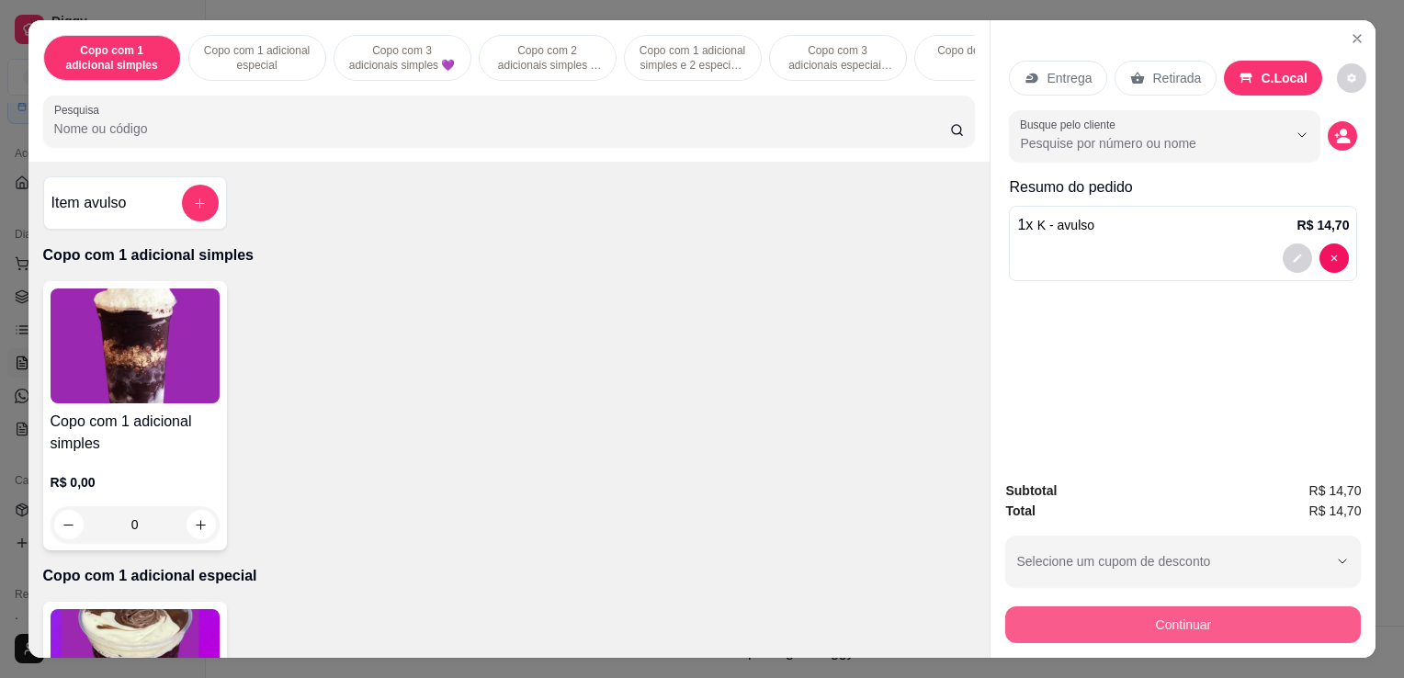
click at [1229, 607] on button "Continuar" at bounding box center [1184, 625] width 356 height 37
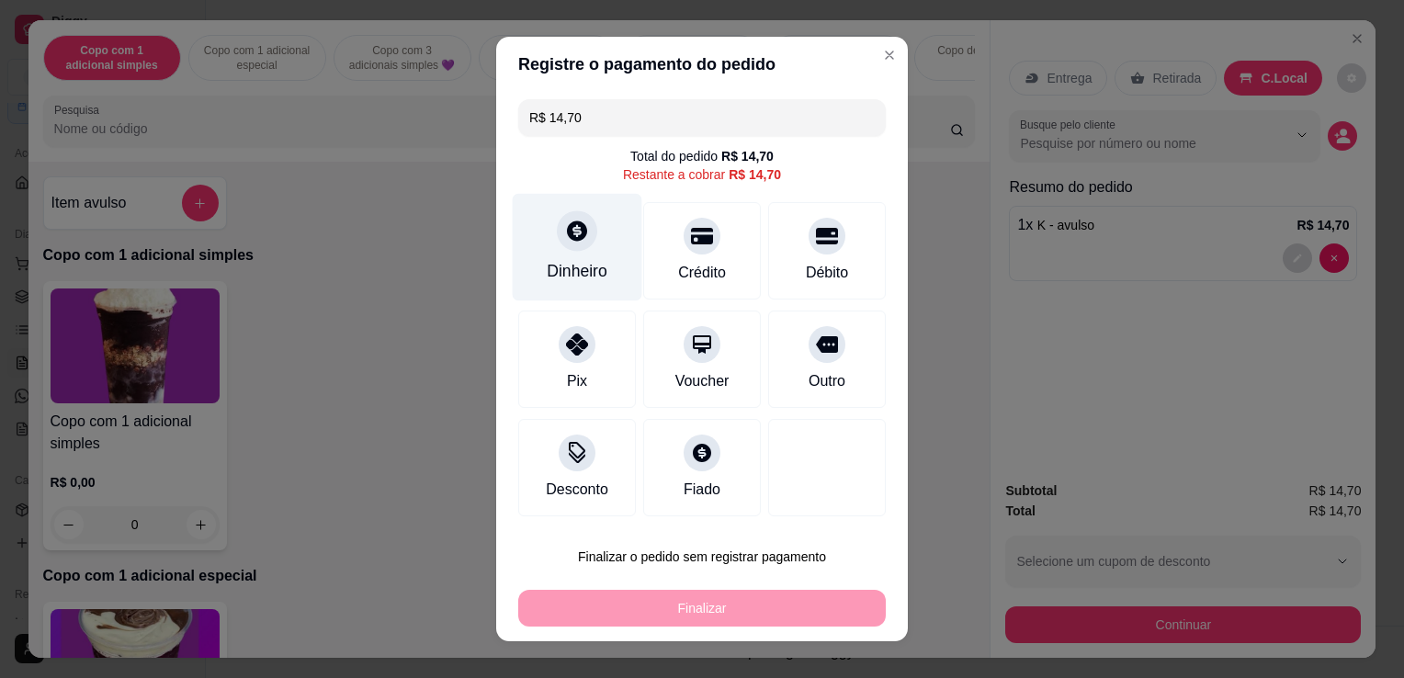
click at [547, 265] on div "Dinheiro" at bounding box center [577, 271] width 61 height 24
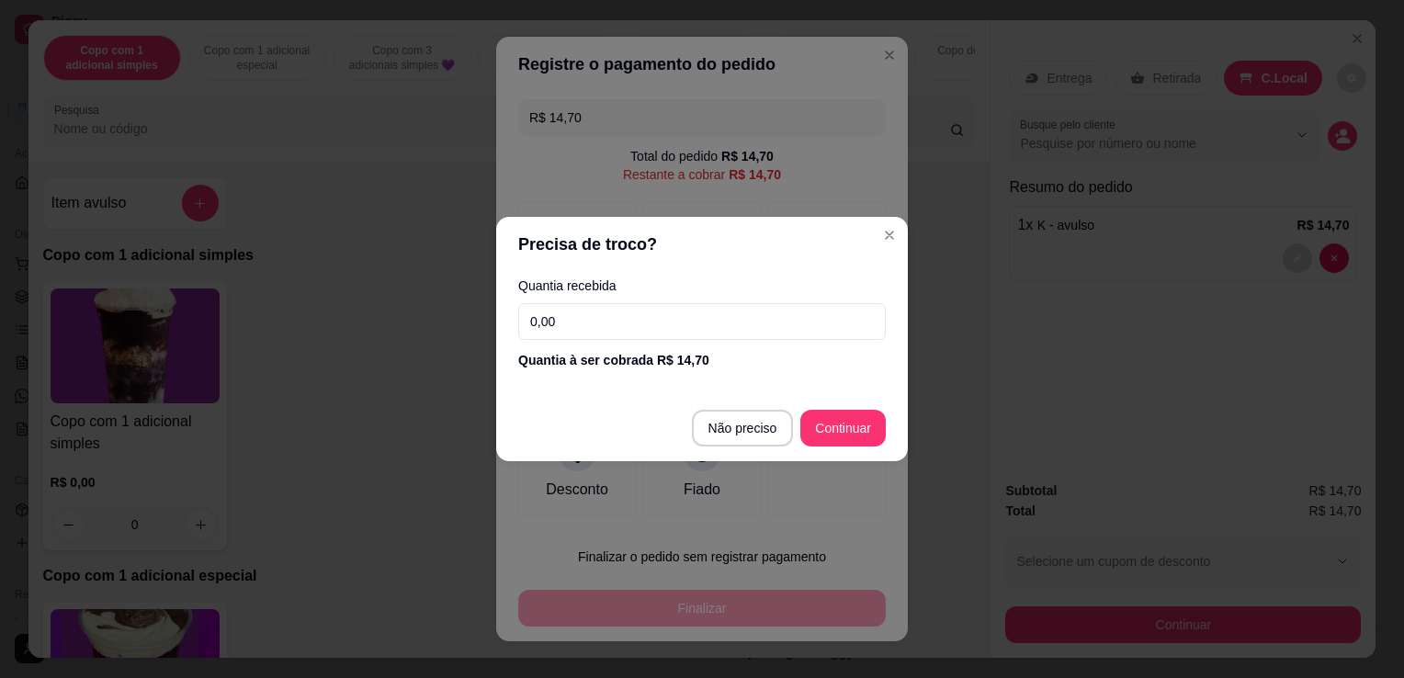
drag, startPoint x: 544, startPoint y: 265, endPoint x: 646, endPoint y: 318, distance: 115.1
click at [643, 318] on input "0,00" at bounding box center [702, 321] width 368 height 37
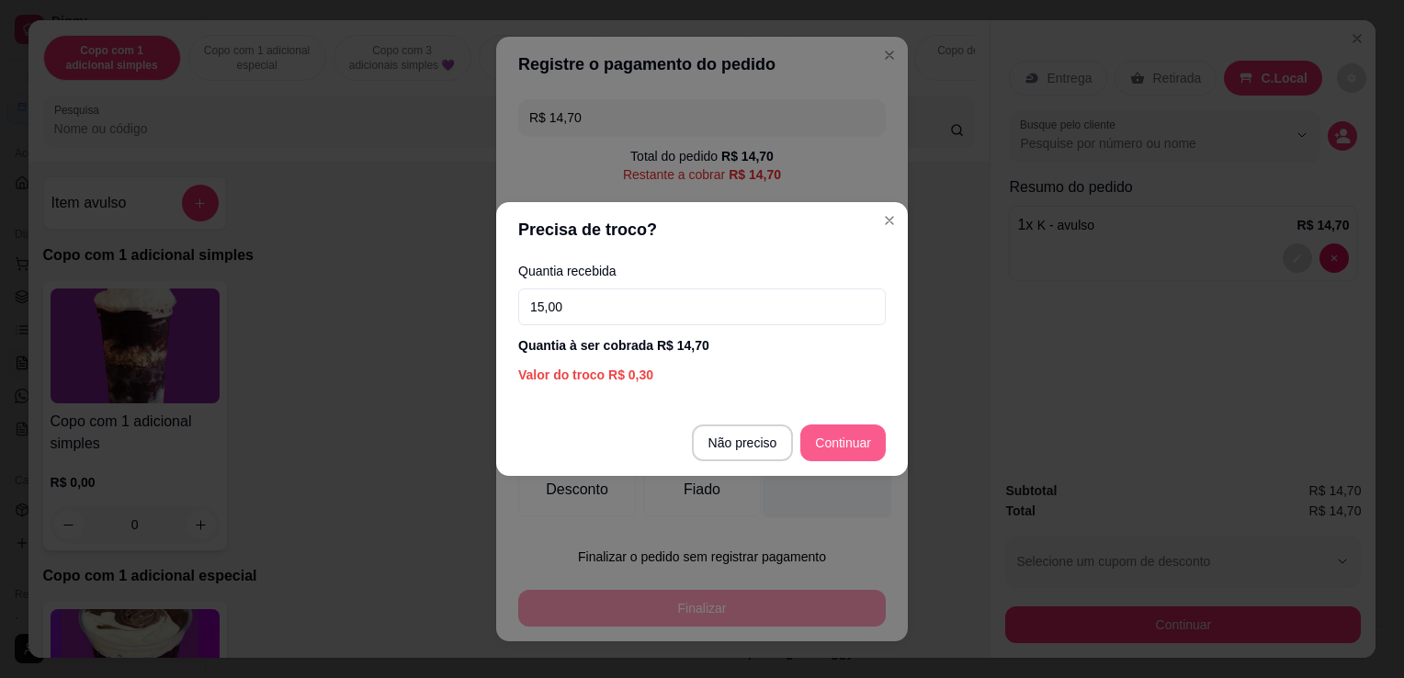
type input "15,00"
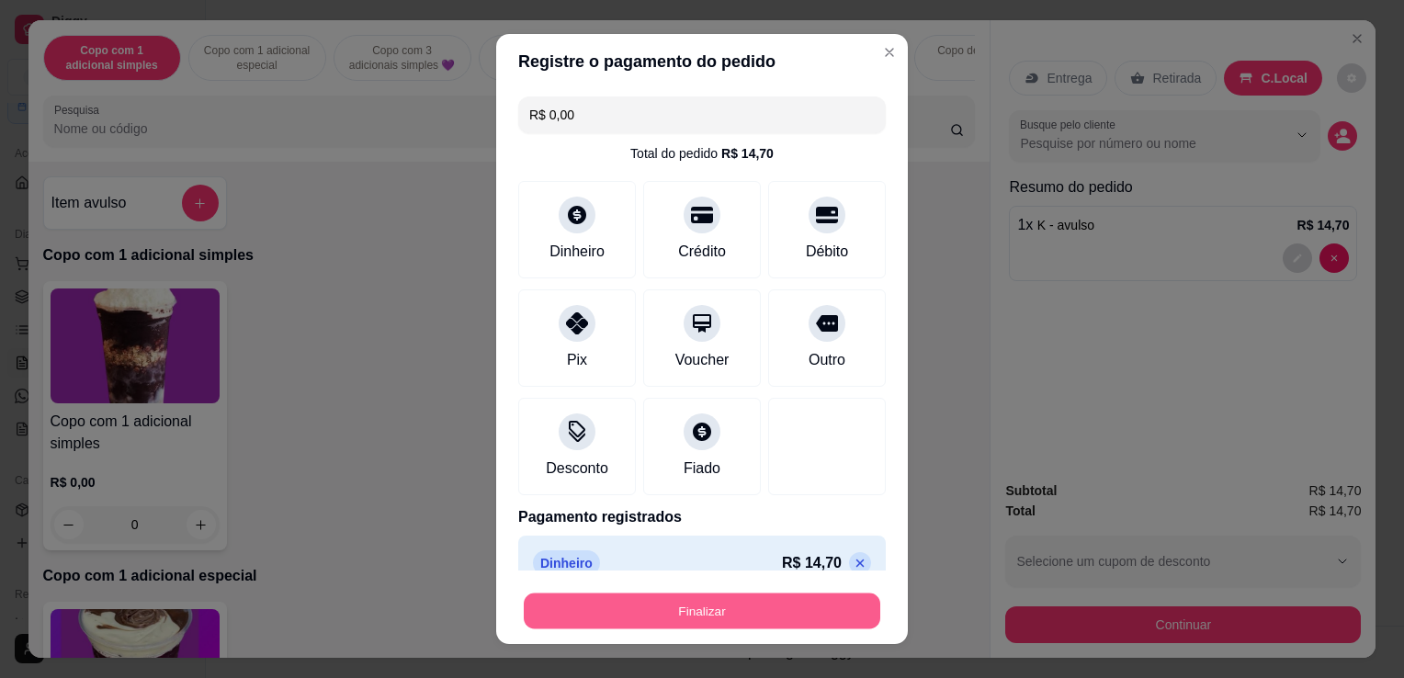
click at [807, 620] on button "Finalizar" at bounding box center [702, 612] width 357 height 36
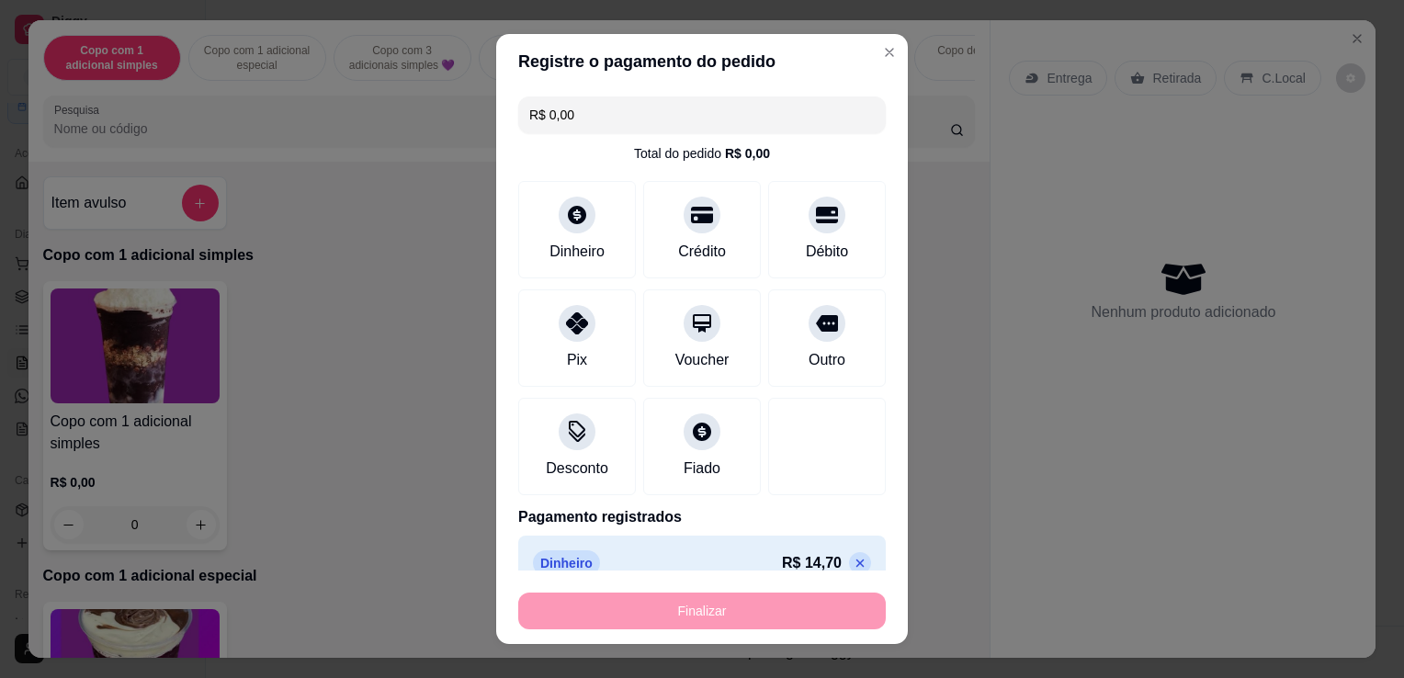
type input "-R$ 14,70"
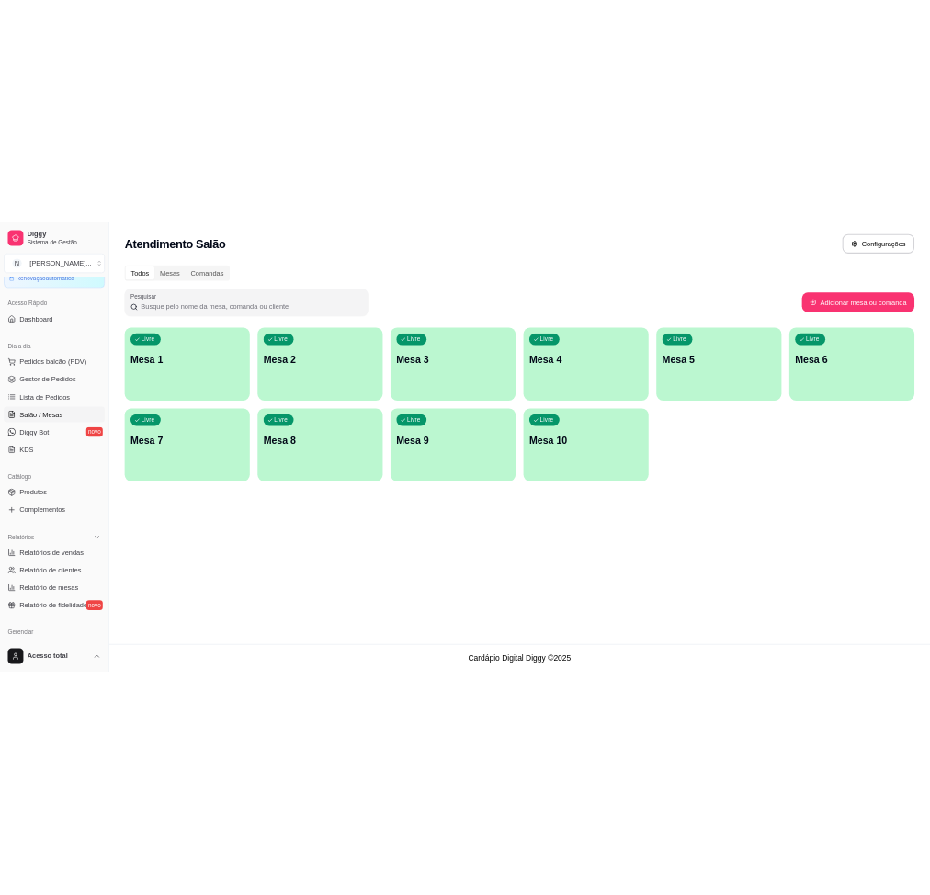
scroll to position [92, 0]
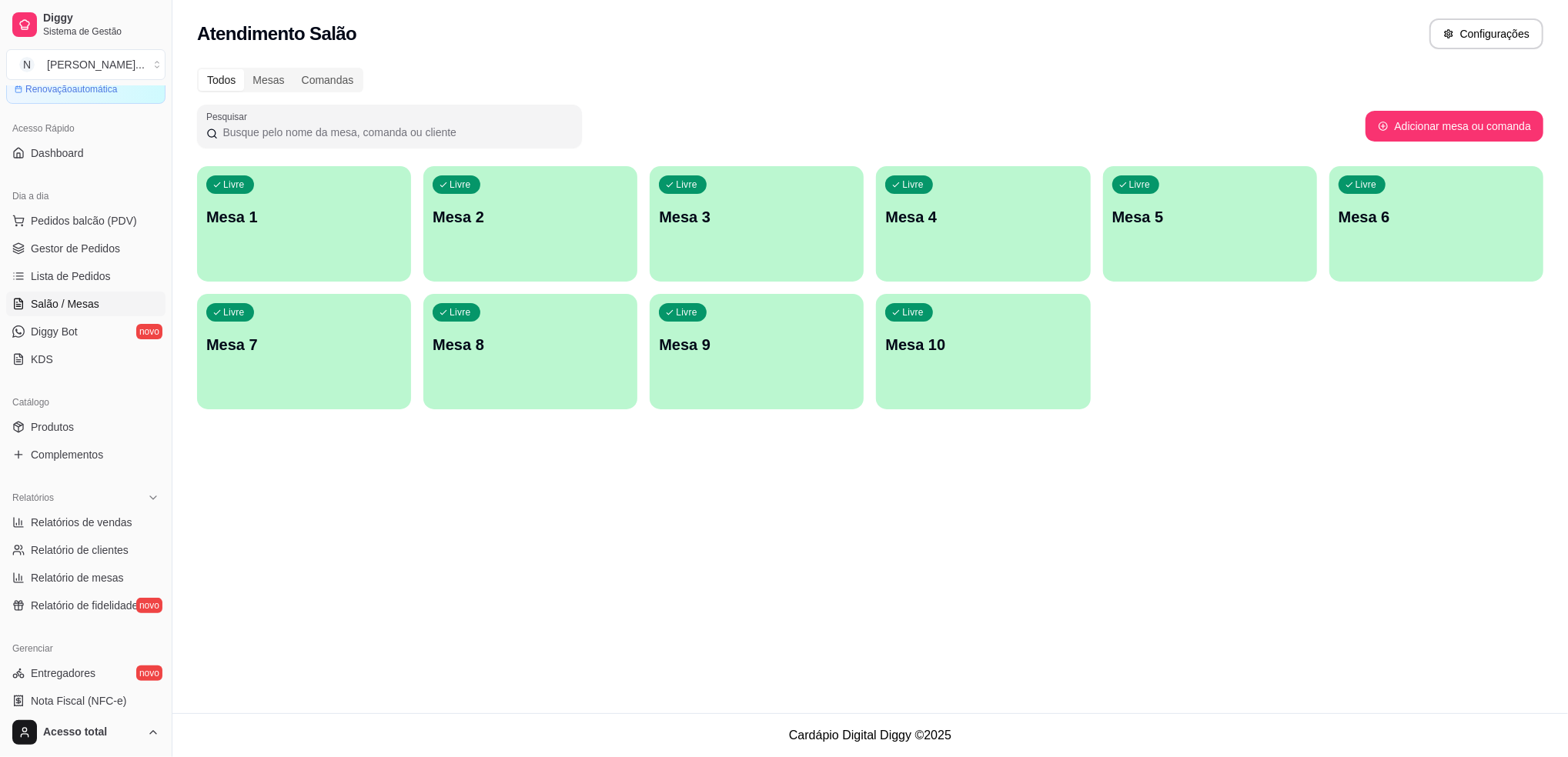
drag, startPoint x: 1106, startPoint y: 0, endPoint x: 905, endPoint y: 42, distance: 205.3
click at [905, 42] on div "Atendimento Salão Configurações" at bounding box center [870, 33] width 1347 height 31
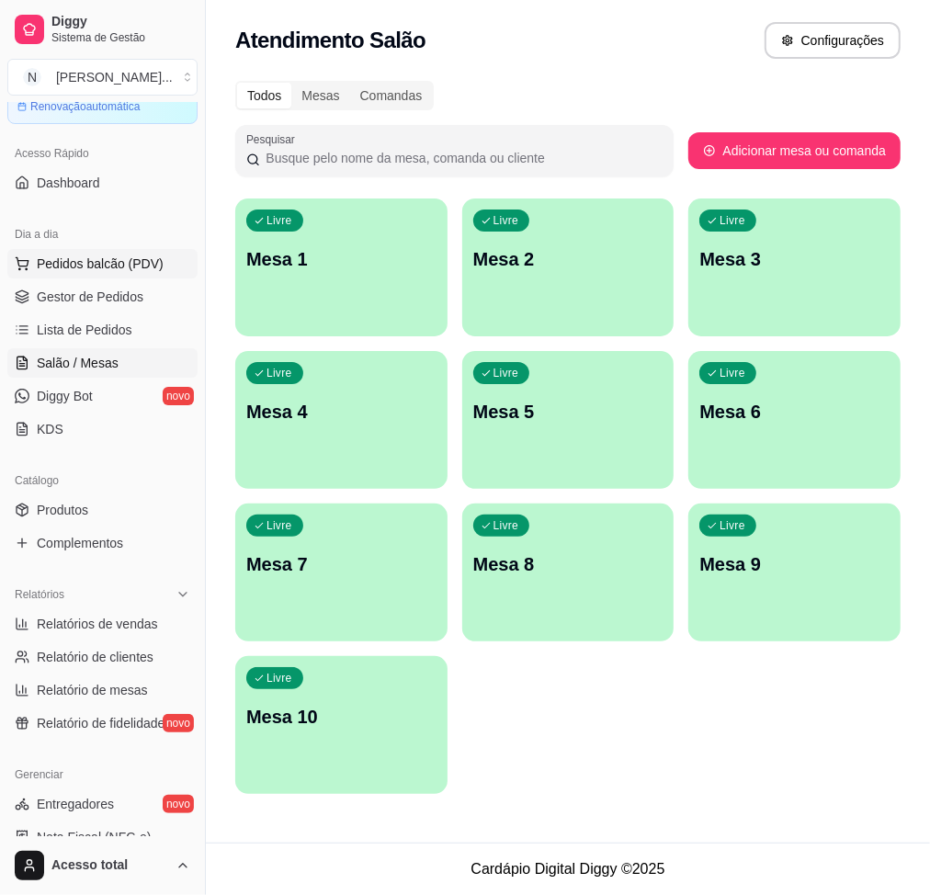
click at [131, 268] on span "Pedidos balcão (PDV)" at bounding box center [100, 264] width 127 height 18
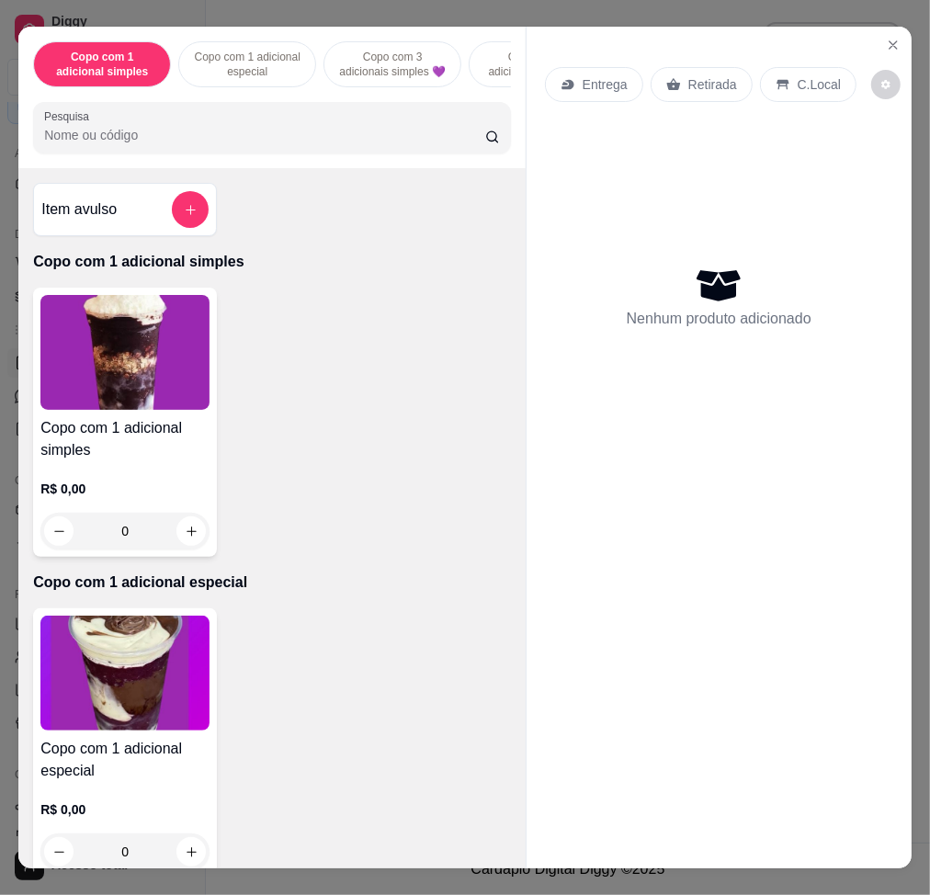
click at [203, 142] on input "Pesquisa" at bounding box center [264, 135] width 441 height 18
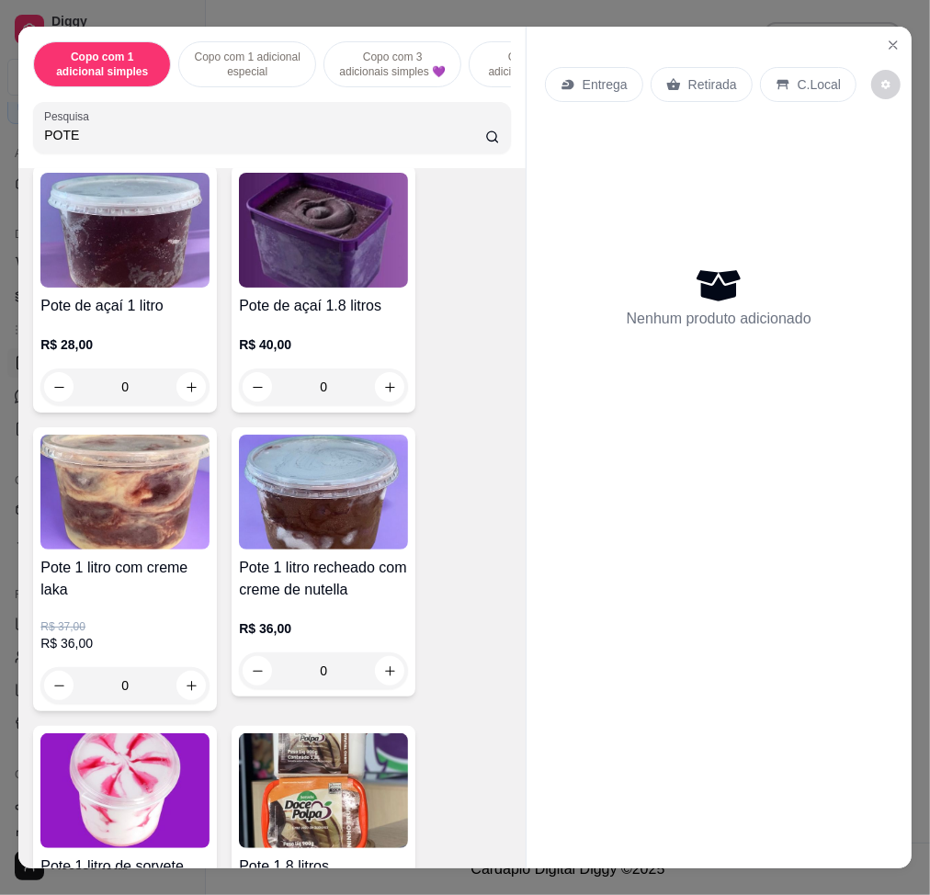
scroll to position [490, 0]
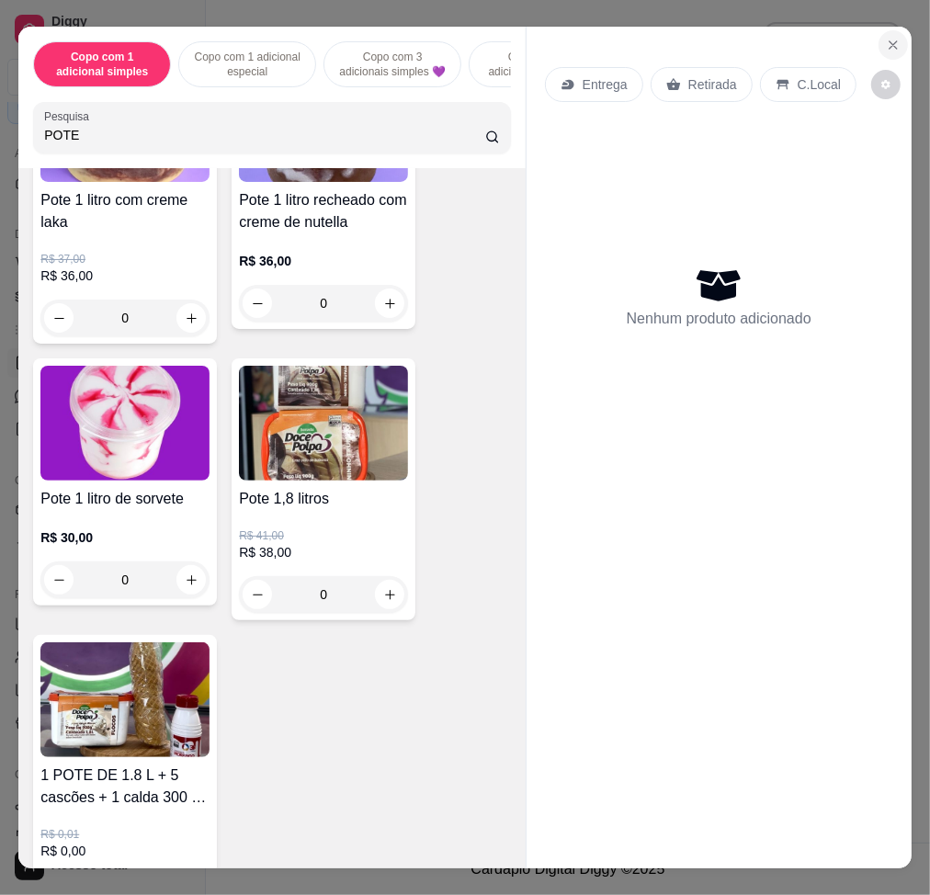
type input "POTE"
click at [887, 38] on icon "Close" at bounding box center [893, 45] width 15 height 15
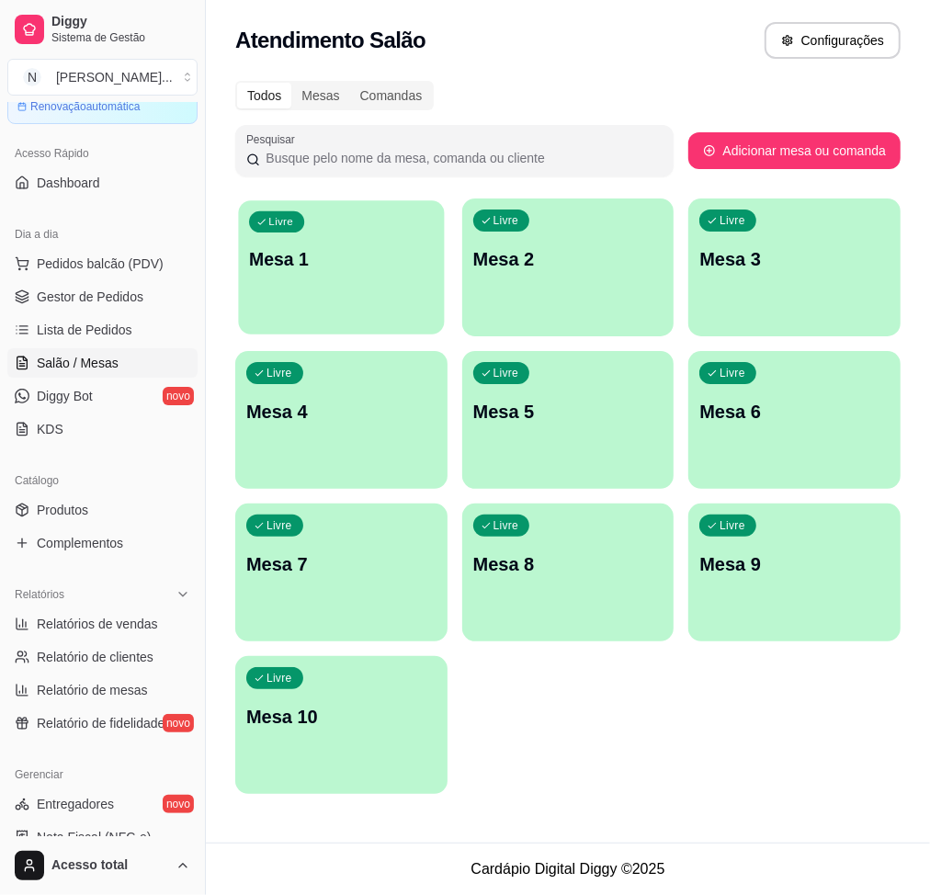
click at [421, 255] on p "Mesa 1" at bounding box center [341, 259] width 184 height 25
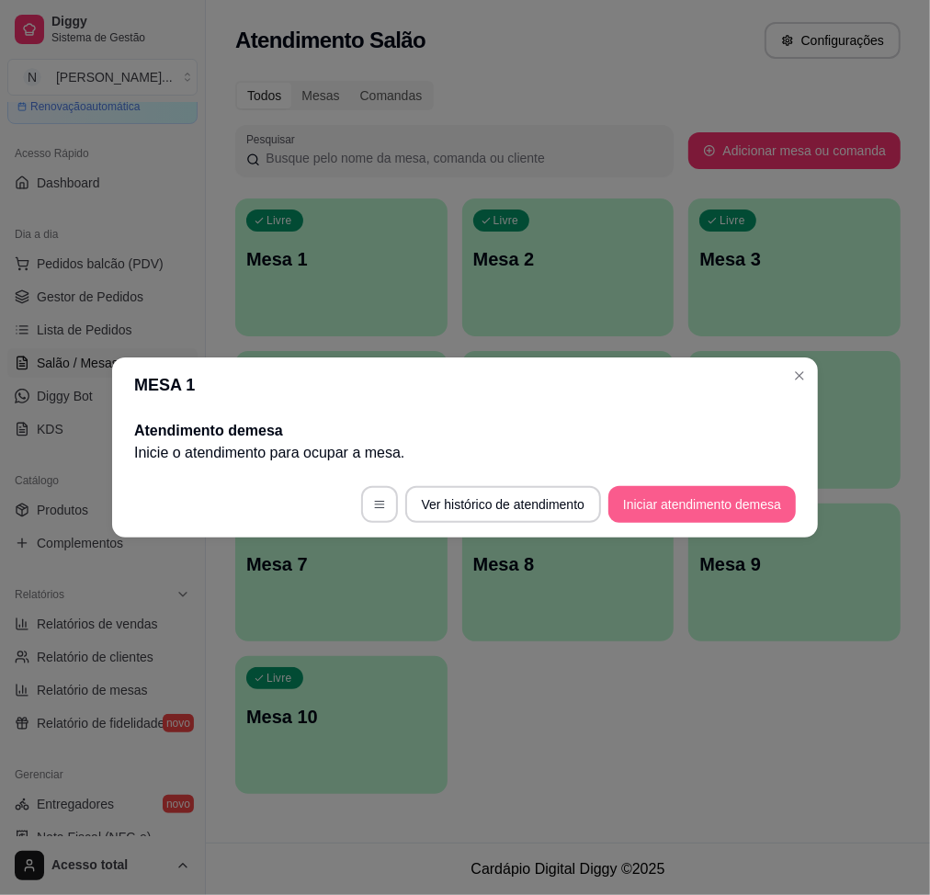
click at [754, 517] on button "Iniciar atendimento de mesa" at bounding box center [702, 504] width 188 height 37
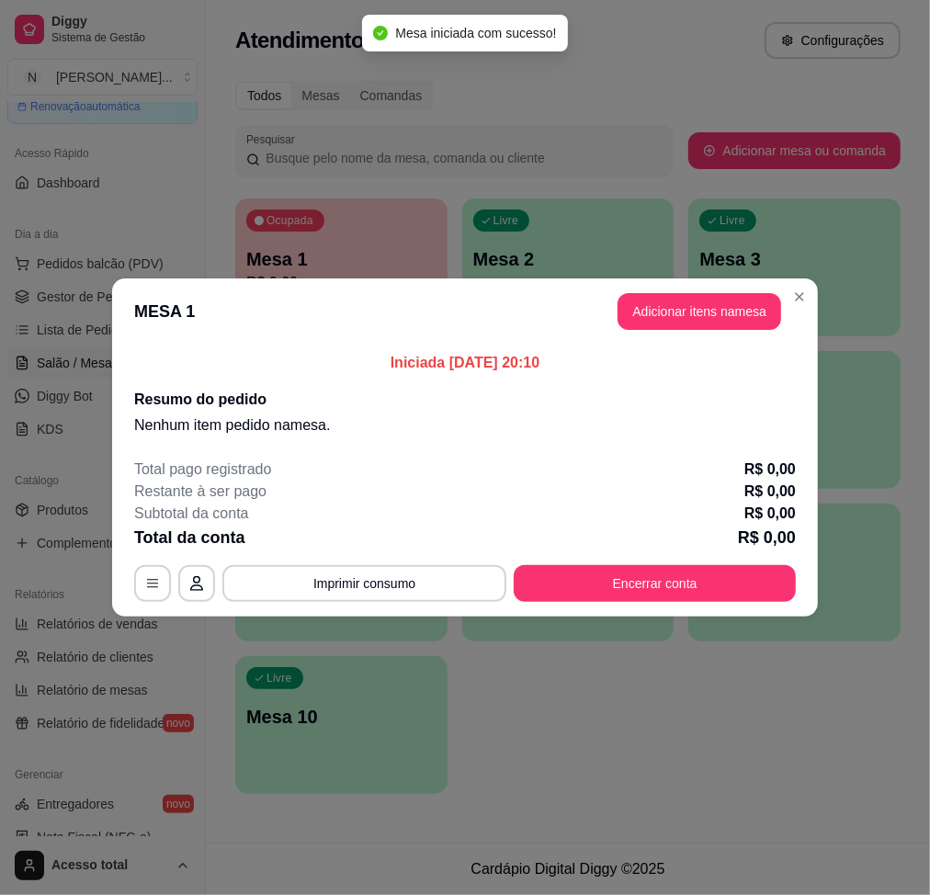
drag, startPoint x: 591, startPoint y: 290, endPoint x: 665, endPoint y: 313, distance: 77.3
click at [592, 290] on header "MESA 1 Adicionar itens na mesa" at bounding box center [465, 311] width 706 height 66
click at [669, 313] on button "Adicionar itens na mesa" at bounding box center [700, 311] width 164 height 37
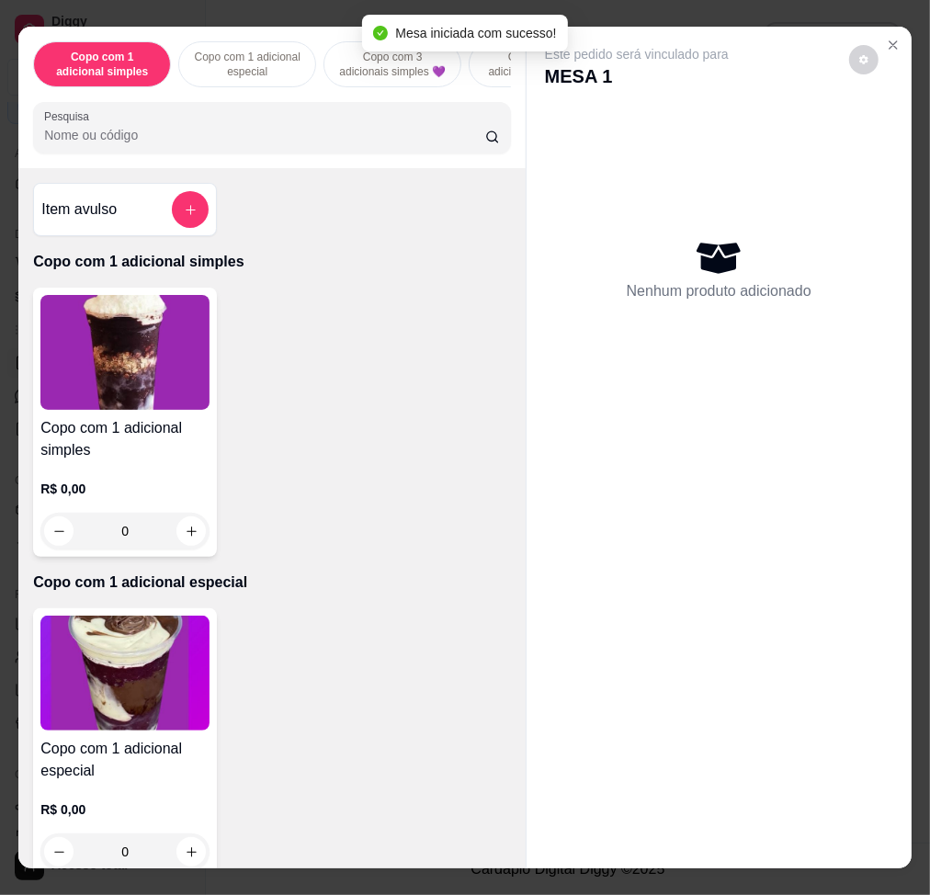
click at [156, 141] on input "Pesquisa" at bounding box center [264, 135] width 441 height 18
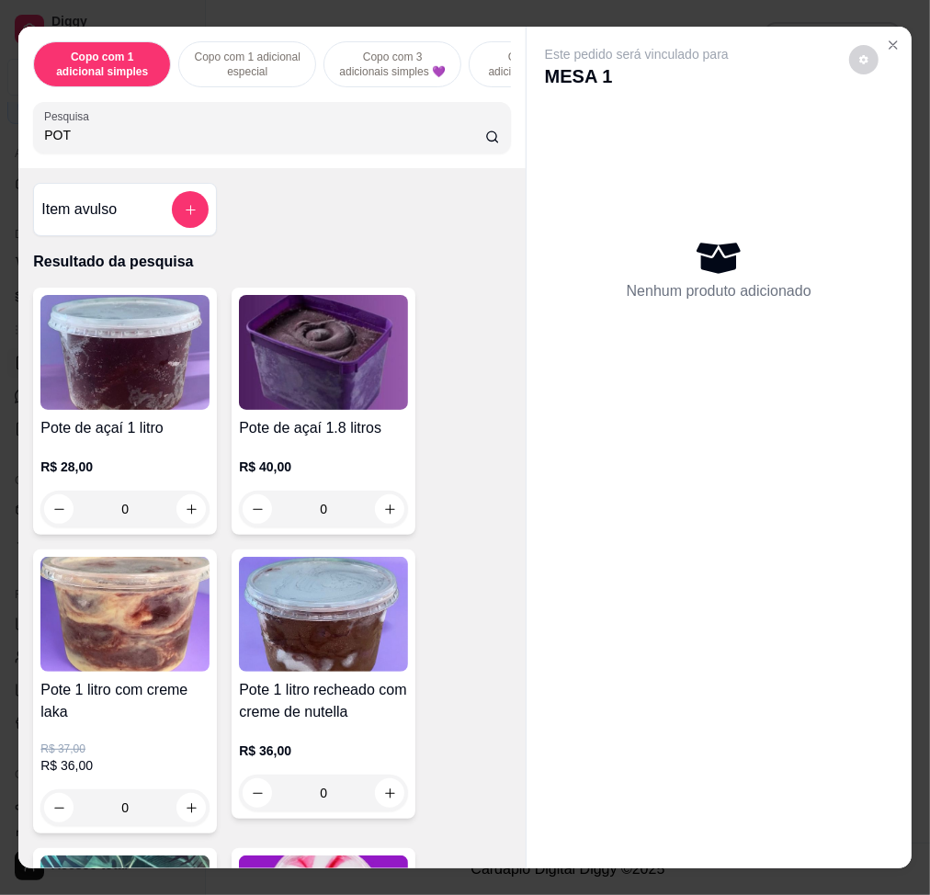
scroll to position [612, 0]
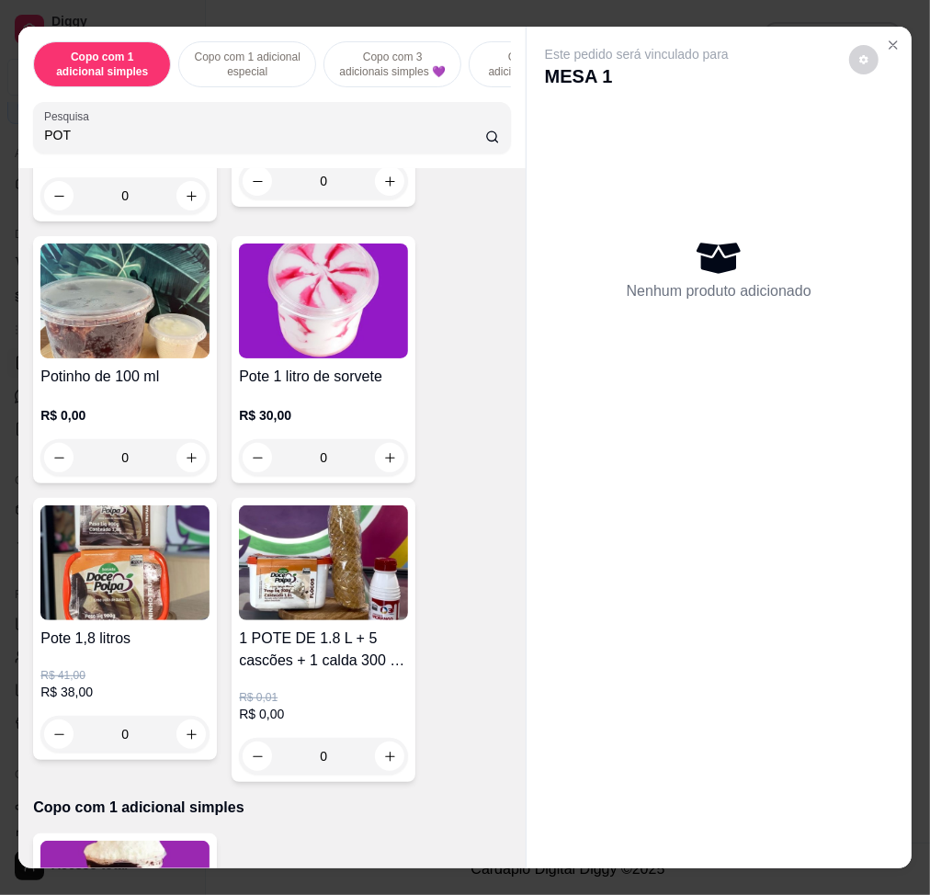
type input "POT"
click at [297, 355] on img at bounding box center [323, 301] width 169 height 115
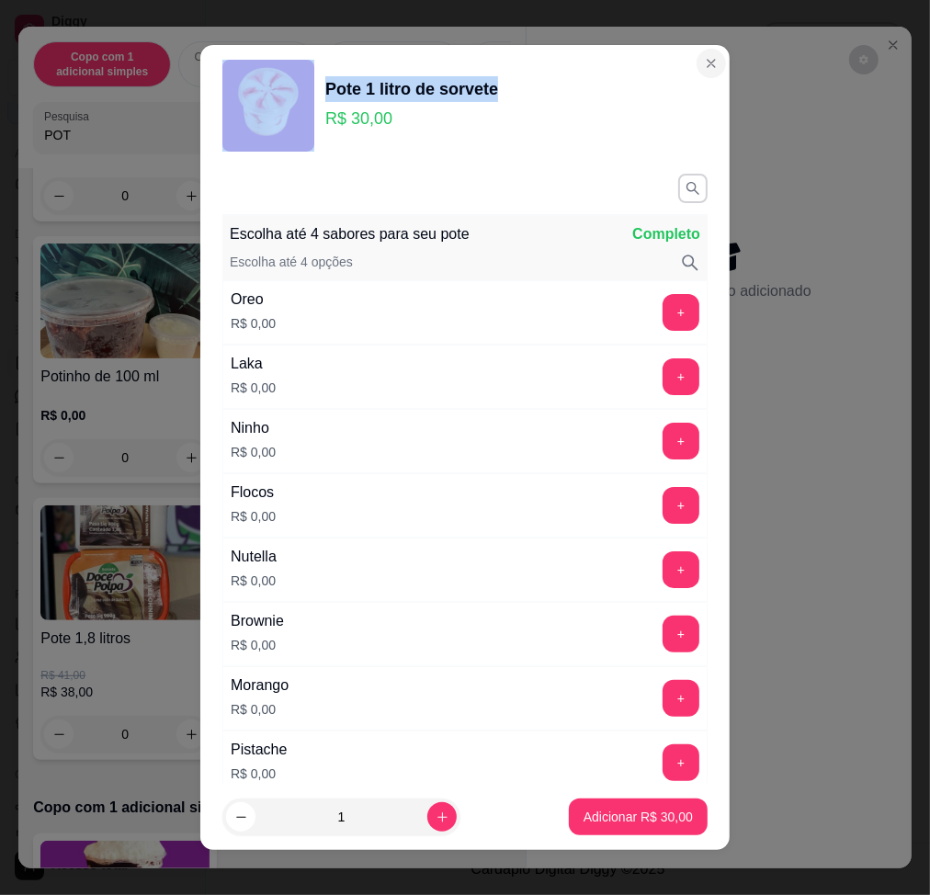
drag, startPoint x: 663, startPoint y: 63, endPoint x: 674, endPoint y: 63, distance: 11.0
click at [674, 63] on section "Pote 1 litro de sorvete R$ 30,00 Escolha até 4 sabores para seu pote Completo E…" at bounding box center [464, 448] width 529 height 806
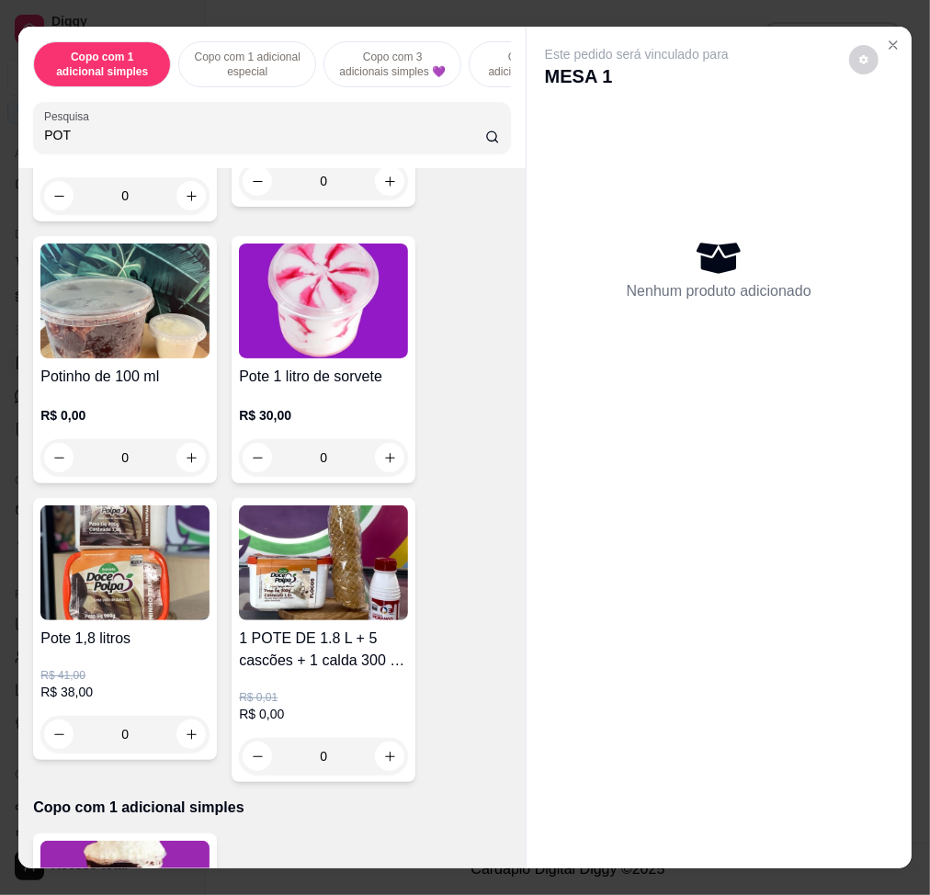
drag, startPoint x: 180, startPoint y: 136, endPoint x: 179, endPoint y: 114, distance: 22.1
click at [181, 136] on input "POT" at bounding box center [264, 135] width 441 height 18
click at [179, 114] on div "Pesquisa POT" at bounding box center [272, 127] width 478 height 51
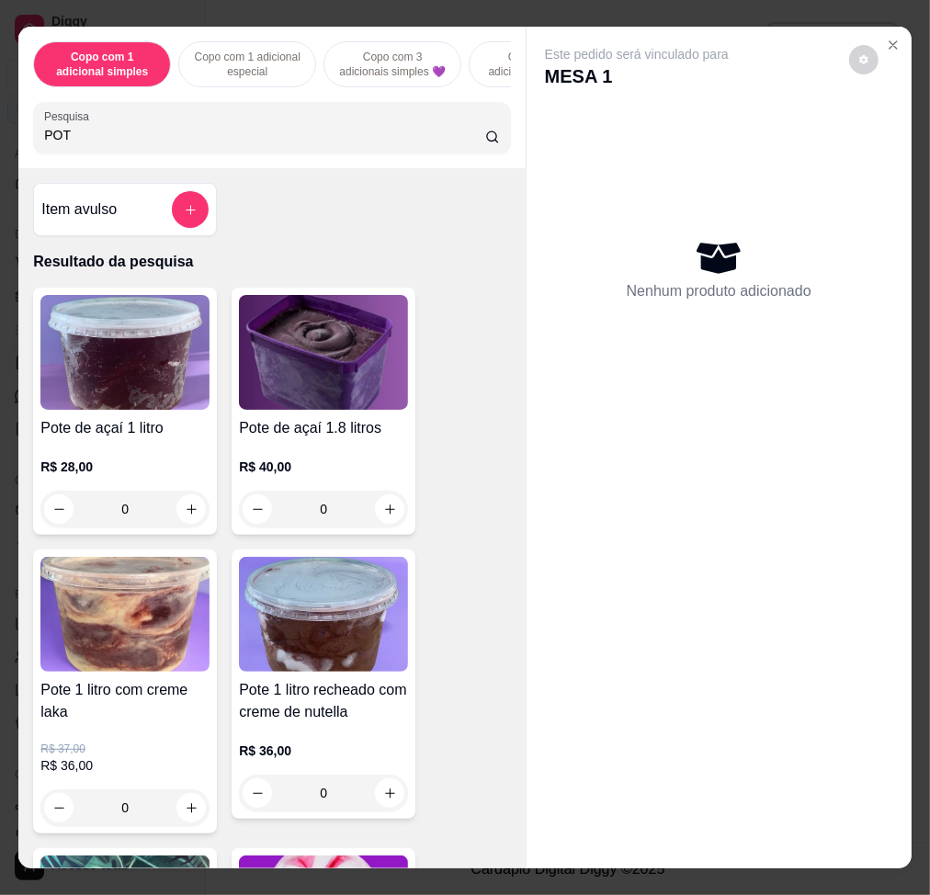
drag, startPoint x: 212, startPoint y: 138, endPoint x: -74, endPoint y: 137, distance: 286.8
click at [0, 137] on html "Diggy Sistema de Gestão N Nalita Açaite ... Loja aberta Diggy Bot Renovação aut…" at bounding box center [465, 447] width 930 height 895
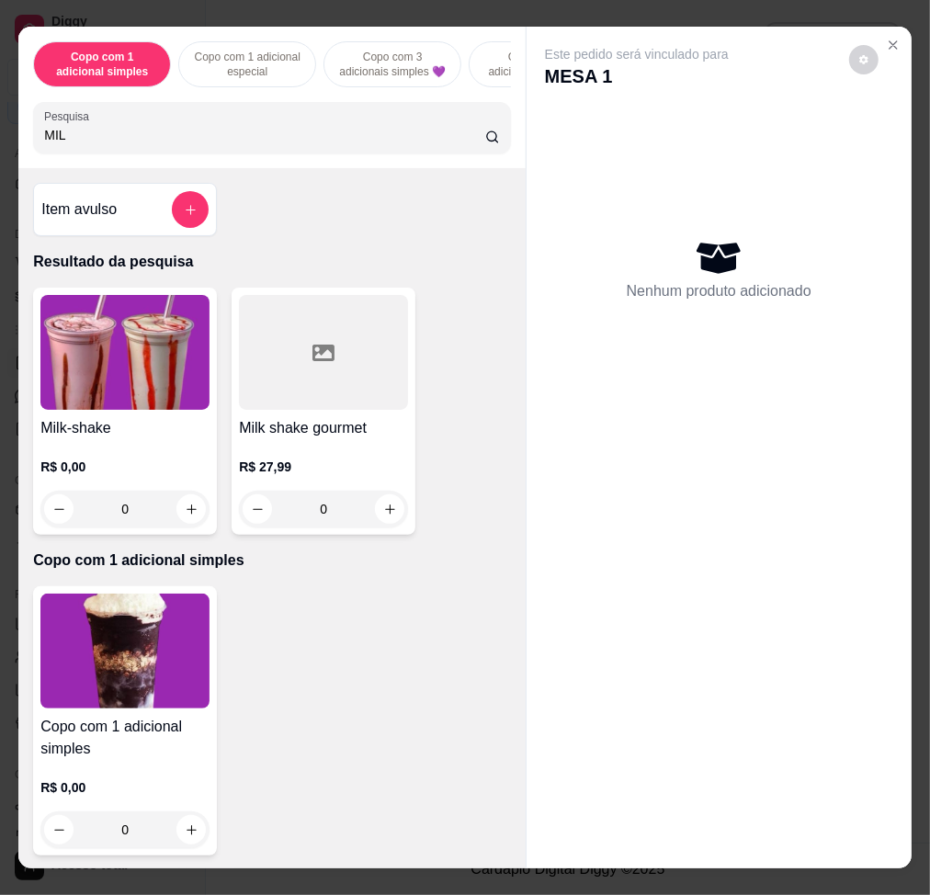
type input "MIL"
click at [101, 392] on img at bounding box center [124, 352] width 169 height 115
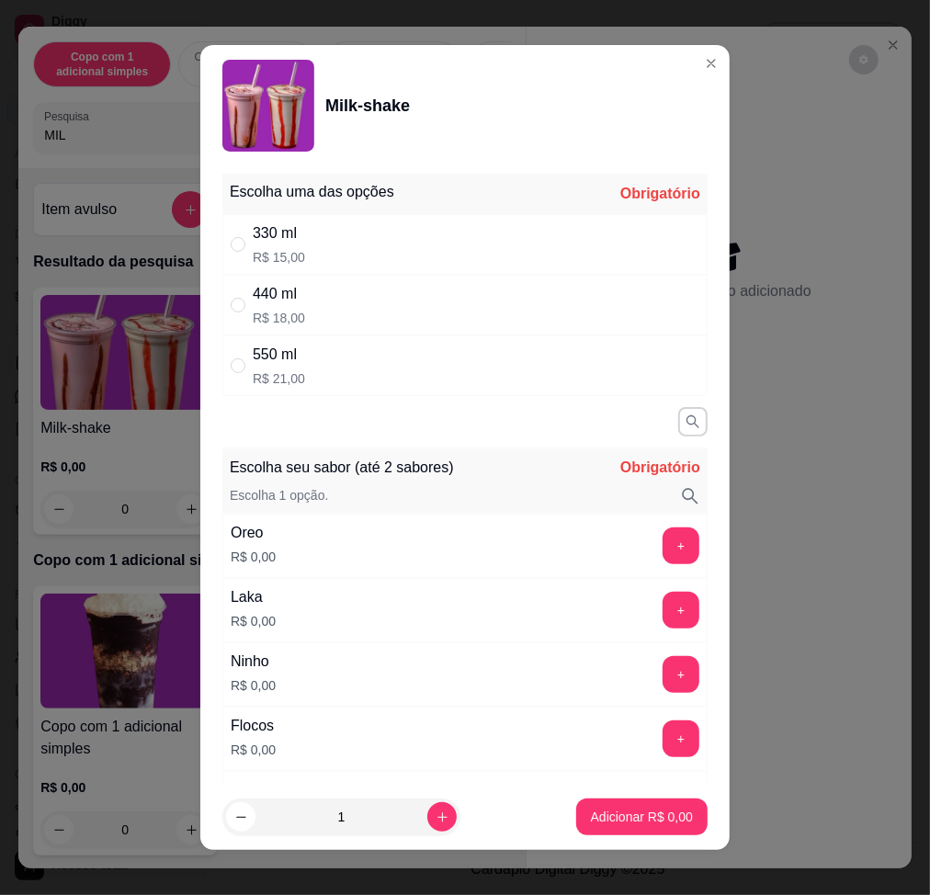
click at [478, 381] on div "550 ml R$ 21,00" at bounding box center [464, 365] width 485 height 61
radio input "true"
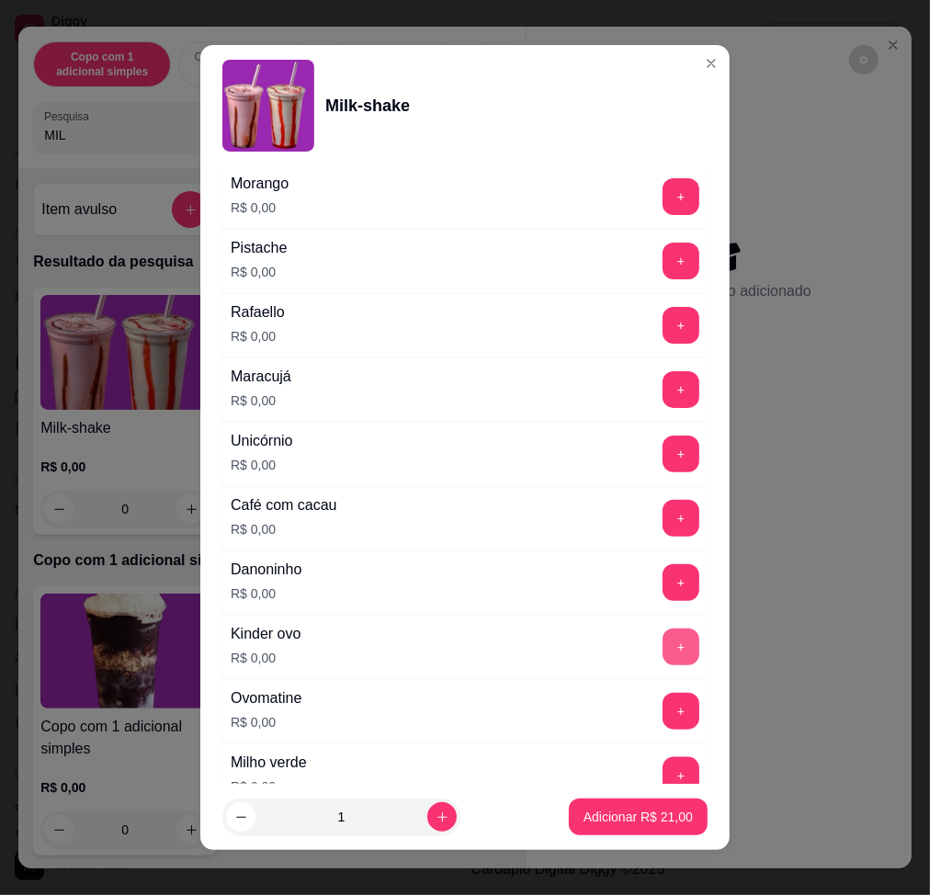
click at [663, 643] on button "+" at bounding box center [681, 647] width 37 height 37
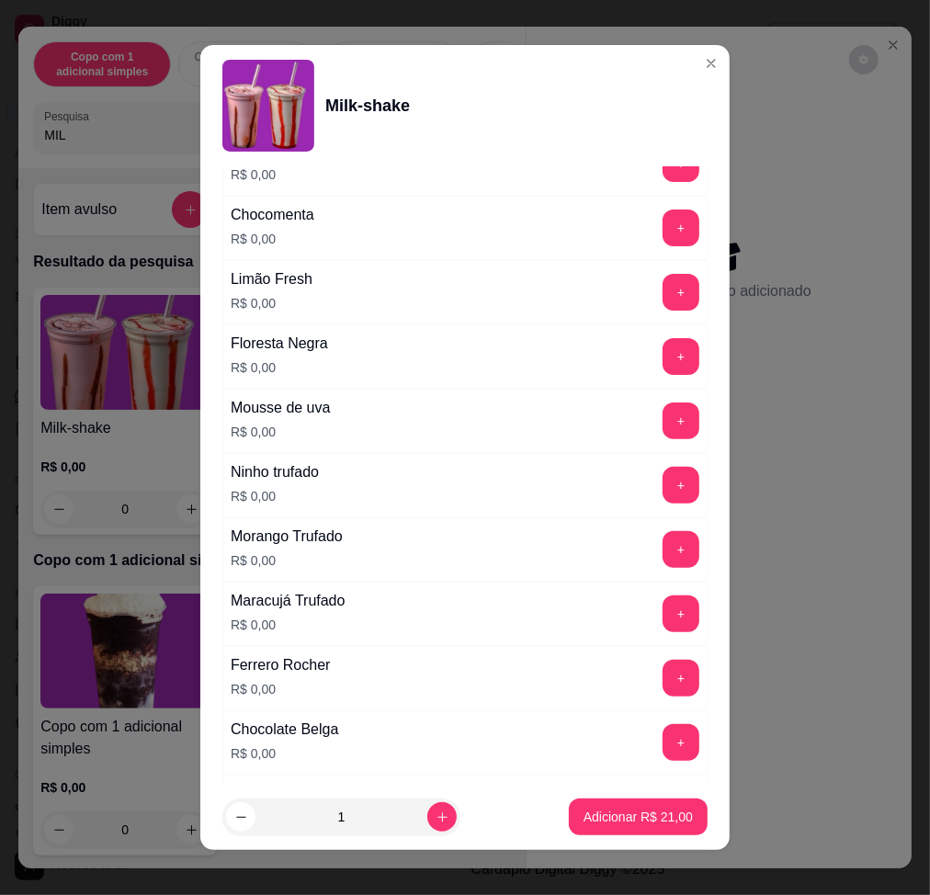
scroll to position [1715, 0]
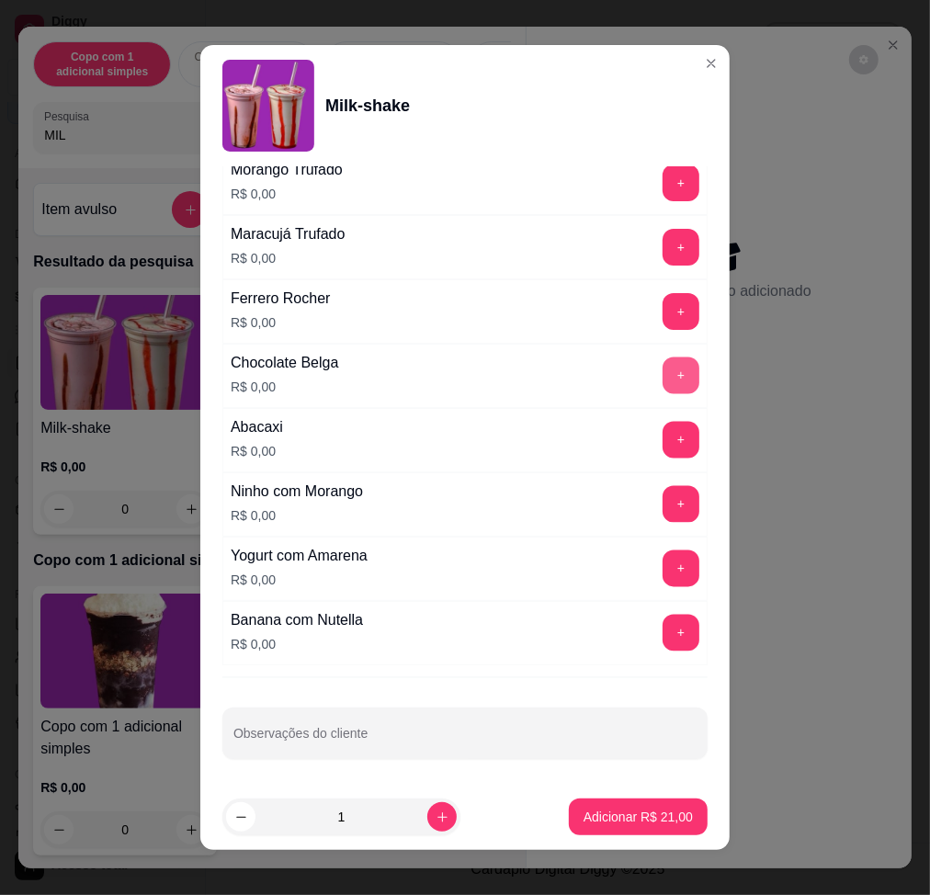
click at [663, 369] on button "+" at bounding box center [681, 376] width 37 height 37
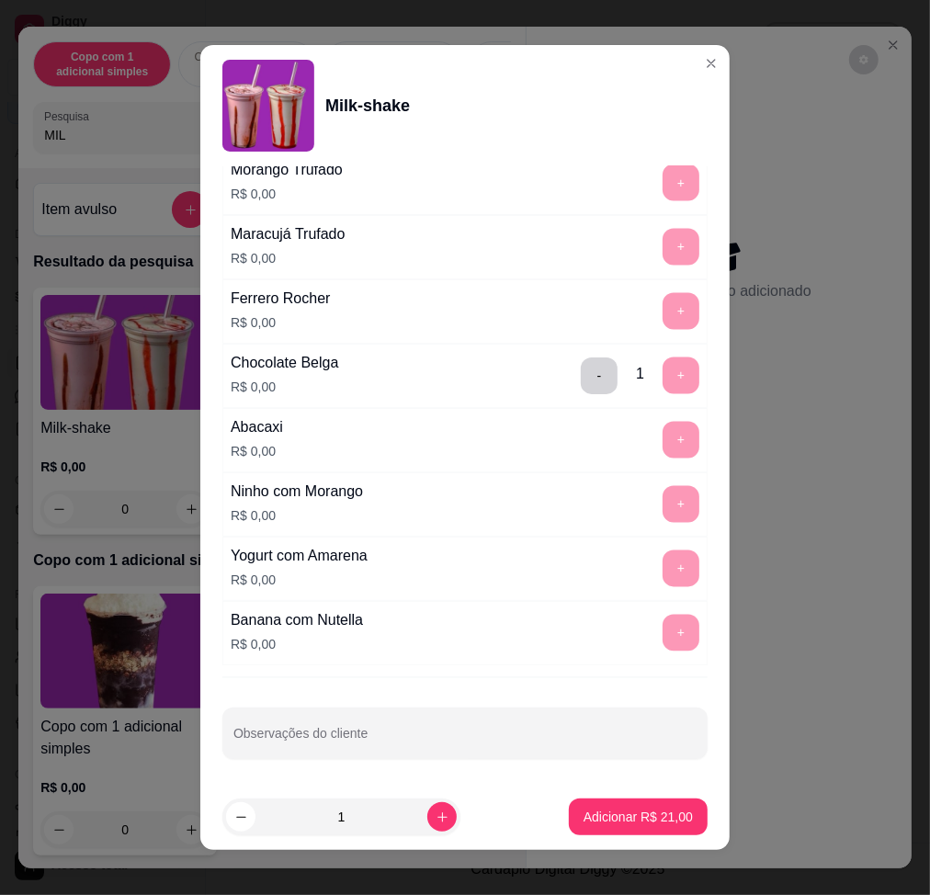
click at [482, 677] on div "Escolha uma das opções Completo 330 ml R$ 15,00 440 ml R$ 18,00 550 ml R$ 21,00…" at bounding box center [464, 475] width 529 height 619
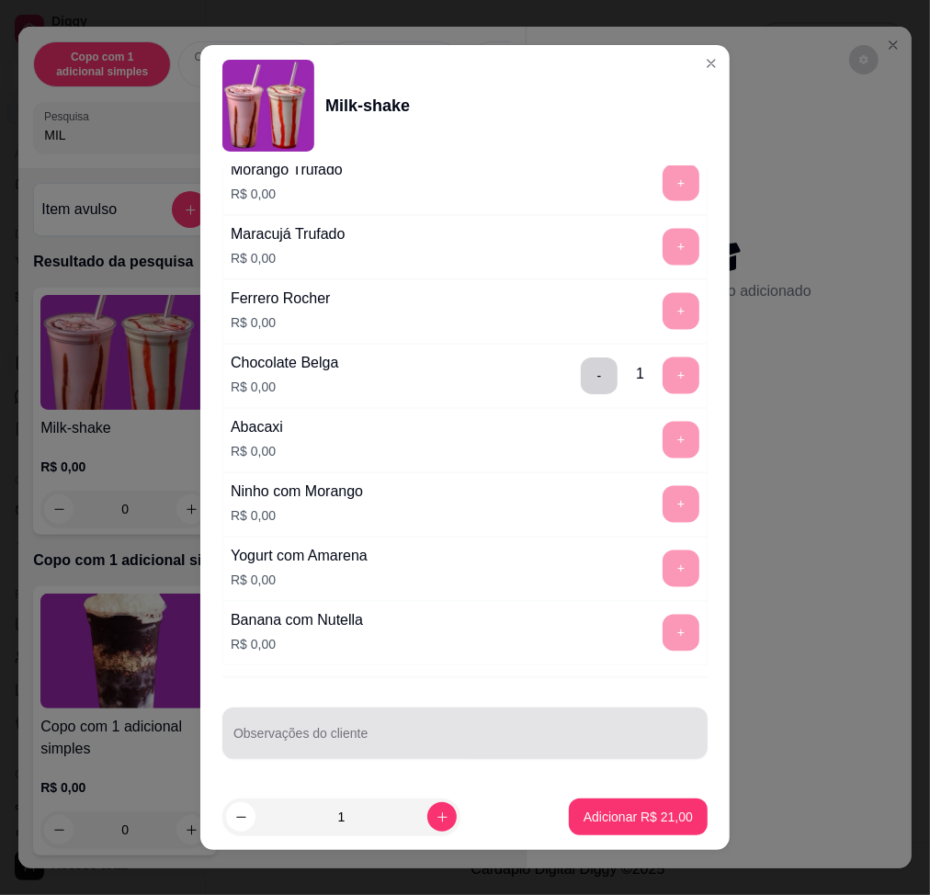
click at [392, 677] on input "Observações do cliente" at bounding box center [464, 741] width 463 height 18
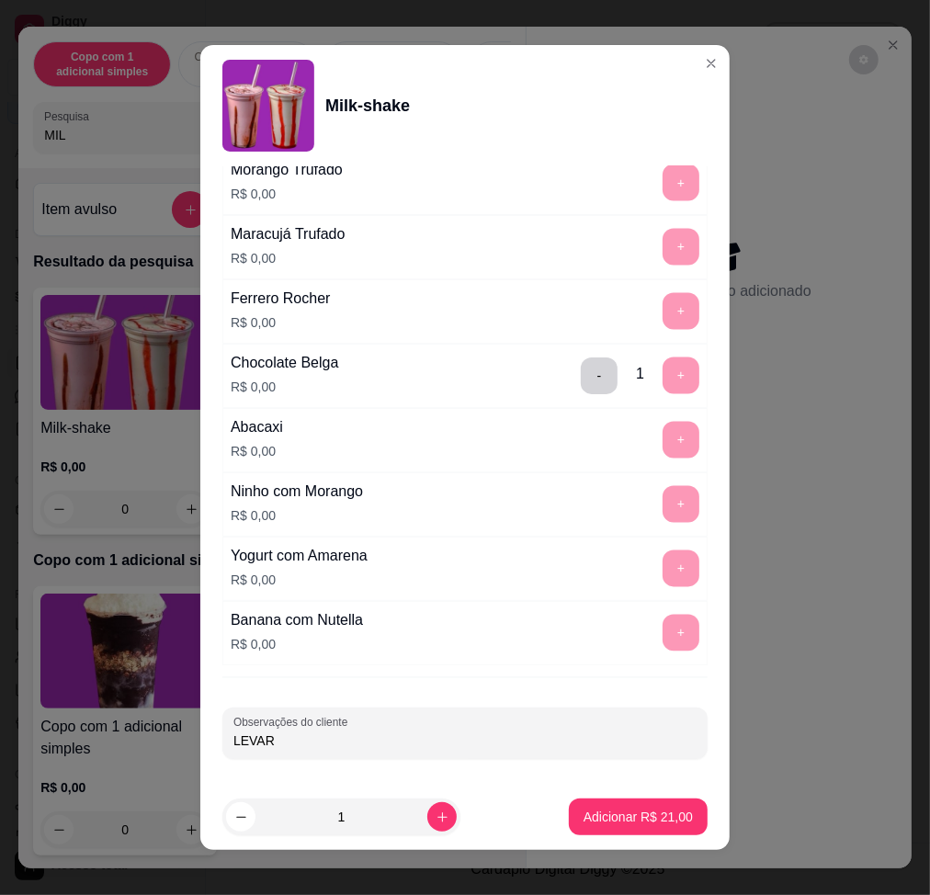
type input "LEVAR"
click at [597, 677] on button "Adicionar R$ 21,00" at bounding box center [638, 817] width 139 height 37
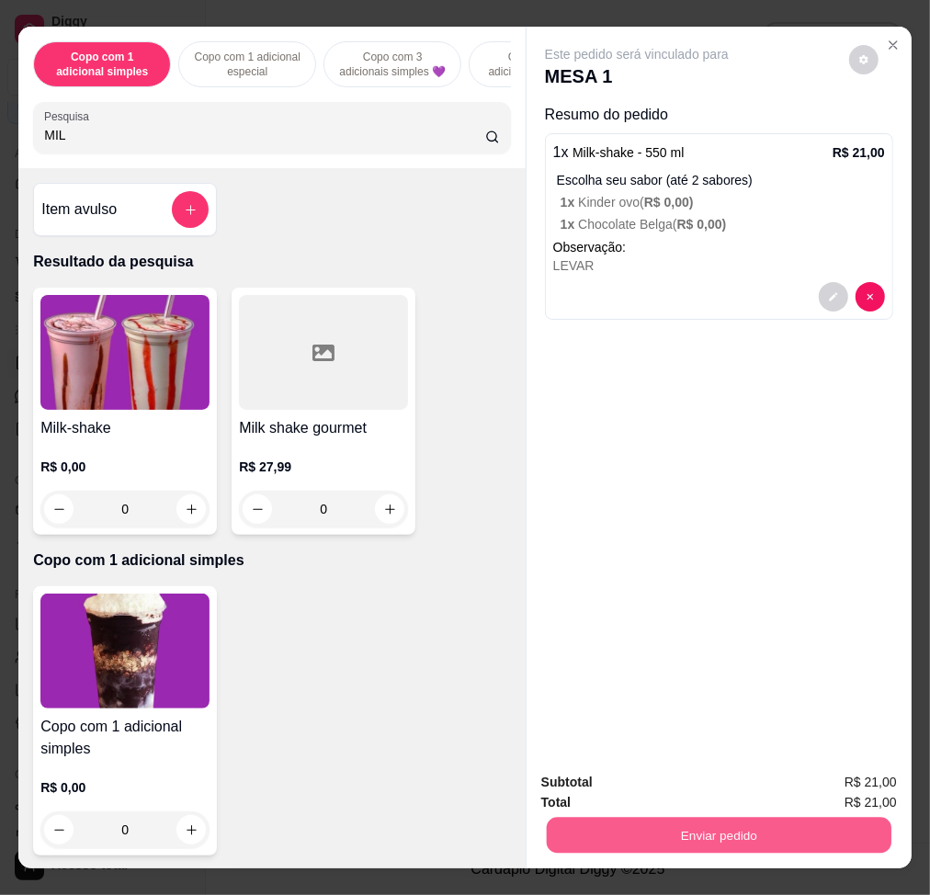
click at [796, 677] on button "Enviar pedido" at bounding box center [719, 835] width 345 height 36
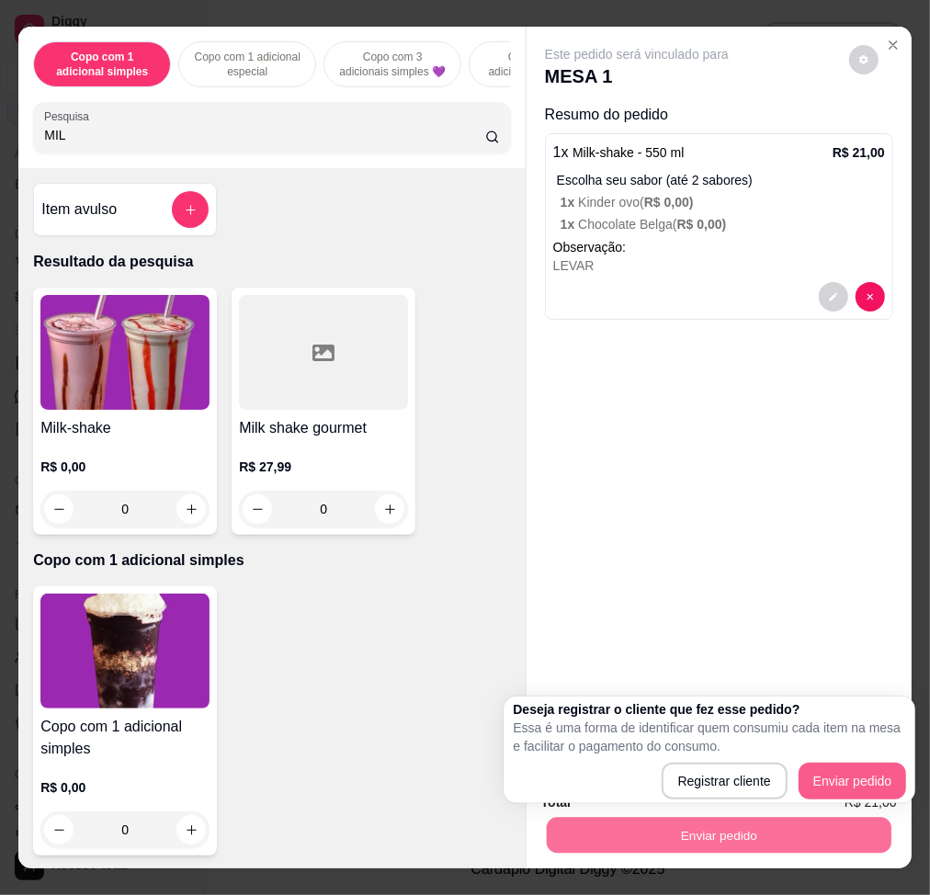
click at [889, 677] on button "Enviar pedido" at bounding box center [853, 781] width 108 height 37
click at [552, 525] on div "Este pedido será vinculado para MESA 1 Resumo do pedido 1 x Milk-shake - 550 ml…" at bounding box center [719, 392] width 385 height 731
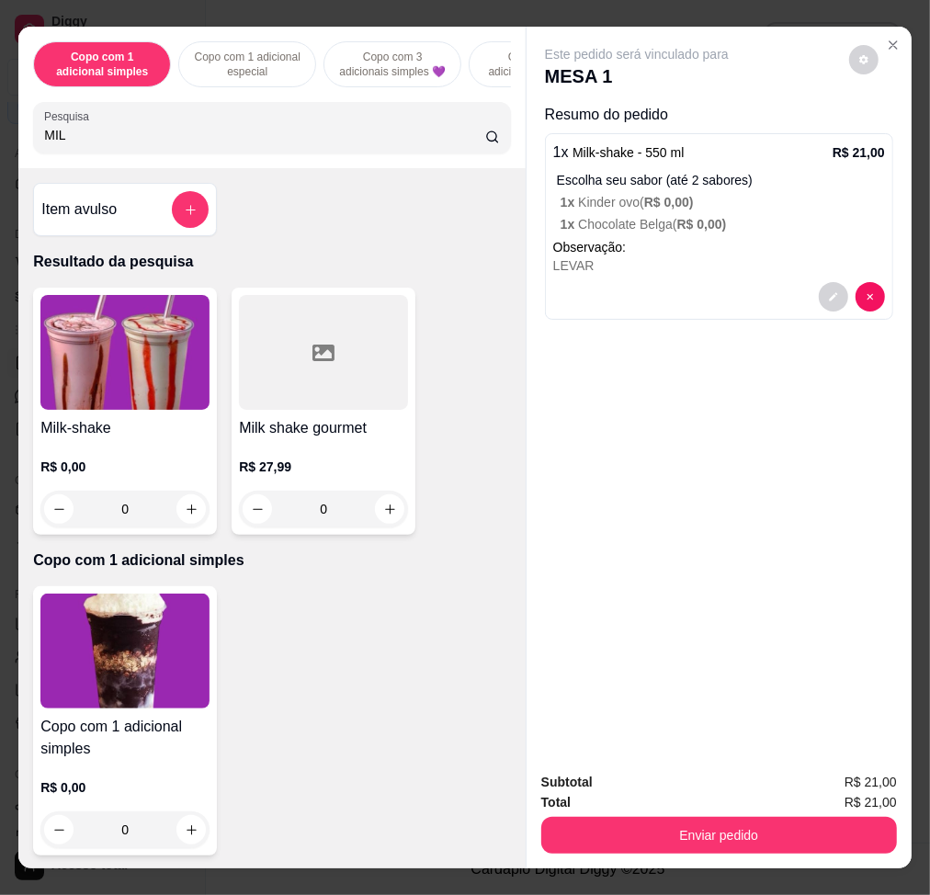
click at [118, 343] on img at bounding box center [124, 352] width 169 height 115
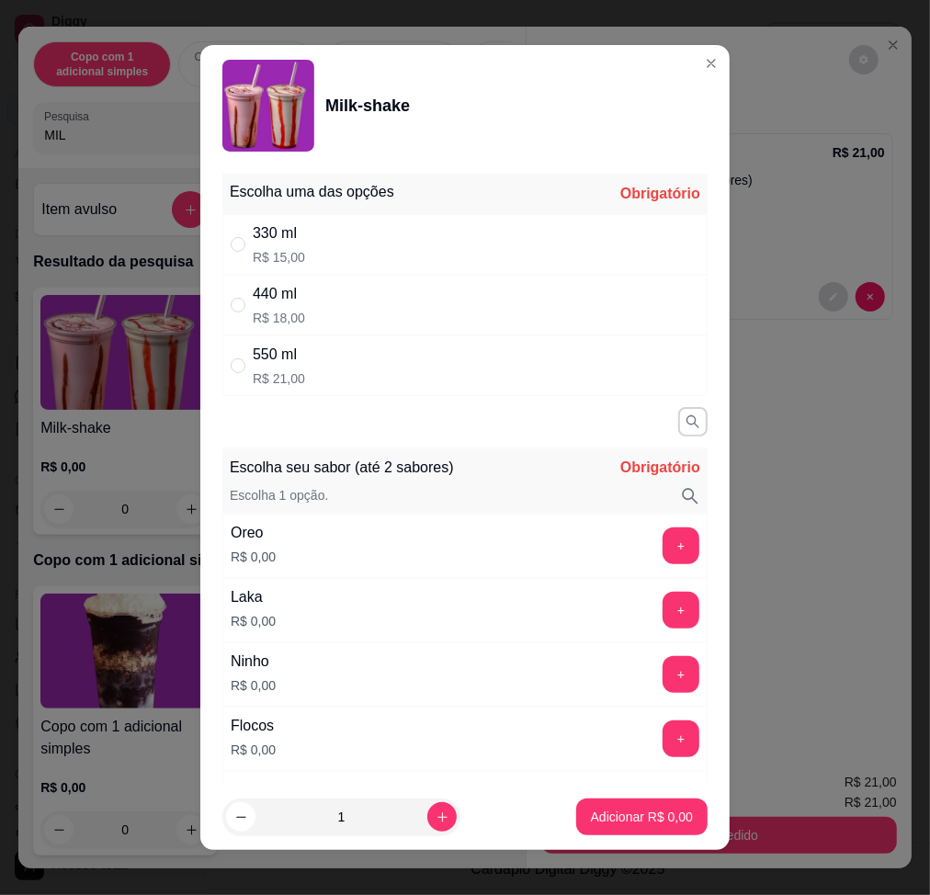
click at [392, 378] on div "550 ml R$ 21,00" at bounding box center [464, 365] width 485 height 61
radio input "true"
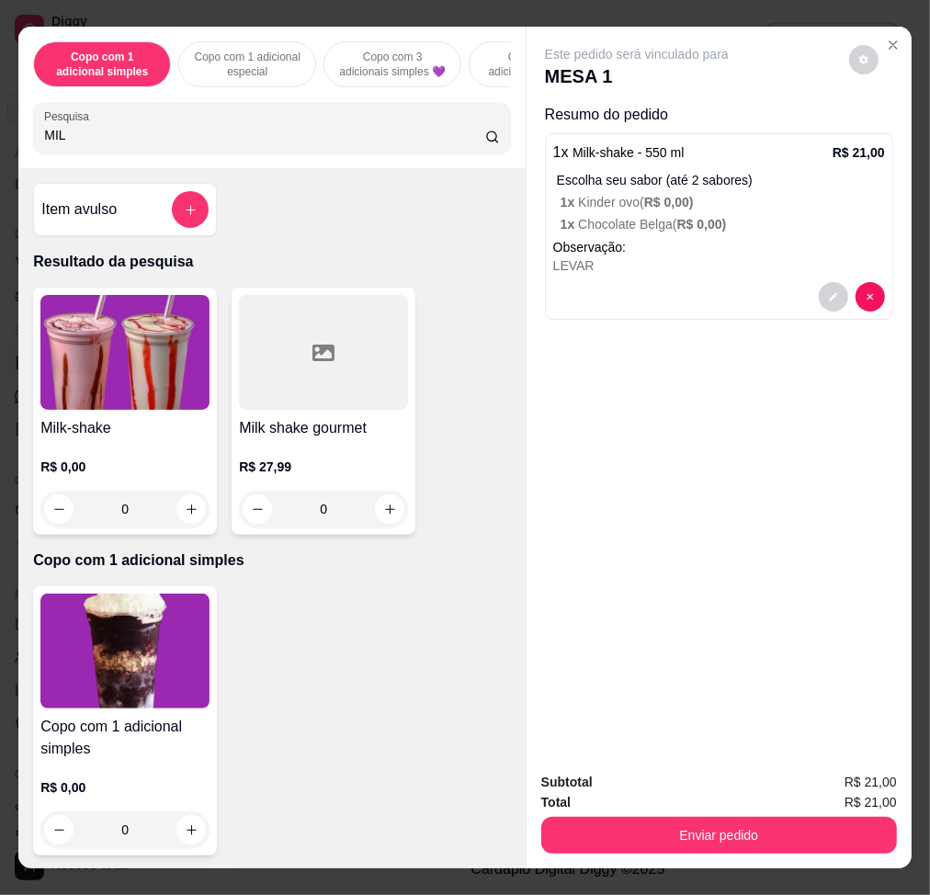
click at [188, 134] on input "MIL" at bounding box center [264, 135] width 441 height 18
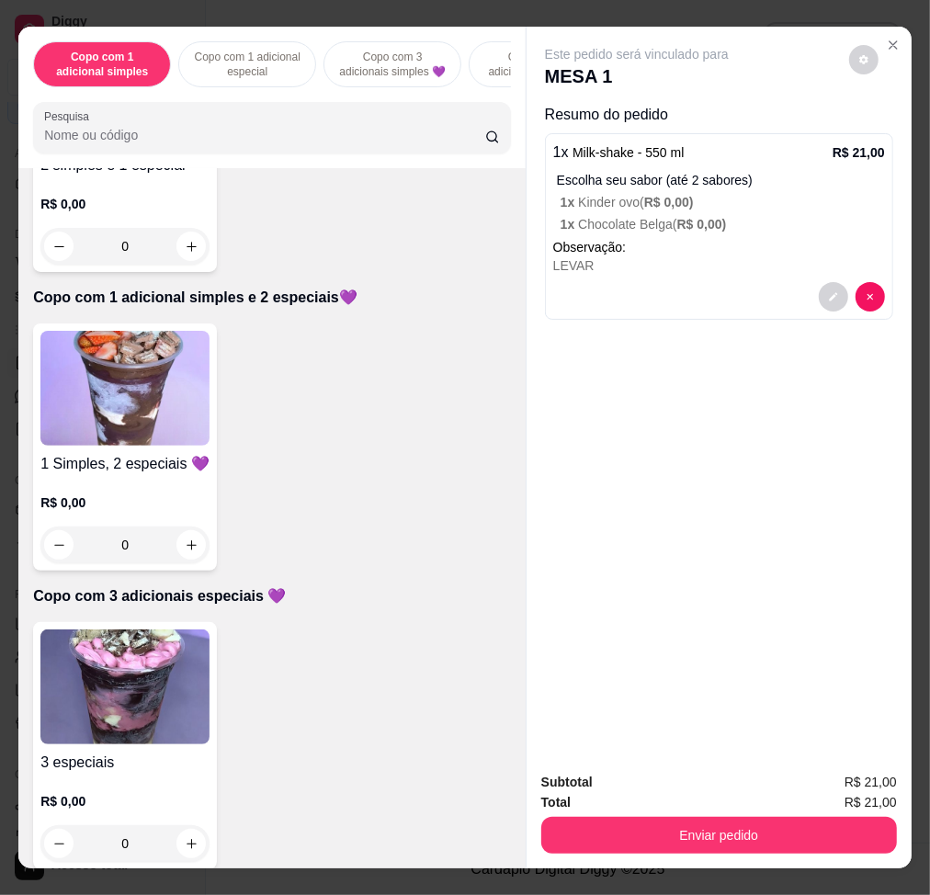
scroll to position [1103, 0]
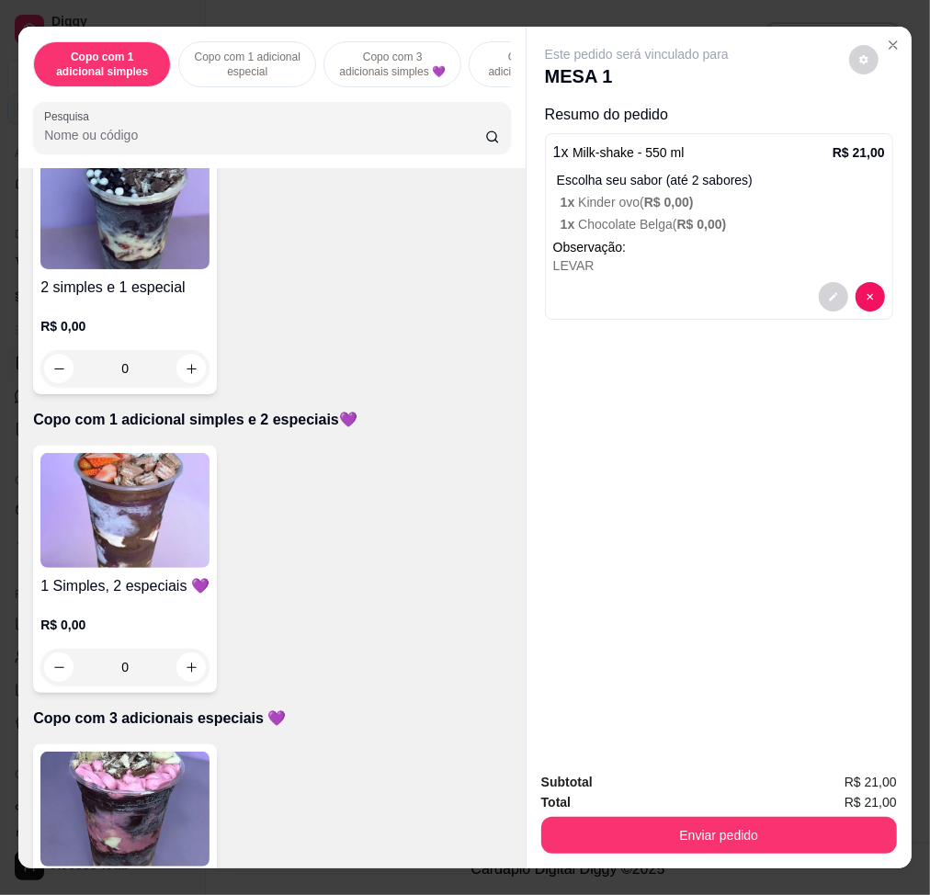
click at [156, 482] on img at bounding box center [124, 510] width 169 height 115
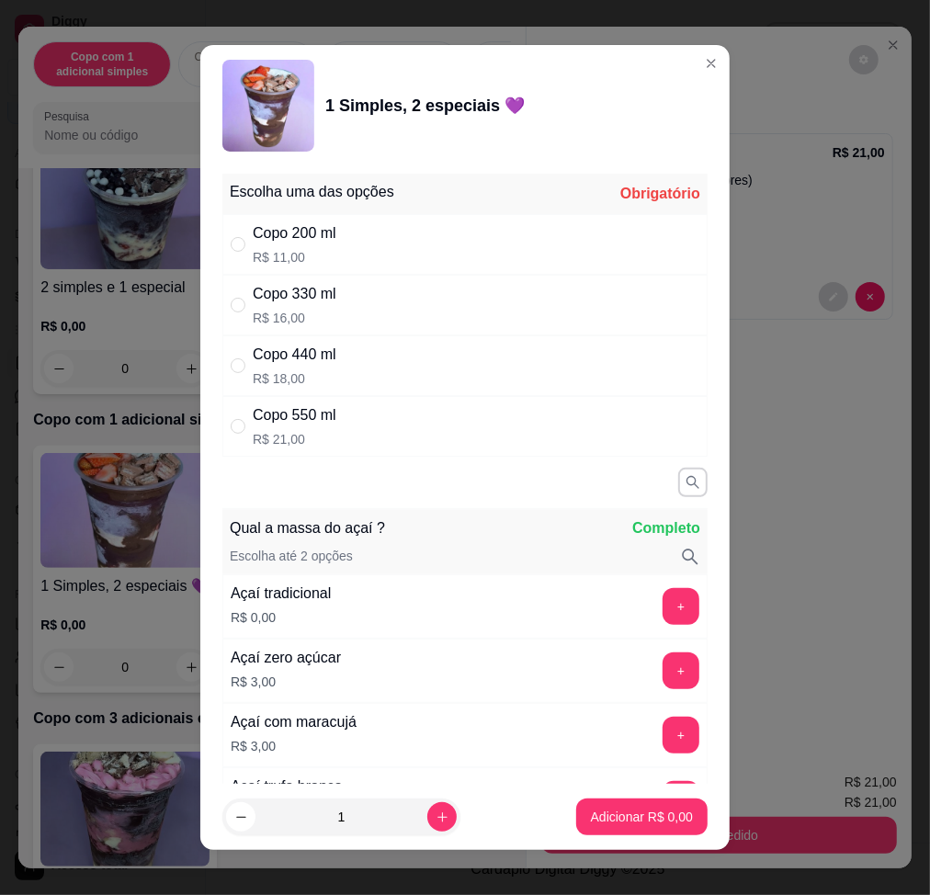
click at [300, 427] on div "Copo 550 ml R$ 21,00" at bounding box center [295, 426] width 84 height 44
radio input "true"
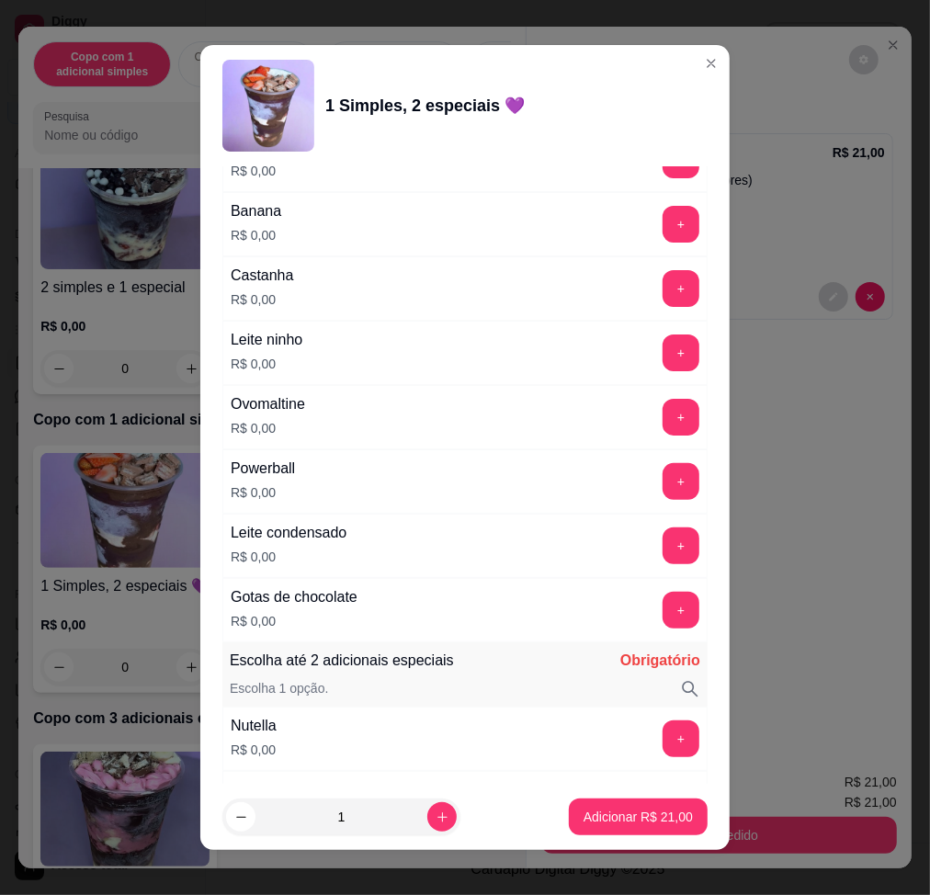
scroll to position [1593, 0]
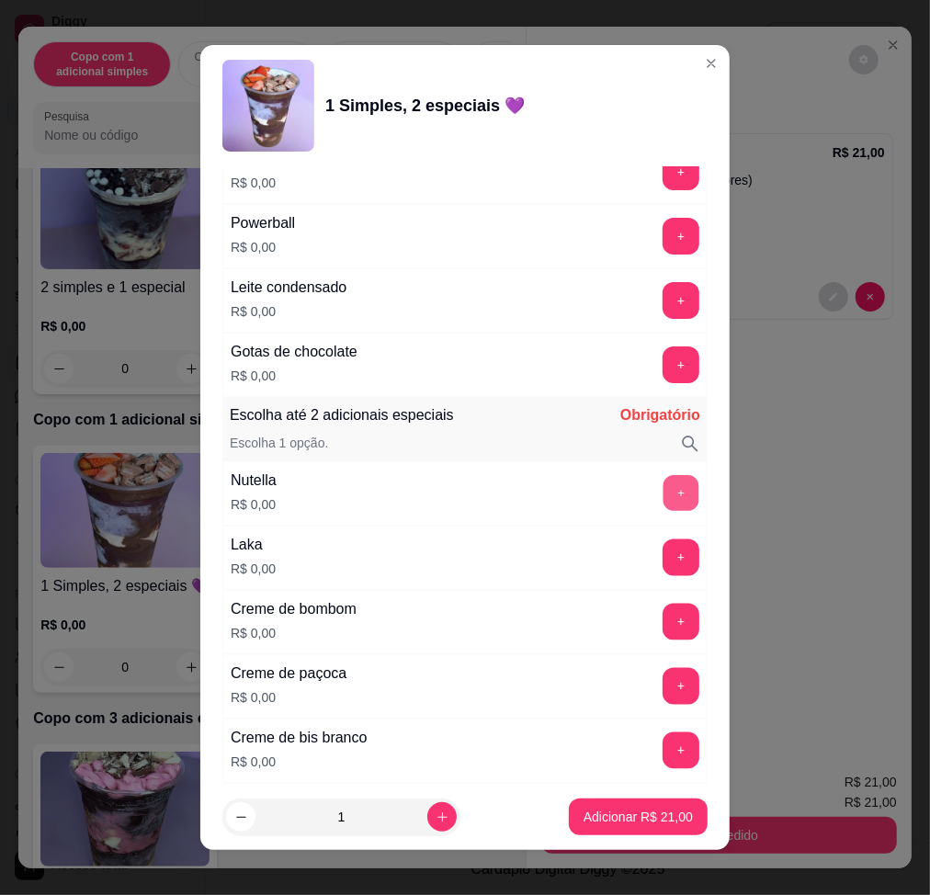
click at [664, 499] on button "+" at bounding box center [682, 493] width 36 height 36
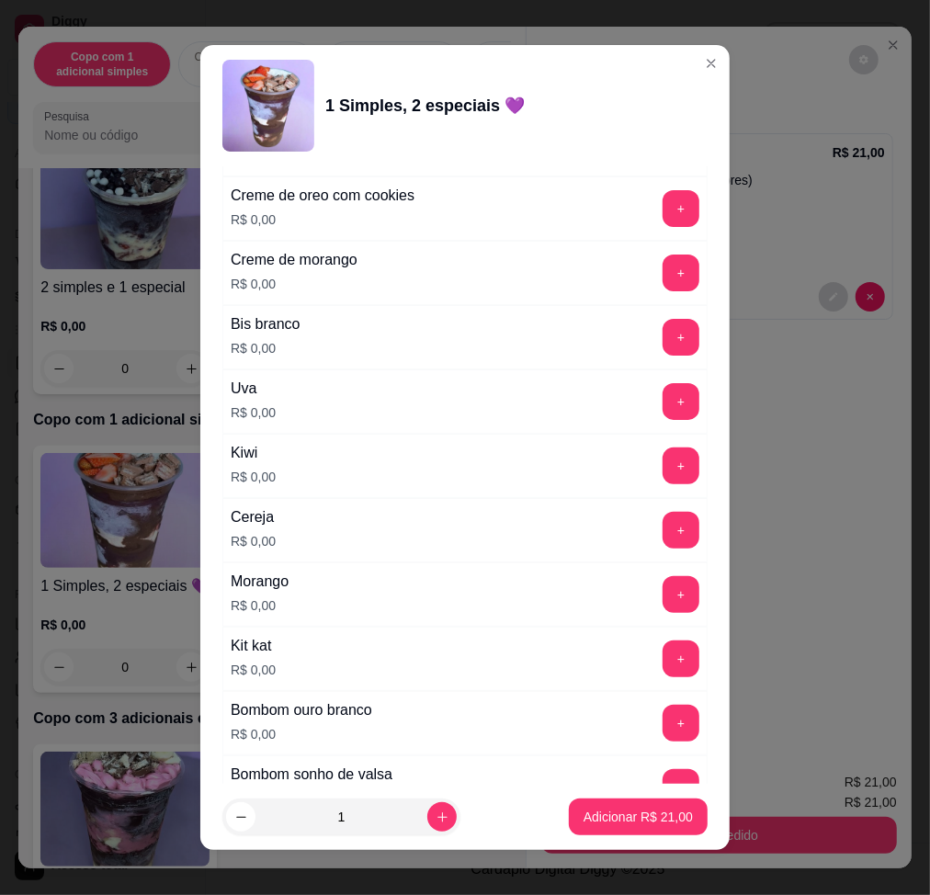
scroll to position [2450, 0]
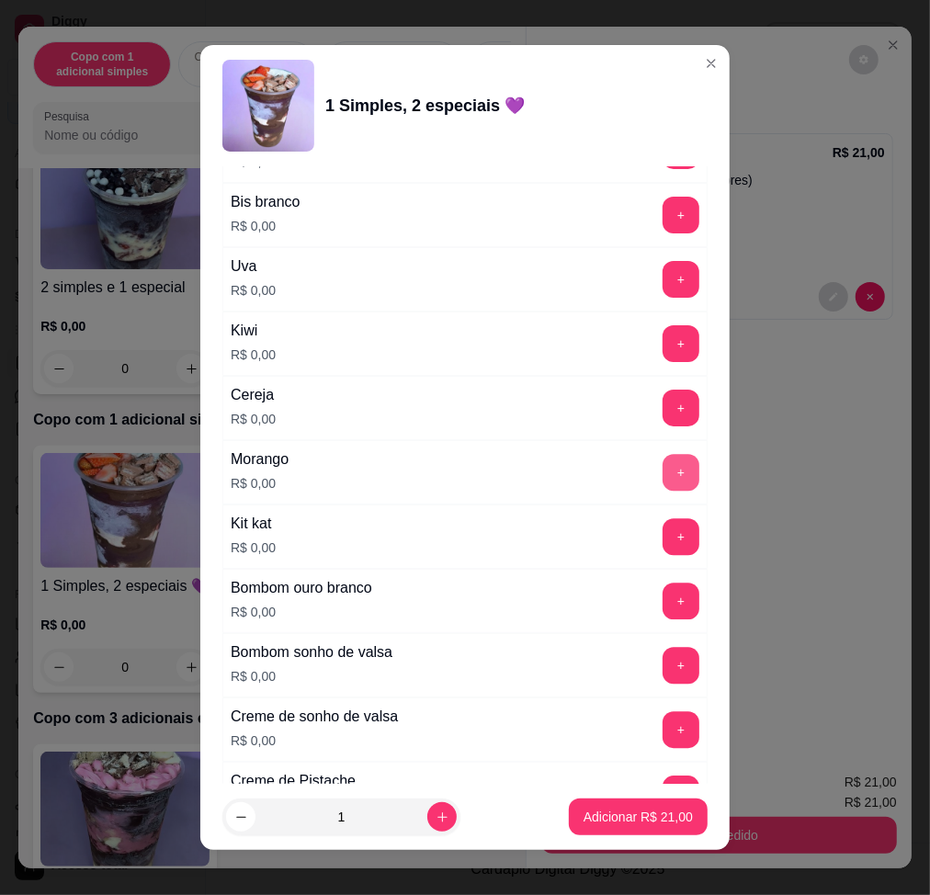
click at [663, 481] on button "+" at bounding box center [681, 472] width 37 height 37
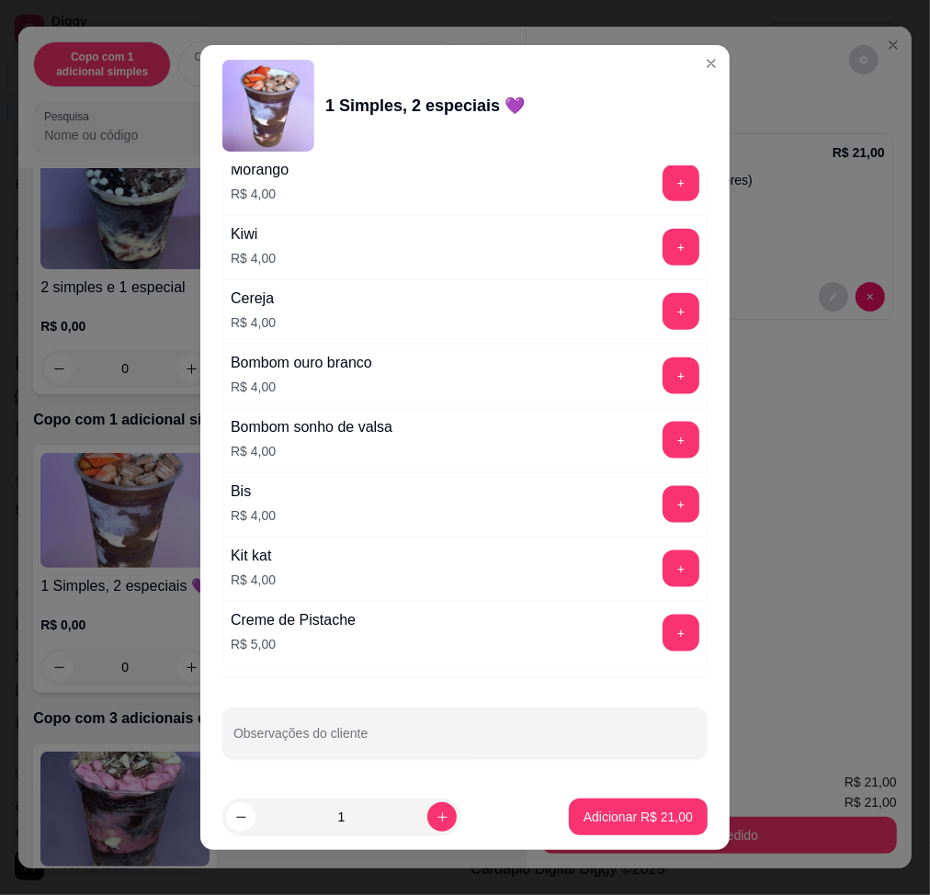
scroll to position [13, 0]
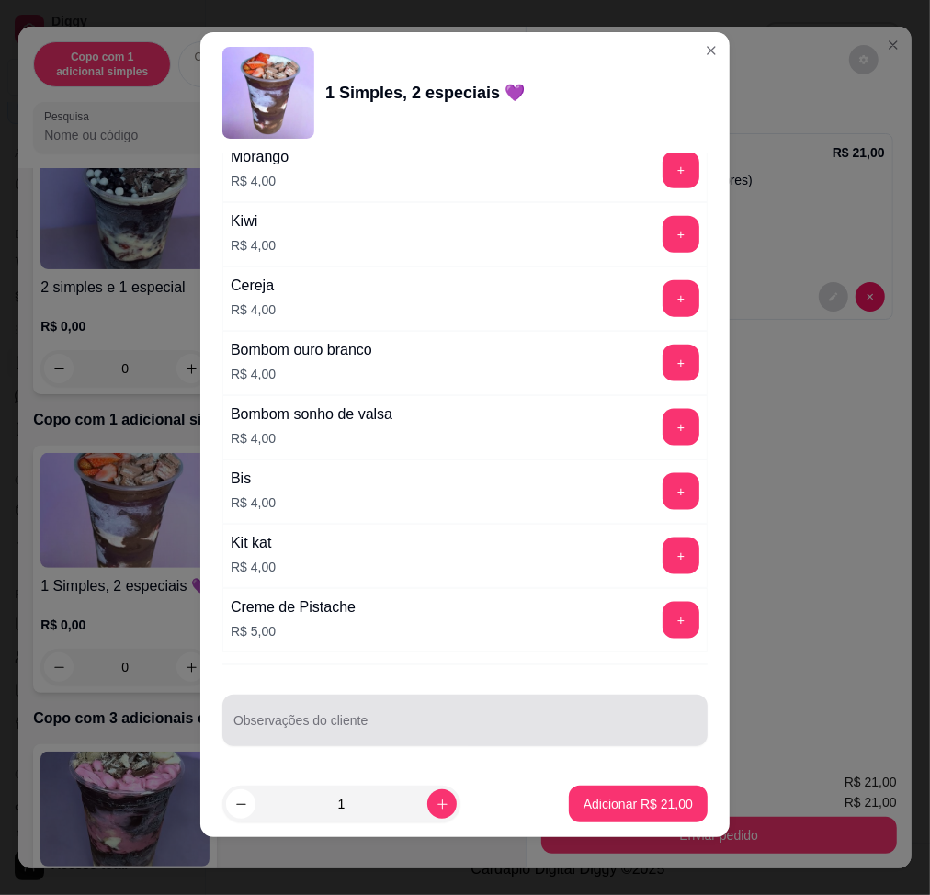
click at [348, 677] on input "Observações do cliente" at bounding box center [464, 728] width 463 height 18
drag, startPoint x: 386, startPoint y: 703, endPoint x: 347, endPoint y: 714, distance: 41.0
click at [356, 677] on div "e granulado CS" at bounding box center [464, 720] width 463 height 37
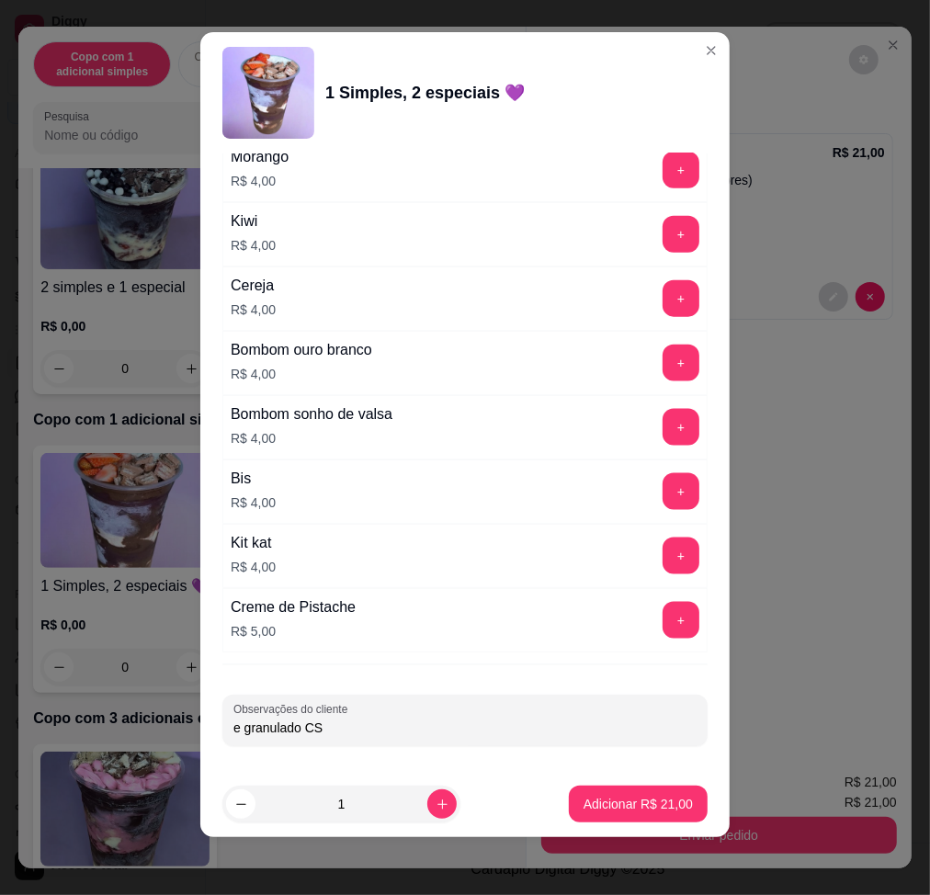
drag, startPoint x: 335, startPoint y: 727, endPoint x: 298, endPoint y: 726, distance: 37.7
click at [298, 677] on input "e granulado CS" at bounding box center [464, 728] width 463 height 18
type input "e granulado SORVETE DE CHOCOMENTA"
click at [627, 677] on p "Adicionar R$ 21,00" at bounding box center [638, 804] width 109 height 18
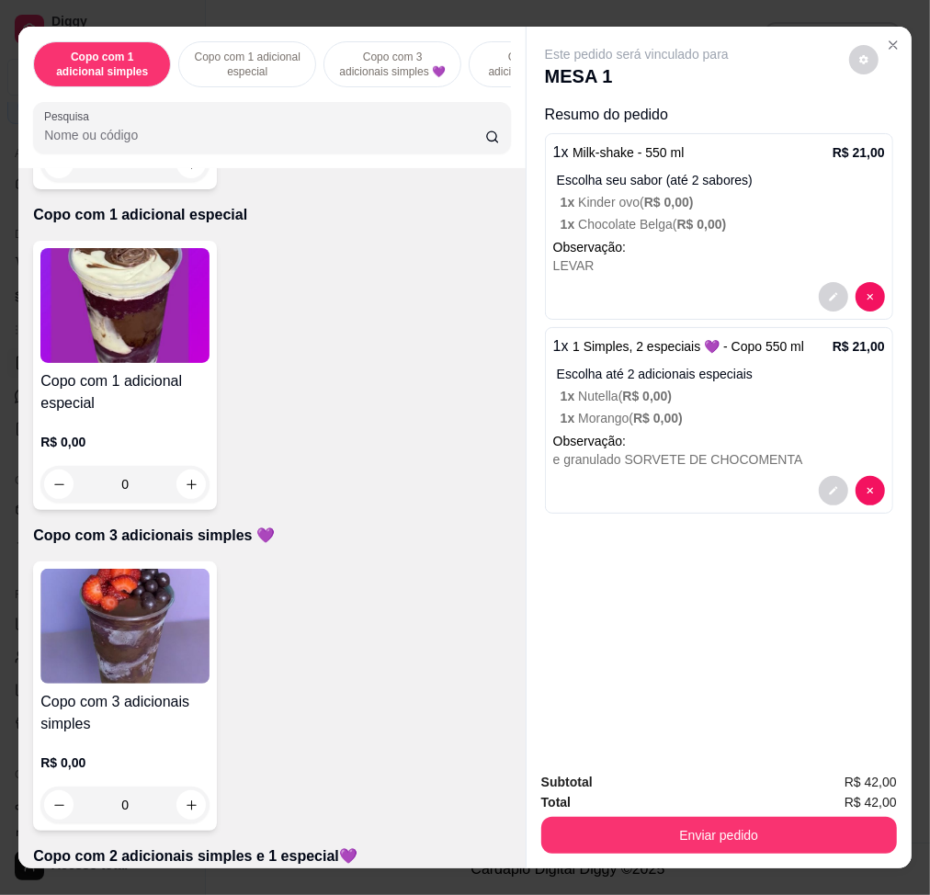
scroll to position [0, 0]
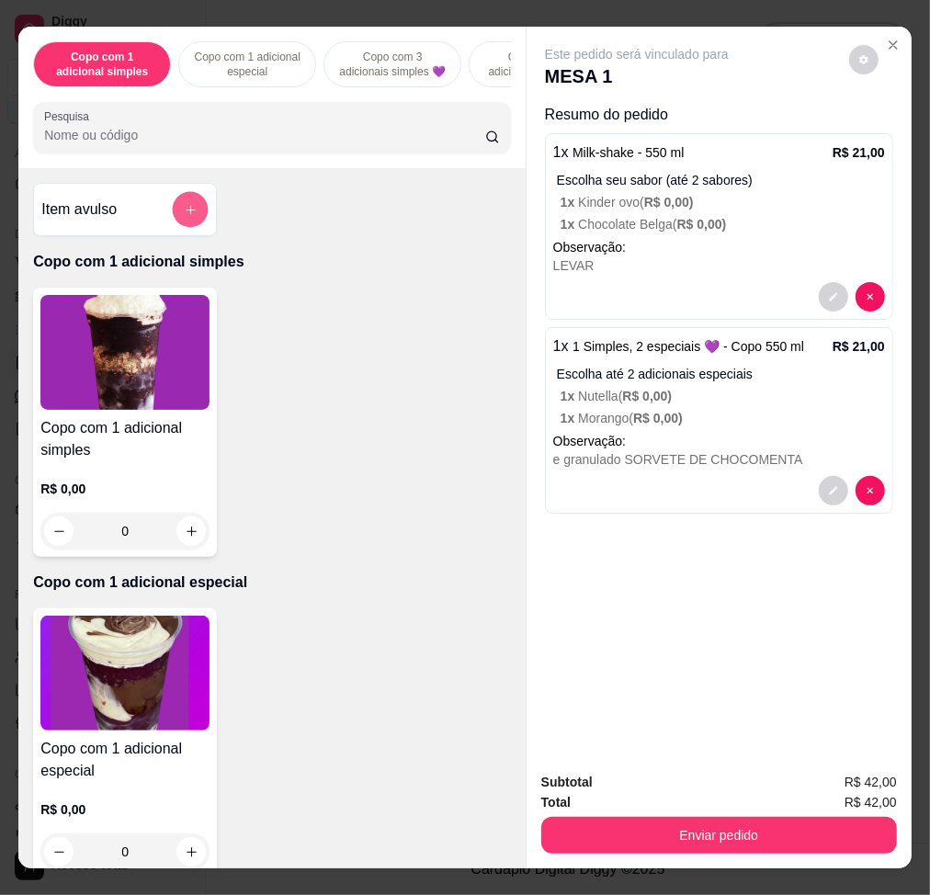
click at [184, 217] on icon "add-separate-item" at bounding box center [191, 210] width 14 height 14
click at [373, 442] on input "0,00" at bounding box center [465, 449] width 346 height 18
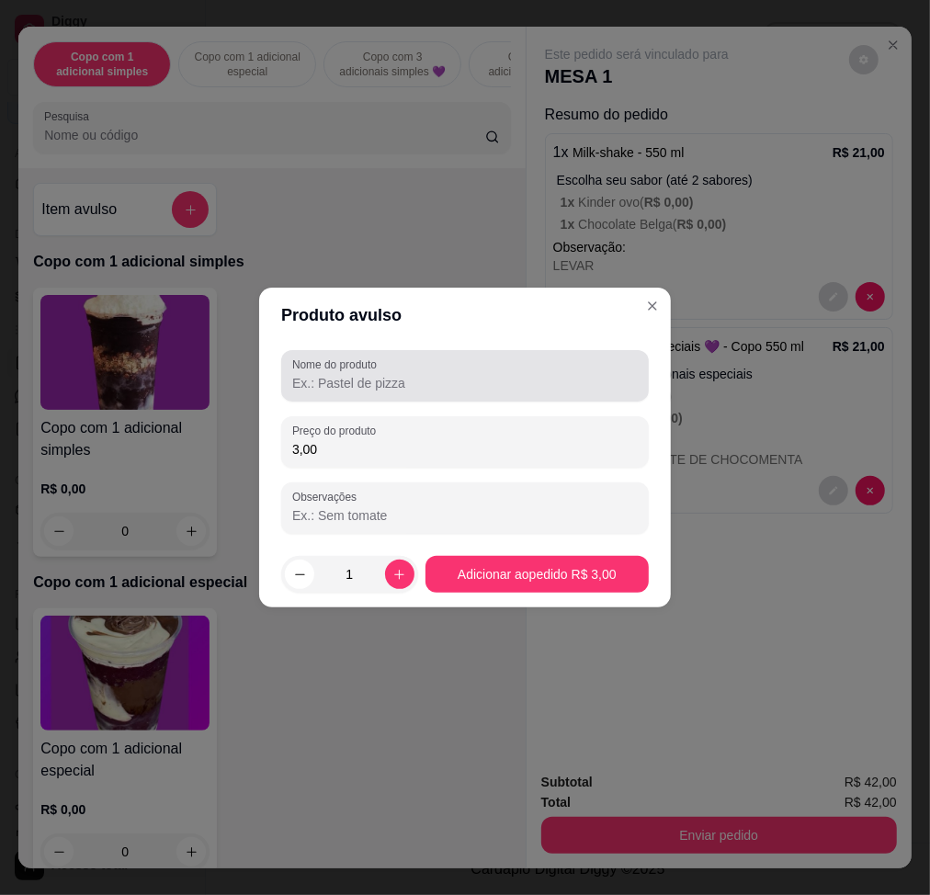
type input "3,00"
click at [413, 375] on input "Nome do produto" at bounding box center [465, 383] width 346 height 18
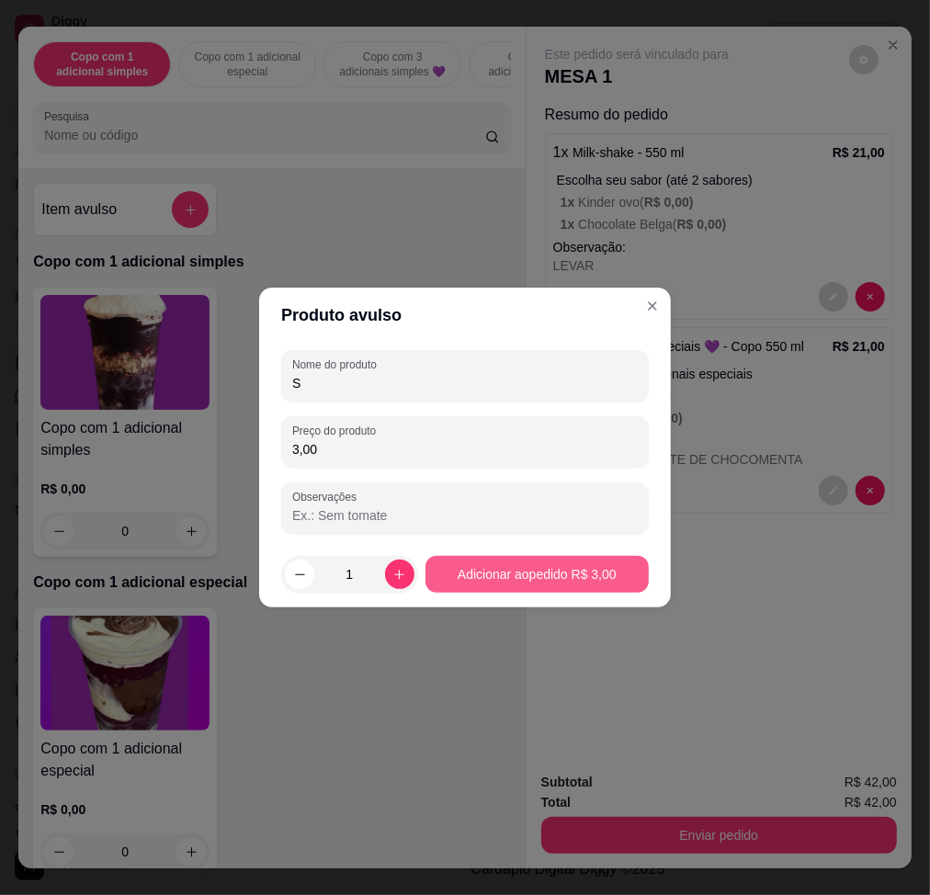
type input "S"
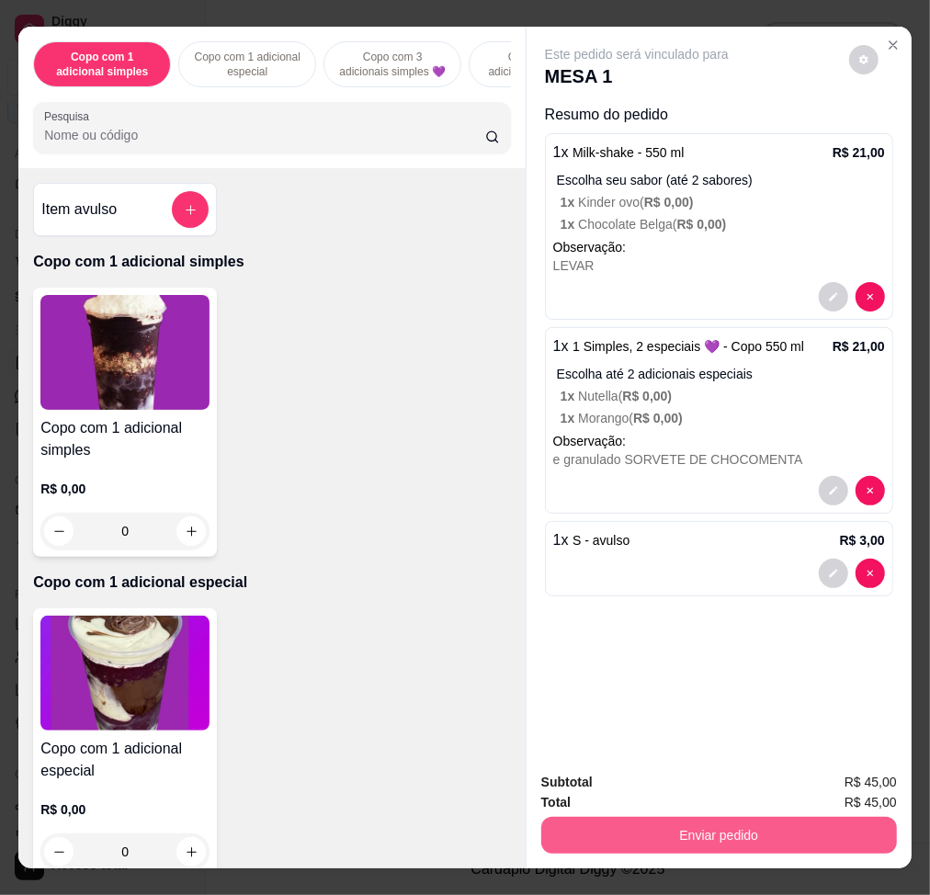
click at [766, 677] on button "Enviar pedido" at bounding box center [719, 835] width 356 height 37
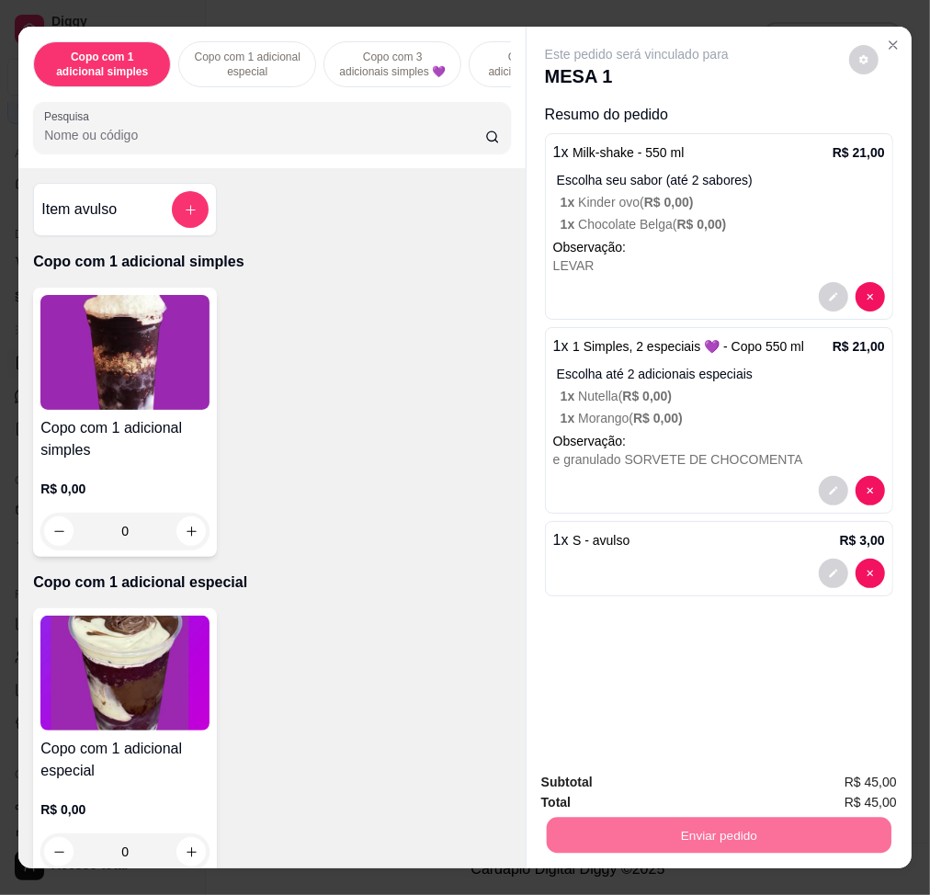
click at [839, 677] on button "Enviar pedido" at bounding box center [847, 782] width 101 height 34
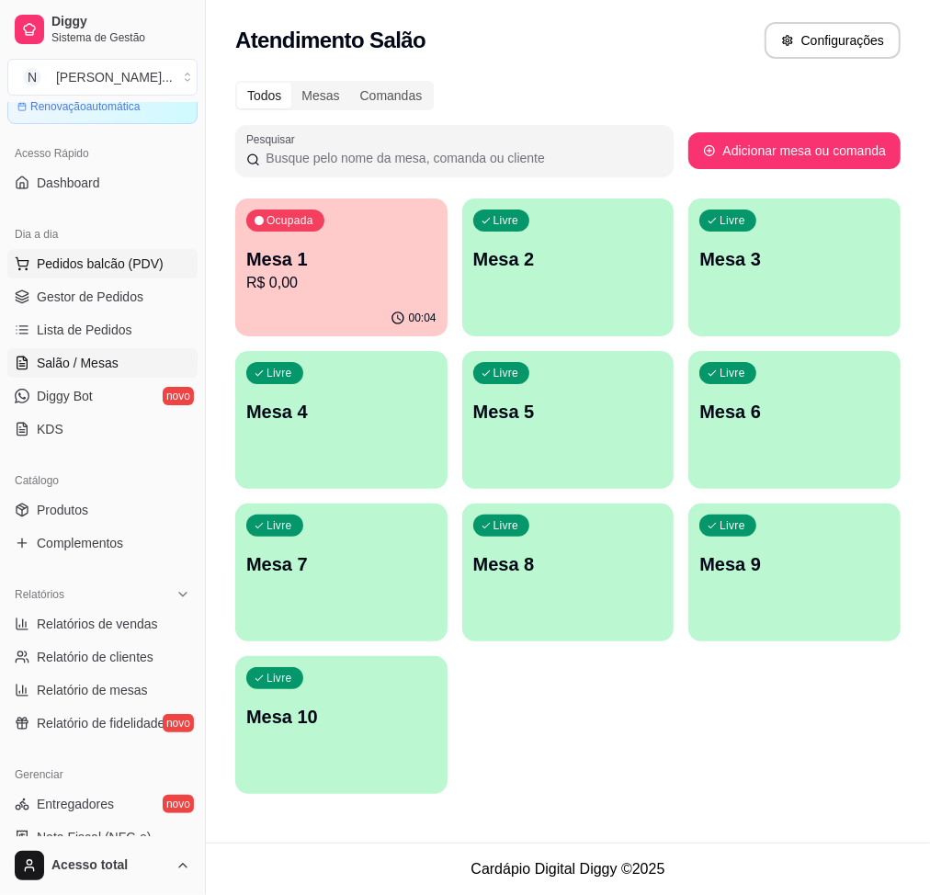
click at [95, 251] on button "Pedidos balcão (PDV)" at bounding box center [102, 263] width 190 height 29
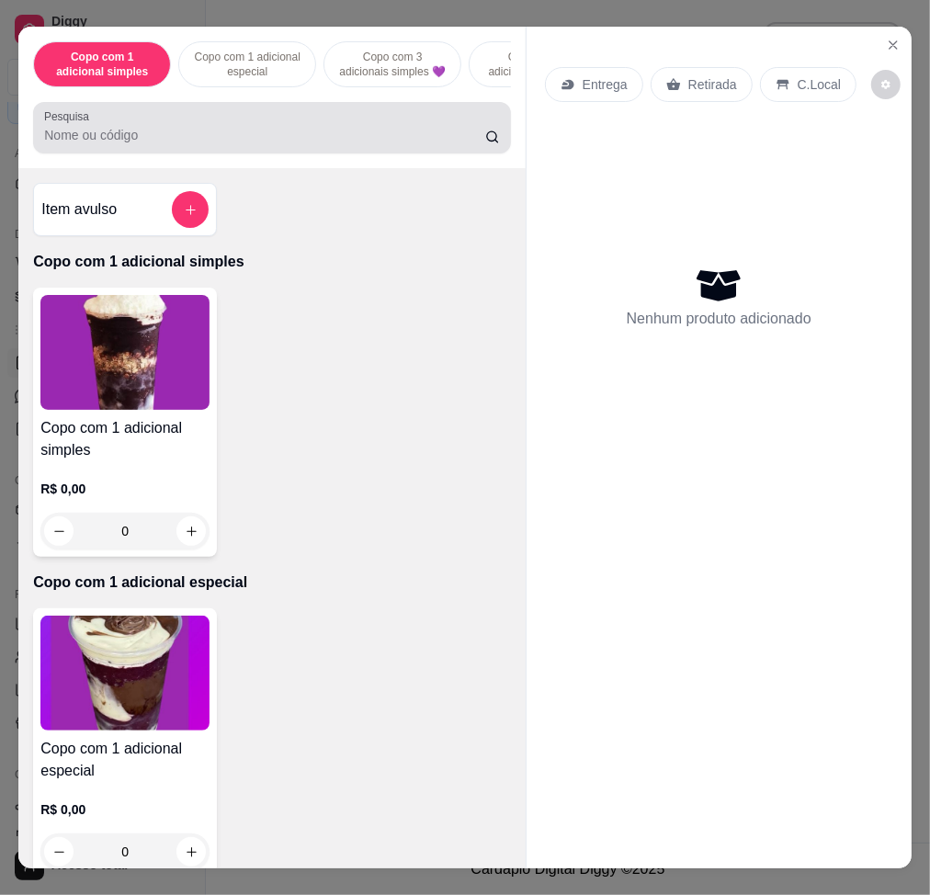
click at [153, 122] on div at bounding box center [272, 127] width 456 height 37
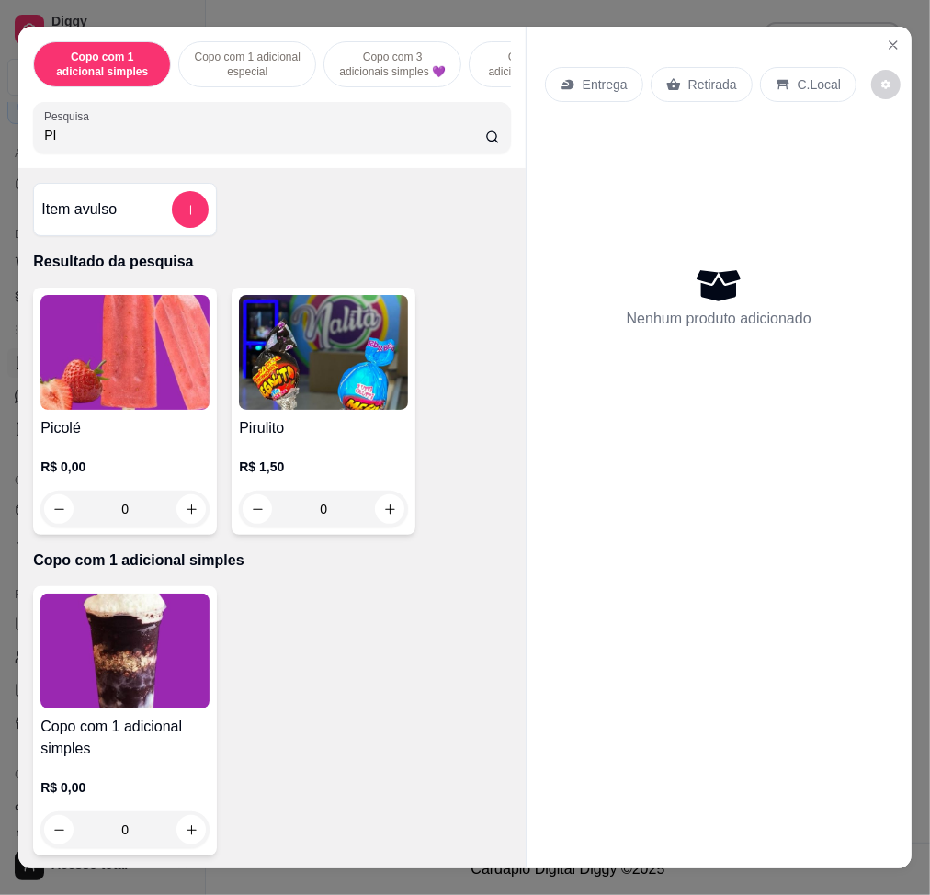
click at [120, 349] on img at bounding box center [124, 352] width 169 height 115
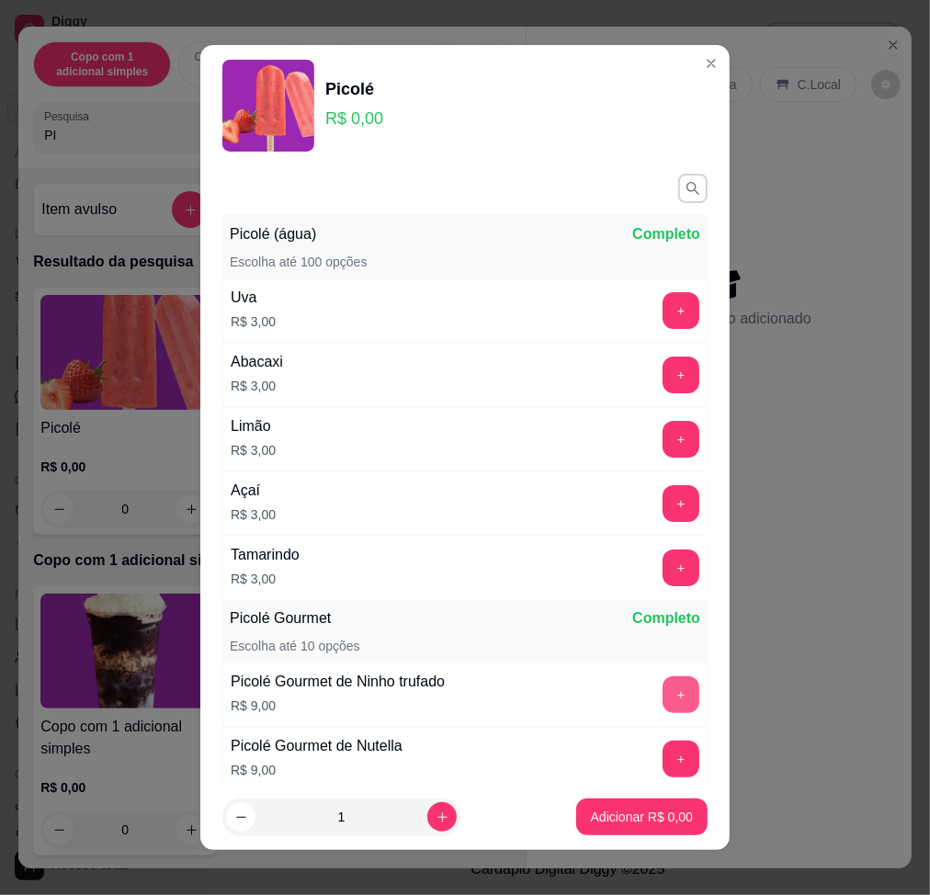
click at [663, 677] on button "+" at bounding box center [681, 694] width 37 height 37
click at [664, 677] on button "+" at bounding box center [682, 694] width 36 height 36
click at [647, 677] on button "Adicionar R$ 18,00" at bounding box center [638, 817] width 139 height 37
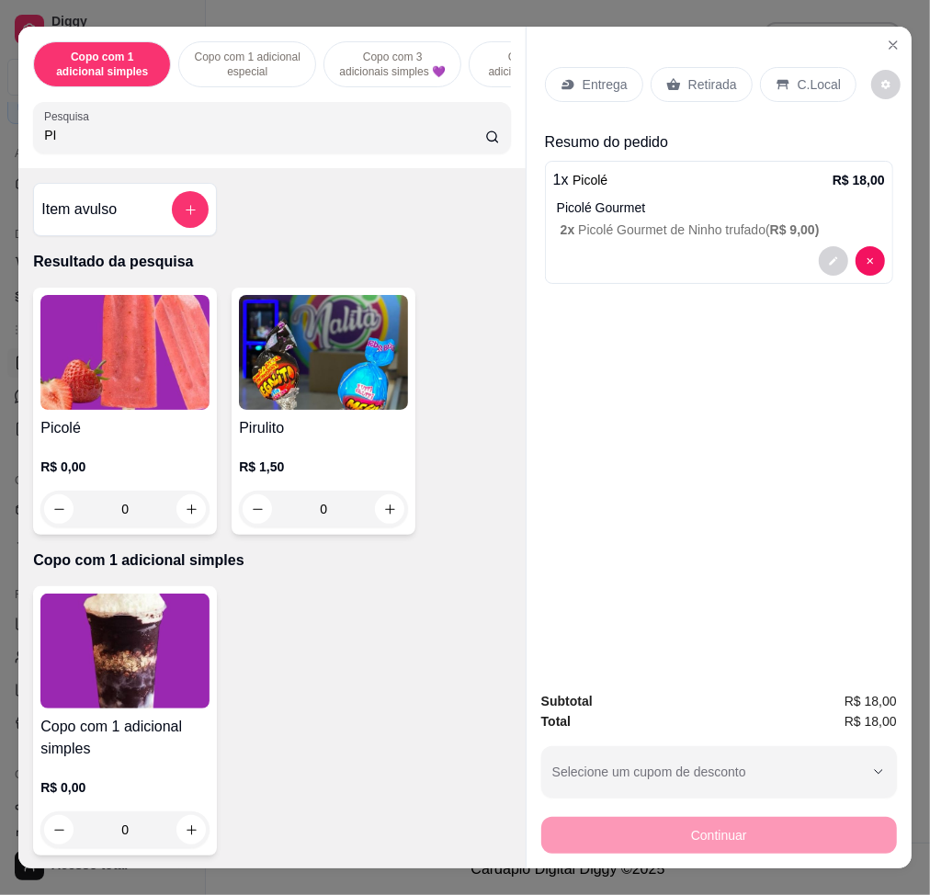
click at [245, 138] on input "PI" at bounding box center [264, 135] width 441 height 18
type input "P"
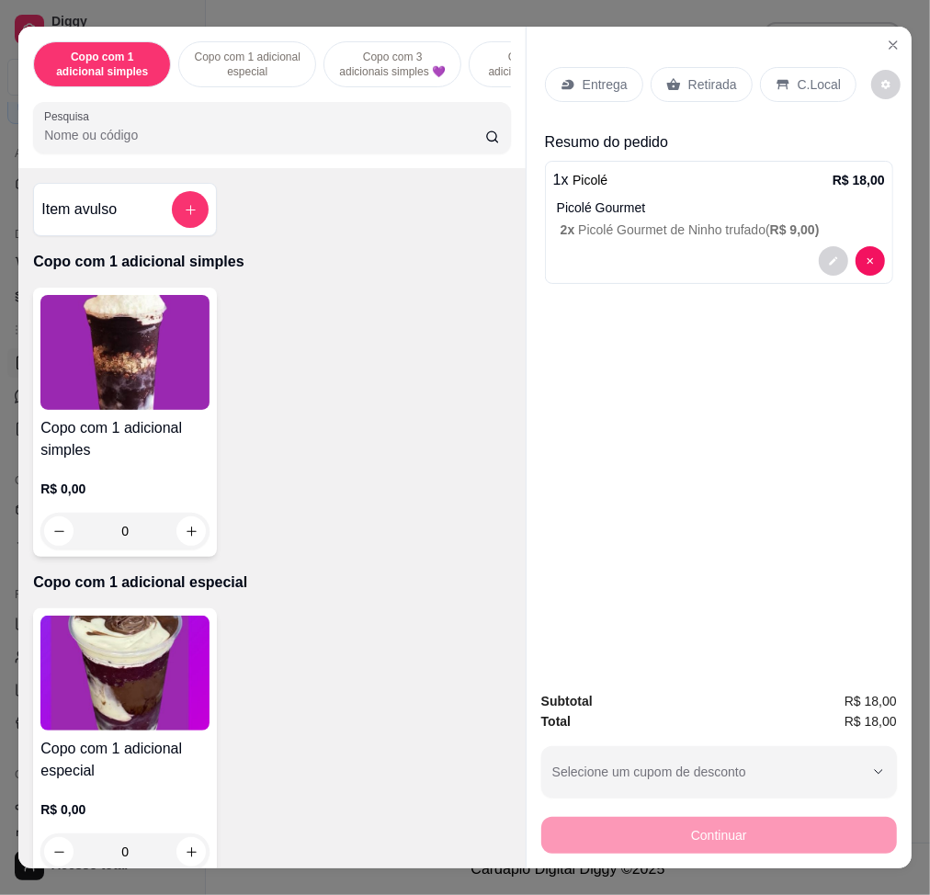
click at [355, 136] on input "Pesquisa" at bounding box center [264, 135] width 441 height 18
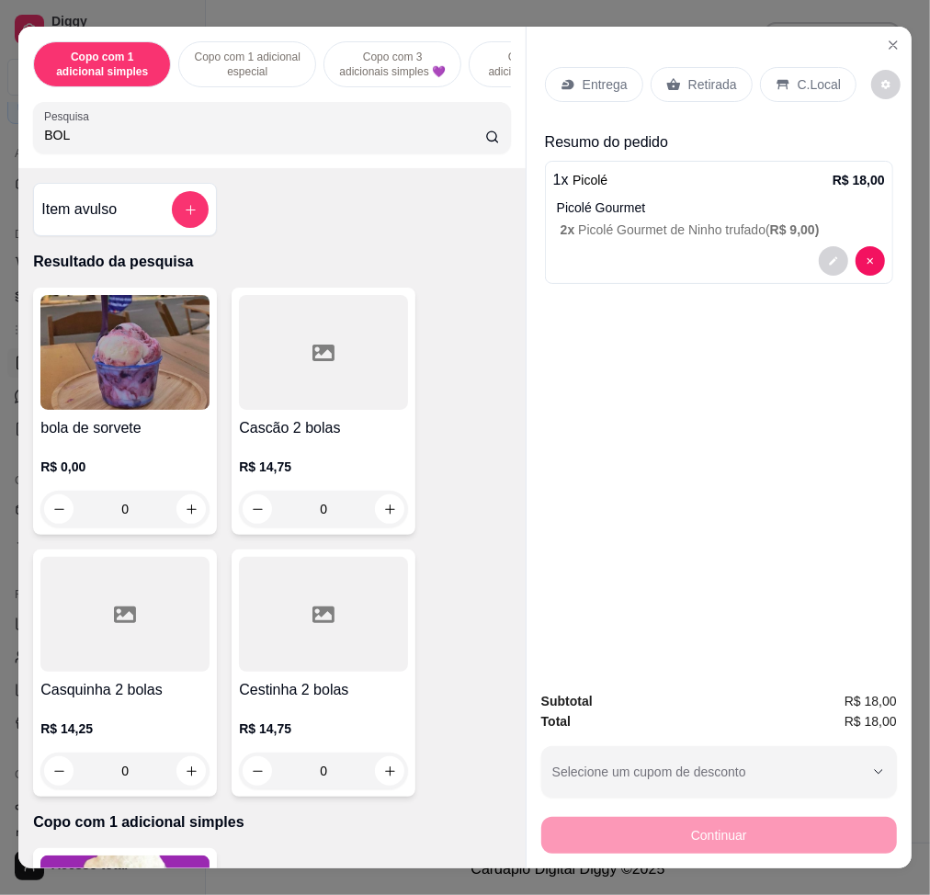
type input "BOL"
click at [186, 331] on img at bounding box center [124, 352] width 169 height 115
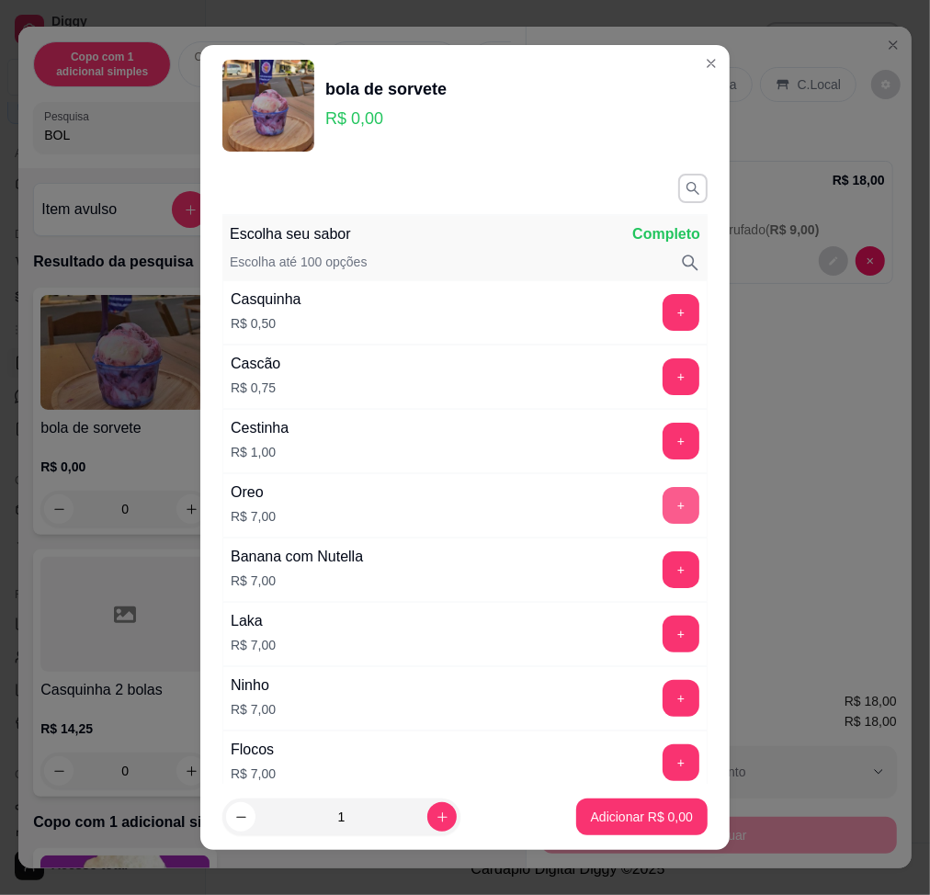
click at [663, 502] on button "+" at bounding box center [681, 505] width 37 height 37
click at [622, 677] on p "Adicionar R$ 7,00" at bounding box center [641, 817] width 99 height 17
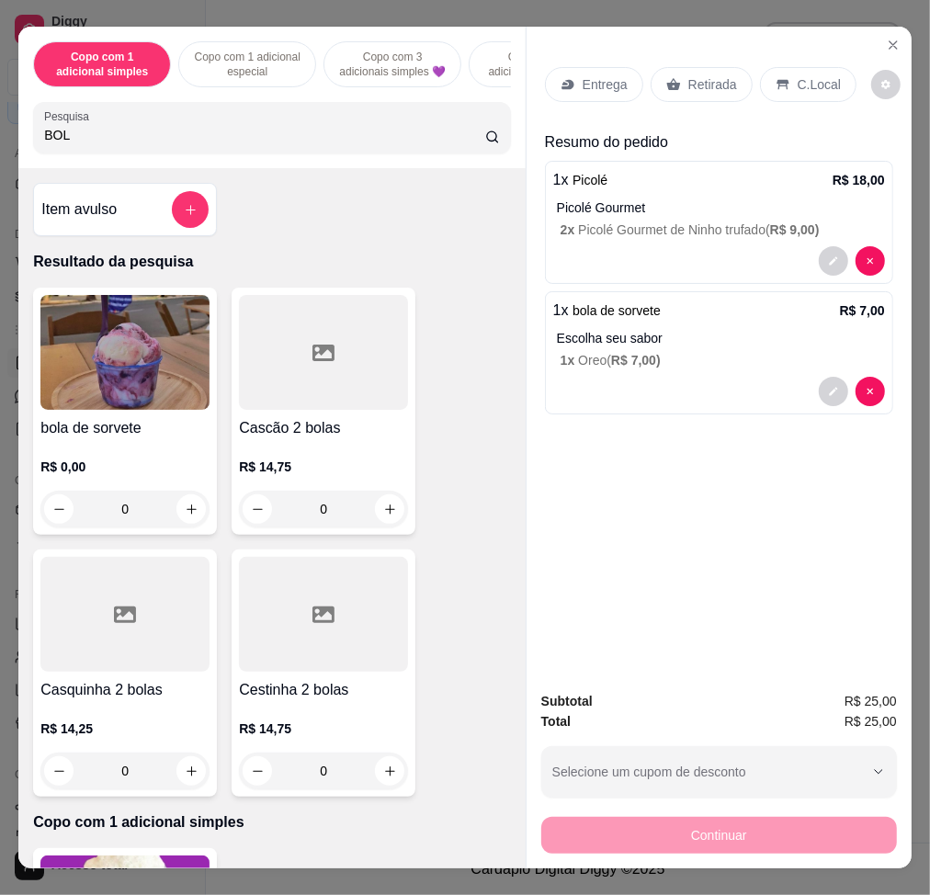
click at [779, 67] on div "C.Local" at bounding box center [808, 84] width 97 height 35
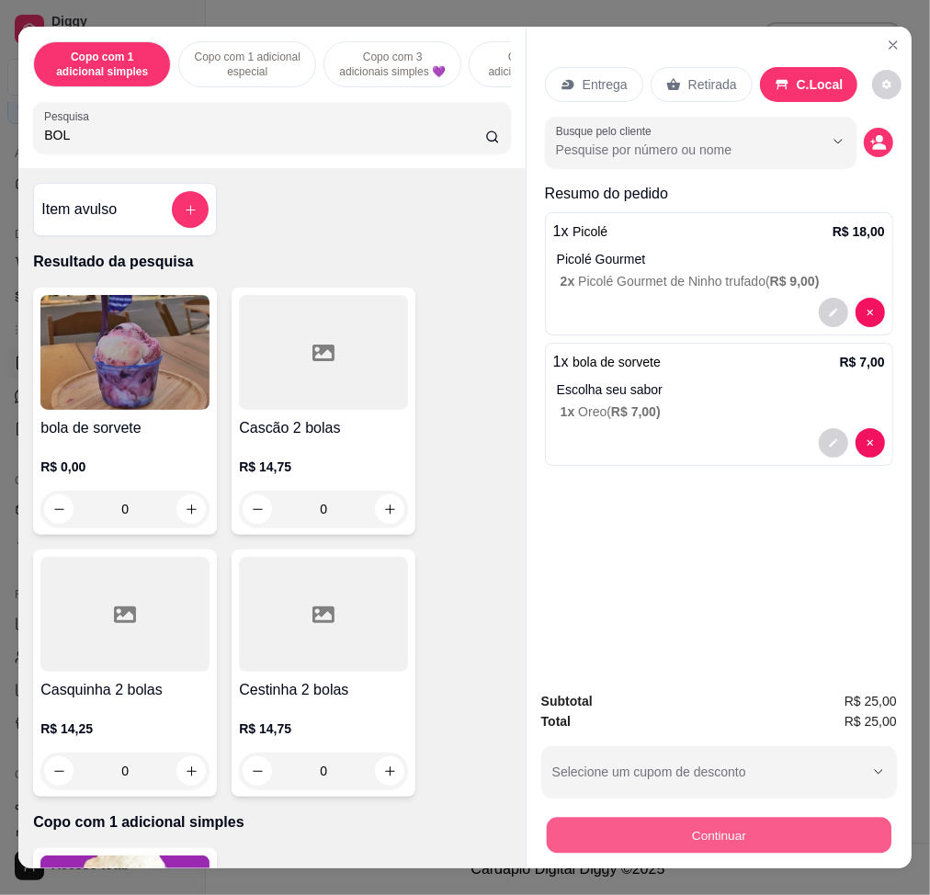
click at [665, 677] on button "Continuar" at bounding box center [719, 835] width 345 height 36
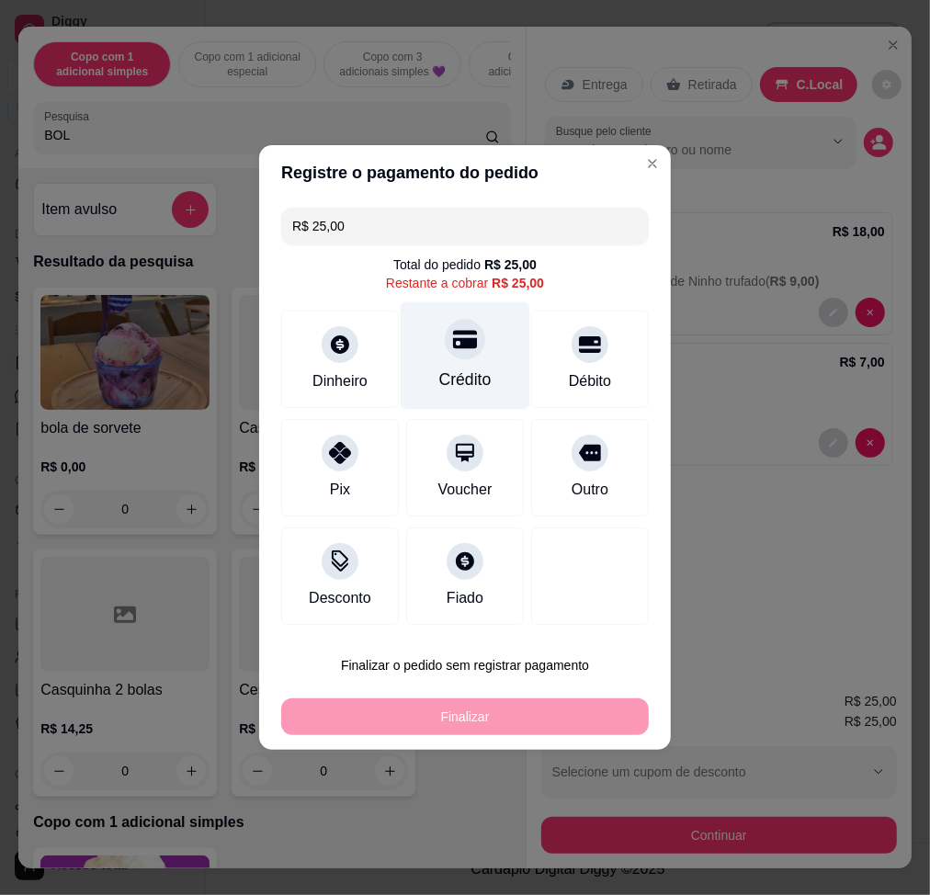
click at [458, 368] on div "Crédito" at bounding box center [465, 380] width 52 height 24
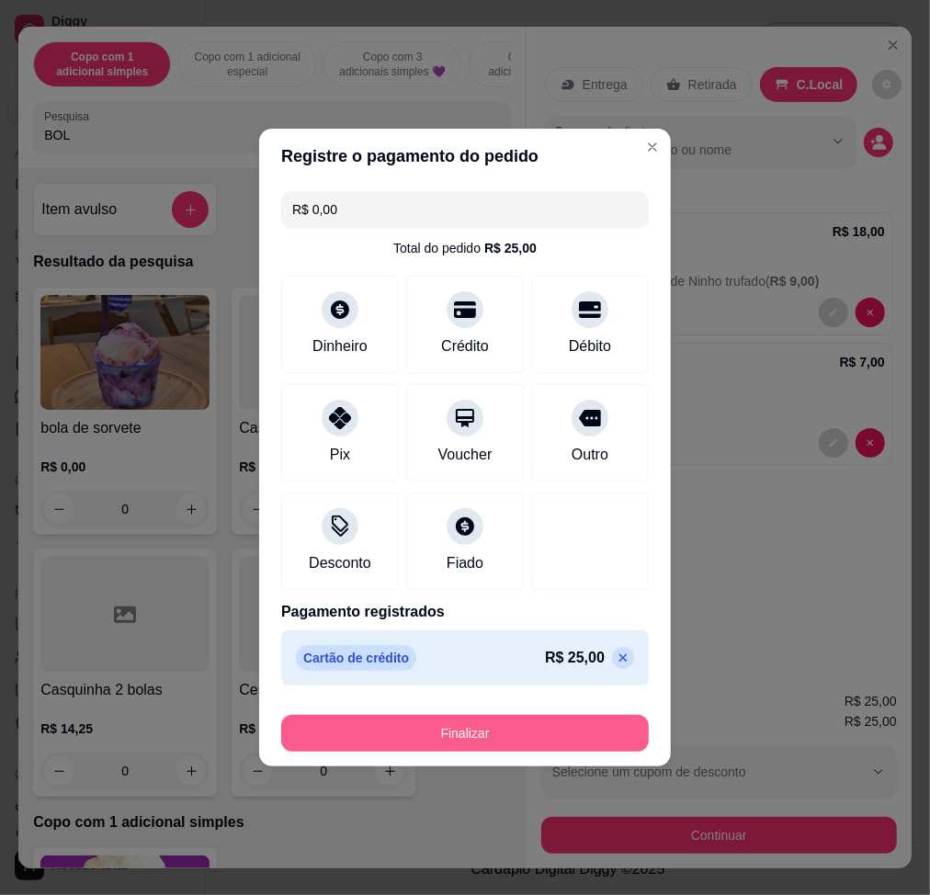
click at [518, 677] on button "Finalizar" at bounding box center [465, 733] width 368 height 37
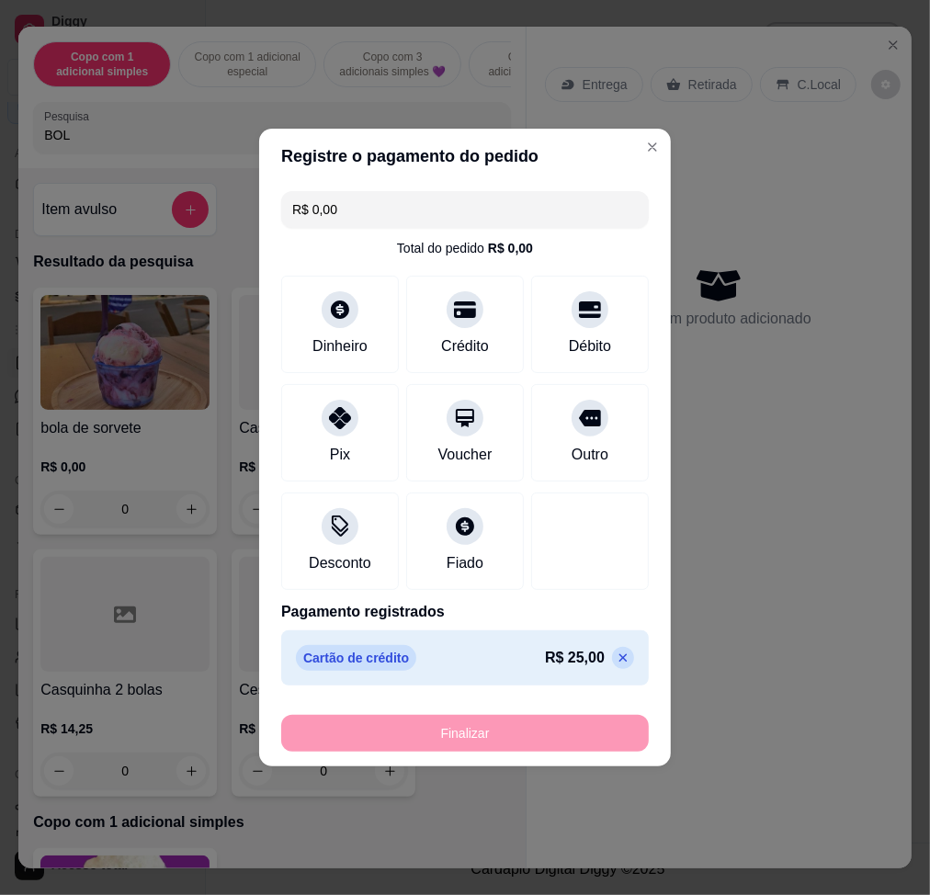
type input "-R$ 25,00"
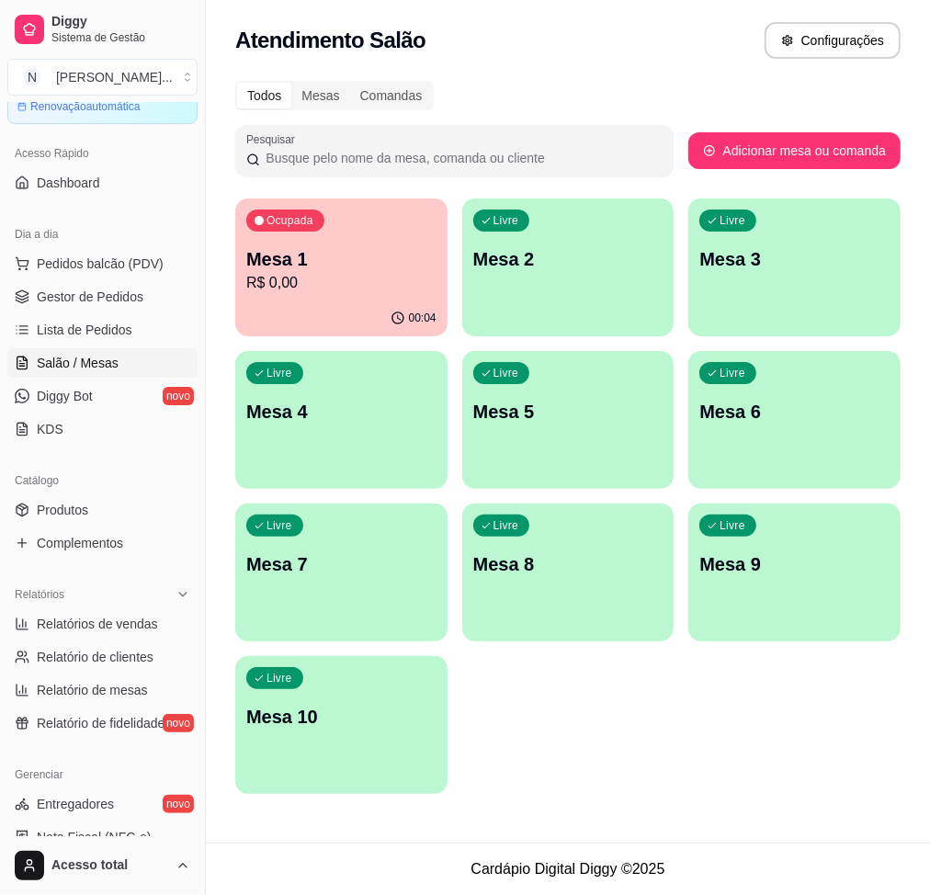
click at [359, 257] on p "Mesa 1" at bounding box center [341, 259] width 190 height 26
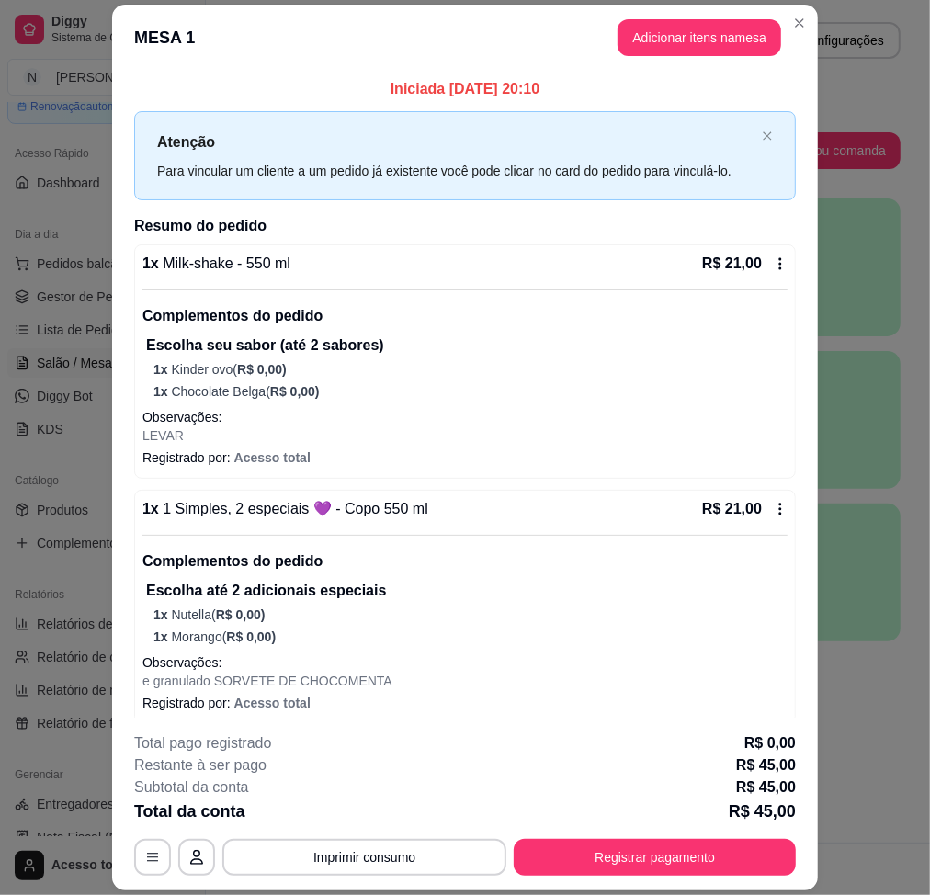
scroll to position [108, 0]
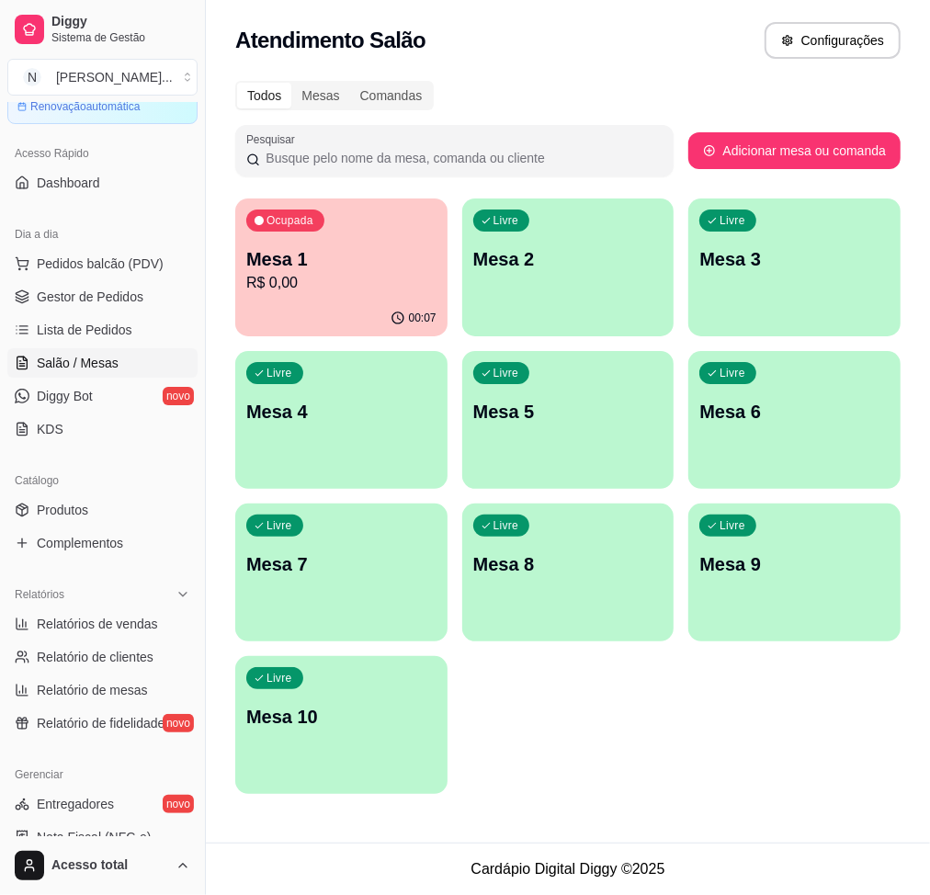
click at [270, 264] on p "Mesa 1" at bounding box center [341, 259] width 190 height 26
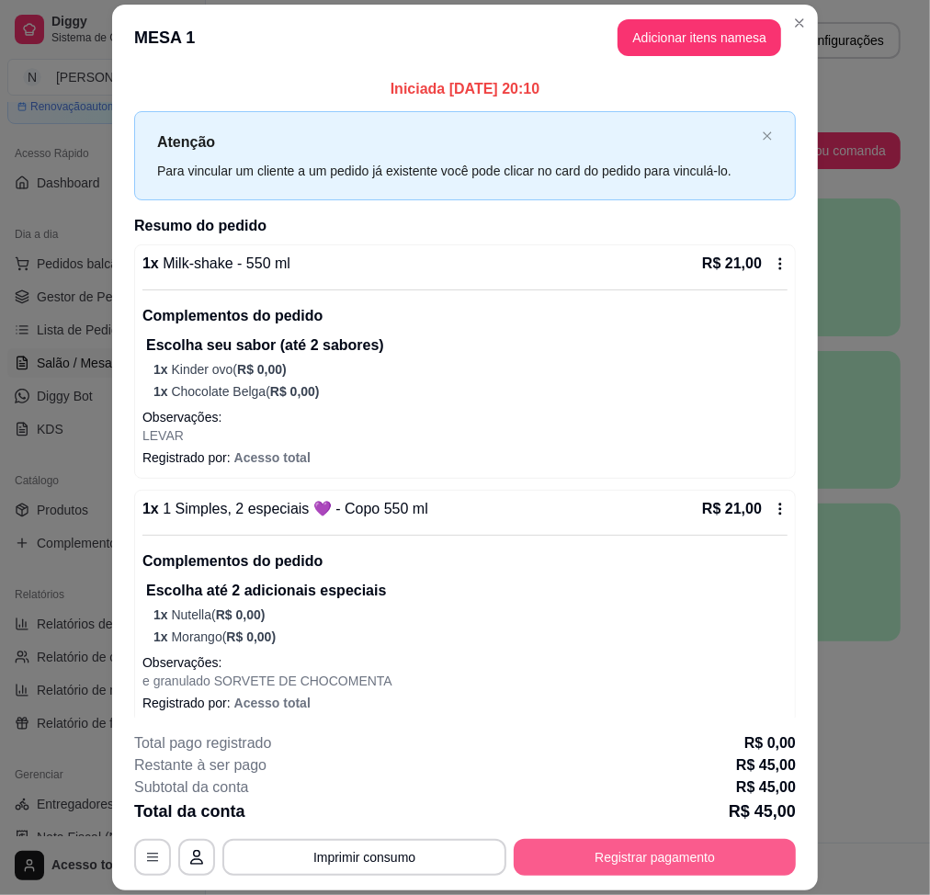
click at [647, 677] on button "Registrar pagamento" at bounding box center [655, 857] width 282 height 37
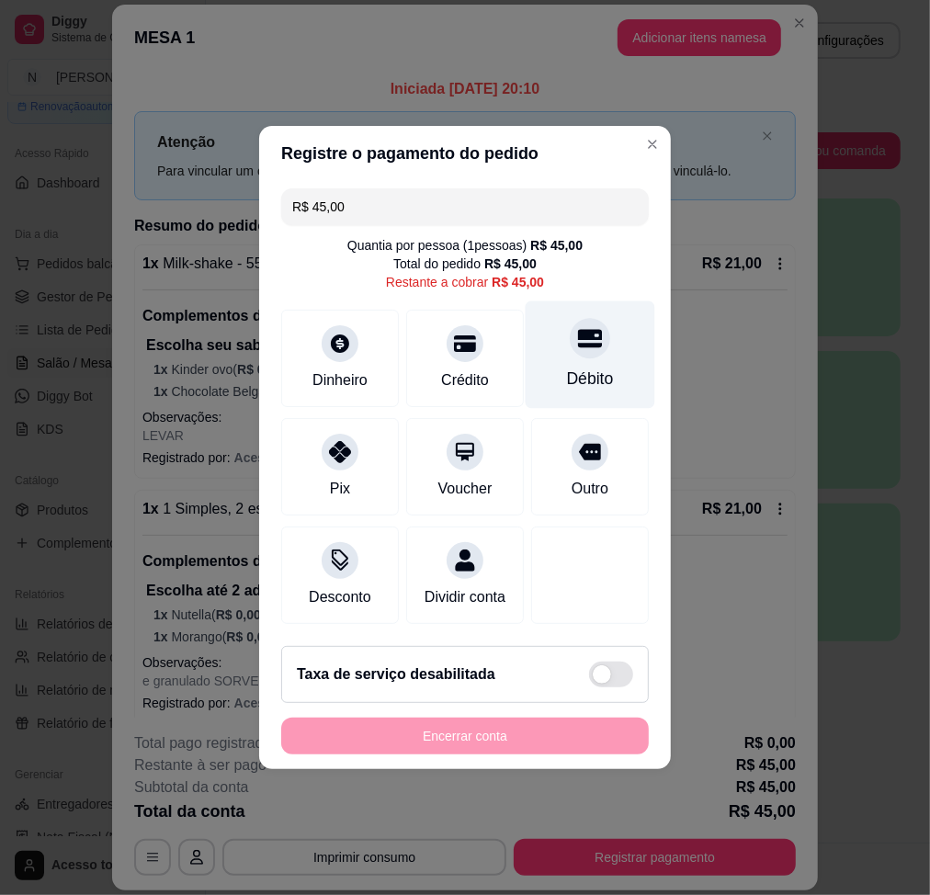
click at [578, 339] on icon at bounding box center [590, 338] width 24 height 24
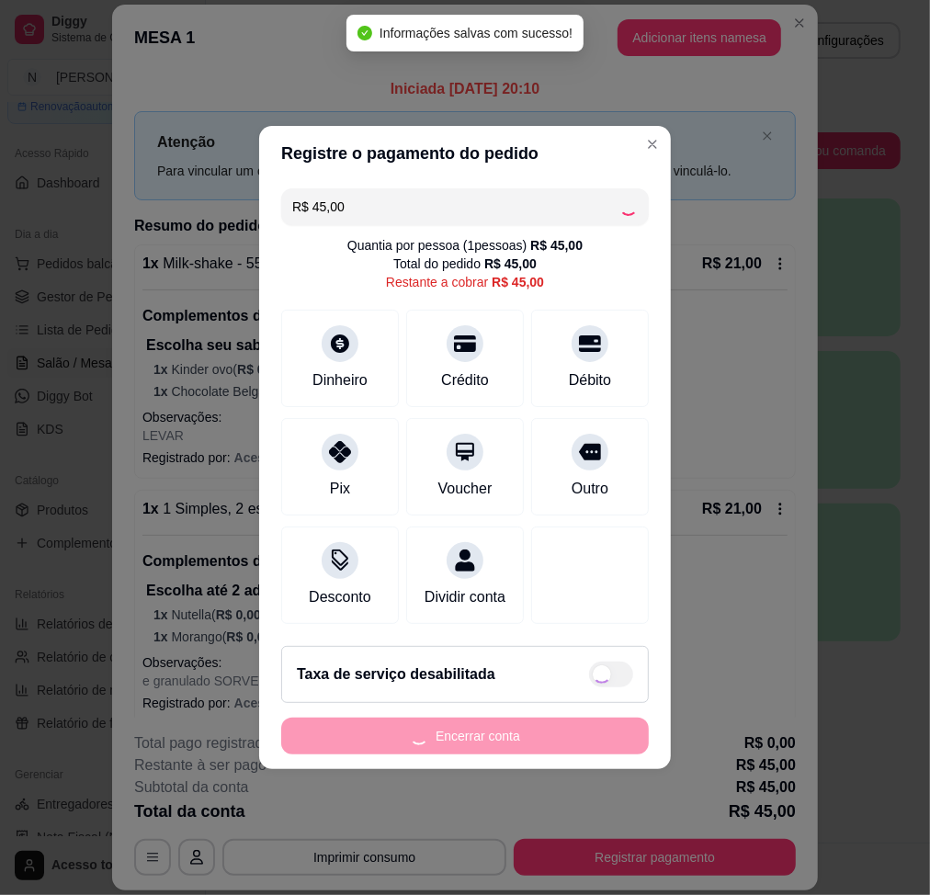
type input "R$ 0,00"
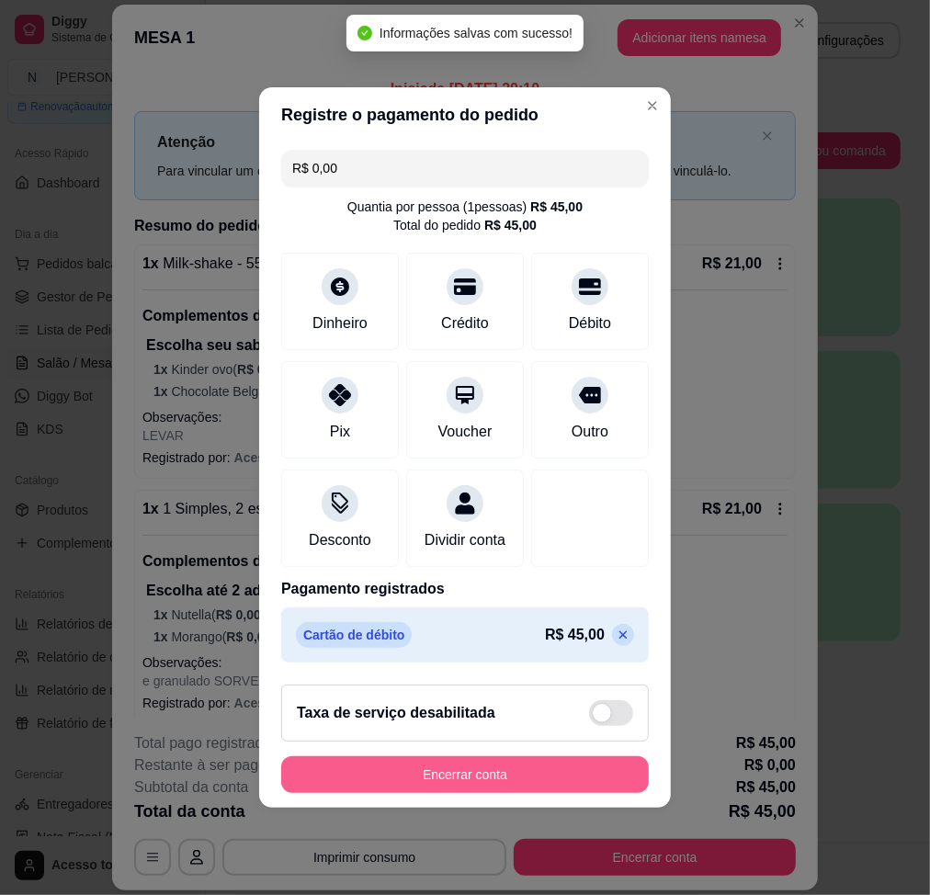
click at [451, 677] on button "Encerrar conta" at bounding box center [465, 774] width 368 height 37
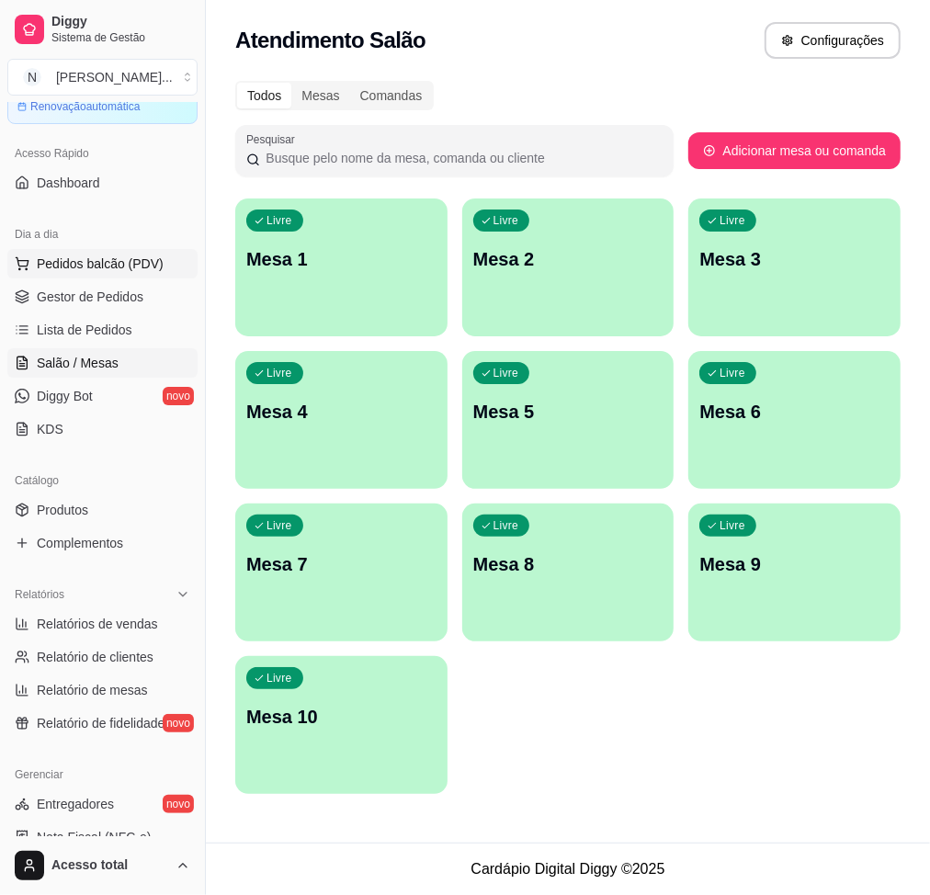
click at [132, 260] on span "Pedidos balcão (PDV)" at bounding box center [100, 264] width 127 height 18
click at [159, 113] on div "Pesquisa" at bounding box center [272, 127] width 478 height 51
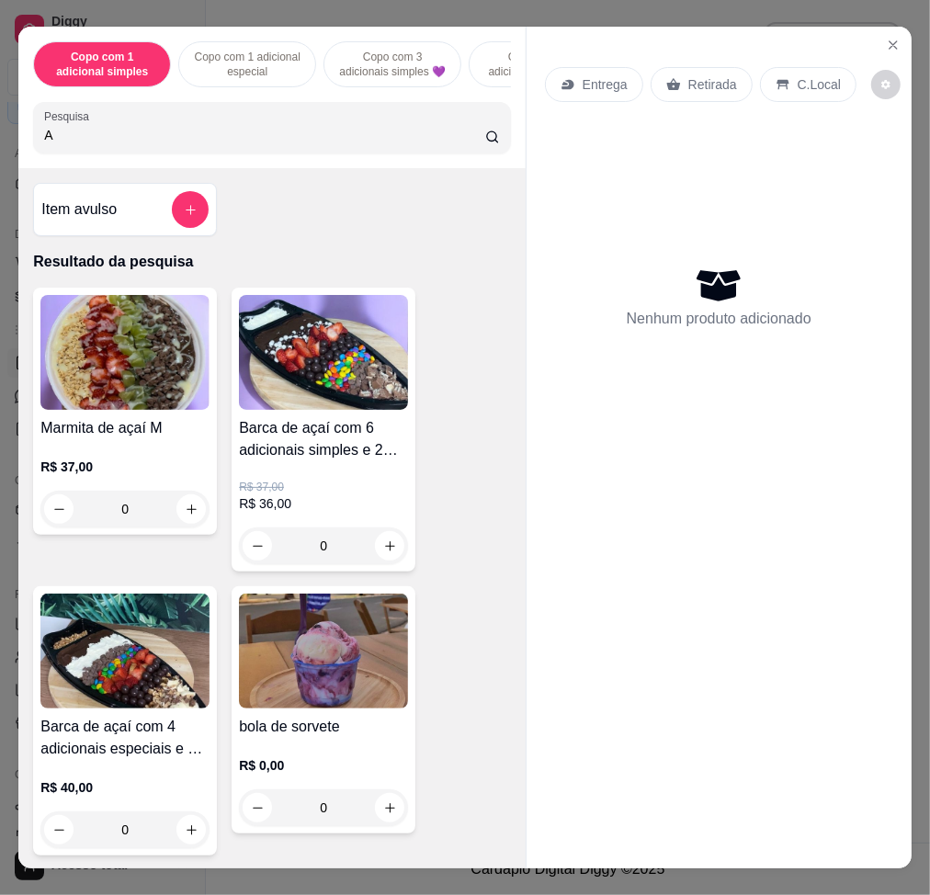
type input "A"
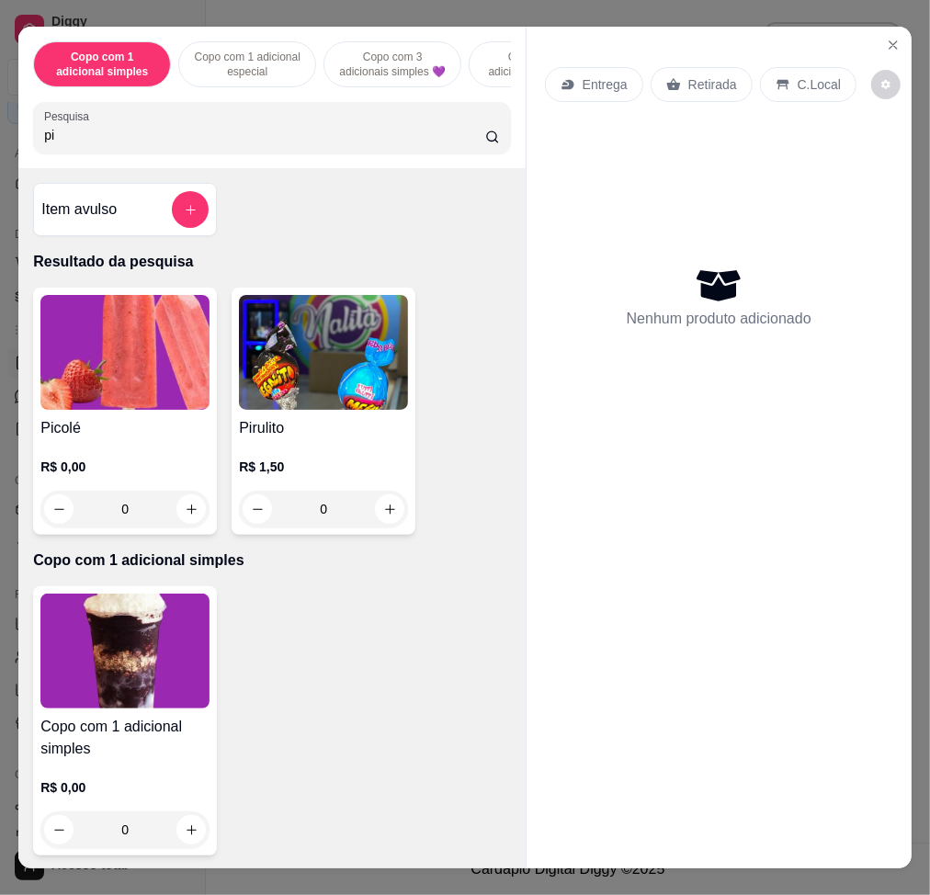
type input "pi"
click at [741, 543] on div "Entrega Retirada C.Local Nenhum produto adicionado" at bounding box center [719, 433] width 385 height 813
click at [99, 375] on img at bounding box center [124, 352] width 169 height 115
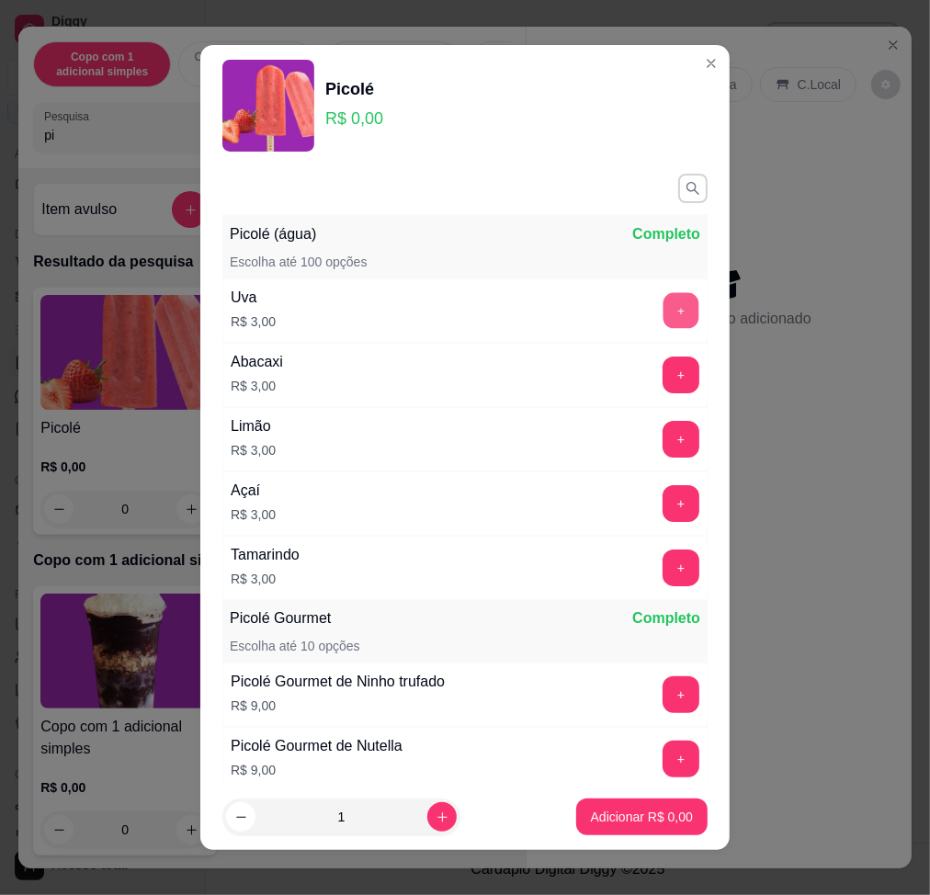
click at [664, 307] on button "+" at bounding box center [682, 310] width 36 height 36
click at [676, 677] on button "Adicionar R$ 3,00" at bounding box center [641, 817] width 131 height 37
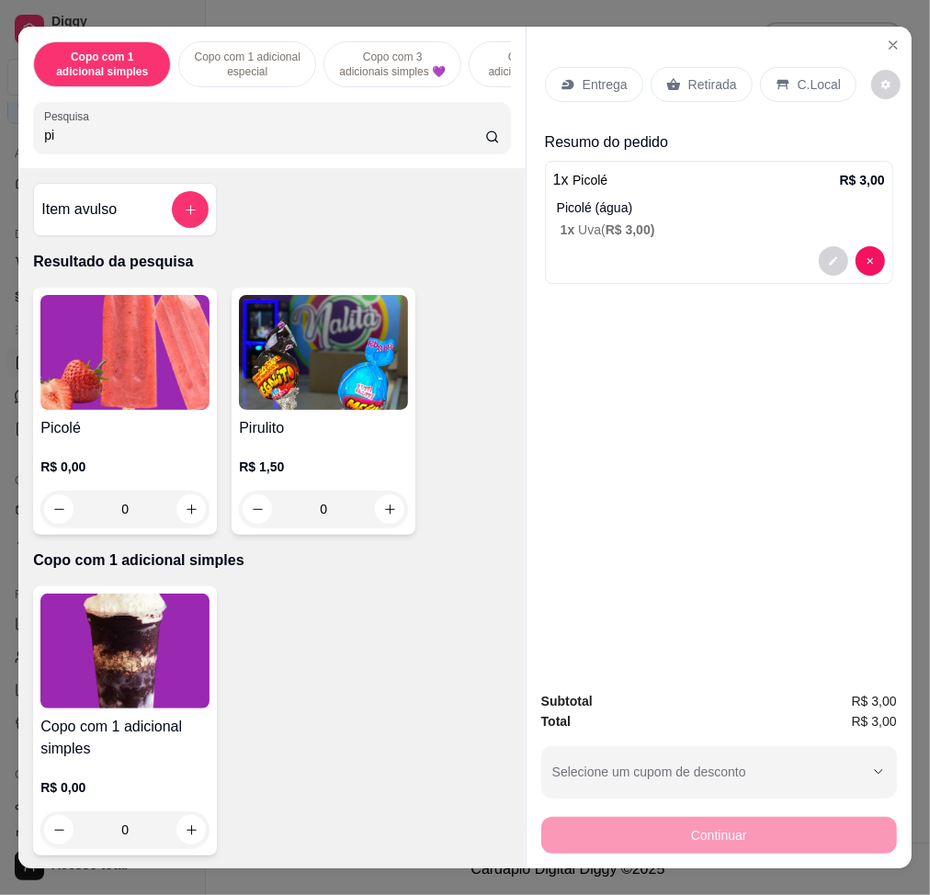
click at [810, 75] on p "C.Local" at bounding box center [819, 84] width 43 height 18
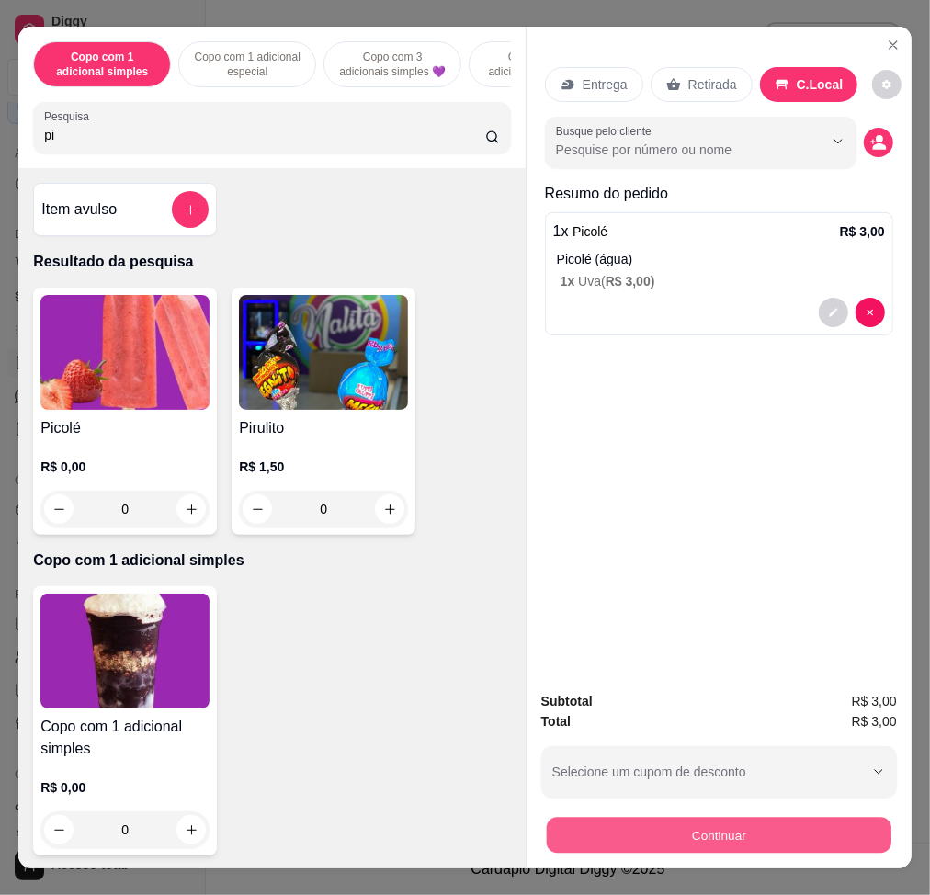
click at [794, 677] on button "Continuar" at bounding box center [719, 835] width 345 height 36
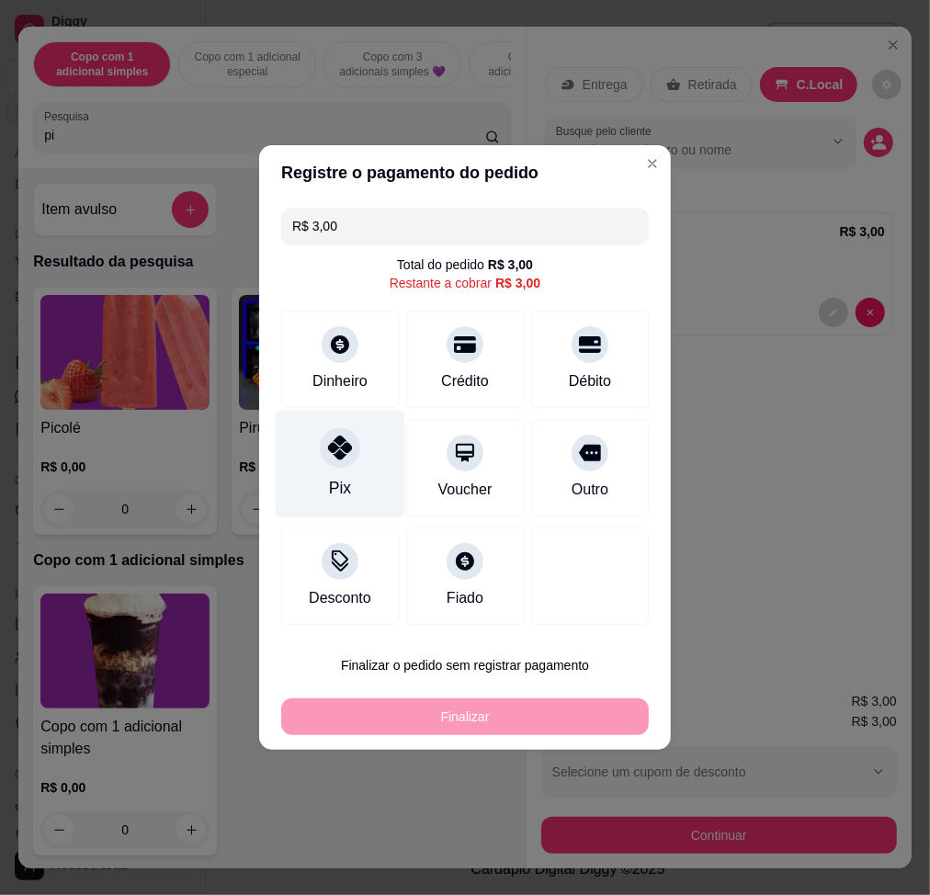
click at [345, 455] on icon at bounding box center [340, 448] width 24 height 24
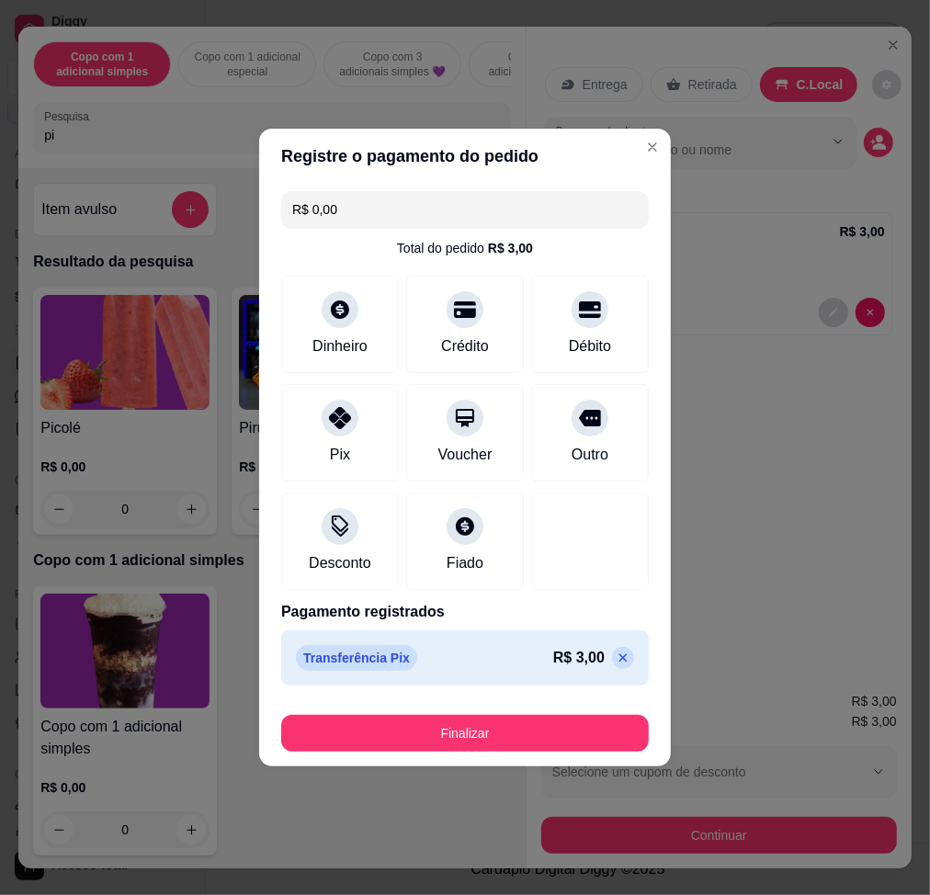
drag, startPoint x: 391, startPoint y: 752, endPoint x: 401, endPoint y: 731, distance: 23.4
click at [392, 677] on footer "Finalizar" at bounding box center [465, 730] width 412 height 74
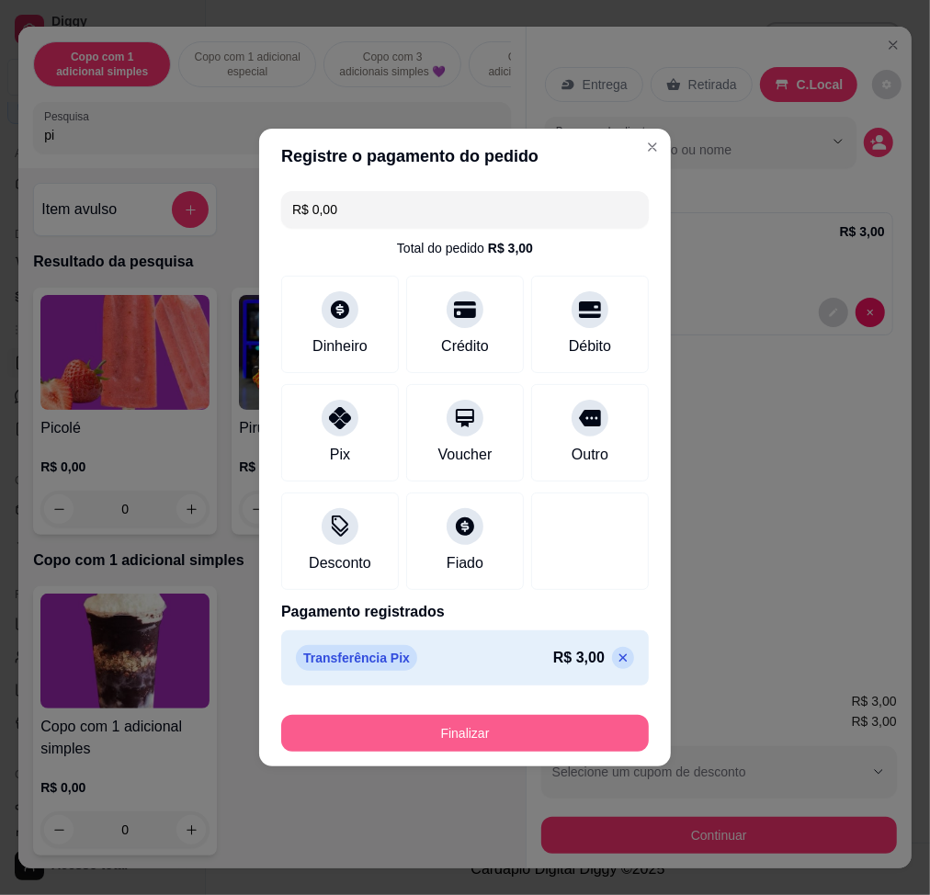
click at [401, 677] on button "Finalizar" at bounding box center [465, 733] width 368 height 37
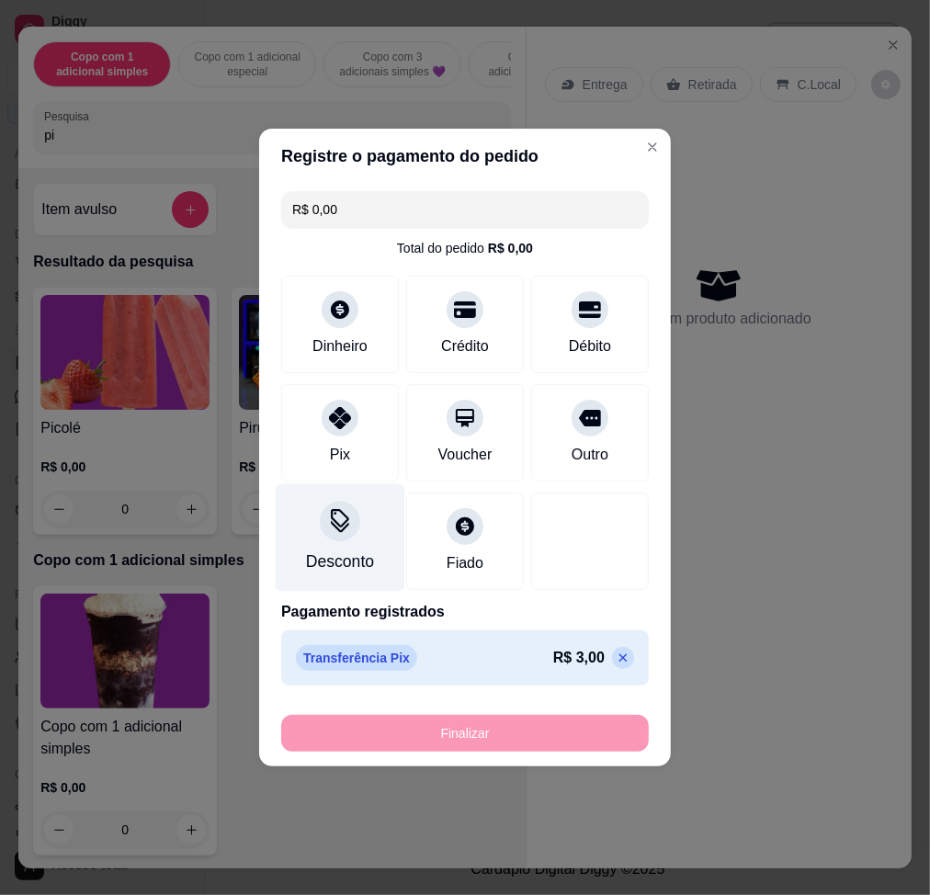
type input "-R$ 3,00"
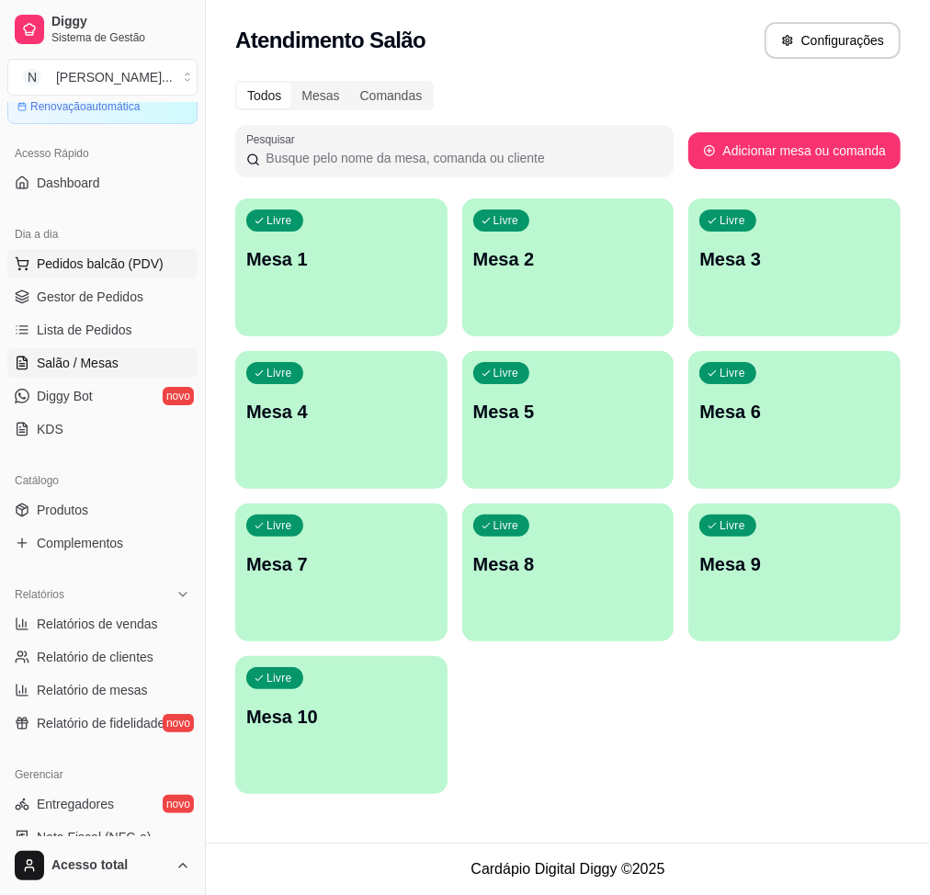
click at [140, 266] on span "Pedidos balcão (PDV)" at bounding box center [100, 264] width 127 height 18
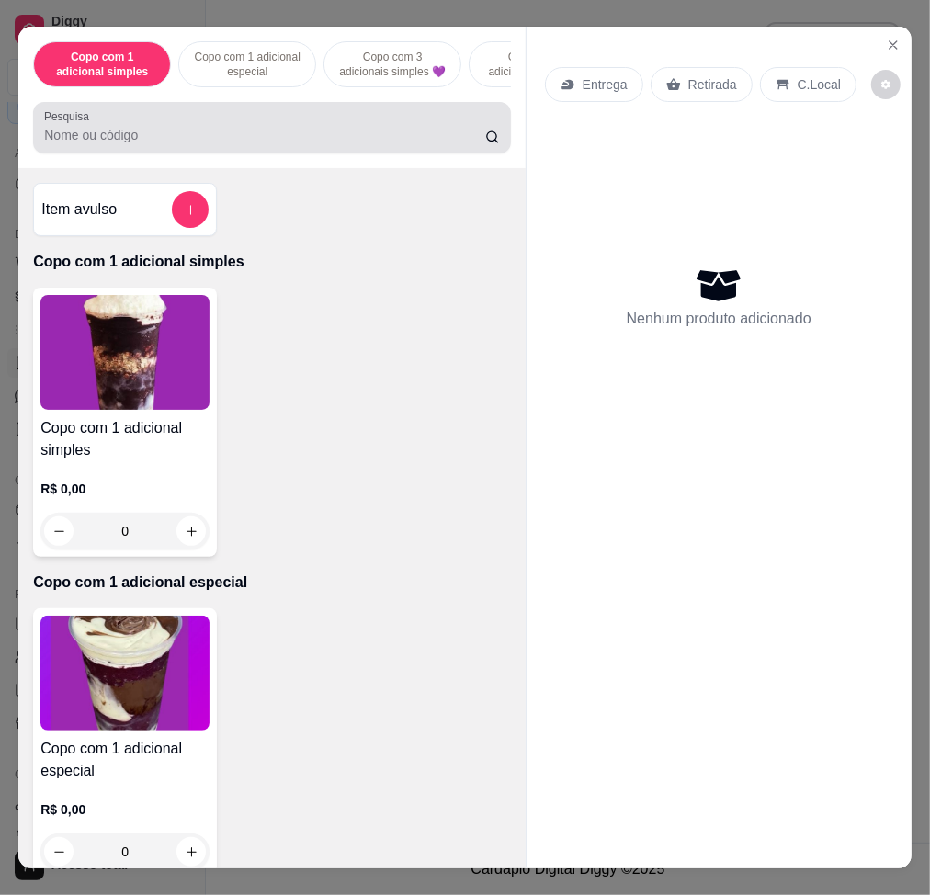
click at [232, 141] on input "Pesquisa" at bounding box center [264, 135] width 441 height 18
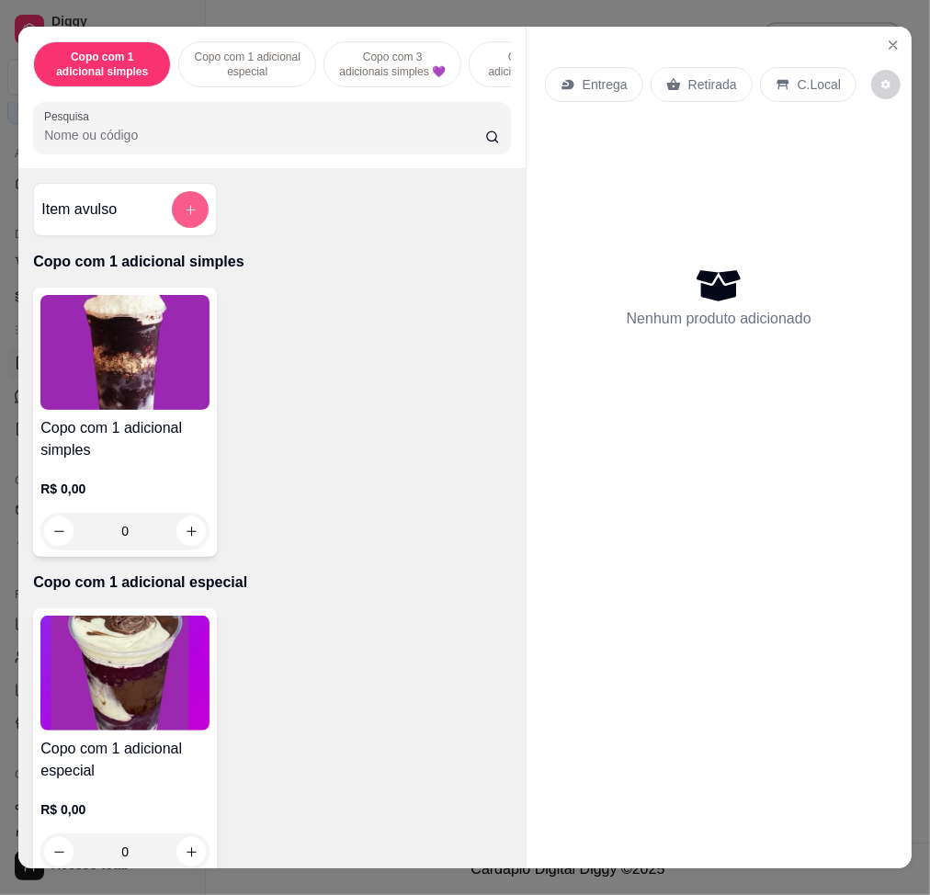
click at [184, 217] on icon "add-separate-item" at bounding box center [191, 210] width 14 height 14
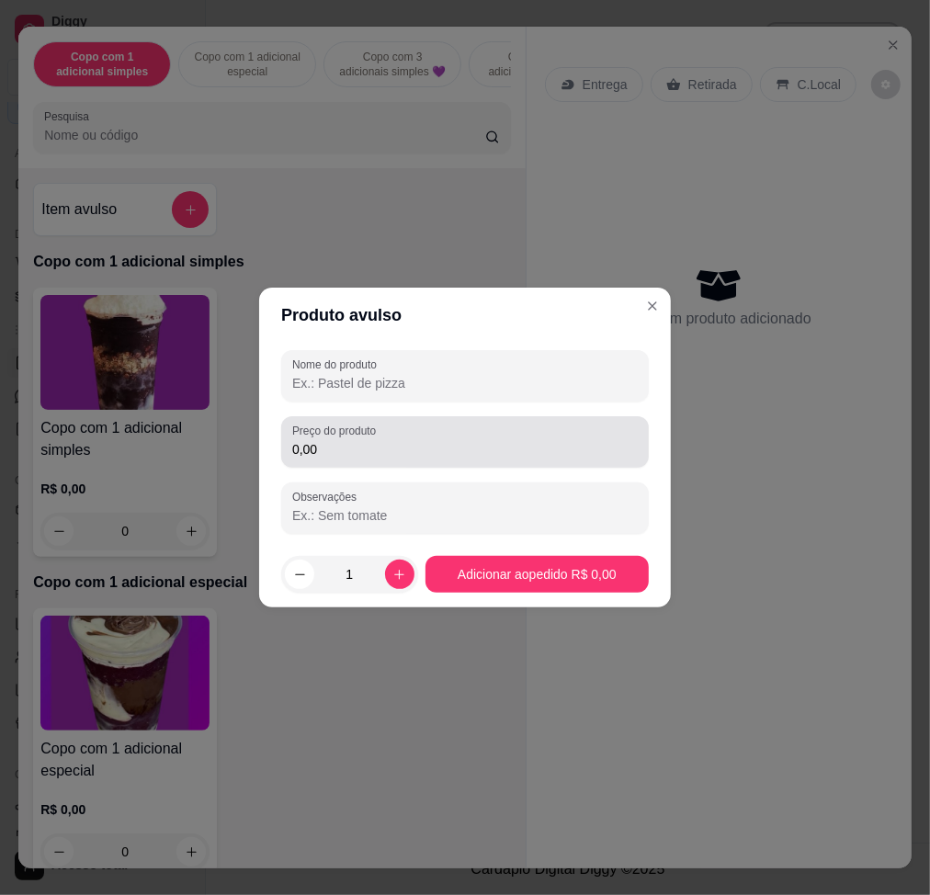
click at [333, 440] on input "0,00" at bounding box center [465, 449] width 346 height 18
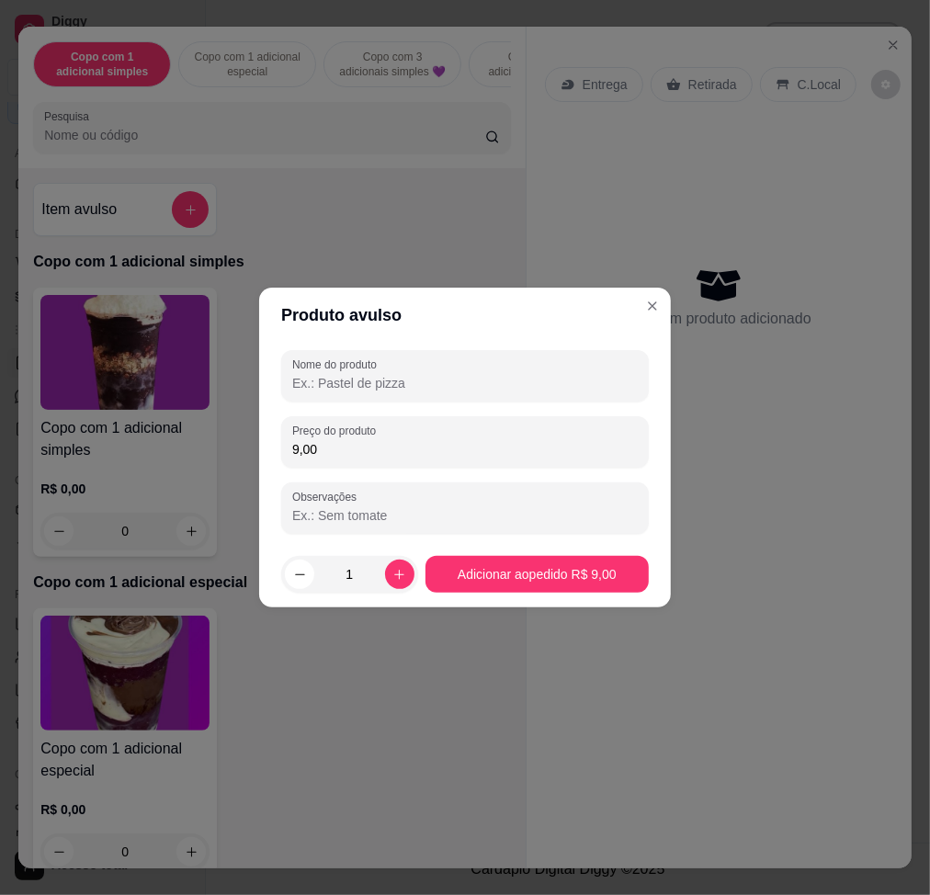
type input "9,00"
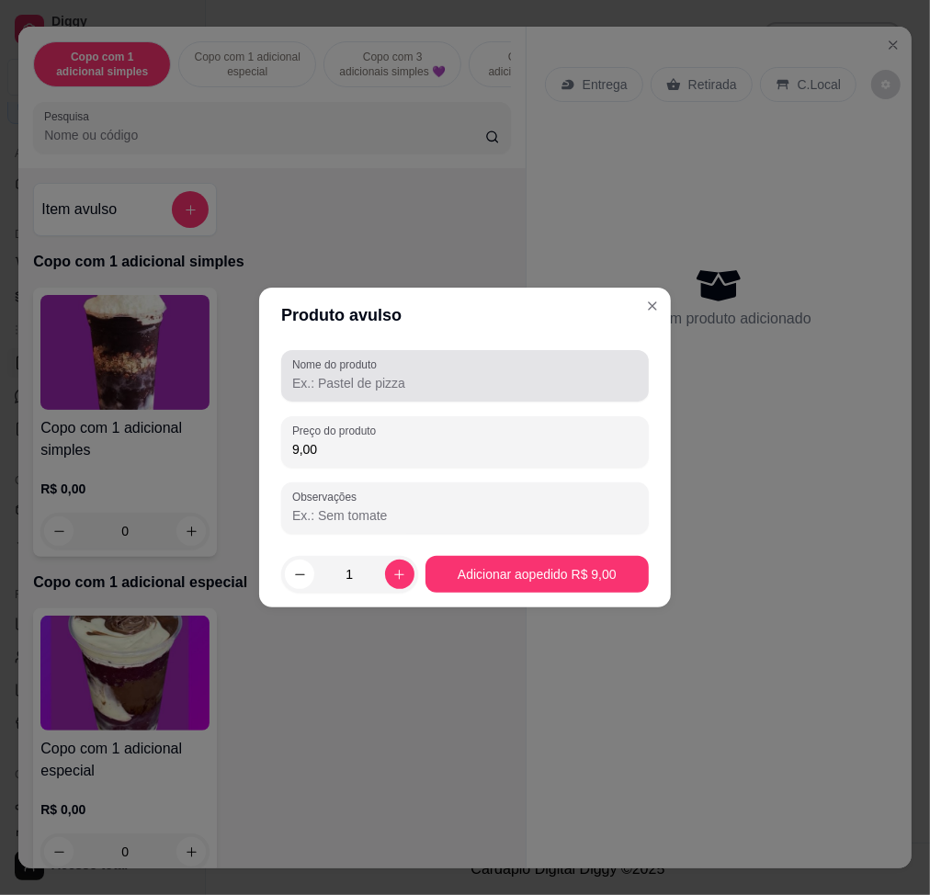
click at [416, 369] on div at bounding box center [465, 376] width 346 height 37
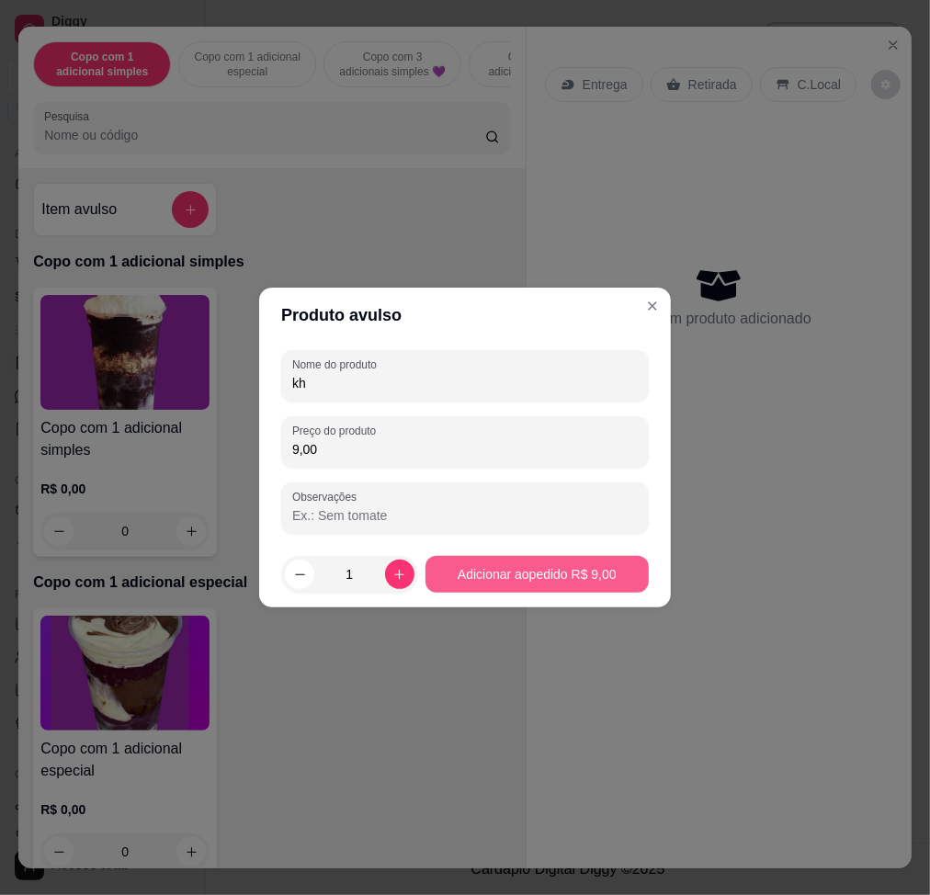
type input "kh"
click at [537, 603] on footer "1 Adicionar ao pedido R$ 9,00" at bounding box center [465, 574] width 412 height 66
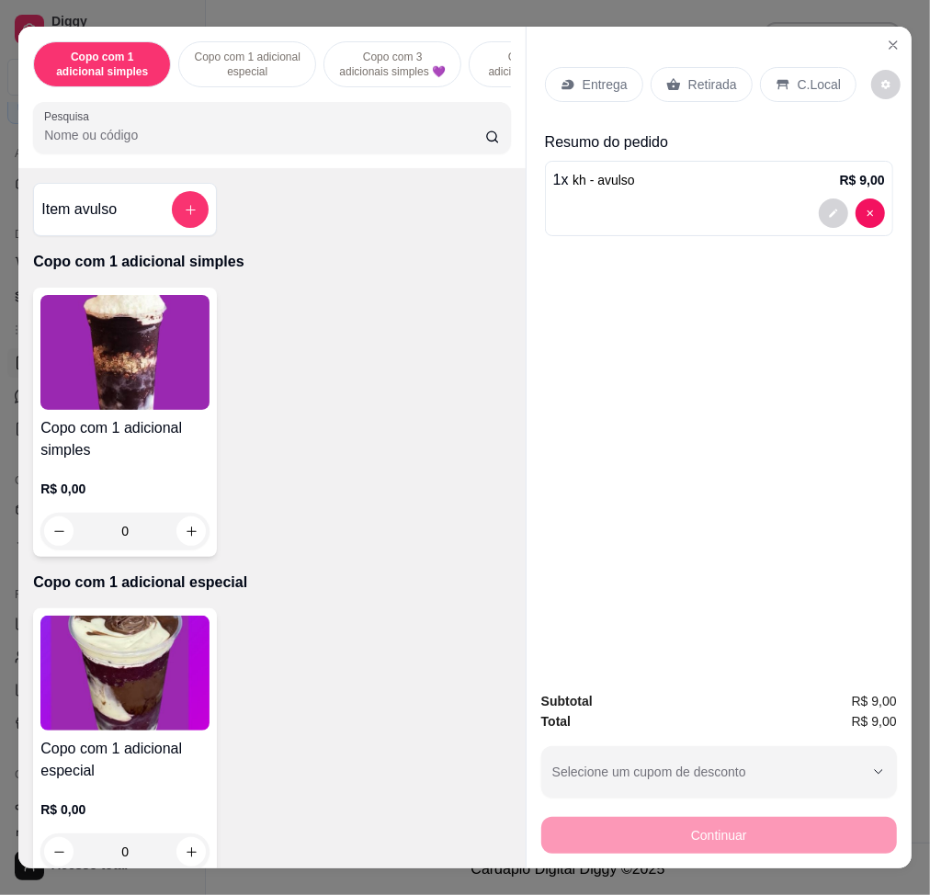
click at [807, 75] on p "C.Local" at bounding box center [819, 84] width 43 height 18
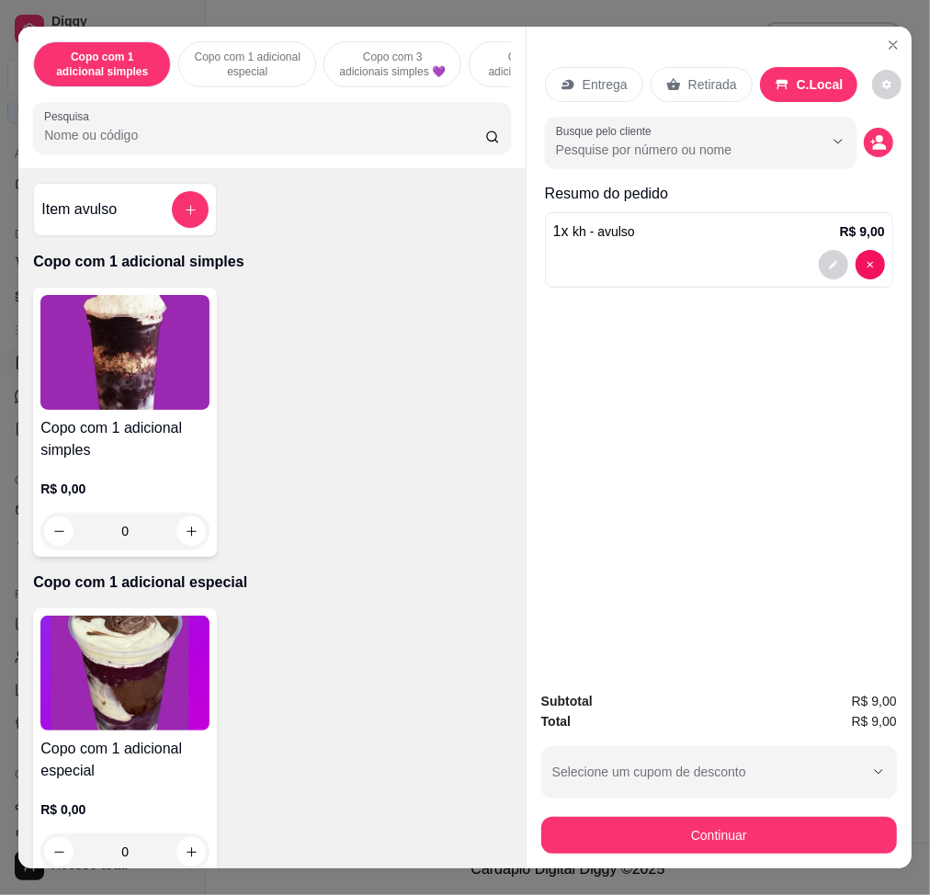
click at [805, 677] on div "Continuar" at bounding box center [719, 833] width 356 height 41
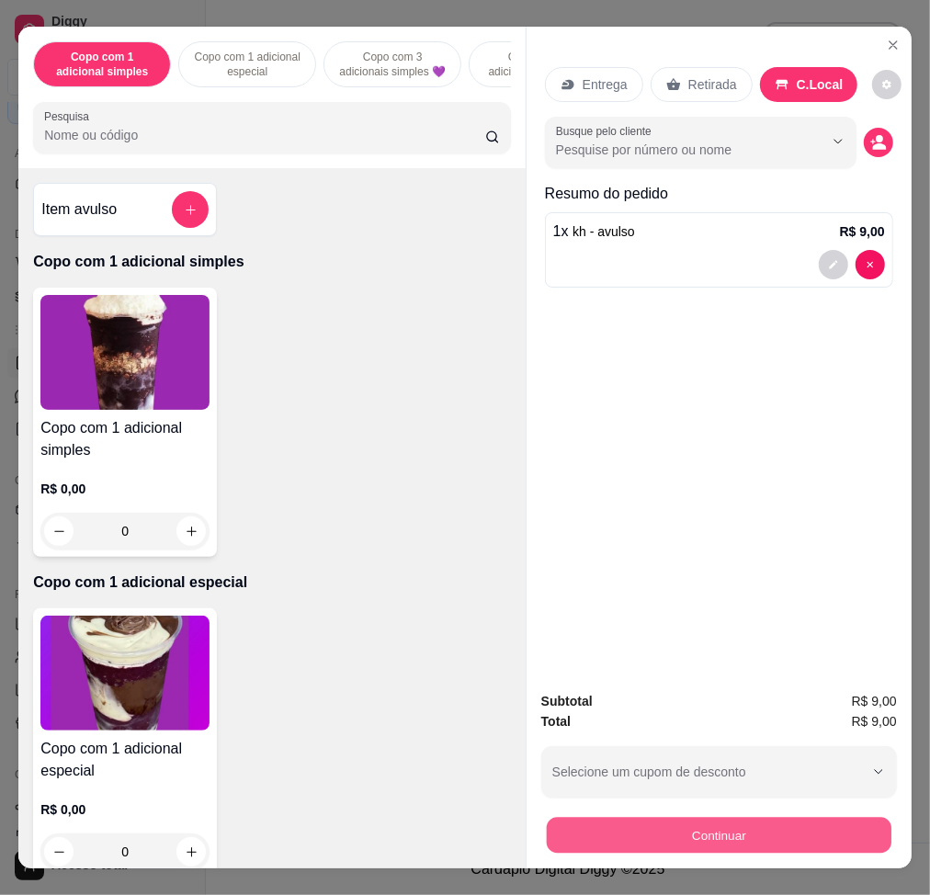
click at [809, 677] on button "Continuar" at bounding box center [719, 835] width 345 height 36
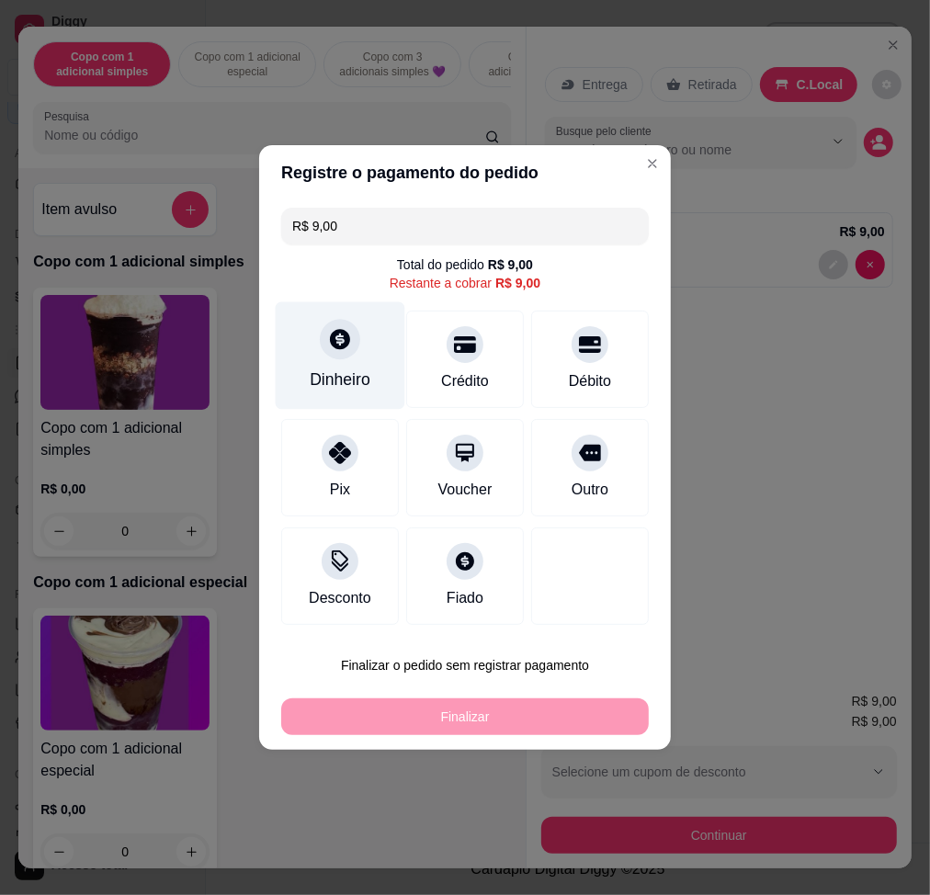
click at [305, 357] on div "Dinheiro" at bounding box center [341, 356] width 130 height 108
click at [361, 435] on input "0,00" at bounding box center [465, 430] width 368 height 37
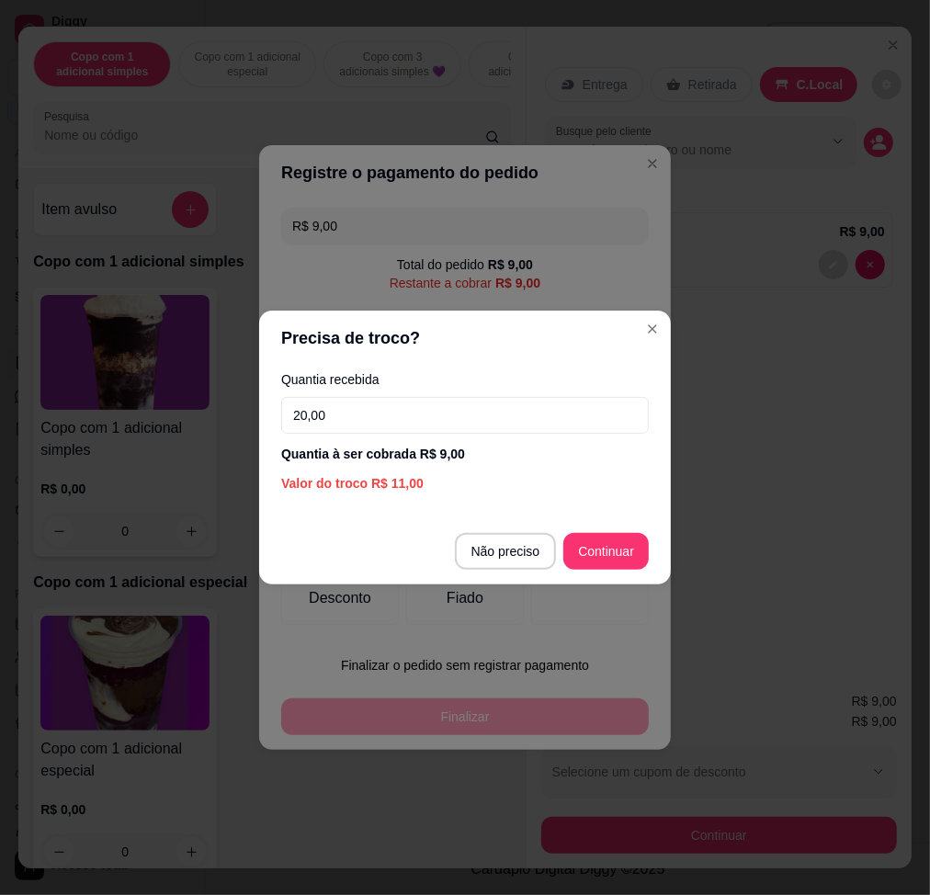
type input "20,00"
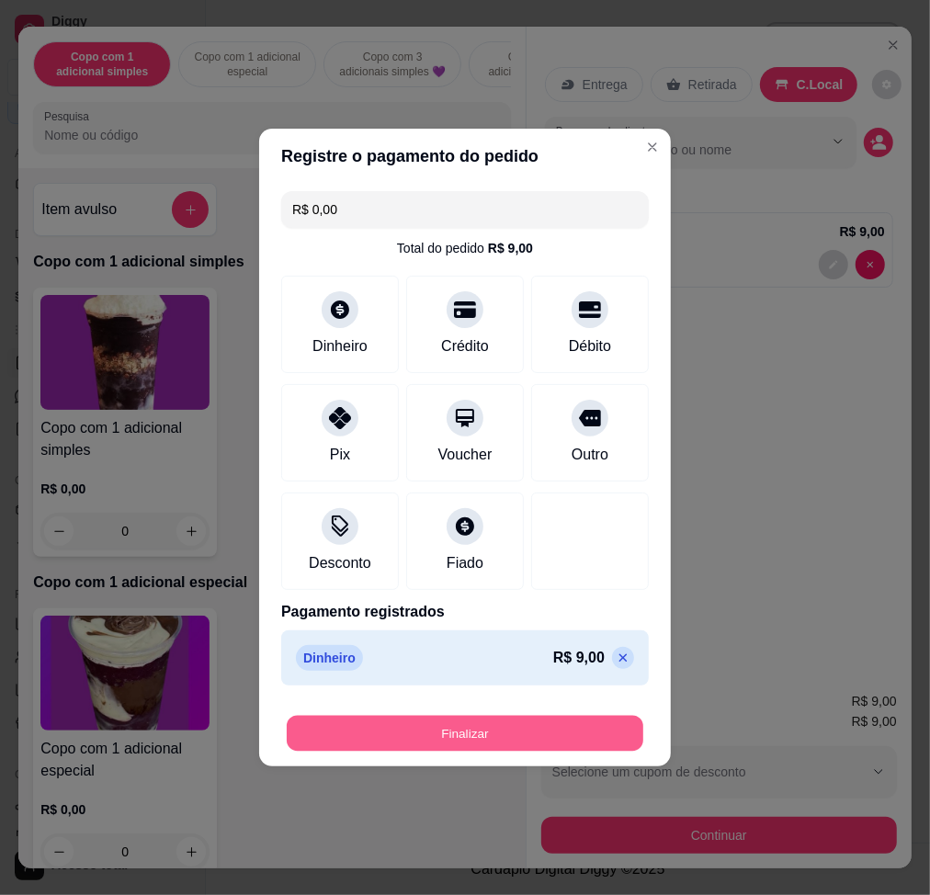
click at [572, 677] on button "Finalizar" at bounding box center [465, 734] width 357 height 36
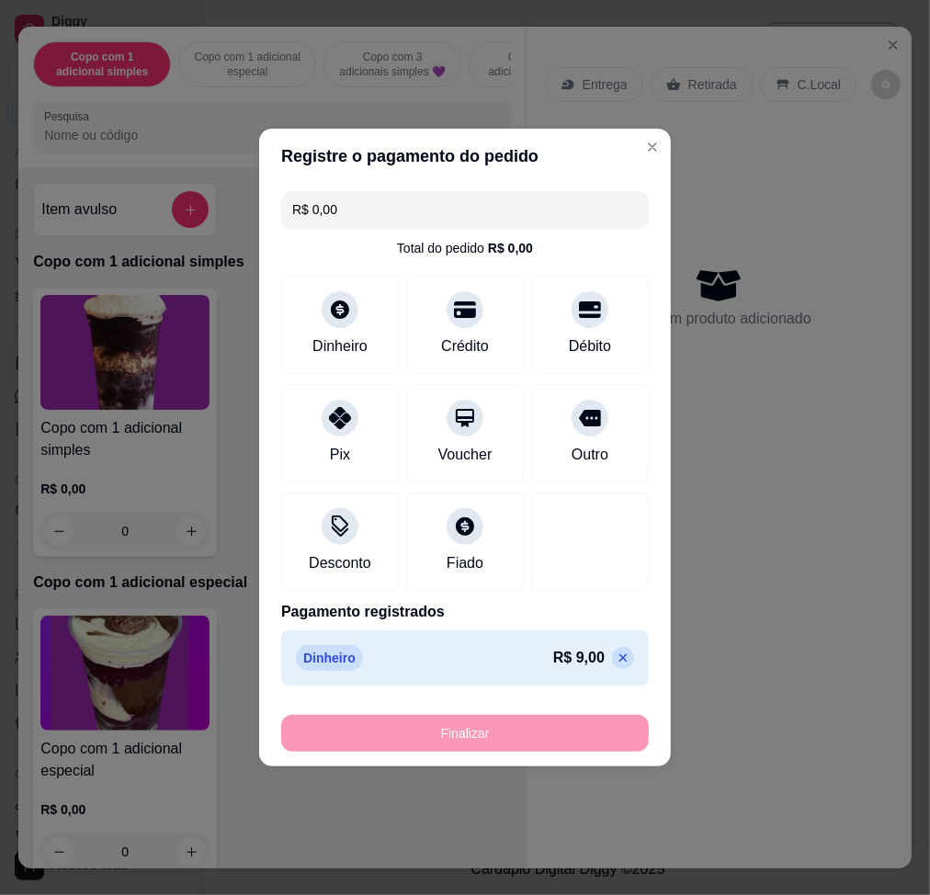
type input "-R$ 9,00"
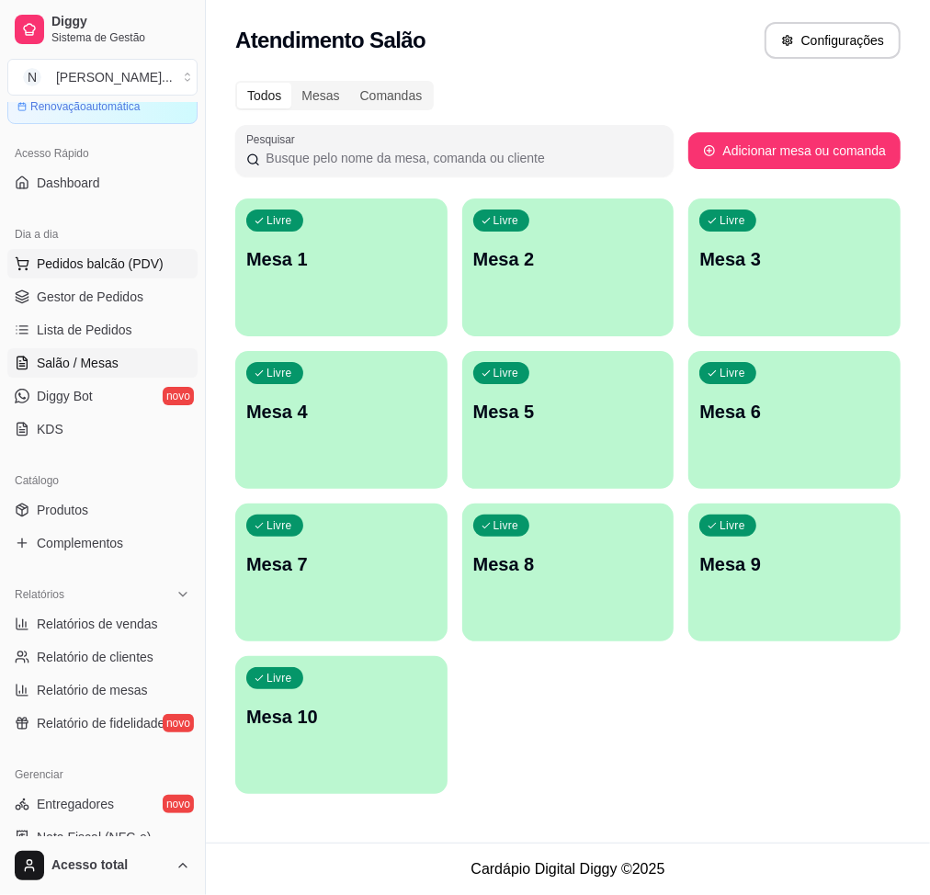
click at [151, 270] on span "Pedidos balcão (PDV)" at bounding box center [100, 264] width 127 height 18
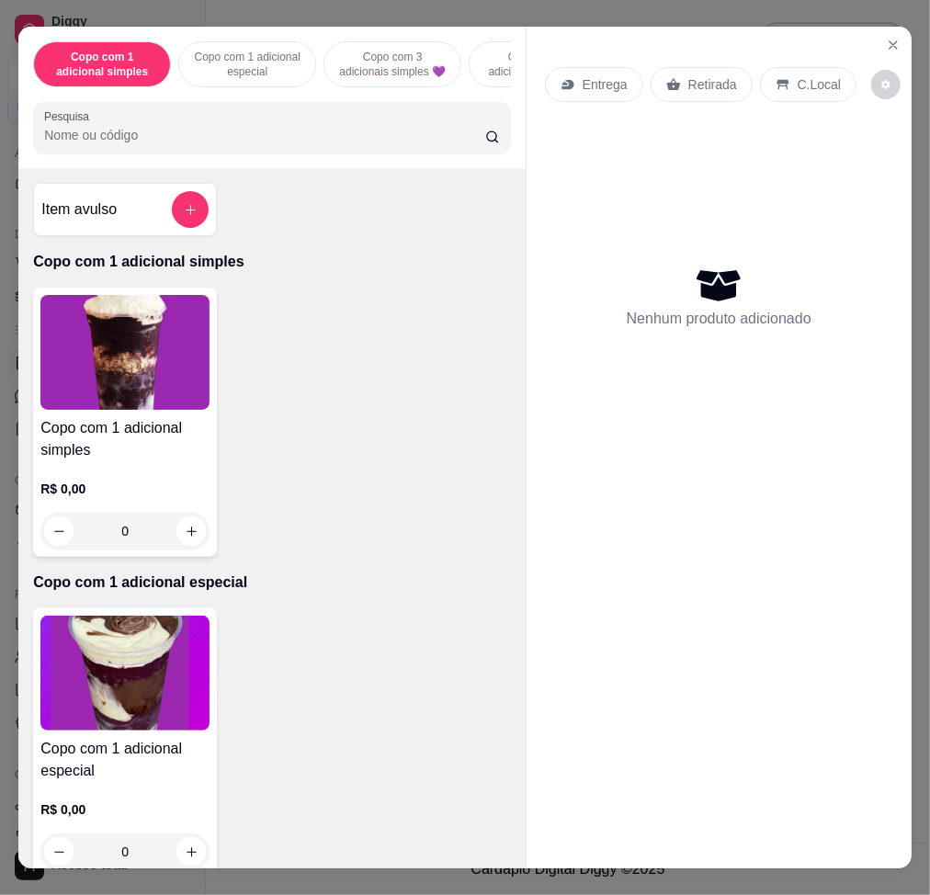
click at [269, 144] on input "Pesquisa" at bounding box center [264, 135] width 441 height 18
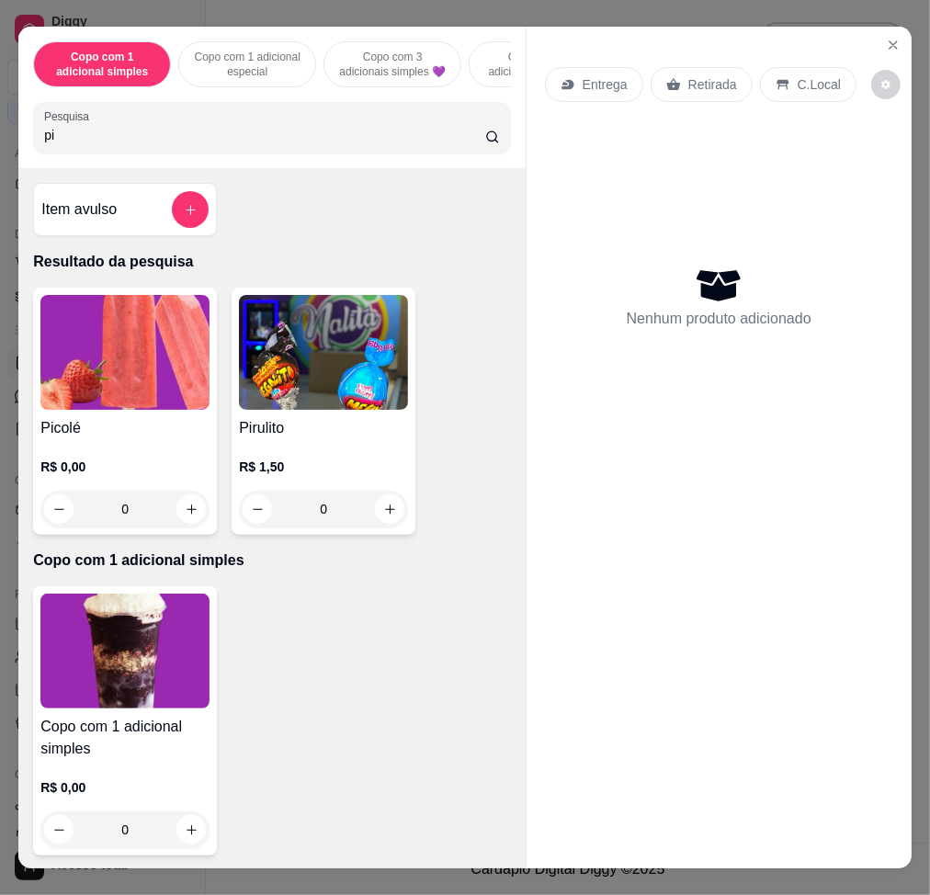
click at [164, 390] on img at bounding box center [124, 352] width 169 height 115
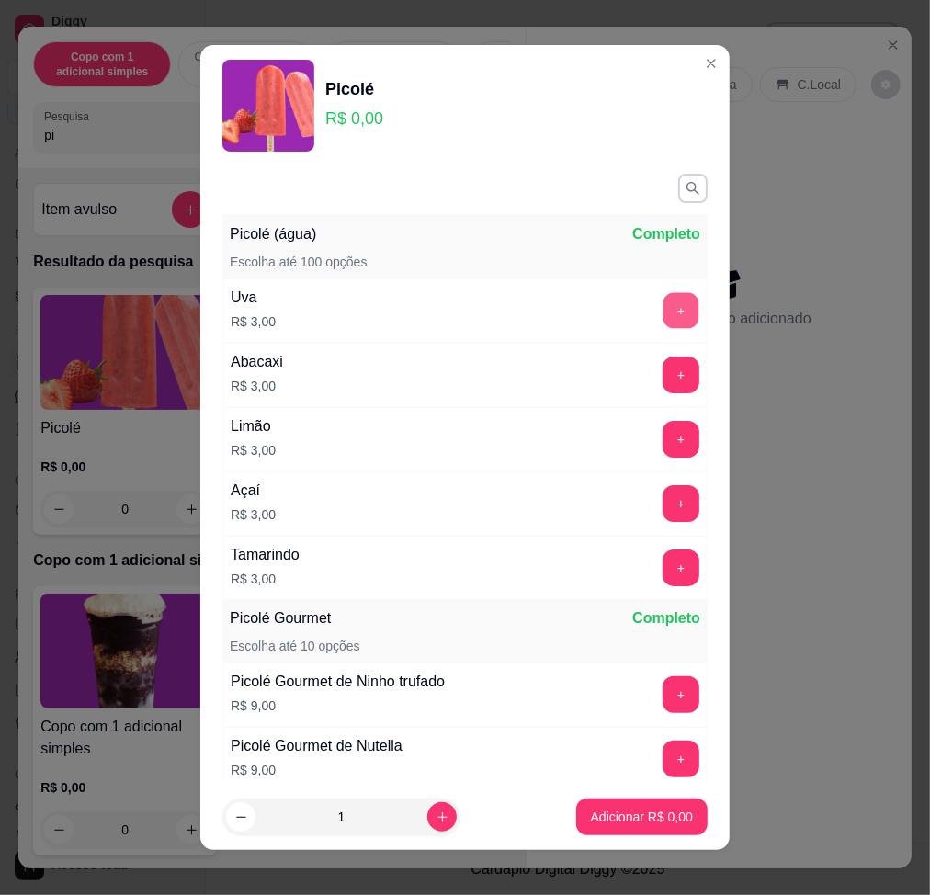
click at [664, 317] on button "+" at bounding box center [682, 310] width 36 height 36
click at [581, 298] on button "-" at bounding box center [599, 310] width 37 height 37
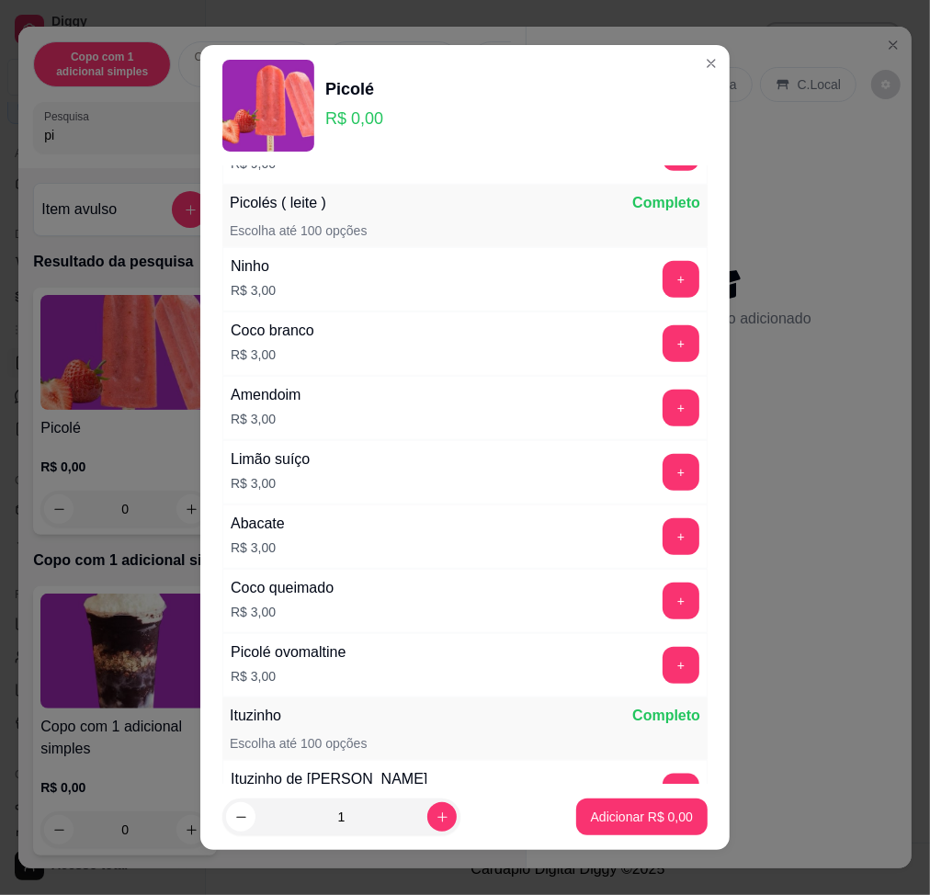
scroll to position [490, 0]
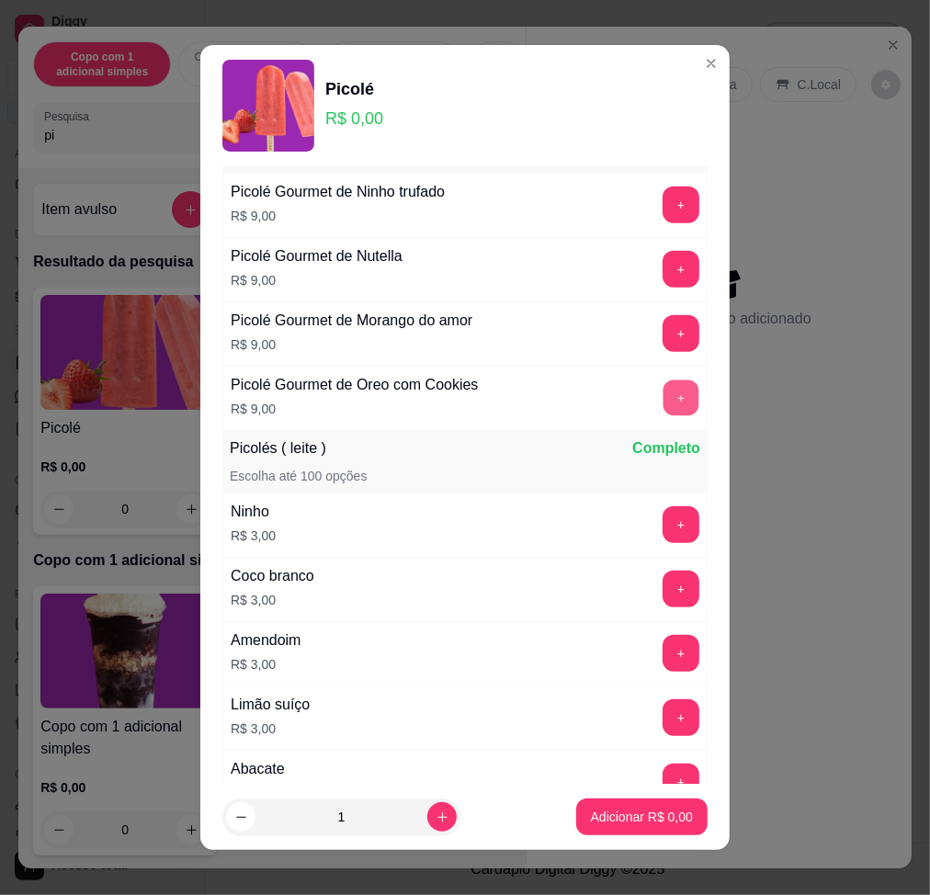
click at [664, 398] on button "+" at bounding box center [682, 398] width 36 height 36
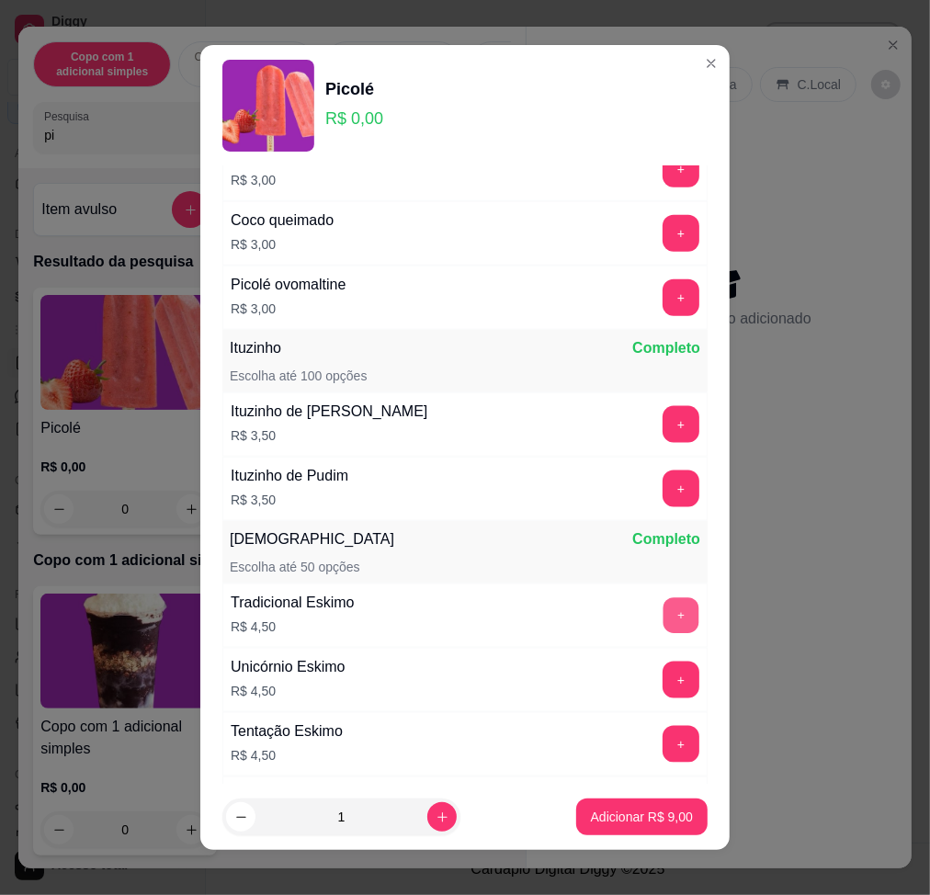
click at [664, 600] on button "+" at bounding box center [682, 615] width 36 height 36
click at [663, 600] on button "+" at bounding box center [681, 615] width 37 height 37
click at [644, 677] on p "Adicionar R$ 18,00" at bounding box center [638, 817] width 109 height 18
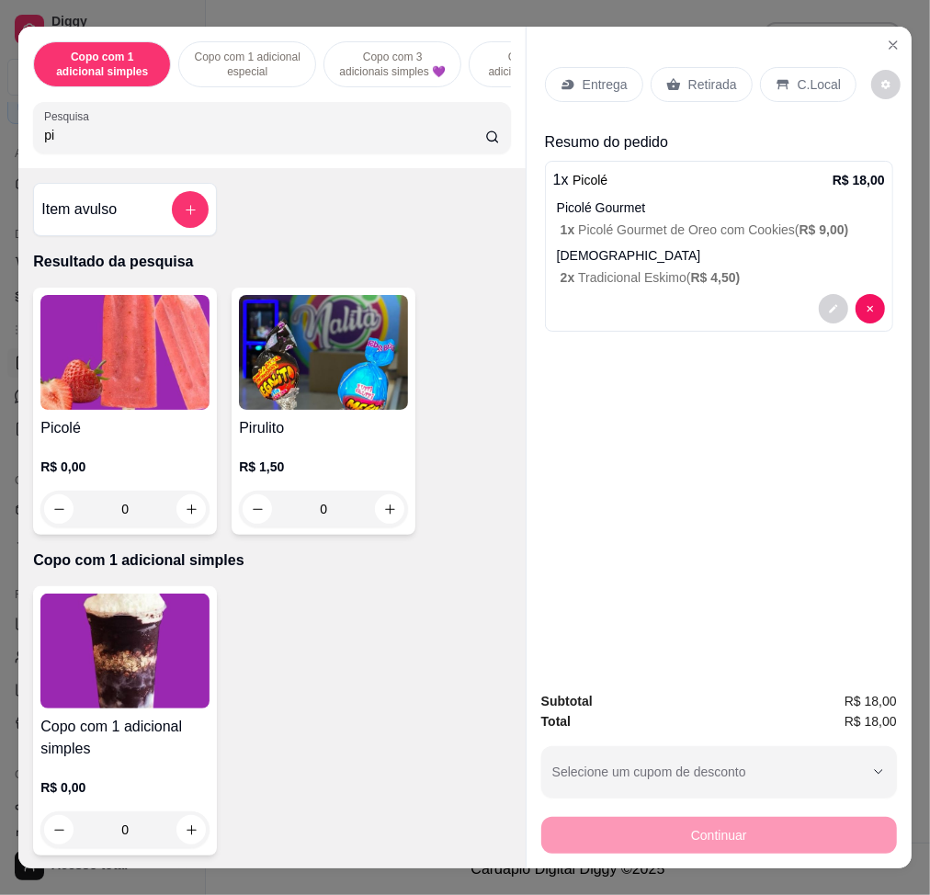
click at [417, 144] on input "pi" at bounding box center [264, 135] width 441 height 18
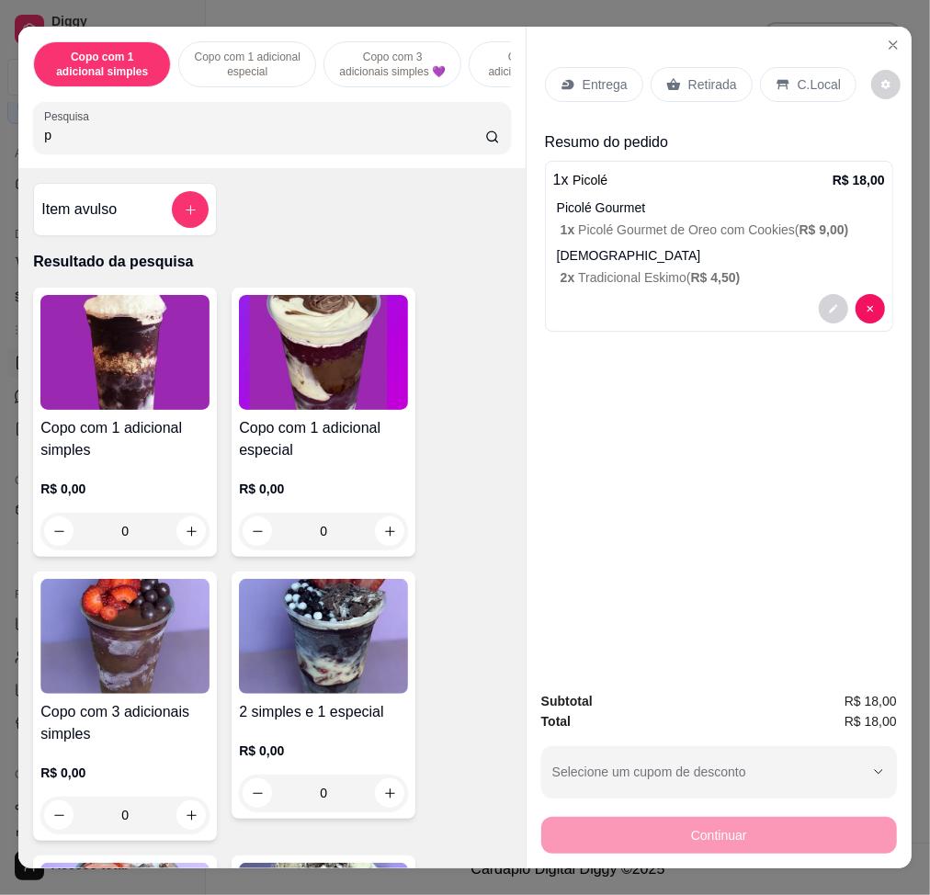
type input "p"
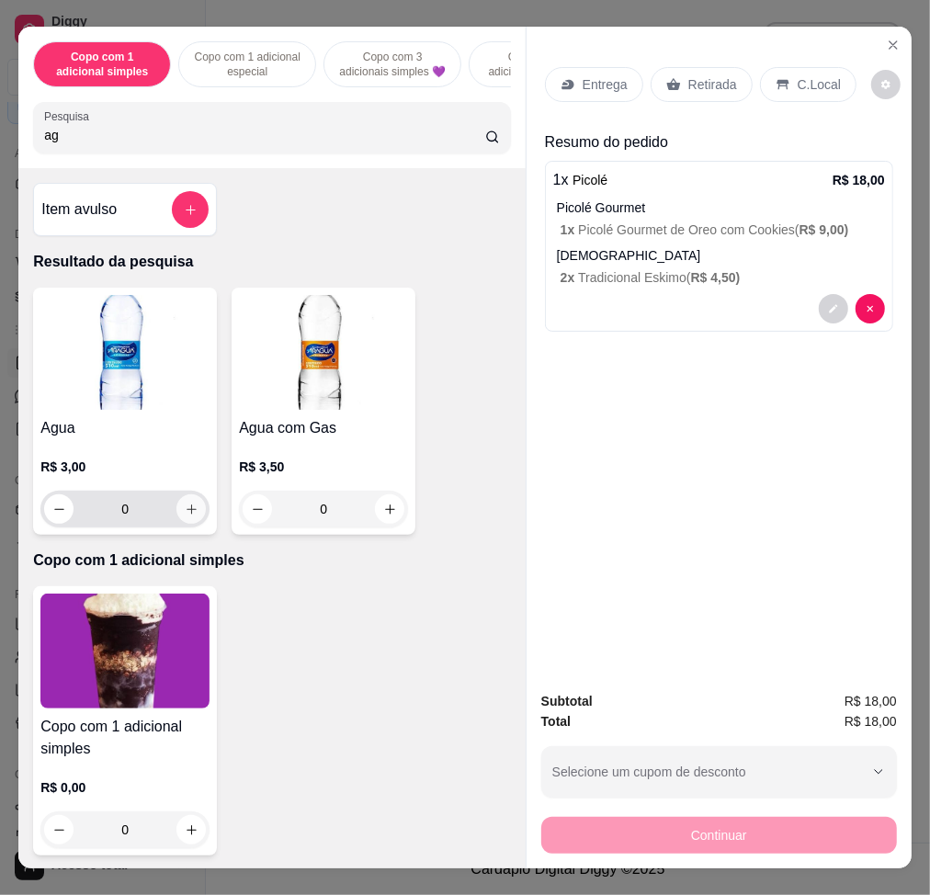
type input "ag"
click at [193, 513] on button "increase-product-quantity" at bounding box center [191, 509] width 28 height 28
type input "1"
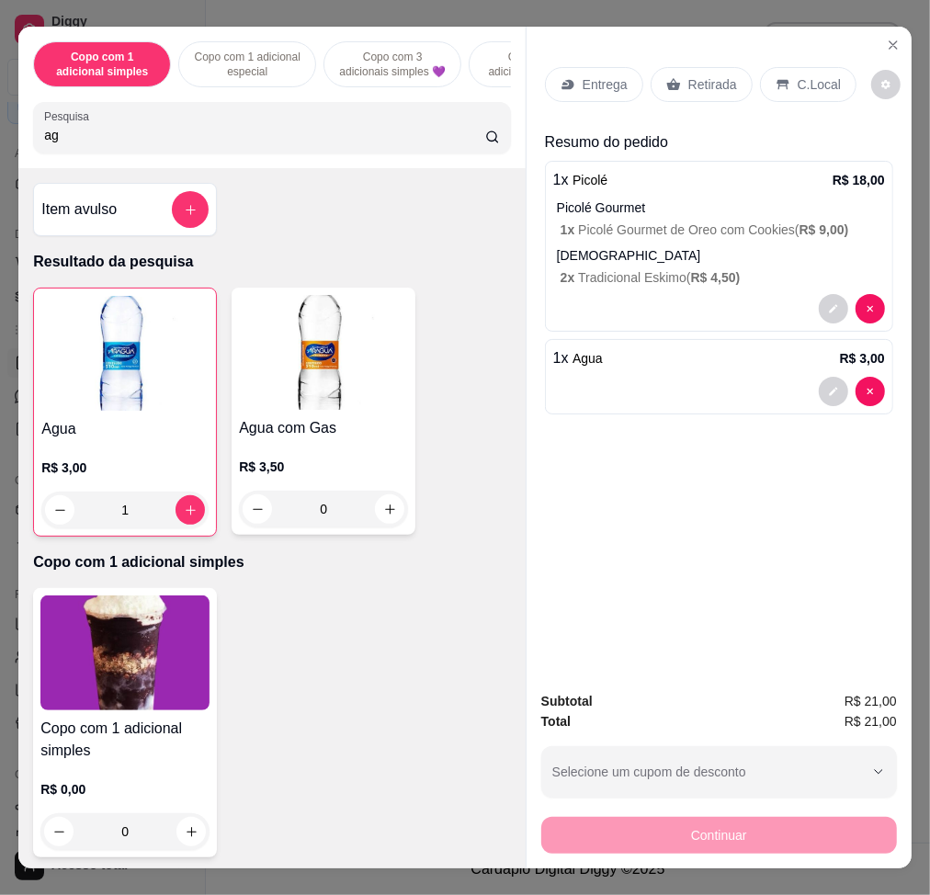
click at [798, 81] on p "C.Local" at bounding box center [819, 84] width 43 height 18
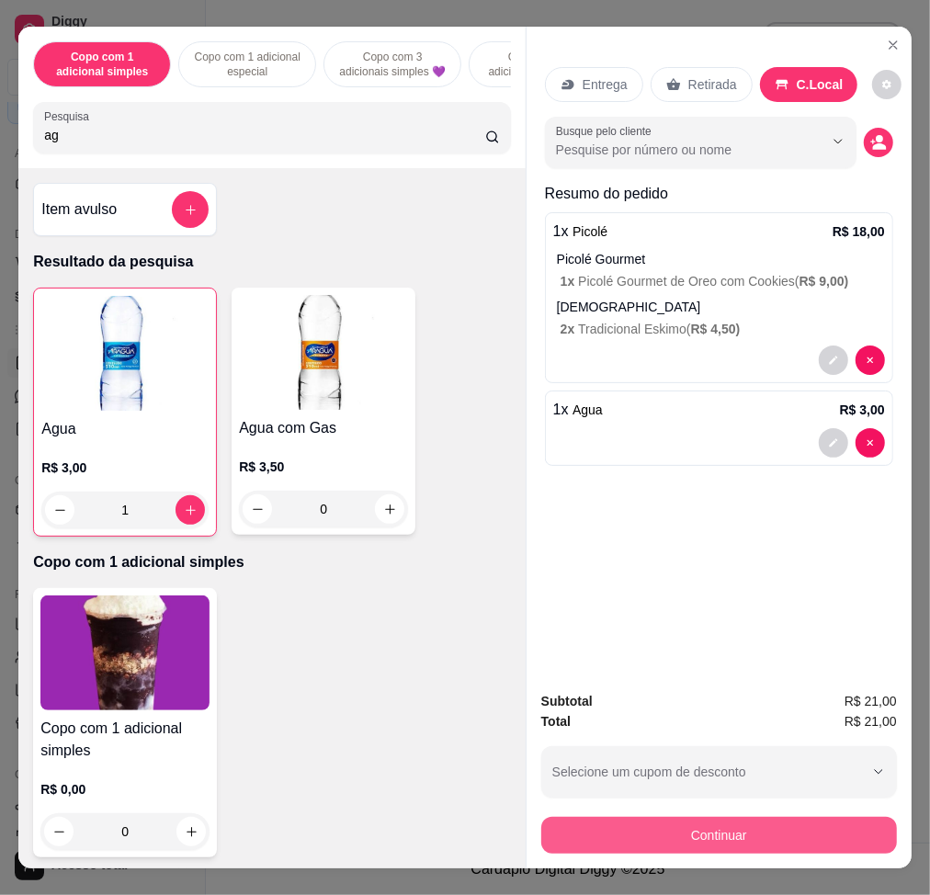
click at [790, 677] on button "Continuar" at bounding box center [719, 835] width 356 height 37
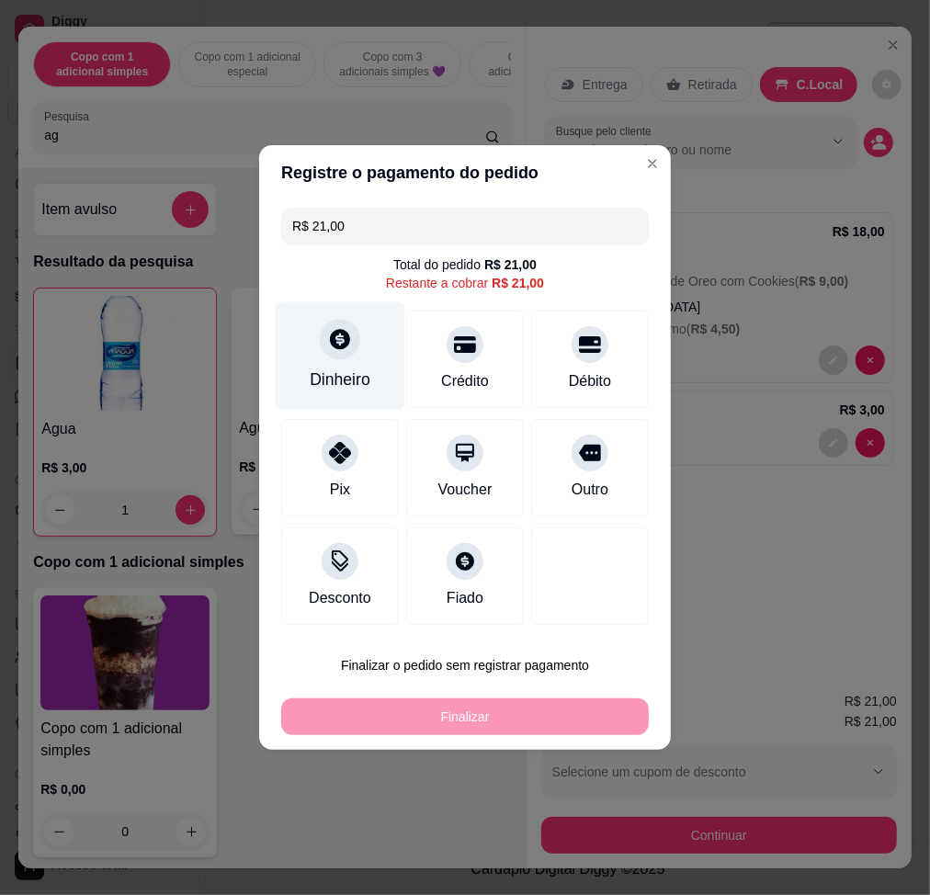
click at [324, 362] on div "Dinheiro" at bounding box center [341, 356] width 130 height 108
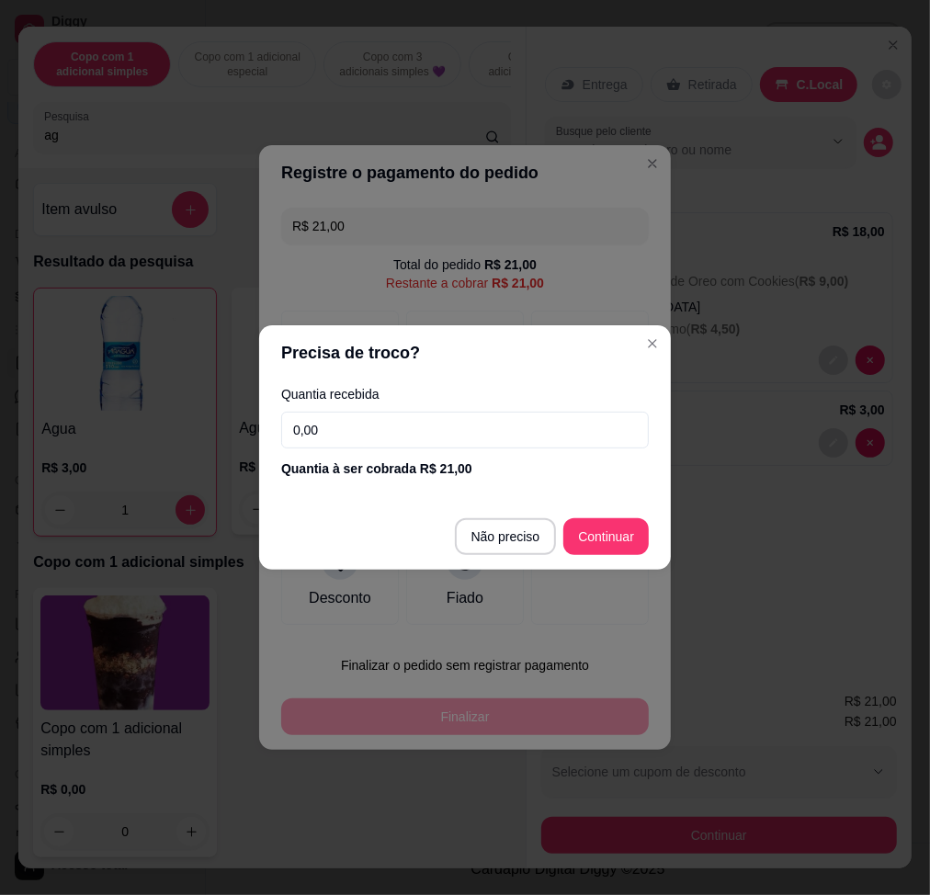
click at [382, 431] on input "0,00" at bounding box center [465, 430] width 368 height 37
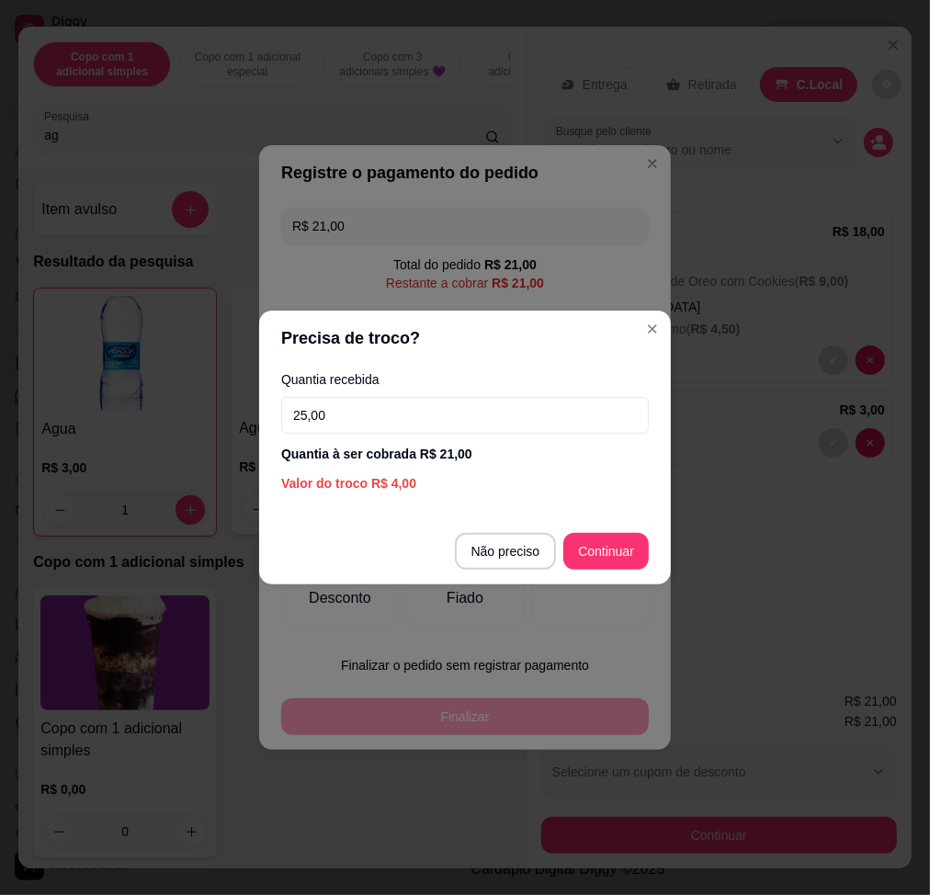
type input "25,00"
type input "R$ 0,00"
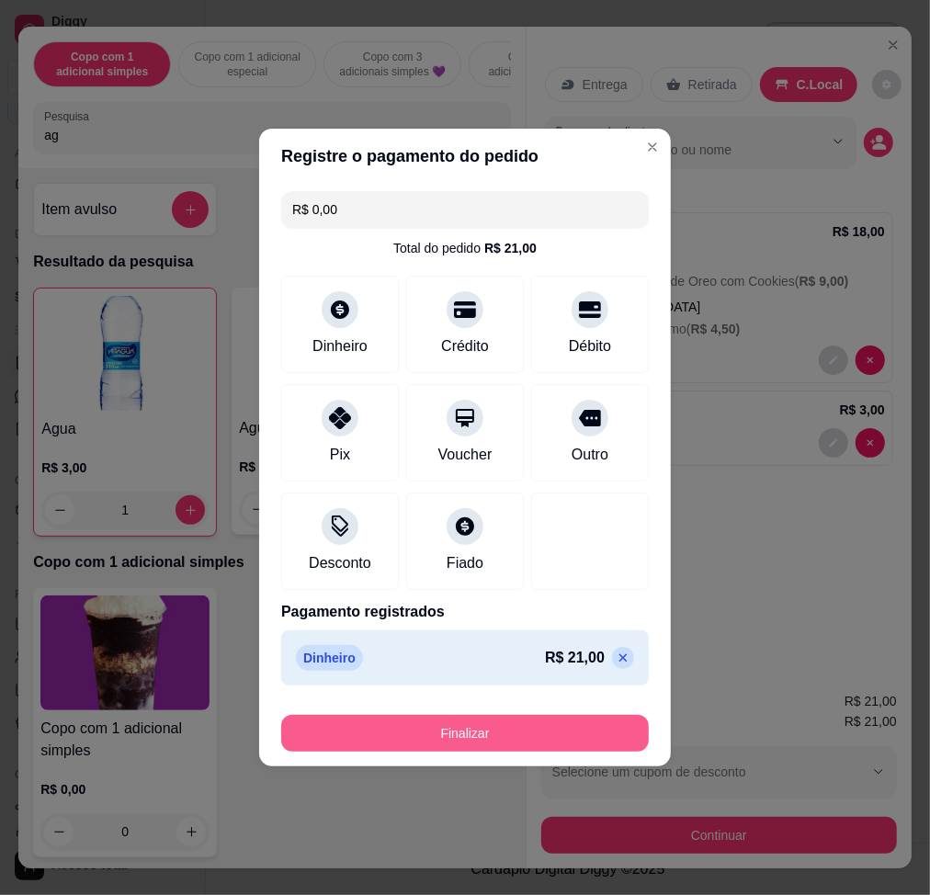
click at [511, 677] on button "Finalizar" at bounding box center [465, 733] width 368 height 37
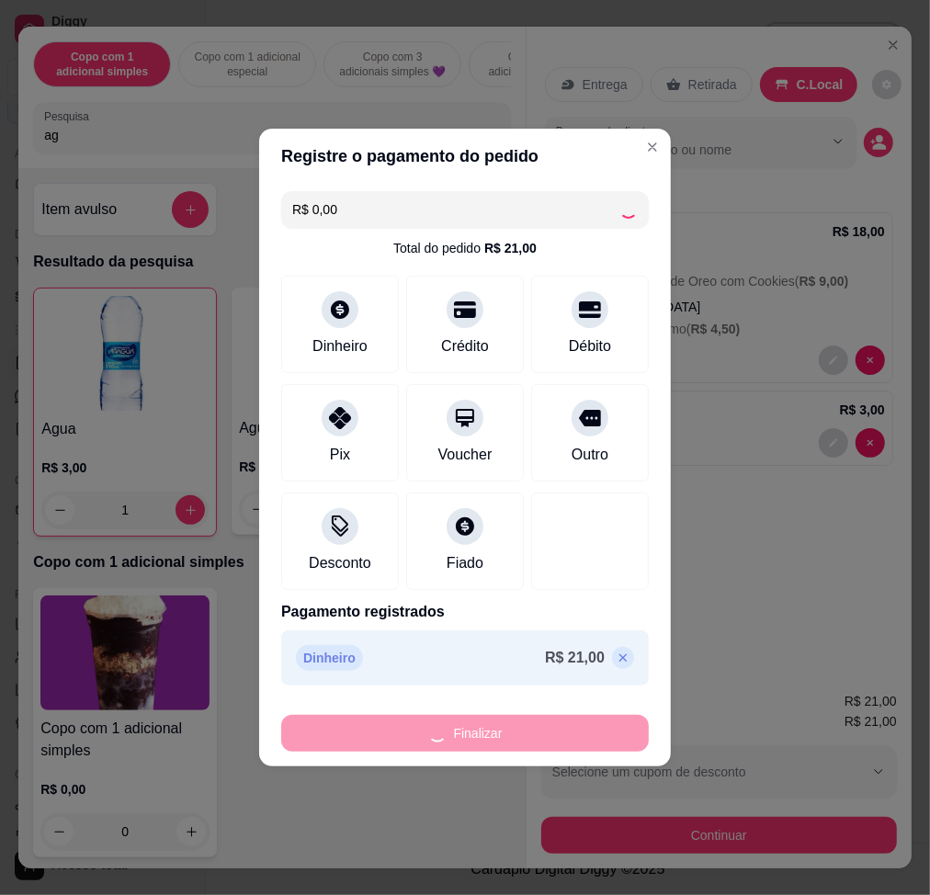
type input "0"
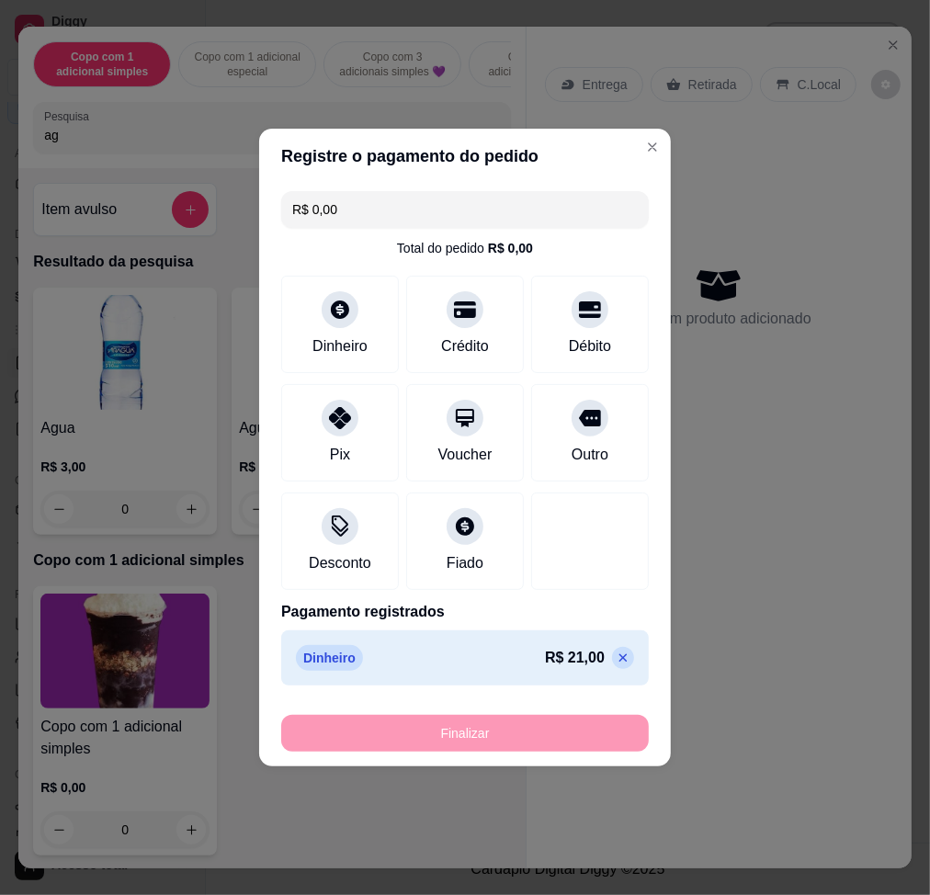
type input "-R$ 21,00"
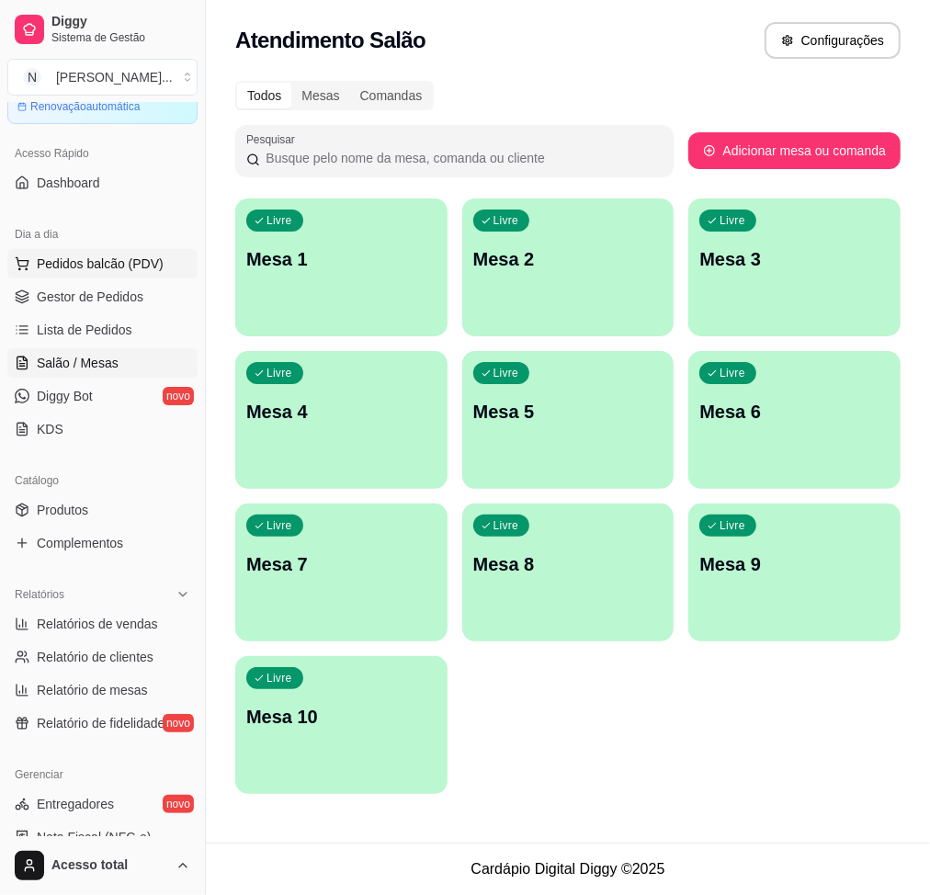
click at [35, 258] on button "Pedidos balcão (PDV)" at bounding box center [102, 263] width 190 height 29
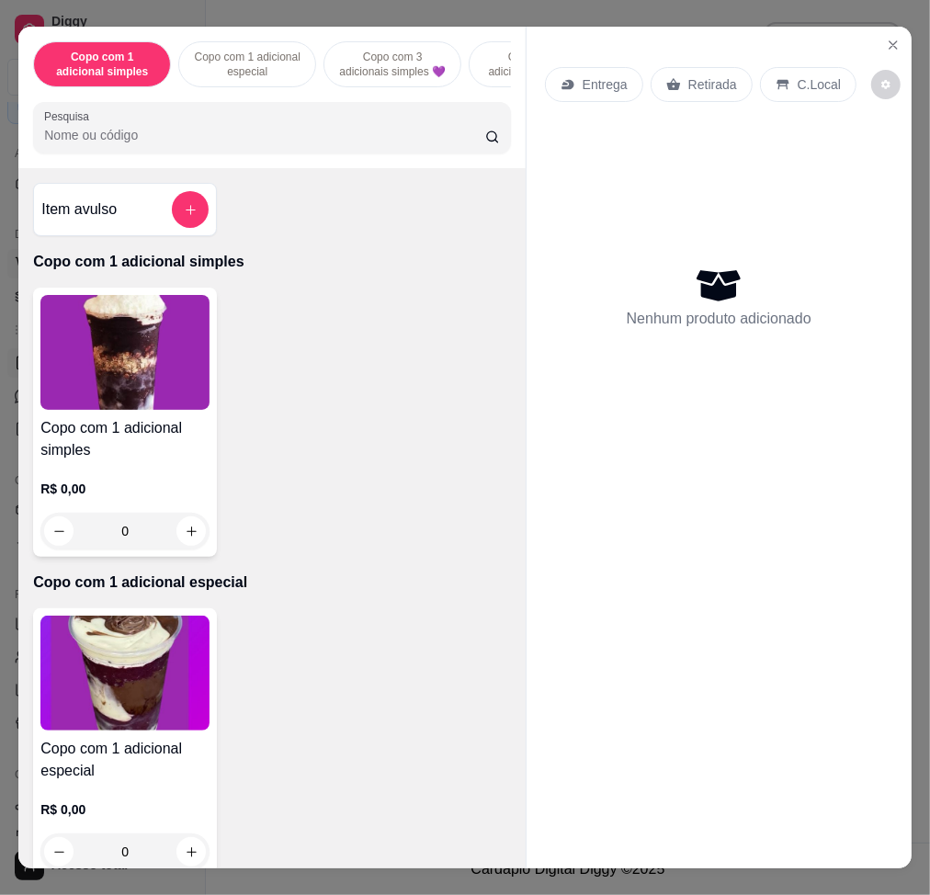
click at [35, 258] on div "Item avulso Copo com 1 adicional simples Copo com 1 adicional simples R$ 0,00 0…" at bounding box center [271, 518] width 507 height 700
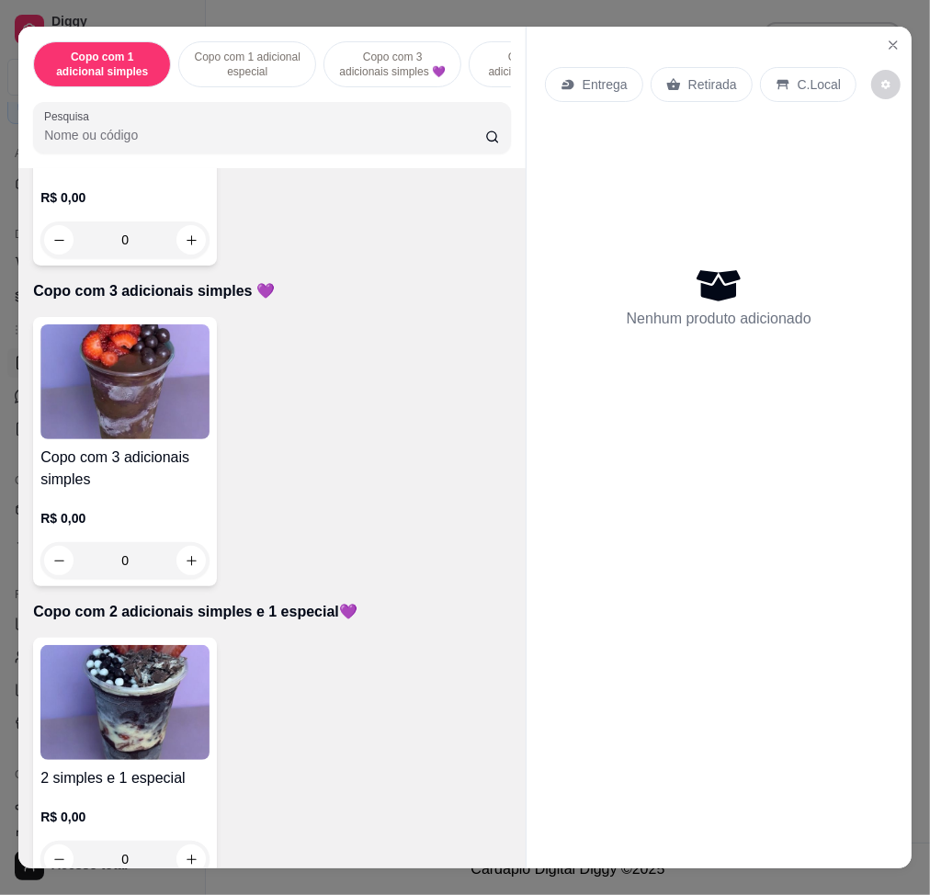
scroll to position [980, 0]
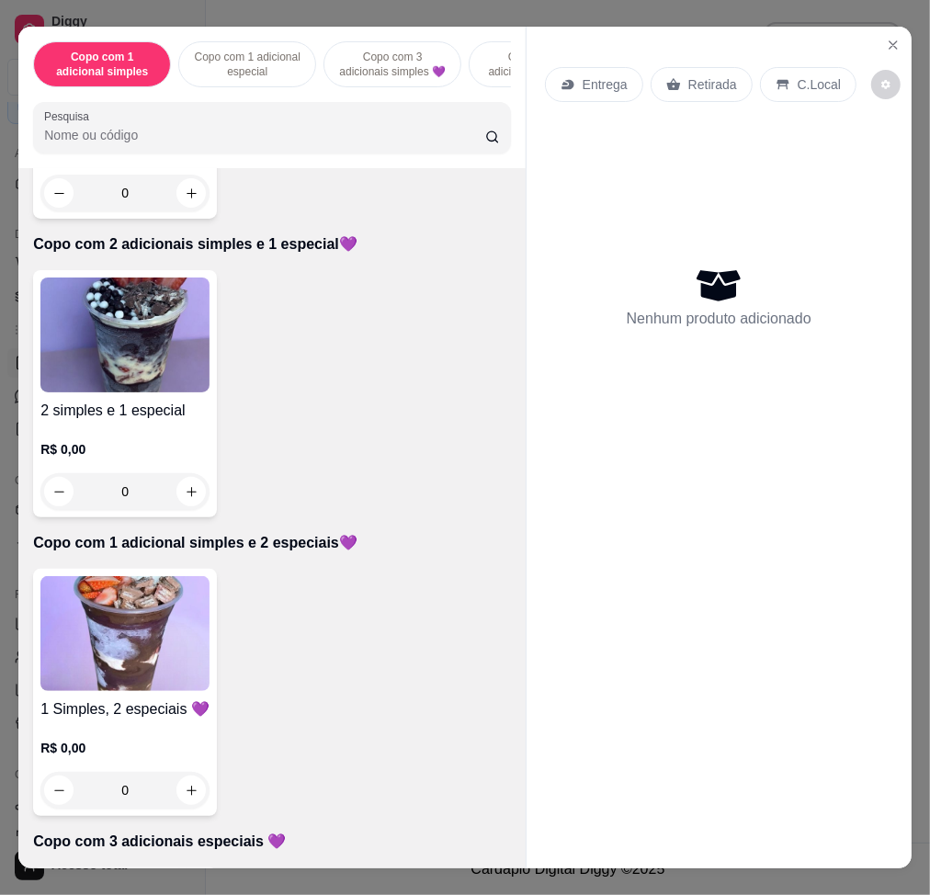
click at [115, 631] on img at bounding box center [124, 633] width 169 height 115
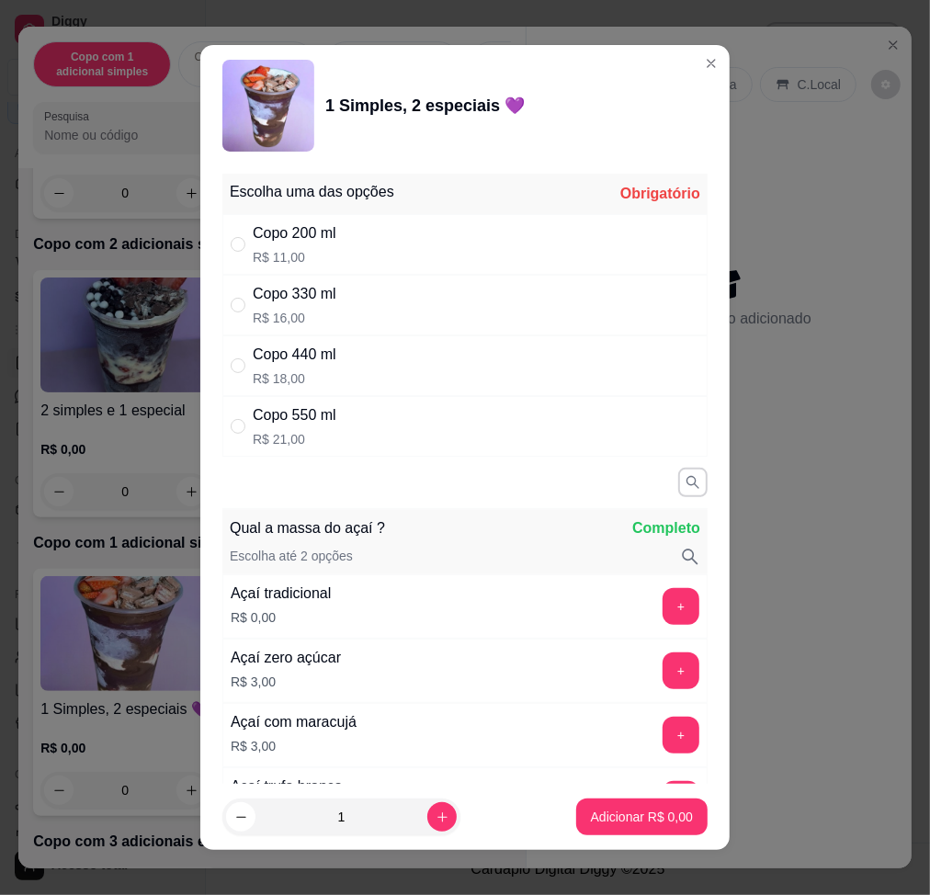
click at [347, 374] on div "Copo 440 ml R$ 18,00" at bounding box center [464, 365] width 485 height 61
click at [347, 437] on div "Copo 550 ml R$ 21,00" at bounding box center [464, 426] width 485 height 61
radio input "false"
radio input "true"
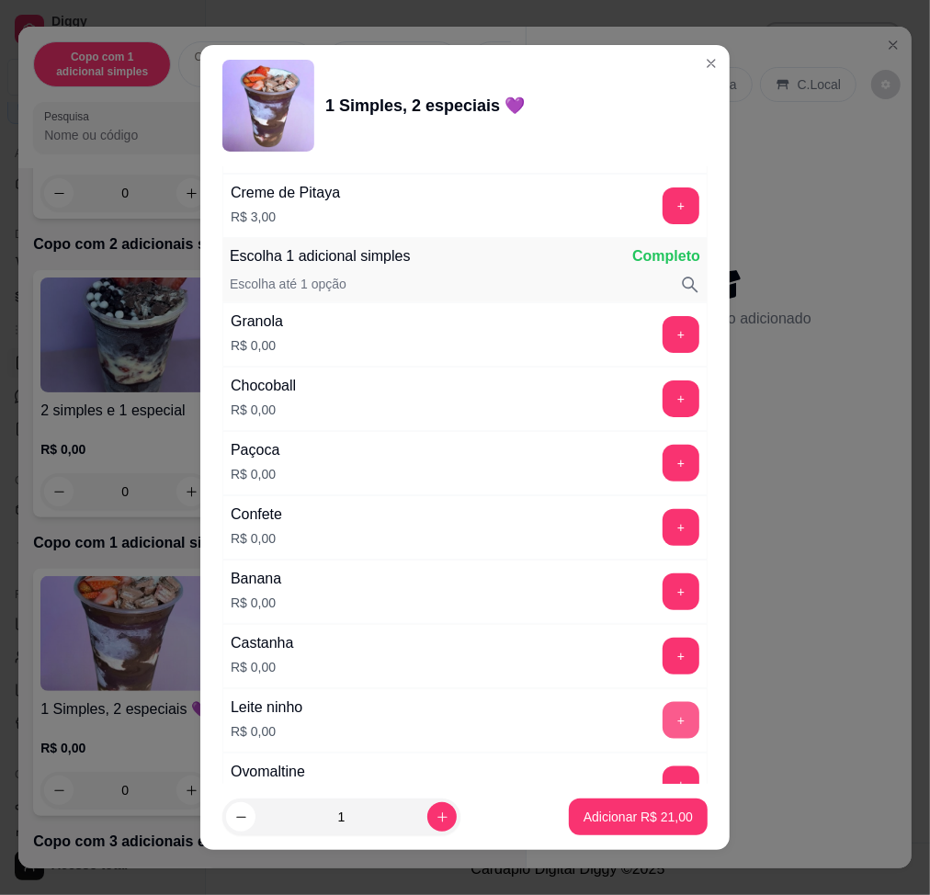
click at [663, 677] on button "+" at bounding box center [681, 720] width 37 height 37
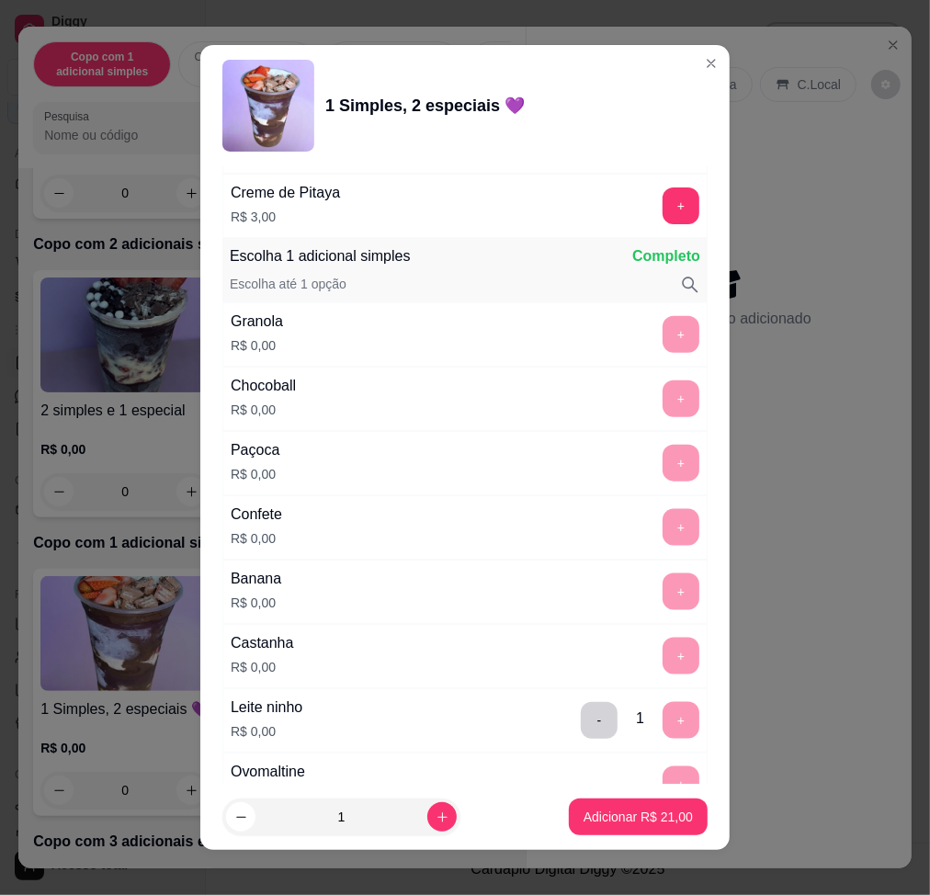
scroll to position [1225, 0]
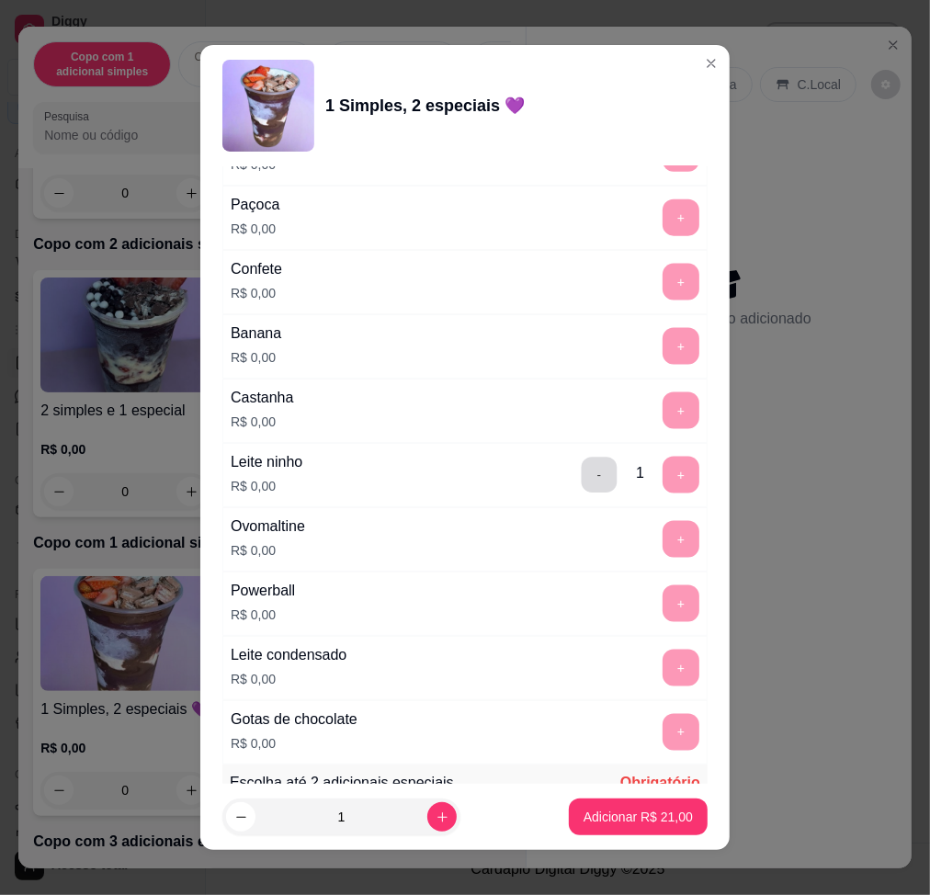
click at [582, 472] on button "-" at bounding box center [600, 475] width 36 height 36
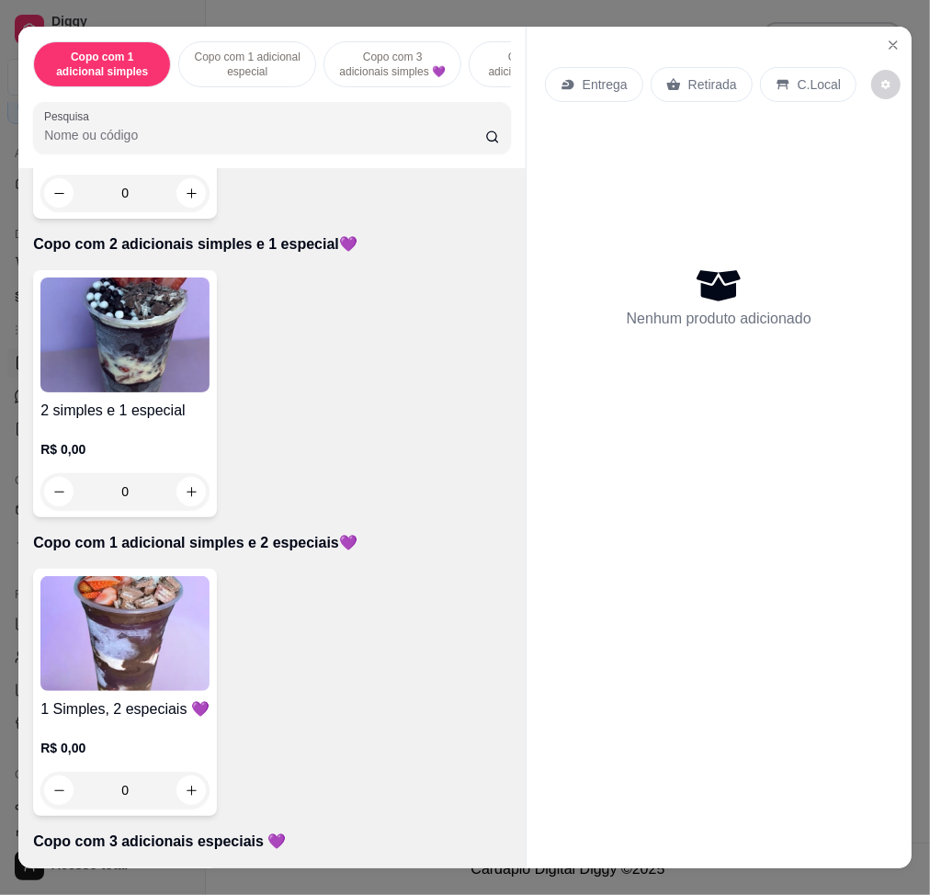
click at [153, 422] on h4 "2 simples e 1 especial" at bounding box center [124, 411] width 169 height 22
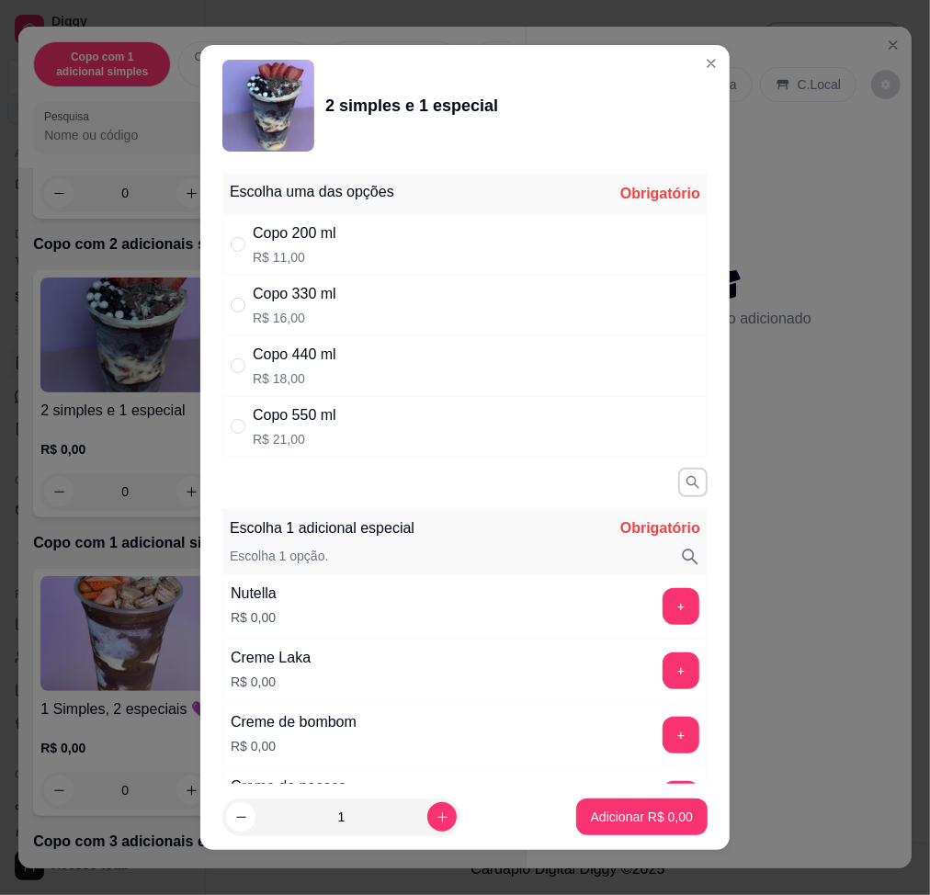
click at [358, 443] on div "Copo 550 ml R$ 21,00" at bounding box center [464, 426] width 485 height 61
radio input "true"
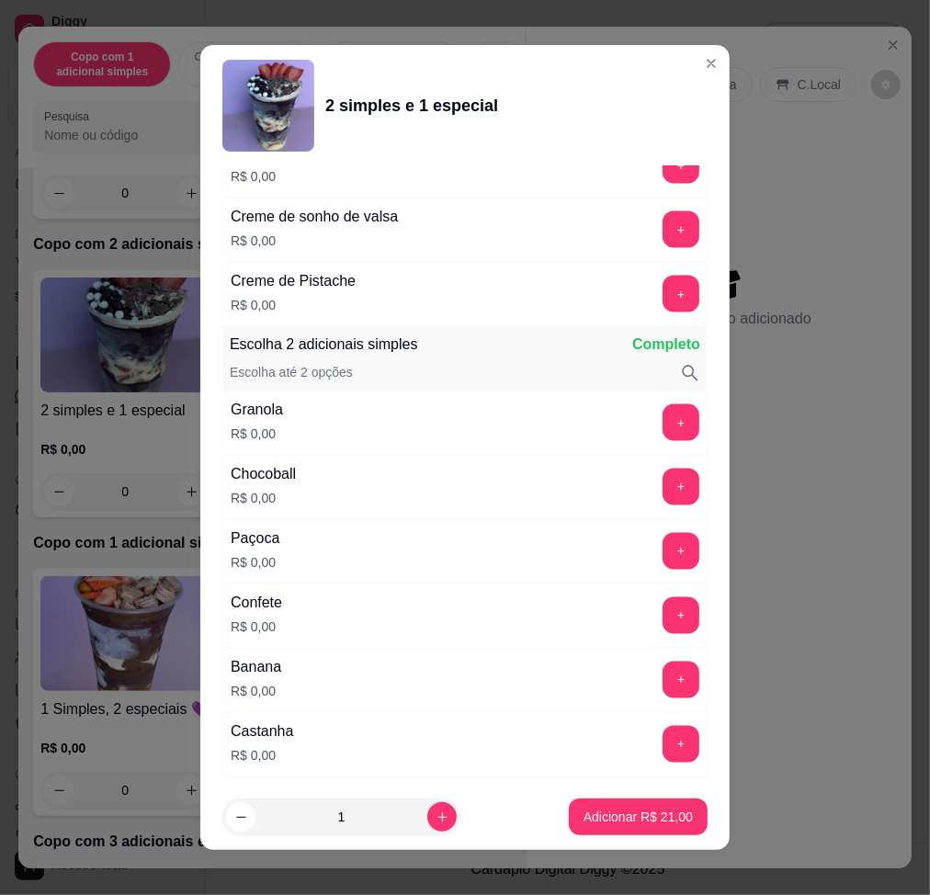
scroll to position [1960, 0]
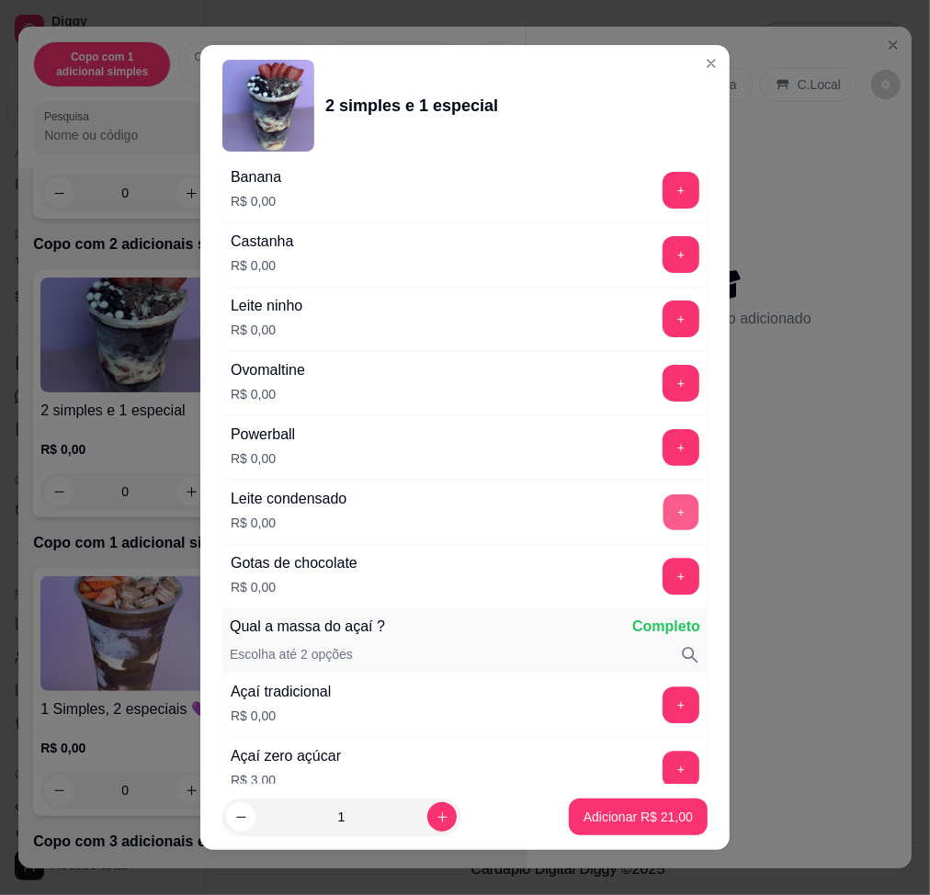
click at [664, 512] on button "+" at bounding box center [682, 512] width 36 height 36
click at [664, 330] on button "+" at bounding box center [682, 319] width 36 height 36
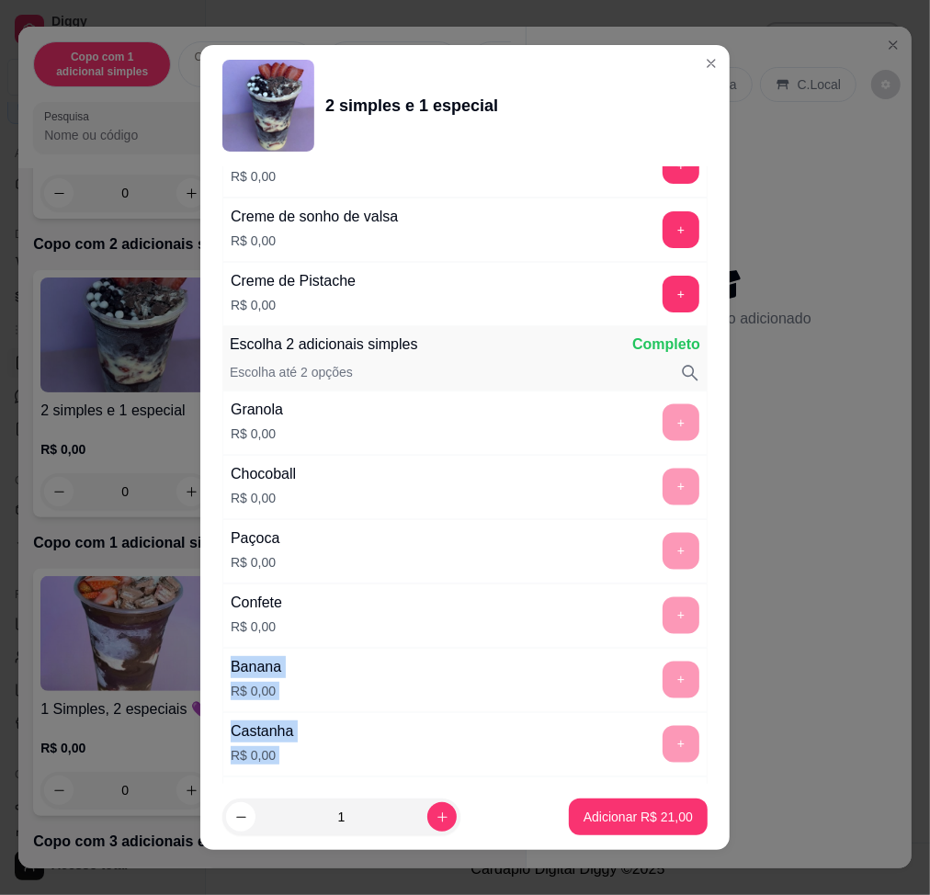
drag, startPoint x: 546, startPoint y: 721, endPoint x: 500, endPoint y: 605, distance: 124.6
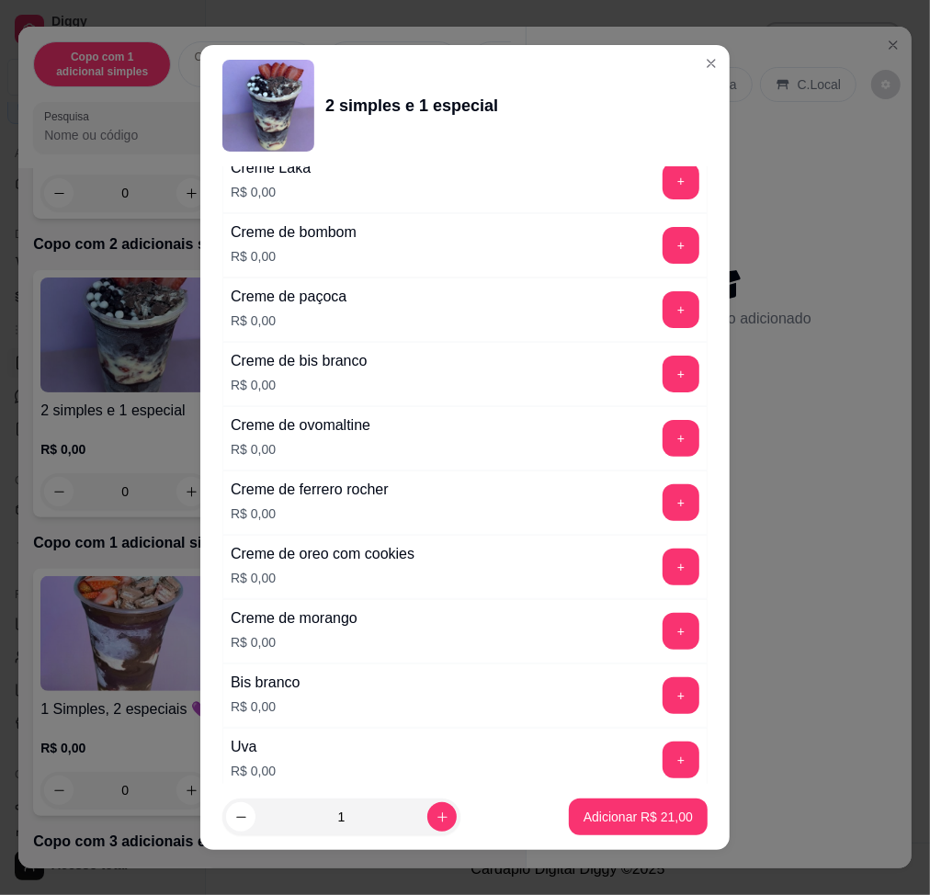
scroll to position [0, 0]
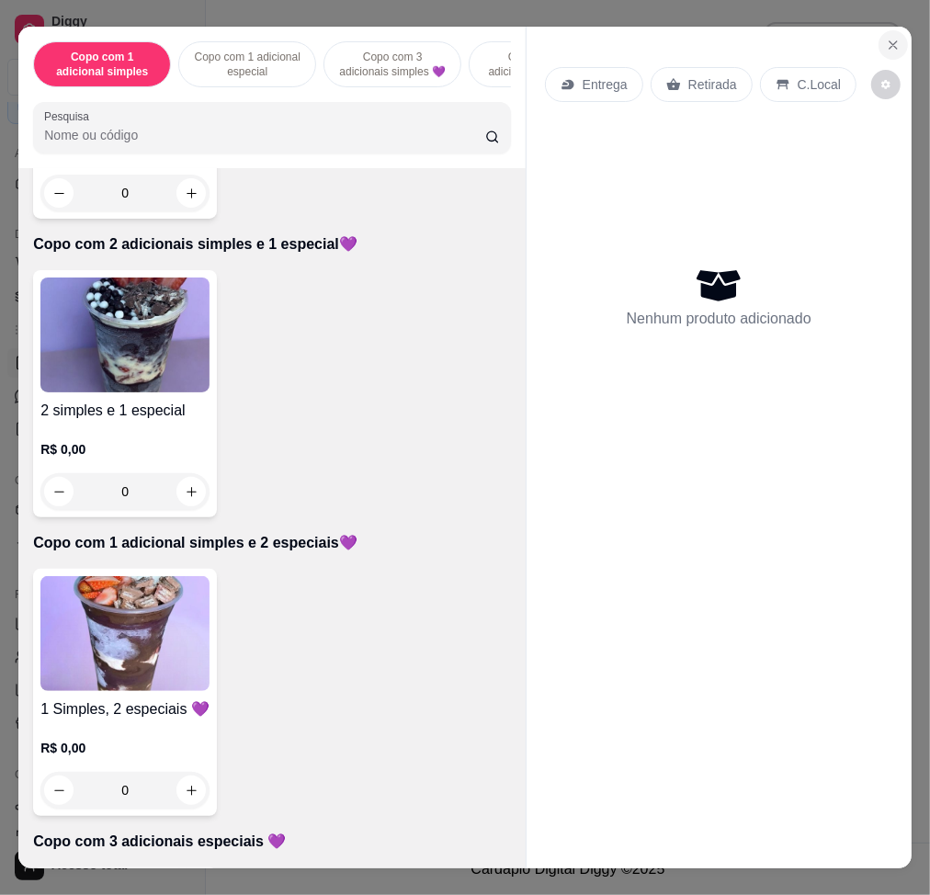
click at [884, 30] on button "Close" at bounding box center [893, 44] width 29 height 29
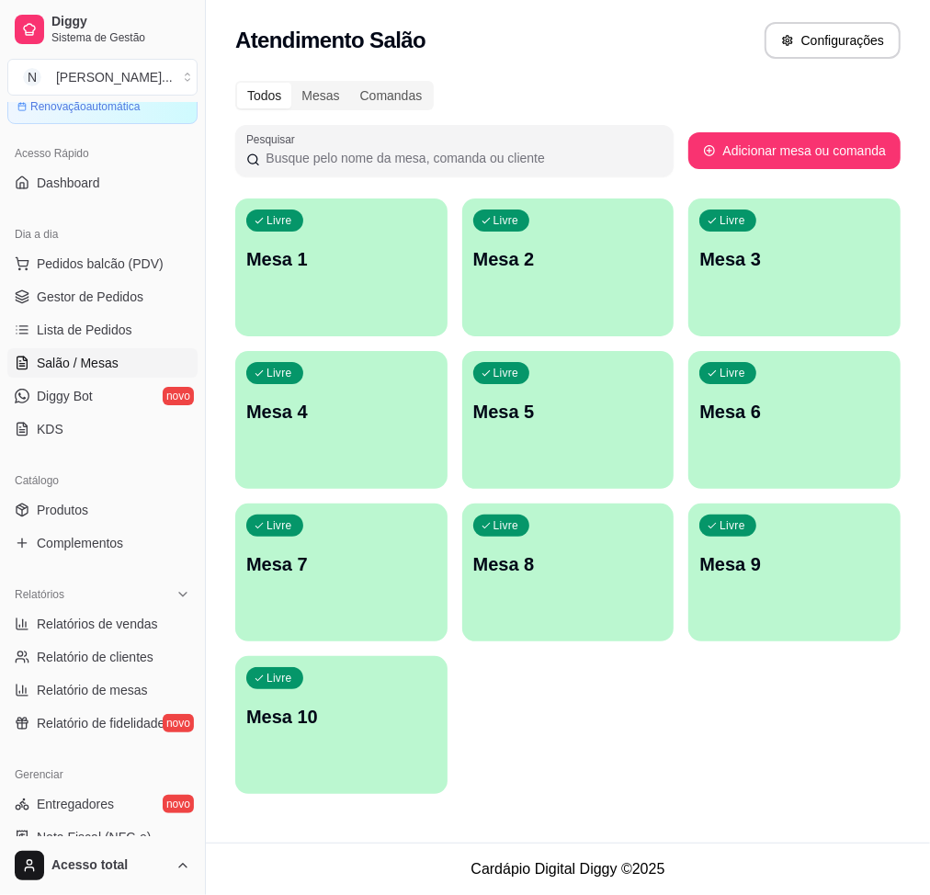
click at [348, 294] on div "Livre Mesa 1" at bounding box center [341, 257] width 212 height 116
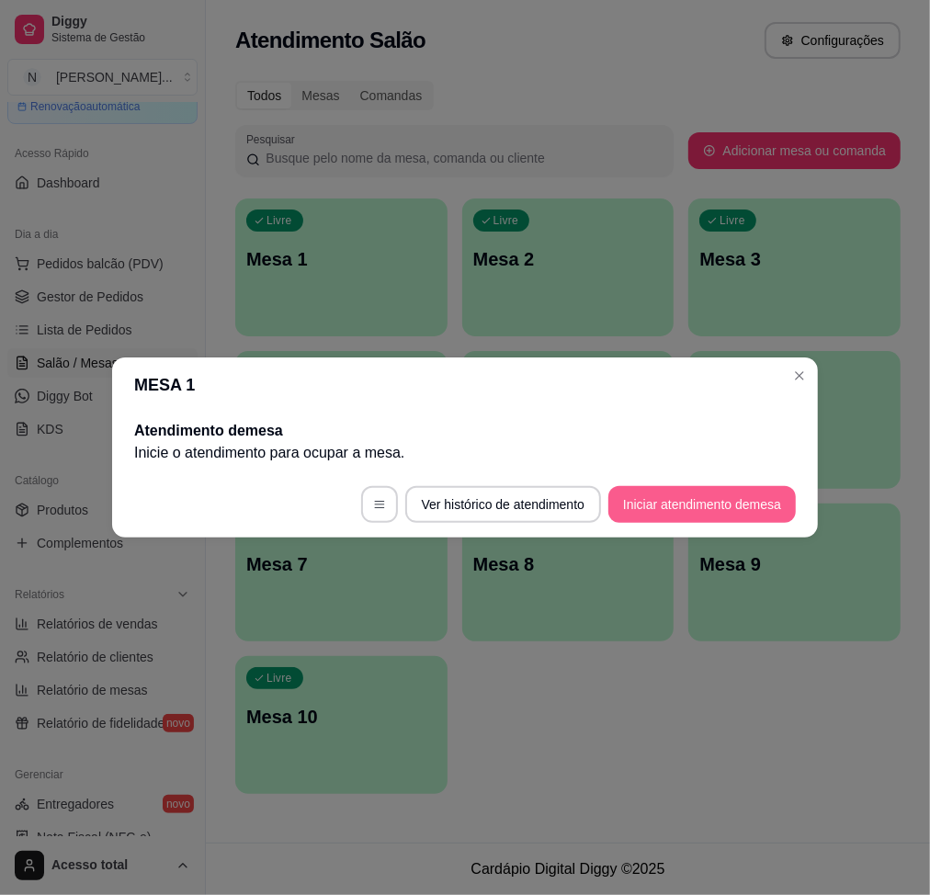
click at [727, 497] on button "Iniciar atendimento de mesa" at bounding box center [702, 504] width 188 height 37
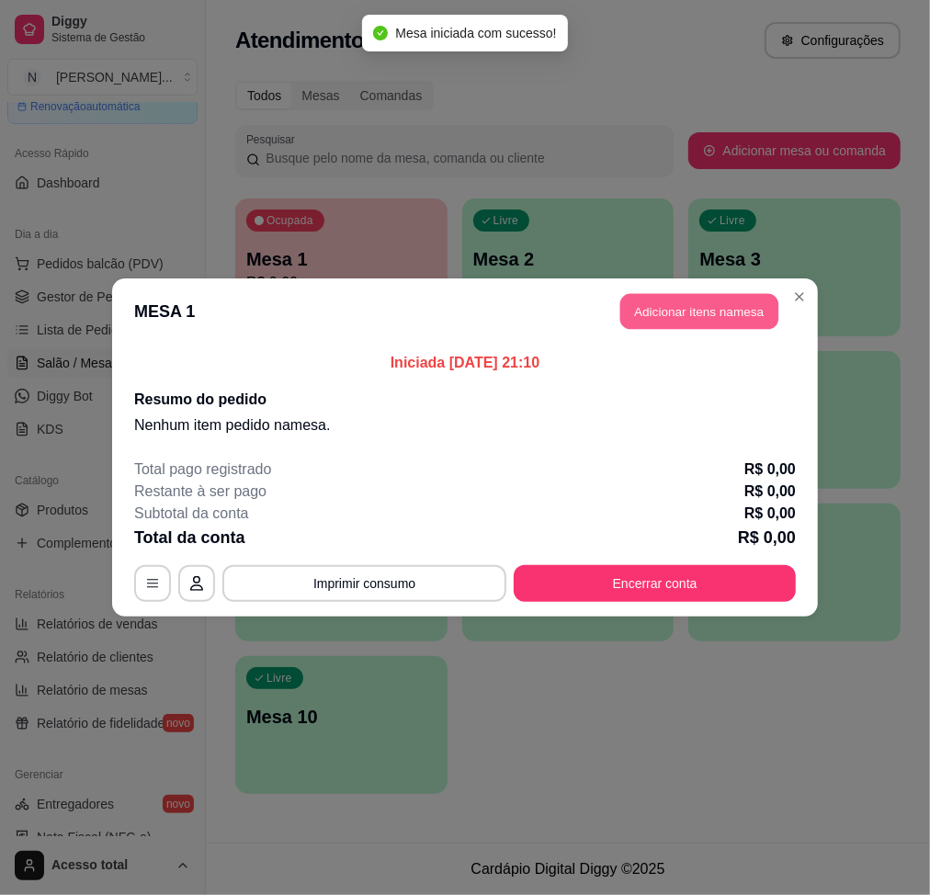
click at [718, 303] on button "Adicionar itens na mesa" at bounding box center [699, 312] width 158 height 36
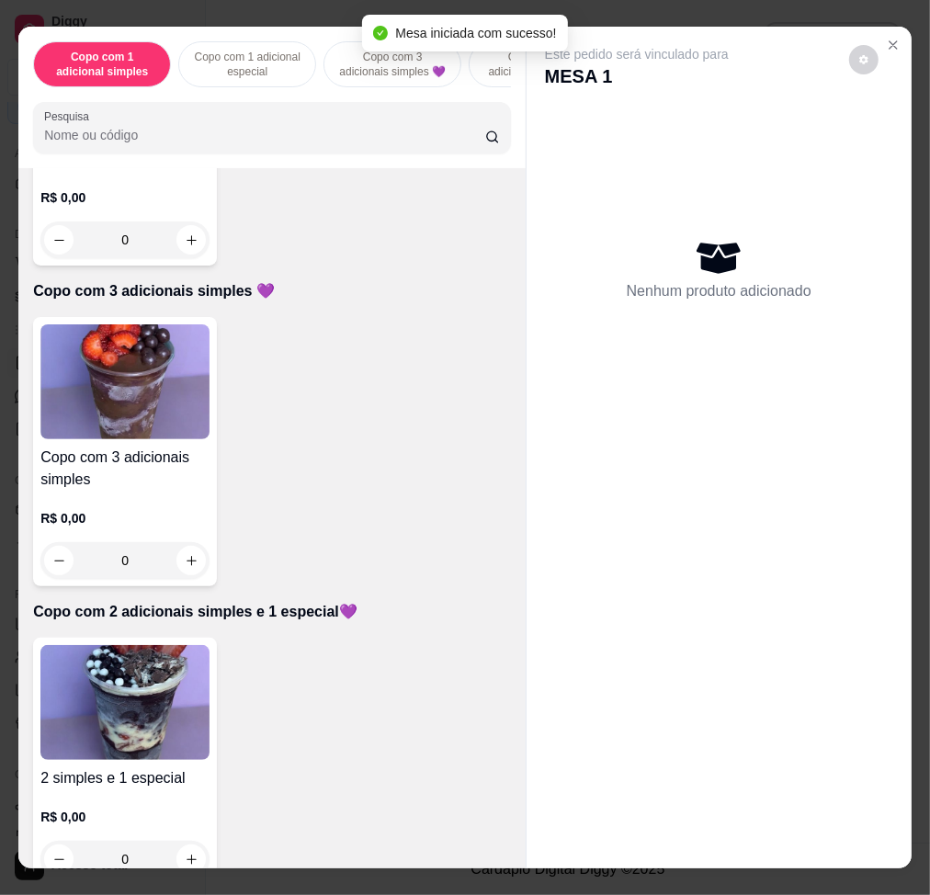
scroll to position [1103, 0]
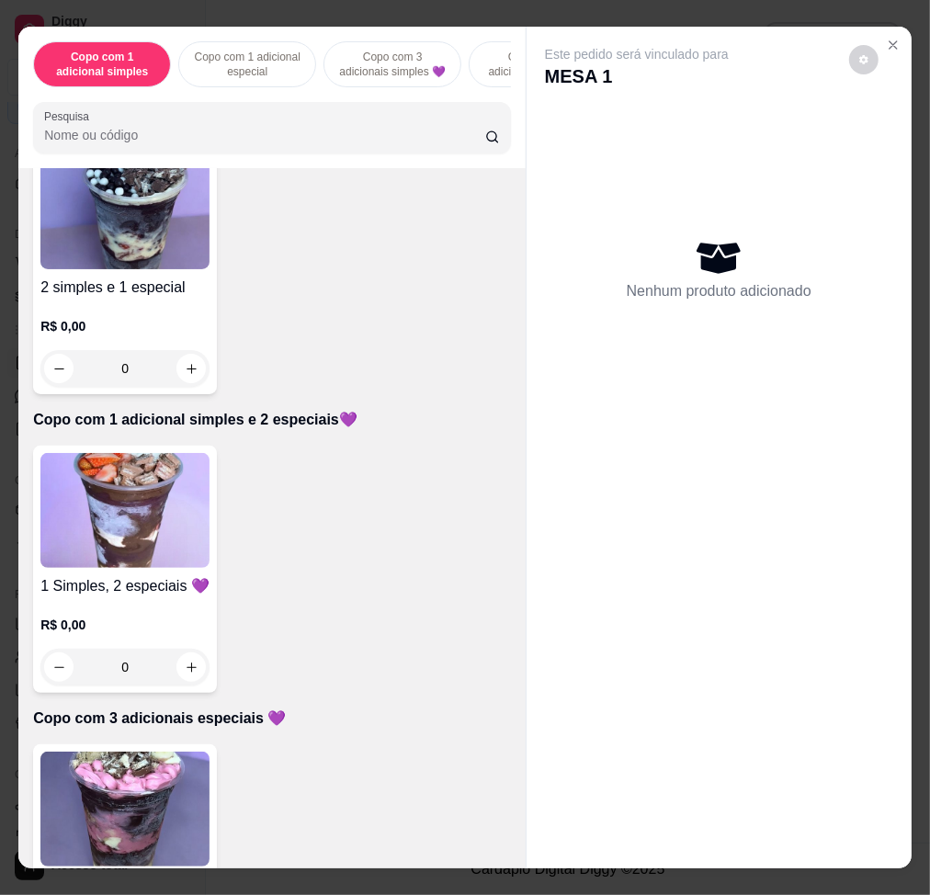
click at [136, 554] on img at bounding box center [124, 510] width 169 height 115
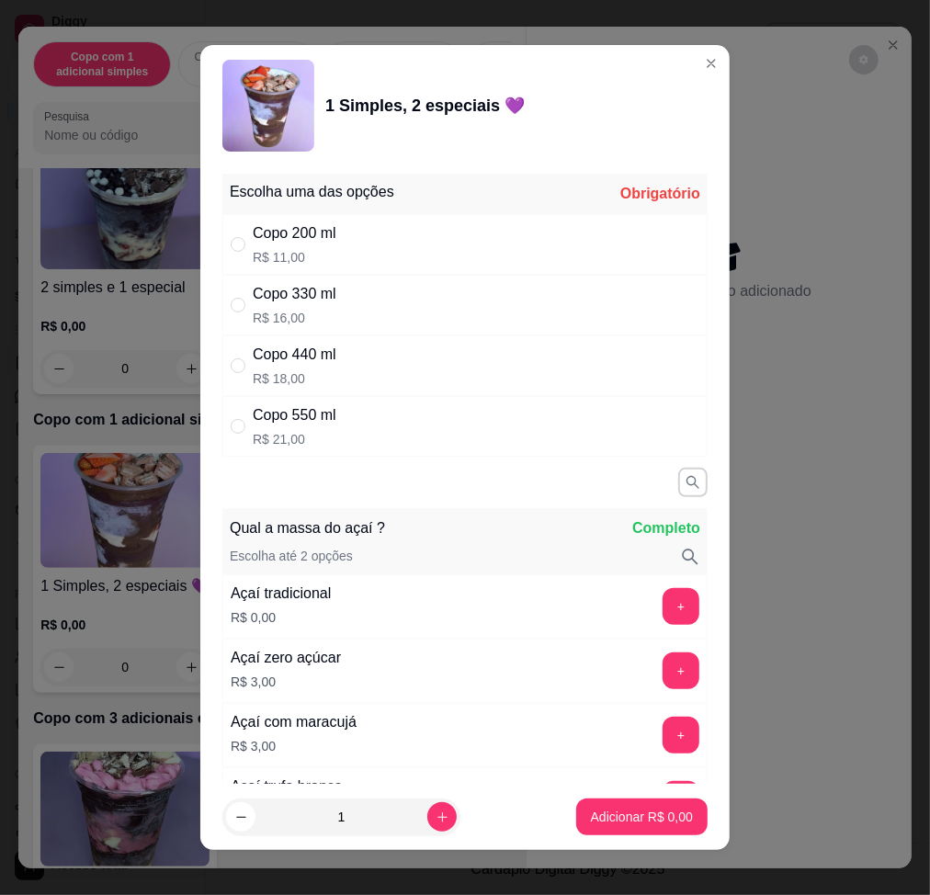
click at [341, 309] on div "Copo 330 ml R$ 16,00" at bounding box center [464, 305] width 485 height 61
radio input "true"
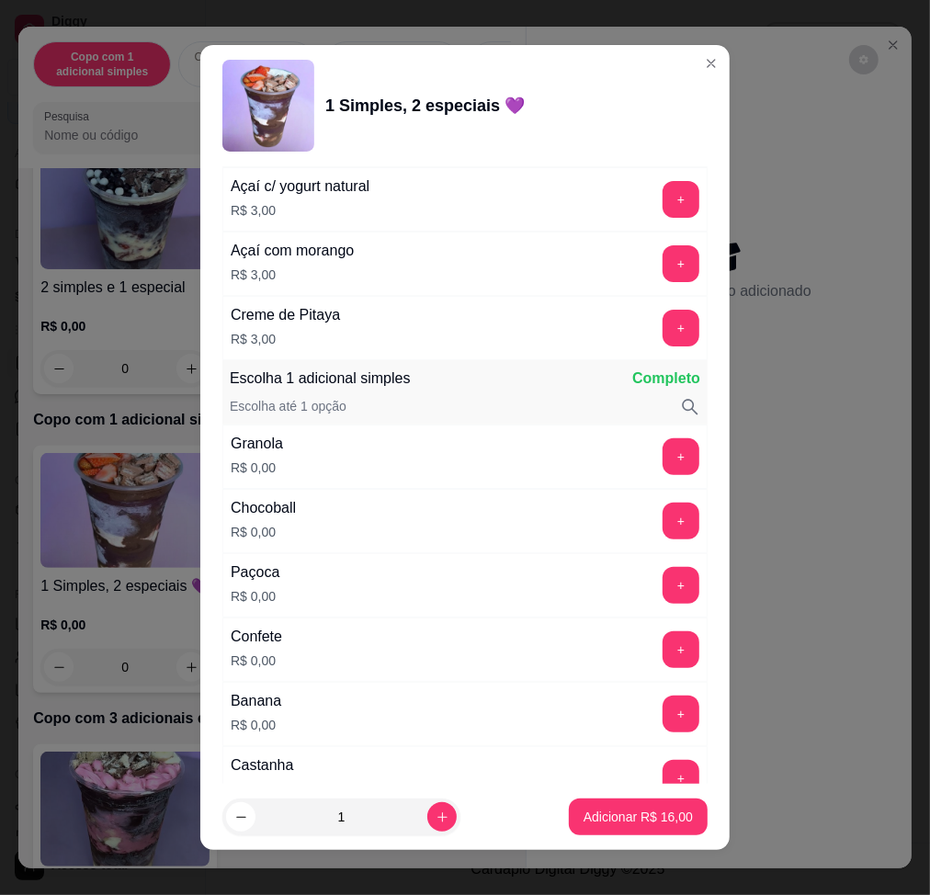
scroll to position [1471, 0]
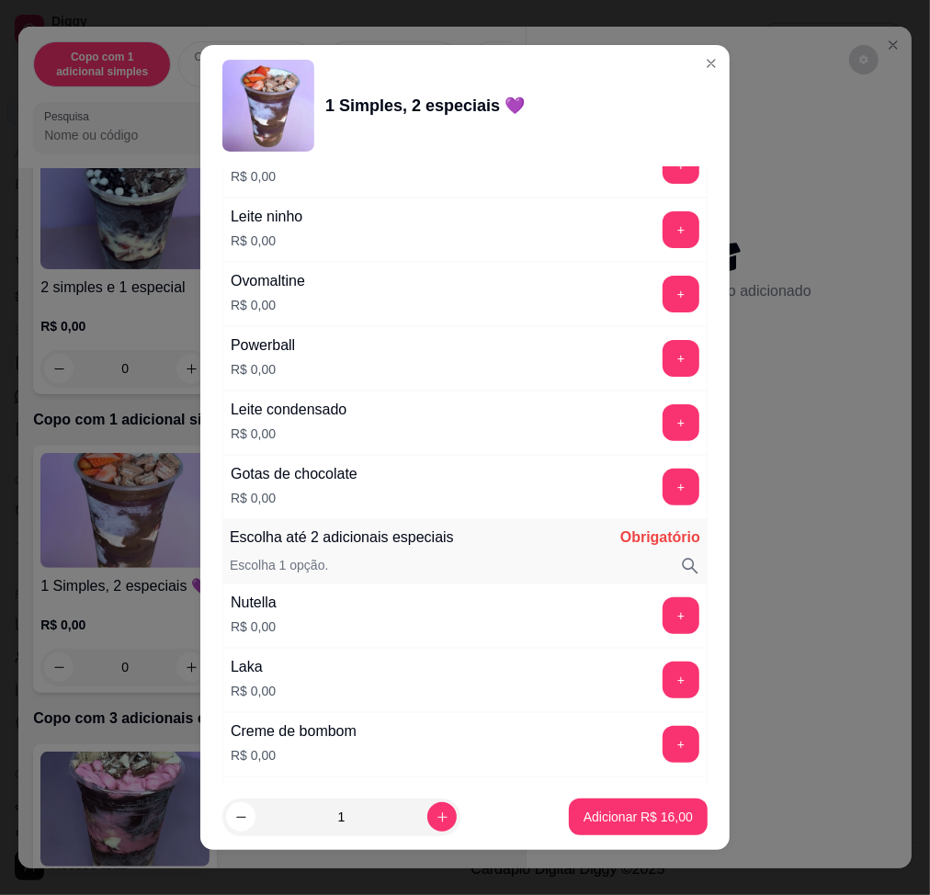
click at [657, 627] on div "+" at bounding box center [680, 615] width 51 height 37
click at [663, 623] on button "+" at bounding box center [681, 615] width 37 height 37
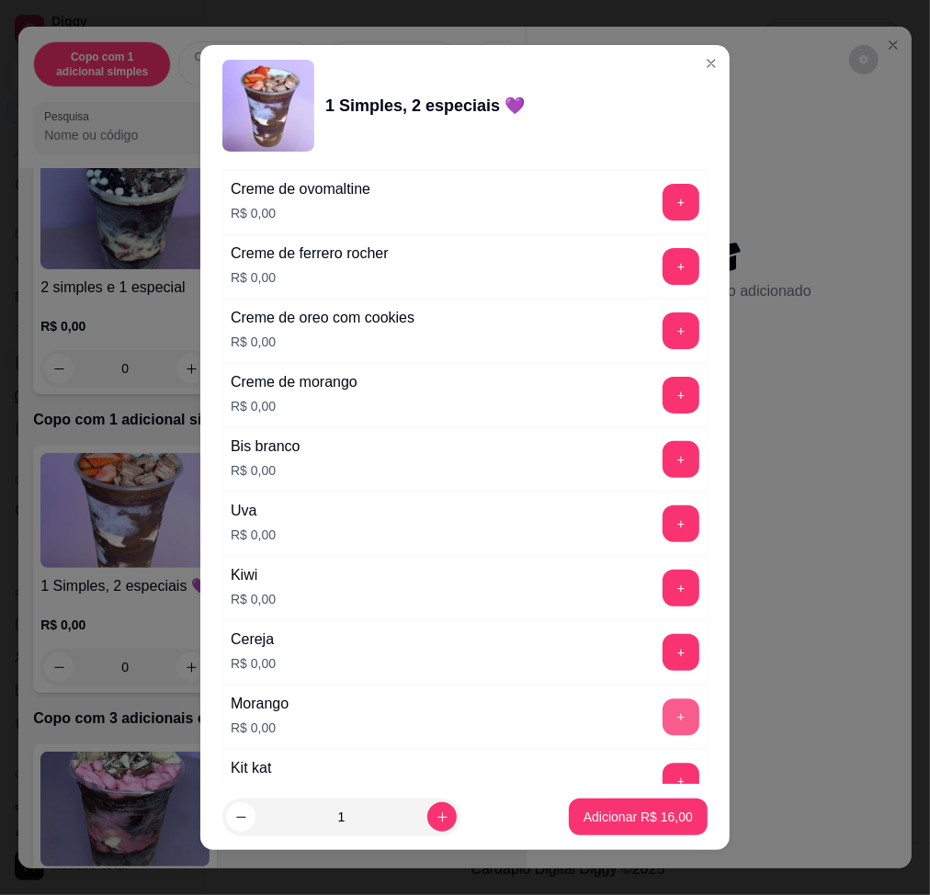
click at [663, 677] on button "+" at bounding box center [681, 717] width 37 height 37
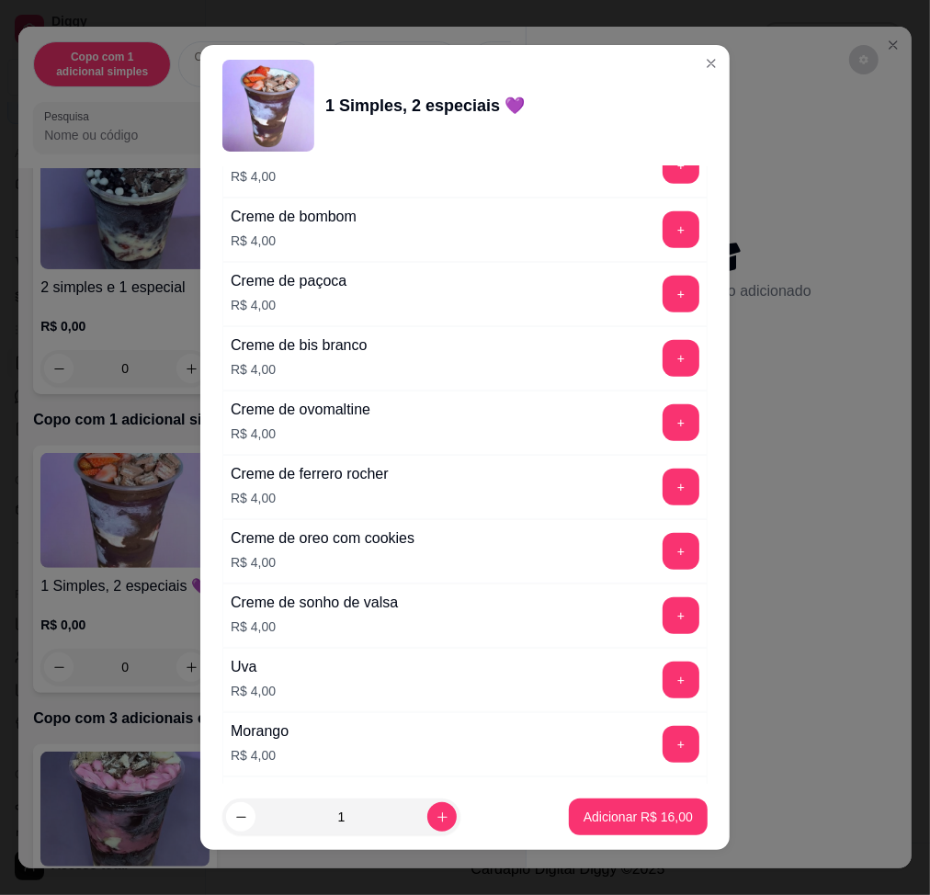
scroll to position [4614, 0]
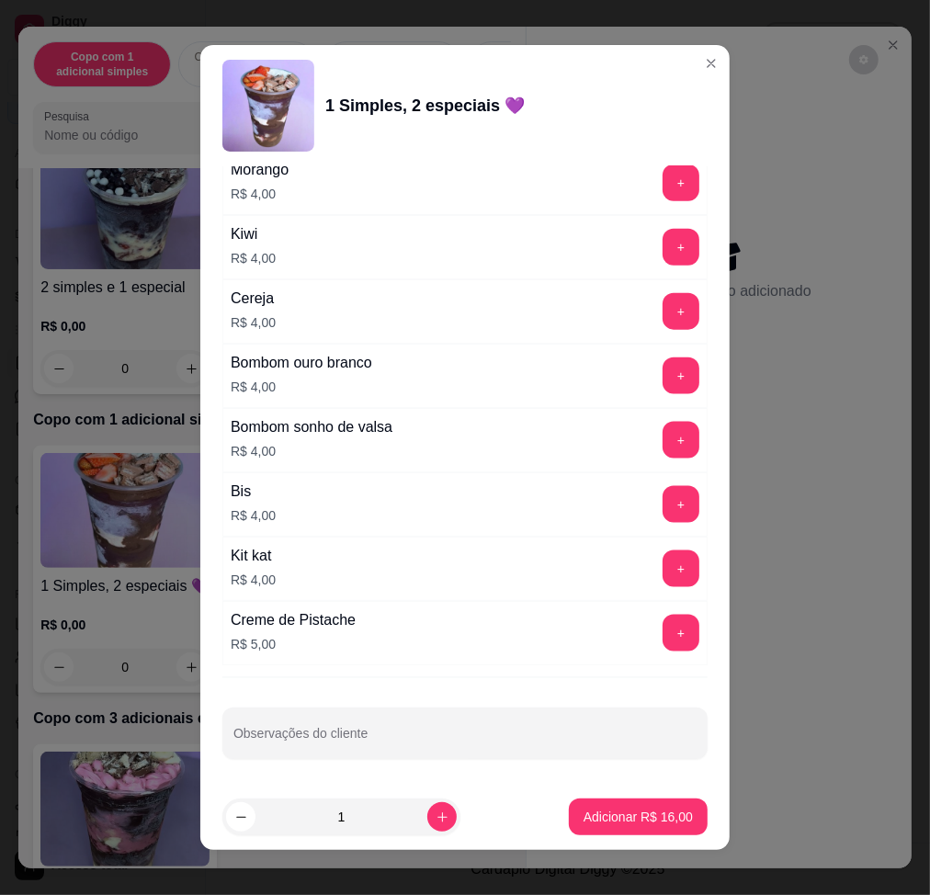
drag, startPoint x: 585, startPoint y: 783, endPoint x: 585, endPoint y: 764, distance: 19.3
click at [585, 677] on div "Escolha uma das opções Completo Copo 200 ml R$ 11,00 Copo 330 ml R$ 16,00 Copo …" at bounding box center [464, 475] width 529 height 619
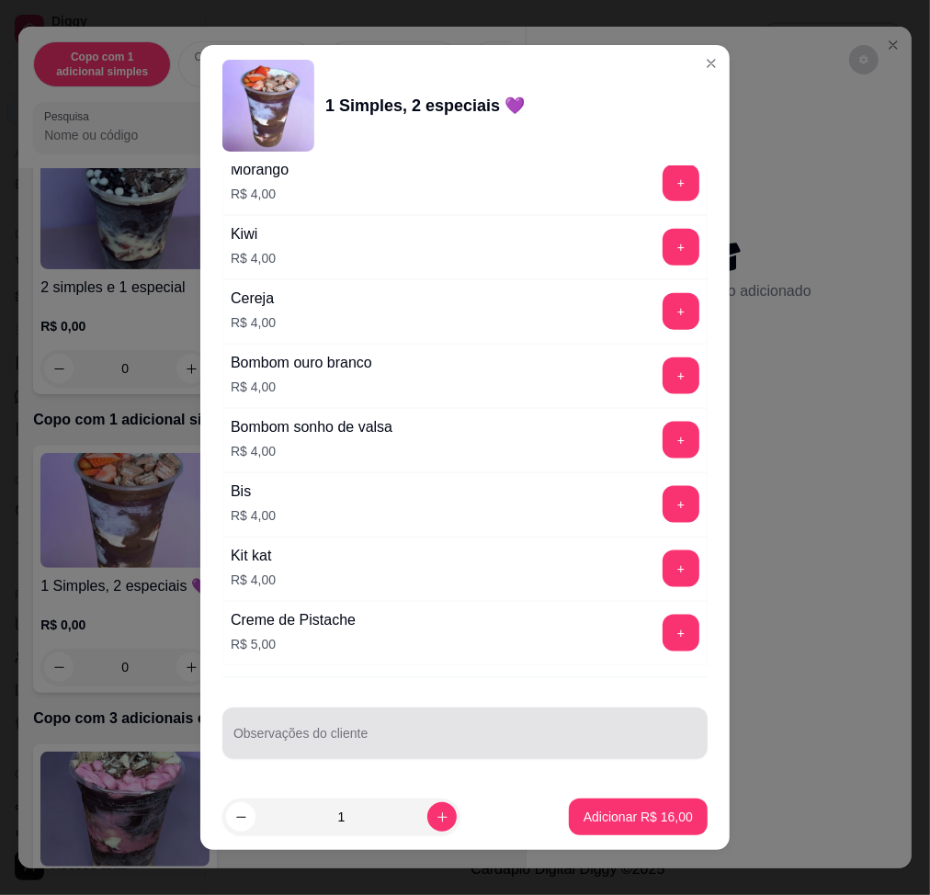
drag, startPoint x: 585, startPoint y: 756, endPoint x: 591, endPoint y: 741, distance: 16.9
click at [585, 677] on div "Observações do cliente" at bounding box center [464, 733] width 485 height 51
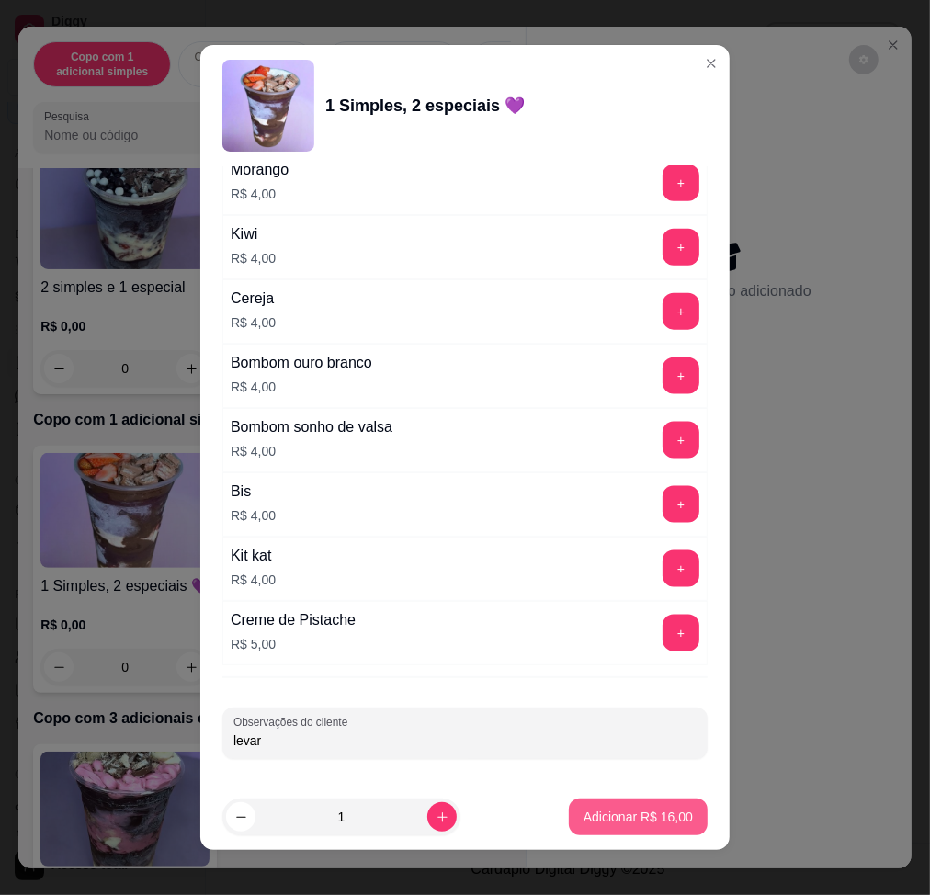
type input "levar"
click at [608, 677] on p "Adicionar R$ 16,00" at bounding box center [638, 817] width 109 height 18
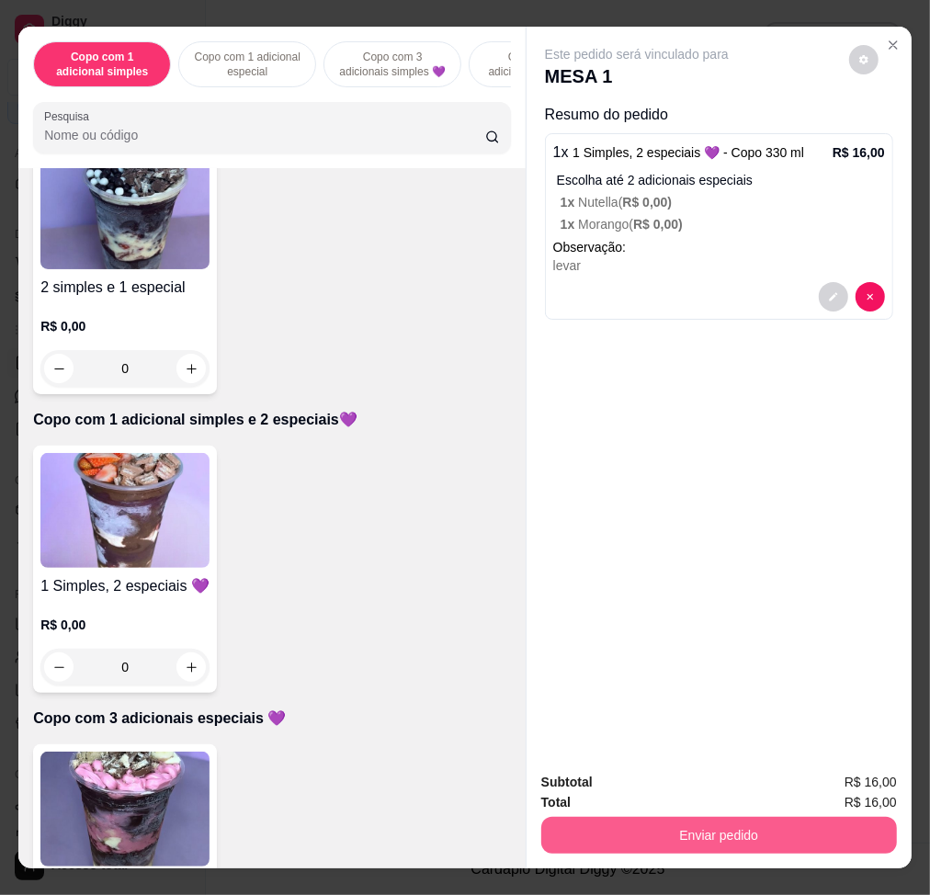
click at [658, 677] on button "Enviar pedido" at bounding box center [719, 835] width 356 height 37
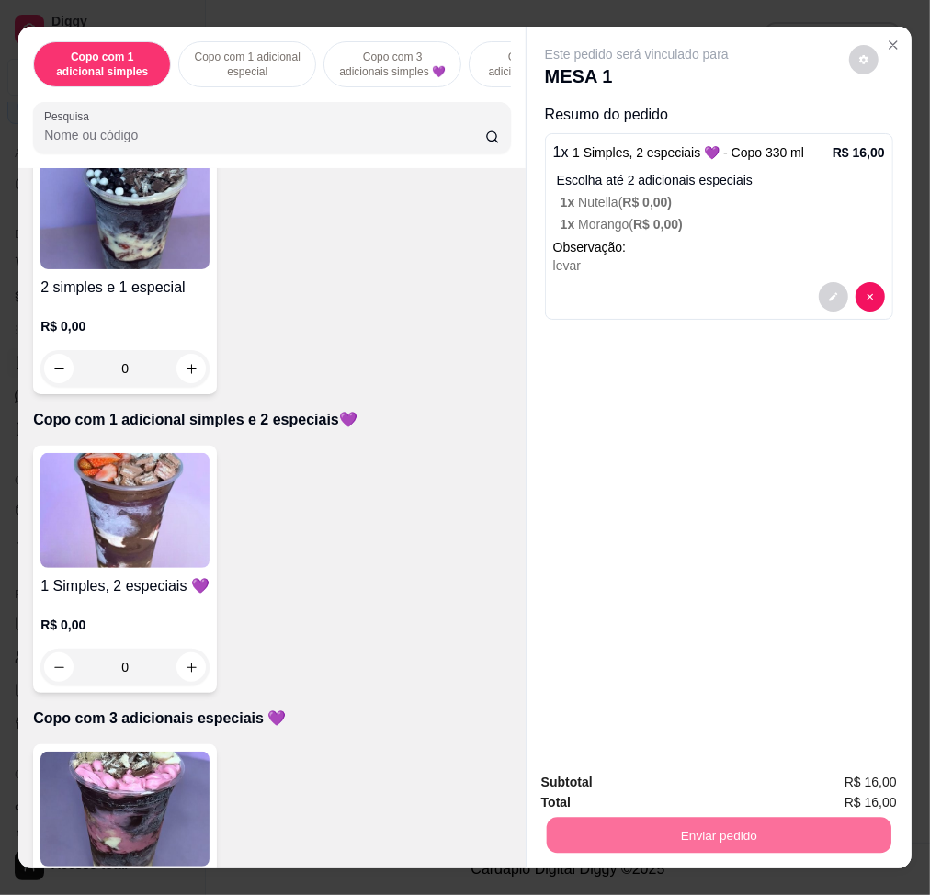
click at [838, 677] on button "Enviar pedido" at bounding box center [847, 782] width 101 height 34
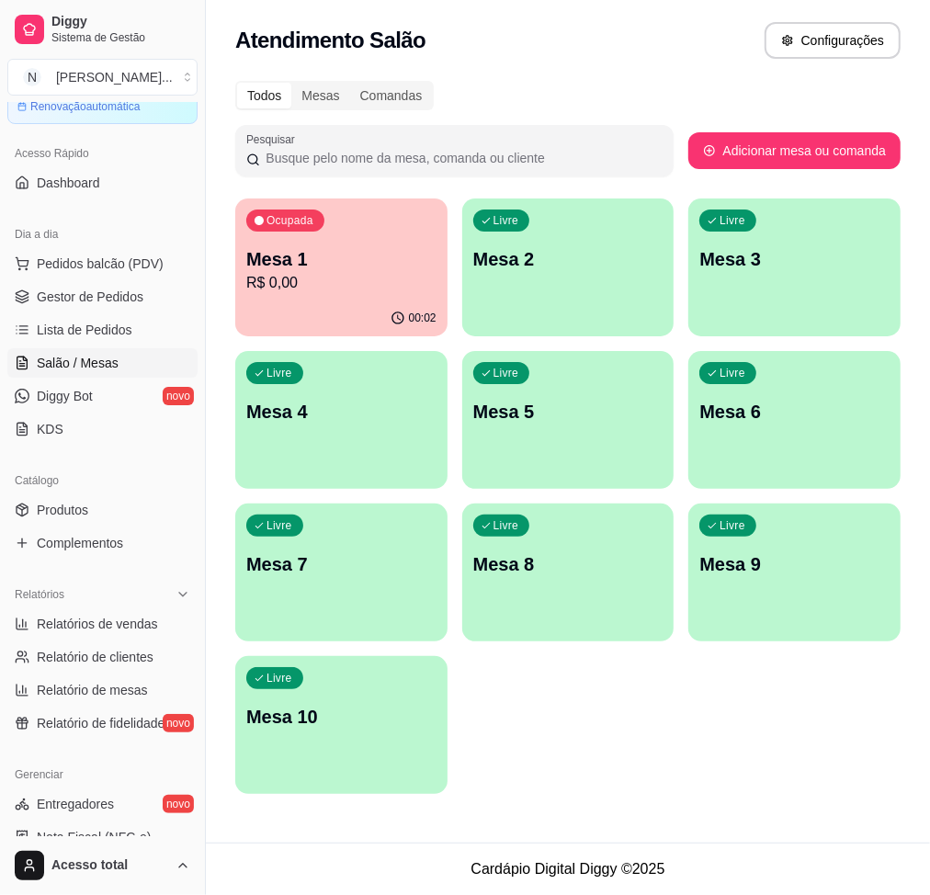
click at [383, 279] on p "R$ 0,00" at bounding box center [341, 283] width 190 height 22
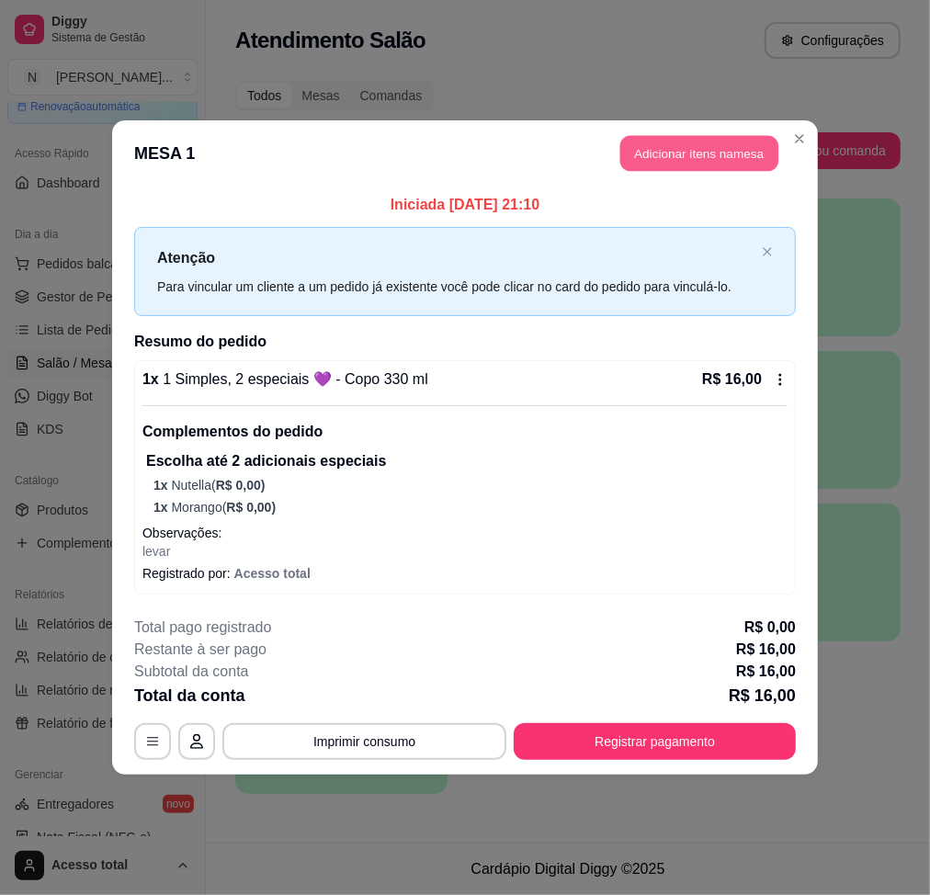
click at [643, 142] on button "Adicionar itens na mesa" at bounding box center [699, 154] width 158 height 36
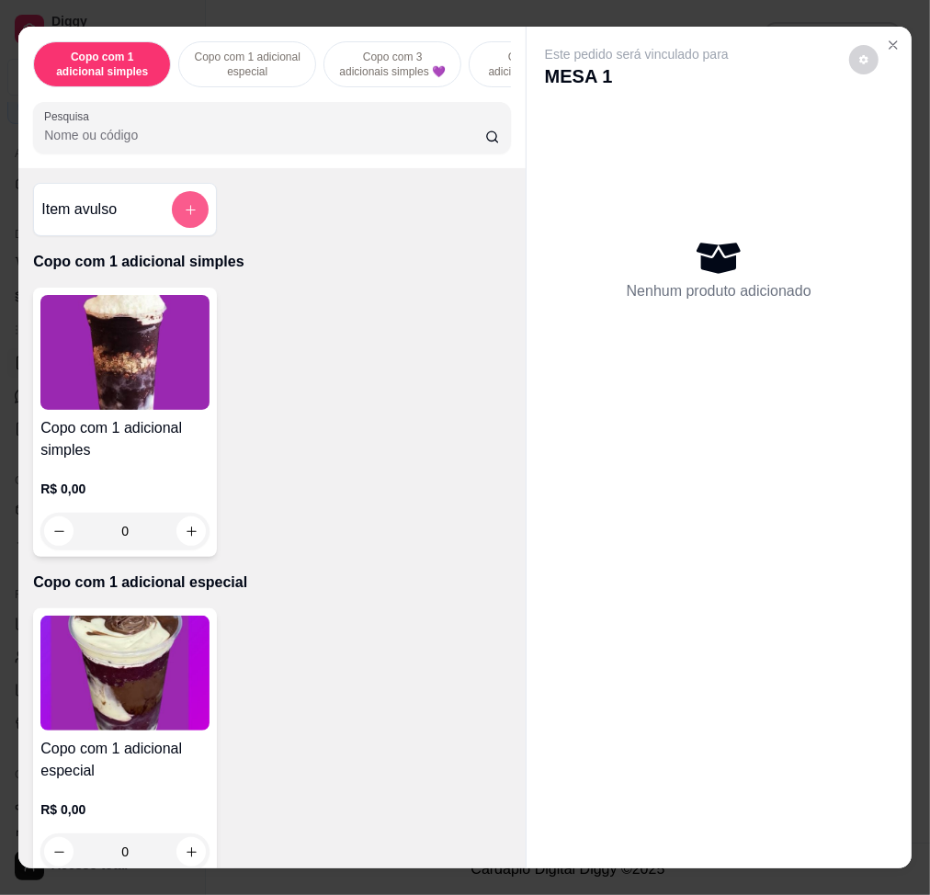
click at [186, 215] on icon "add-separate-item" at bounding box center [191, 210] width 10 height 10
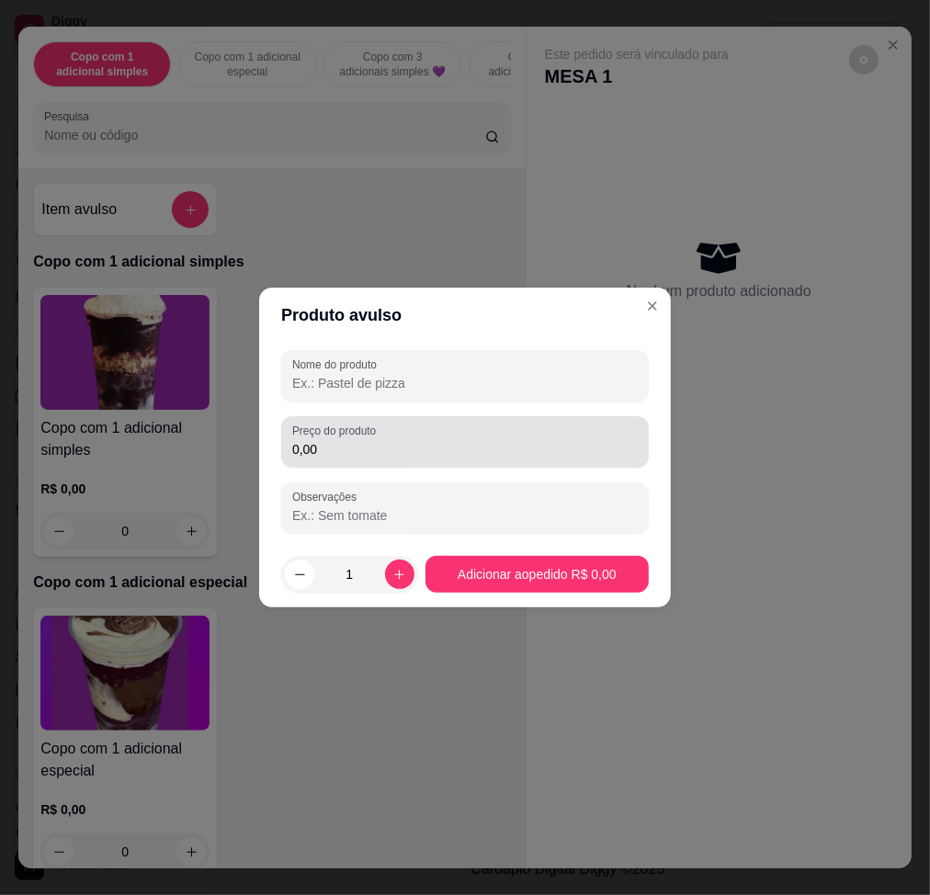
click at [355, 450] on input "0,00" at bounding box center [465, 449] width 346 height 18
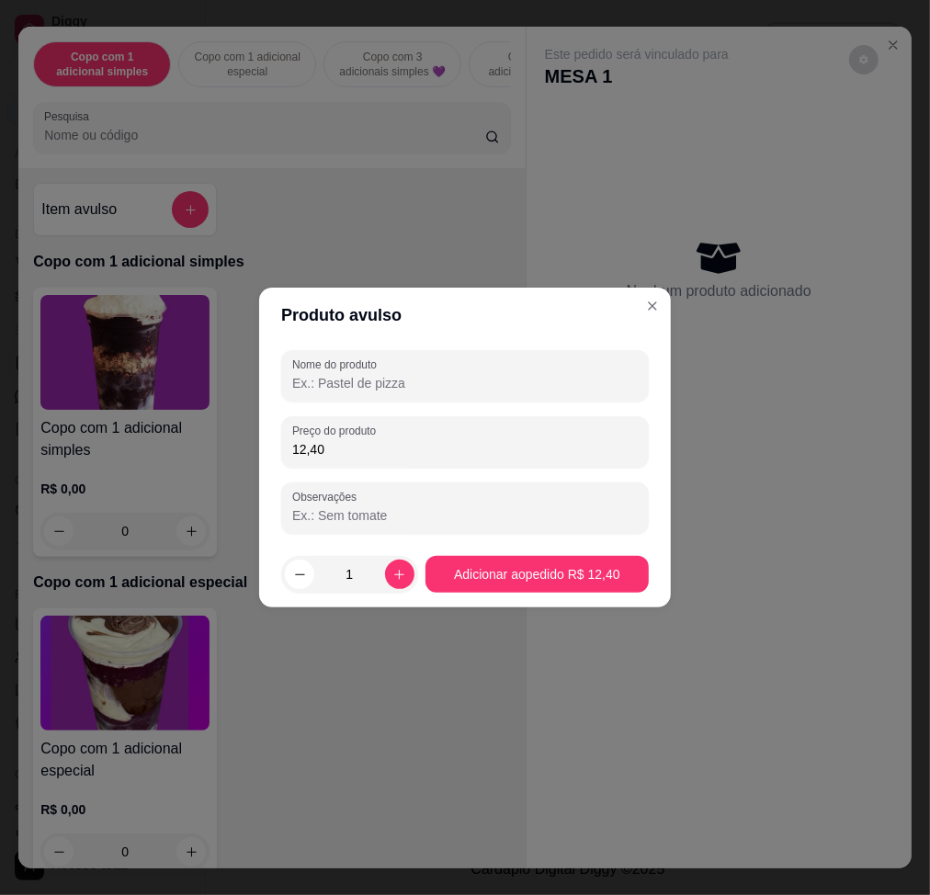
type input "12,40"
drag, startPoint x: 390, startPoint y: 379, endPoint x: 403, endPoint y: 346, distance: 35.5
click at [393, 368] on div at bounding box center [465, 376] width 346 height 37
type input "k"
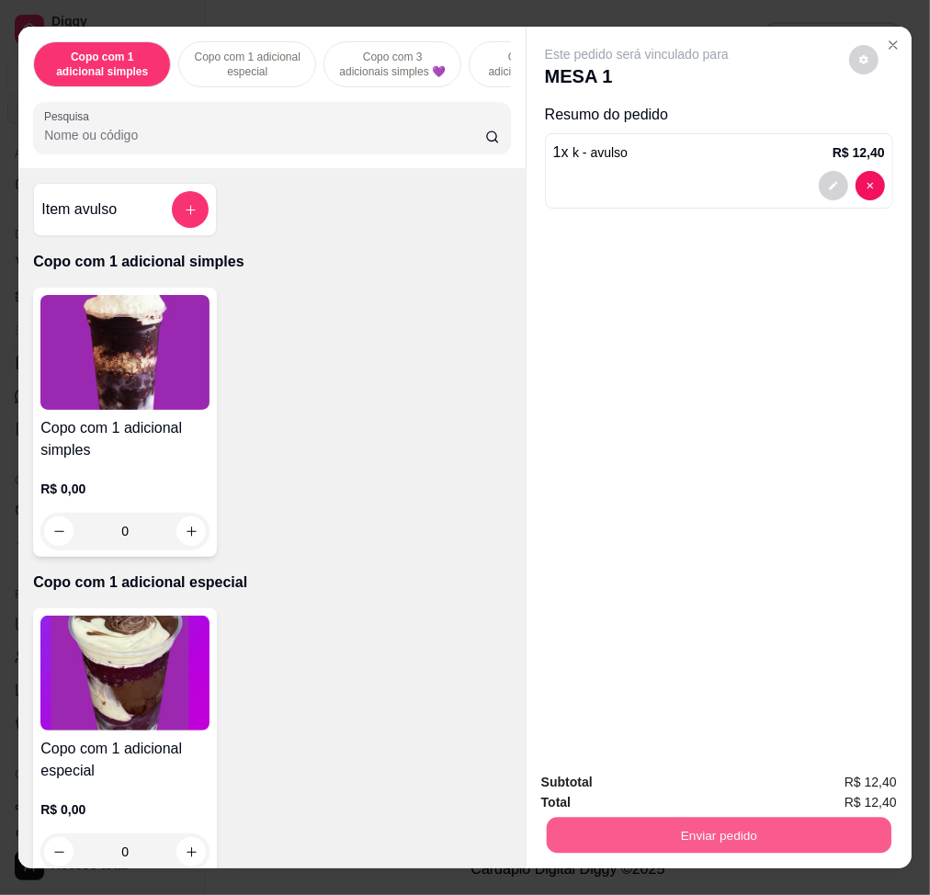
click at [767, 677] on button "Enviar pedido" at bounding box center [719, 835] width 345 height 36
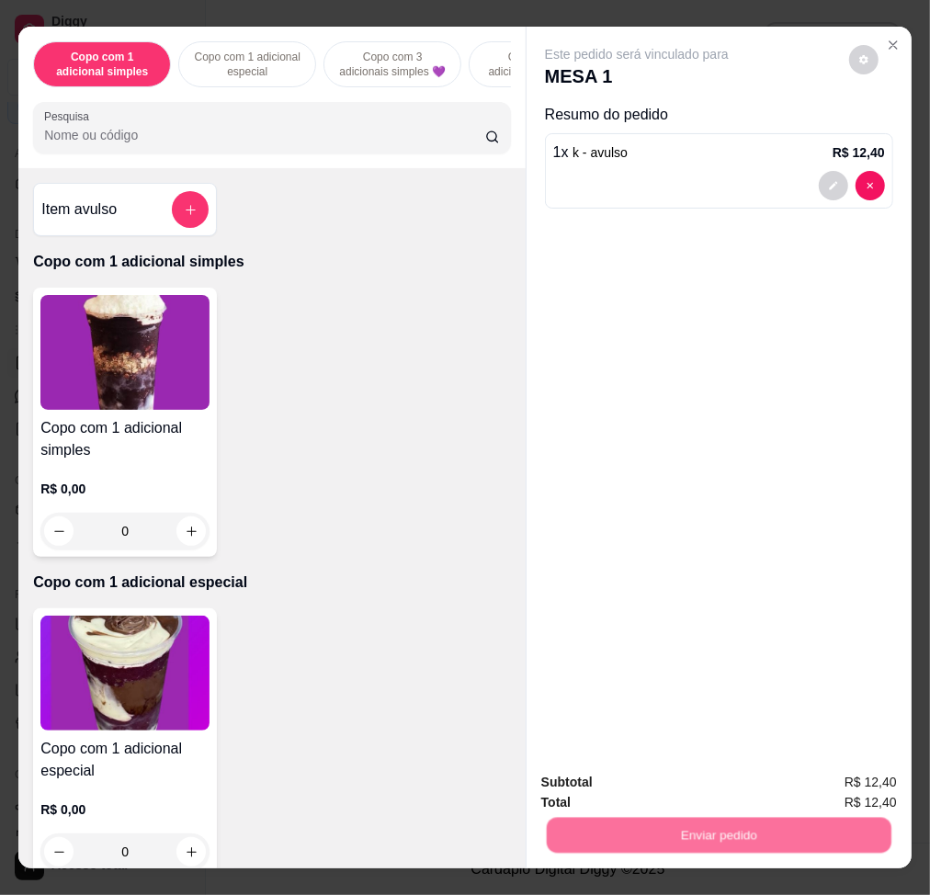
click at [824, 677] on button "Enviar pedido" at bounding box center [847, 782] width 101 height 34
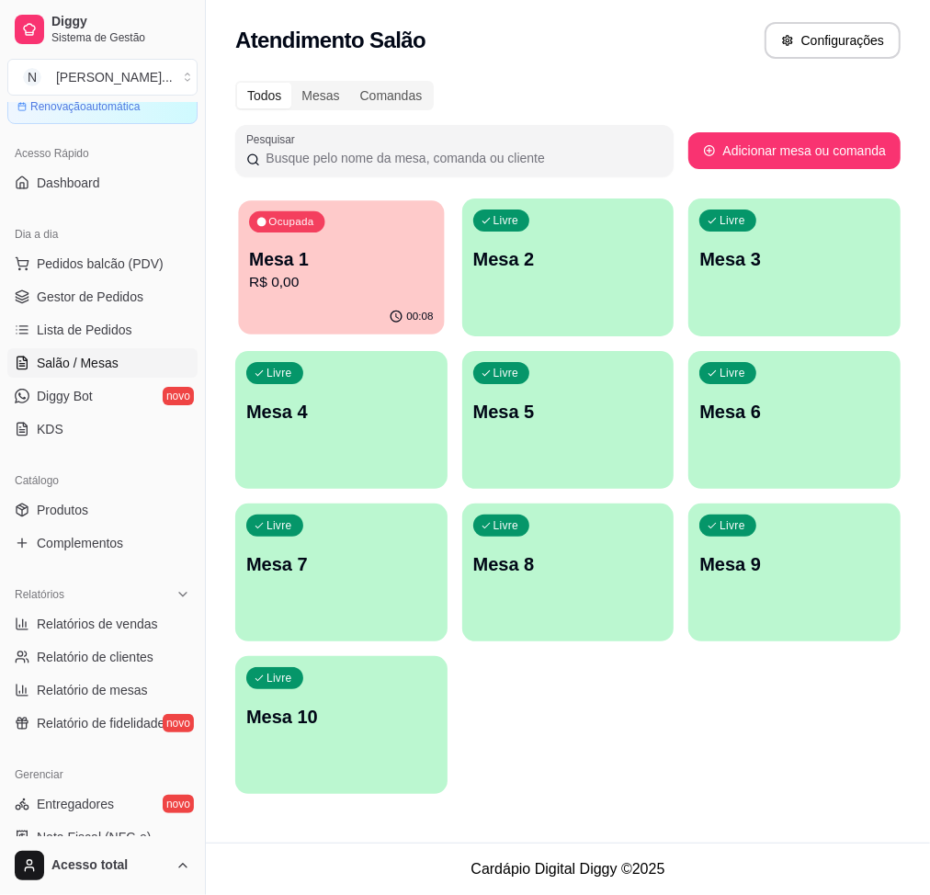
click at [381, 289] on p "R$ 0,00" at bounding box center [341, 282] width 184 height 21
click at [320, 235] on div "Ocupada Mesa 1 R$ 0,00" at bounding box center [341, 250] width 212 height 102
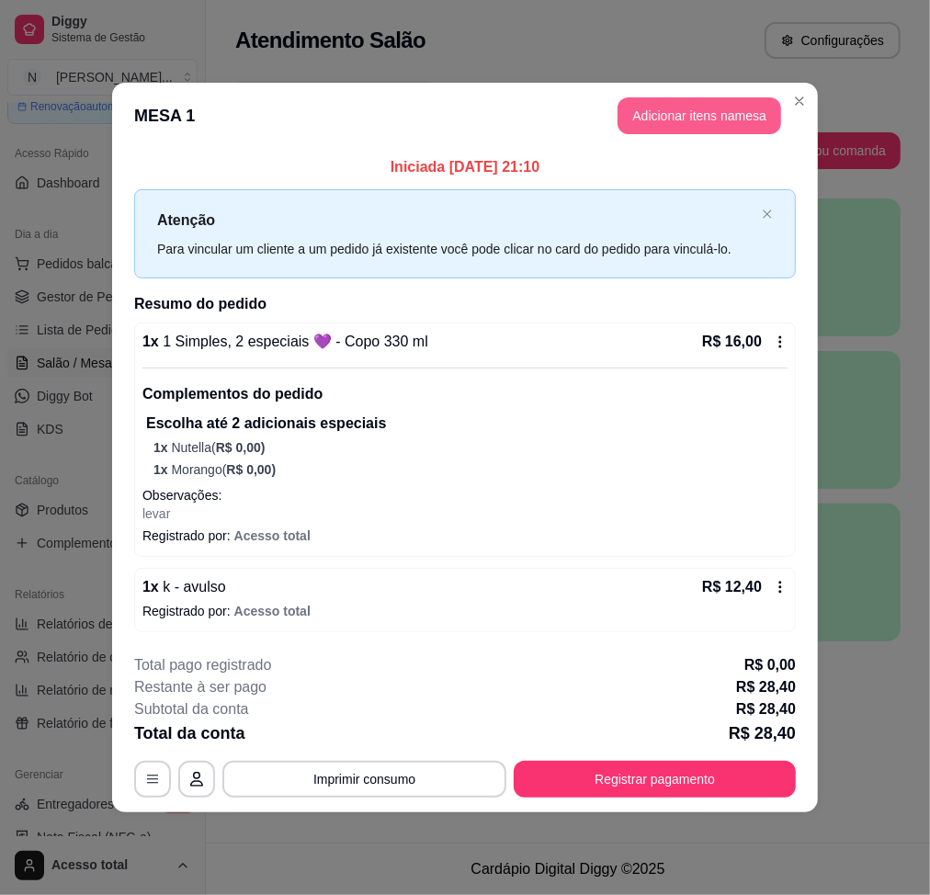
click at [722, 109] on button "Adicionar itens na mesa" at bounding box center [700, 115] width 164 height 37
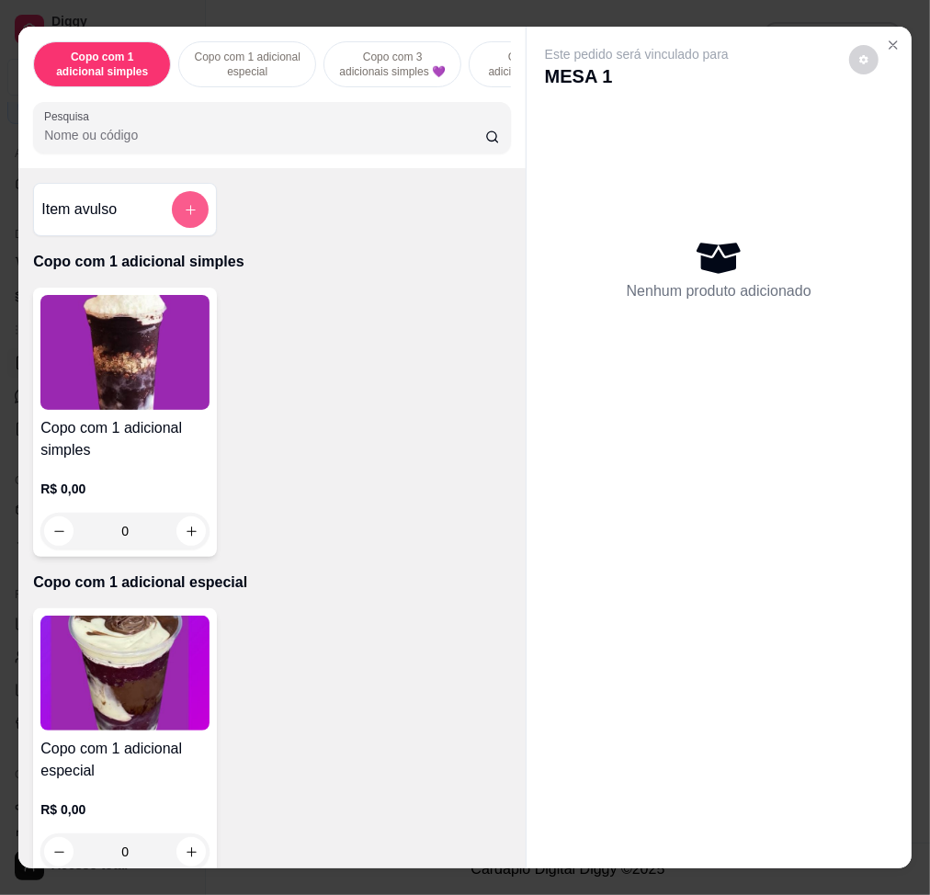
click at [180, 206] on button "add-separate-item" at bounding box center [190, 209] width 37 height 37
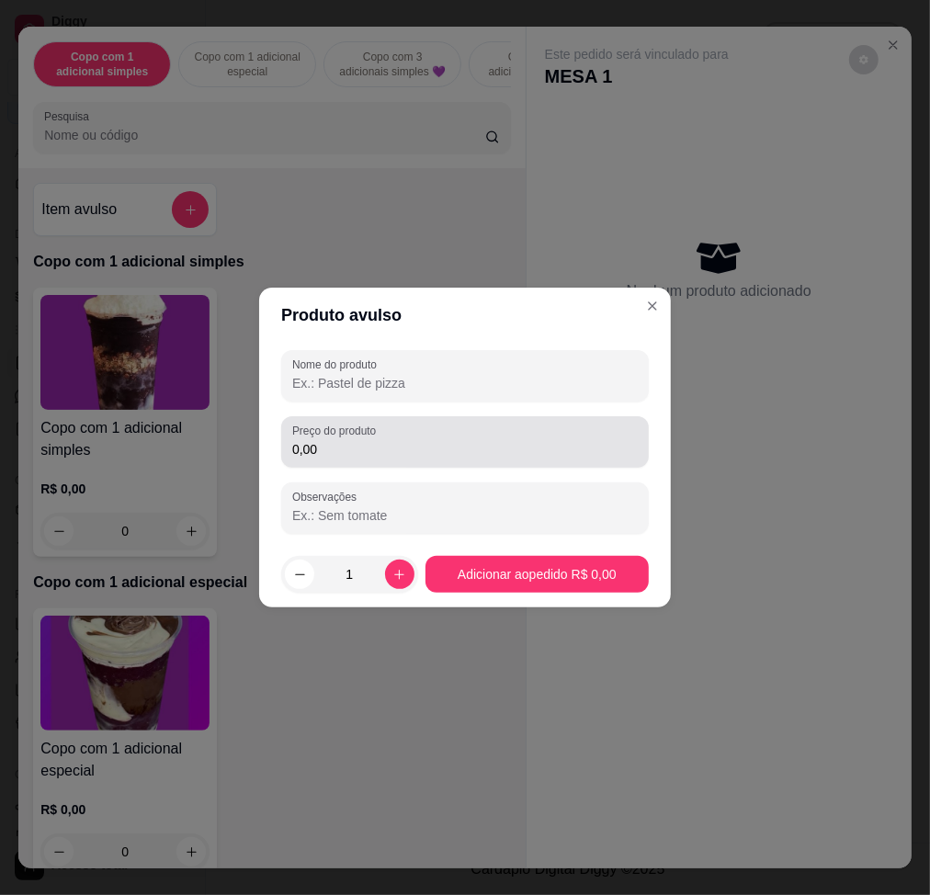
click at [374, 438] on label "Preço do produto" at bounding box center [337, 431] width 90 height 16
click at [374, 440] on input "0,00" at bounding box center [465, 449] width 346 height 18
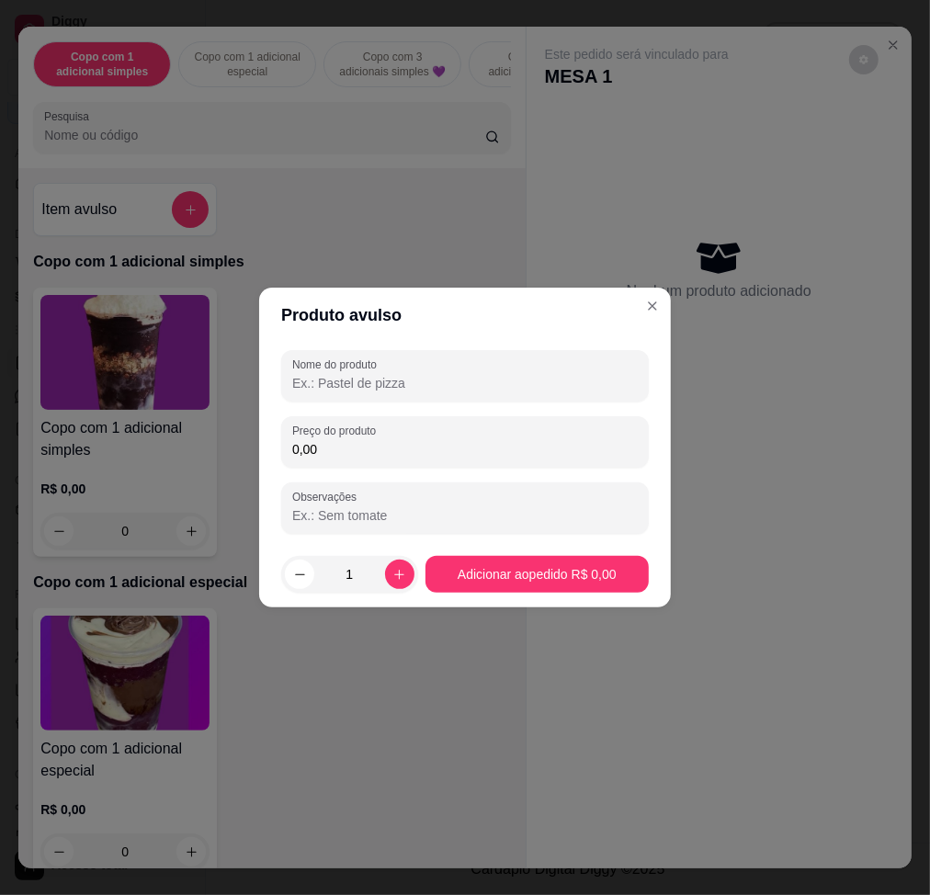
click at [399, 451] on input "0,00" at bounding box center [465, 449] width 346 height 18
type input "11,76"
click at [528, 574] on button "Adicionar ao pedido R$ 11,76" at bounding box center [536, 575] width 217 height 36
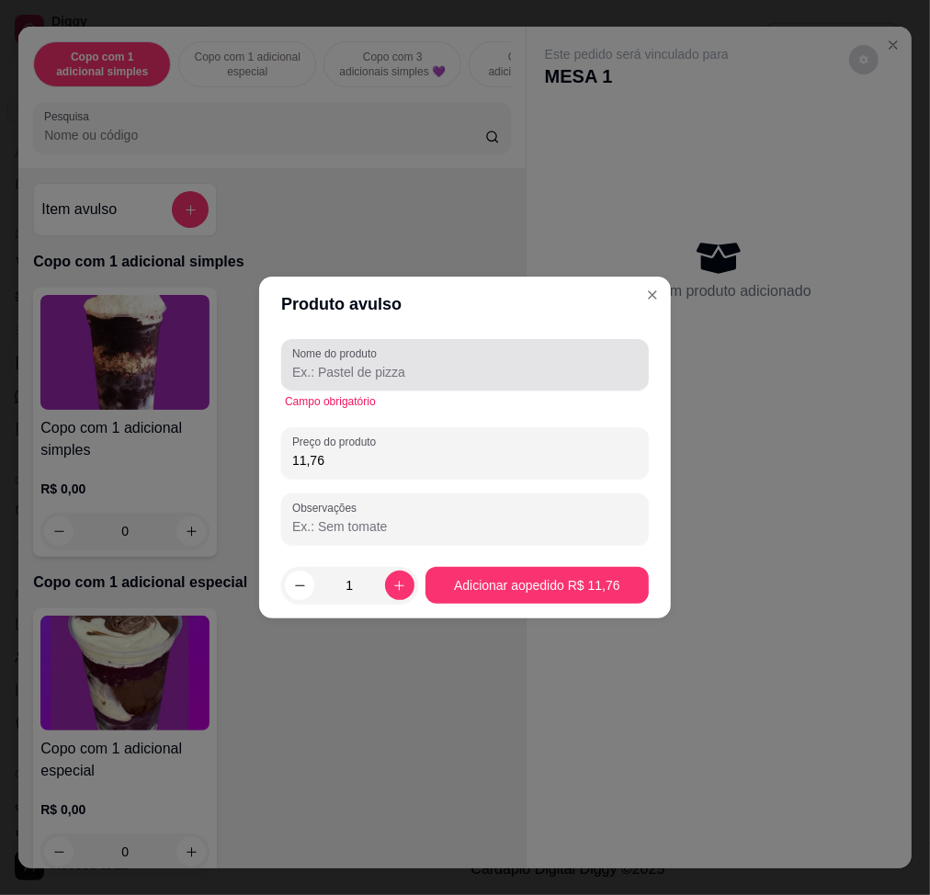
click at [491, 380] on input "Nome do produto" at bounding box center [465, 372] width 346 height 18
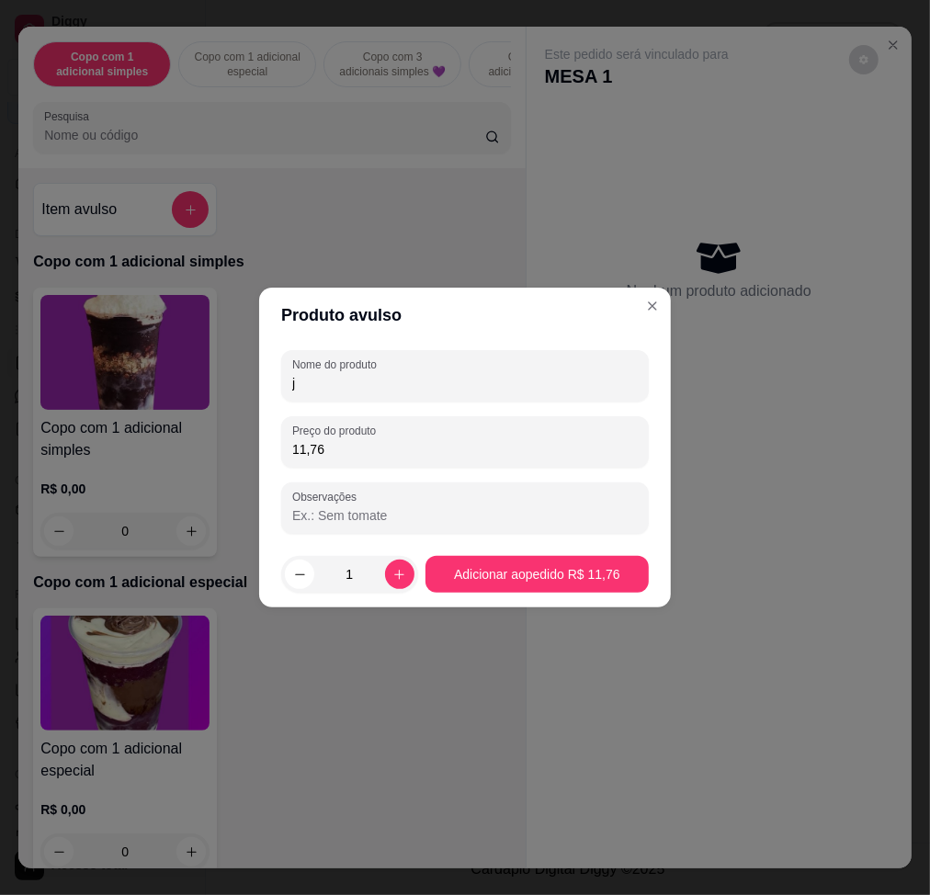
type input "j"
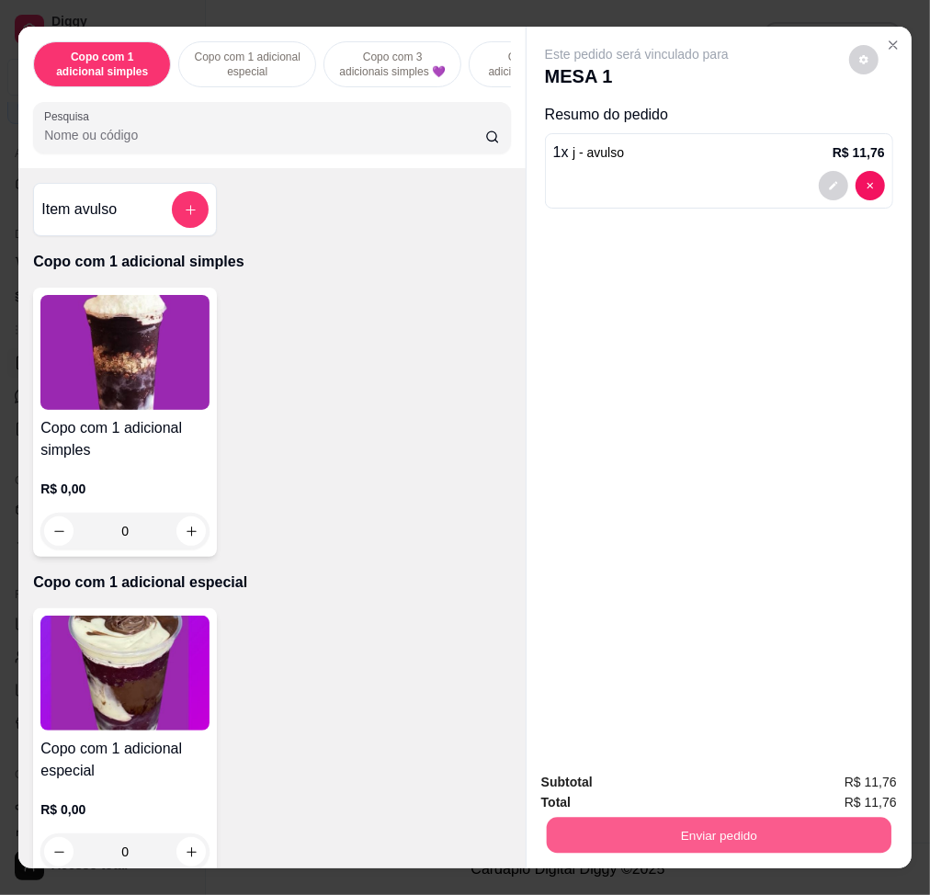
click at [804, 677] on button "Enviar pedido" at bounding box center [719, 835] width 345 height 36
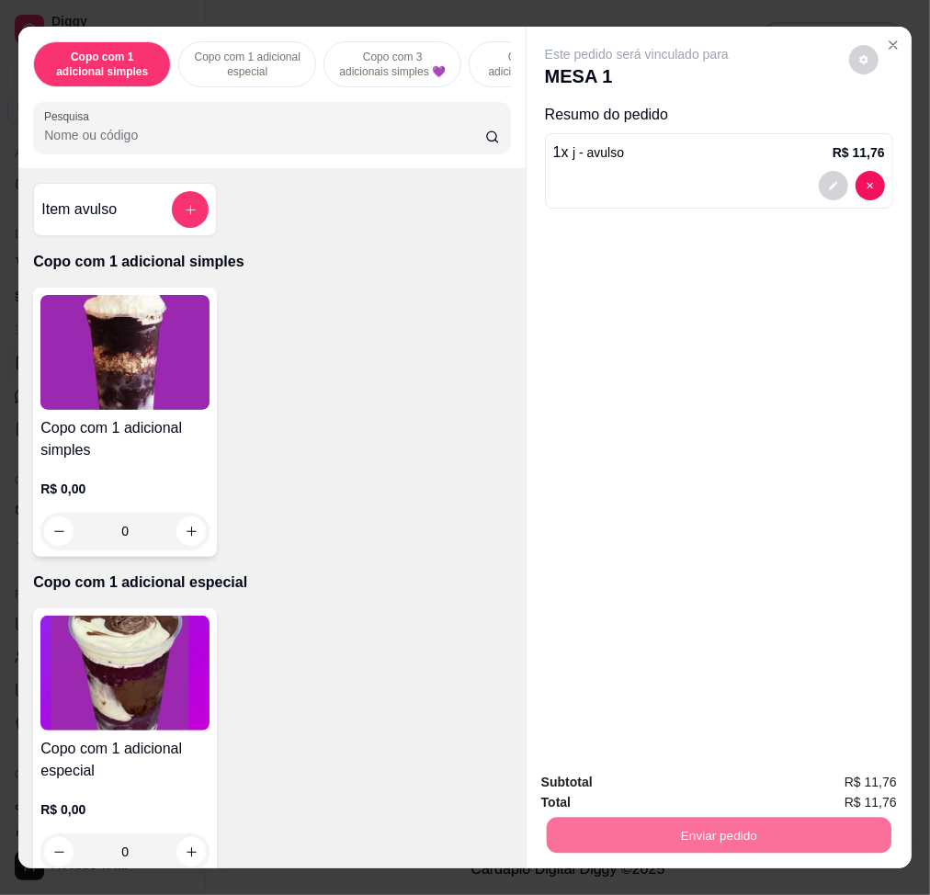
click at [840, 677] on button "Enviar pedido" at bounding box center [847, 782] width 104 height 35
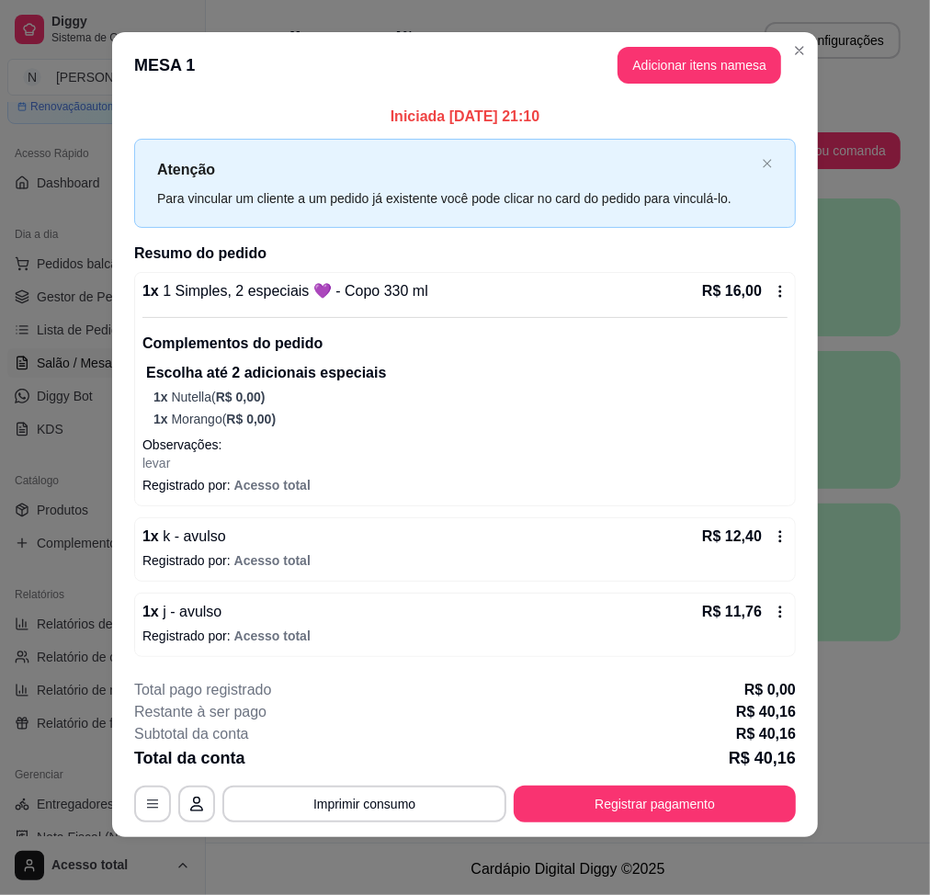
scroll to position [0, 0]
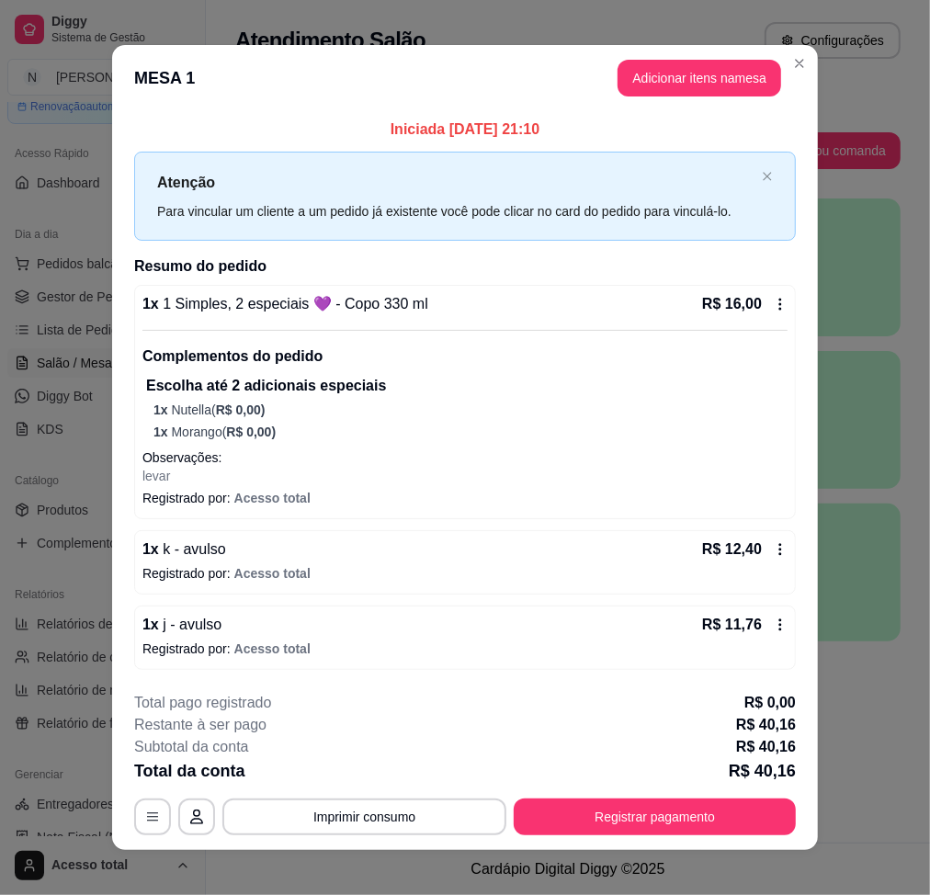
click at [326, 418] on p "1 x Nutella ( R$ 0,00 )" at bounding box center [470, 410] width 634 height 18
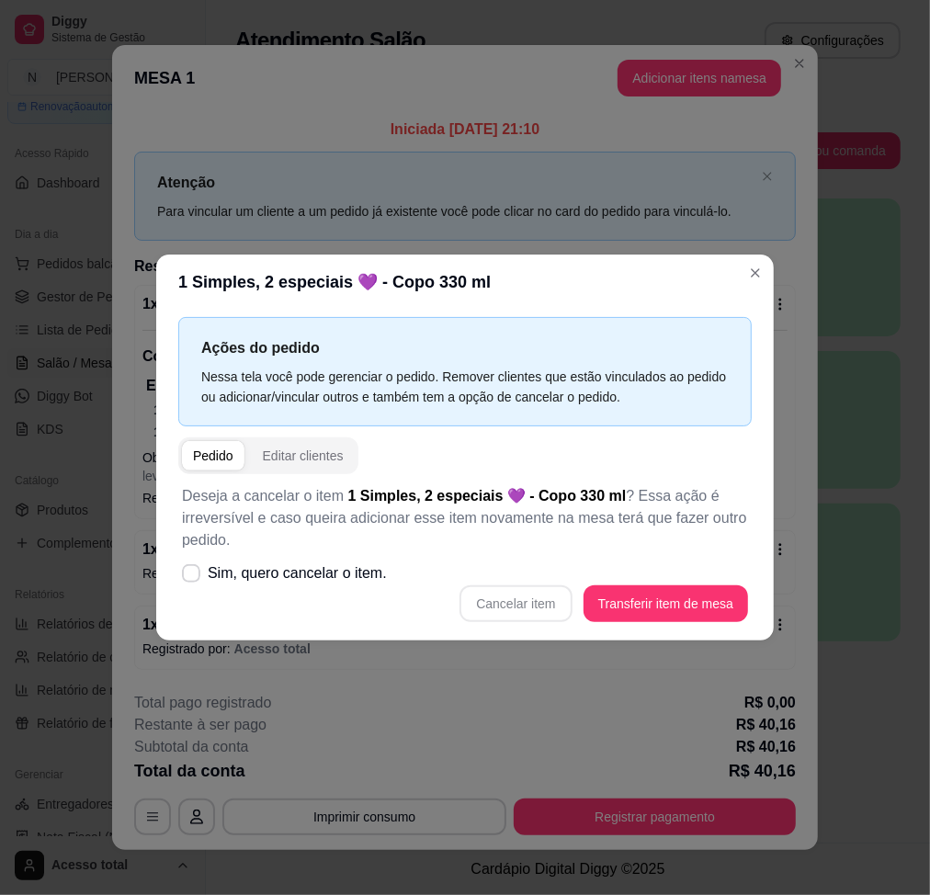
drag, startPoint x: 715, startPoint y: 320, endPoint x: 724, endPoint y: 318, distance: 9.4
click at [715, 319] on div "Ações do pedido Nessa tela você pode gerenciar o pedido. Remover clientes que e…" at bounding box center [465, 371] width 574 height 109
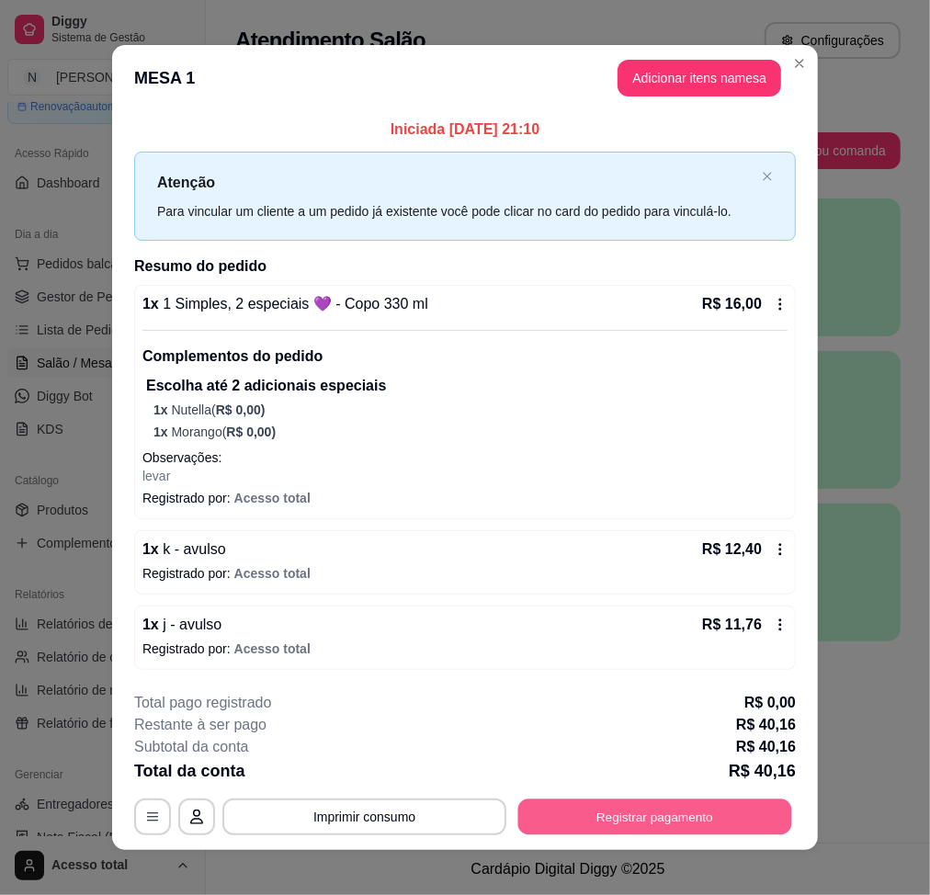
click at [723, 677] on button "Registrar pagamento" at bounding box center [655, 818] width 274 height 36
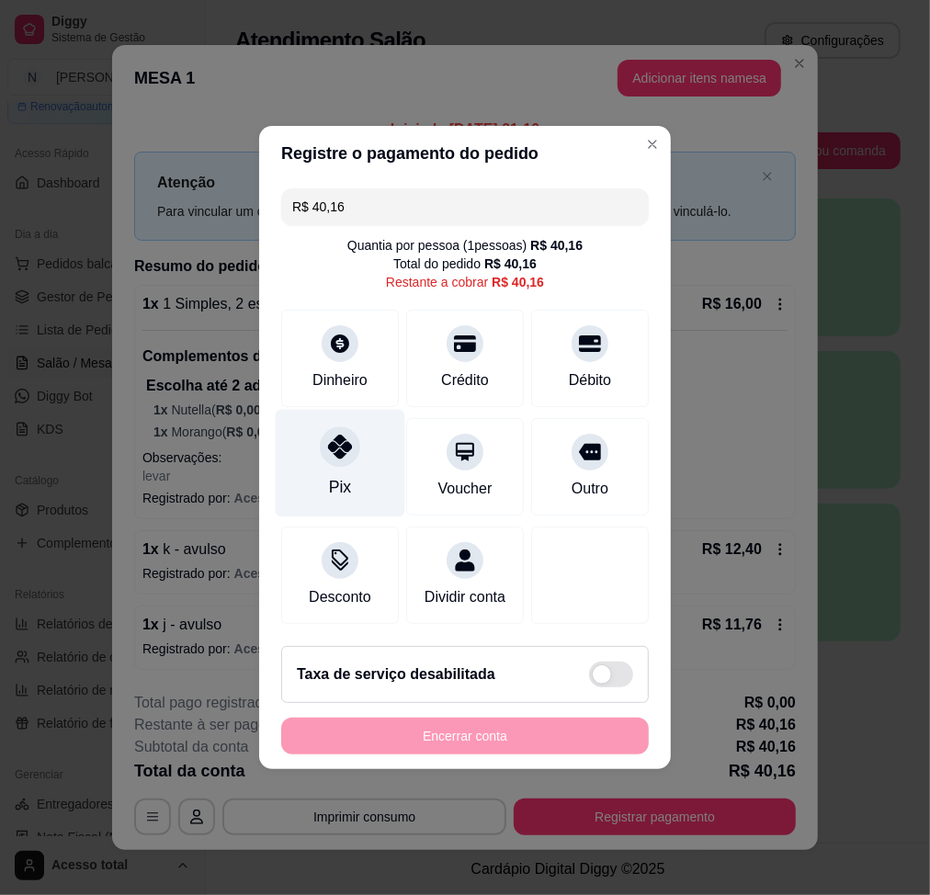
click at [350, 465] on div "Pix" at bounding box center [341, 464] width 130 height 108
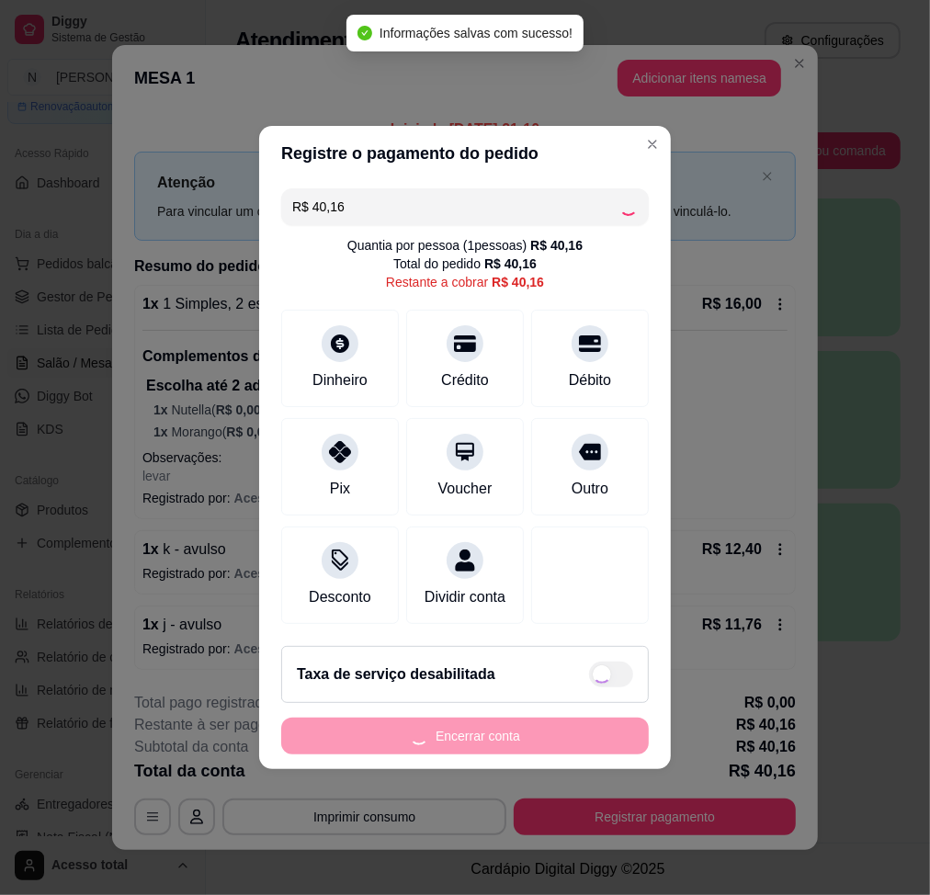
type input "R$ 0,00"
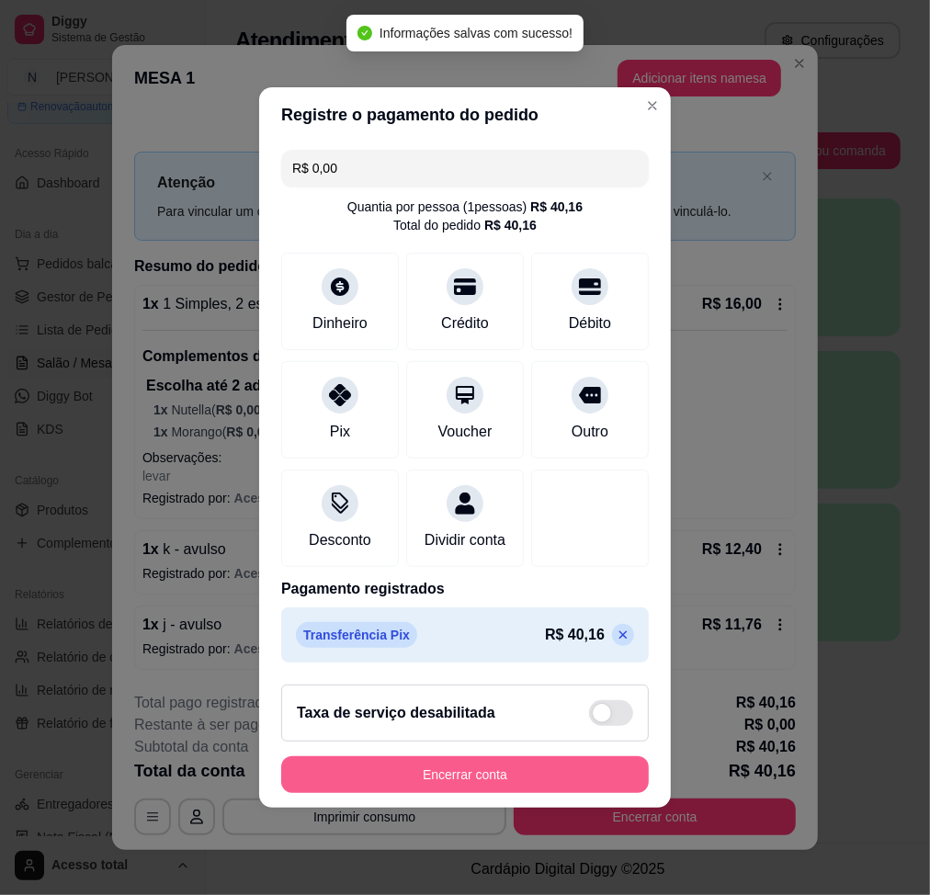
click at [531, 677] on button "Encerrar conta" at bounding box center [465, 774] width 368 height 37
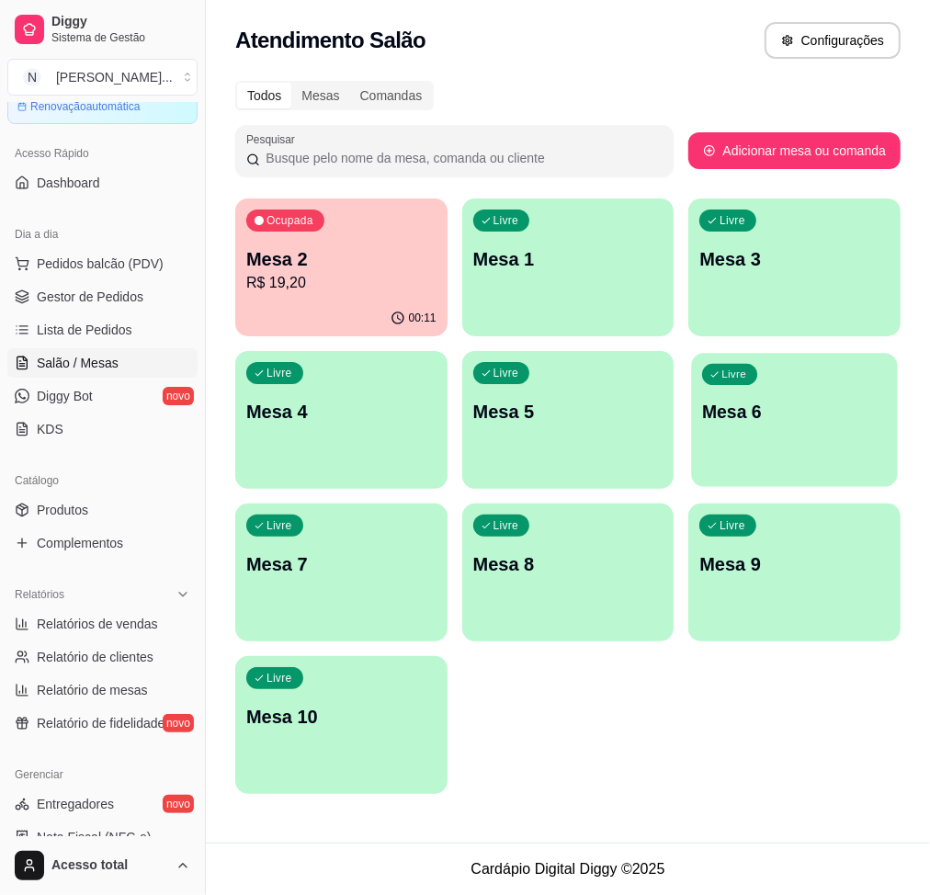
click at [792, 367] on div "Livre Mesa 6" at bounding box center [795, 409] width 206 height 112
click at [119, 278] on button "Pedidos balcão (PDV)" at bounding box center [102, 263] width 190 height 29
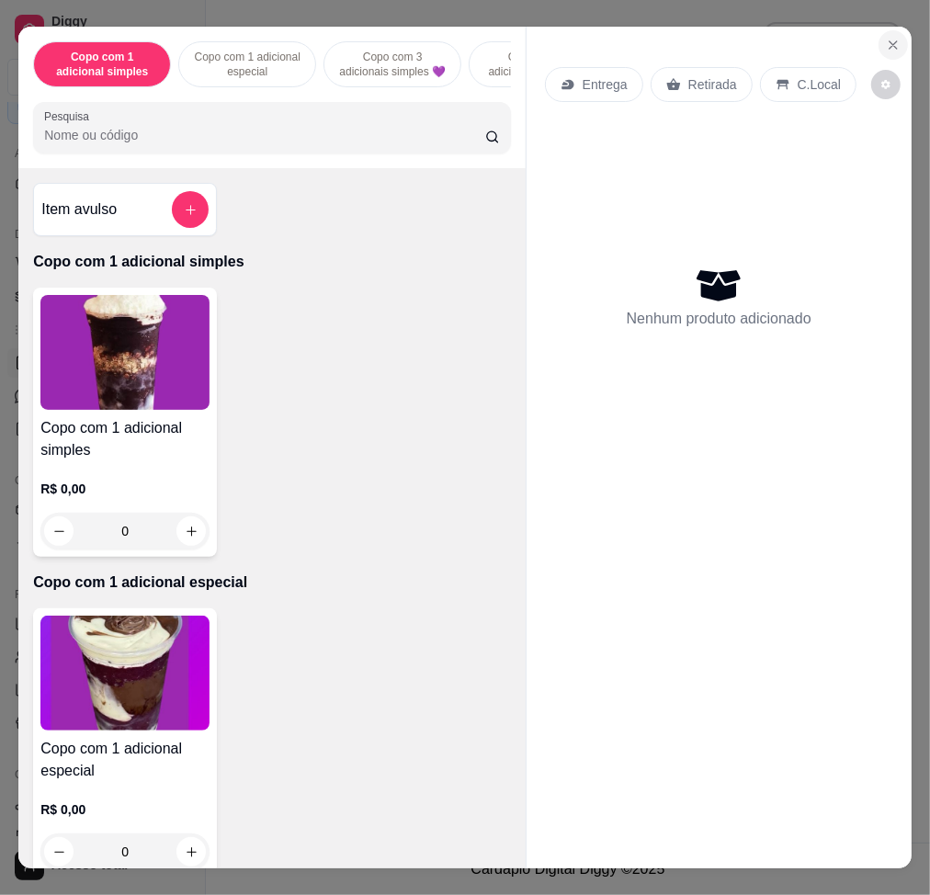
click at [879, 46] on button "Close" at bounding box center [893, 44] width 29 height 29
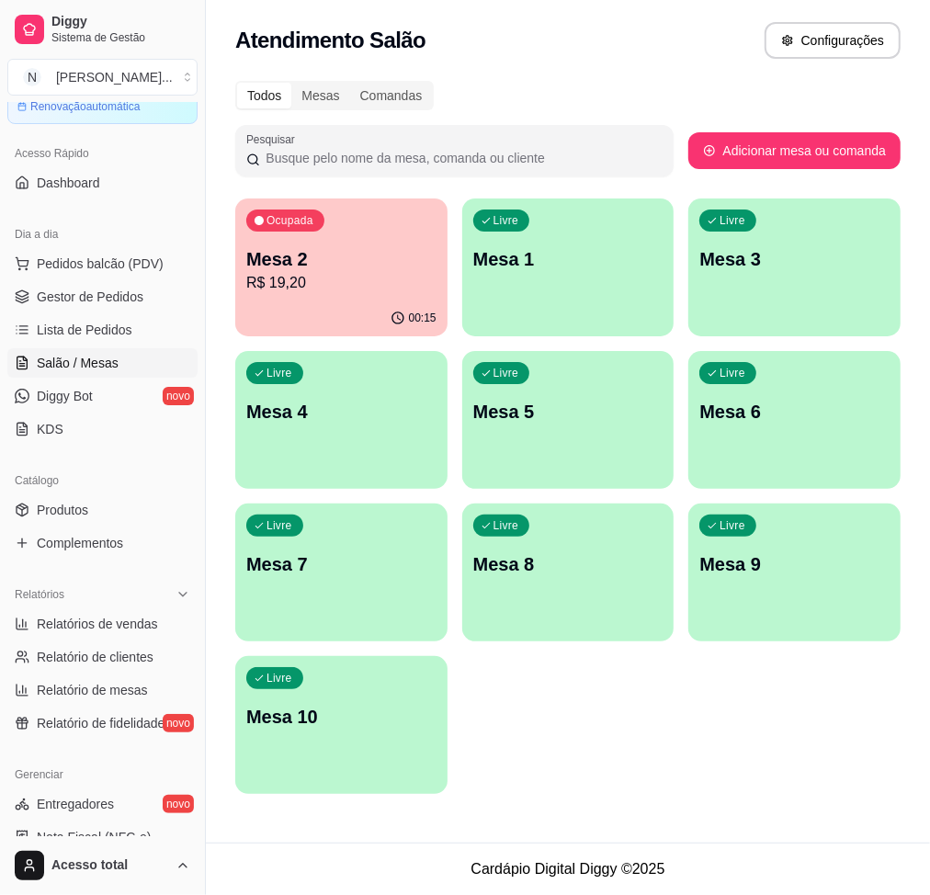
click at [311, 248] on p "Mesa 2" at bounding box center [341, 259] width 190 height 26
click at [534, 313] on button "Livre Mesa 1" at bounding box center [568, 268] width 212 height 138
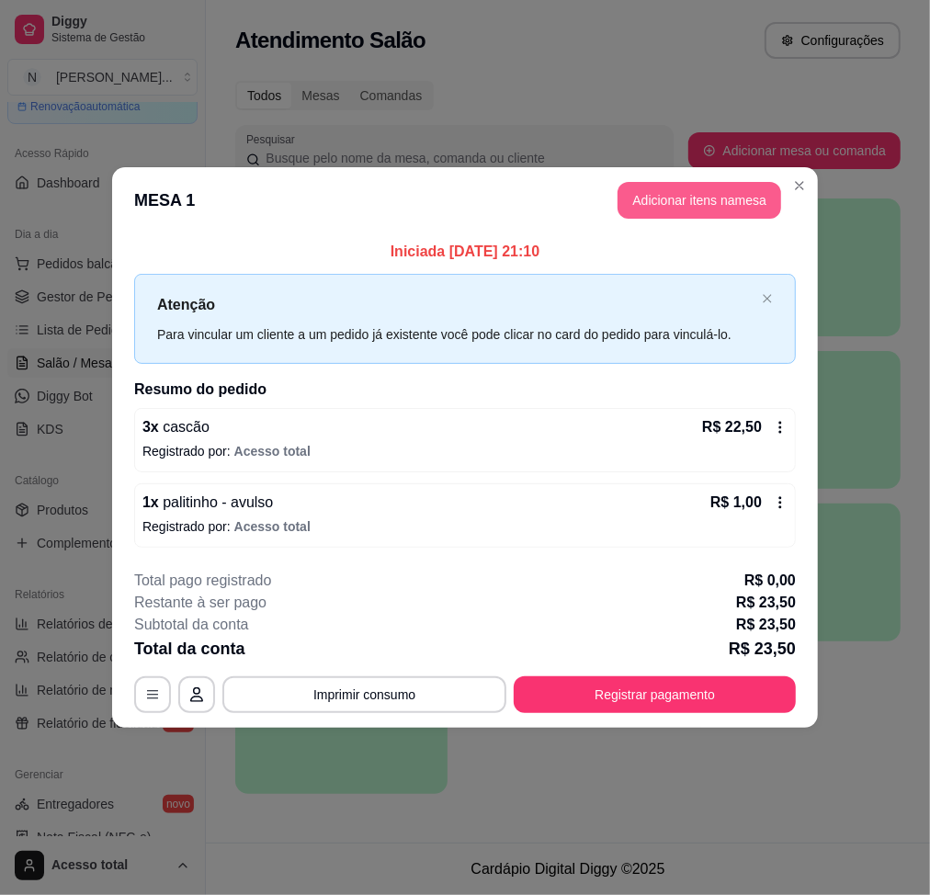
click at [712, 199] on button "Adicionar itens na mesa" at bounding box center [700, 200] width 164 height 37
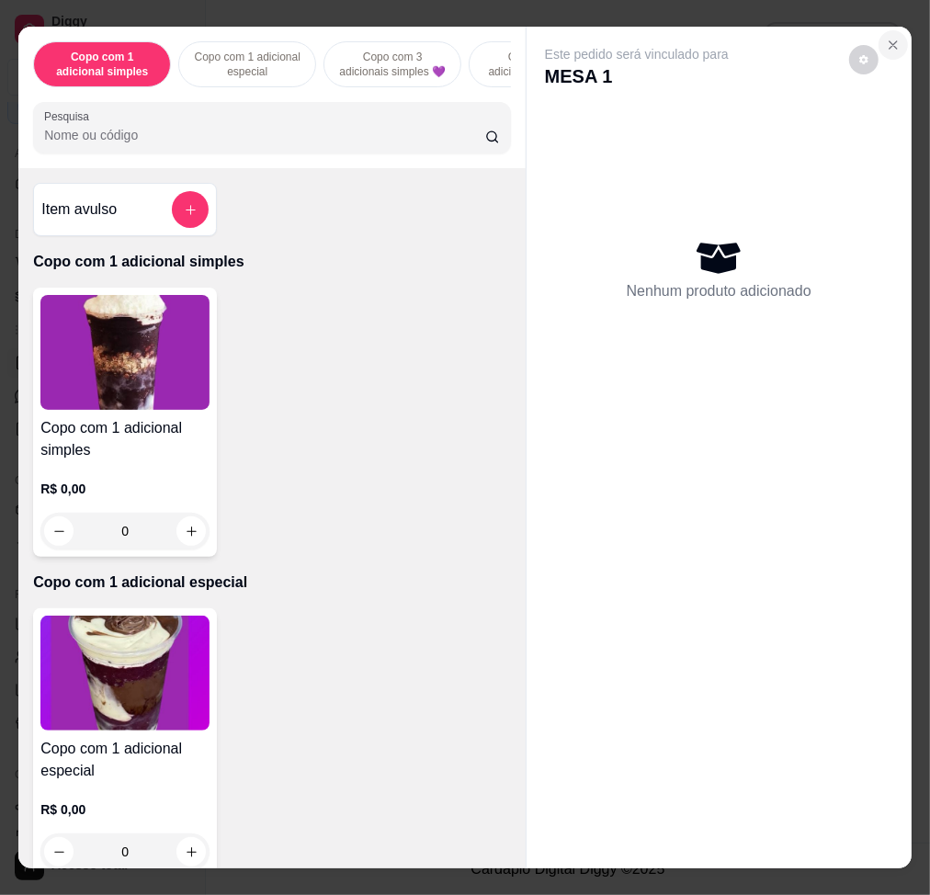
click at [889, 44] on button "Close" at bounding box center [893, 44] width 29 height 29
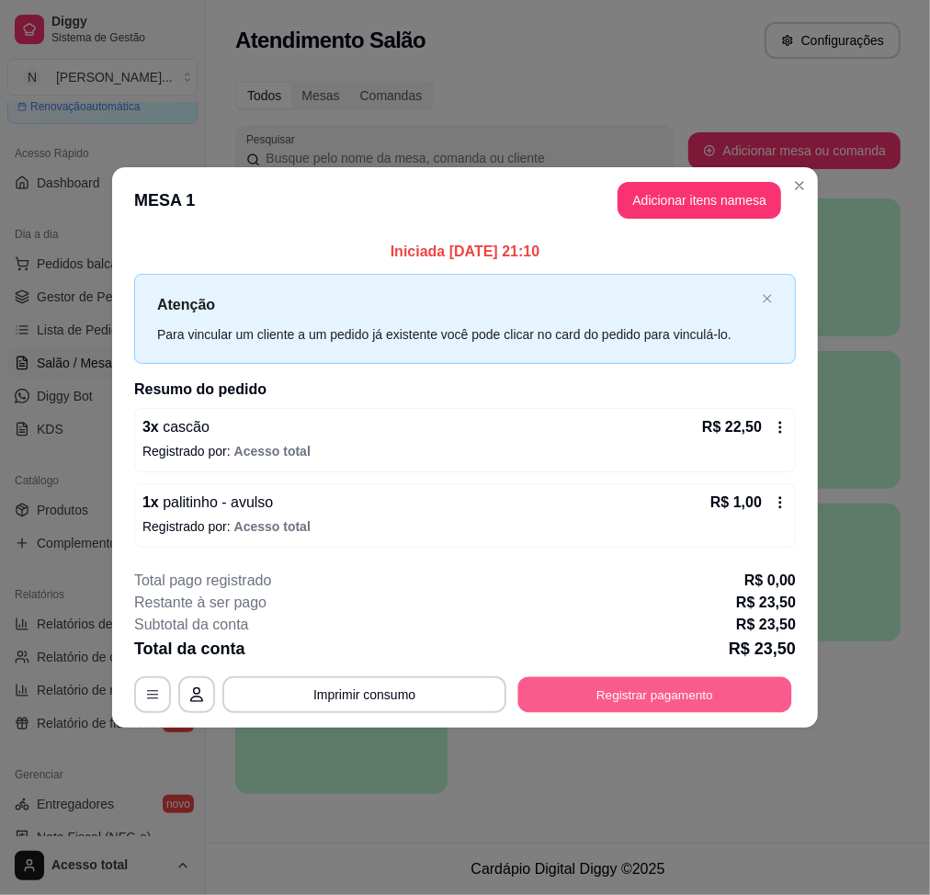
click at [686, 677] on button "Registrar pagamento" at bounding box center [655, 694] width 274 height 36
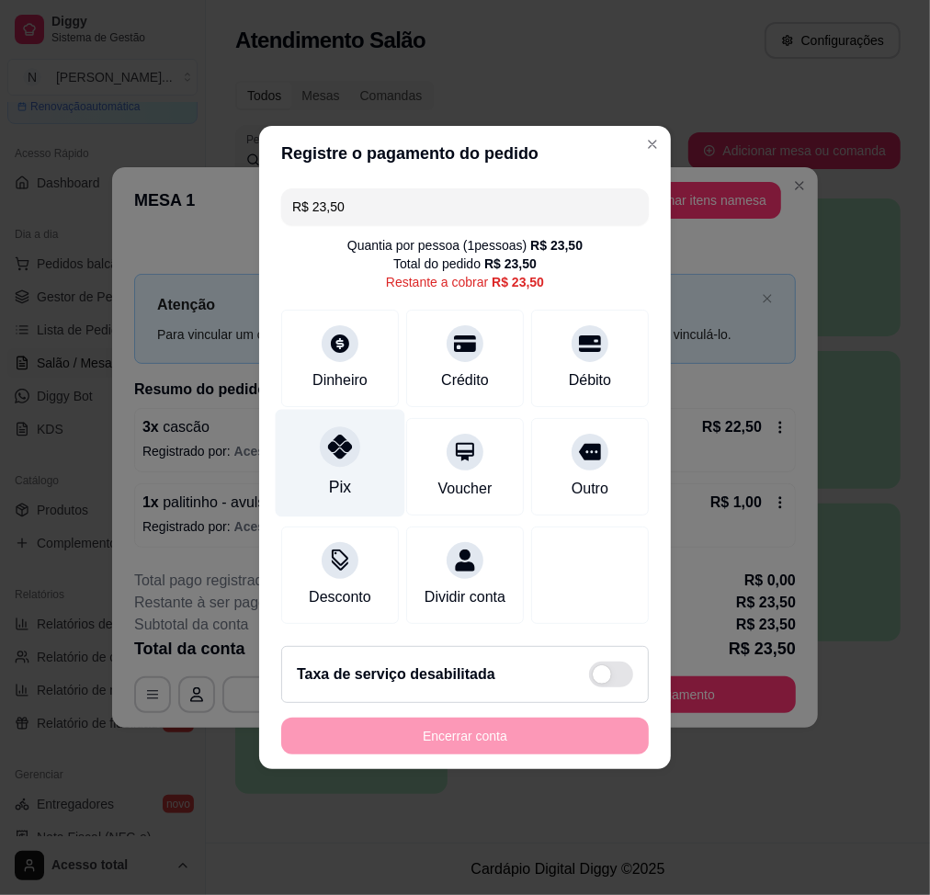
click at [322, 449] on div at bounding box center [340, 446] width 40 height 40
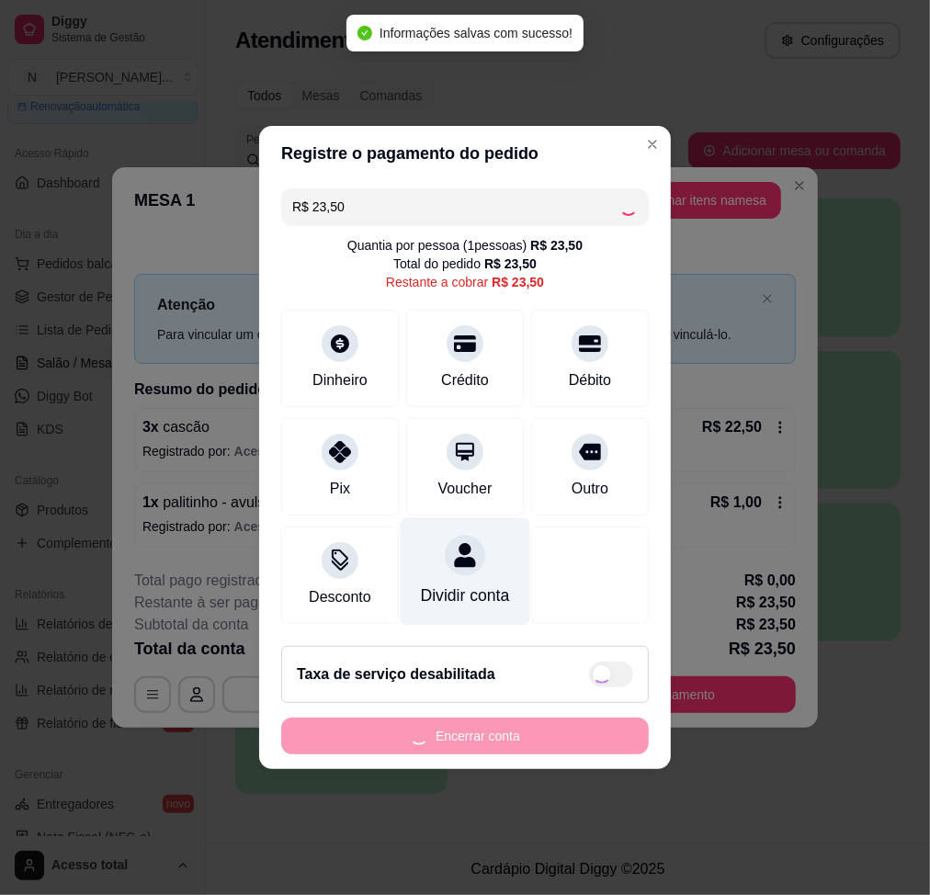
type input "R$ 0,00"
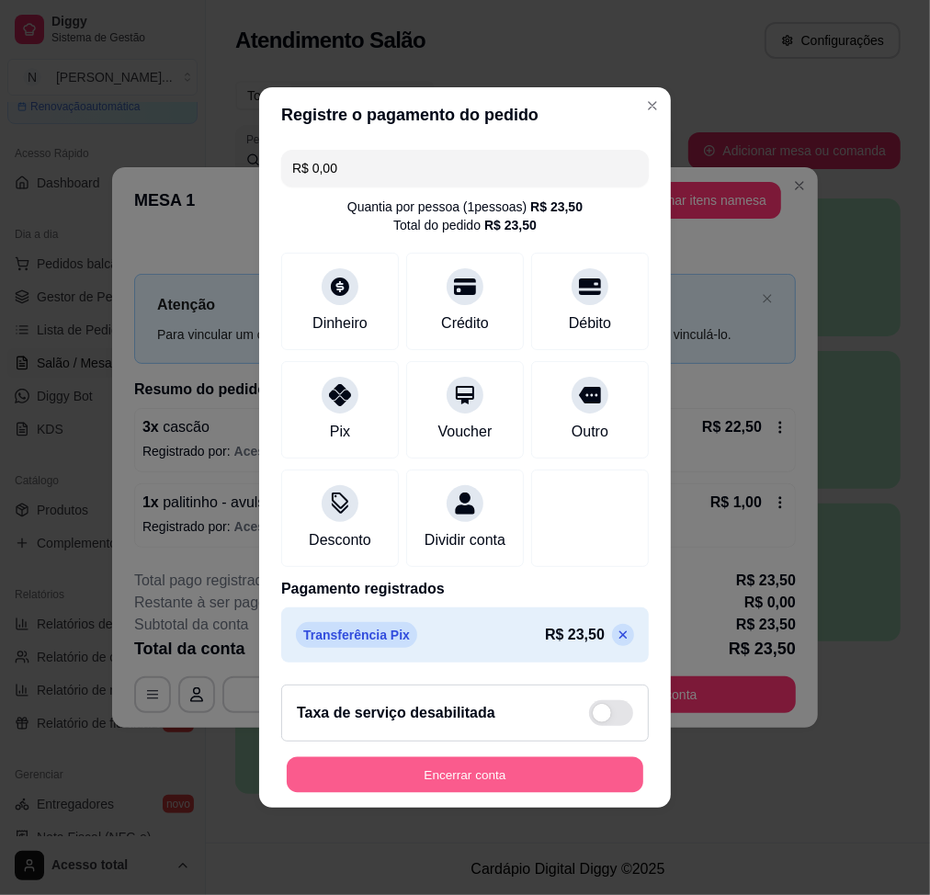
click at [403, 677] on button "Encerrar conta" at bounding box center [465, 775] width 357 height 36
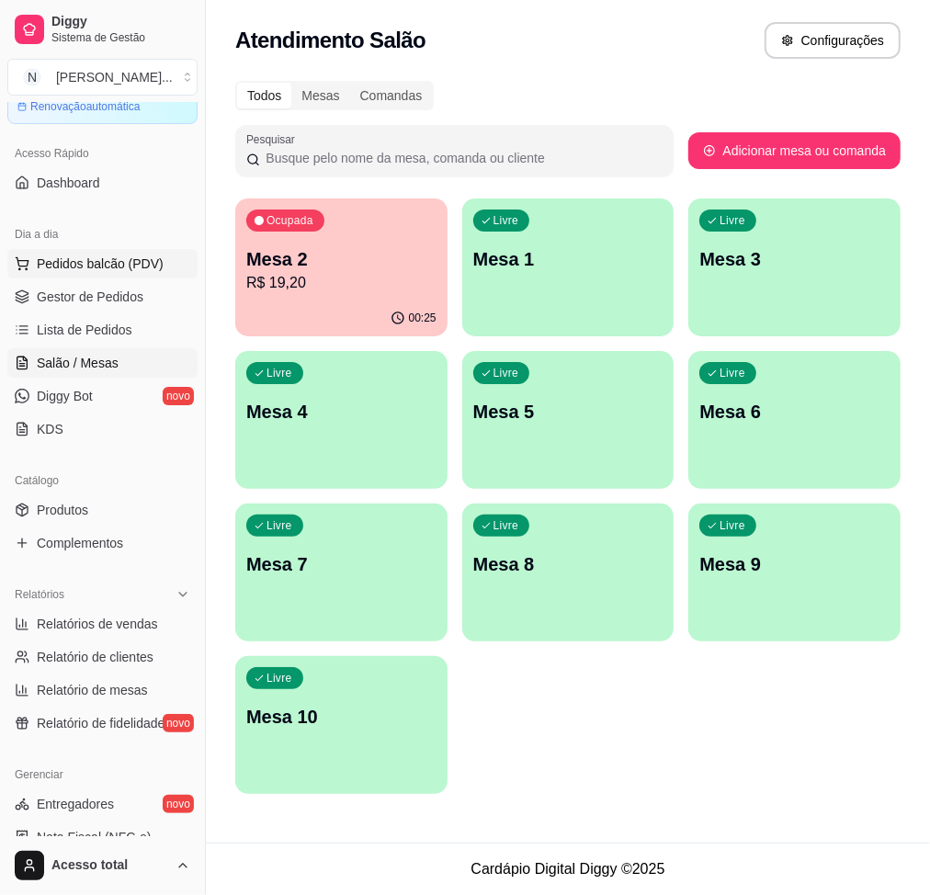
click at [41, 267] on span "Pedidos balcão (PDV)" at bounding box center [100, 264] width 127 height 18
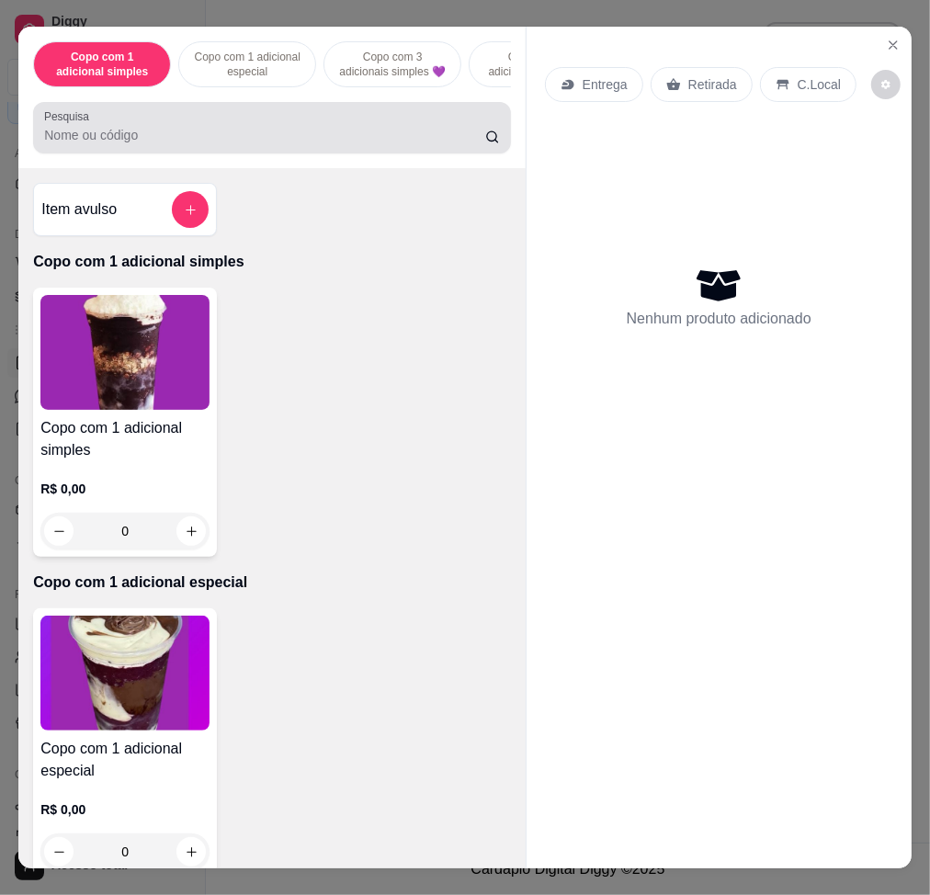
click at [284, 138] on input "Pesquisa" at bounding box center [264, 135] width 441 height 18
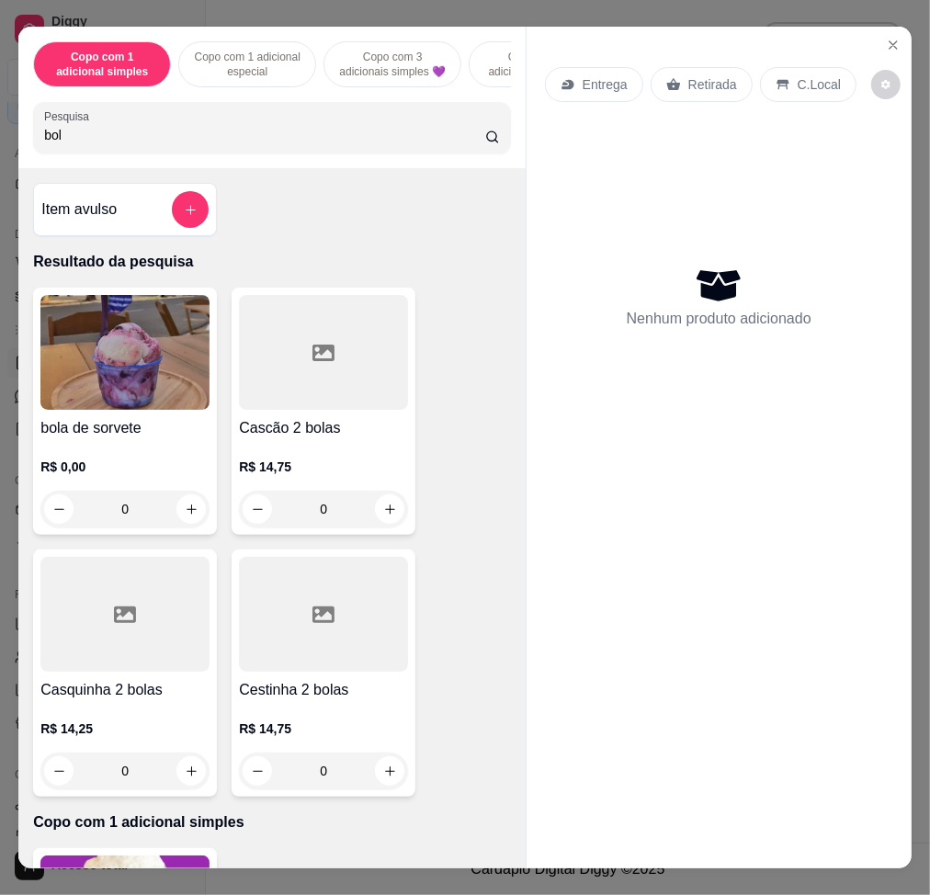
type input "bol"
click at [62, 328] on img at bounding box center [124, 352] width 169 height 115
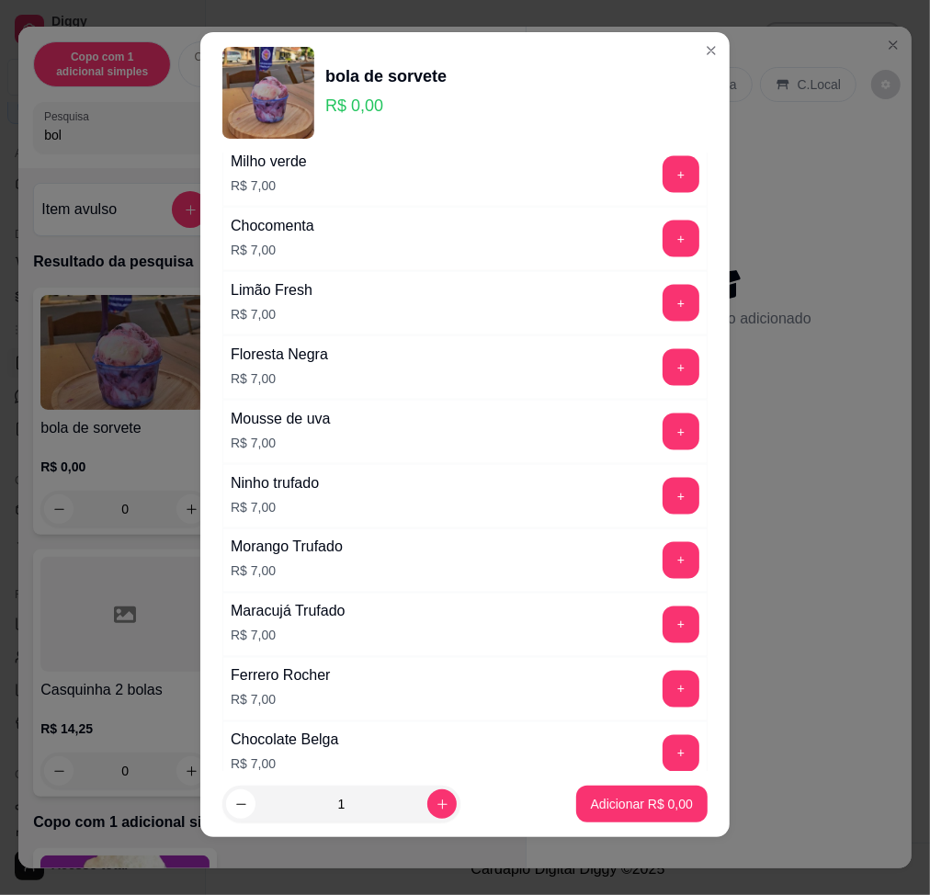
scroll to position [1471, 0]
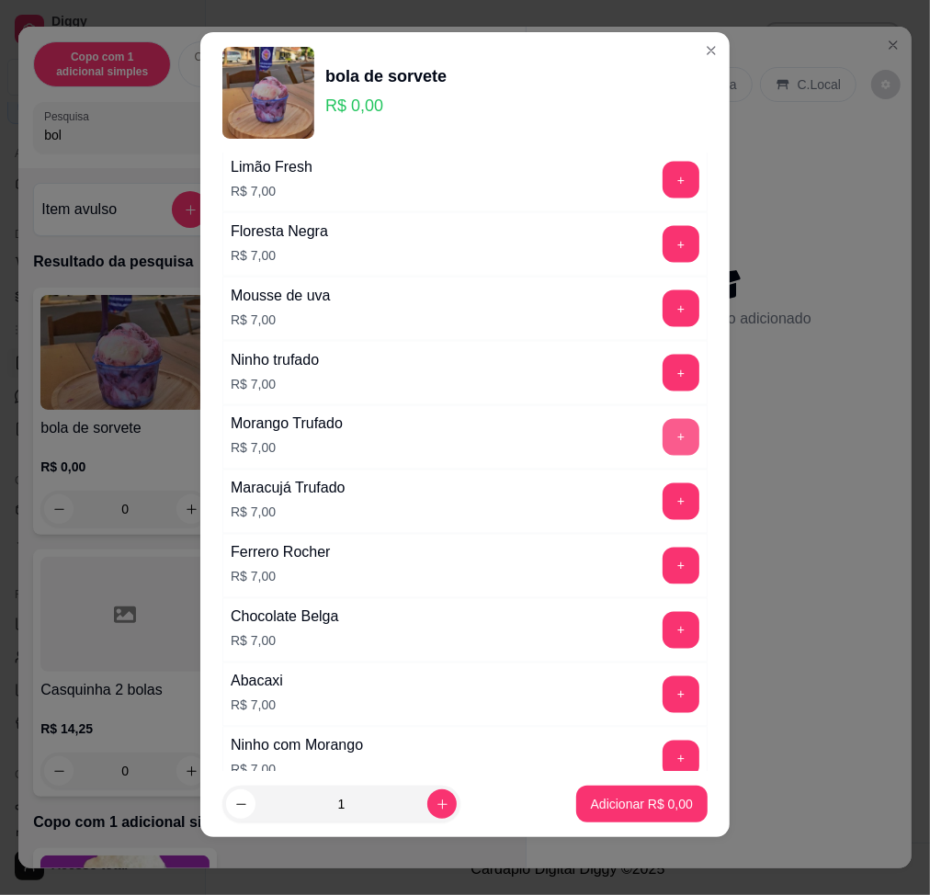
click at [663, 433] on button "+" at bounding box center [681, 437] width 37 height 37
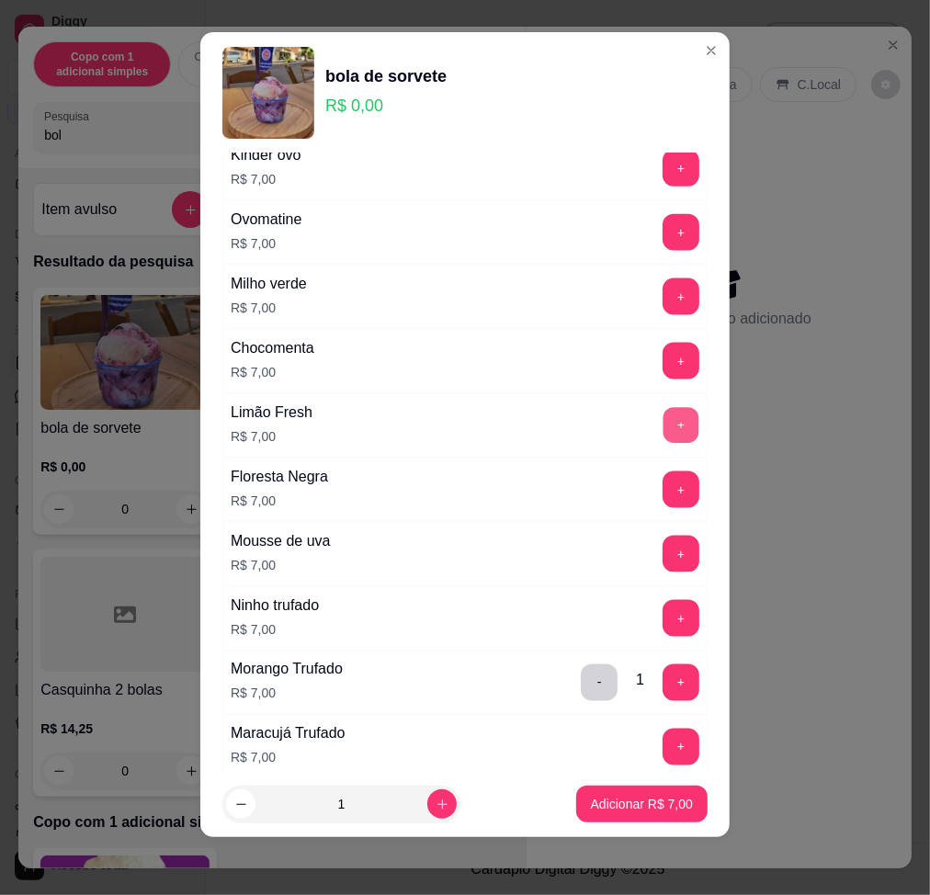
click at [664, 438] on button "+" at bounding box center [682, 425] width 36 height 36
click at [619, 677] on p "Adicionar R$ 14,00" at bounding box center [638, 804] width 109 height 18
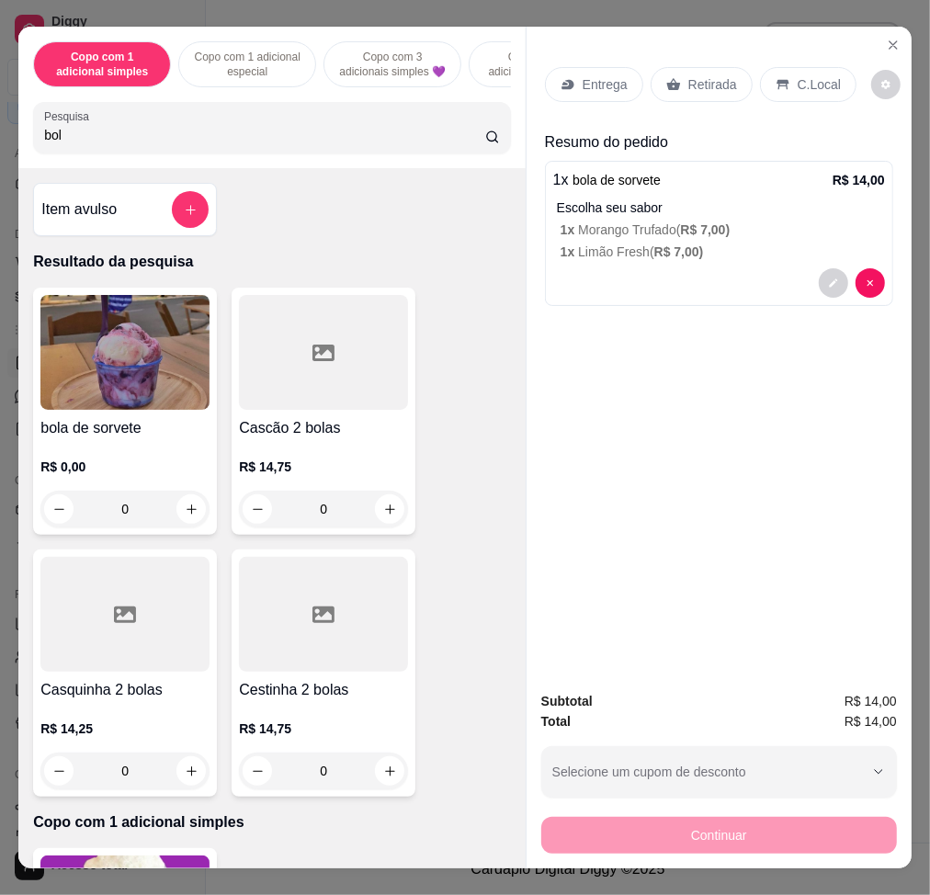
click at [595, 96] on div "Entrega Retirada C.Local" at bounding box center [719, 84] width 348 height 64
click at [595, 84] on p "Entrega" at bounding box center [605, 84] width 45 height 18
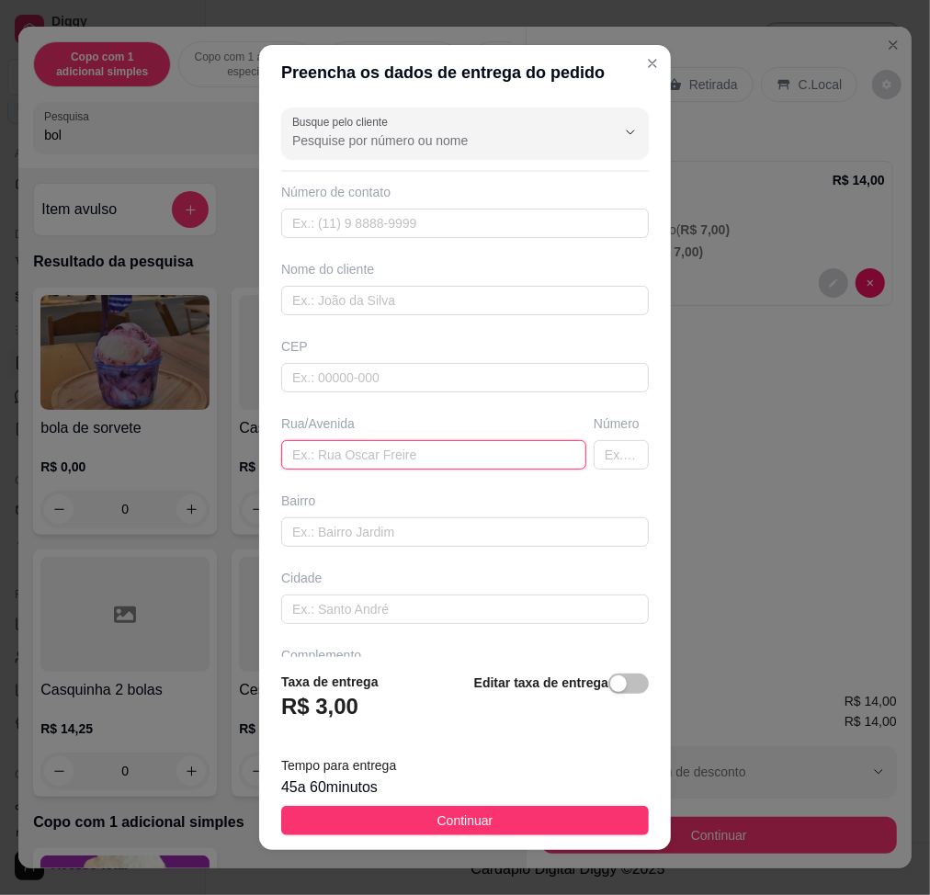
click at [420, 460] on input "text" at bounding box center [433, 454] width 305 height 29
type input "v"
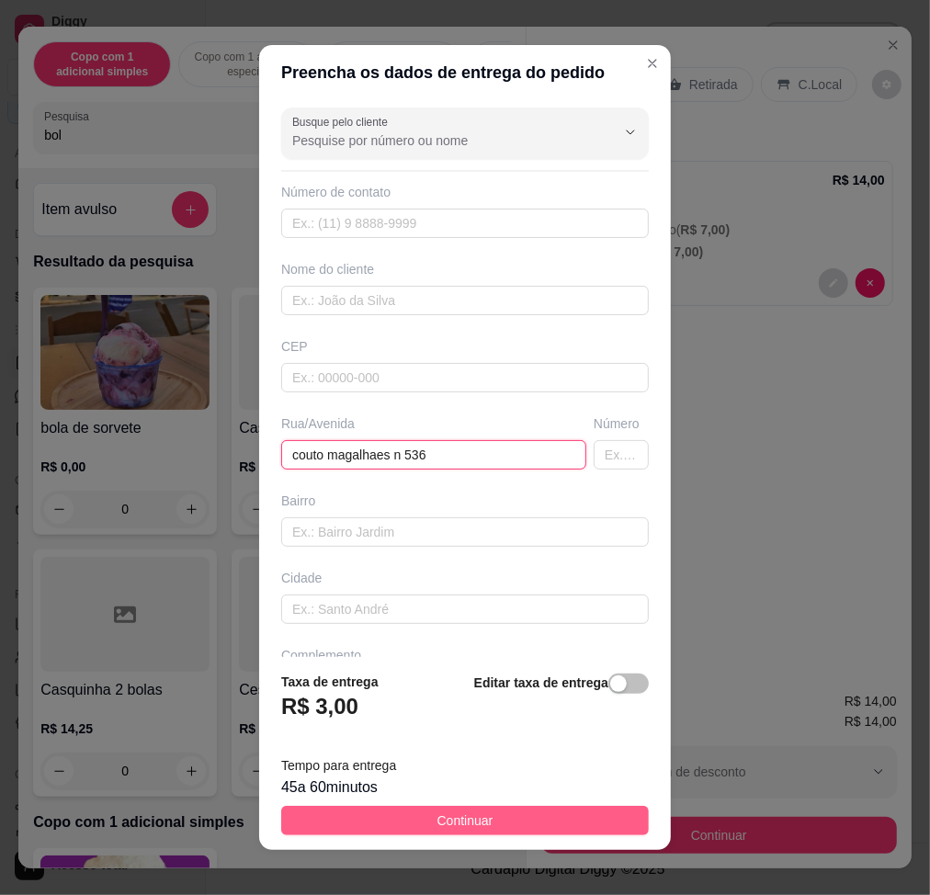
type input "couto magalhaes n 536"
click at [496, 677] on button "Continuar" at bounding box center [465, 820] width 368 height 29
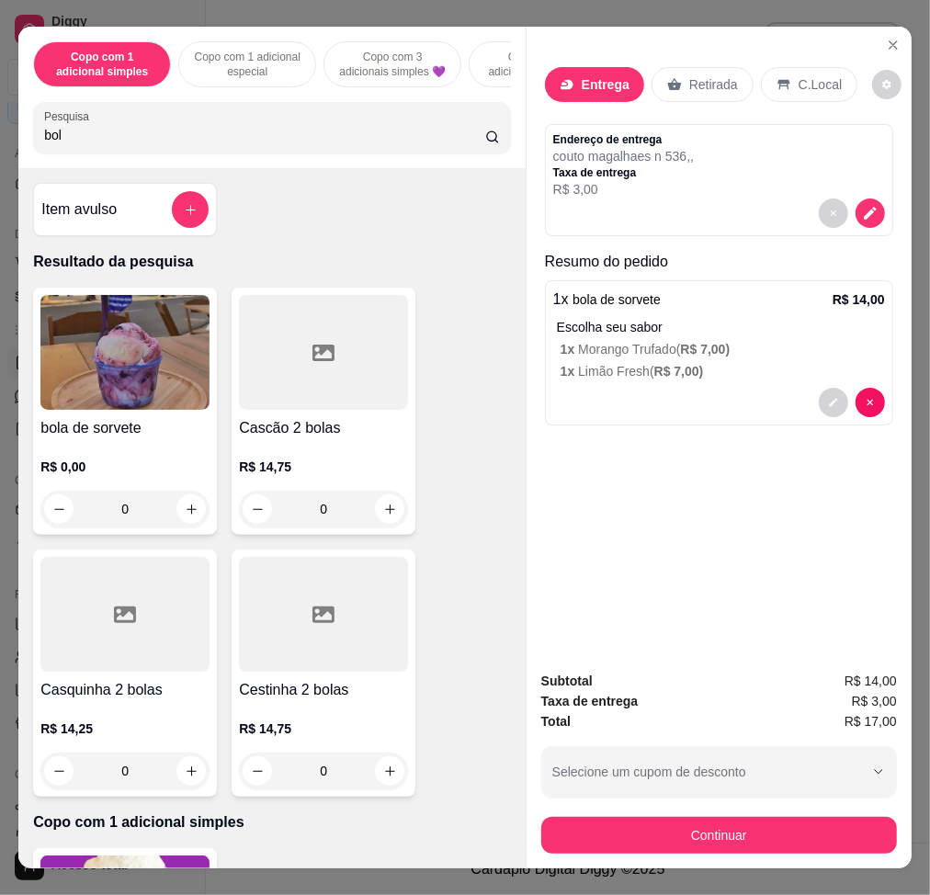
click at [712, 677] on div "Subtotal R$ 14,00 Taxa de entrega R$ 3,00 Total R$ 17,00 Selecione um cupom de …" at bounding box center [719, 762] width 385 height 212
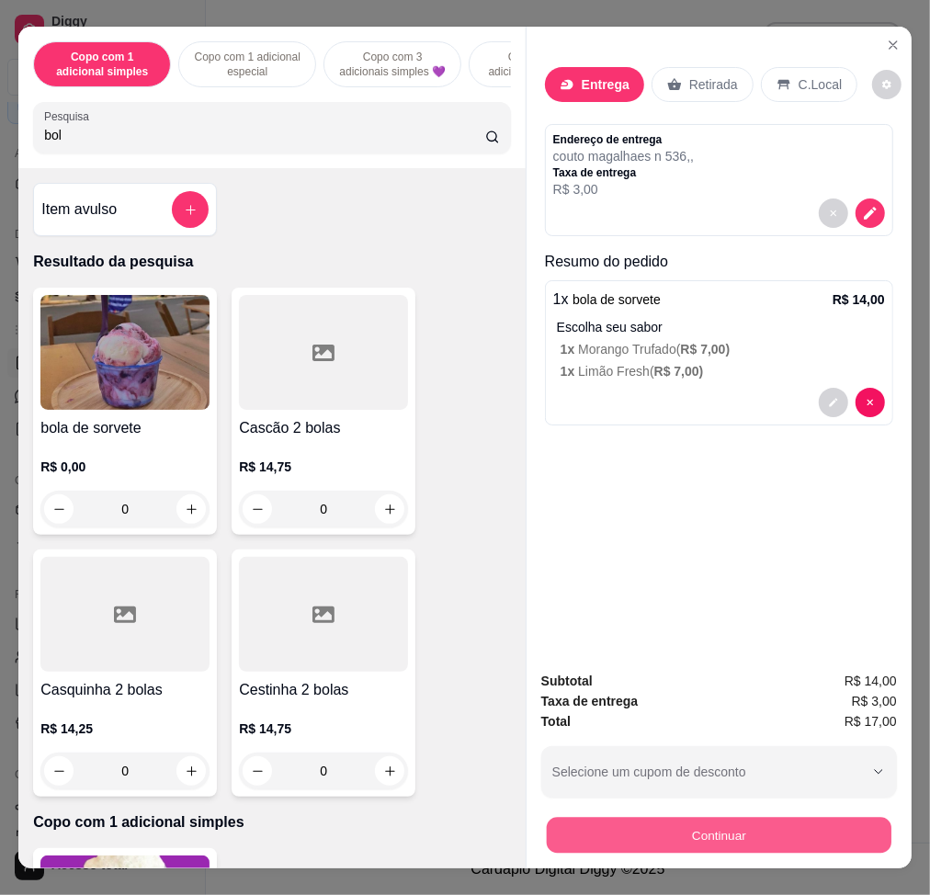
click at [722, 677] on button "Continuar" at bounding box center [719, 835] width 345 height 36
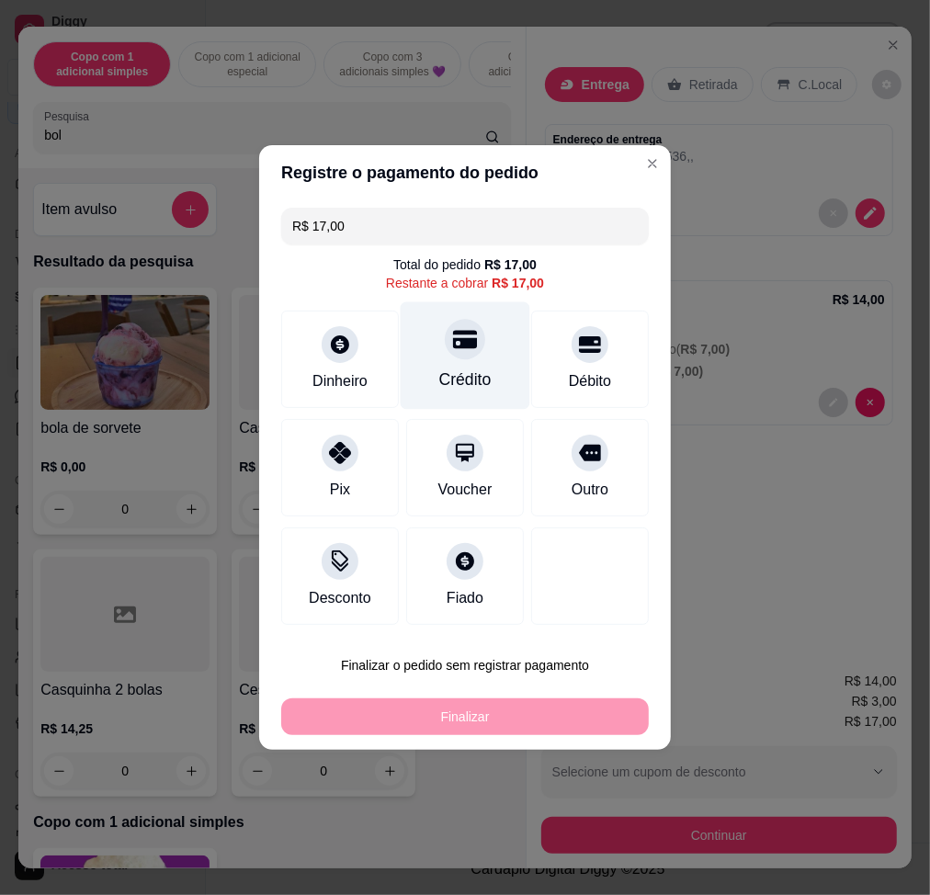
click at [498, 361] on div "Crédito" at bounding box center [466, 356] width 130 height 108
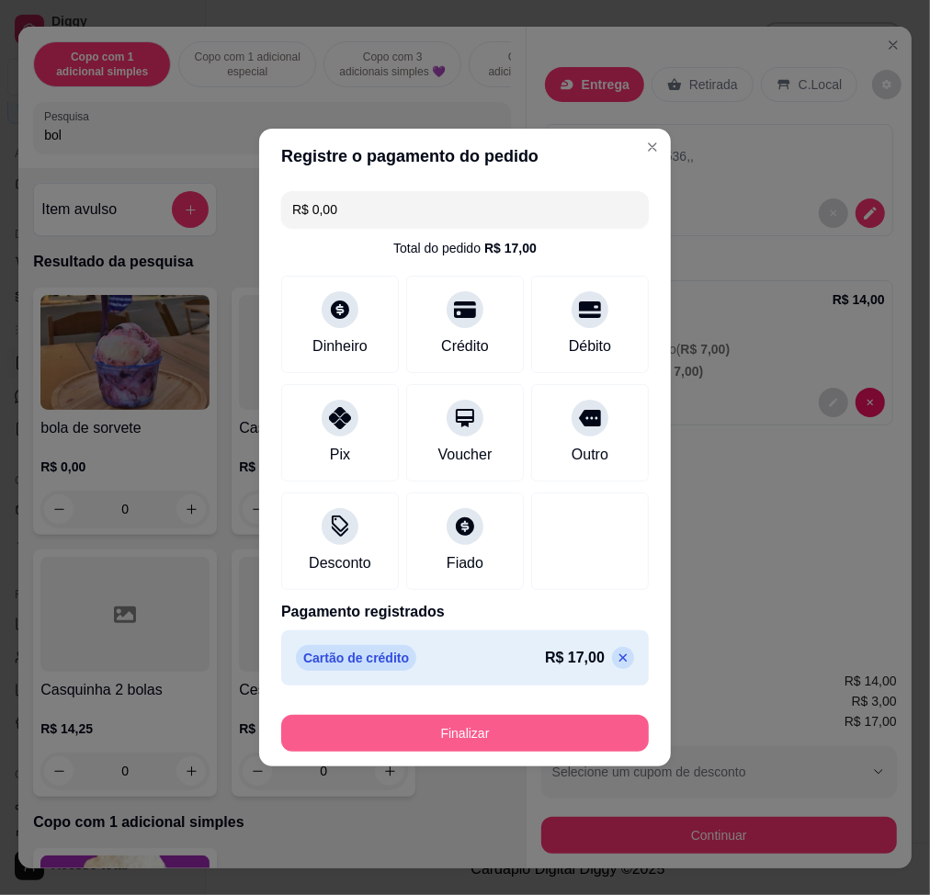
click at [588, 677] on button "Finalizar" at bounding box center [465, 733] width 368 height 37
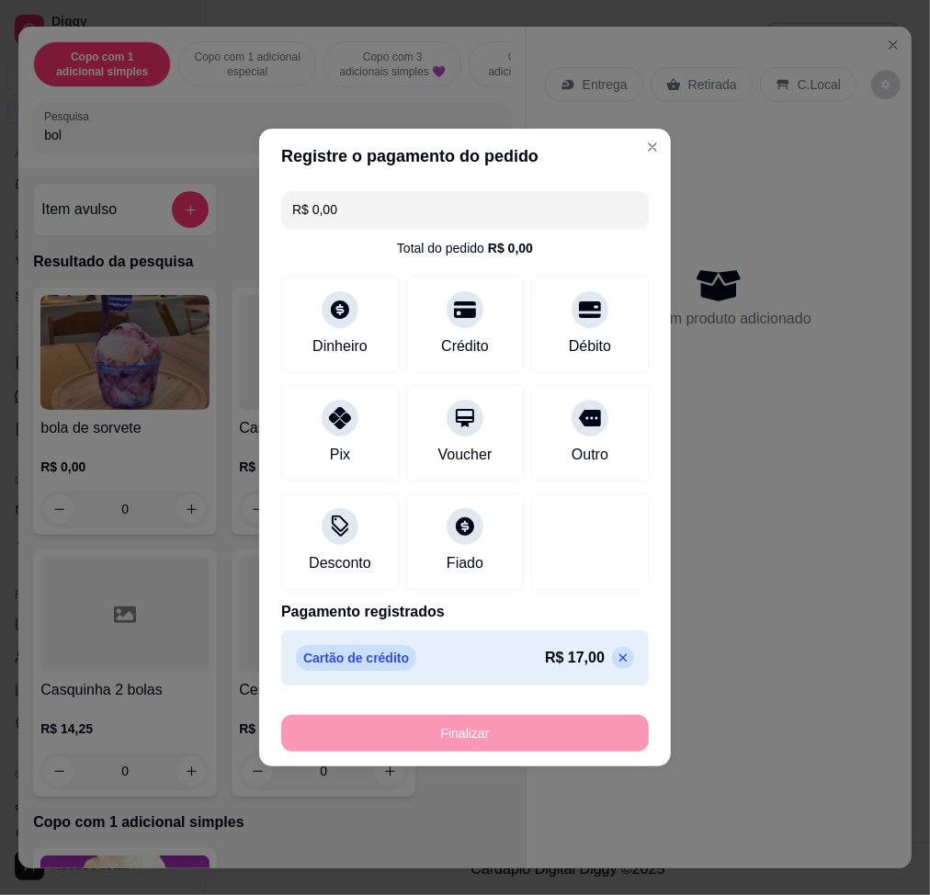
type input "-R$ 17,00"
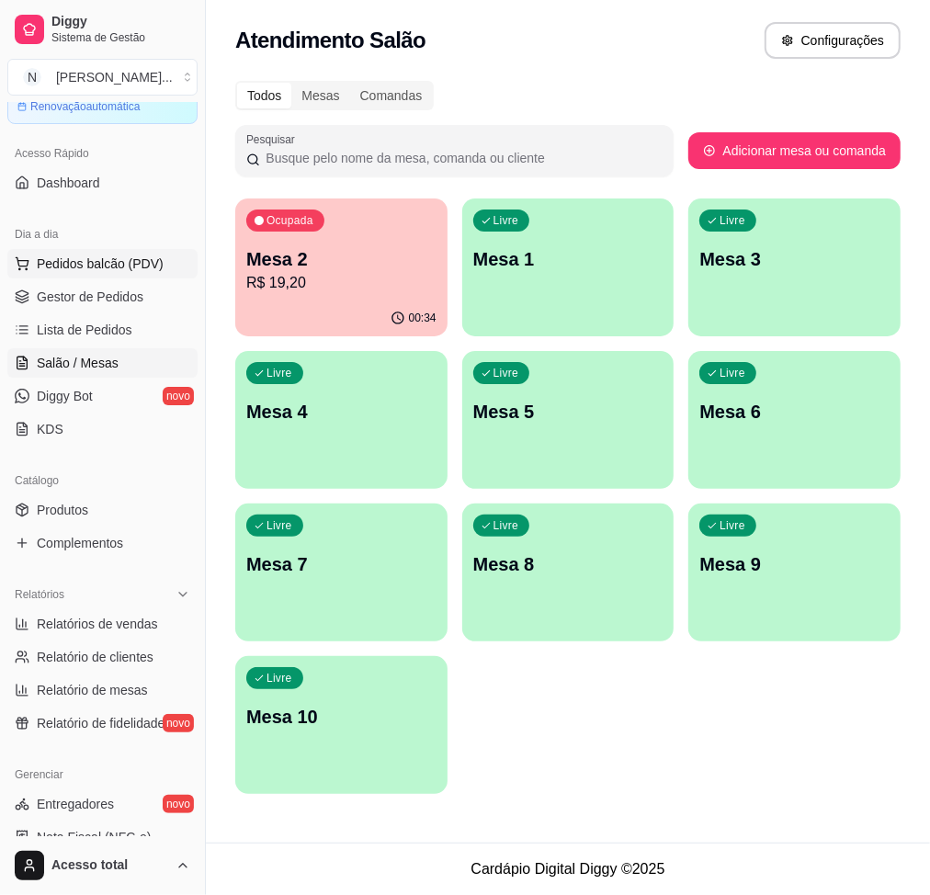
click at [52, 255] on span "Pedidos balcão (PDV)" at bounding box center [100, 264] width 127 height 18
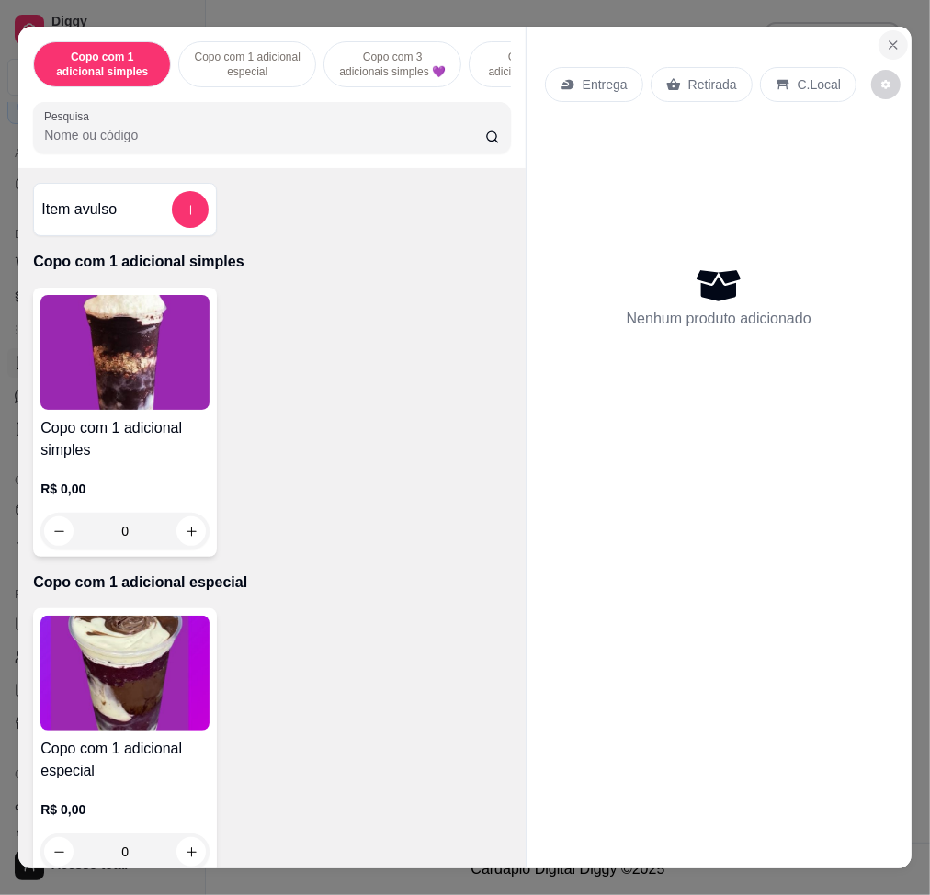
click at [879, 42] on button "Close" at bounding box center [893, 44] width 29 height 29
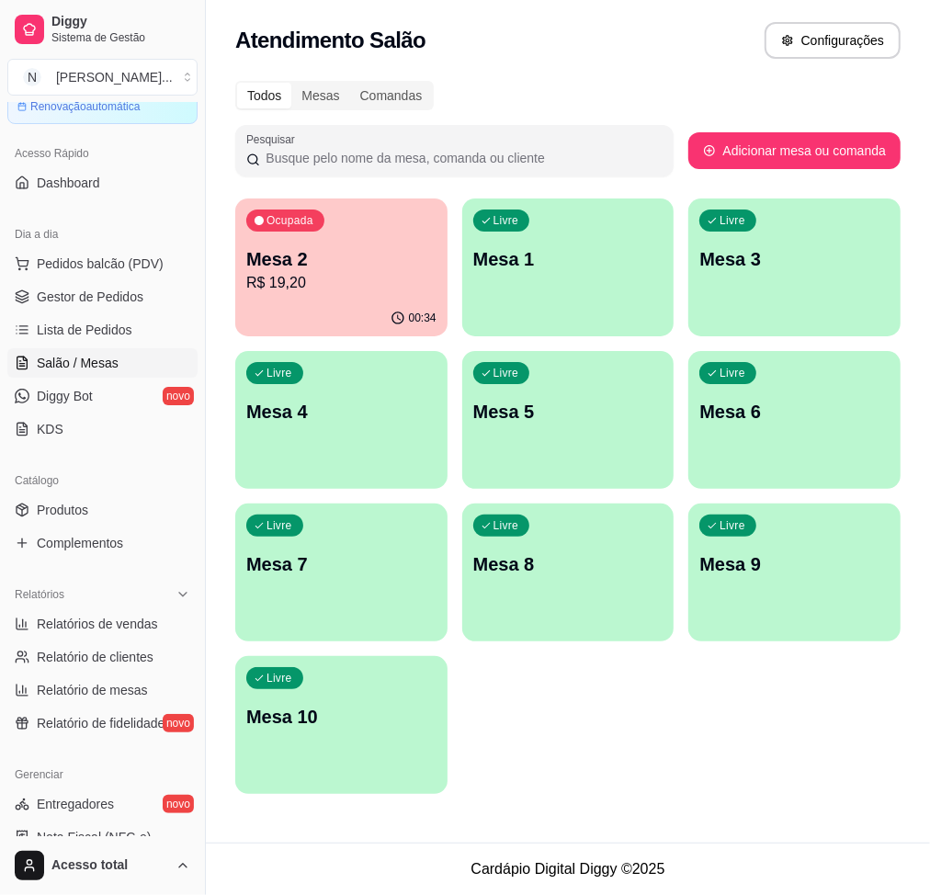
click at [303, 261] on p "Mesa 2" at bounding box center [341, 259] width 190 height 26
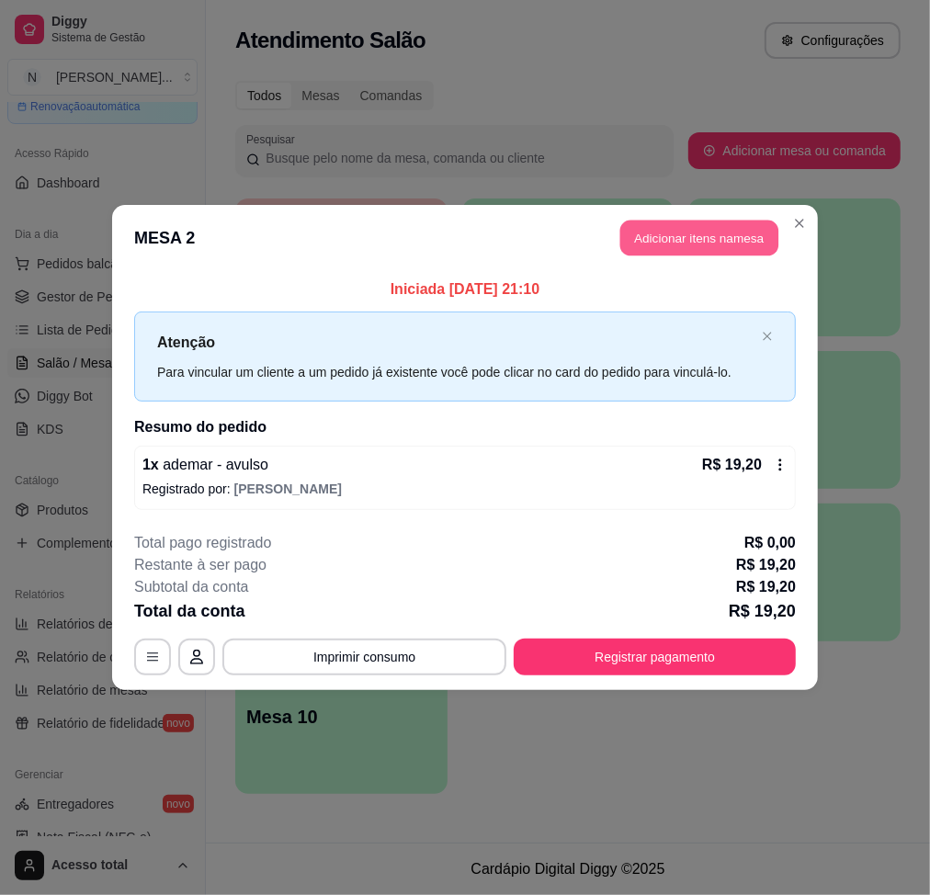
click at [642, 249] on button "Adicionar itens na mesa" at bounding box center [699, 239] width 158 height 36
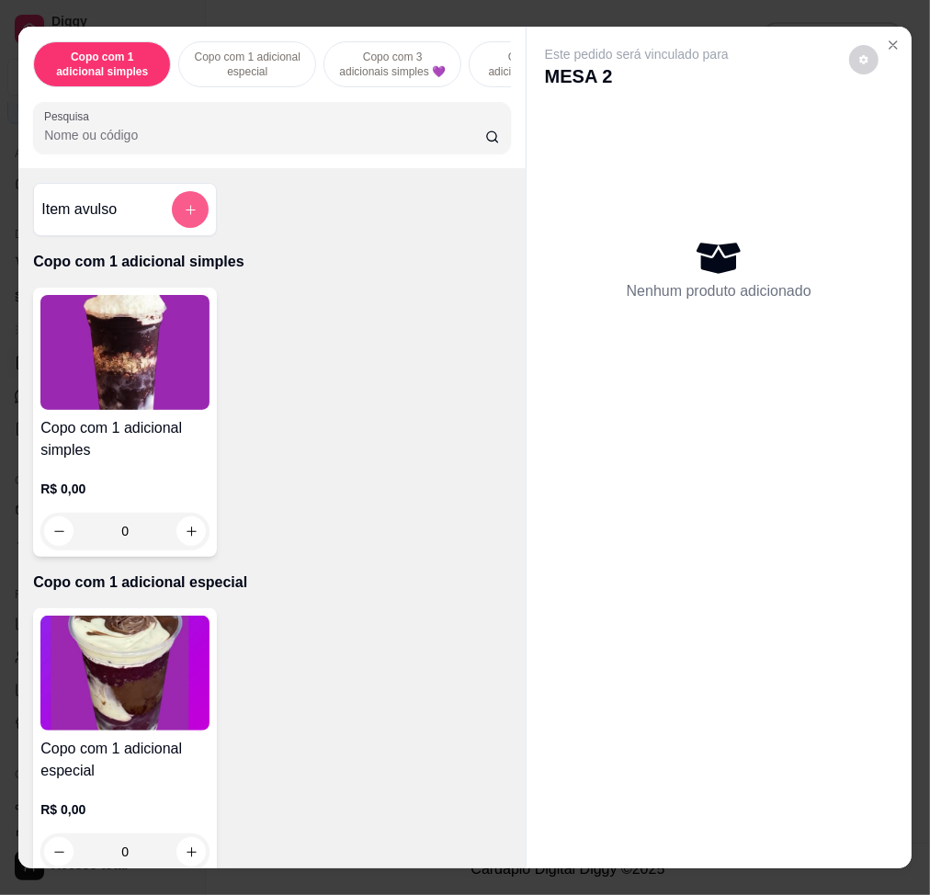
click at [175, 207] on button "add-separate-item" at bounding box center [190, 209] width 37 height 37
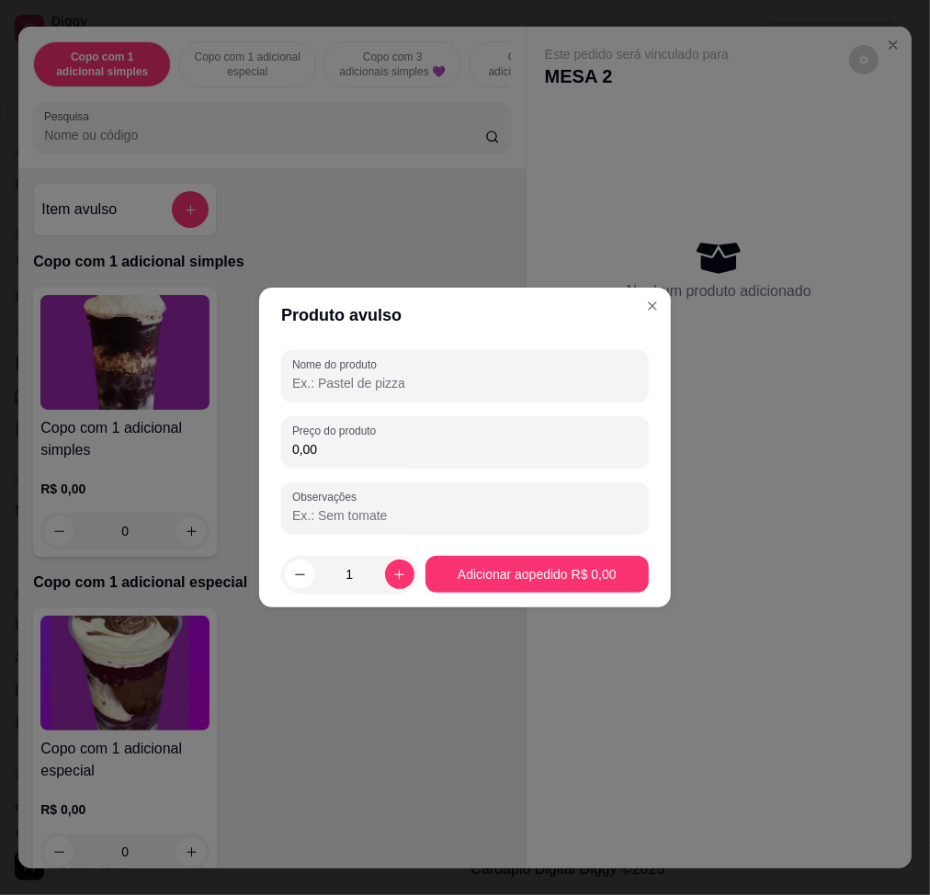
click at [407, 452] on input "0,00" at bounding box center [465, 449] width 346 height 18
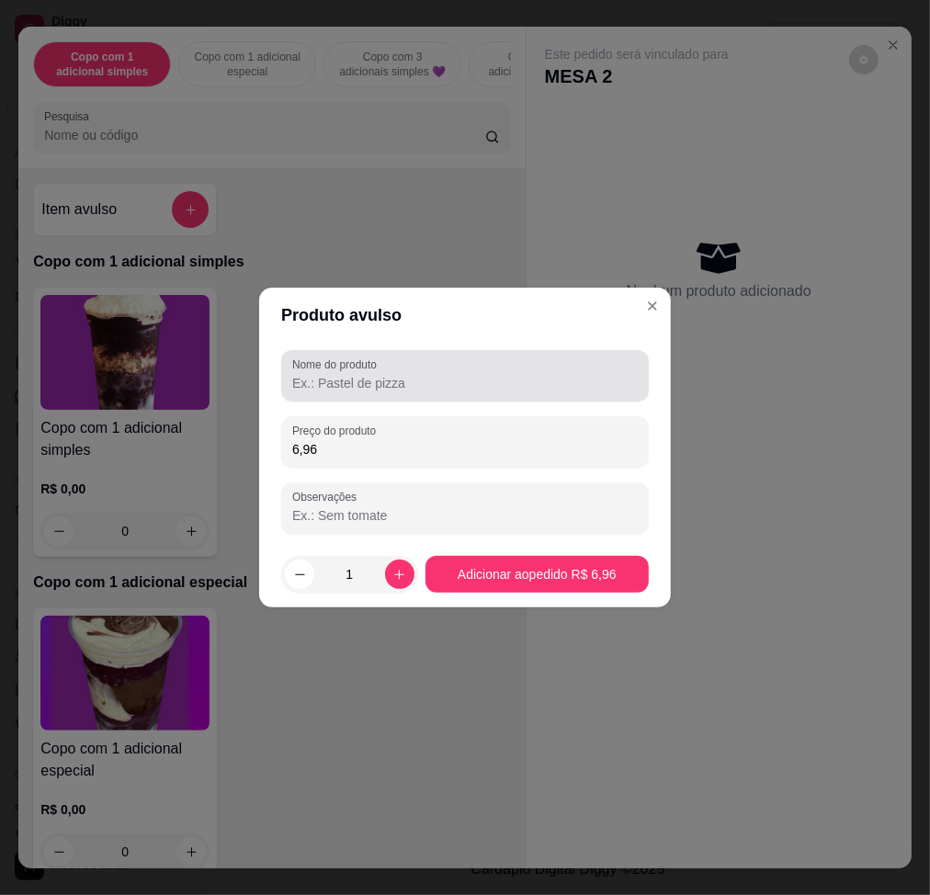
click at [398, 387] on input "Nome do produto" at bounding box center [465, 383] width 346 height 18
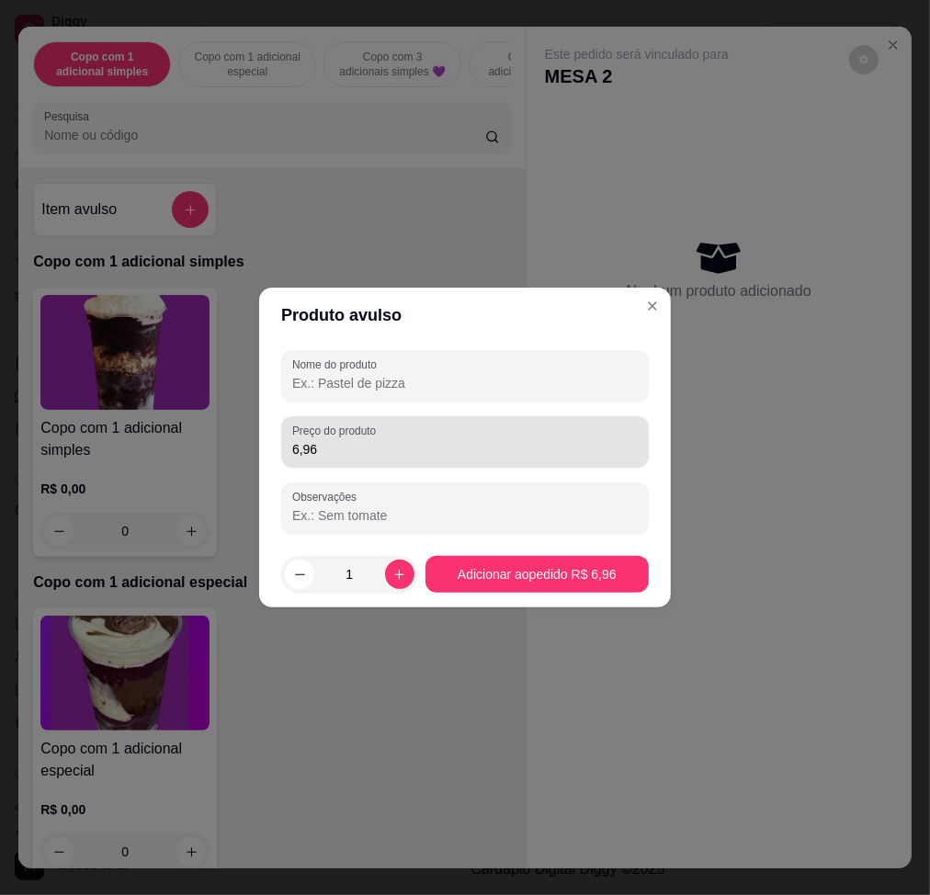
click at [405, 449] on input "6,96" at bounding box center [465, 449] width 346 height 18
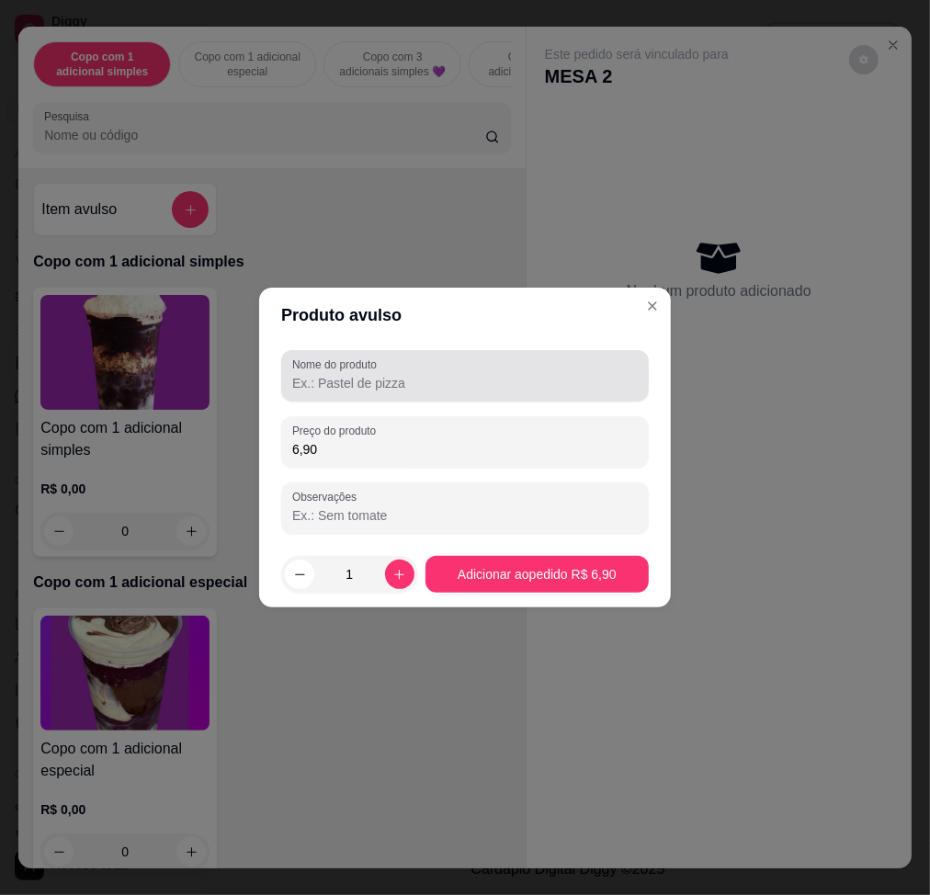
type input "6,90"
click at [395, 375] on input "Nome do produto" at bounding box center [465, 383] width 346 height 18
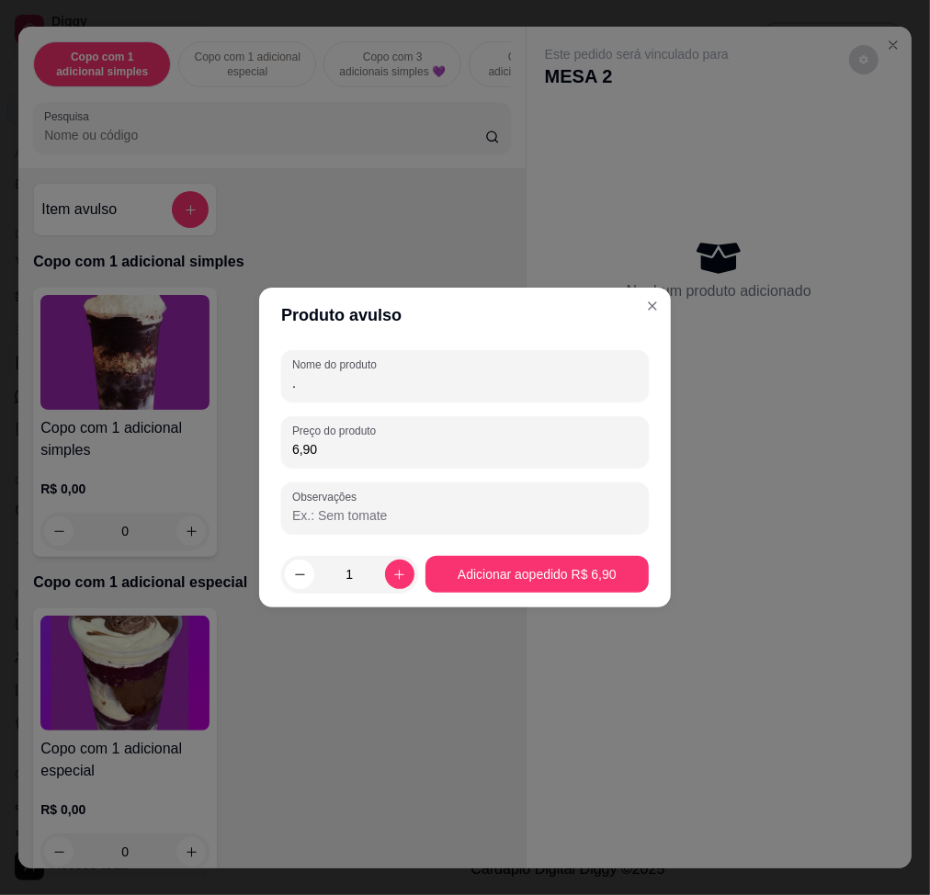
type input "."
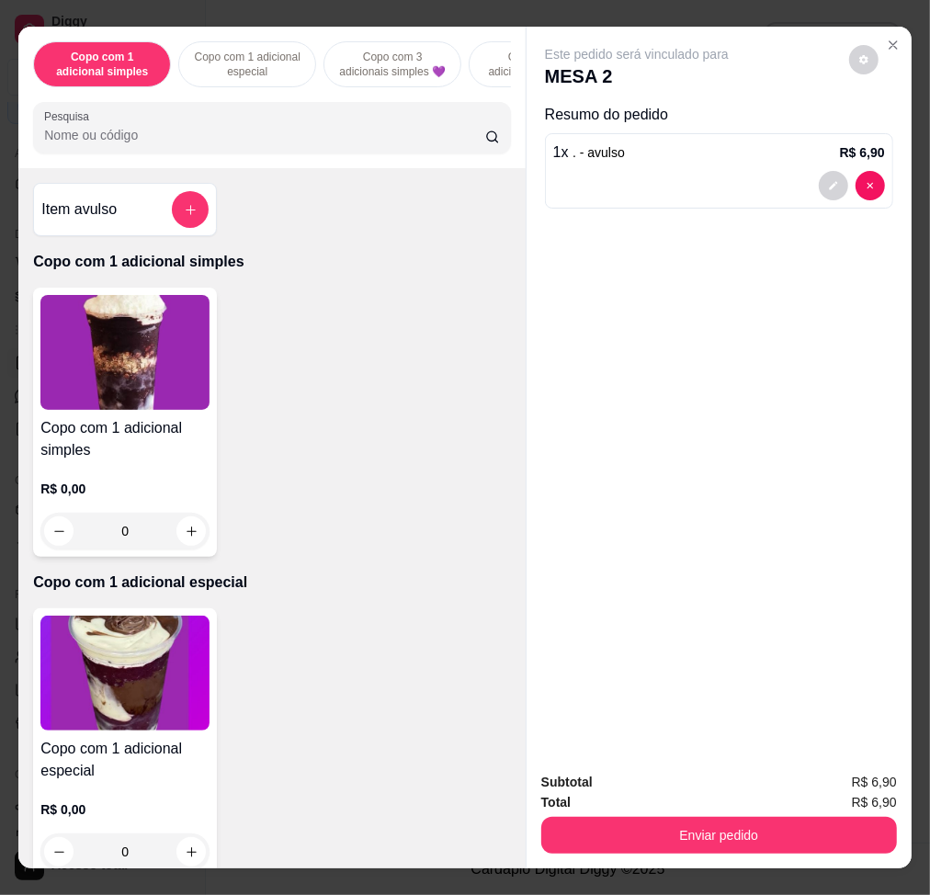
click at [185, 217] on icon "add-separate-item" at bounding box center [191, 210] width 14 height 14
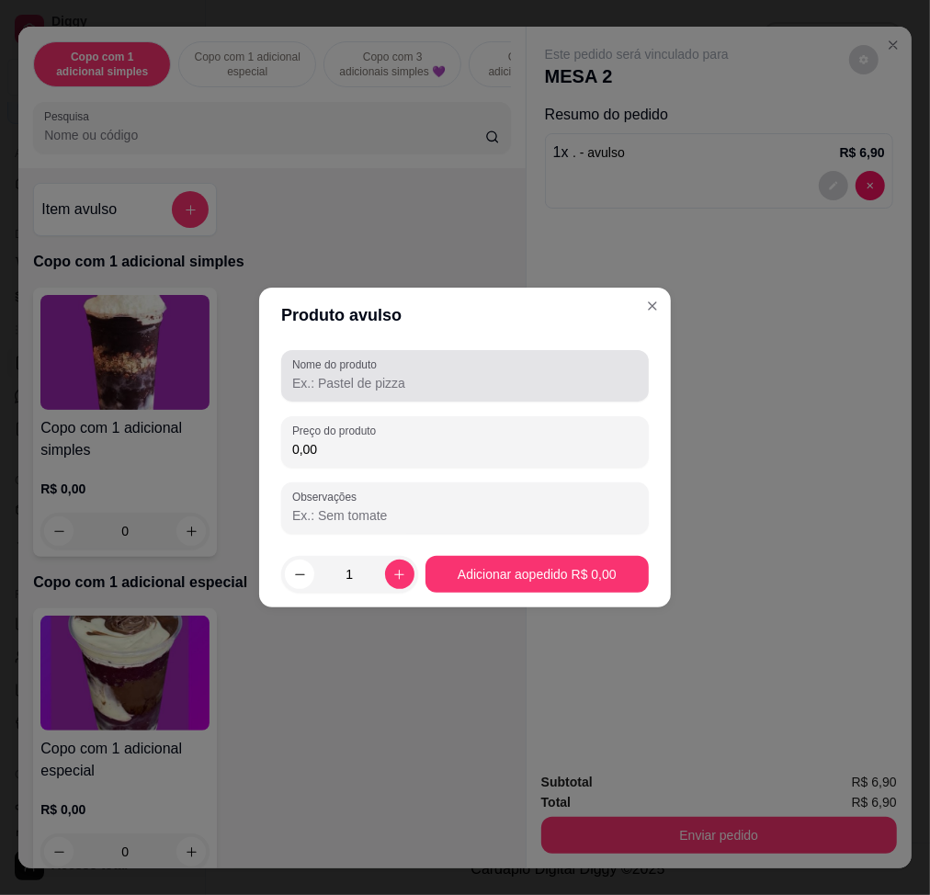
click at [385, 377] on input "Nome do produto" at bounding box center [465, 383] width 346 height 18
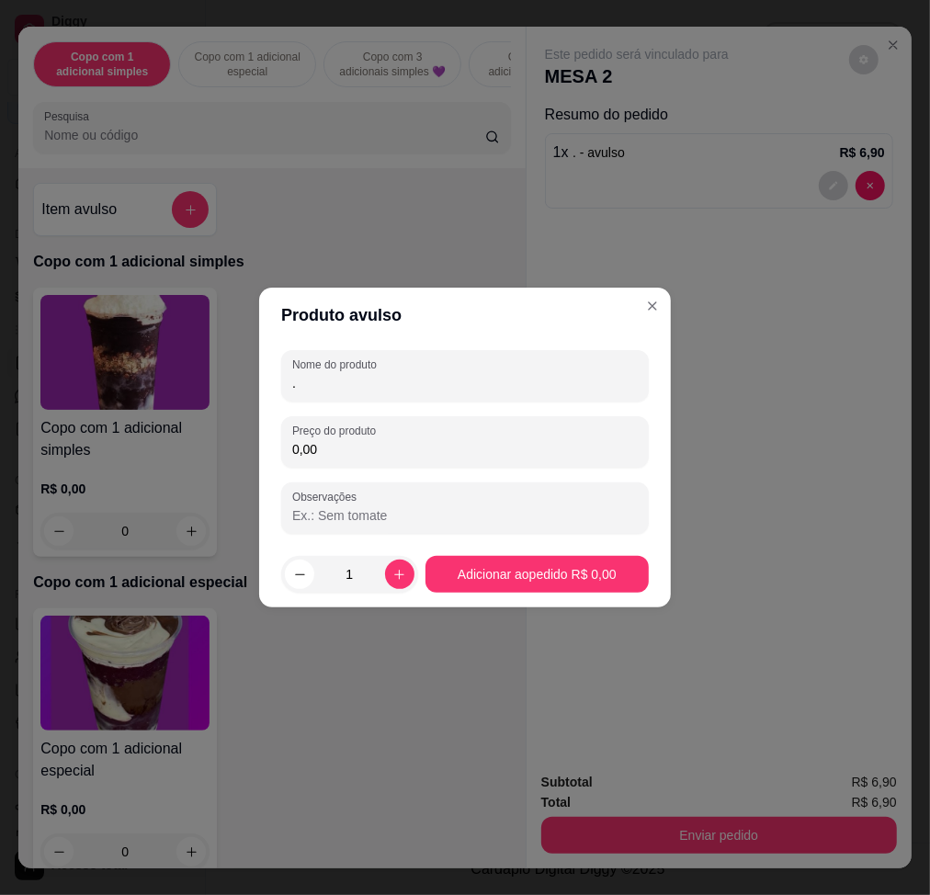
type input "."
click at [377, 446] on input "0,00" at bounding box center [465, 449] width 346 height 18
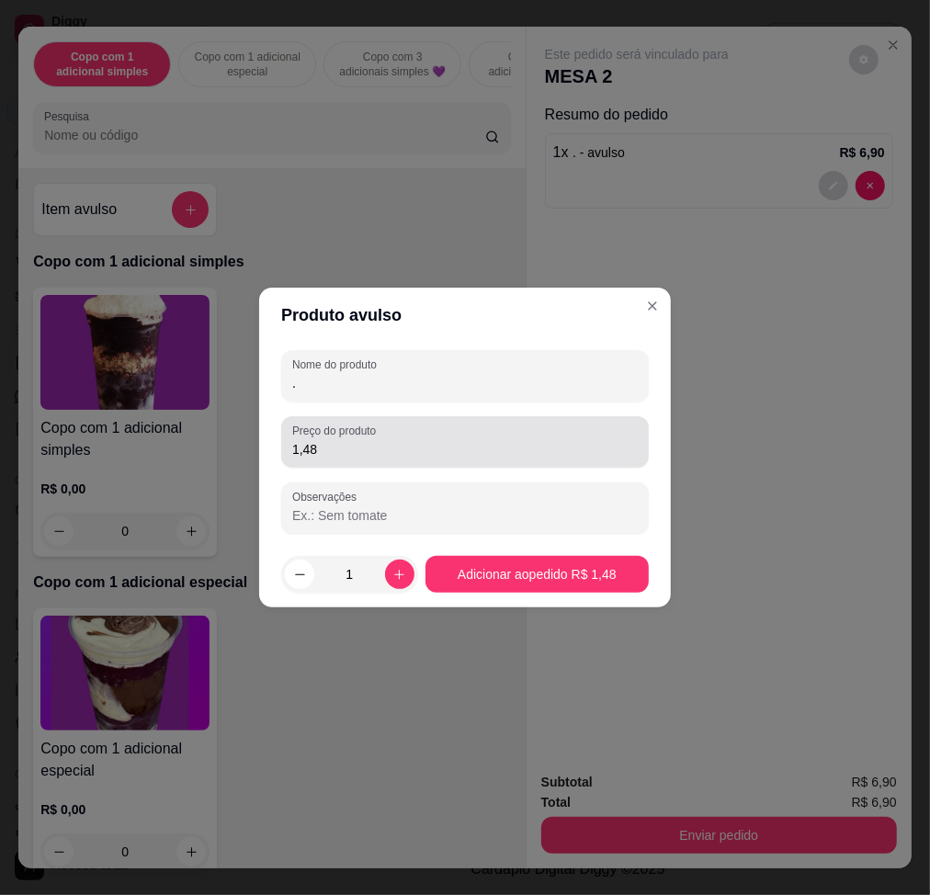
drag, startPoint x: 388, startPoint y: 436, endPoint x: 370, endPoint y: 446, distance: 20.2
click at [378, 440] on div "1,48" at bounding box center [465, 442] width 346 height 37
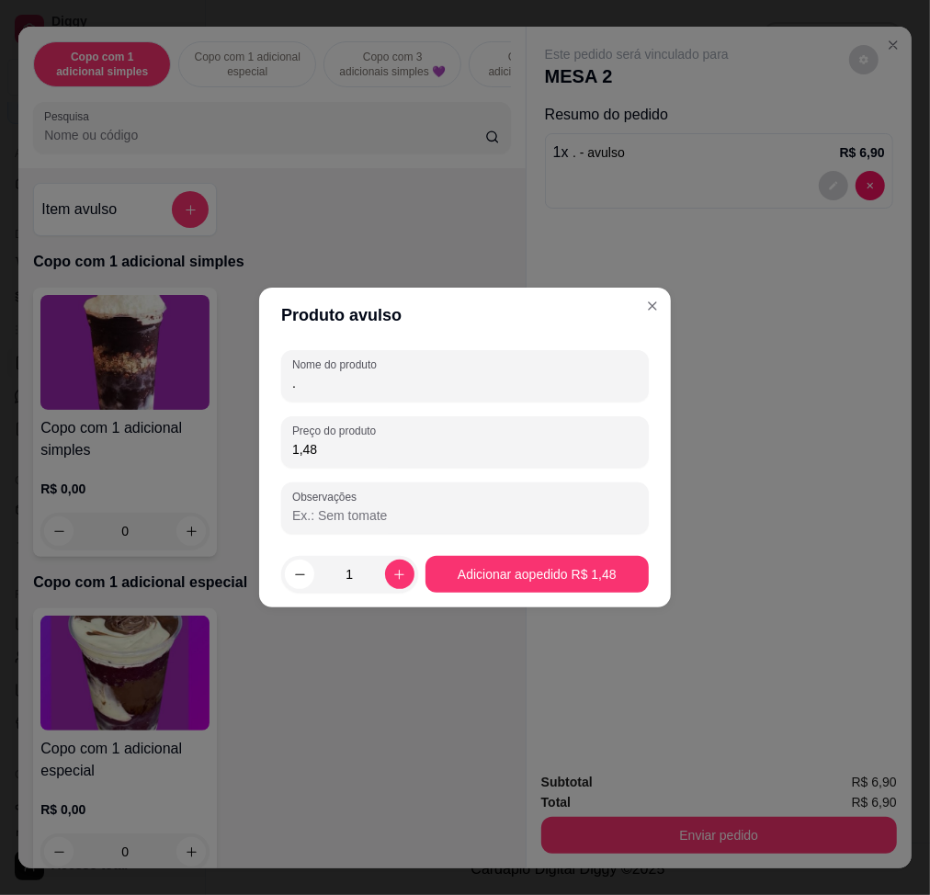
click at [364, 446] on input "1,48" at bounding box center [465, 449] width 346 height 18
click at [355, 453] on input "0,14" at bounding box center [465, 449] width 346 height 18
type input "14,80"
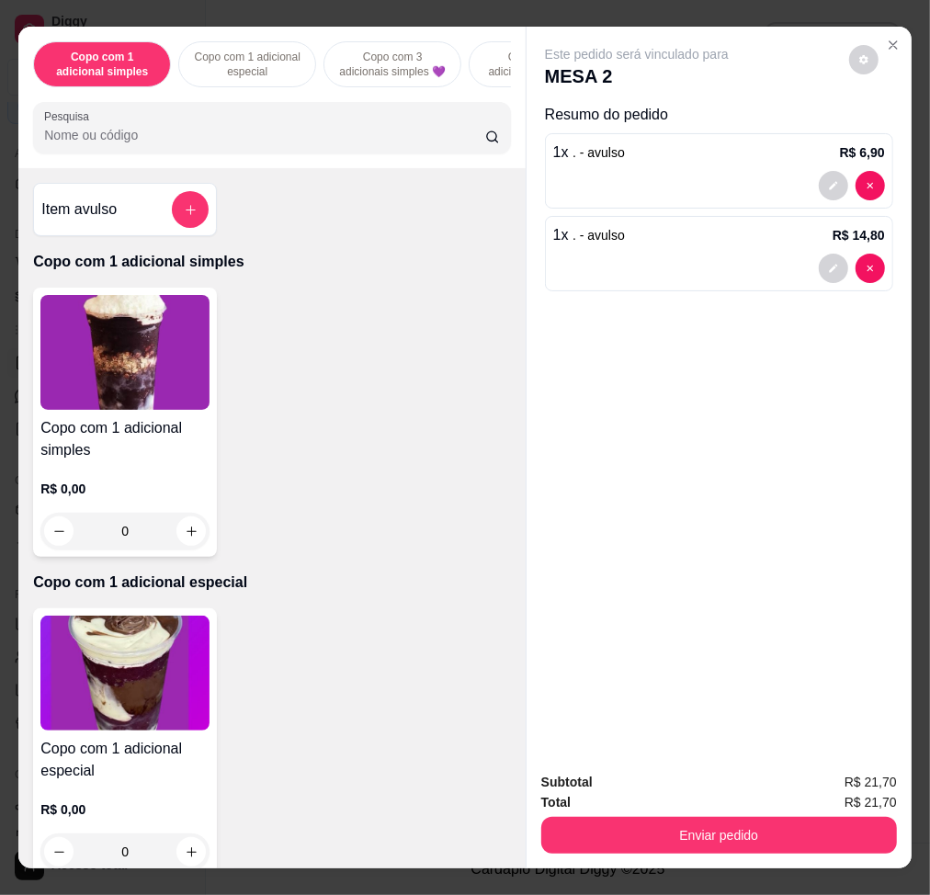
click at [199, 224] on div "Item avulso" at bounding box center [125, 209] width 184 height 53
click at [745, 677] on button "Enviar pedido" at bounding box center [719, 835] width 356 height 37
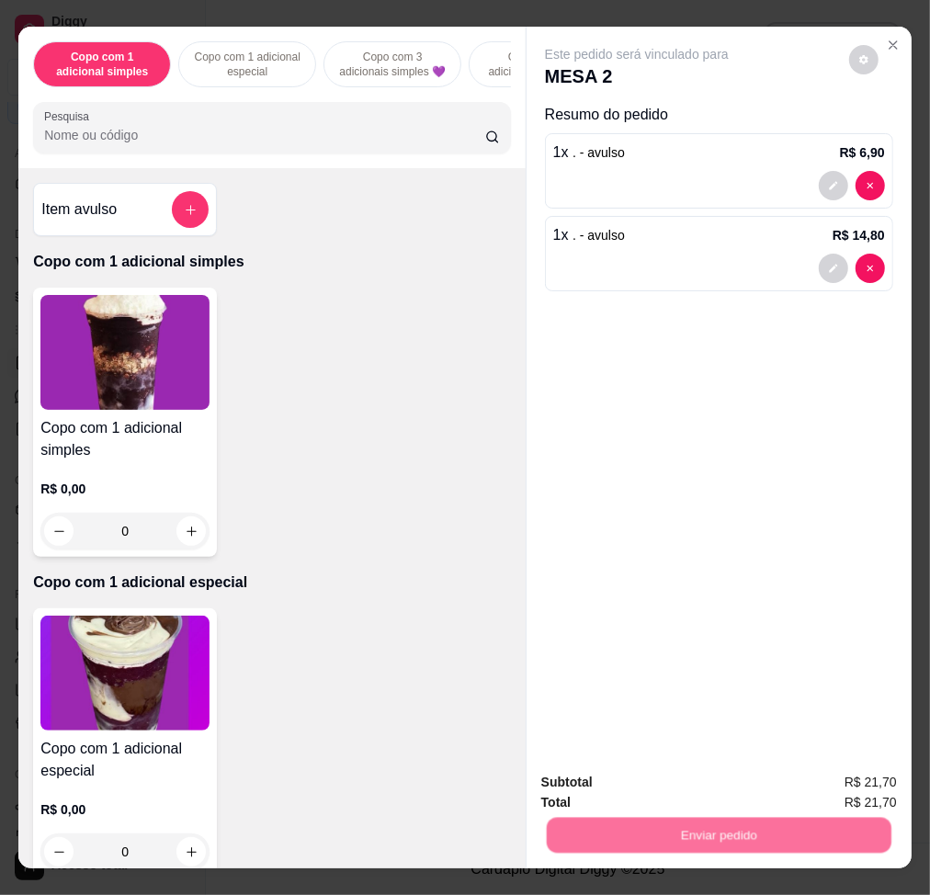
click at [872, 677] on button "Enviar pedido" at bounding box center [847, 782] width 104 height 35
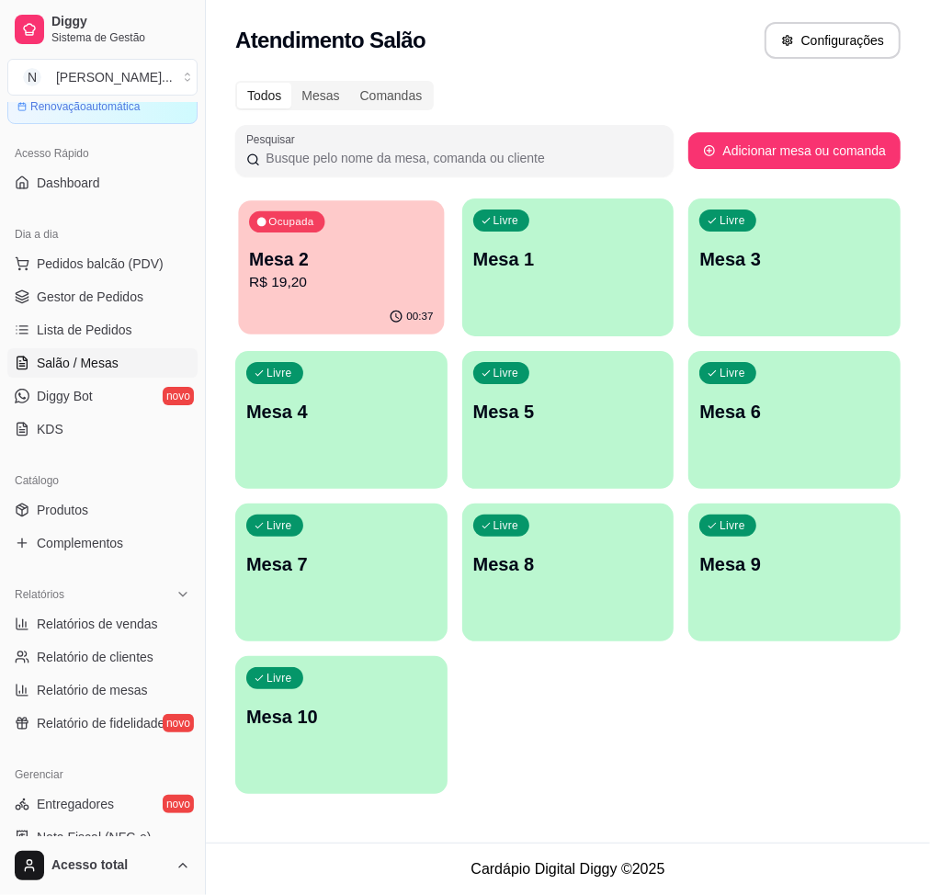
click at [354, 241] on div "Ocupada Mesa 2 R$ 19,20" at bounding box center [341, 249] width 206 height 99
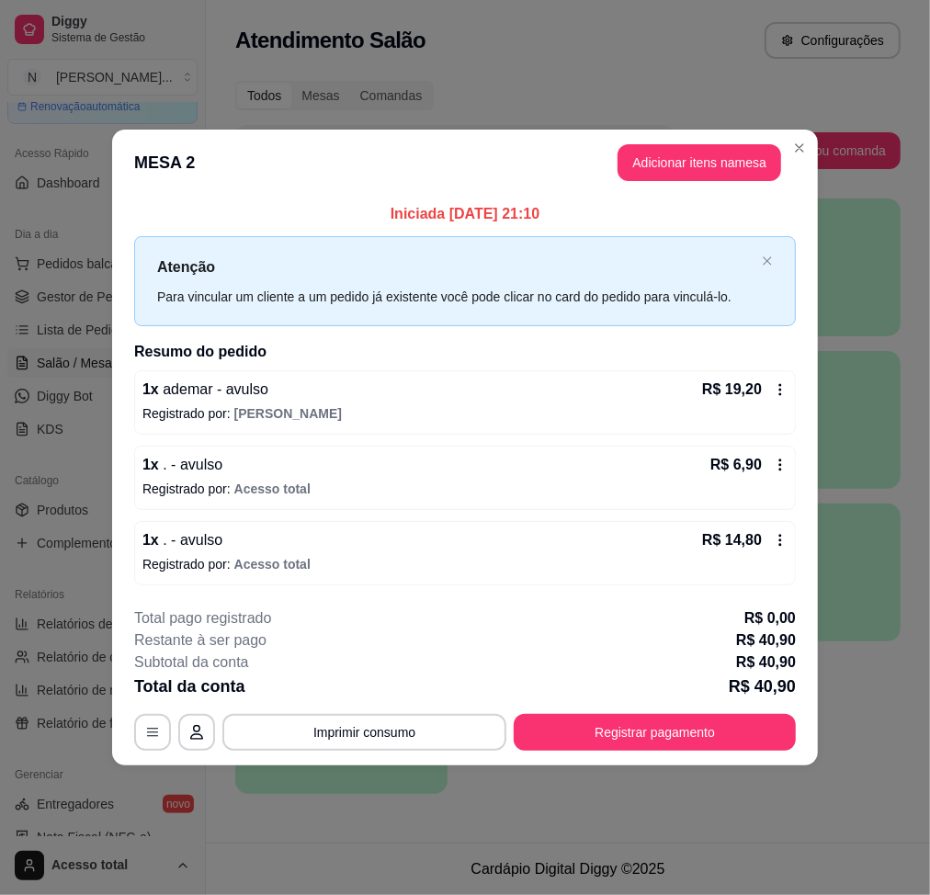
click at [784, 147] on header "MESA 2 Adicionar itens na mesa" at bounding box center [465, 163] width 706 height 66
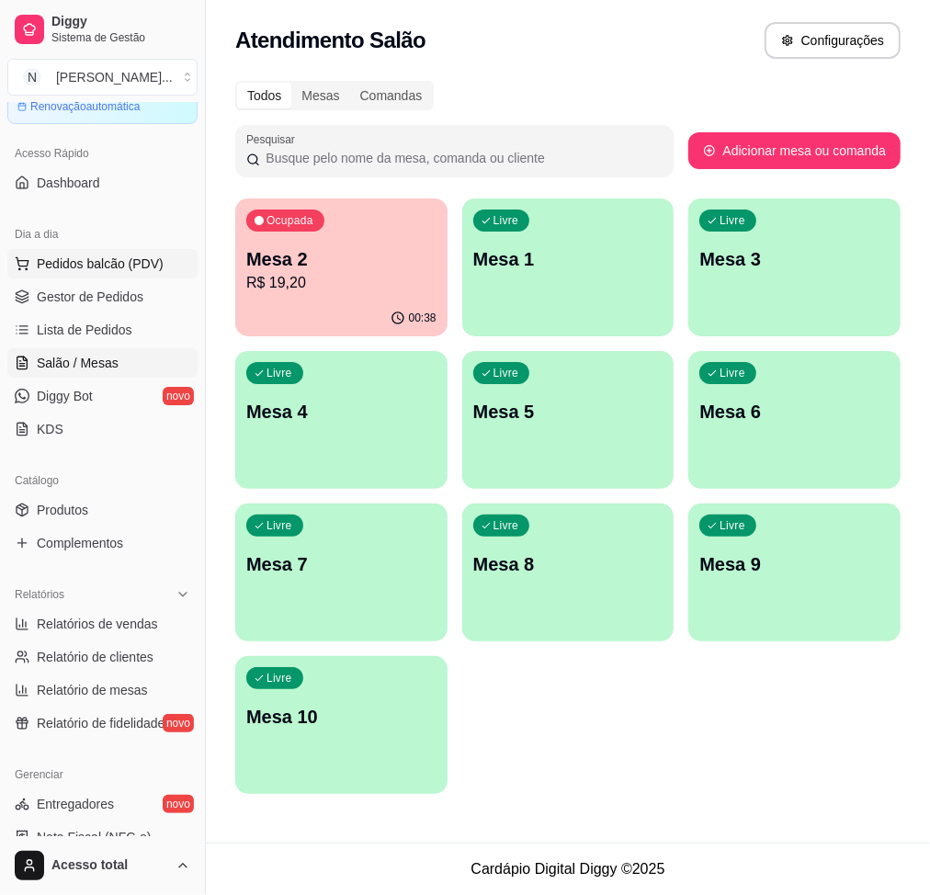
click at [147, 259] on span "Pedidos balcão (PDV)" at bounding box center [100, 264] width 127 height 18
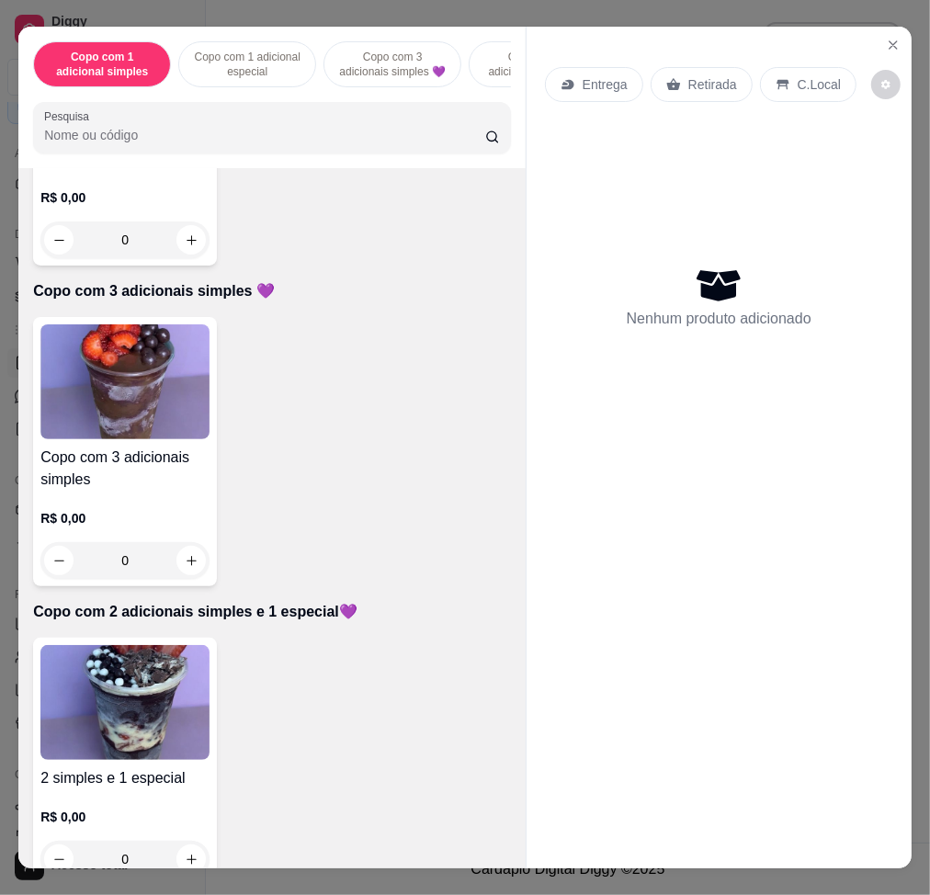
scroll to position [858, 0]
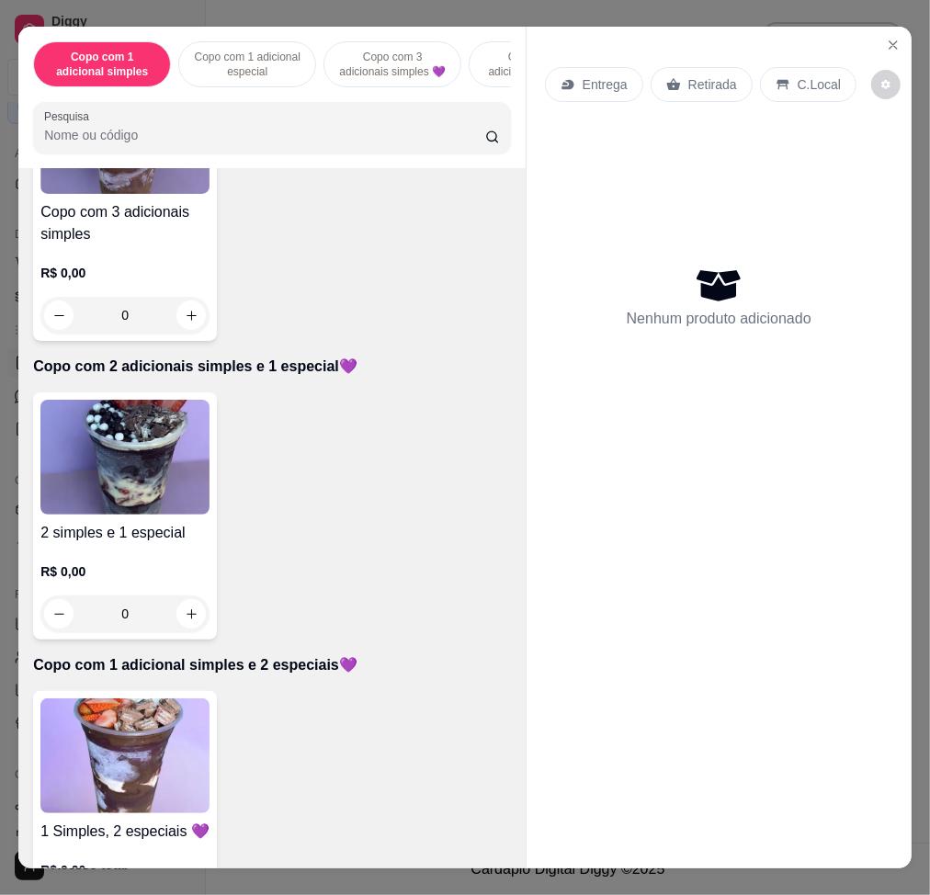
click at [130, 677] on img at bounding box center [124, 756] width 169 height 115
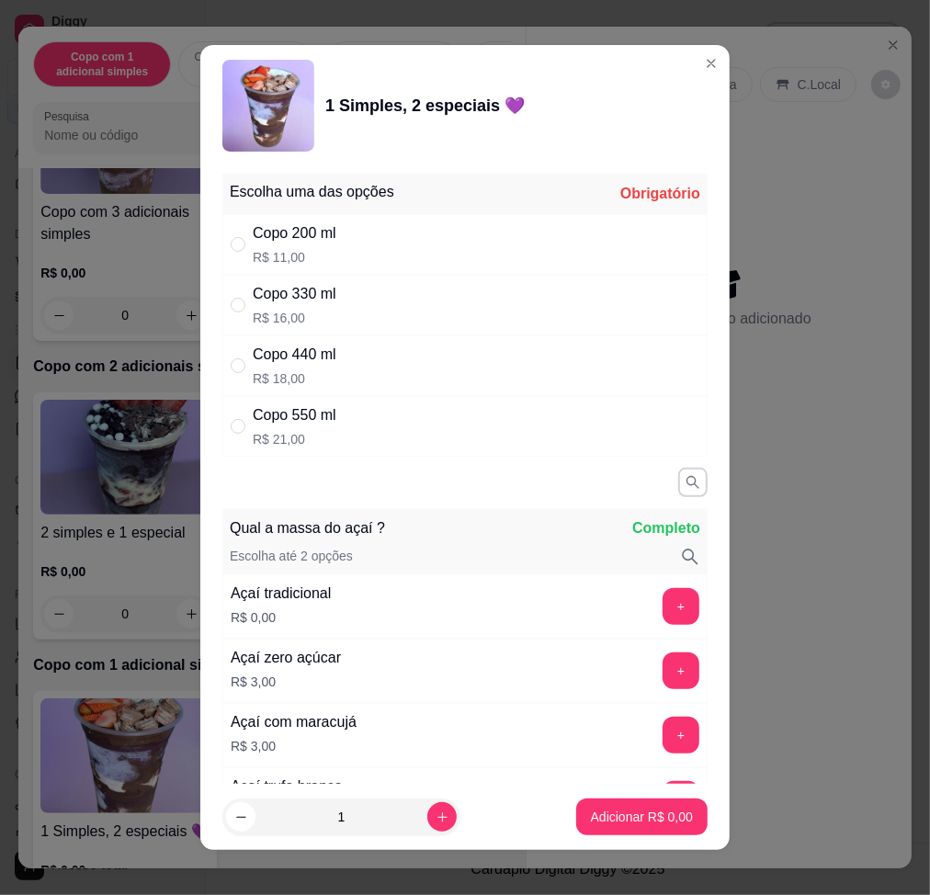
drag, startPoint x: 392, startPoint y: 449, endPoint x: 405, endPoint y: 439, distance: 15.8
click at [393, 447] on div "Copo 550 ml R$ 21,00" at bounding box center [464, 426] width 485 height 61
radio input "true"
click at [427, 677] on button "increase-product-quantity" at bounding box center [441, 817] width 28 height 28
type input "2"
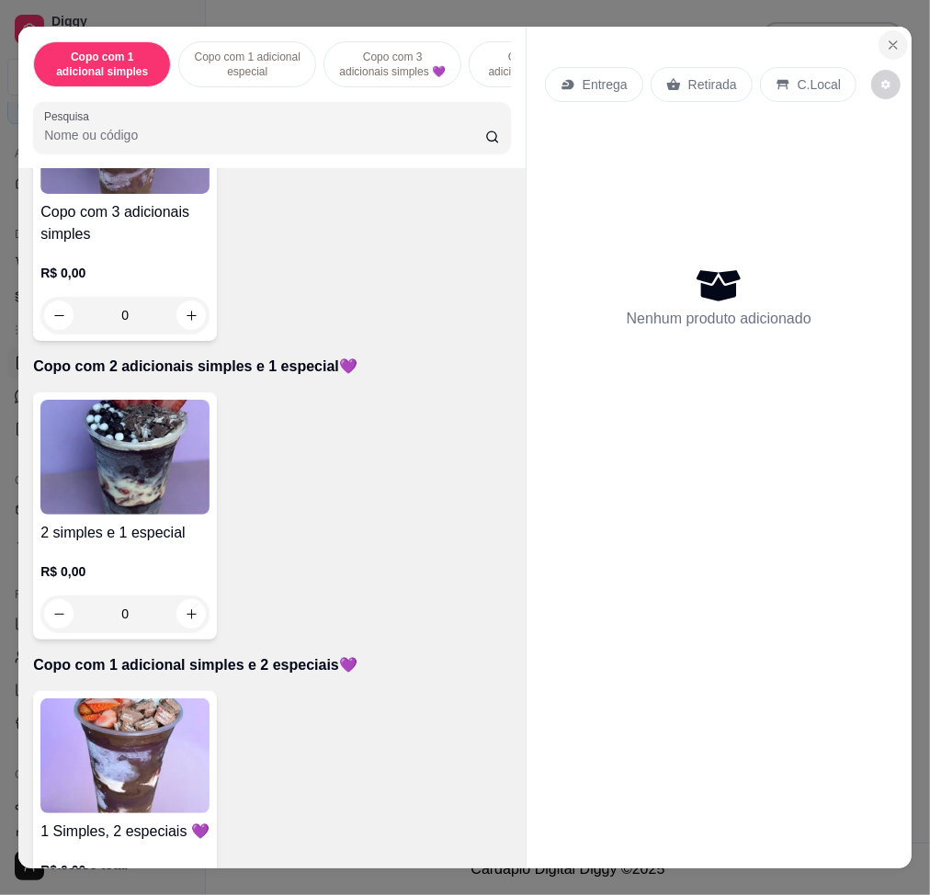
click at [886, 38] on icon "Close" at bounding box center [893, 45] width 15 height 15
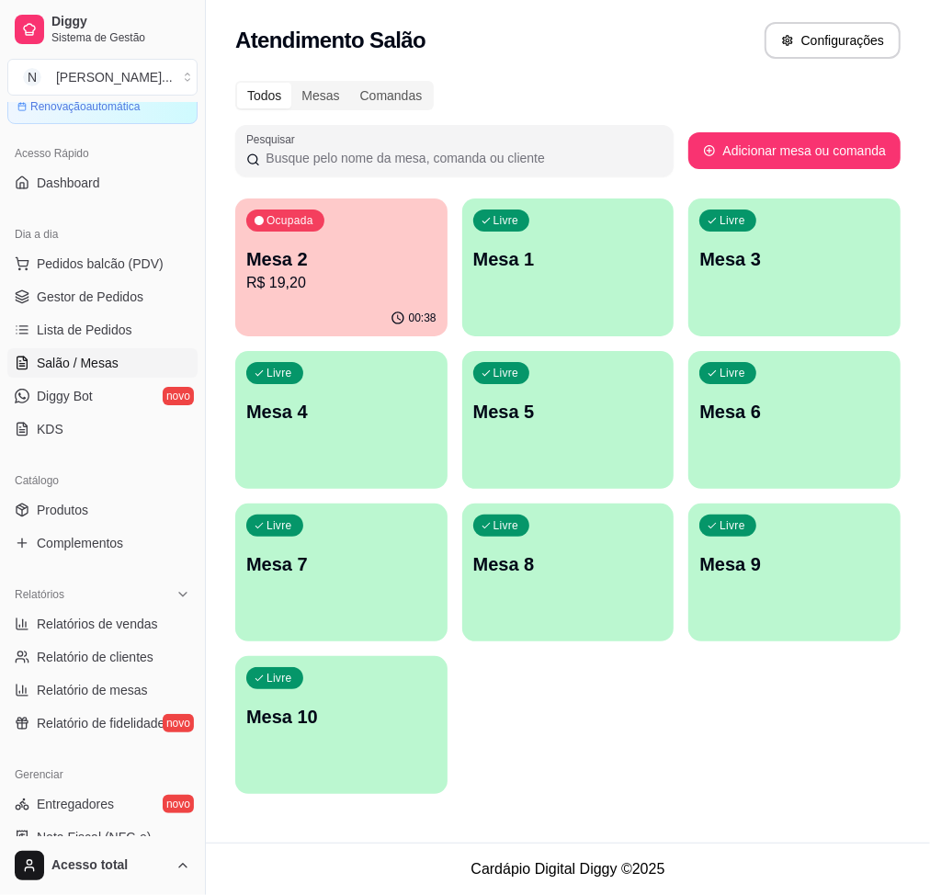
click at [547, 262] on p "Mesa 1" at bounding box center [568, 259] width 190 height 26
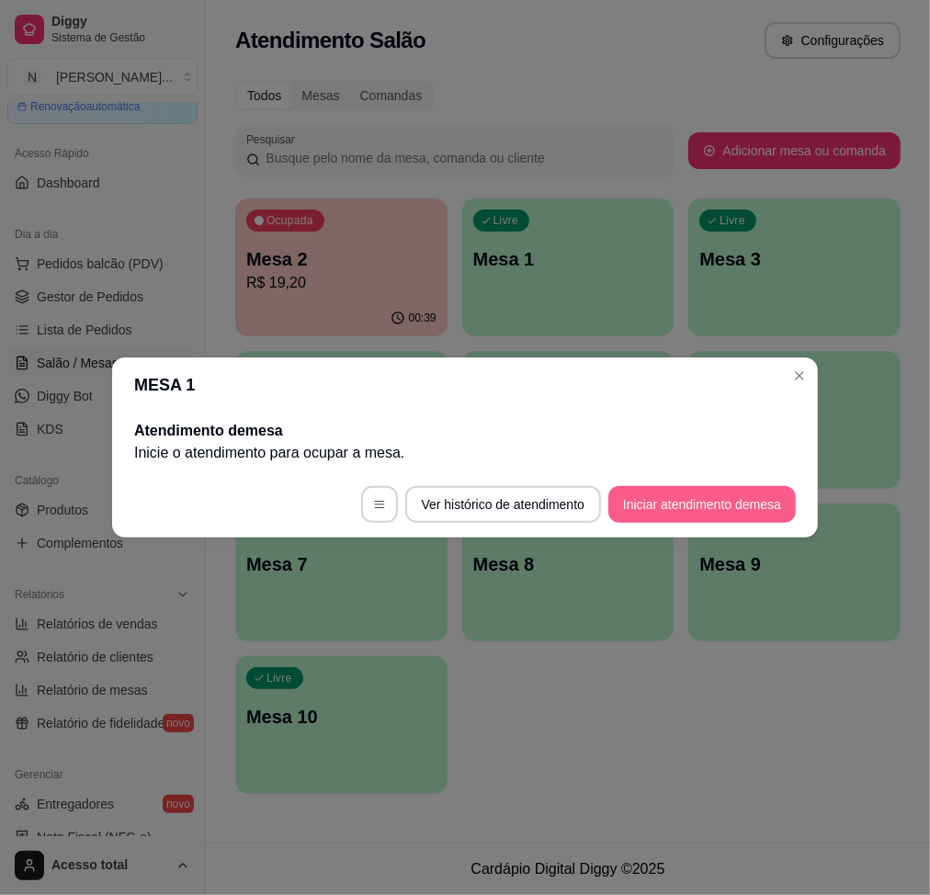
click at [713, 515] on button "Iniciar atendimento de mesa" at bounding box center [702, 504] width 188 height 37
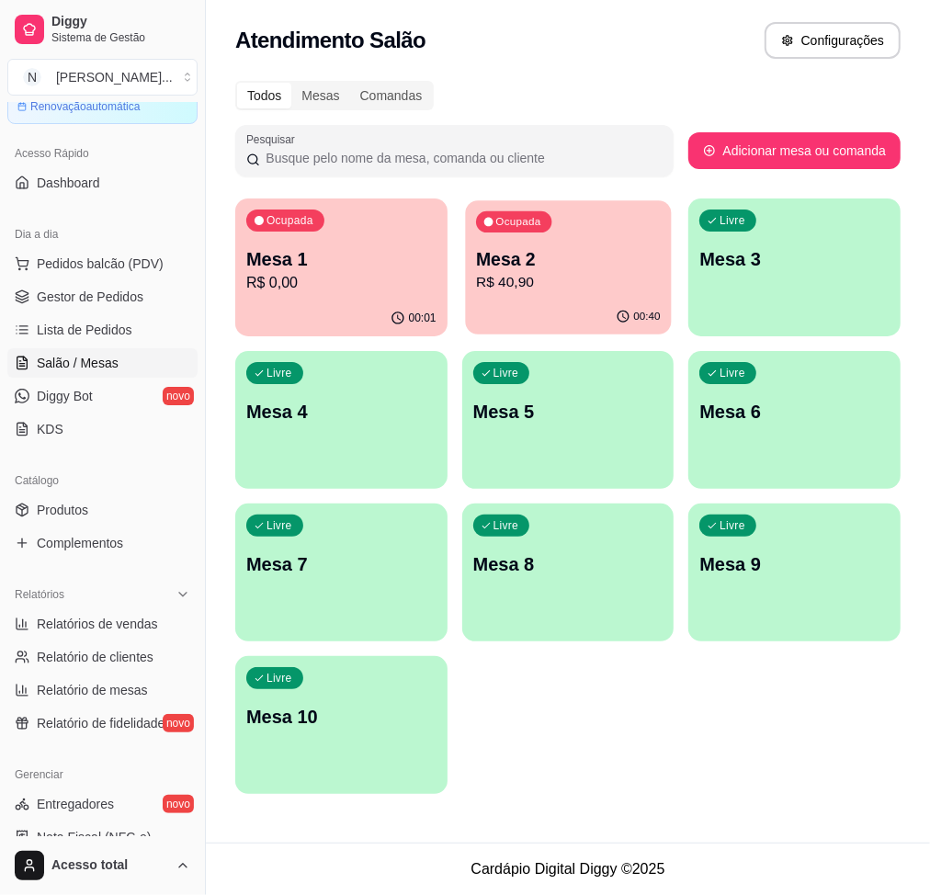
click at [552, 278] on p "R$ 40,90" at bounding box center [568, 282] width 184 height 21
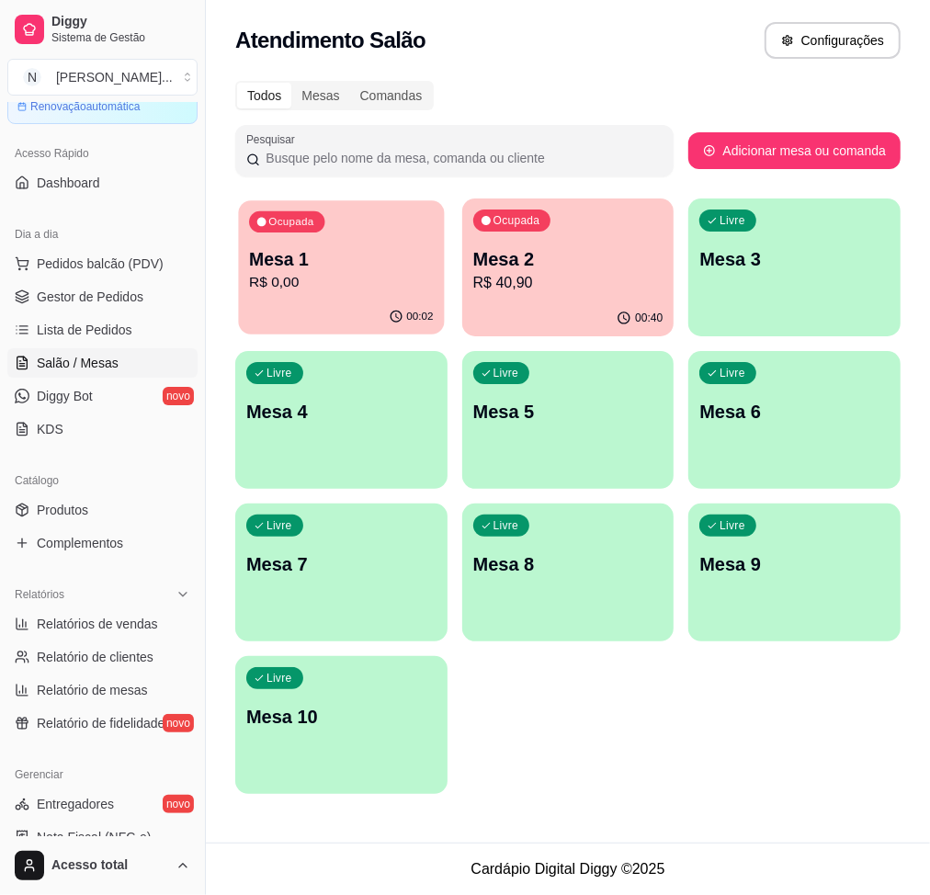
click at [380, 280] on p "R$ 0,00" at bounding box center [341, 282] width 184 height 21
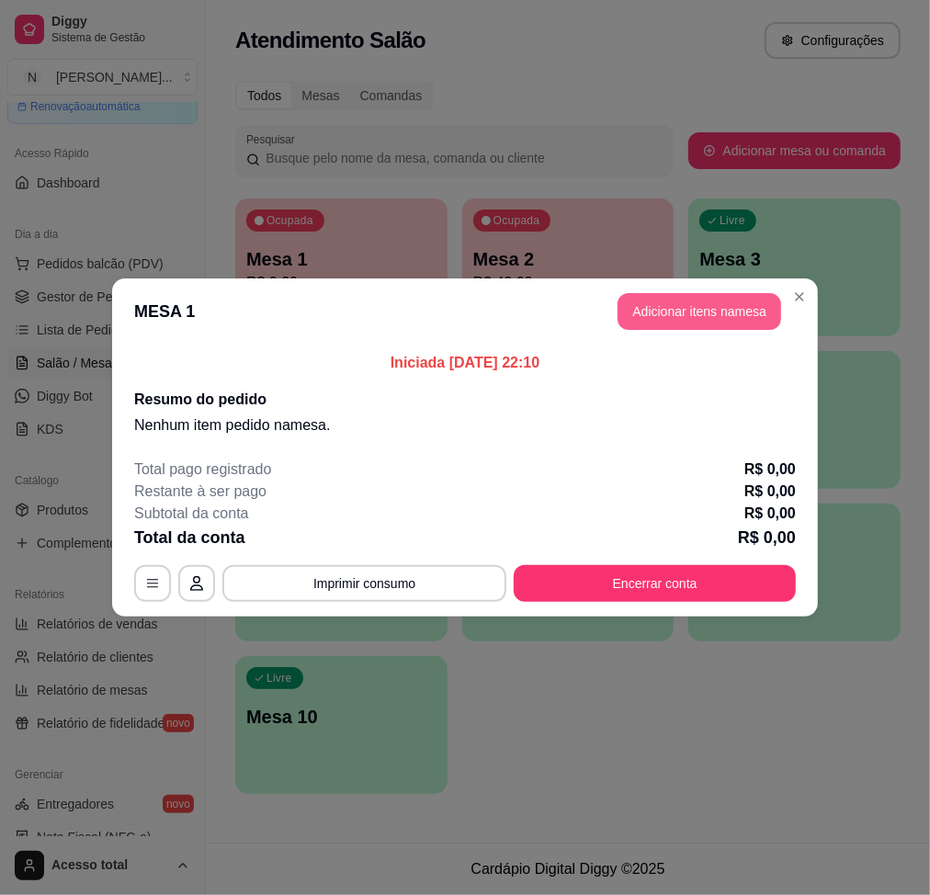
click at [644, 313] on button "Adicionar itens na mesa" at bounding box center [700, 311] width 164 height 37
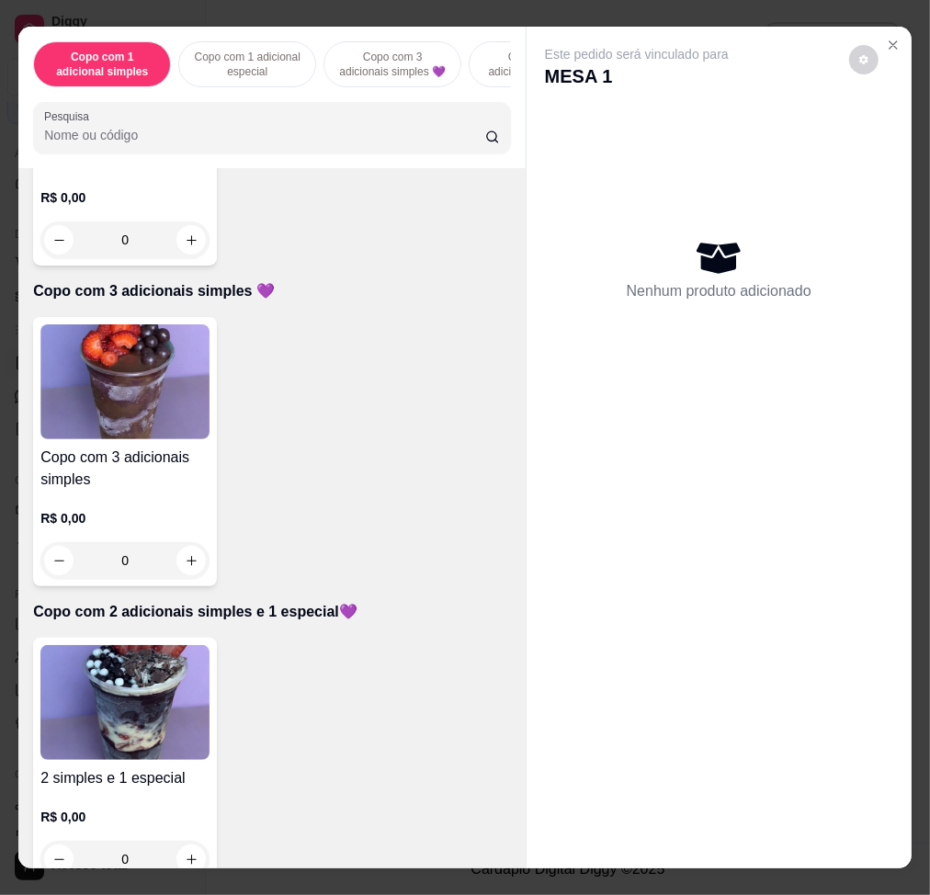
scroll to position [858, 0]
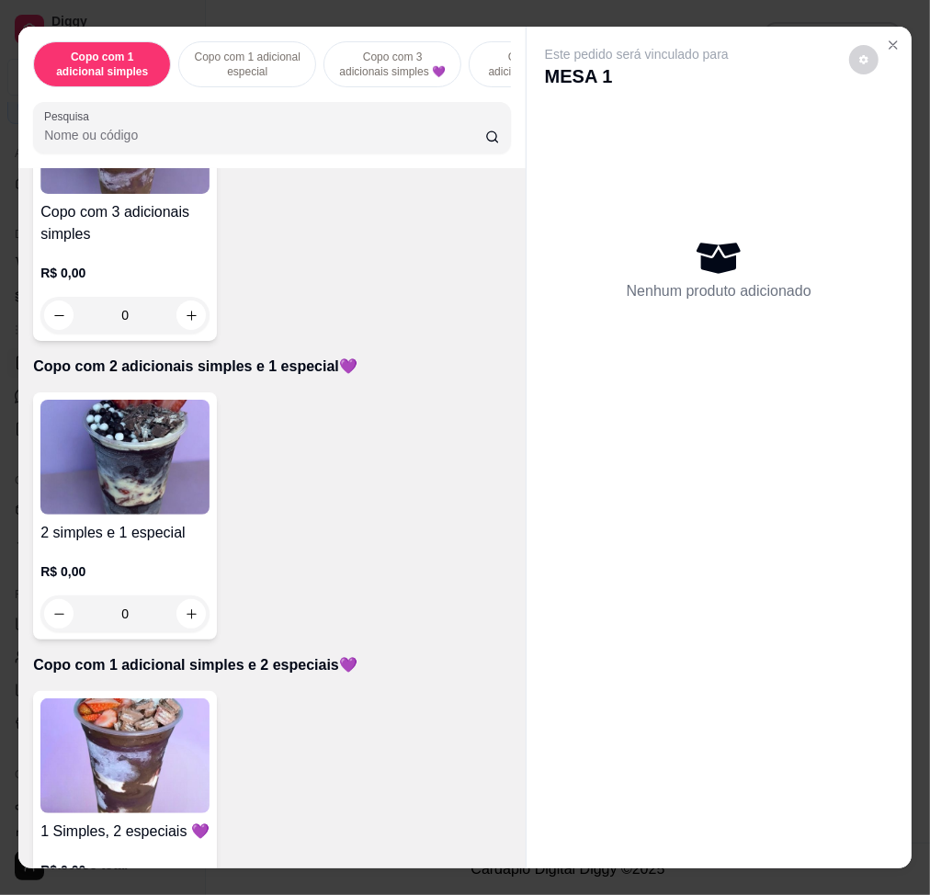
click at [120, 677] on img at bounding box center [124, 756] width 169 height 115
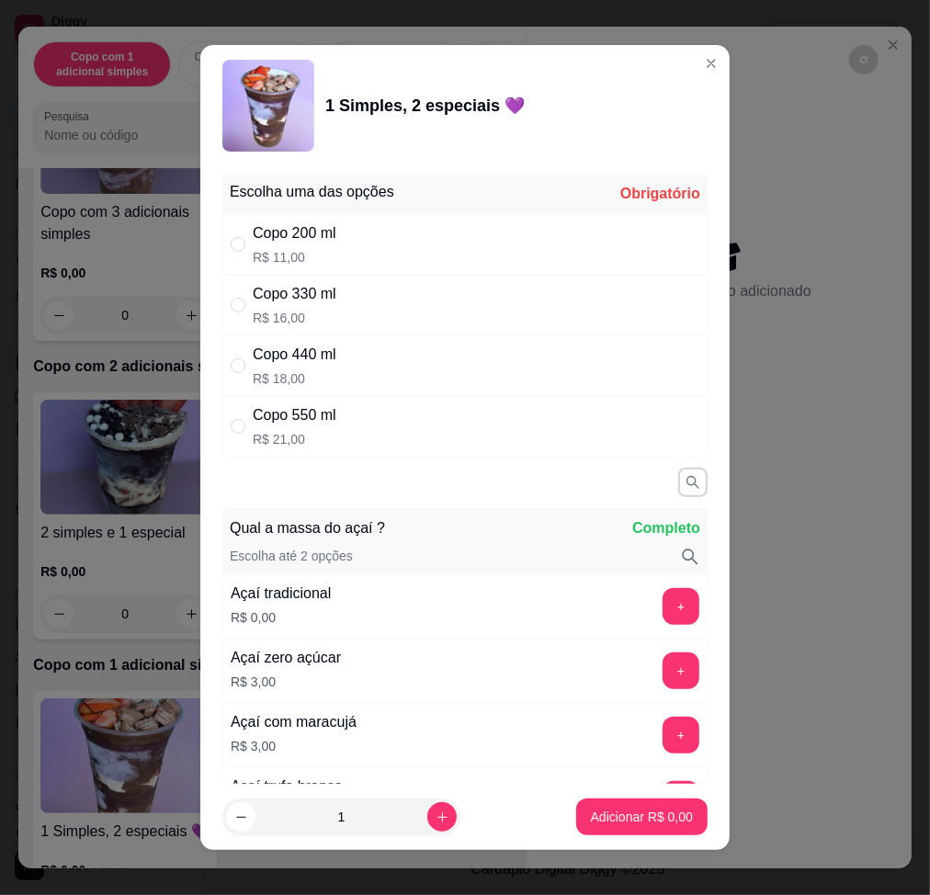
click at [346, 381] on div "Copo 440 ml R$ 18,00" at bounding box center [464, 365] width 485 height 61
click at [348, 426] on div "Copo 550 ml R$ 21,00" at bounding box center [464, 426] width 485 height 61
radio input "false"
radio input "true"
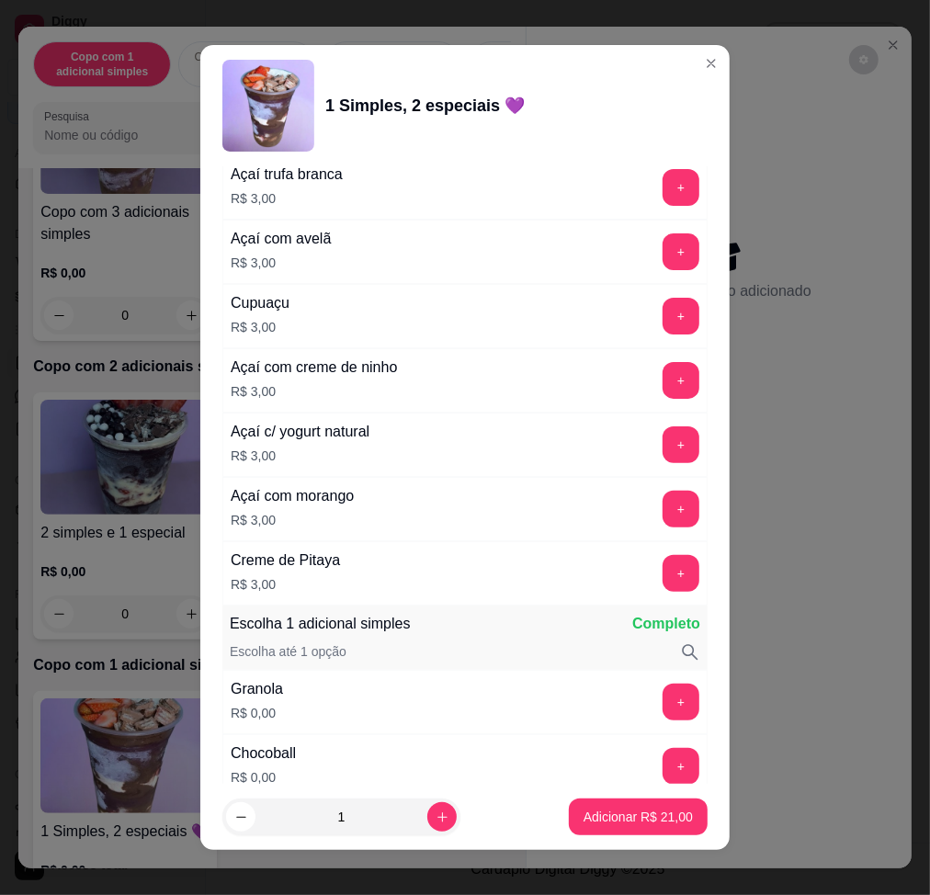
scroll to position [980, 0]
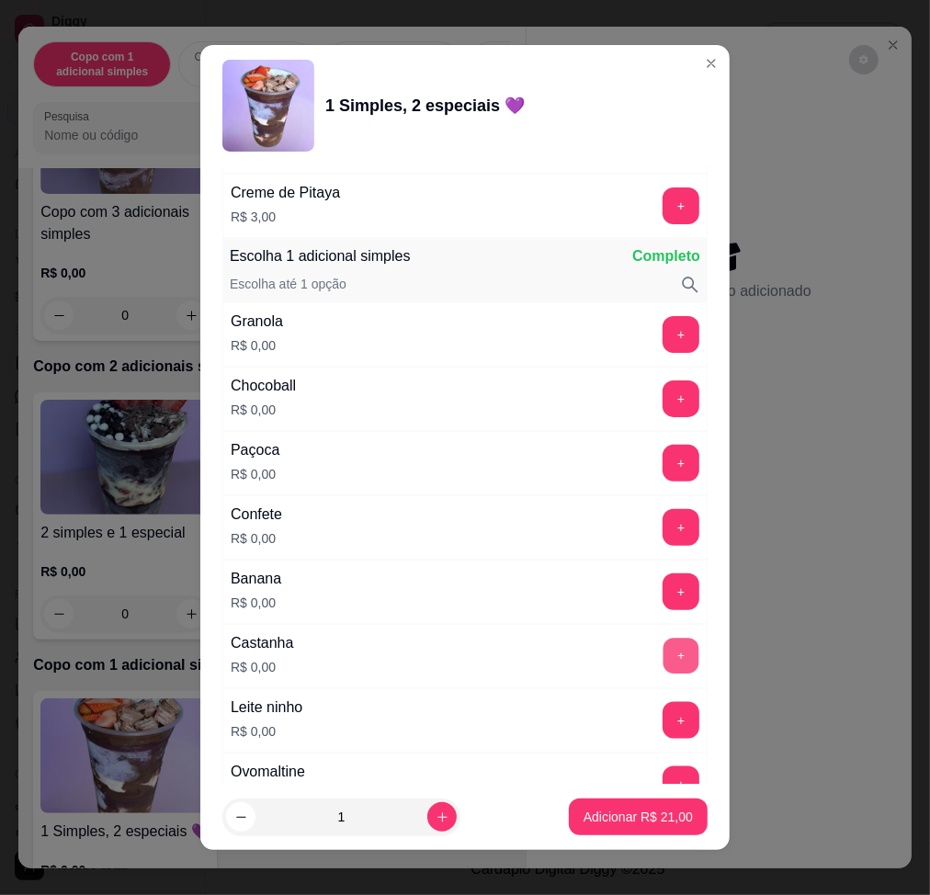
click at [664, 652] on button "+" at bounding box center [682, 656] width 36 height 36
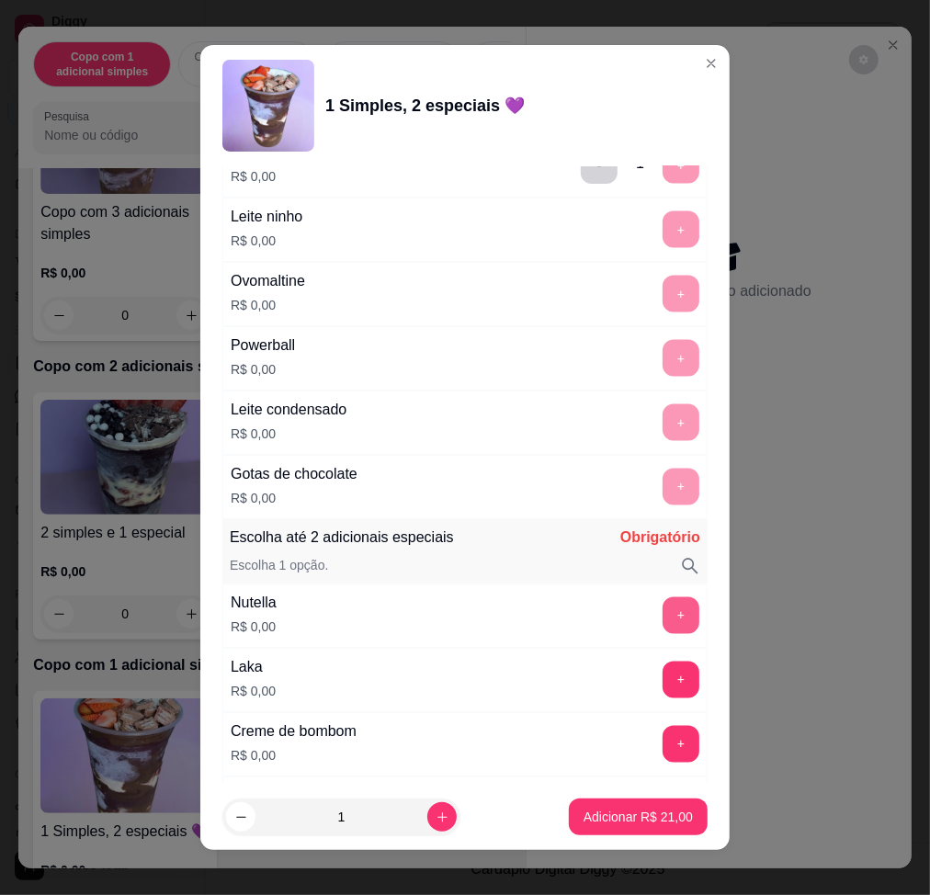
scroll to position [1593, 0]
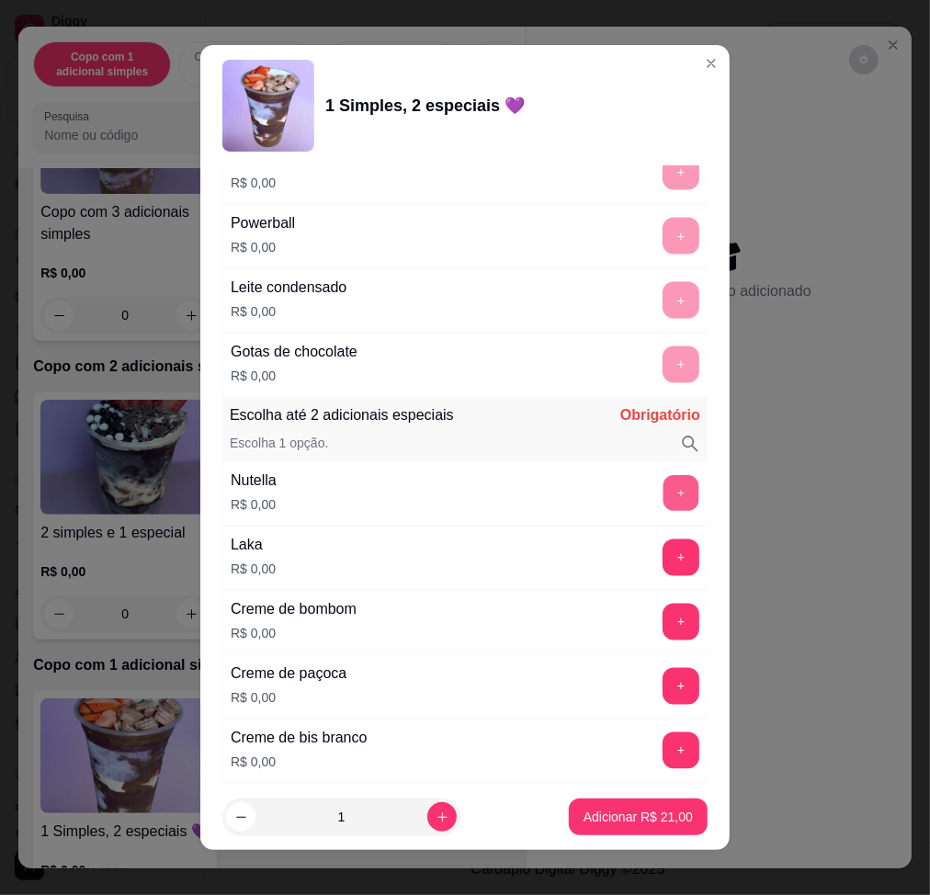
click at [664, 494] on button "+" at bounding box center [682, 493] width 36 height 36
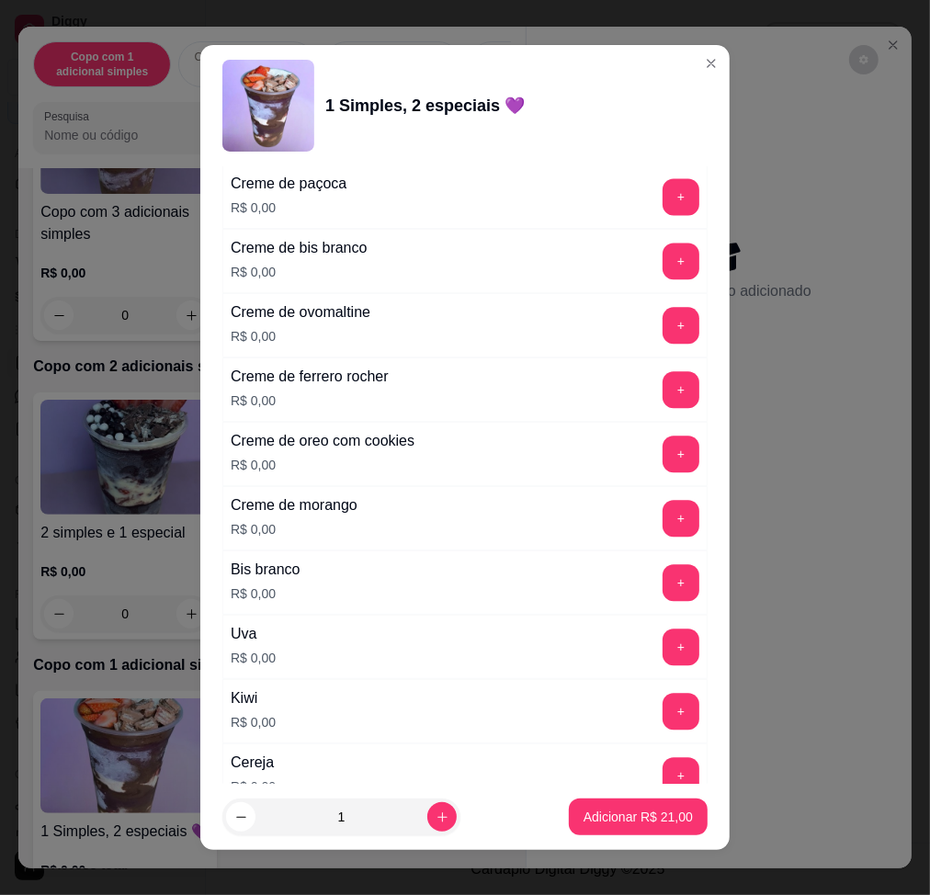
scroll to position [2328, 0]
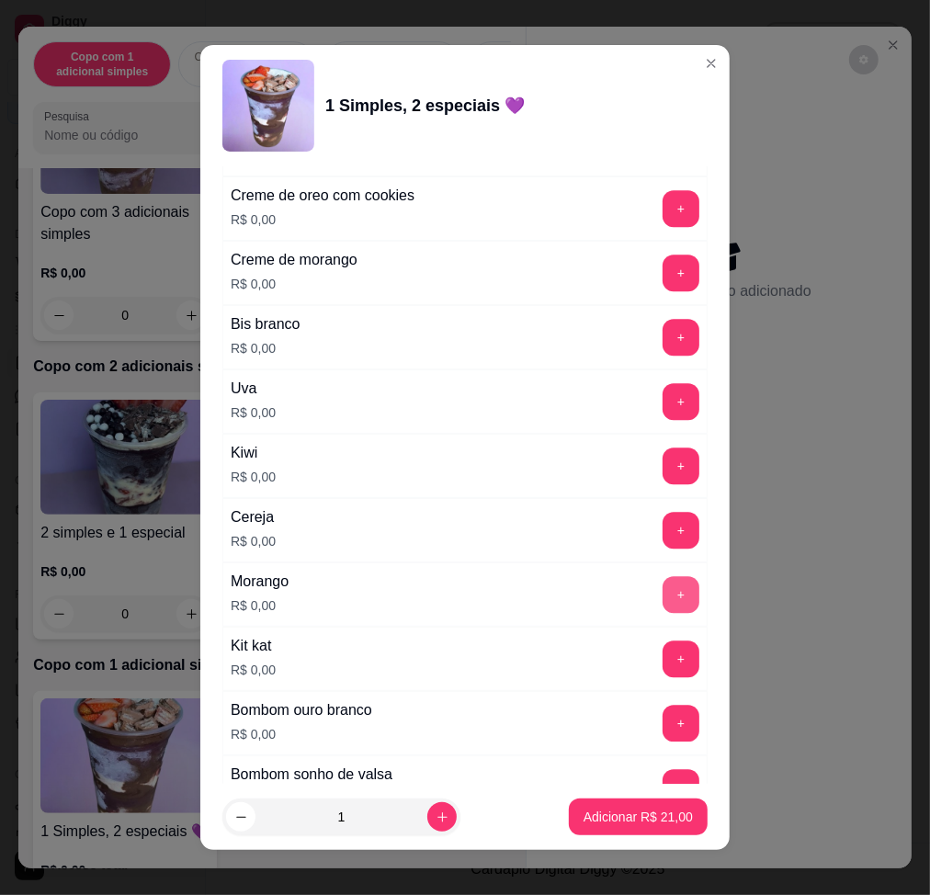
click at [663, 586] on button "+" at bounding box center [681, 594] width 37 height 37
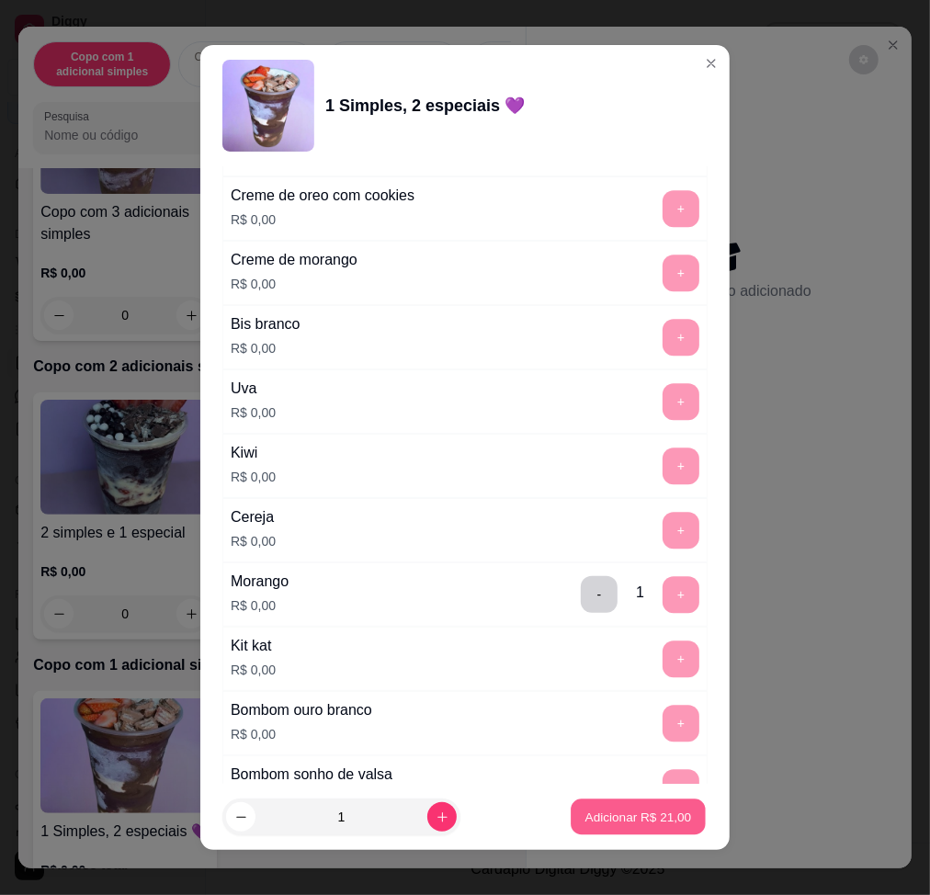
click at [614, 677] on button "Adicionar R$ 21,00" at bounding box center [638, 818] width 135 height 36
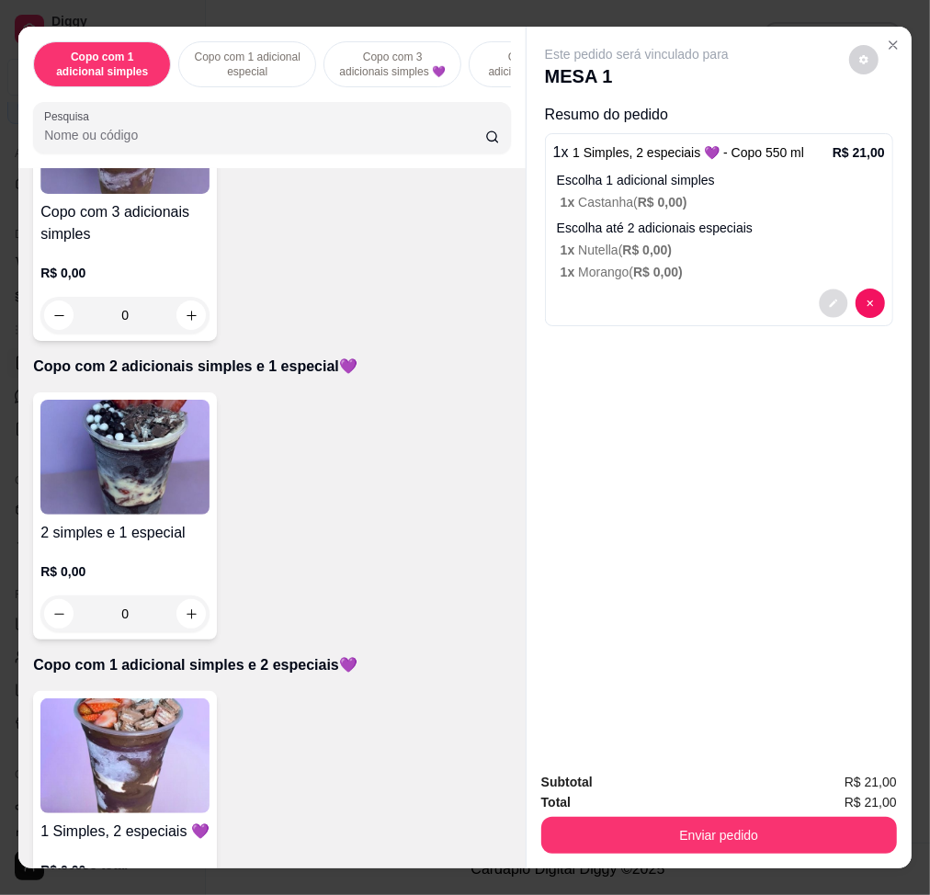
click at [819, 296] on button "decrease-product-quantity" at bounding box center [833, 304] width 28 height 28
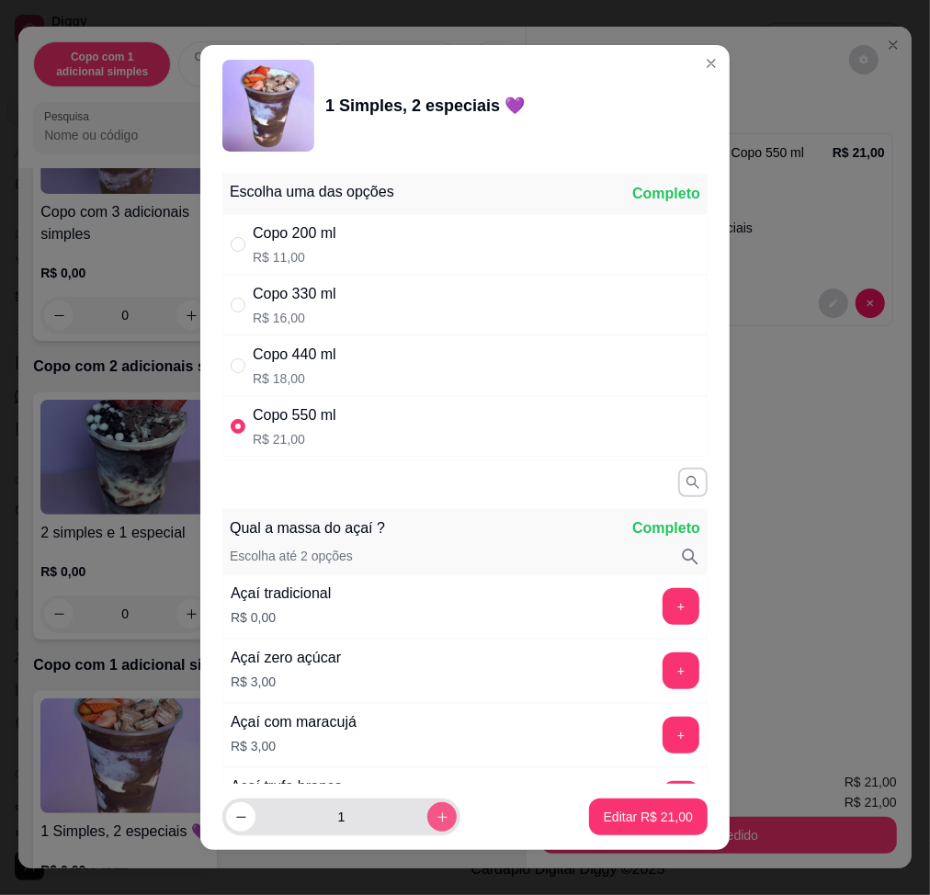
click at [427, 677] on button "increase-product-quantity" at bounding box center [441, 816] width 29 height 29
type input "2"
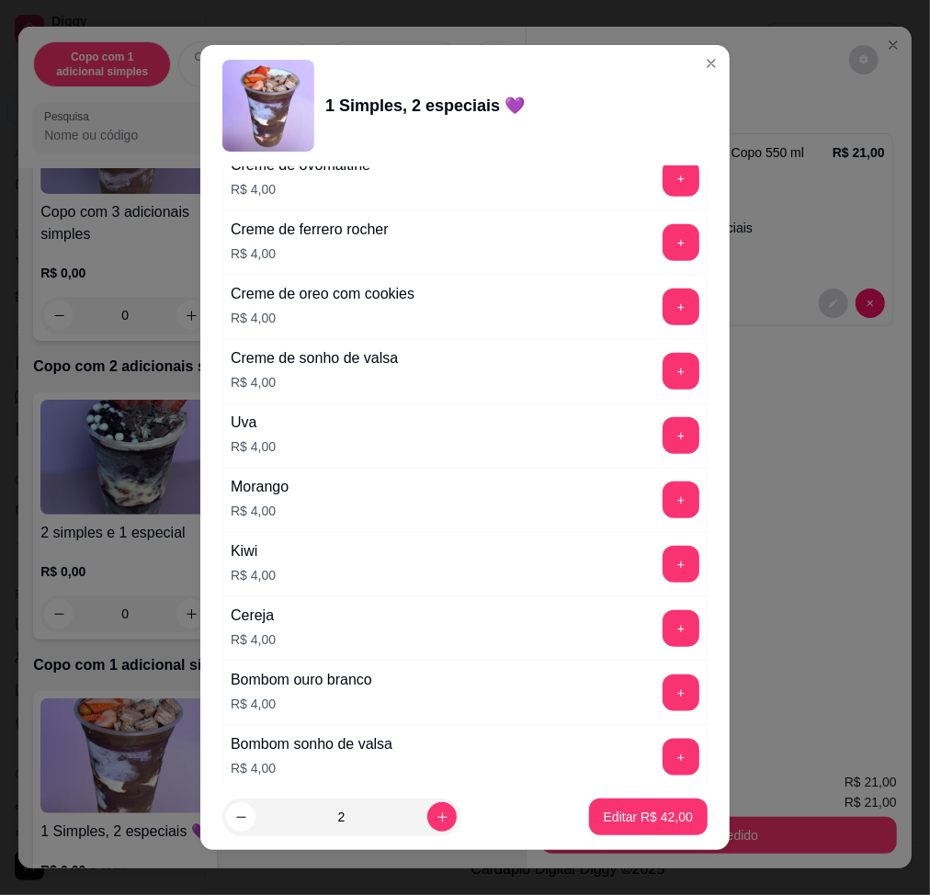
scroll to position [4614, 0]
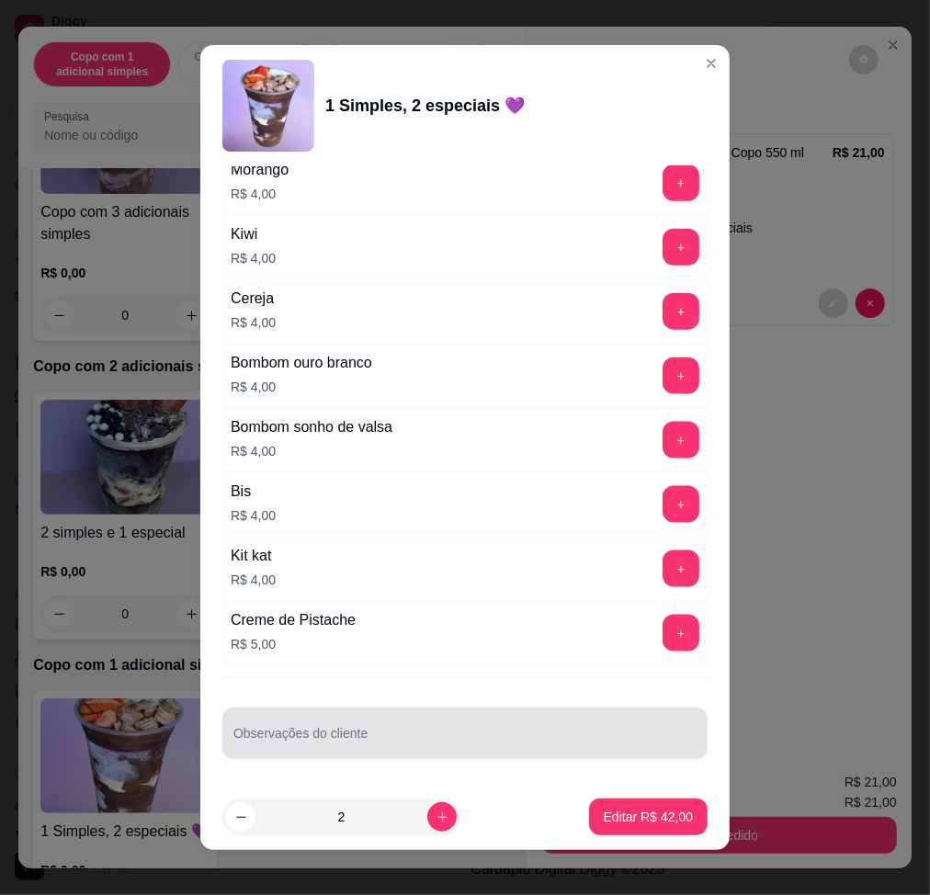
click at [497, 677] on div at bounding box center [464, 733] width 463 height 37
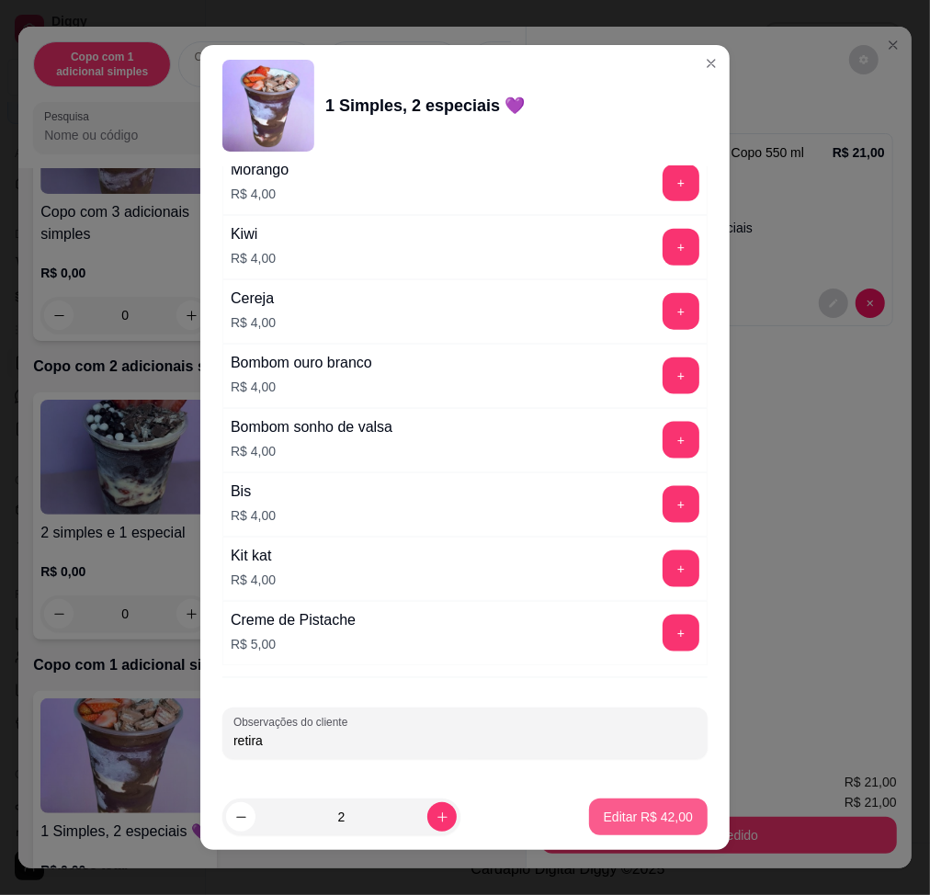
type input "retira"
click at [665, 677] on button "Editar R$ 42,00" at bounding box center [648, 817] width 119 height 37
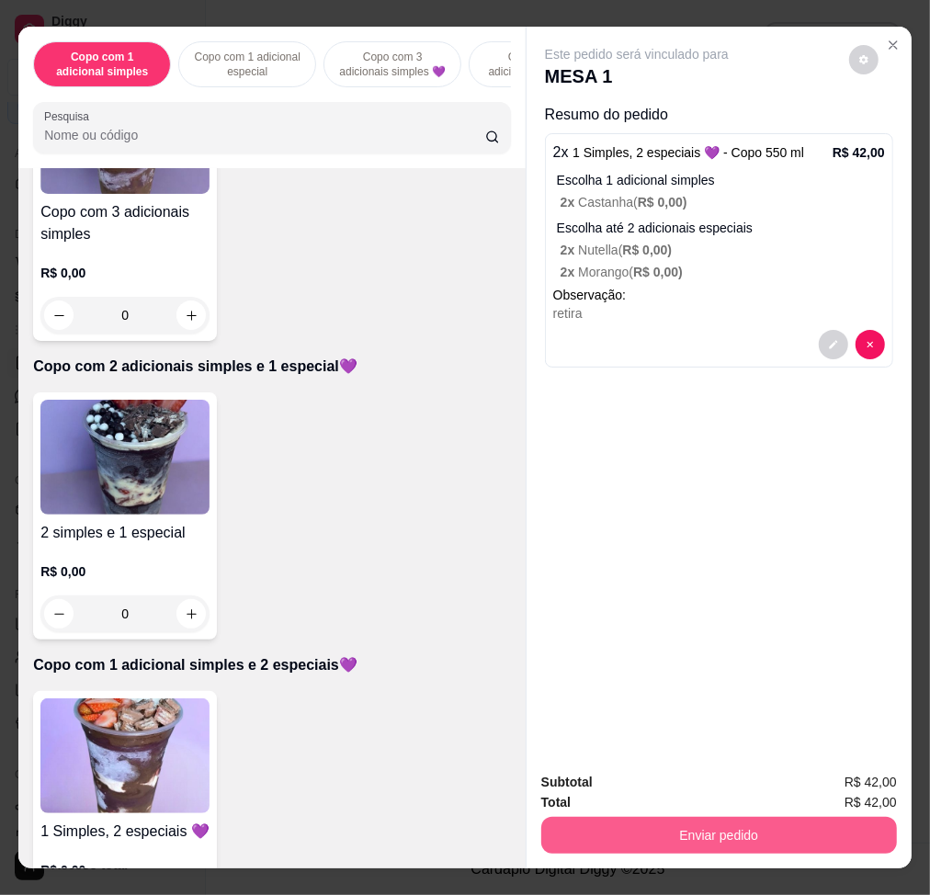
click at [722, 677] on button "Enviar pedido" at bounding box center [719, 835] width 356 height 37
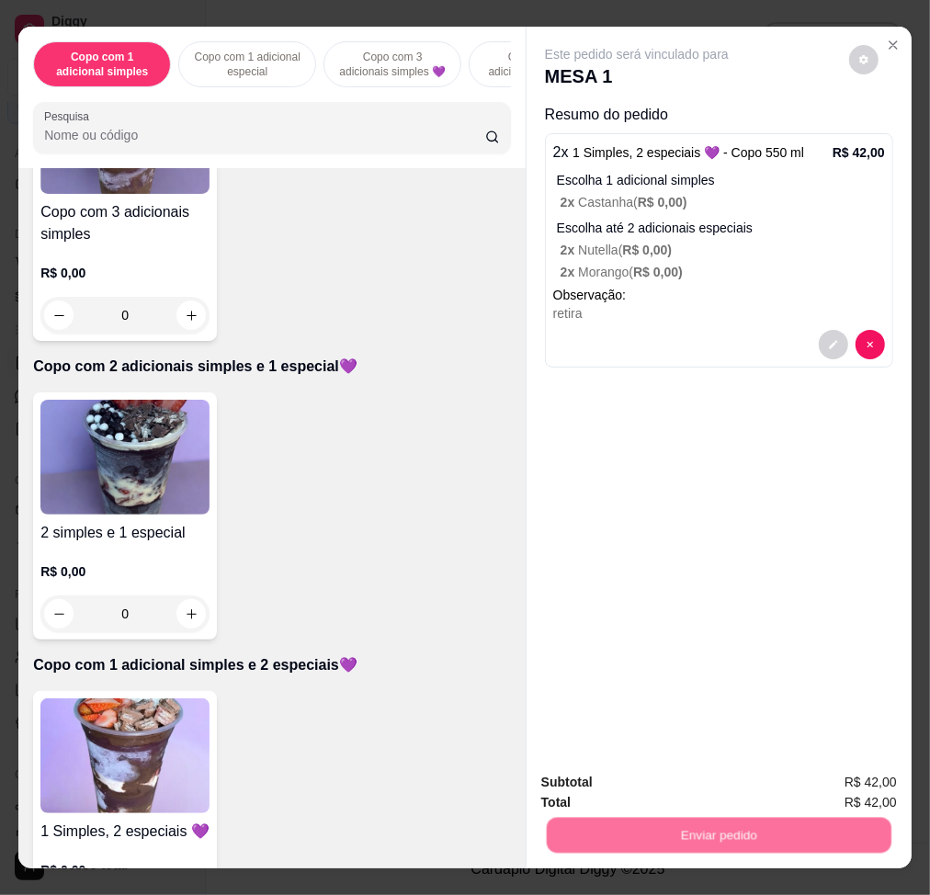
click at [824, 677] on button "Enviar pedido" at bounding box center [847, 782] width 104 height 35
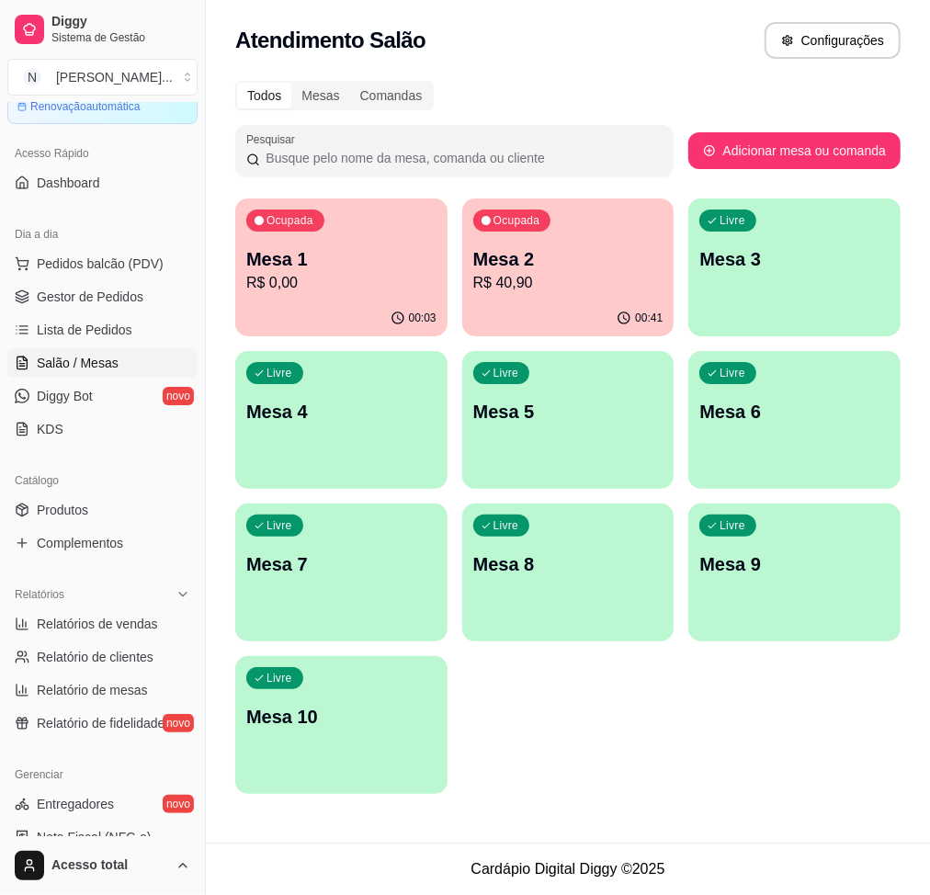
click at [133, 278] on ul "Pedidos balcão (PDV) Gestor de Pedidos Lista de Pedidos Salão / Mesas Diggy Bot…" at bounding box center [102, 346] width 190 height 195
click at [144, 271] on span "Pedidos balcão (PDV)" at bounding box center [100, 264] width 127 height 18
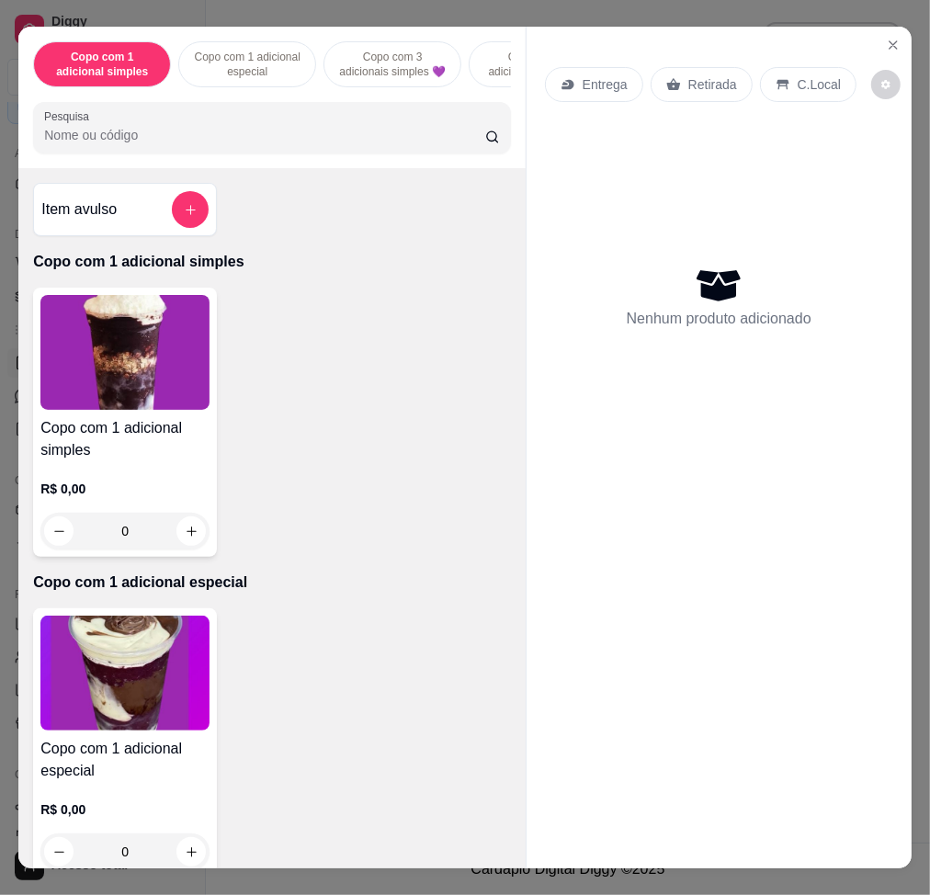
click at [210, 144] on input "Pesquisa" at bounding box center [264, 135] width 441 height 18
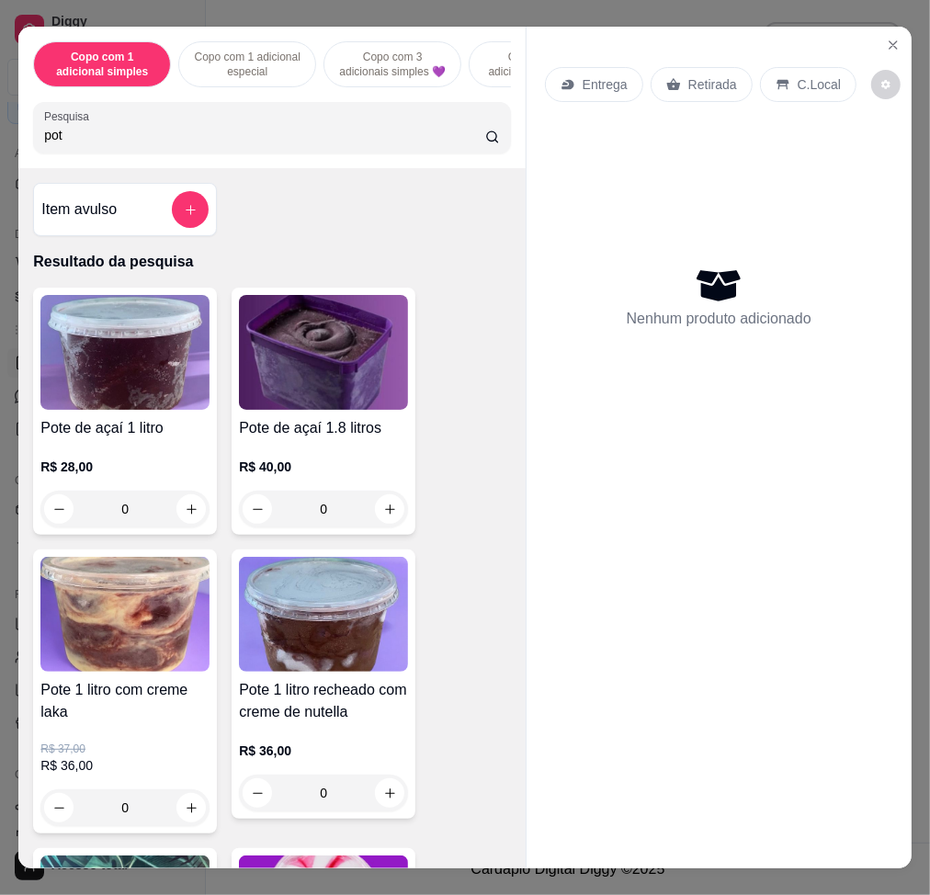
scroll to position [490, 0]
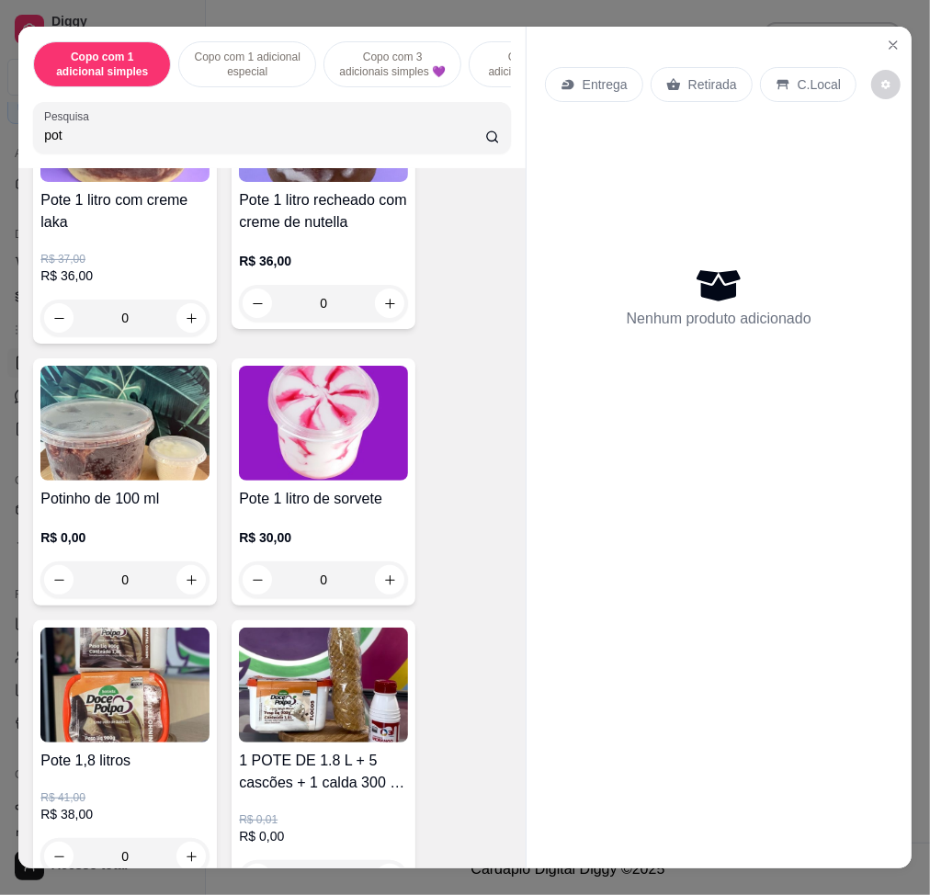
type input "pot"
click at [348, 449] on img at bounding box center [323, 423] width 169 height 115
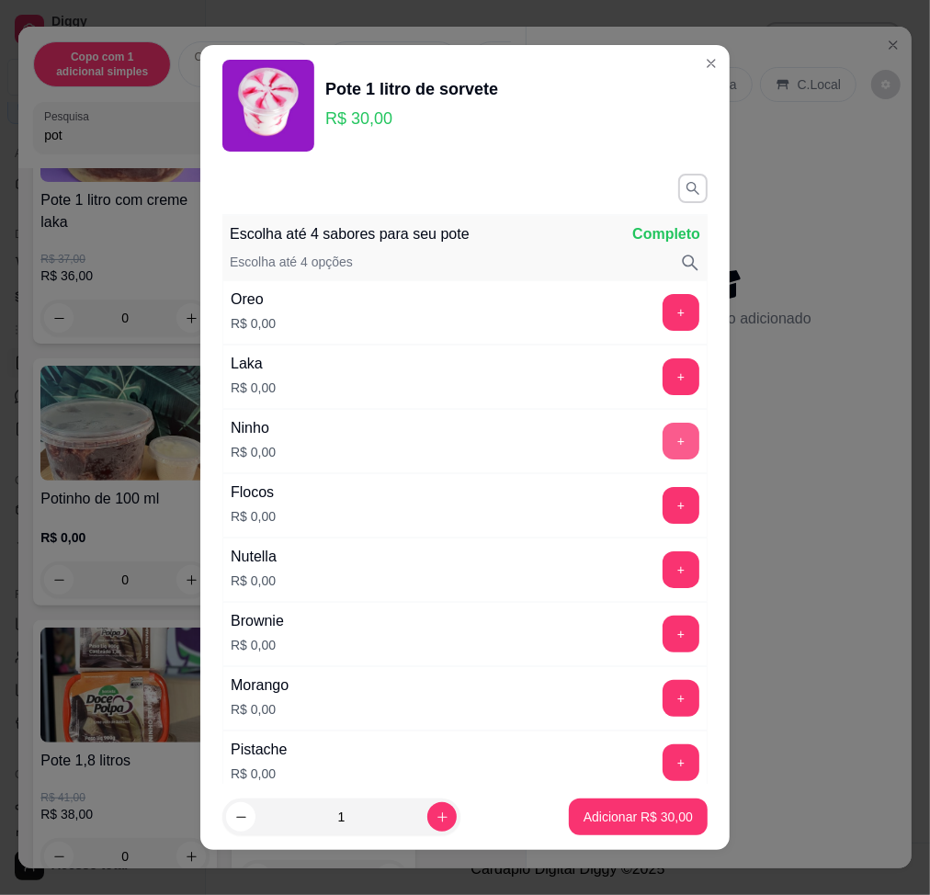
click at [663, 438] on button "+" at bounding box center [681, 441] width 37 height 37
click at [642, 677] on p "Adicionar R$ 30,00" at bounding box center [638, 817] width 109 height 18
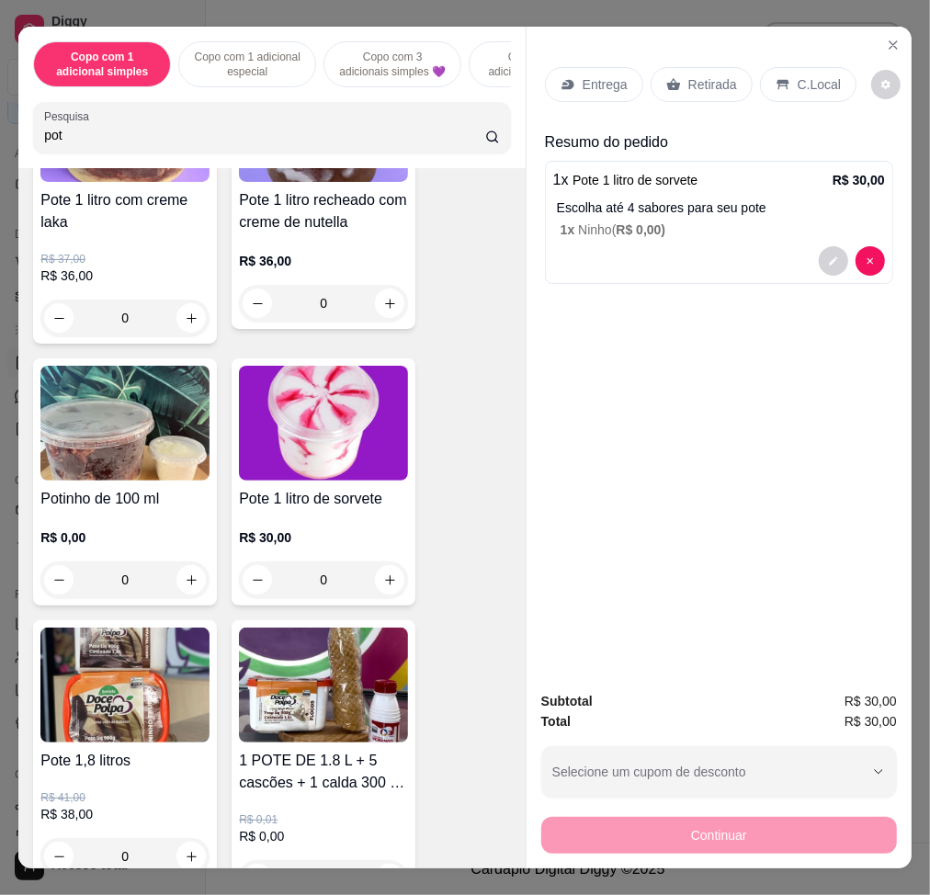
scroll to position [0, 0]
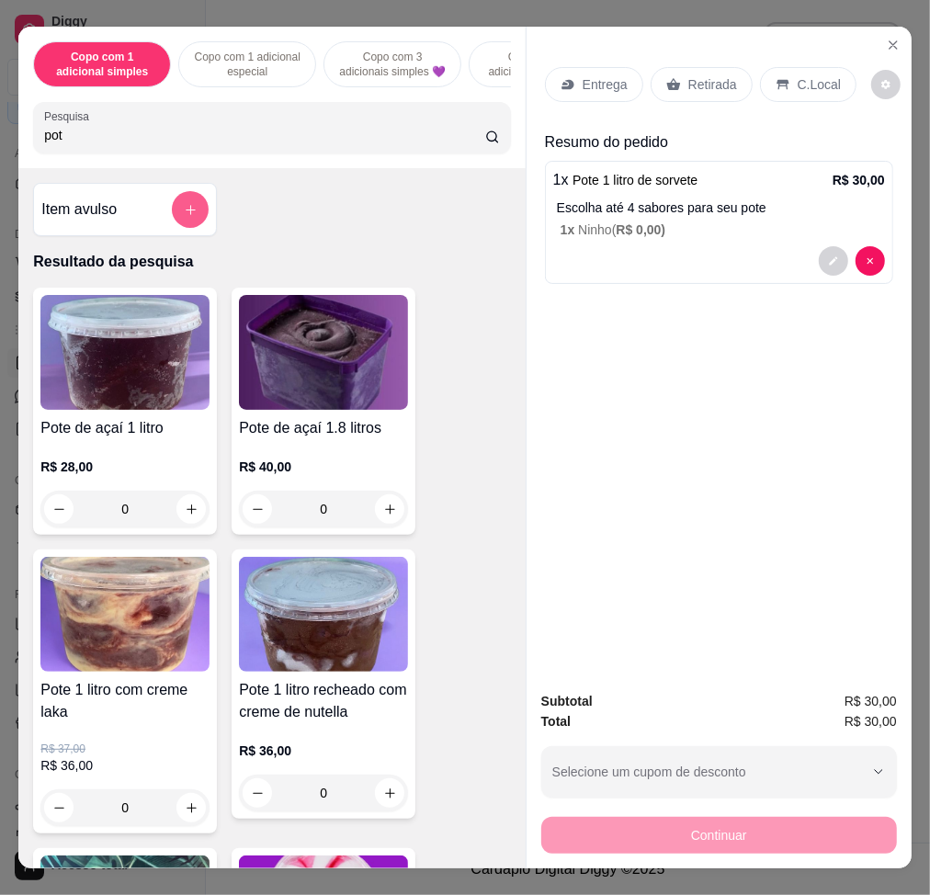
click at [186, 210] on button "add-separate-item" at bounding box center [190, 209] width 37 height 37
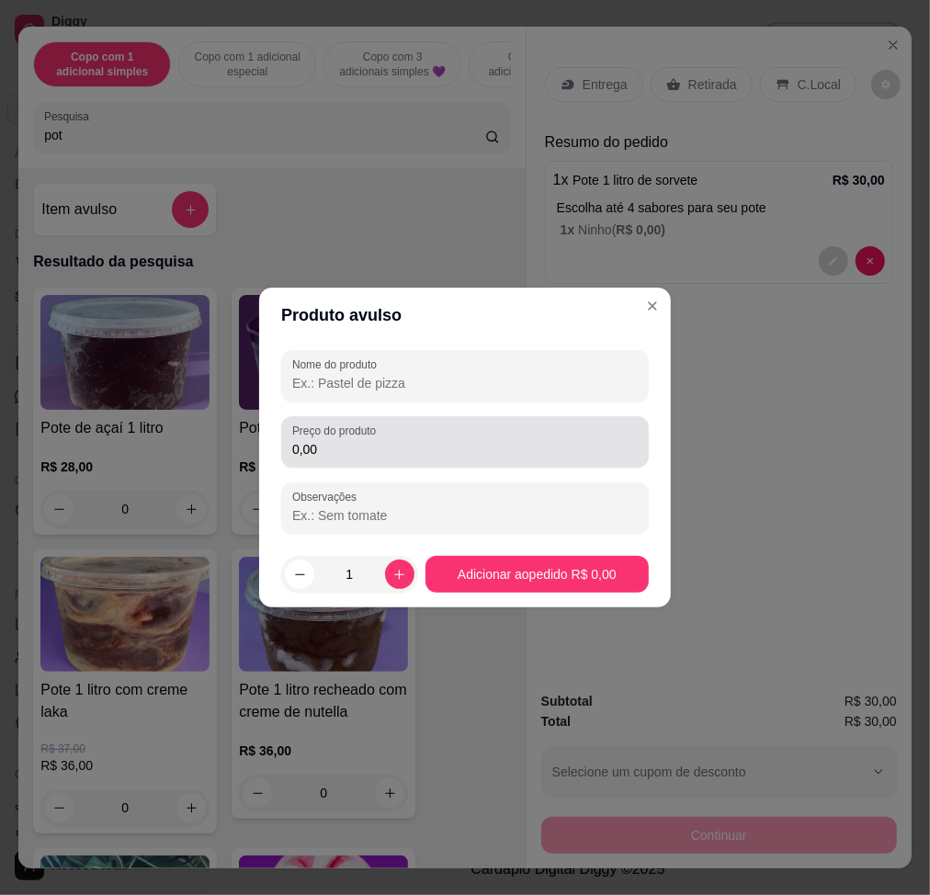
click at [392, 440] on div "0,00" at bounding box center [465, 442] width 346 height 37
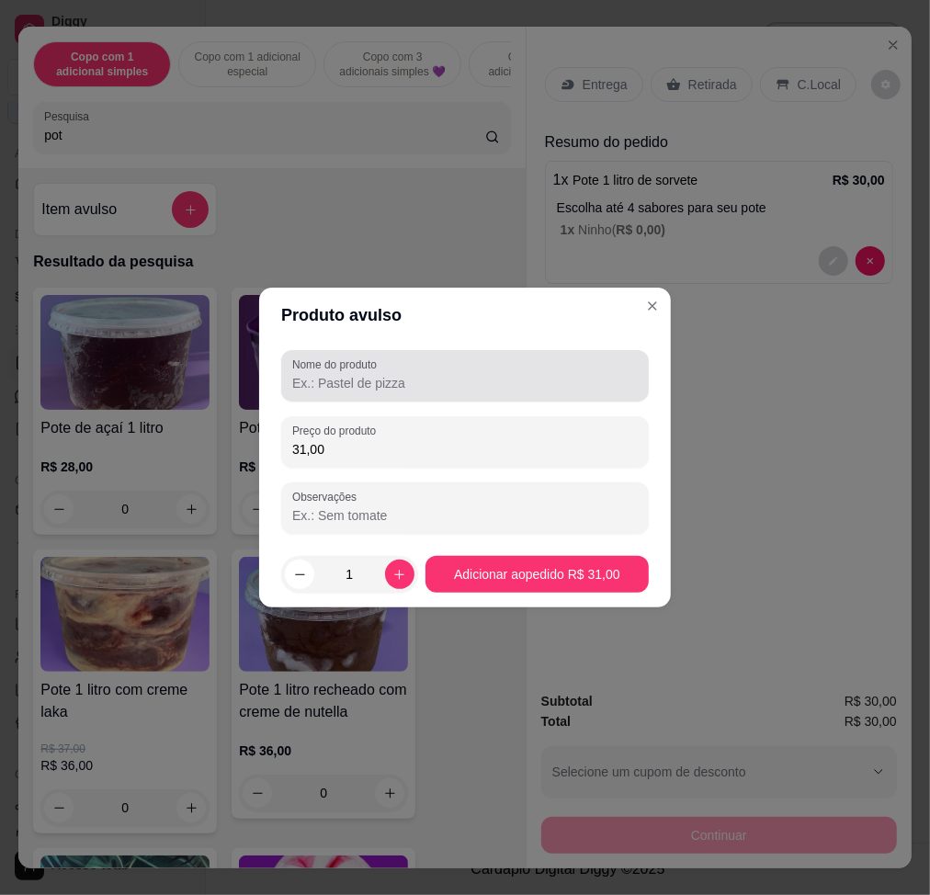
type input "31,00"
click at [589, 381] on input "Nome do produto" at bounding box center [465, 383] width 346 height 18
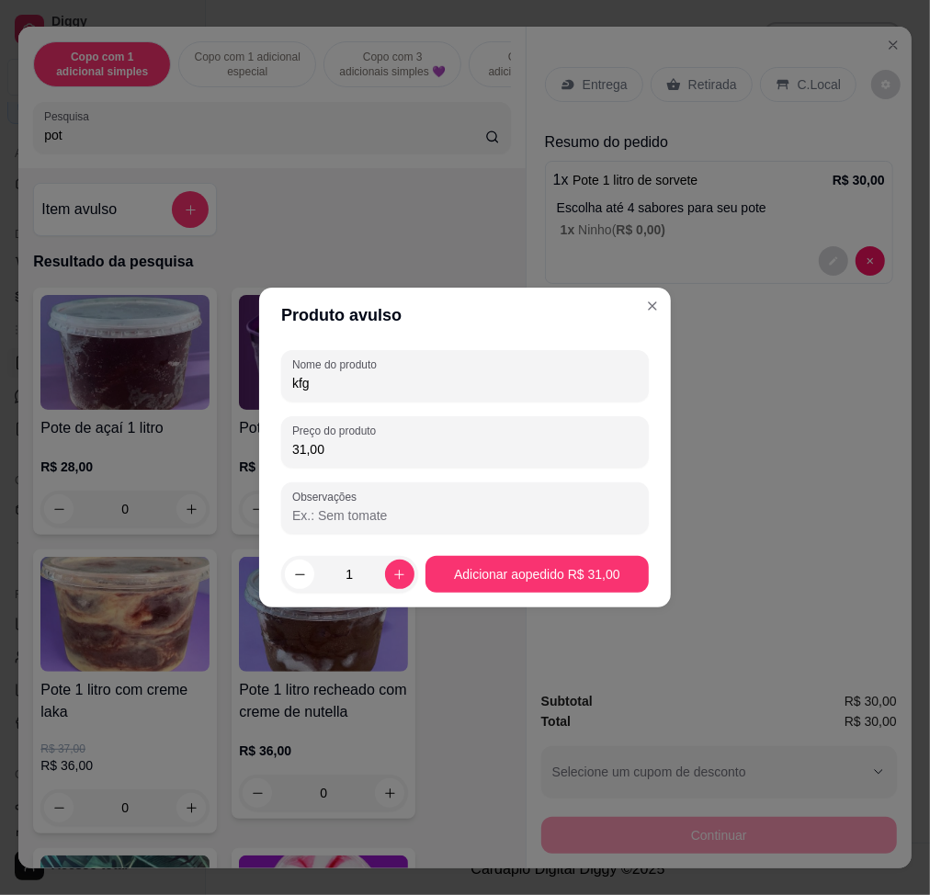
type input "kfg"
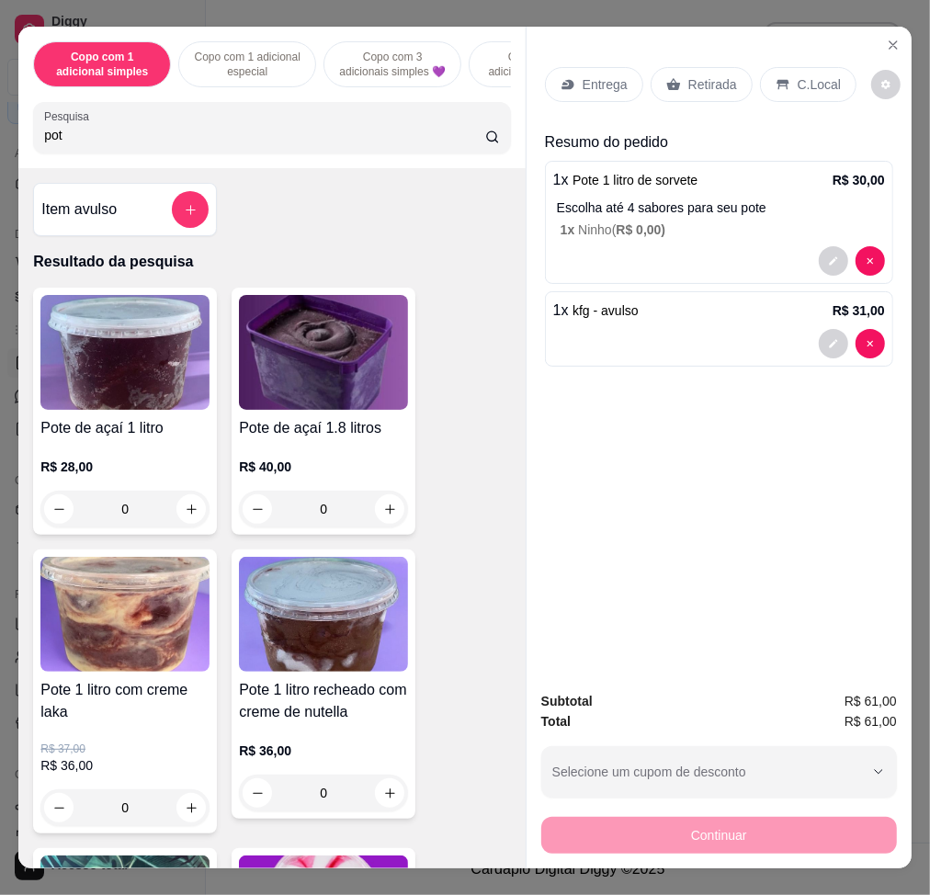
click at [811, 75] on p "C.Local" at bounding box center [819, 84] width 43 height 18
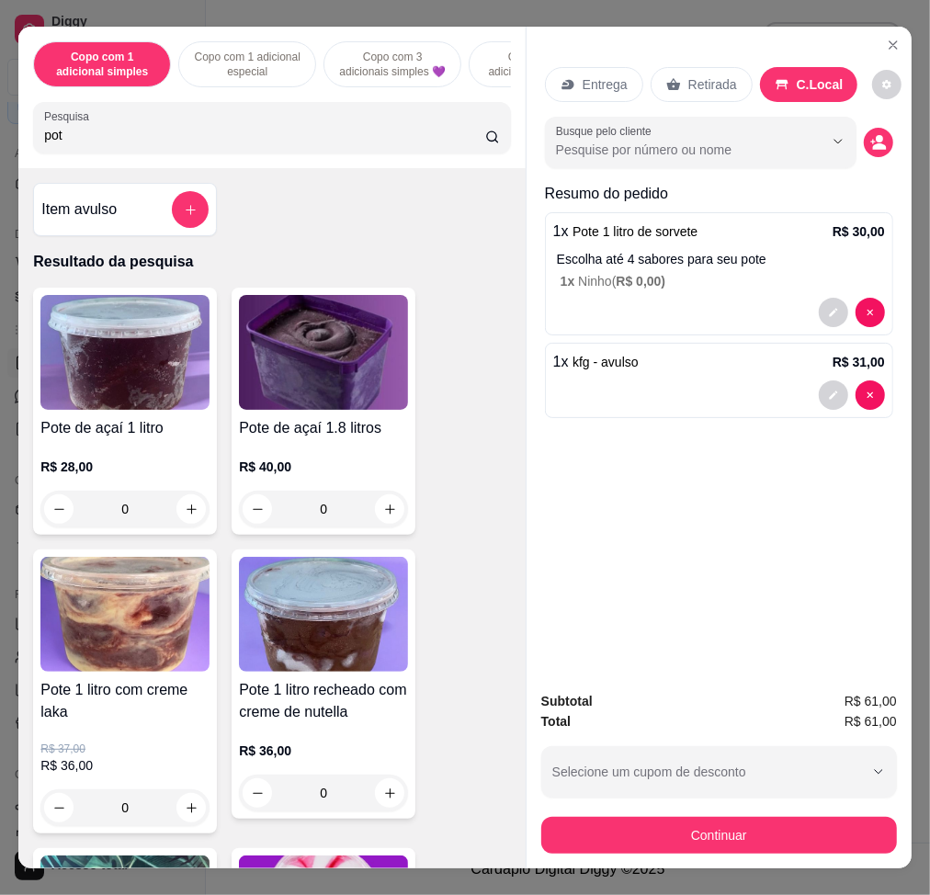
click at [636, 677] on button "Continuar" at bounding box center [719, 835] width 356 height 37
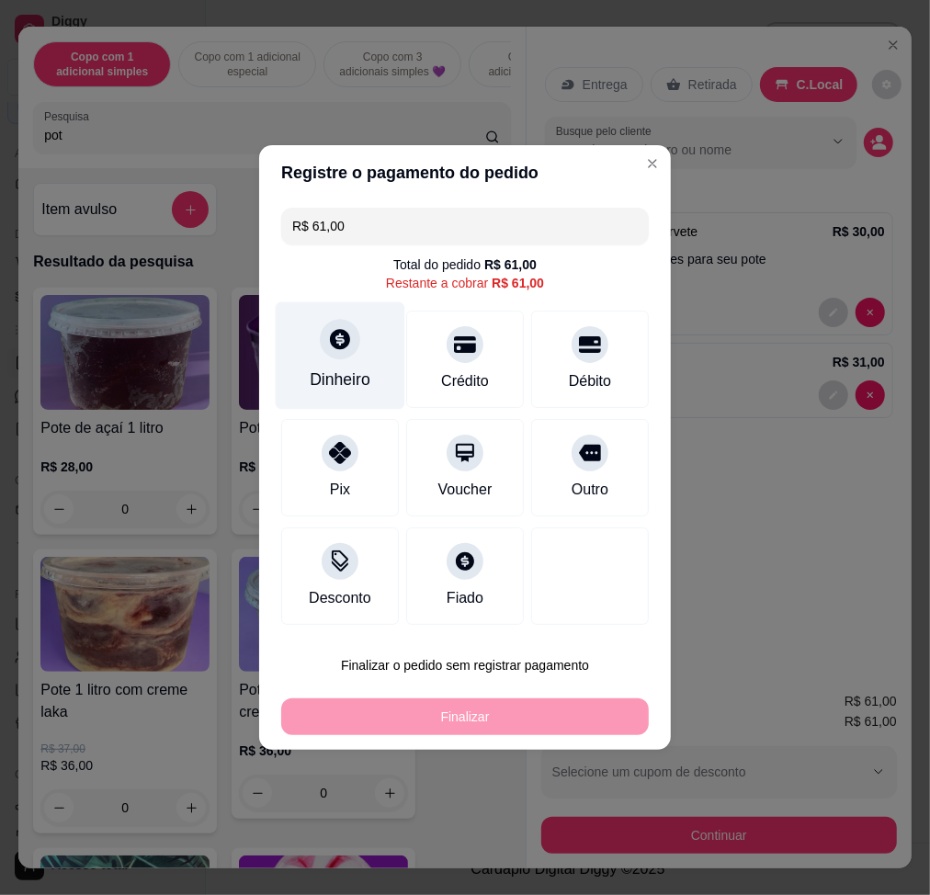
click at [335, 351] on icon at bounding box center [340, 339] width 24 height 24
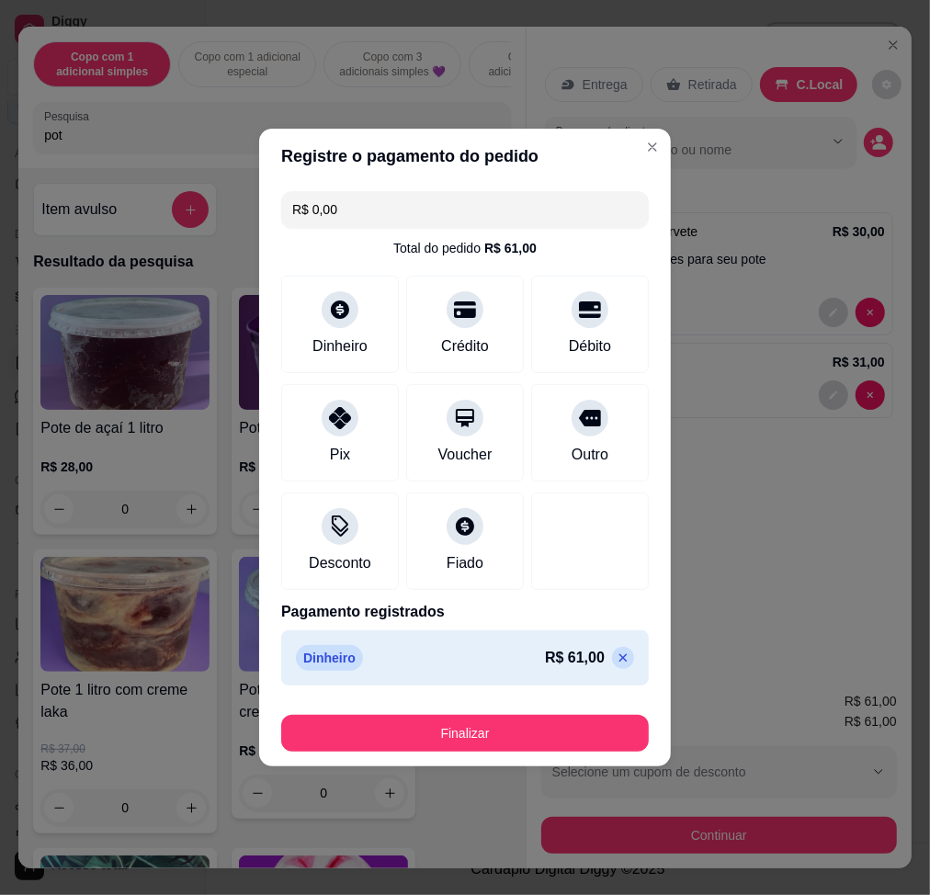
click at [572, 677] on button "Finalizar" at bounding box center [465, 733] width 368 height 37
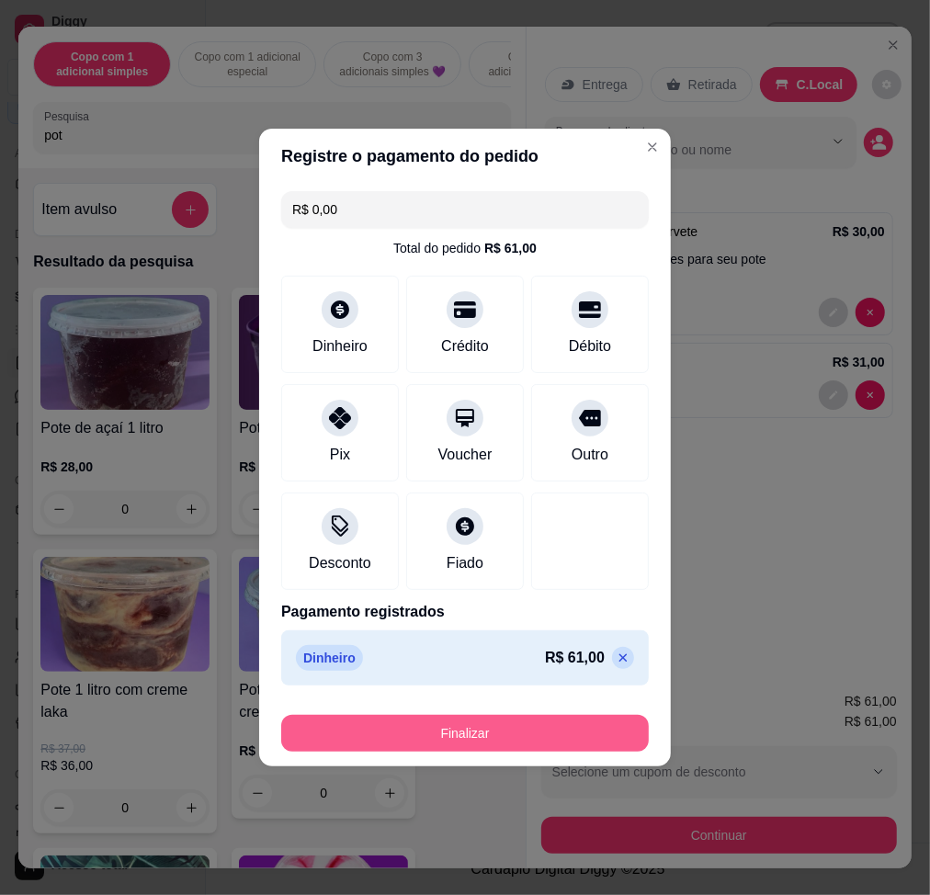
click at [545, 677] on button "Finalizar" at bounding box center [465, 733] width 368 height 37
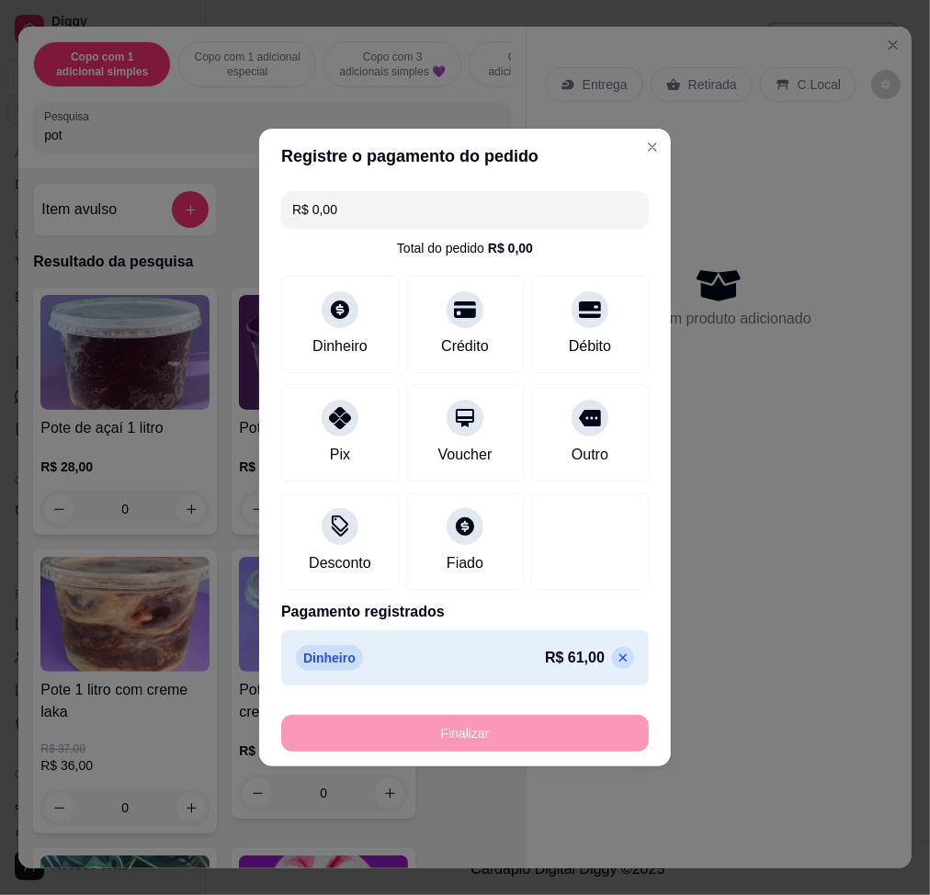
type input "-R$ 61,00"
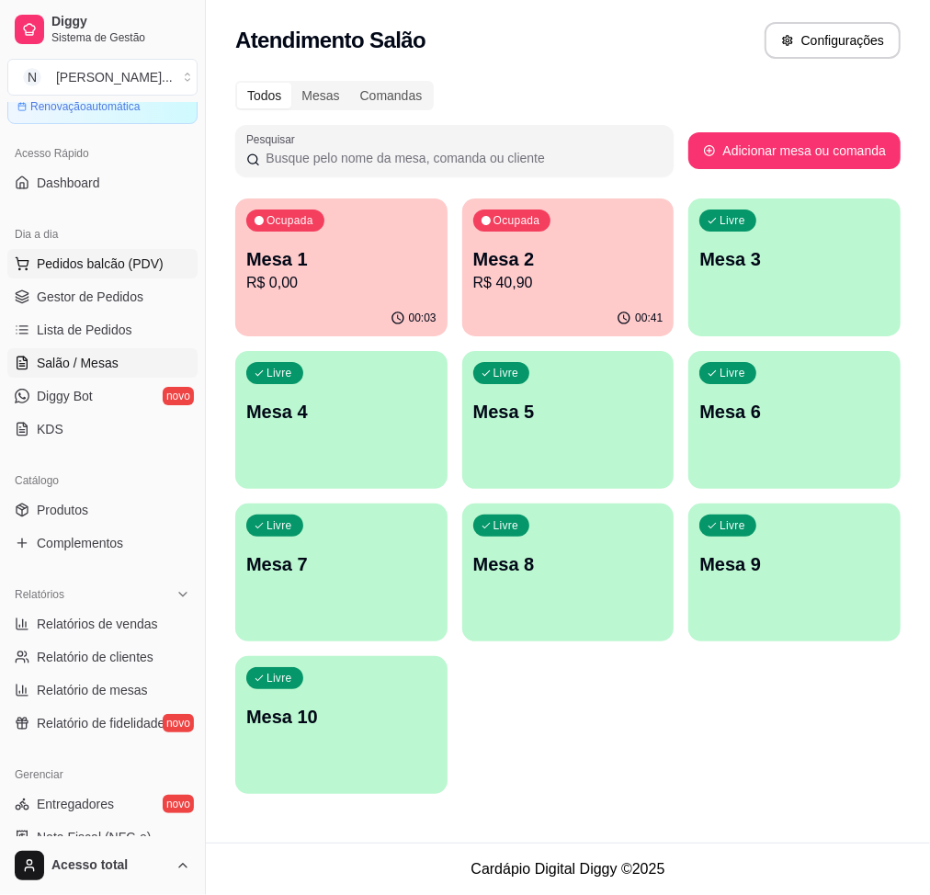
click at [105, 262] on span "Pedidos balcão (PDV)" at bounding box center [100, 264] width 127 height 18
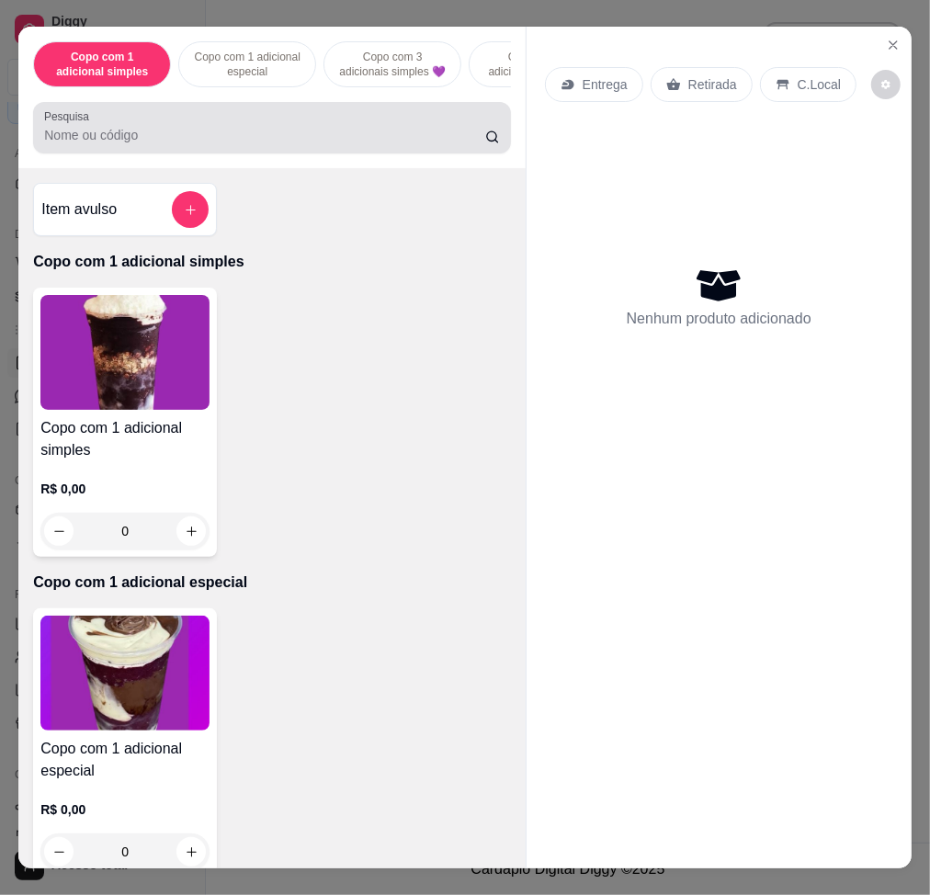
click at [229, 136] on input "Pesquisa" at bounding box center [264, 135] width 441 height 18
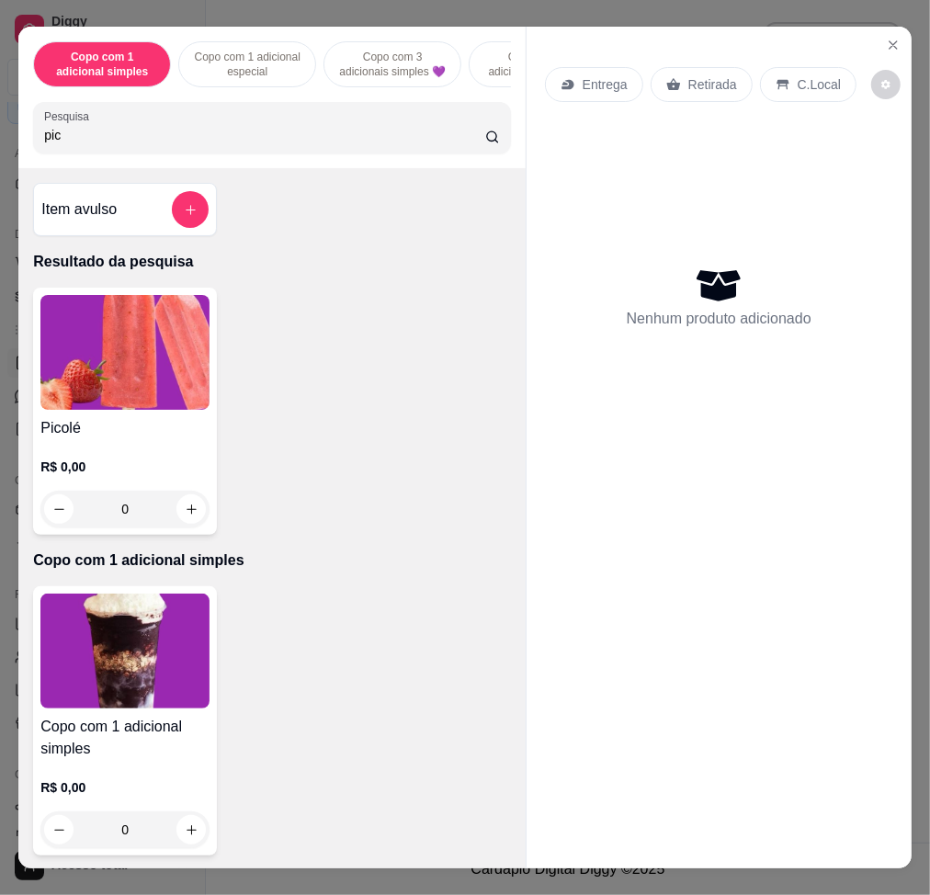
type input "pic"
click at [107, 344] on img at bounding box center [124, 352] width 169 height 115
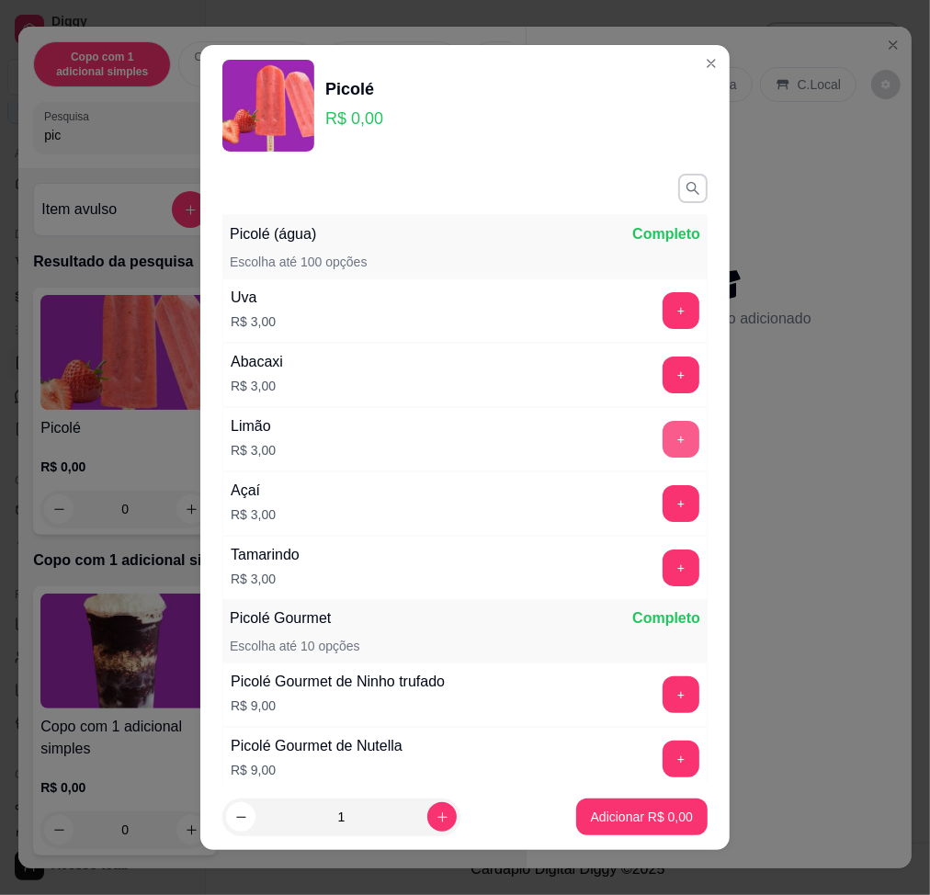
click at [663, 437] on button "+" at bounding box center [681, 439] width 37 height 37
click at [664, 437] on button "+" at bounding box center [682, 439] width 36 height 36
click at [663, 437] on button "+" at bounding box center [681, 439] width 37 height 37
click at [638, 677] on p "Adicionar R$ 9,00" at bounding box center [641, 817] width 99 height 17
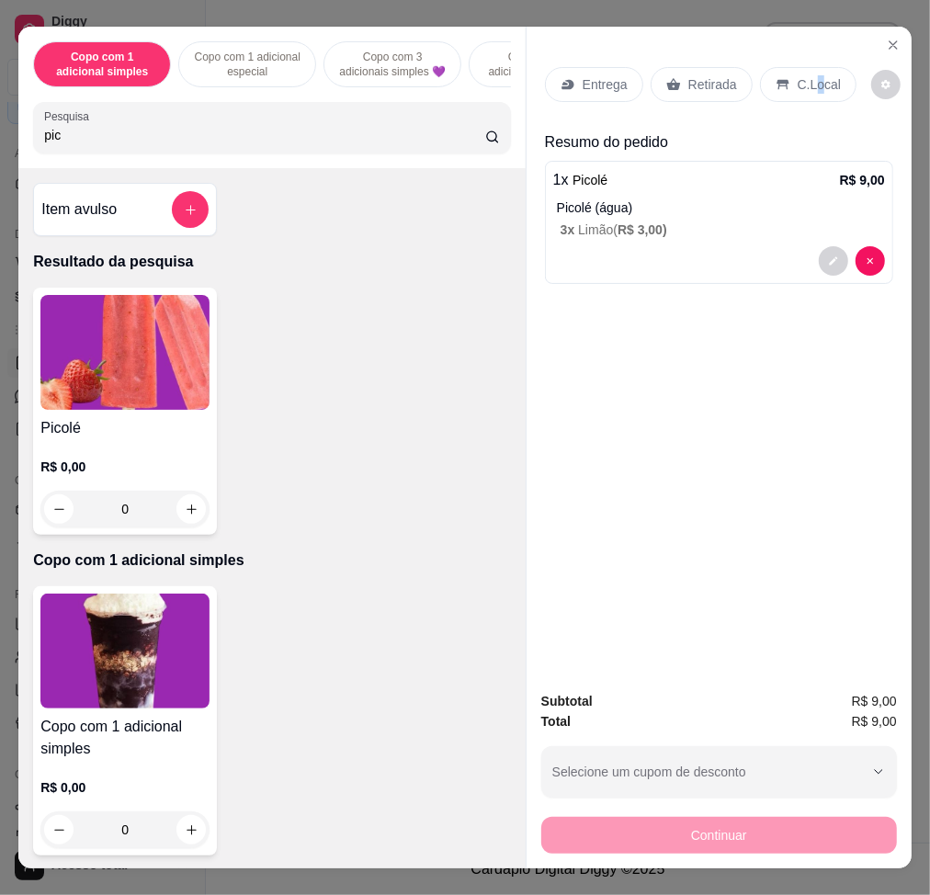
click at [809, 75] on p "C.Local" at bounding box center [819, 84] width 43 height 18
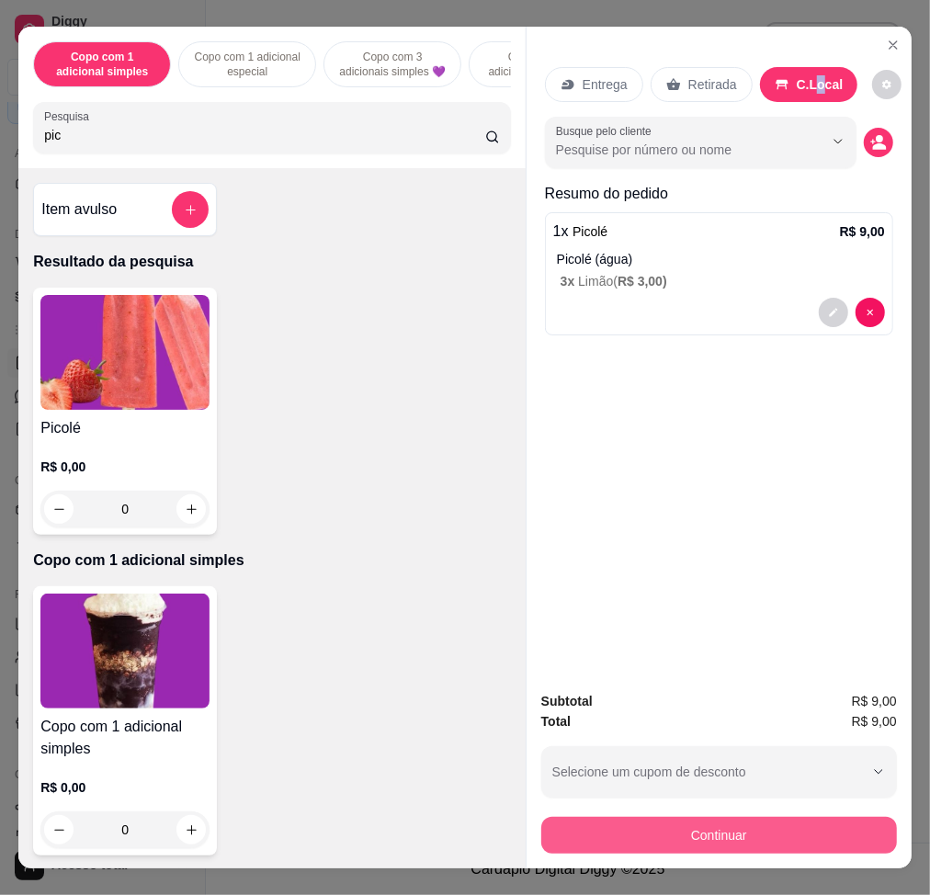
click at [820, 677] on button "Continuar" at bounding box center [719, 835] width 356 height 37
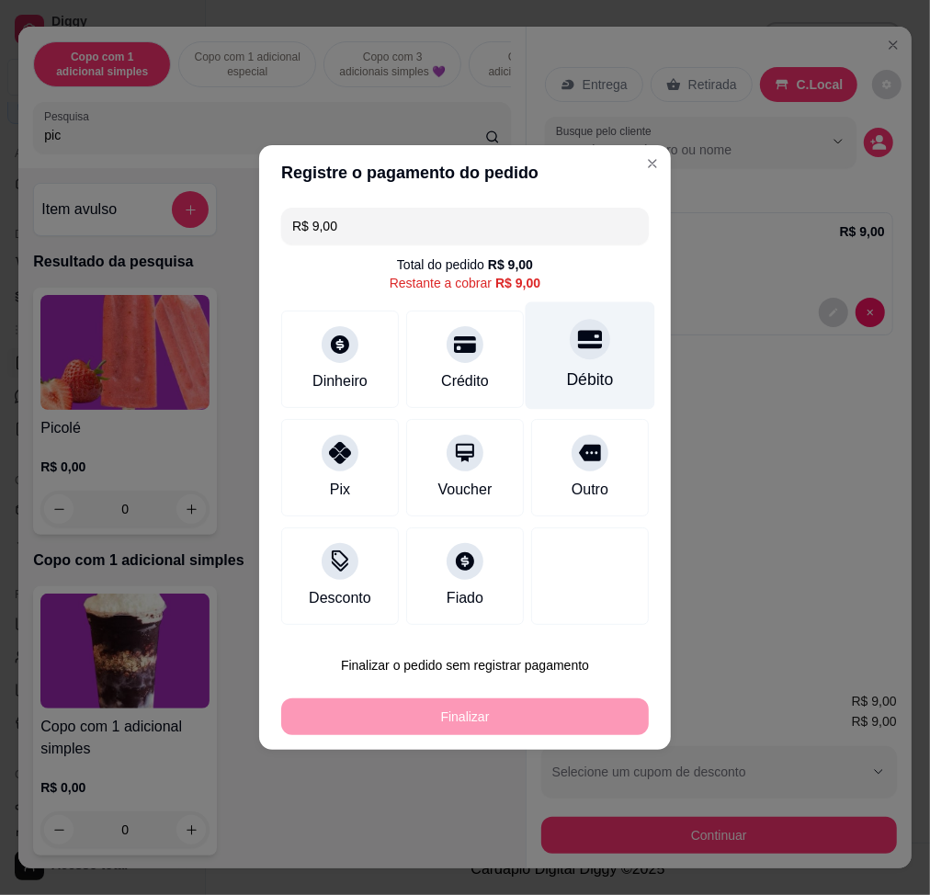
click at [588, 369] on div "Débito" at bounding box center [590, 380] width 47 height 24
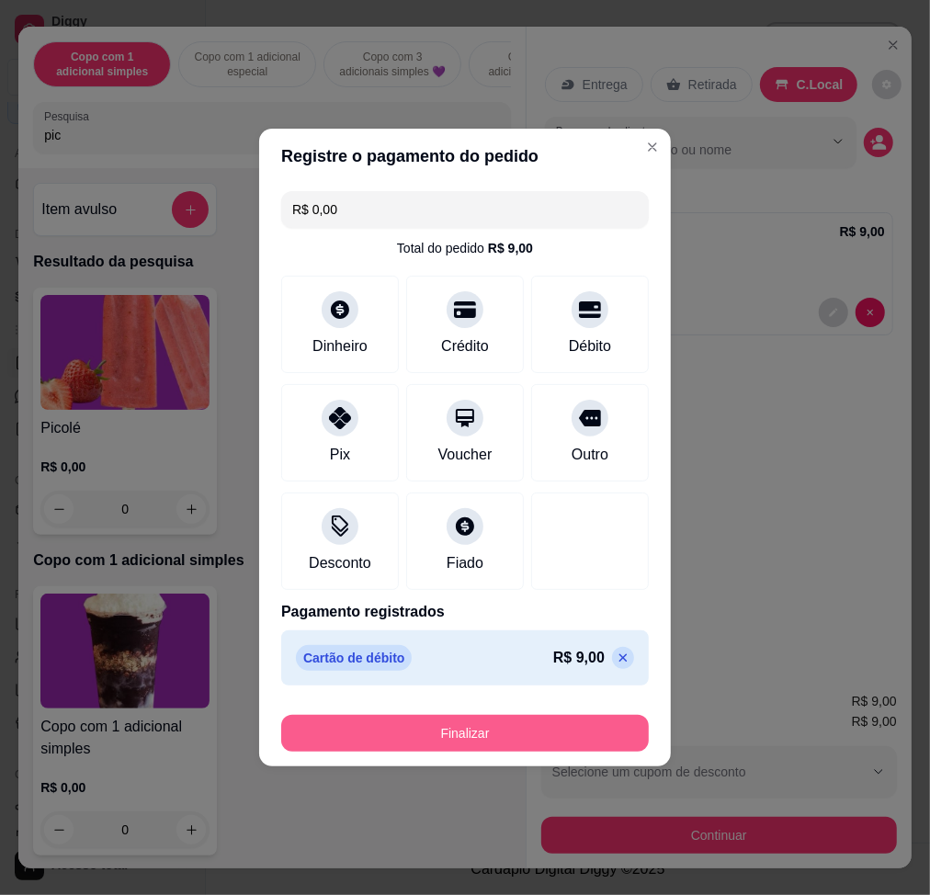
click at [584, 677] on button "Finalizar" at bounding box center [465, 733] width 368 height 37
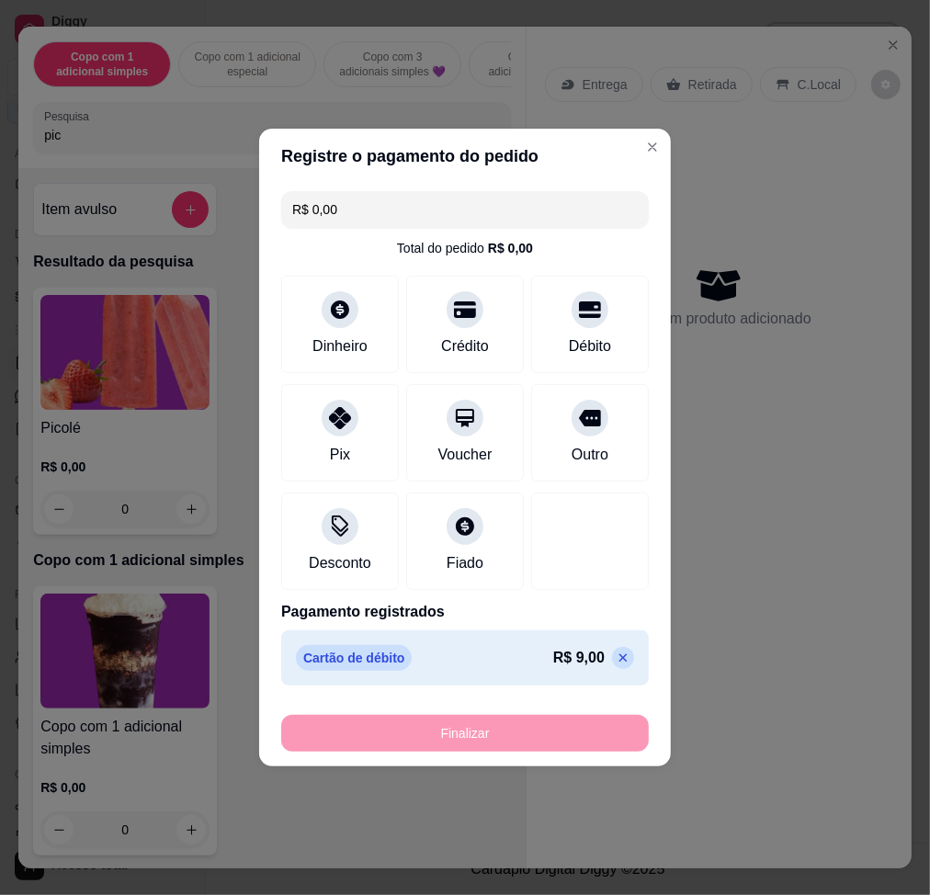
type input "-R$ 9,00"
